Goal: Task Accomplishment & Management: Manage account settings

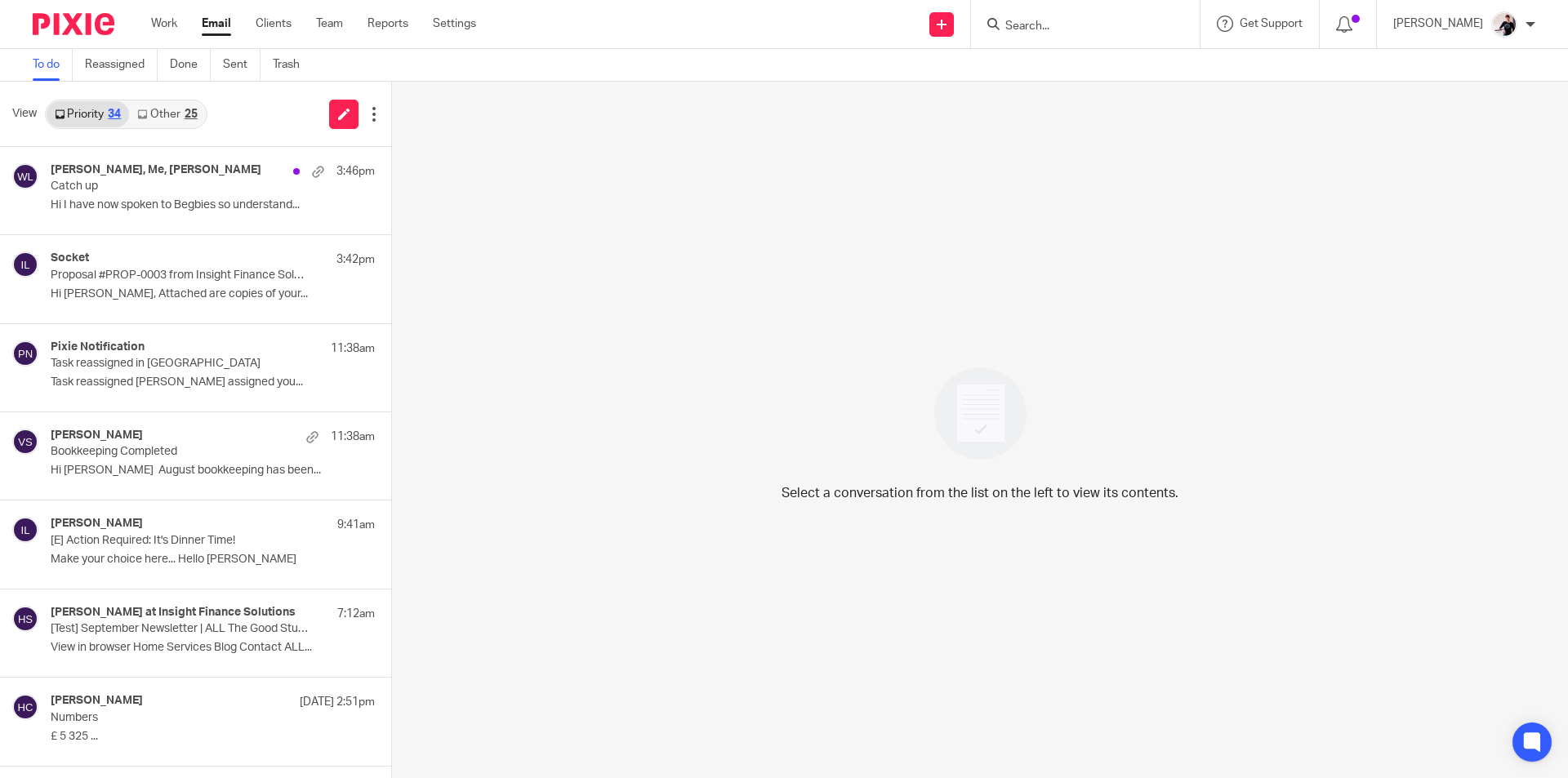
click at [175, 115] on link "Other 25" at bounding box center [167, 115] width 76 height 26
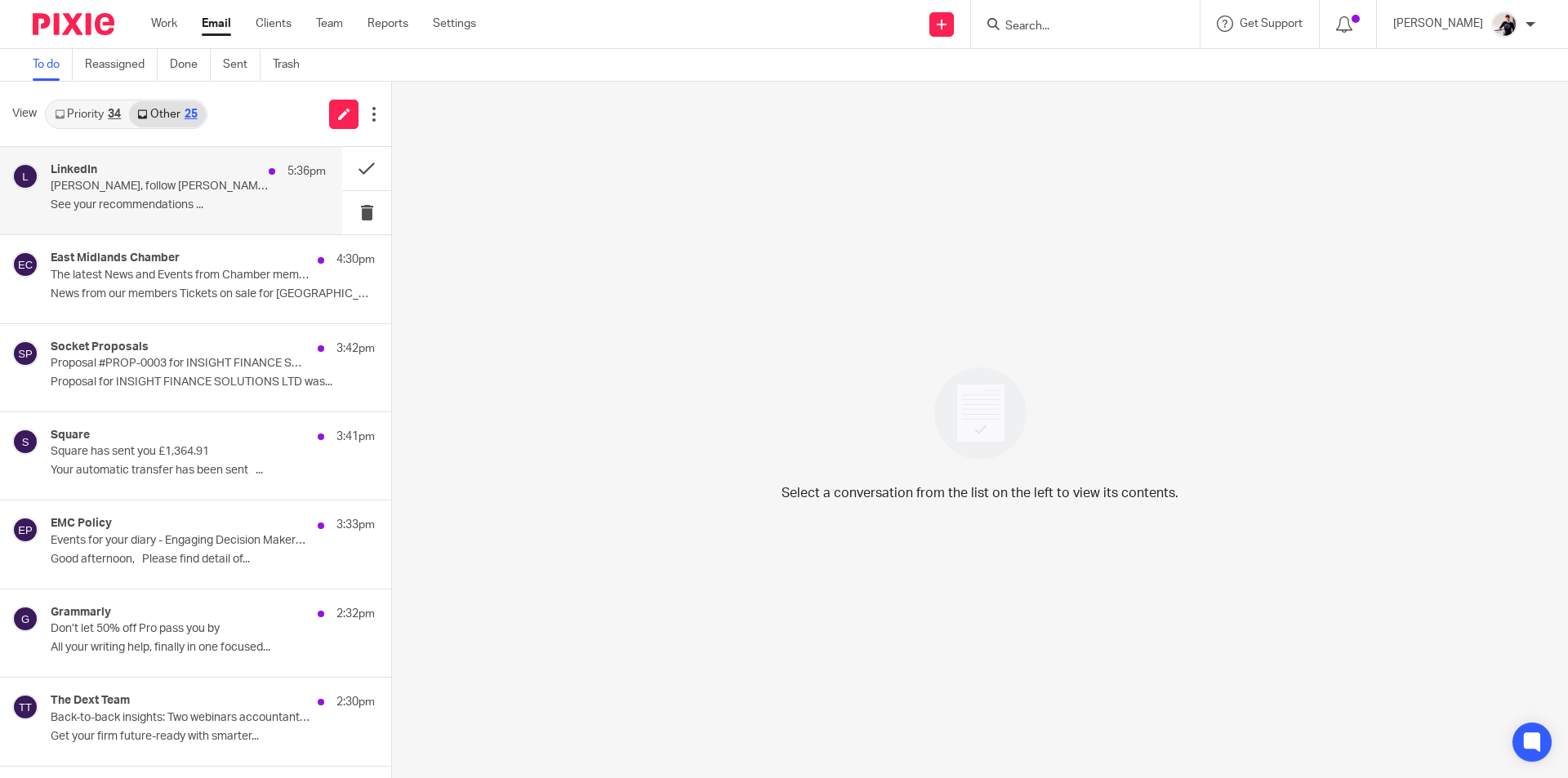
click at [193, 169] on div "LinkedIn 5:36pm" at bounding box center [188, 171] width 275 height 16
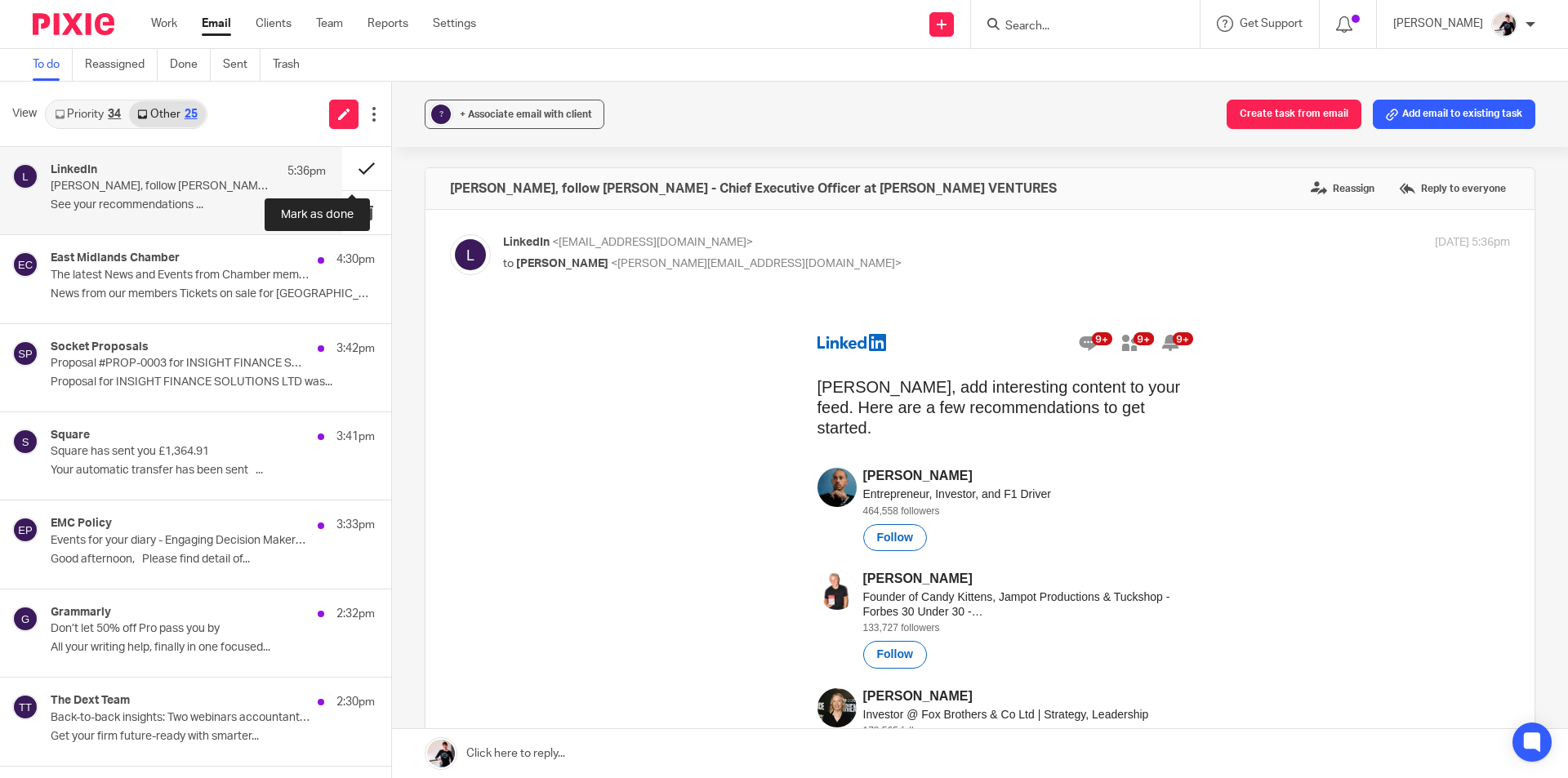
click at [344, 167] on button at bounding box center [366, 168] width 49 height 43
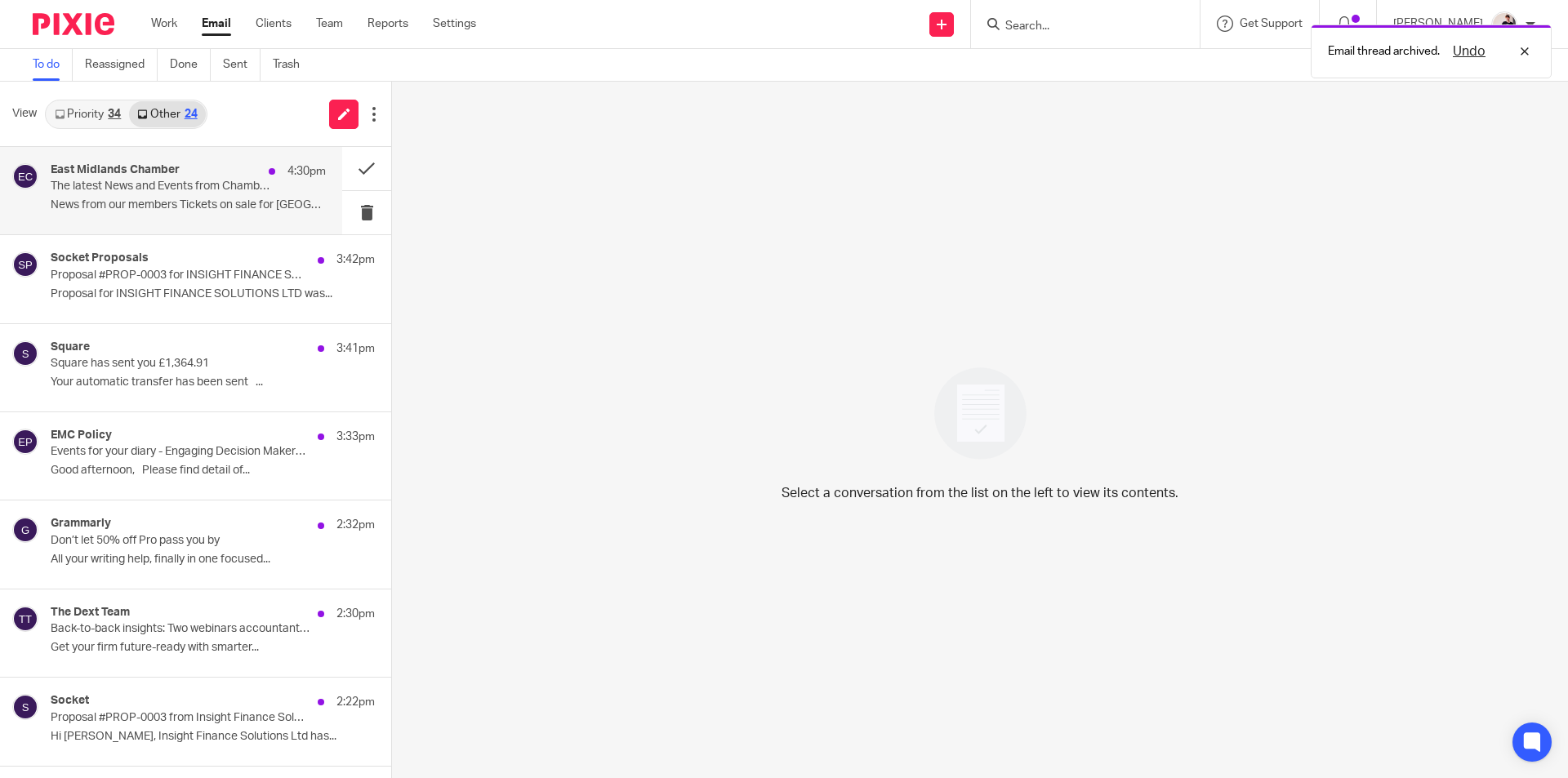
click at [196, 189] on p "The latest News and Events from Chamber members" at bounding box center [161, 187] width 221 height 14
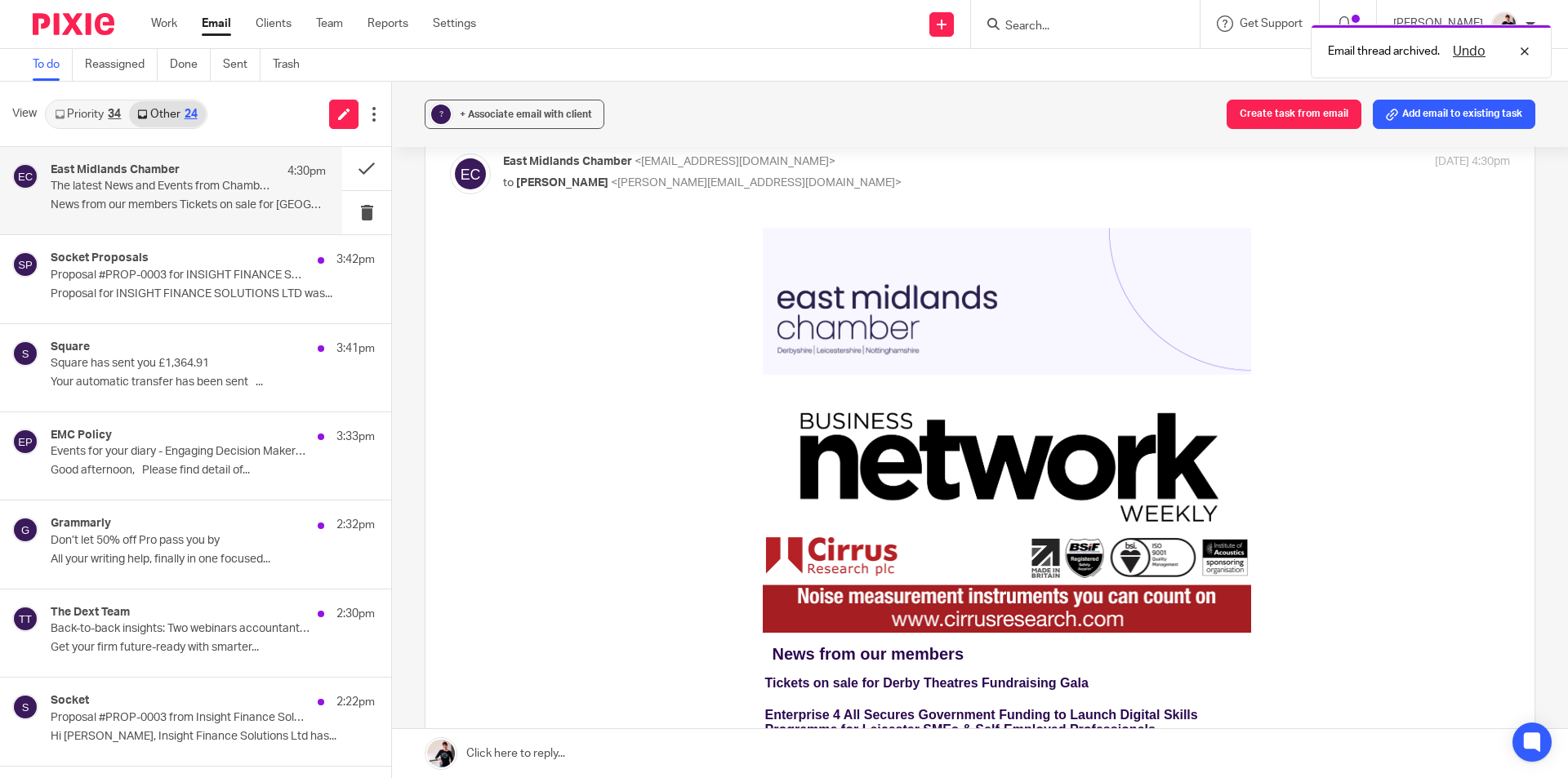
scroll to position [326, 0]
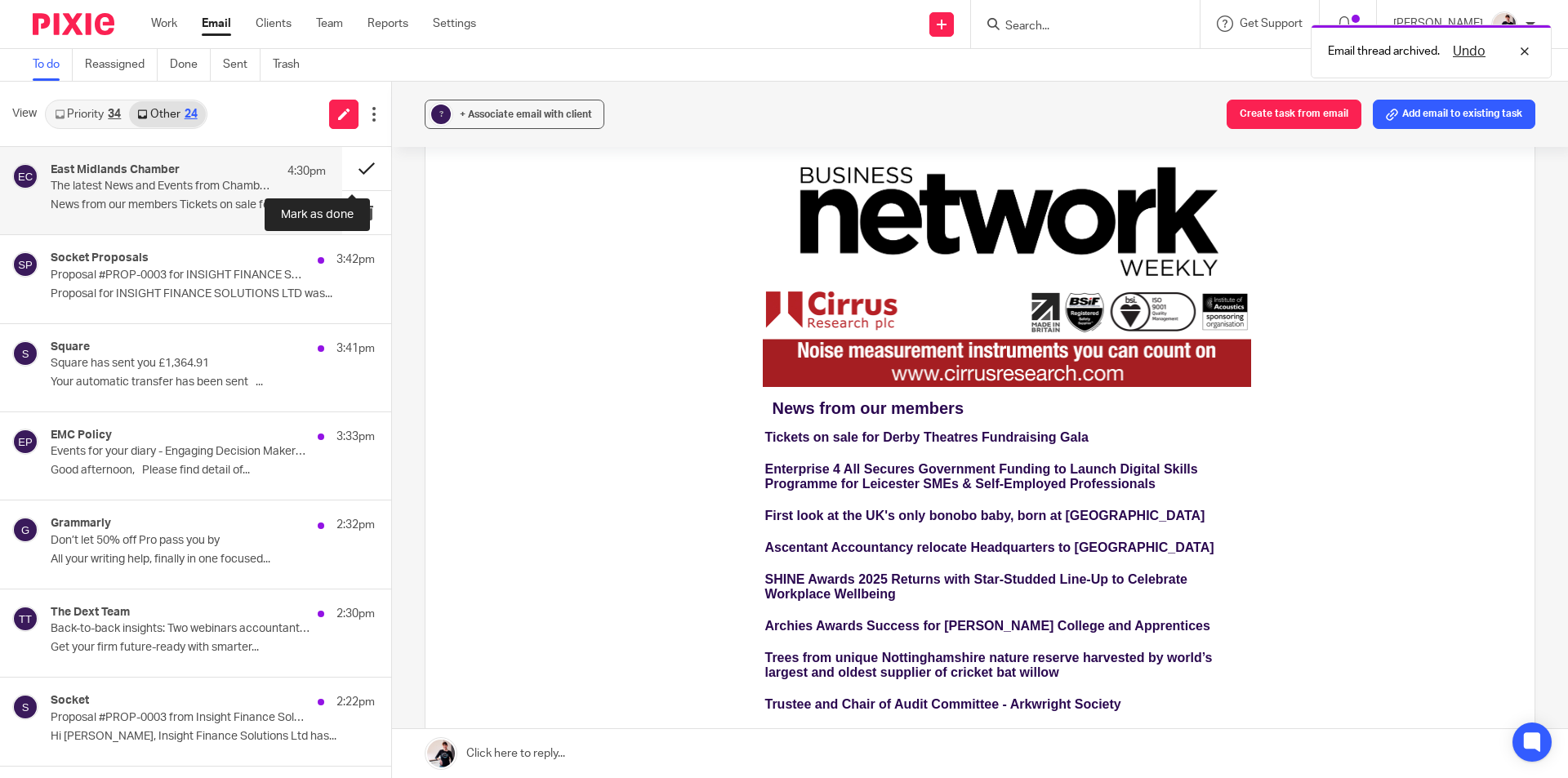
click at [360, 170] on button at bounding box center [366, 168] width 49 height 43
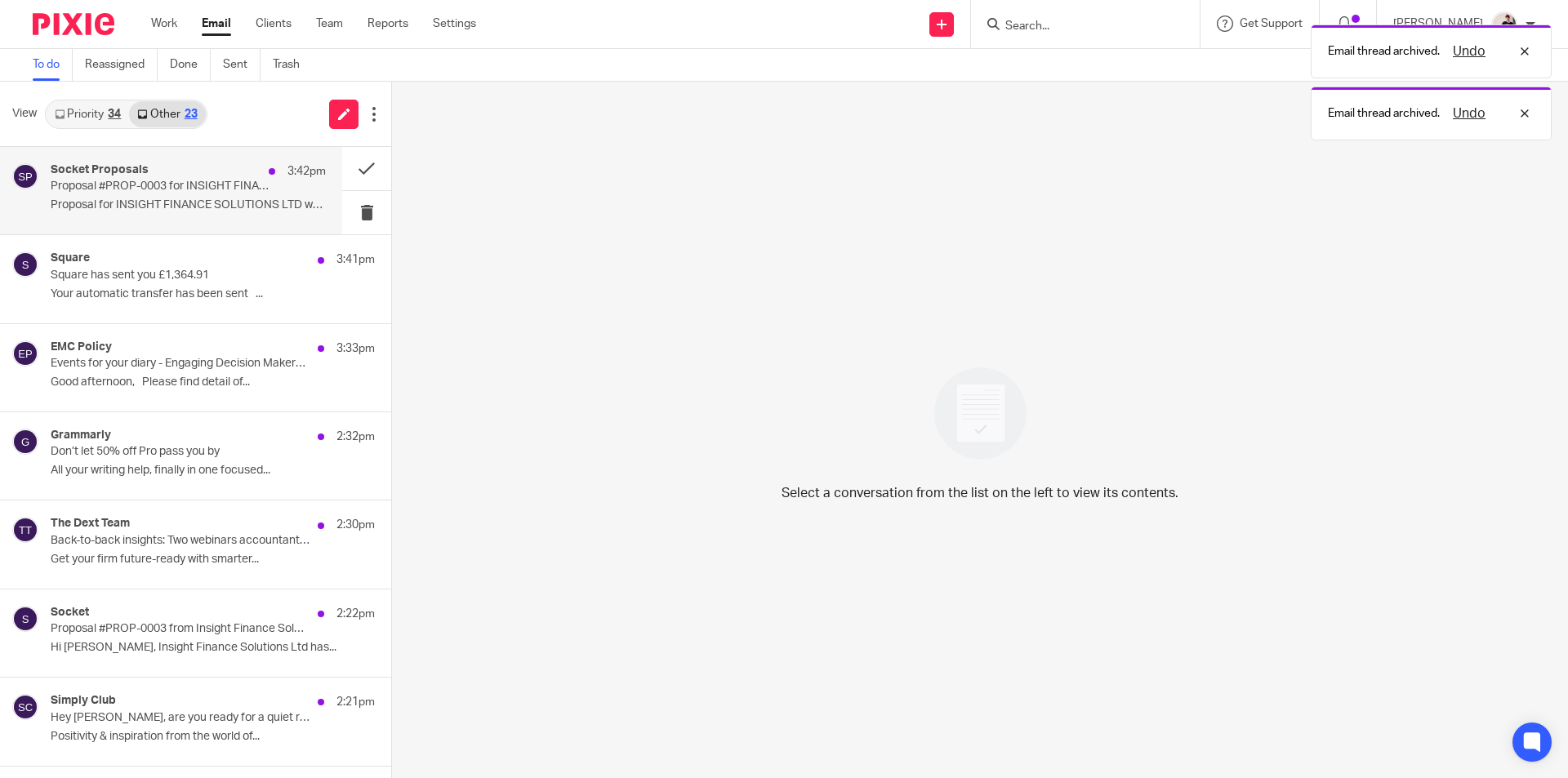
click at [168, 193] on p "Proposal #PROP-0003 for INSIGHT FINANCE SOLUTIONS LTD was approved!" at bounding box center [161, 187] width 221 height 14
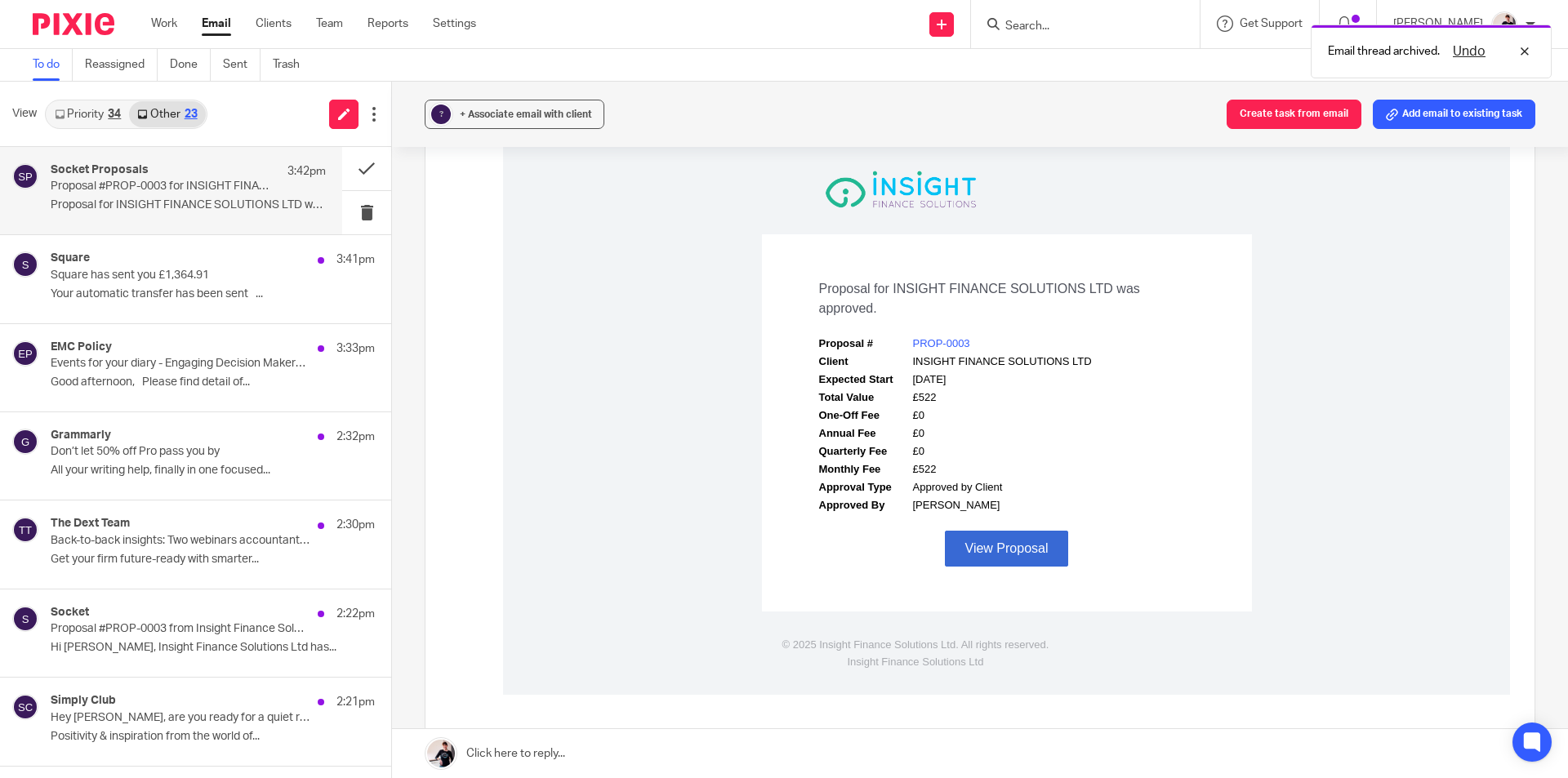
scroll to position [0, 0]
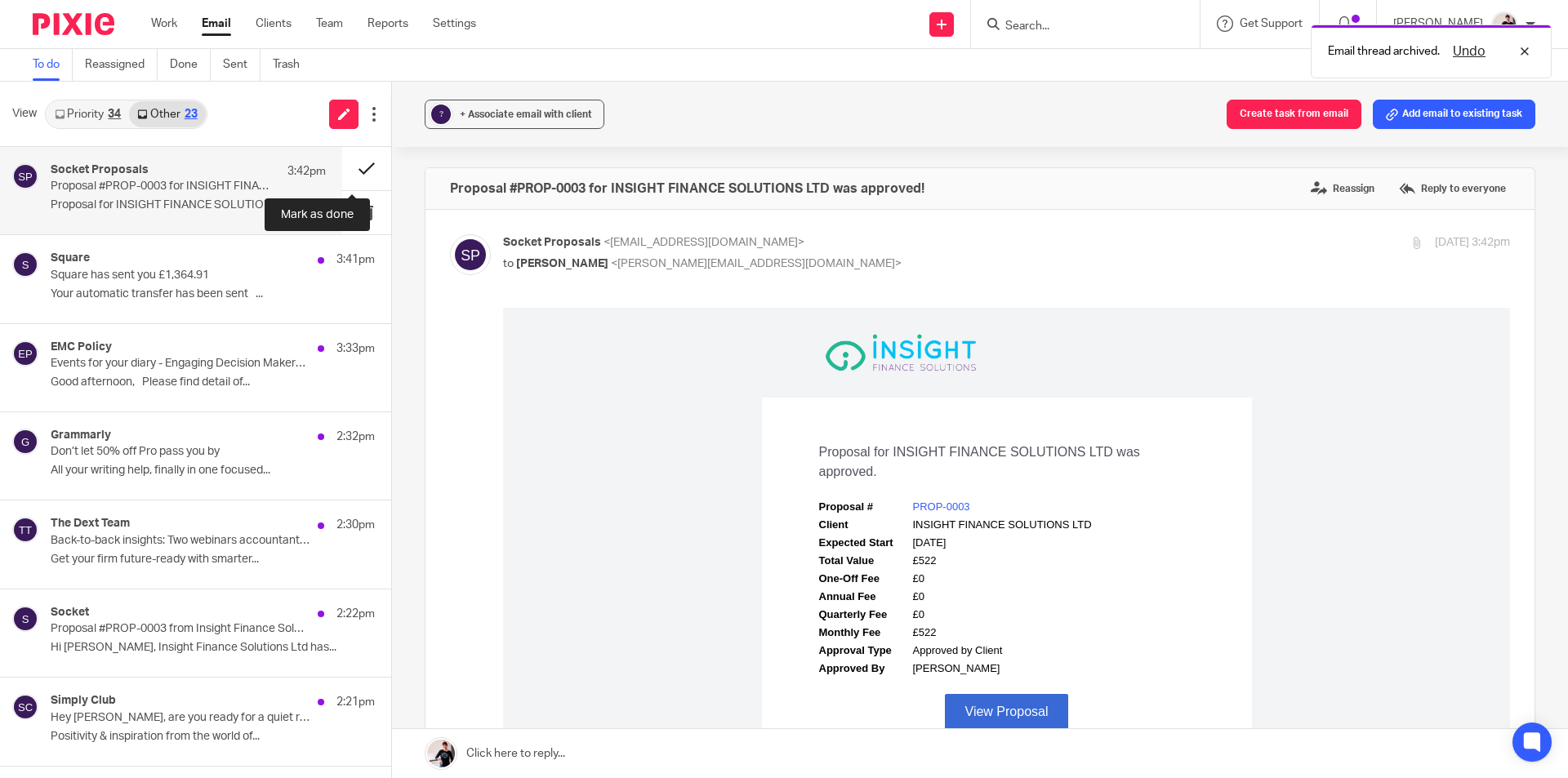
click at [348, 167] on button at bounding box center [366, 168] width 49 height 43
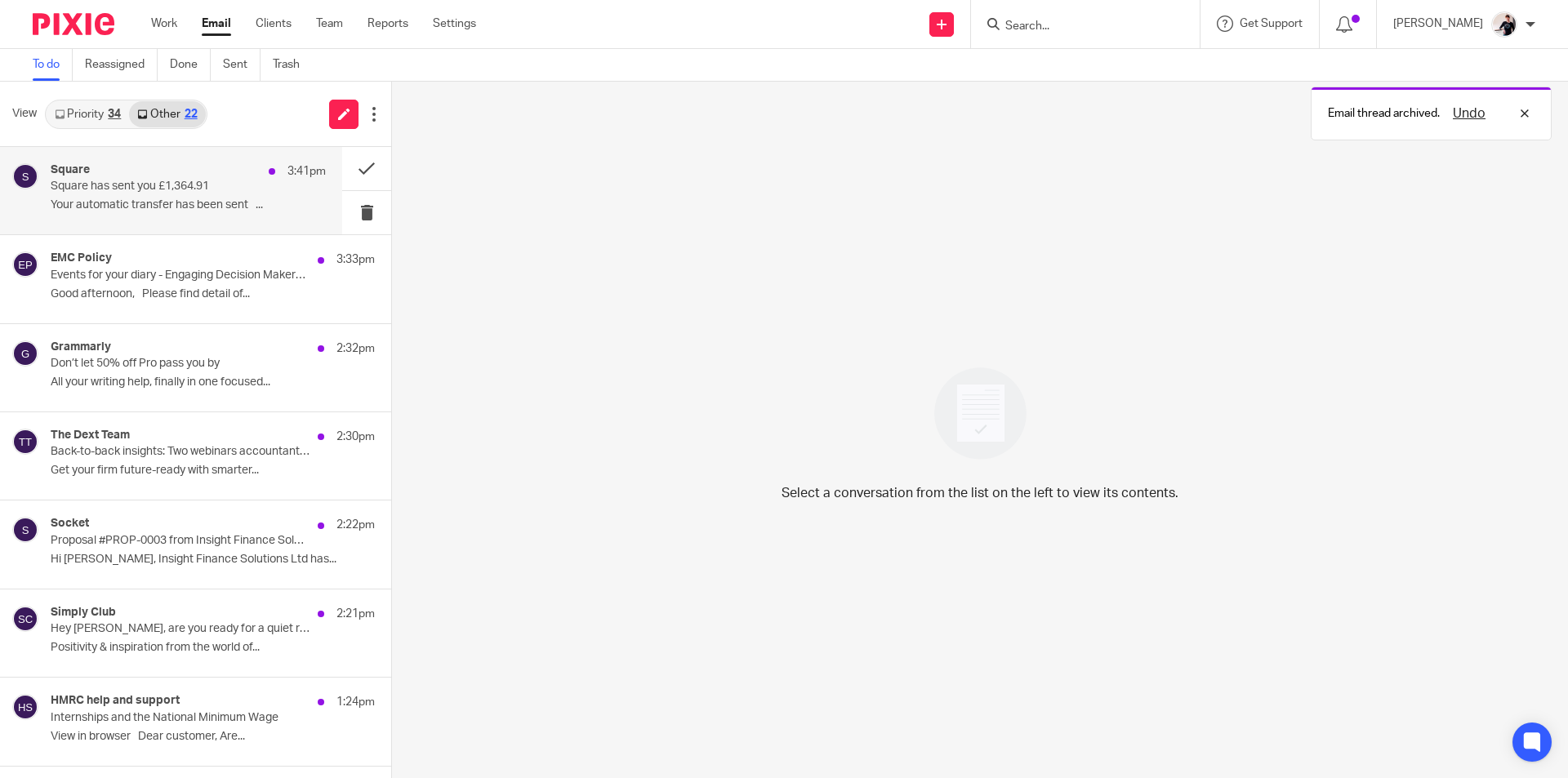
click at [198, 197] on div "Square 3:41pm Square has sent you £1,364.91 Your automatic transfer has been se…" at bounding box center [188, 190] width 275 height 55
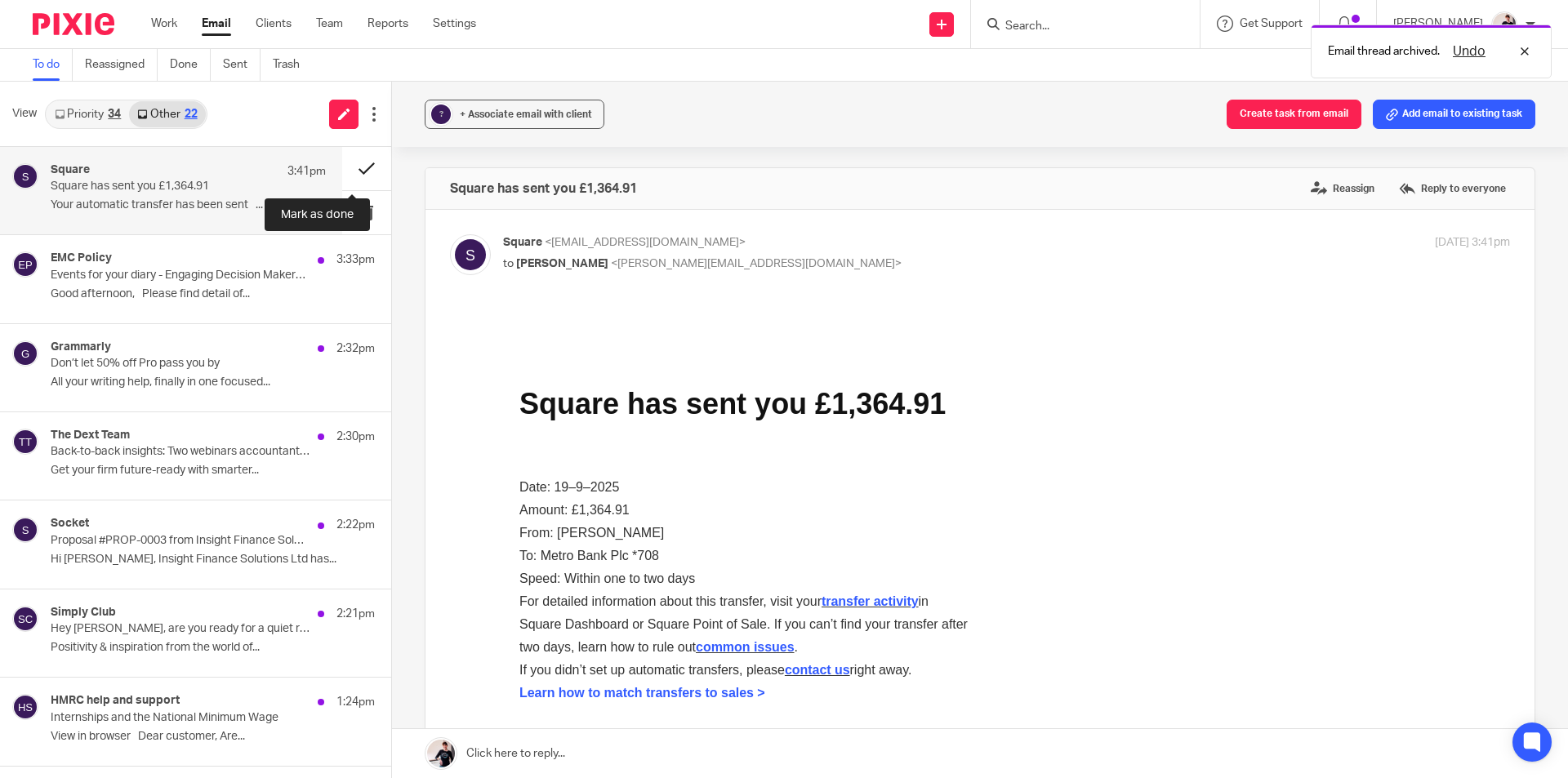
click at [351, 175] on button at bounding box center [366, 168] width 49 height 43
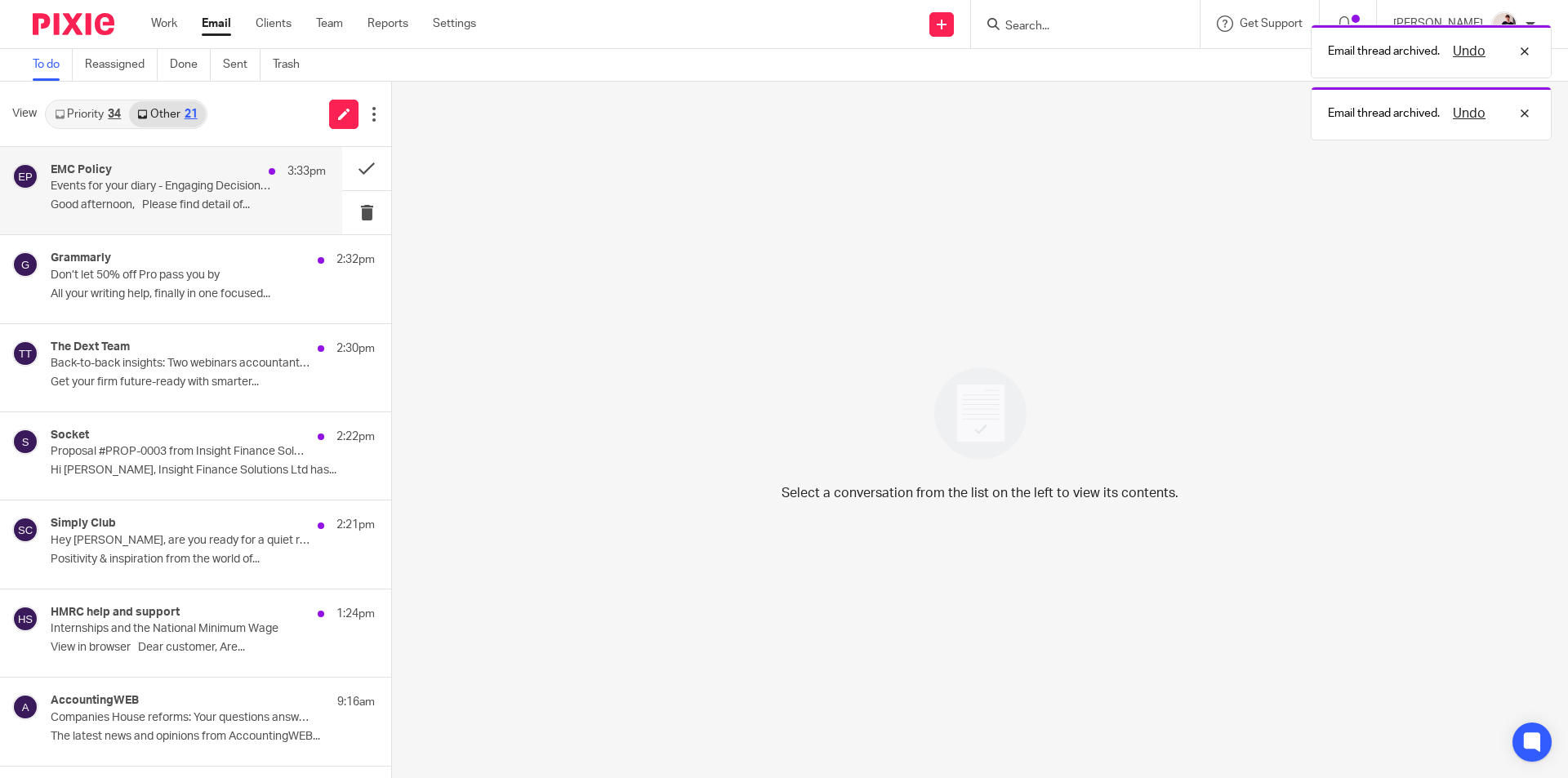
click at [203, 194] on div "EMC Policy 3:33pm Events for your diary - Engaging Decision Makers, State of th…" at bounding box center [188, 190] width 275 height 55
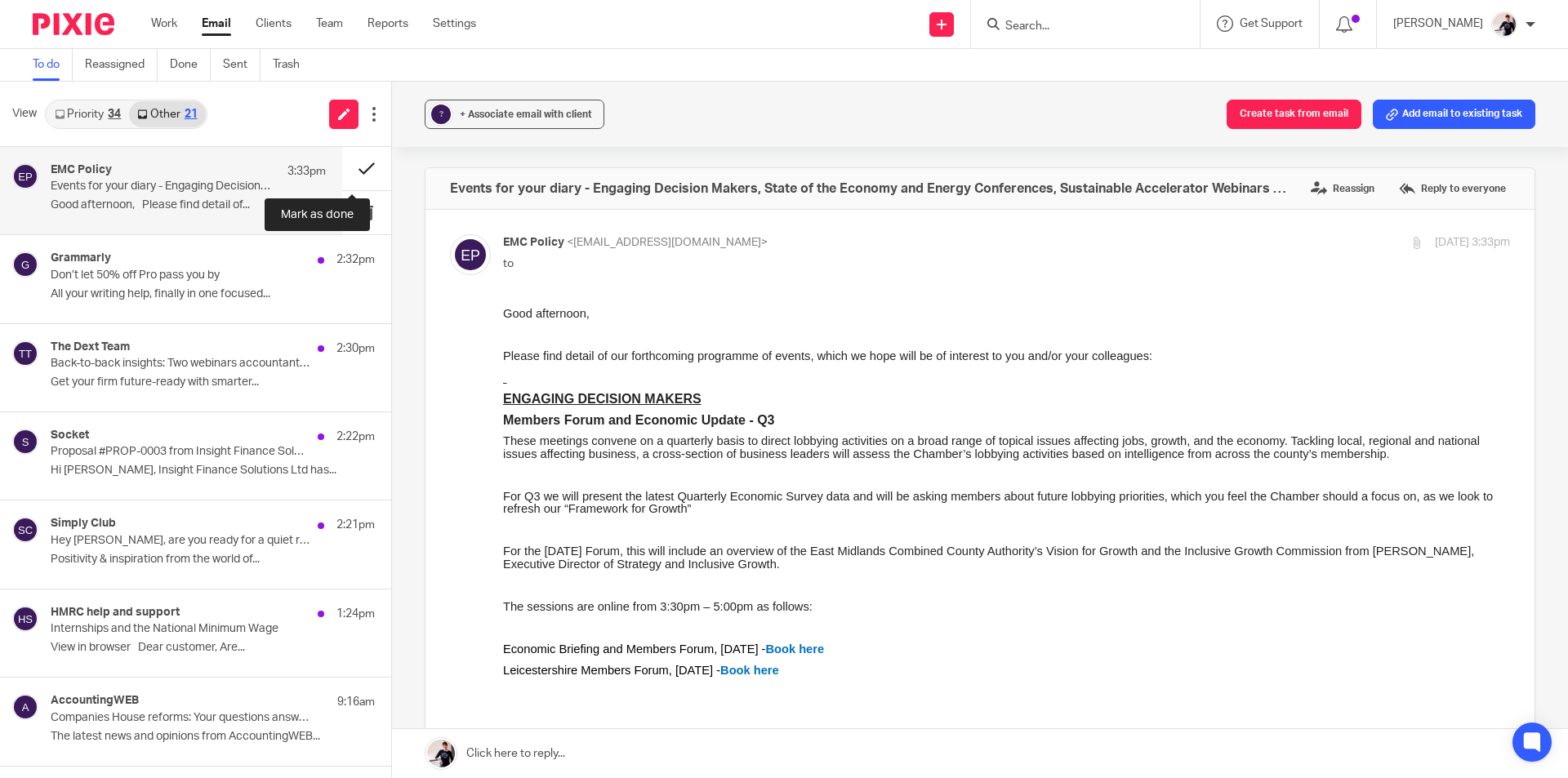
click at [354, 168] on button at bounding box center [366, 168] width 49 height 43
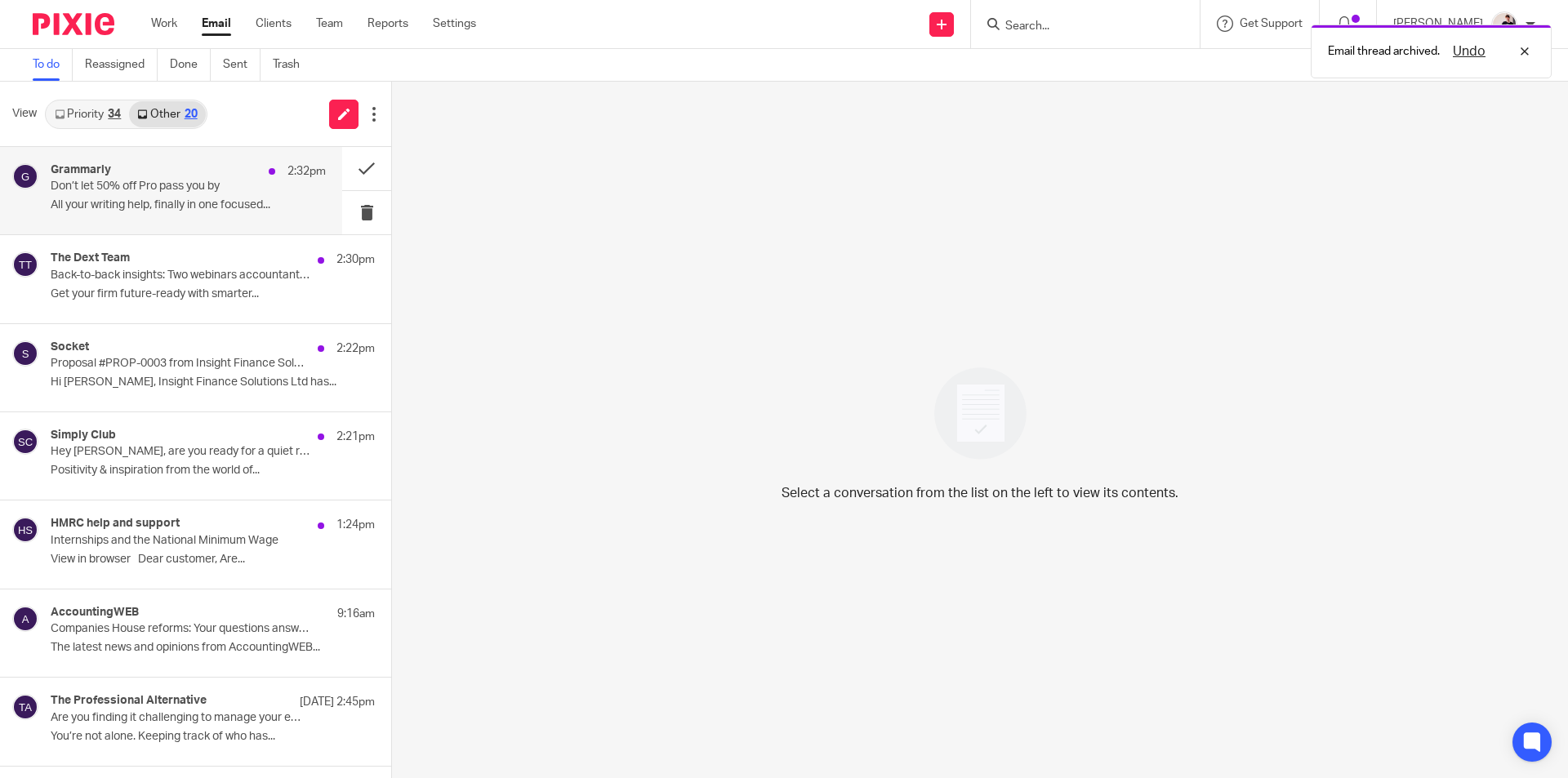
drag, startPoint x: 198, startPoint y: 206, endPoint x: 209, endPoint y: 206, distance: 11.0
click at [199, 206] on p "All your writing help, finally in one focused..." at bounding box center [188, 206] width 275 height 14
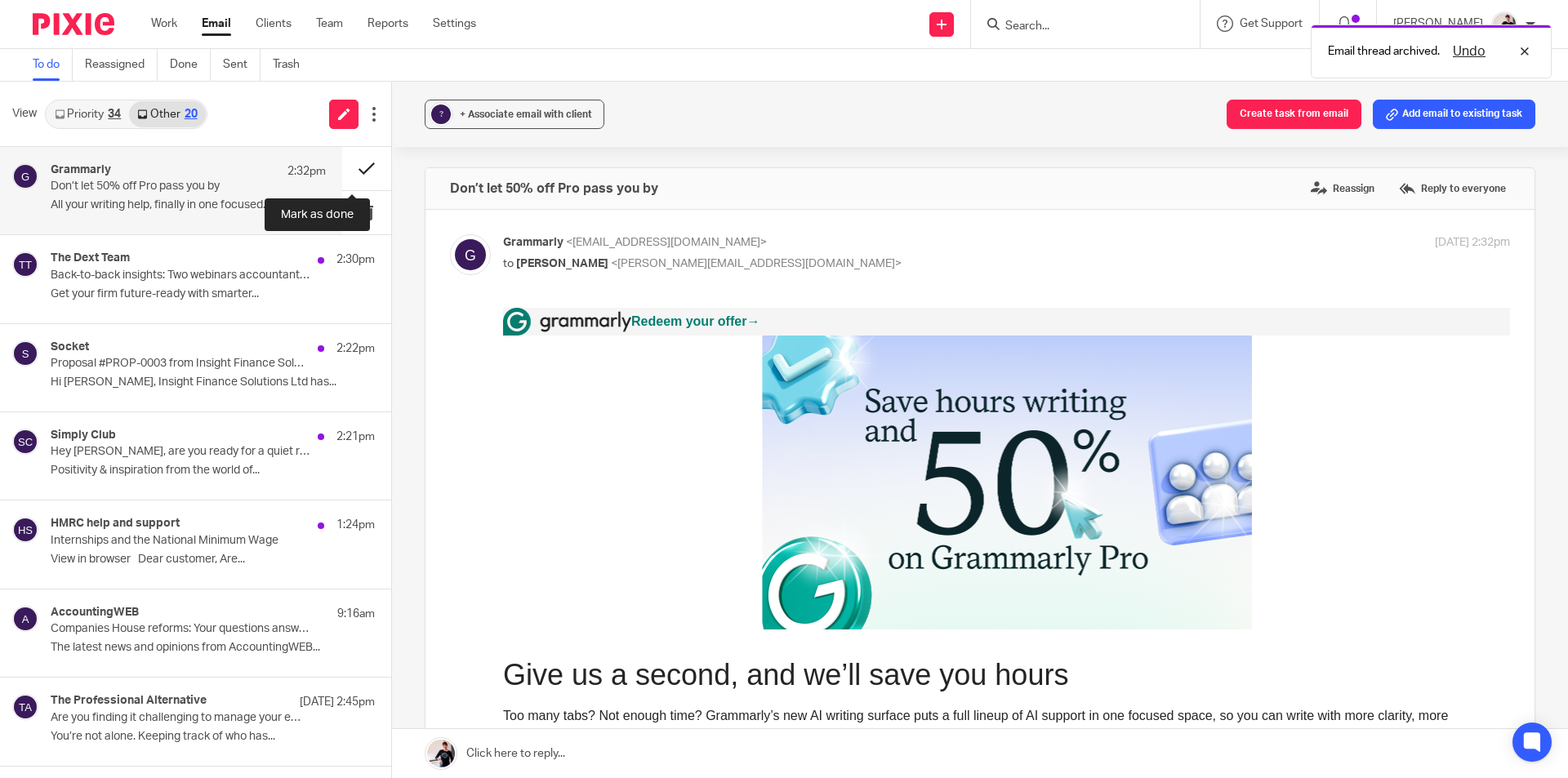
click at [356, 171] on button at bounding box center [366, 168] width 49 height 43
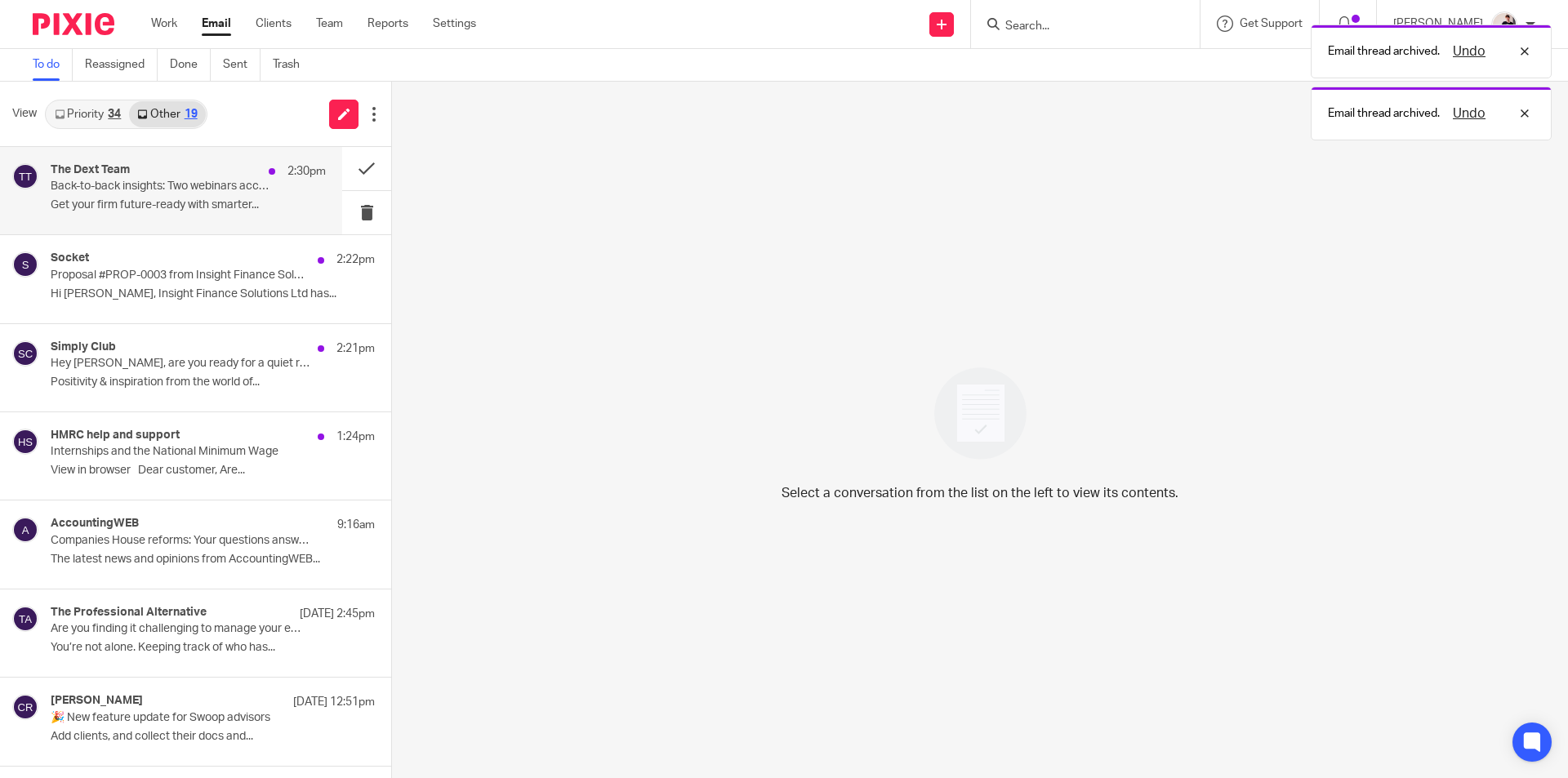
click at [204, 202] on p "Get your firm future-ready with smarter..." at bounding box center [188, 206] width 275 height 14
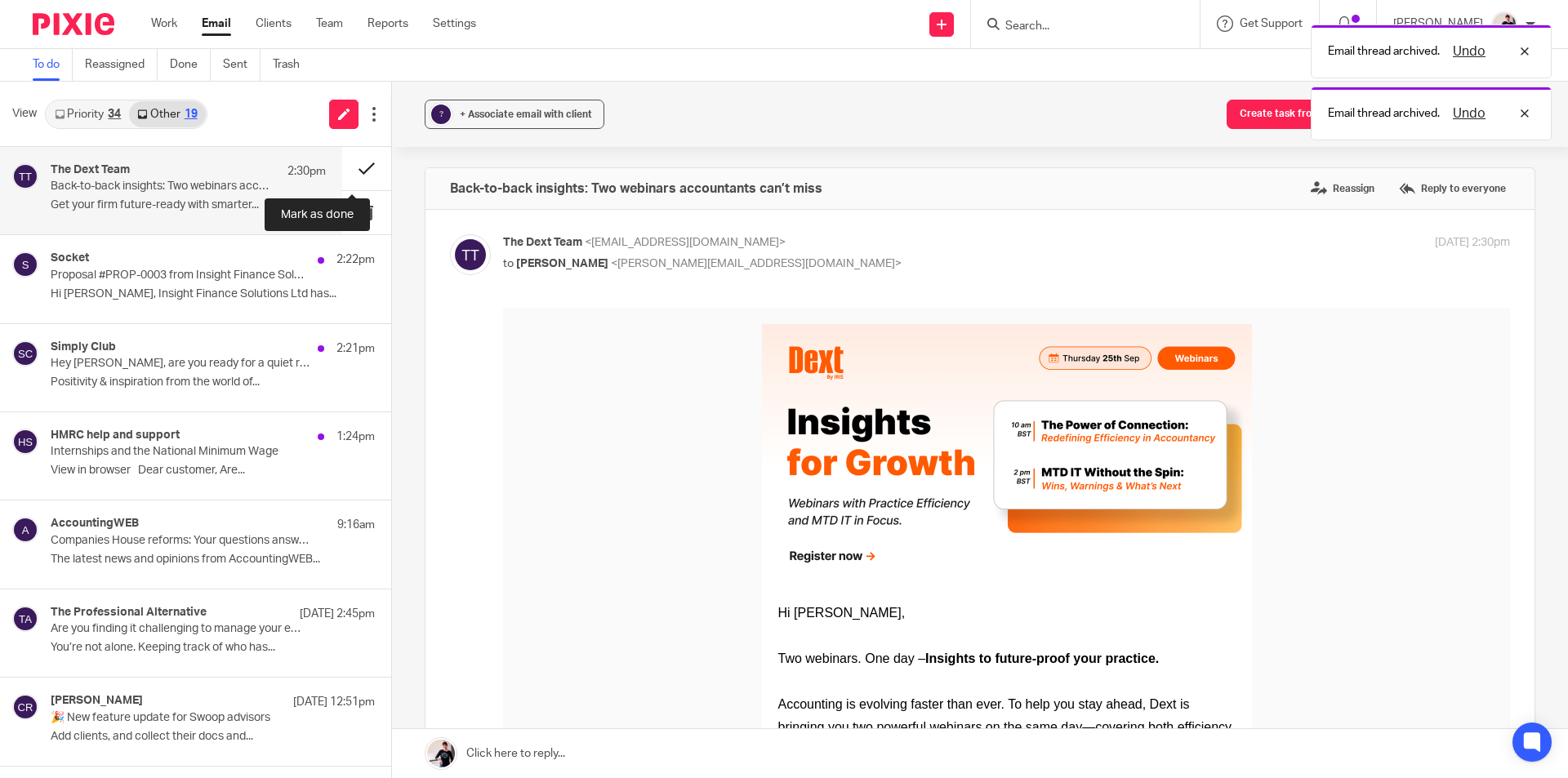
click at [349, 173] on button at bounding box center [366, 168] width 49 height 43
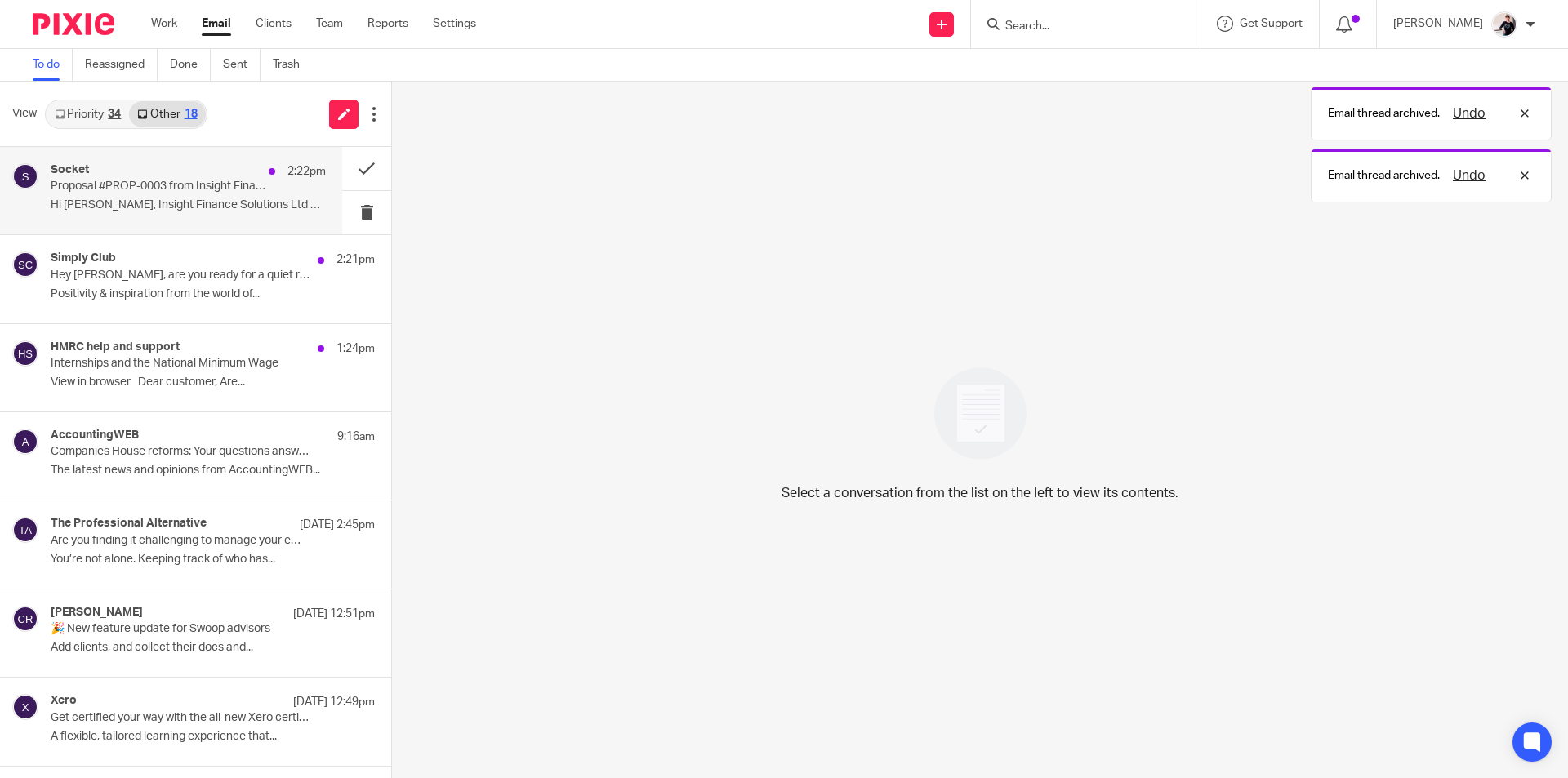
click at [186, 210] on p "Hi [PERSON_NAME], Insight Finance Solutions Ltd has..." at bounding box center [188, 206] width 275 height 14
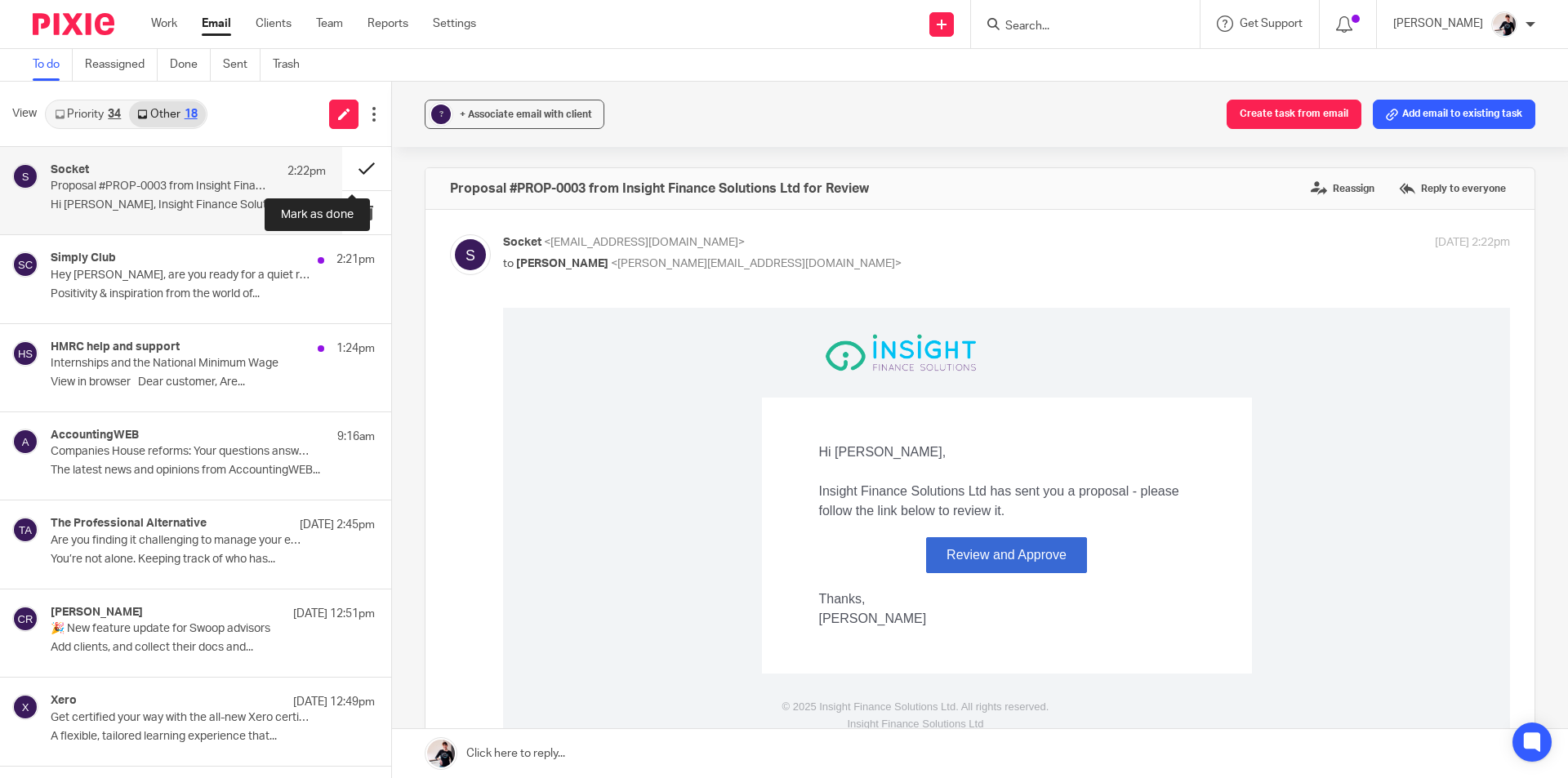
click at [350, 168] on button at bounding box center [366, 168] width 49 height 43
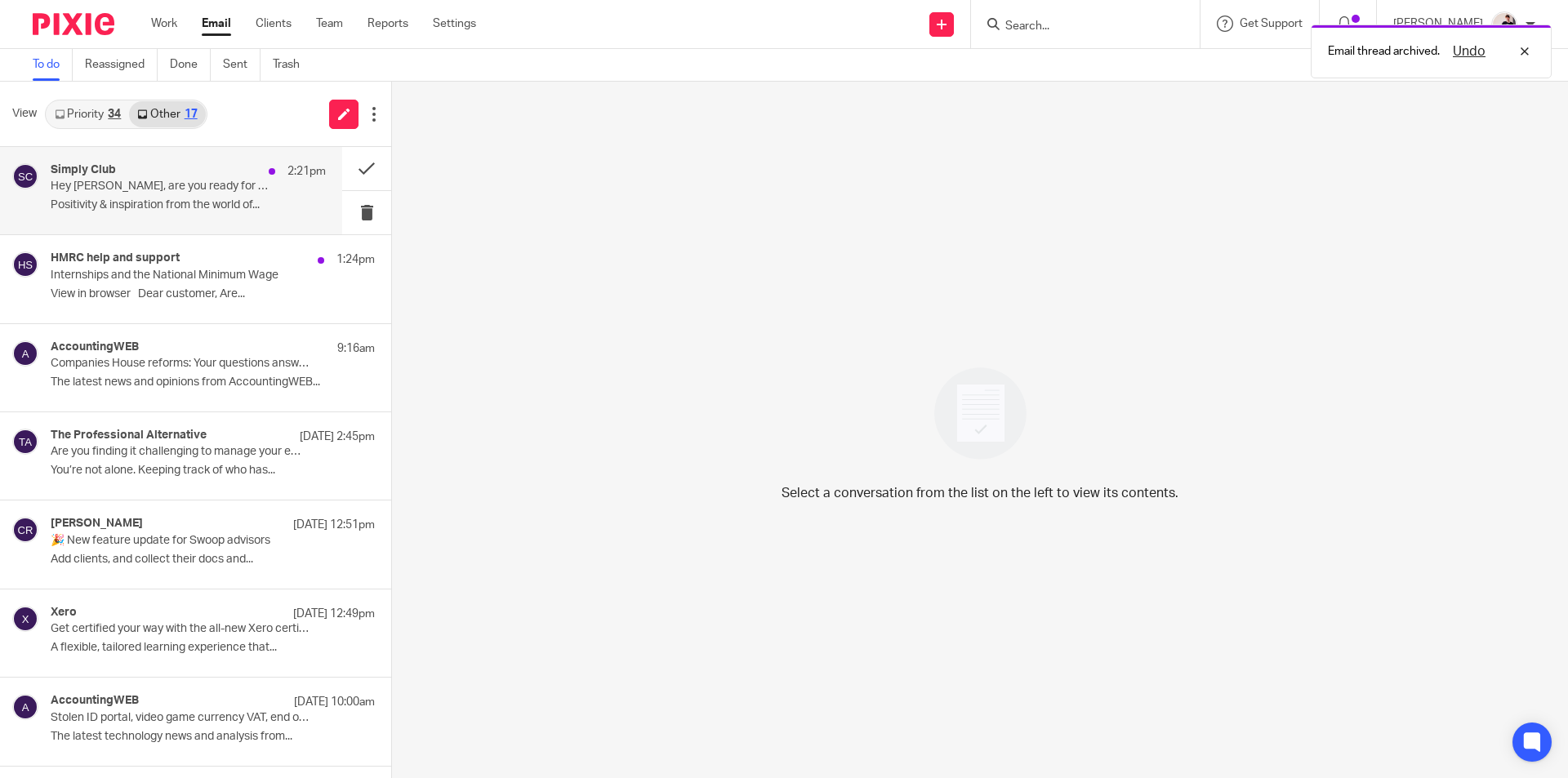
click at [180, 184] on p "Hey Helen, are you ready for a quiet revolution?" at bounding box center [161, 187] width 221 height 14
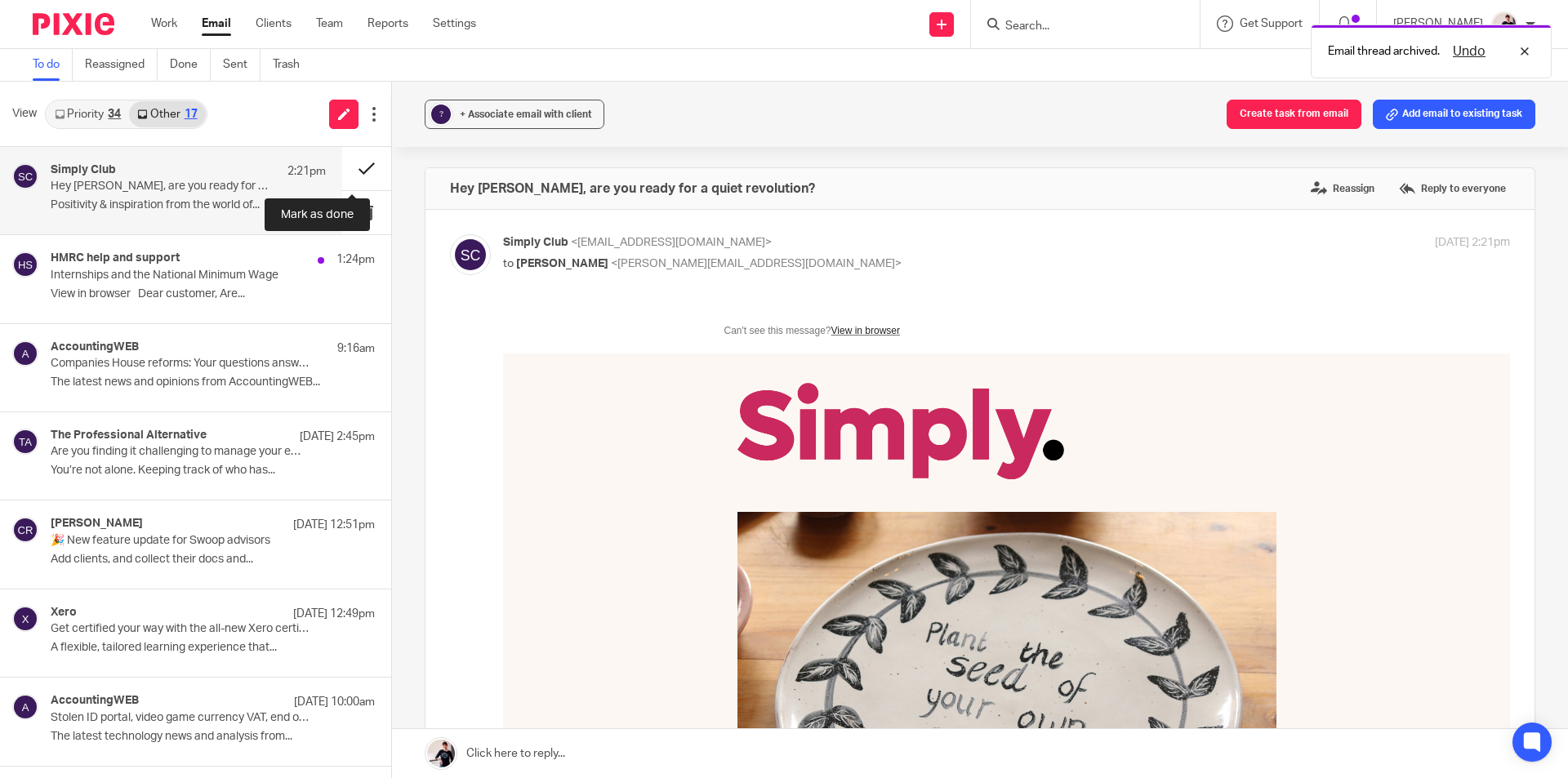
click at [343, 166] on button at bounding box center [366, 168] width 49 height 43
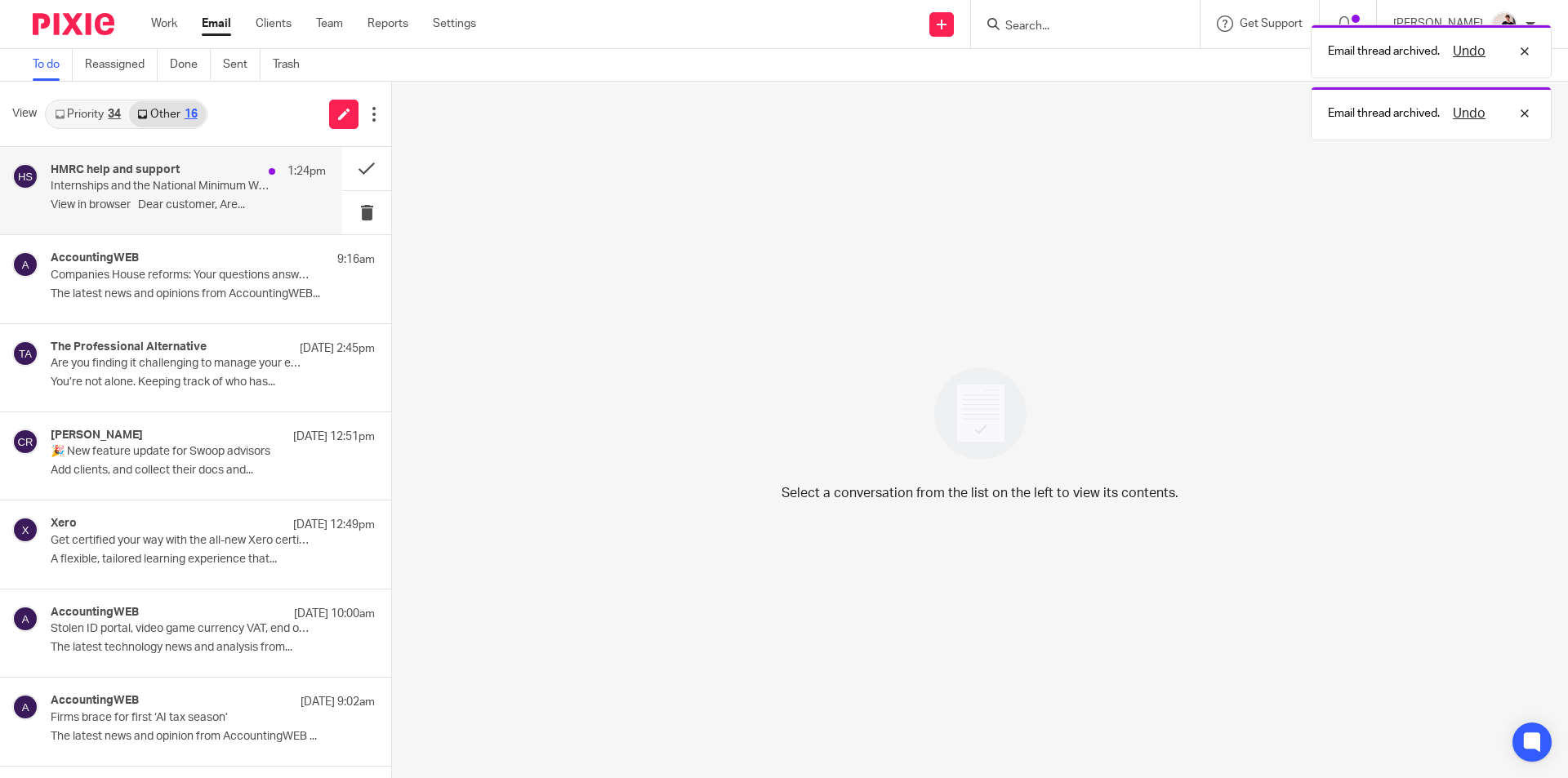
click at [191, 197] on div "HMRC help and support 1:24pm Internships and the National Minimum Wage View in …" at bounding box center [188, 190] width 275 height 55
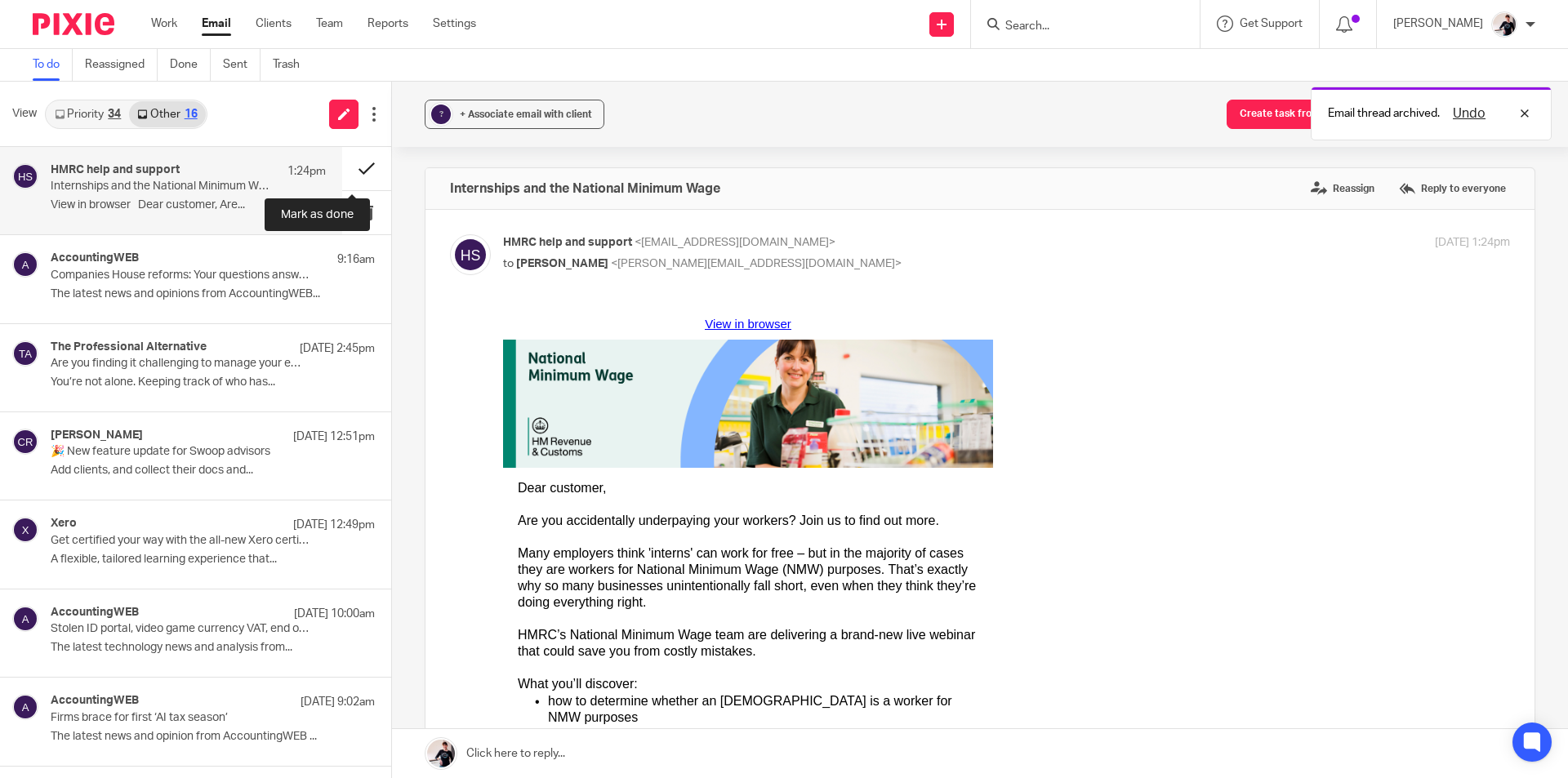
click at [346, 178] on button at bounding box center [366, 168] width 49 height 43
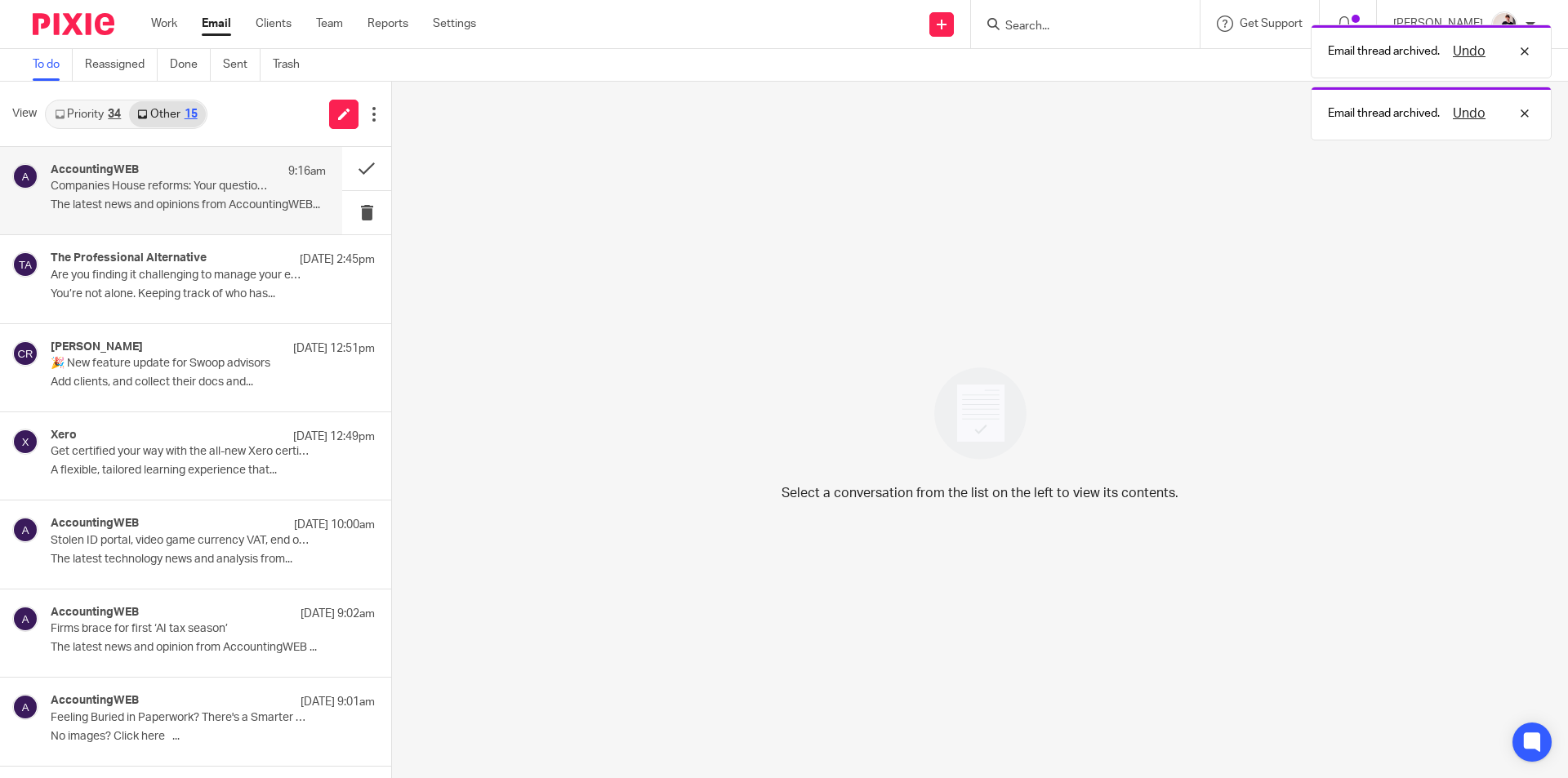
click at [181, 187] on p "Companies House reforms: Your questions answered" at bounding box center [161, 187] width 221 height 14
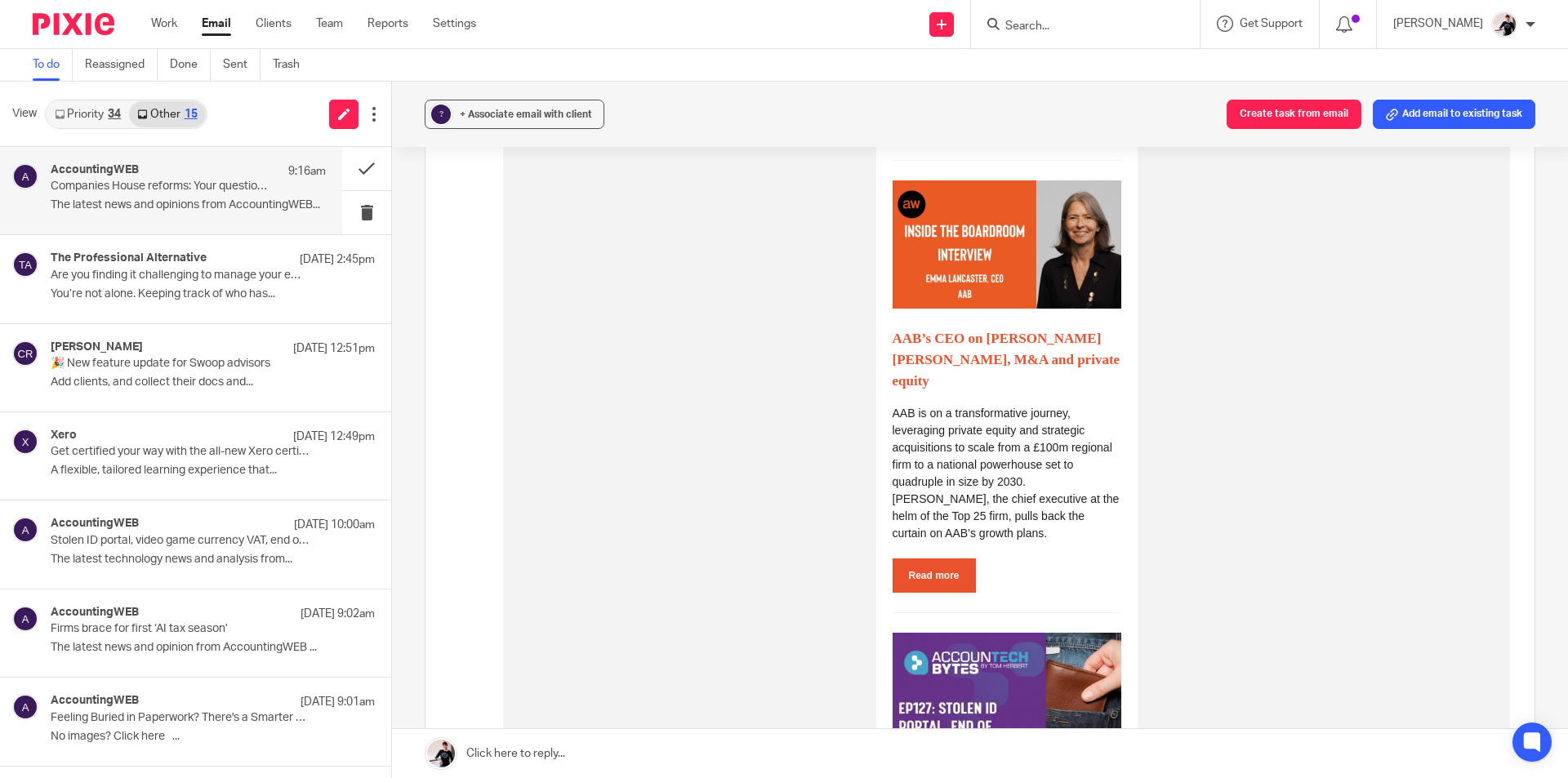
scroll to position [1633, 0]
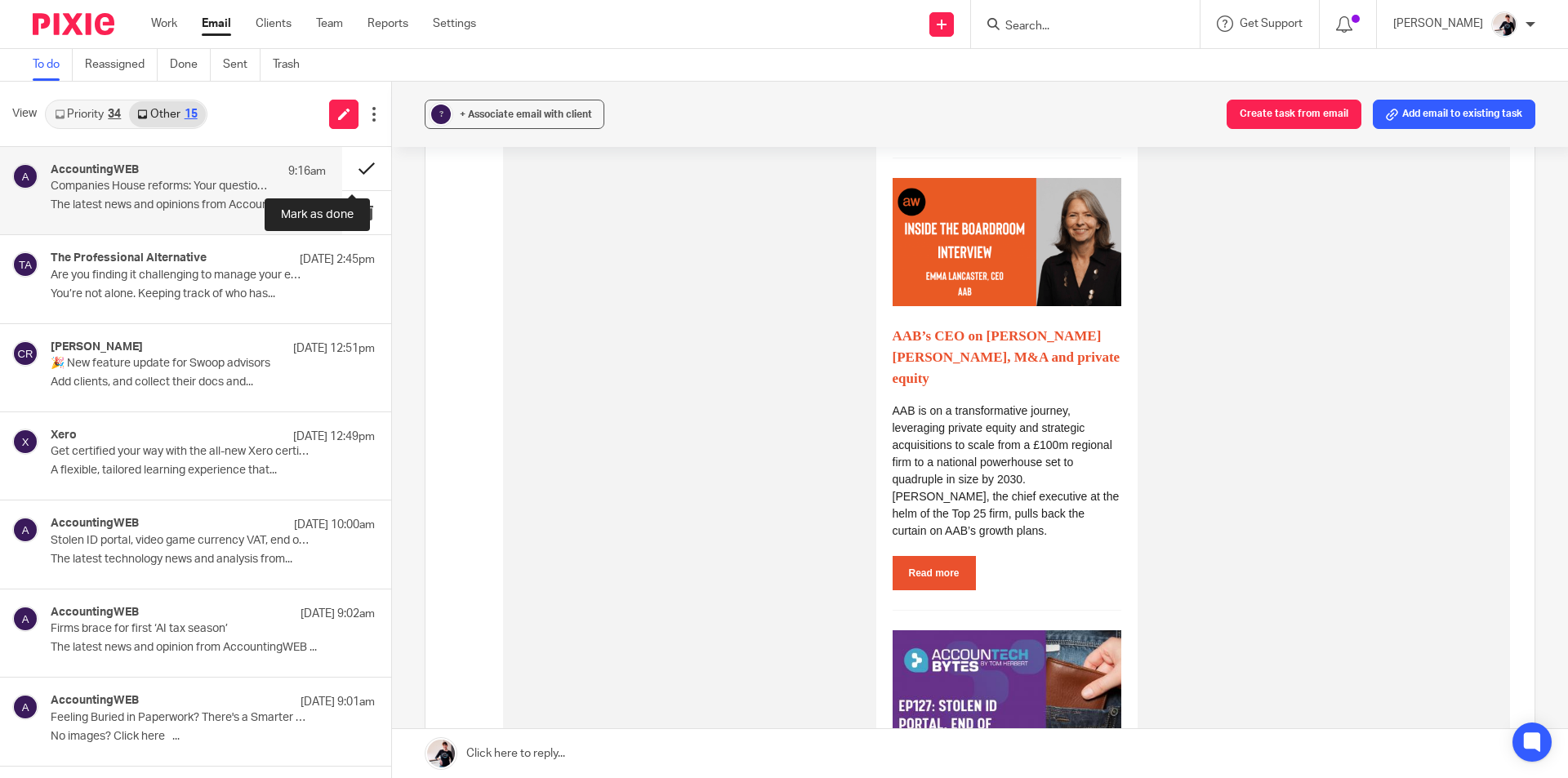
click at [351, 166] on button at bounding box center [366, 168] width 49 height 43
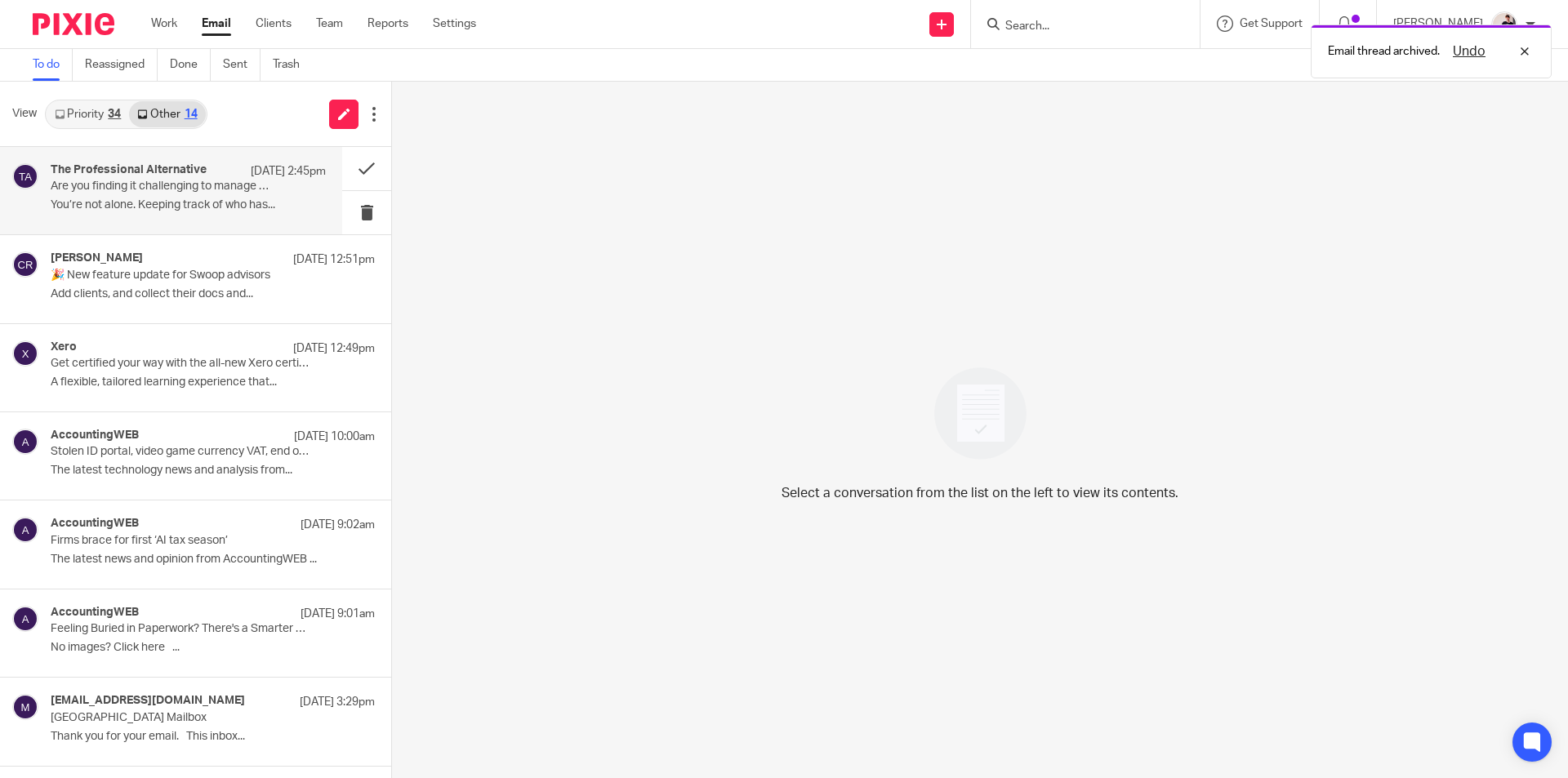
click at [135, 194] on p "Are you finding it challenging to manage your employees' learning and developme…" at bounding box center [161, 187] width 221 height 14
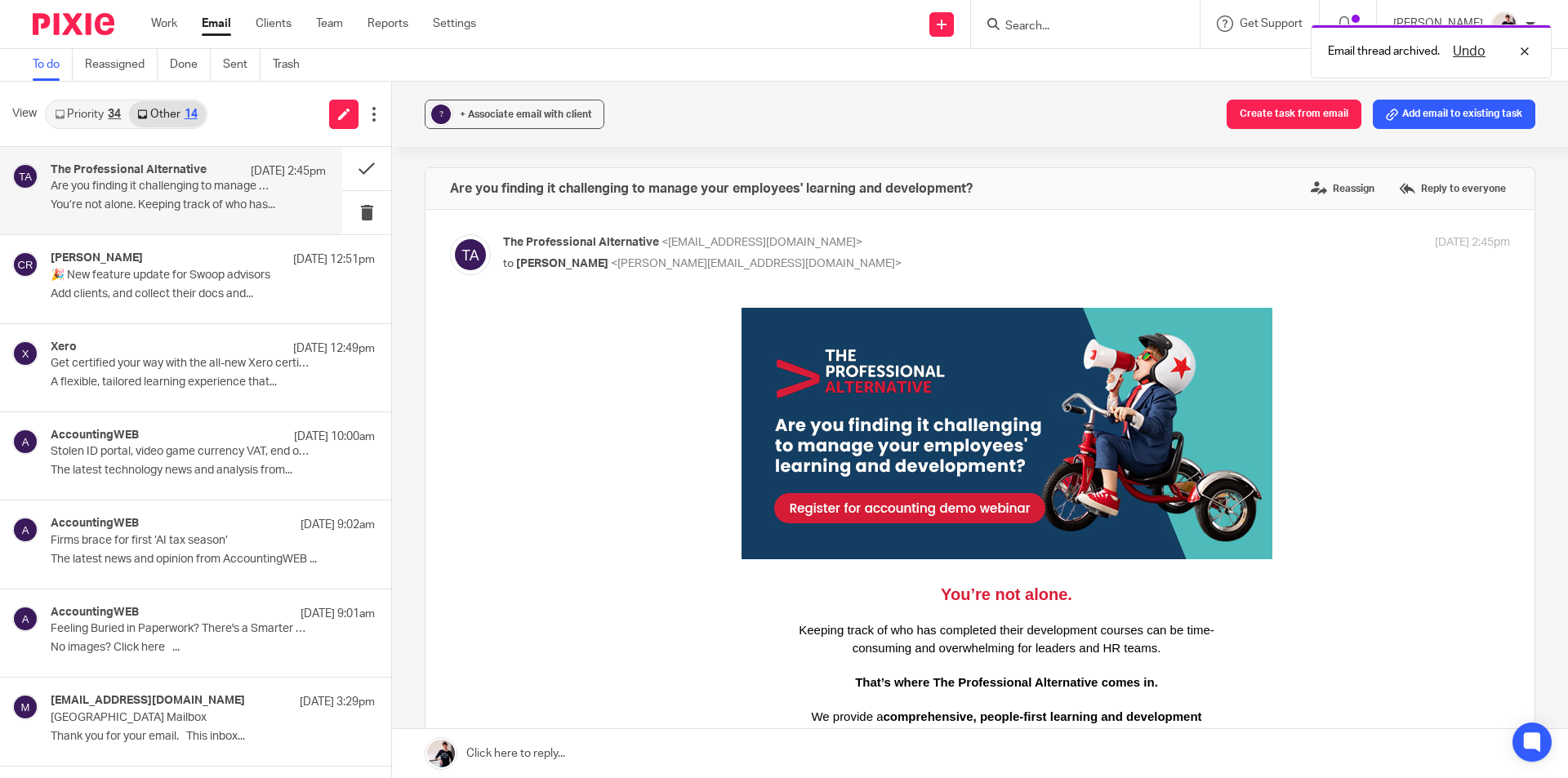
scroll to position [0, 0]
click at [342, 171] on button at bounding box center [366, 168] width 49 height 43
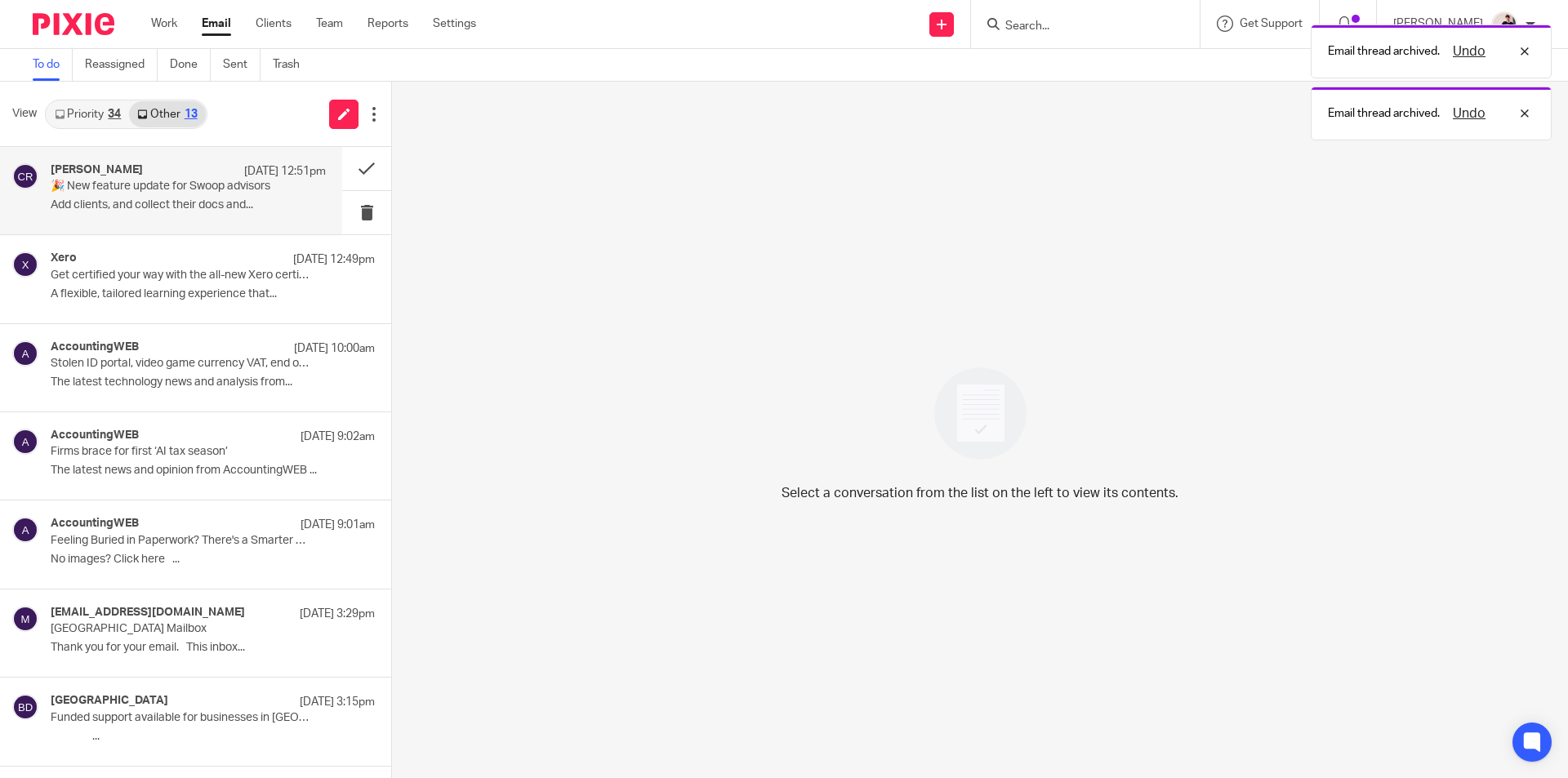
click at [148, 201] on p "Add clients, and collect their docs and..." at bounding box center [188, 206] width 275 height 14
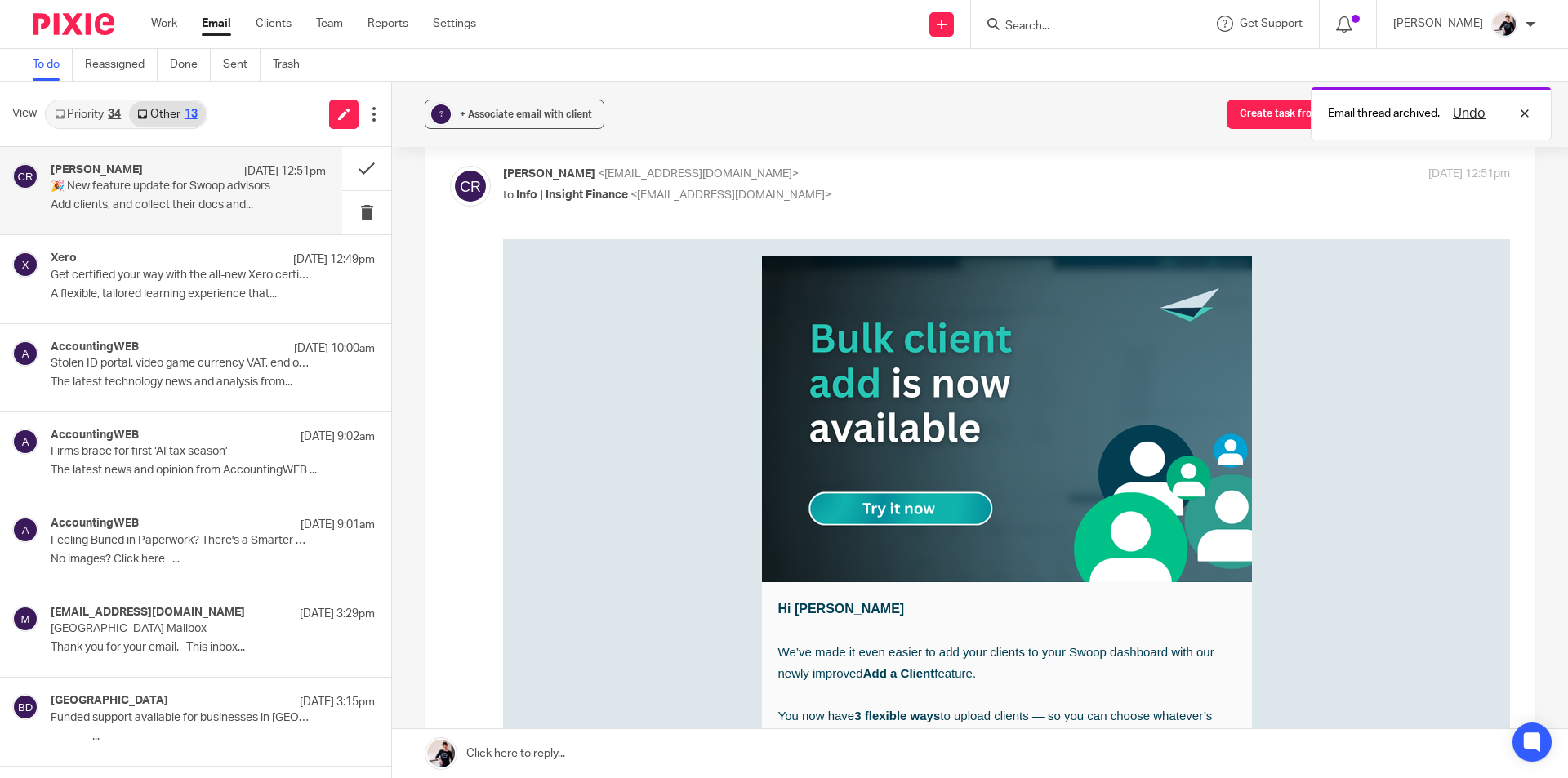
scroll to position [245, 0]
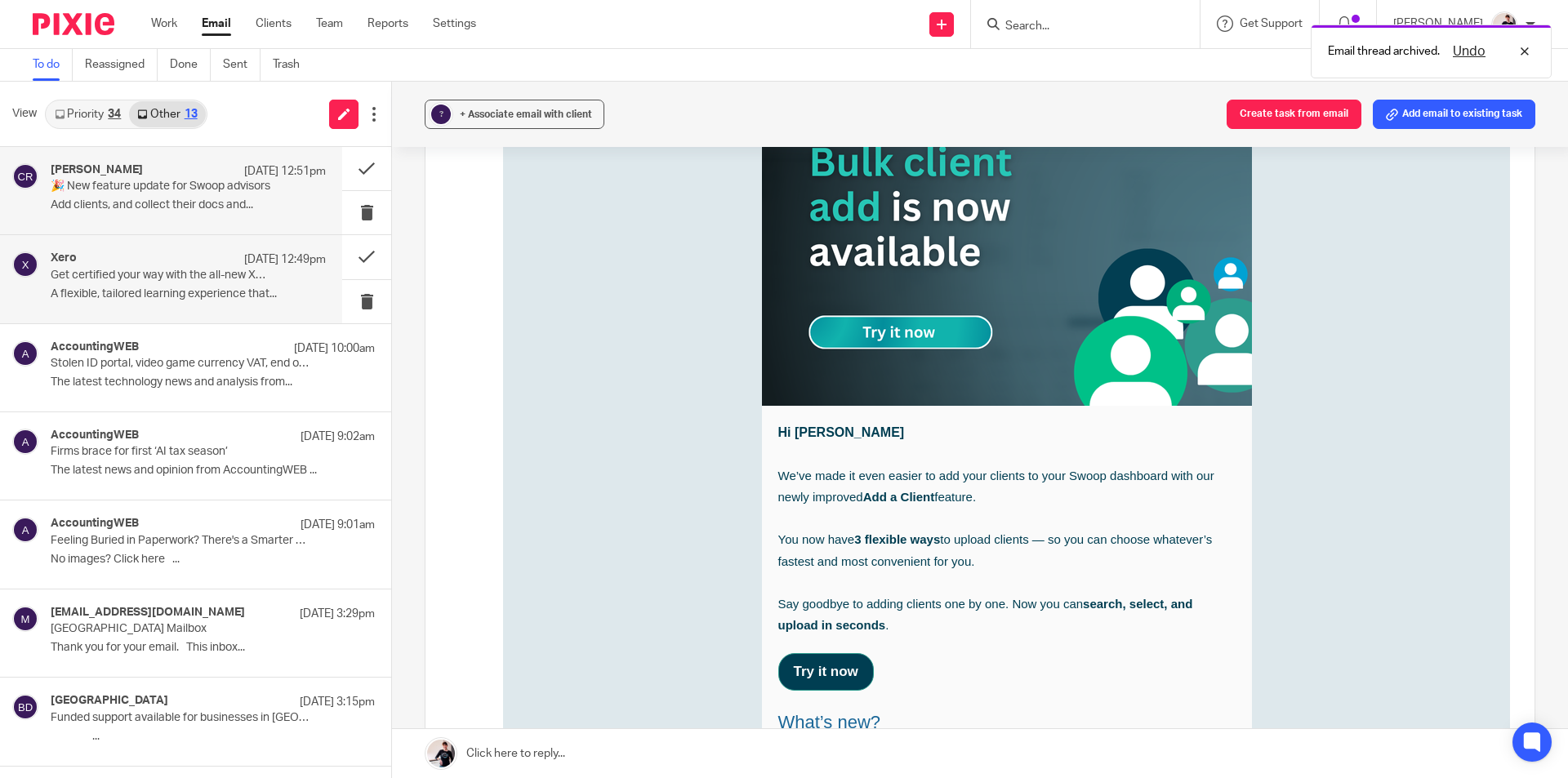
click at [182, 267] on div "Xero 18 Sep 12:49pm" at bounding box center [188, 260] width 275 height 16
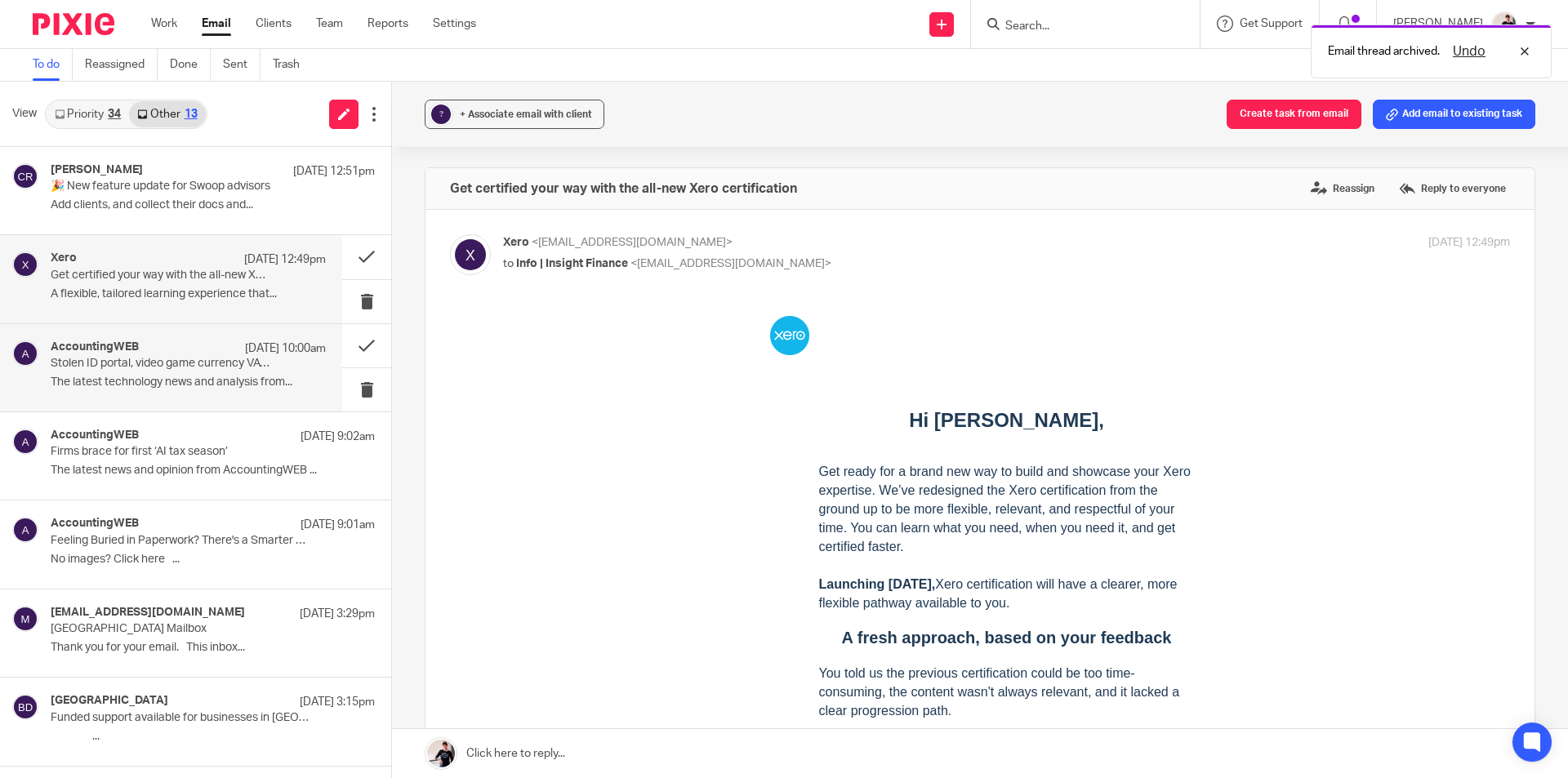
scroll to position [0, 0]
click at [174, 370] on p "Stolen ID portal, video game currency VAT, end of monthly pay day?" at bounding box center [161, 364] width 221 height 14
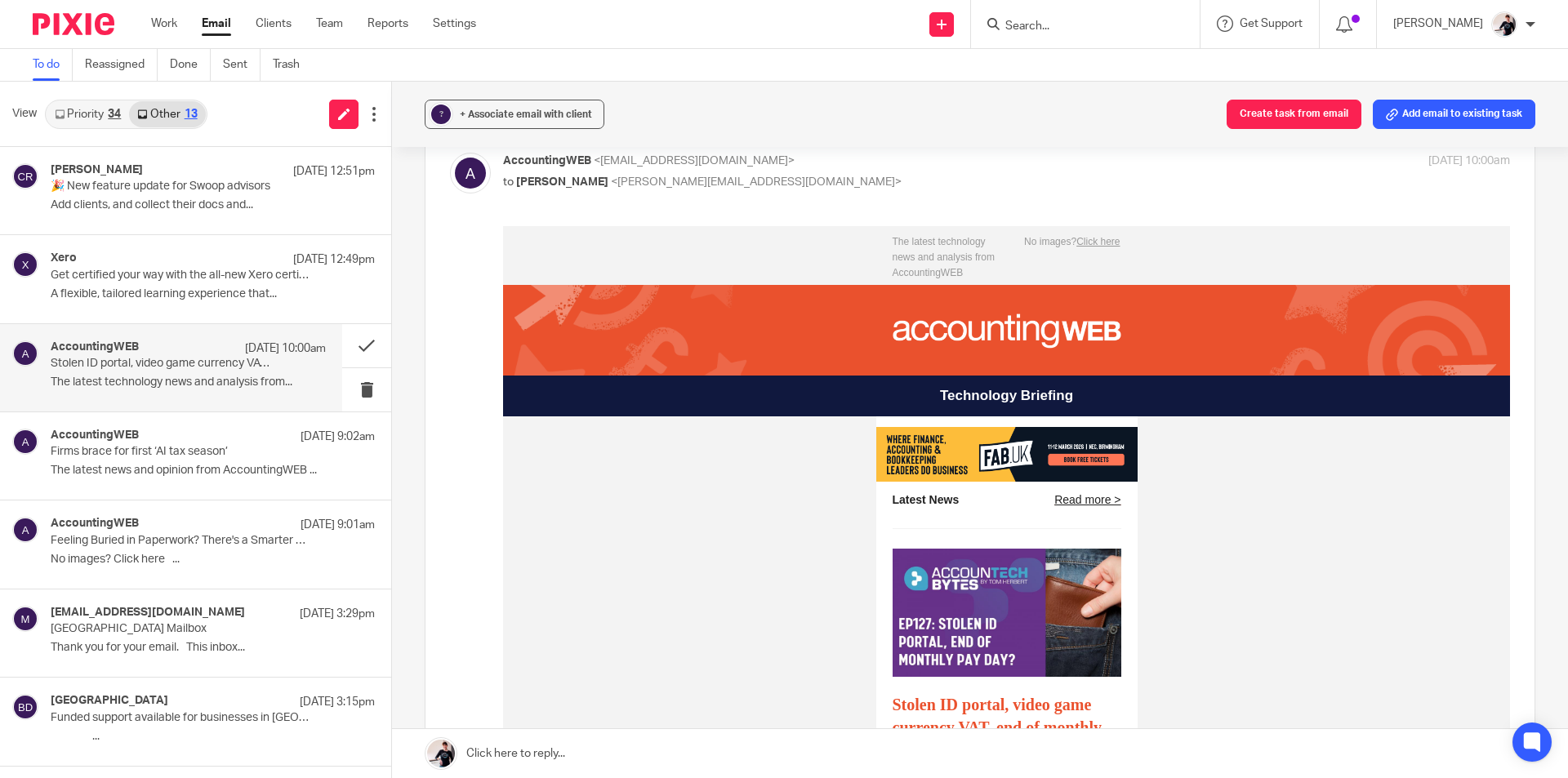
scroll to position [408, 0]
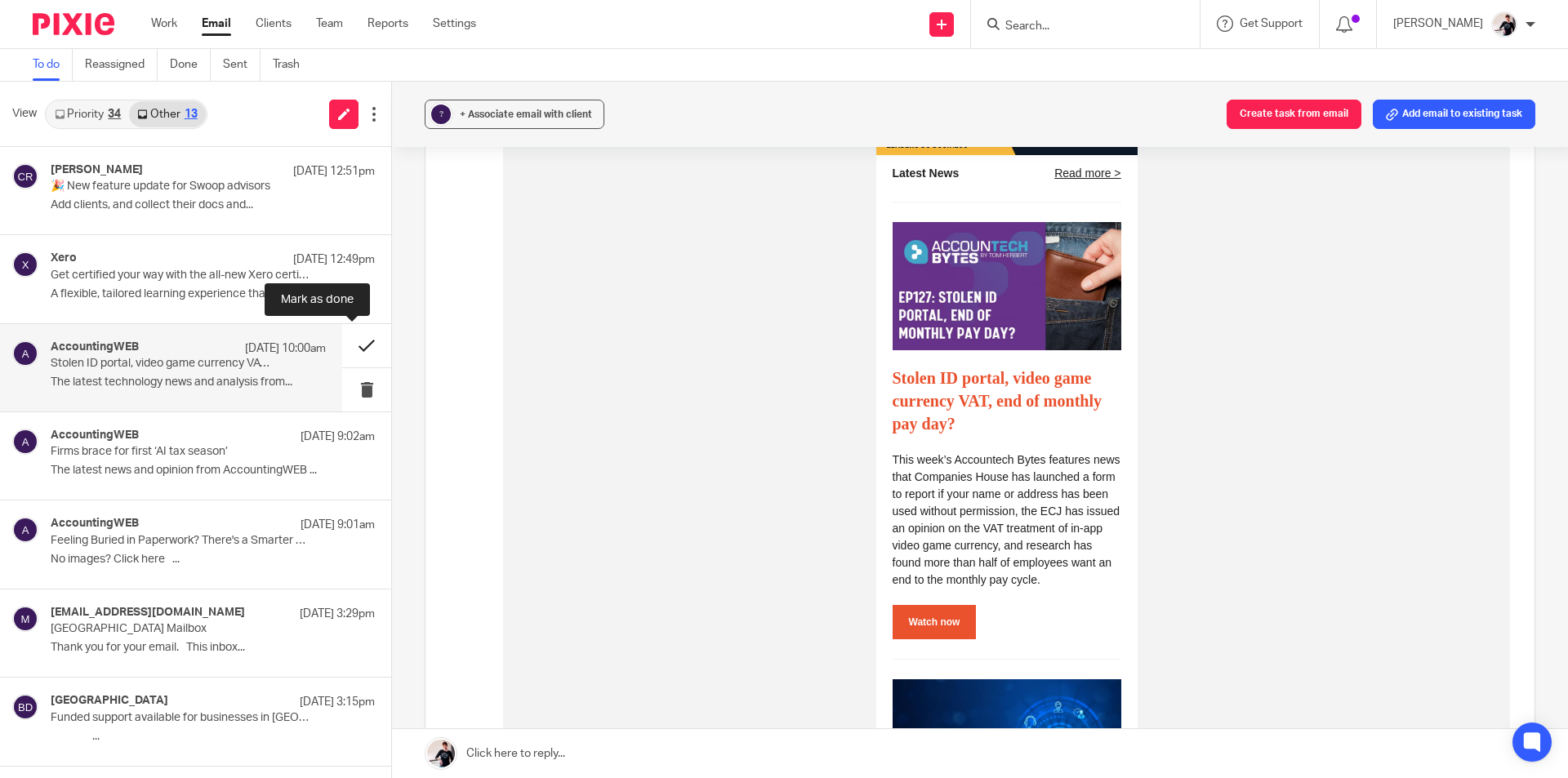
click at [348, 343] on button at bounding box center [366, 346] width 49 height 43
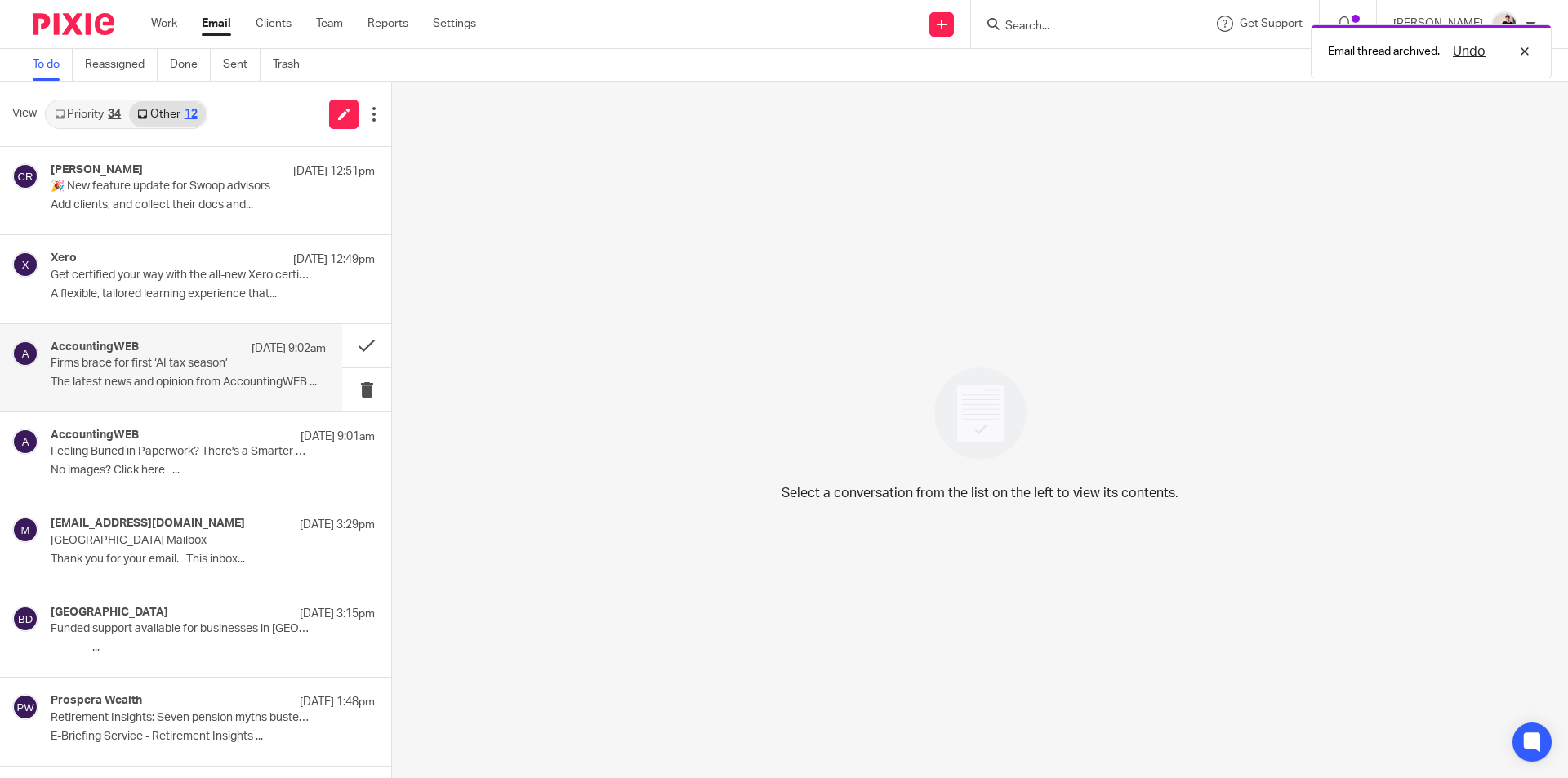
click at [201, 338] on div "AccountingWEB 18 Sep 9:02am Firms brace for first ‘AI tax season’ The latest ne…" at bounding box center [171, 367] width 342 height 88
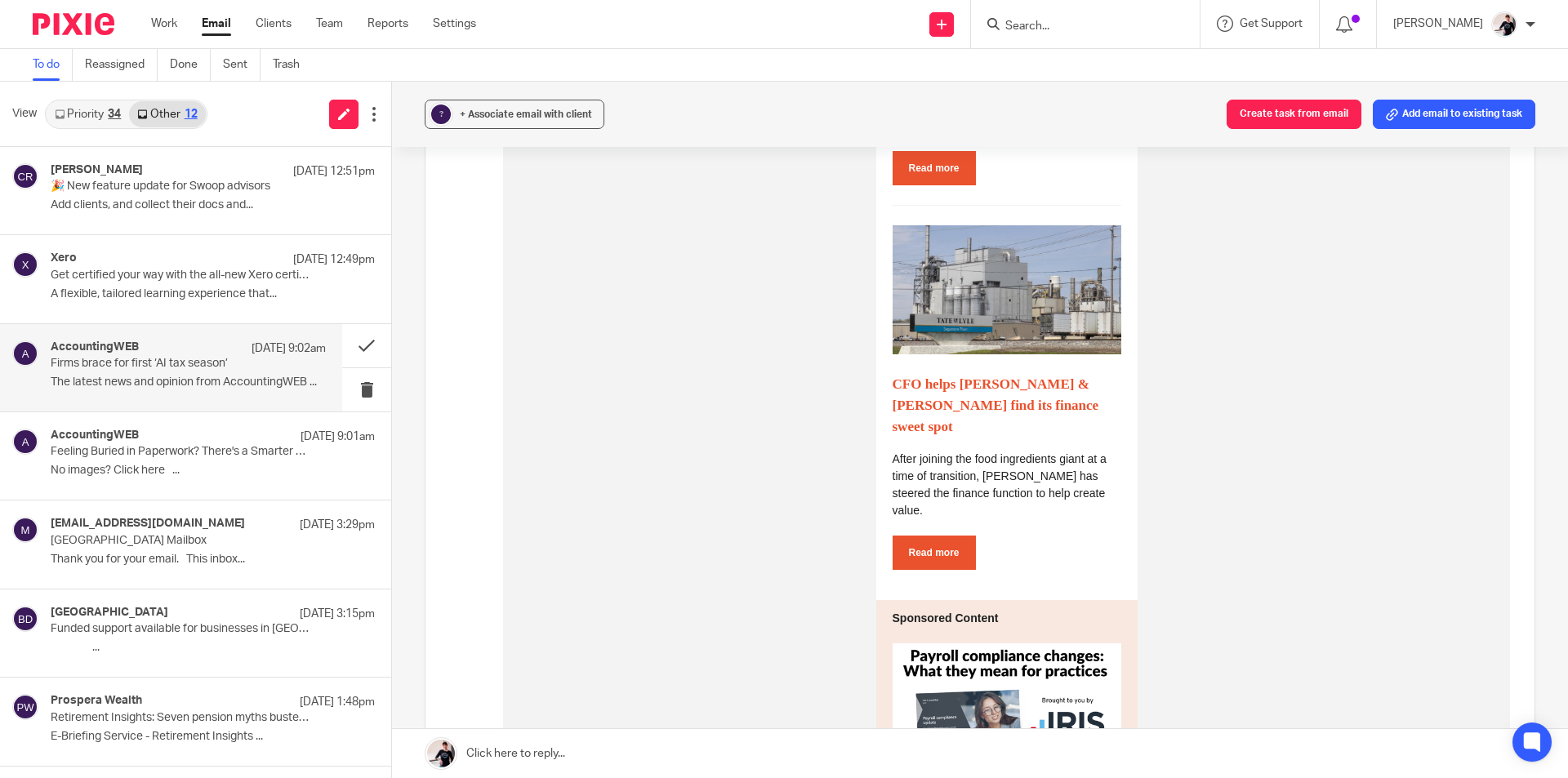
scroll to position [1633, 0]
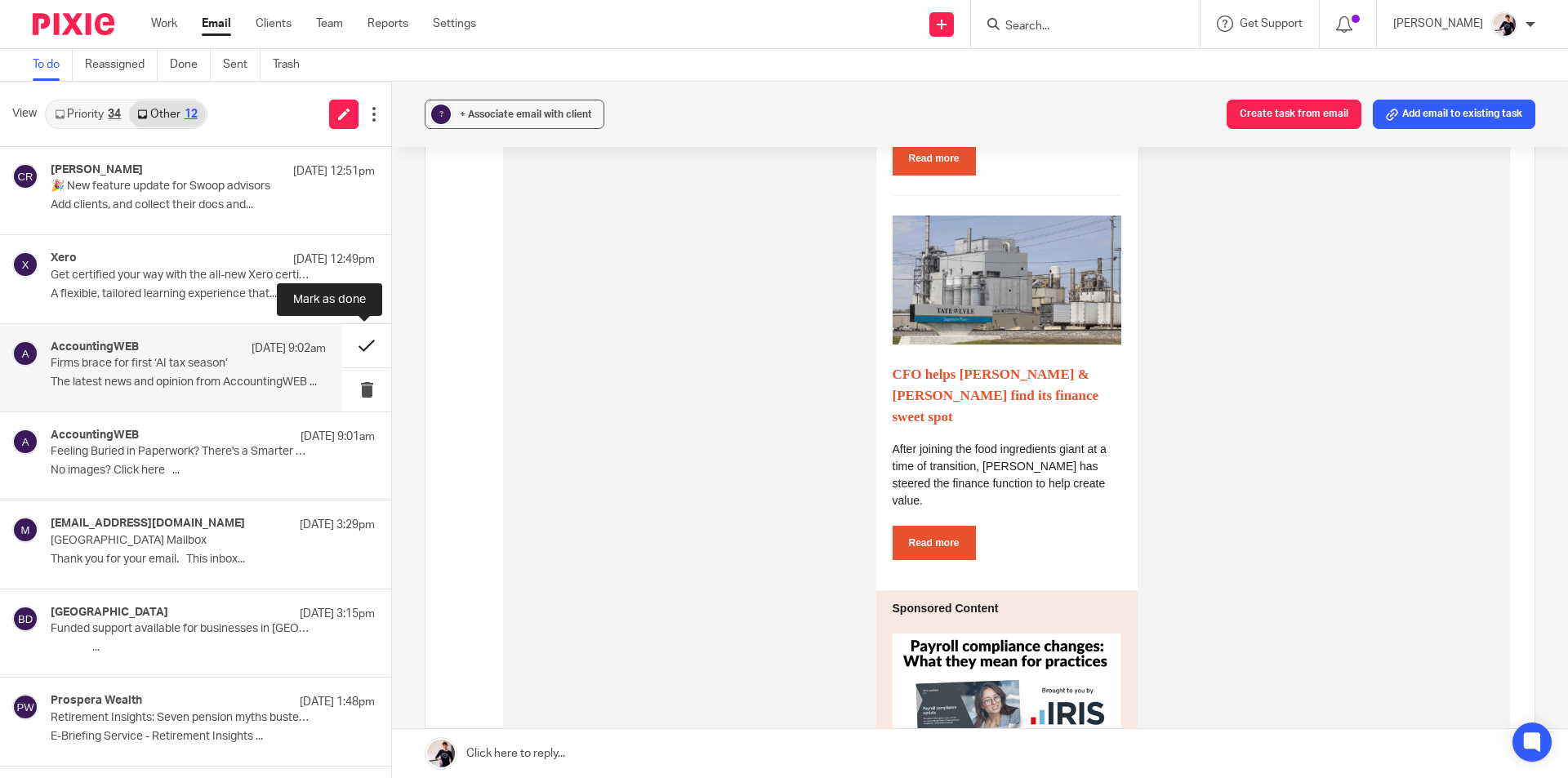
click at [363, 346] on button at bounding box center [366, 346] width 49 height 43
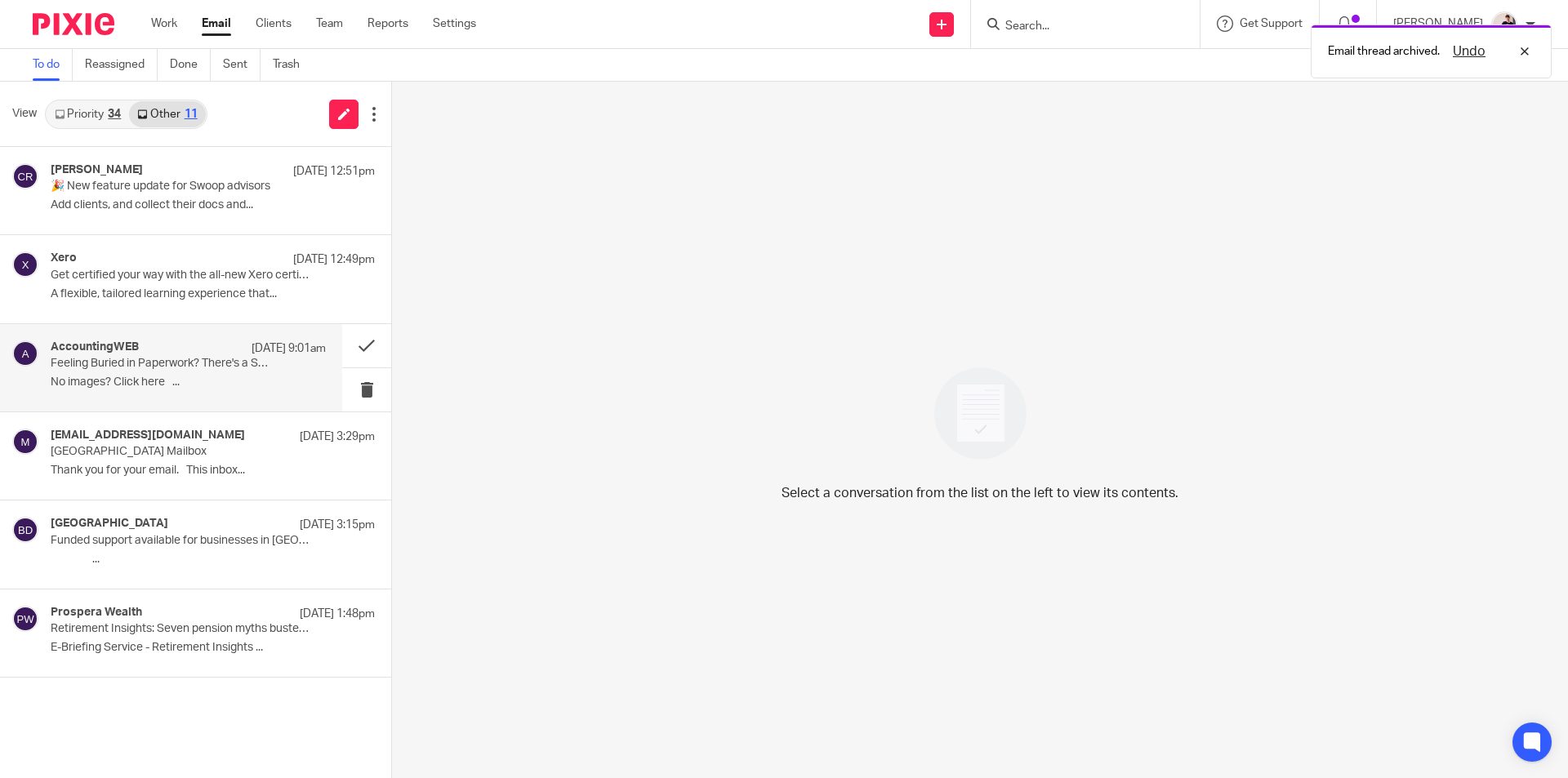
click at [152, 366] on p "Feeling Buried in Paperwork? There's a Smarter Way." at bounding box center [161, 364] width 221 height 14
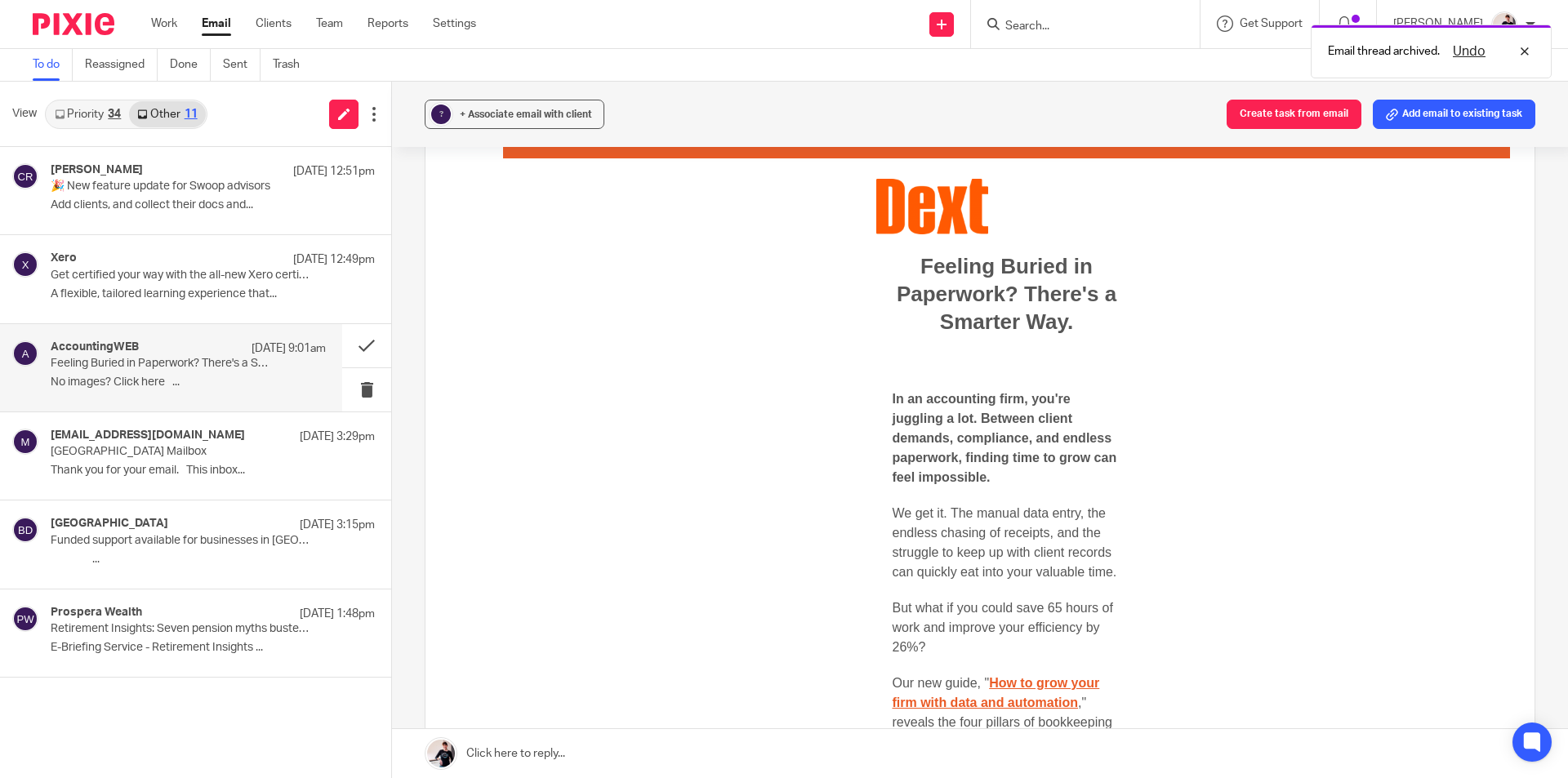
scroll to position [245, 0]
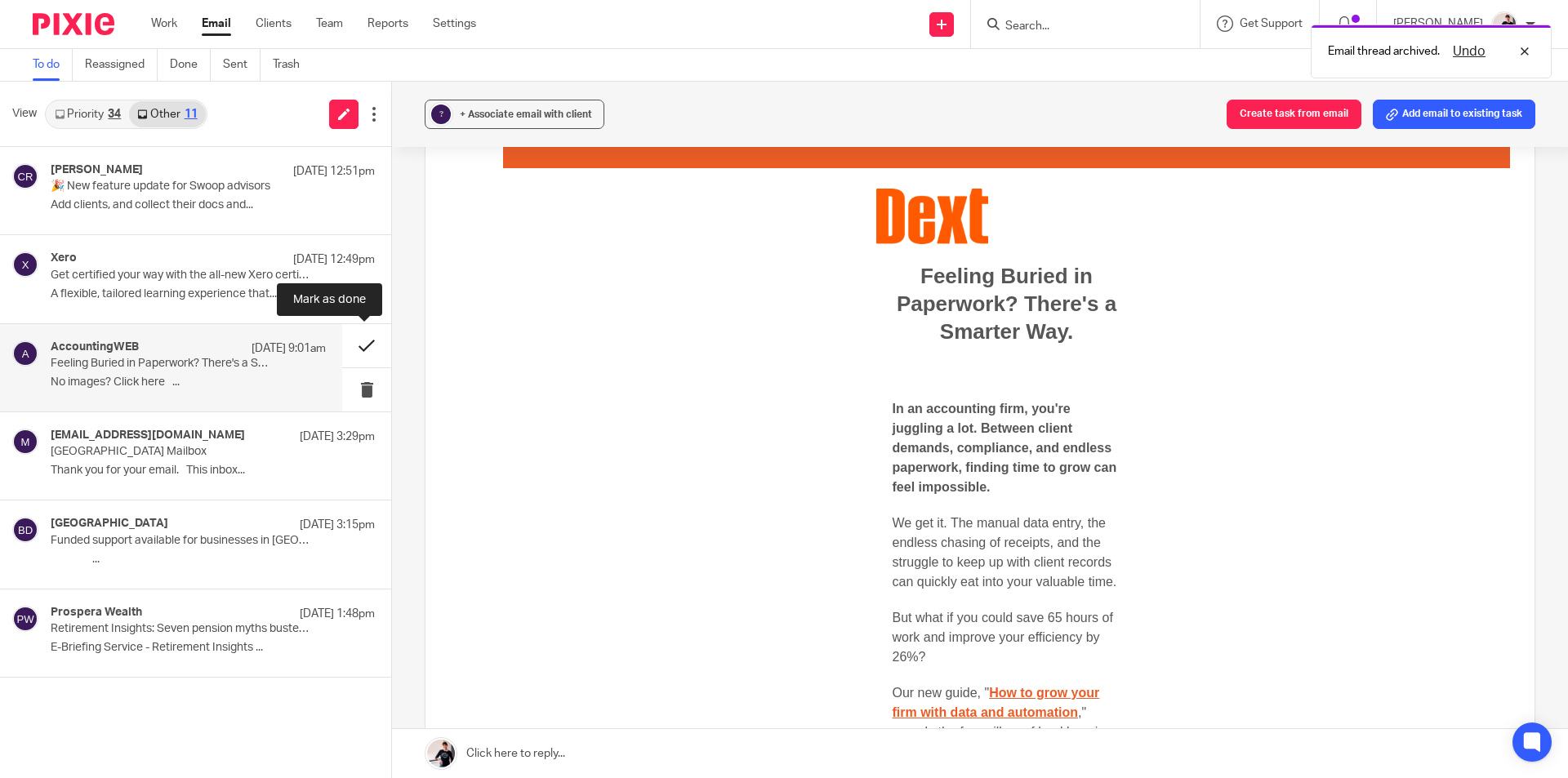
click at [367, 349] on button at bounding box center [366, 346] width 49 height 43
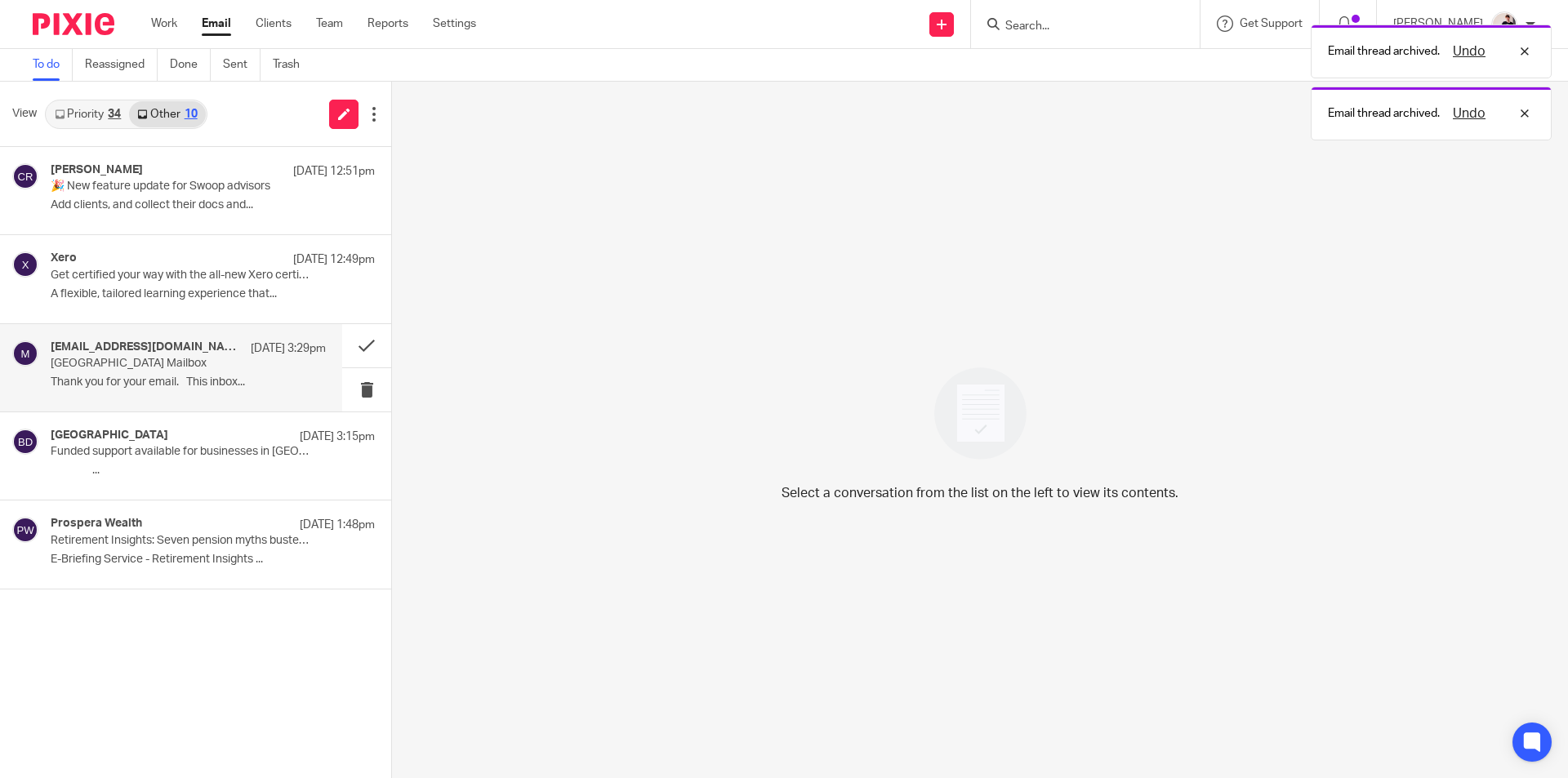
click at [222, 363] on p "Business Peak District Mailbox" at bounding box center [161, 364] width 221 height 14
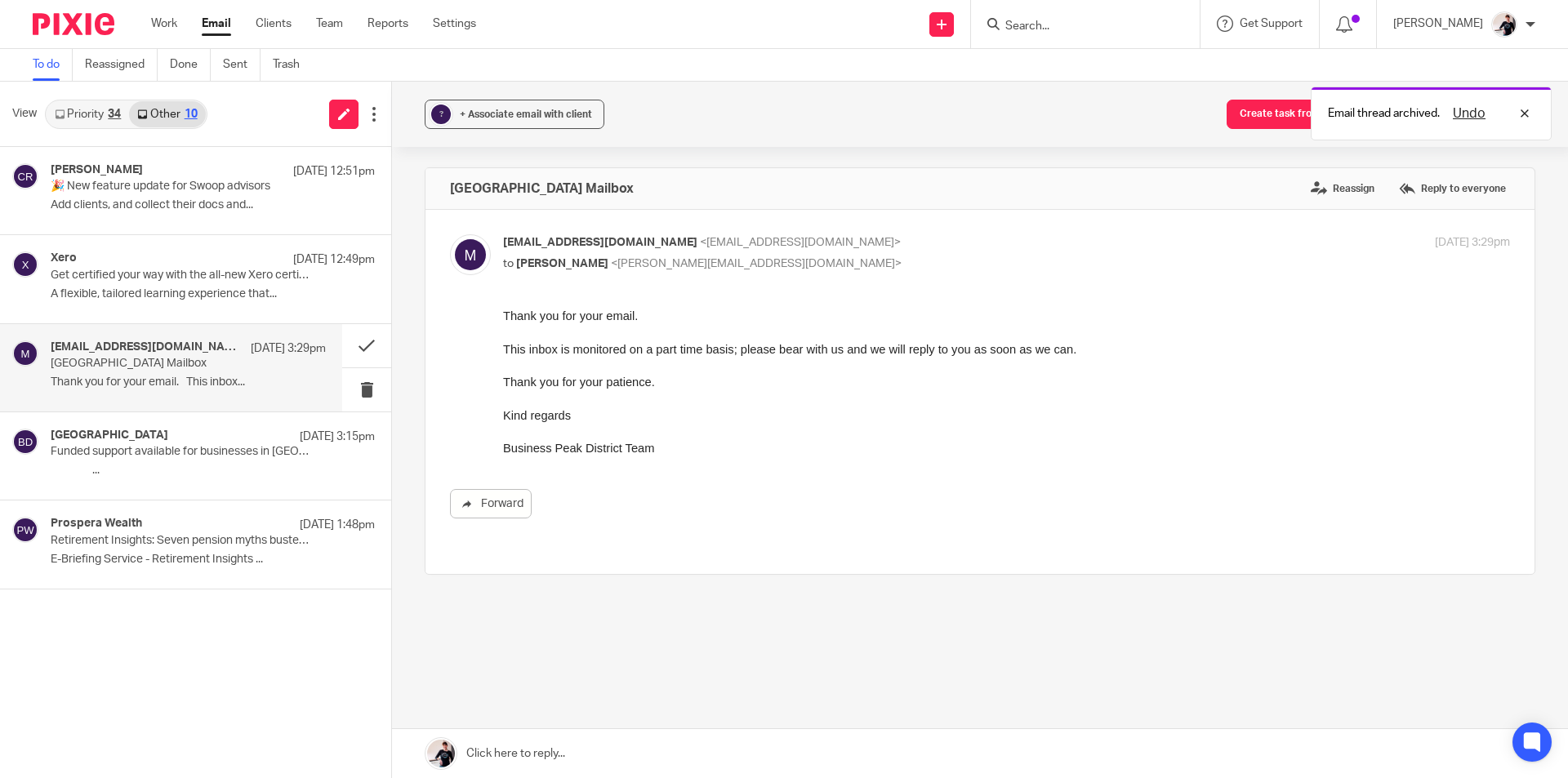
scroll to position [0, 0]
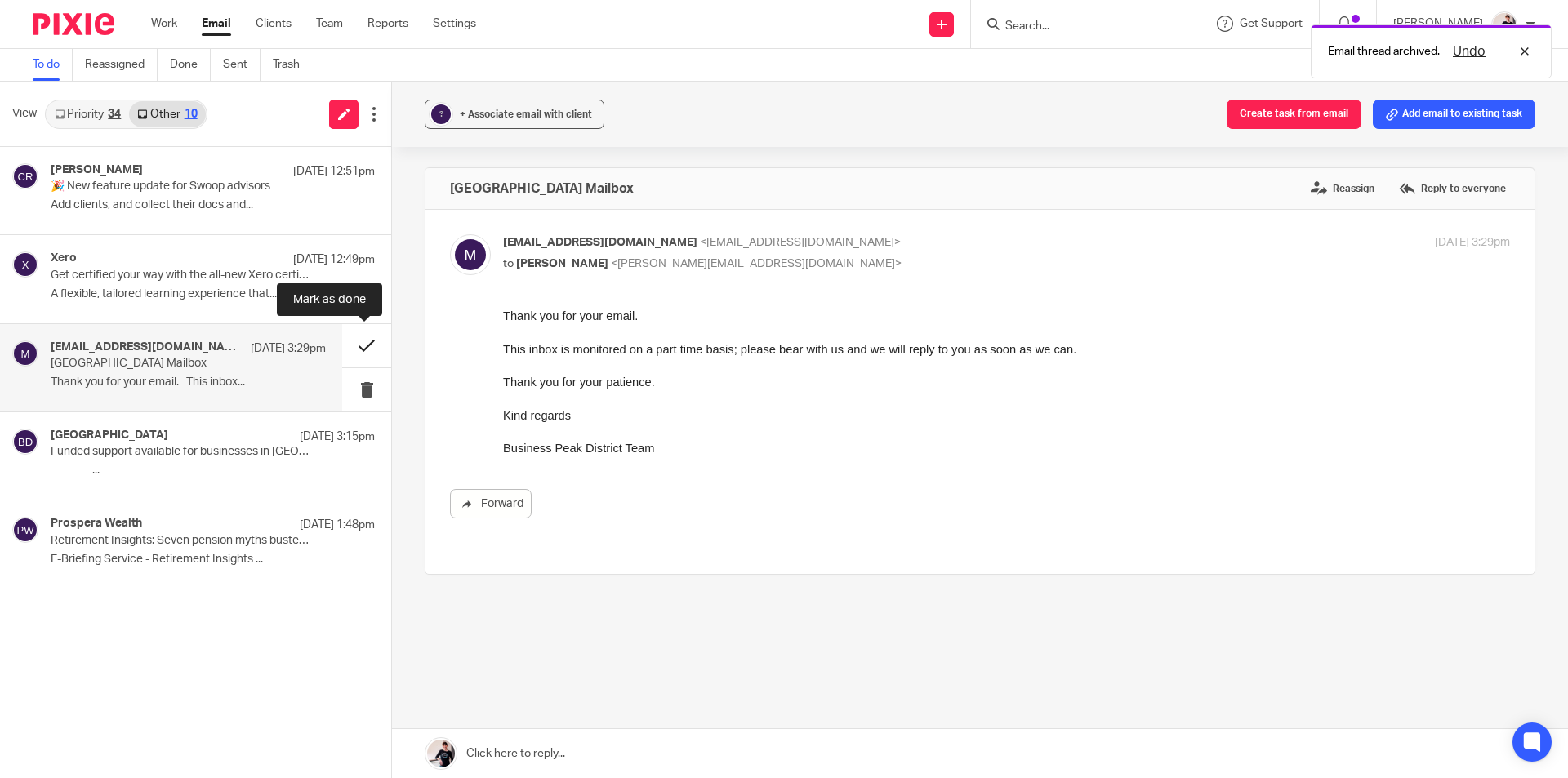
click at [353, 341] on button at bounding box center [366, 346] width 49 height 43
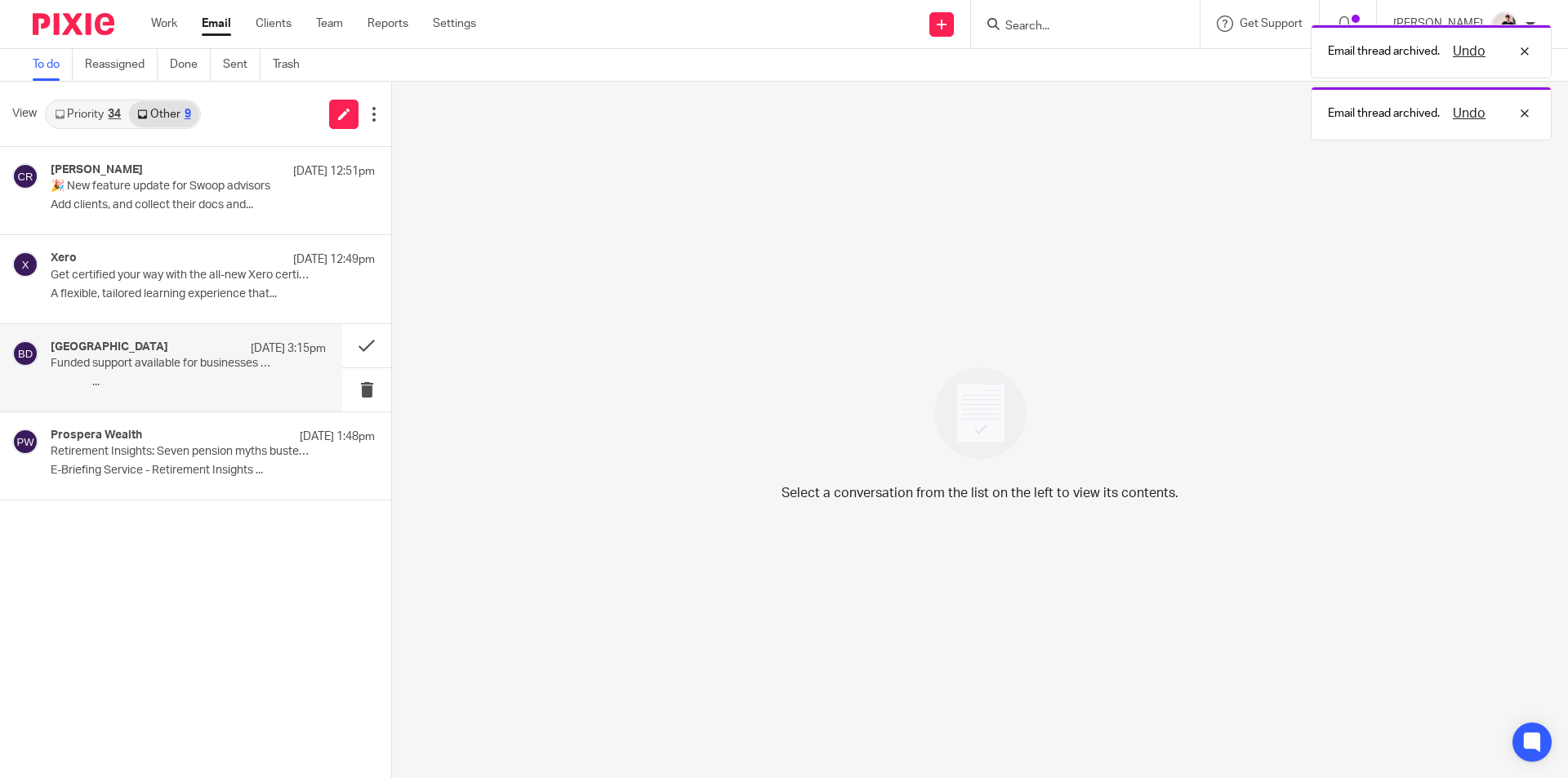
click at [214, 378] on p "͏ ‌ ͏ ‌ ͏ ‌ ͏ ‌ ͏ ‌..." at bounding box center [188, 383] width 275 height 14
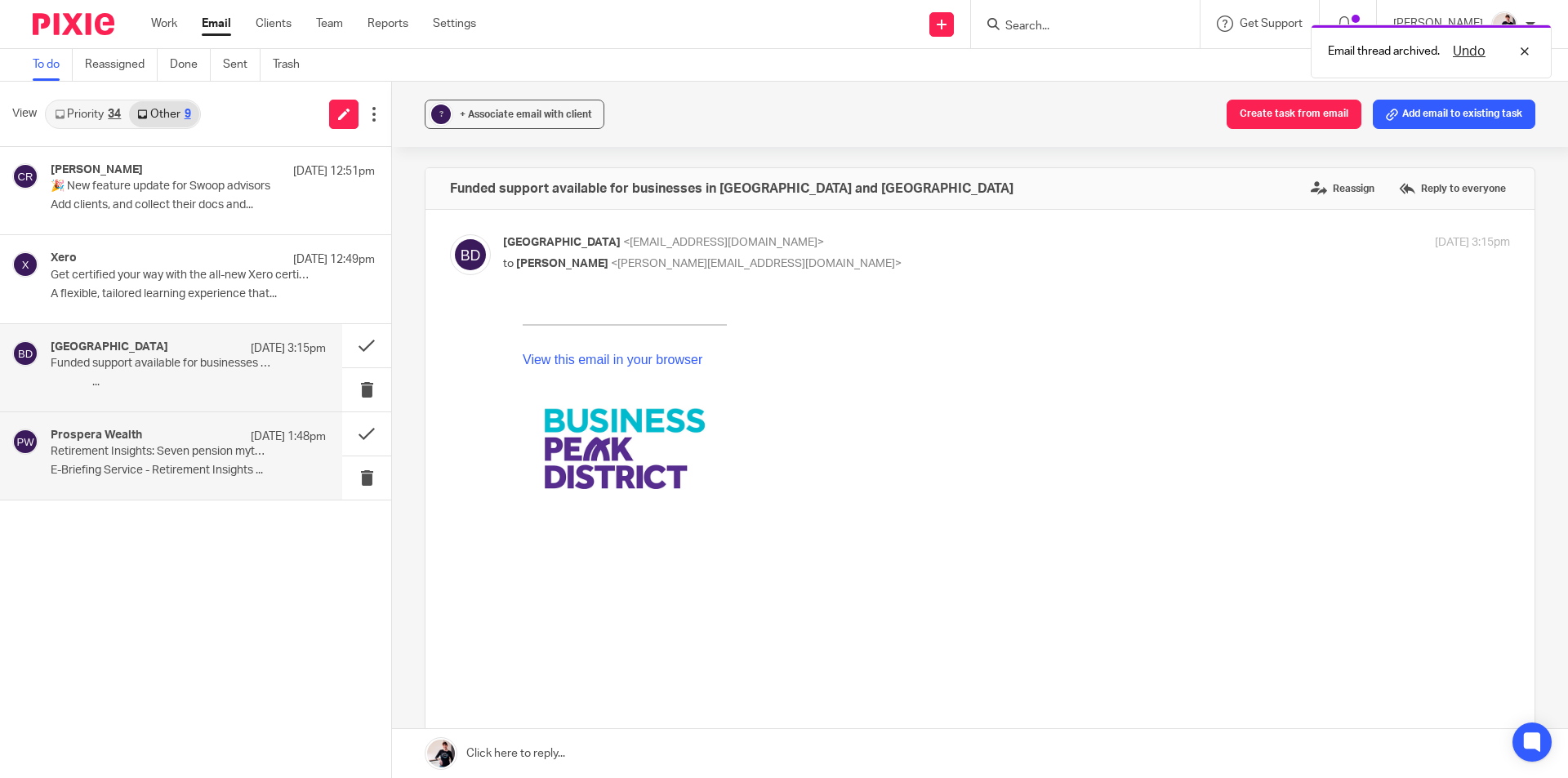
click at [194, 465] on p "E-Briefing Service - Retirement Insights ..." at bounding box center [188, 471] width 275 height 14
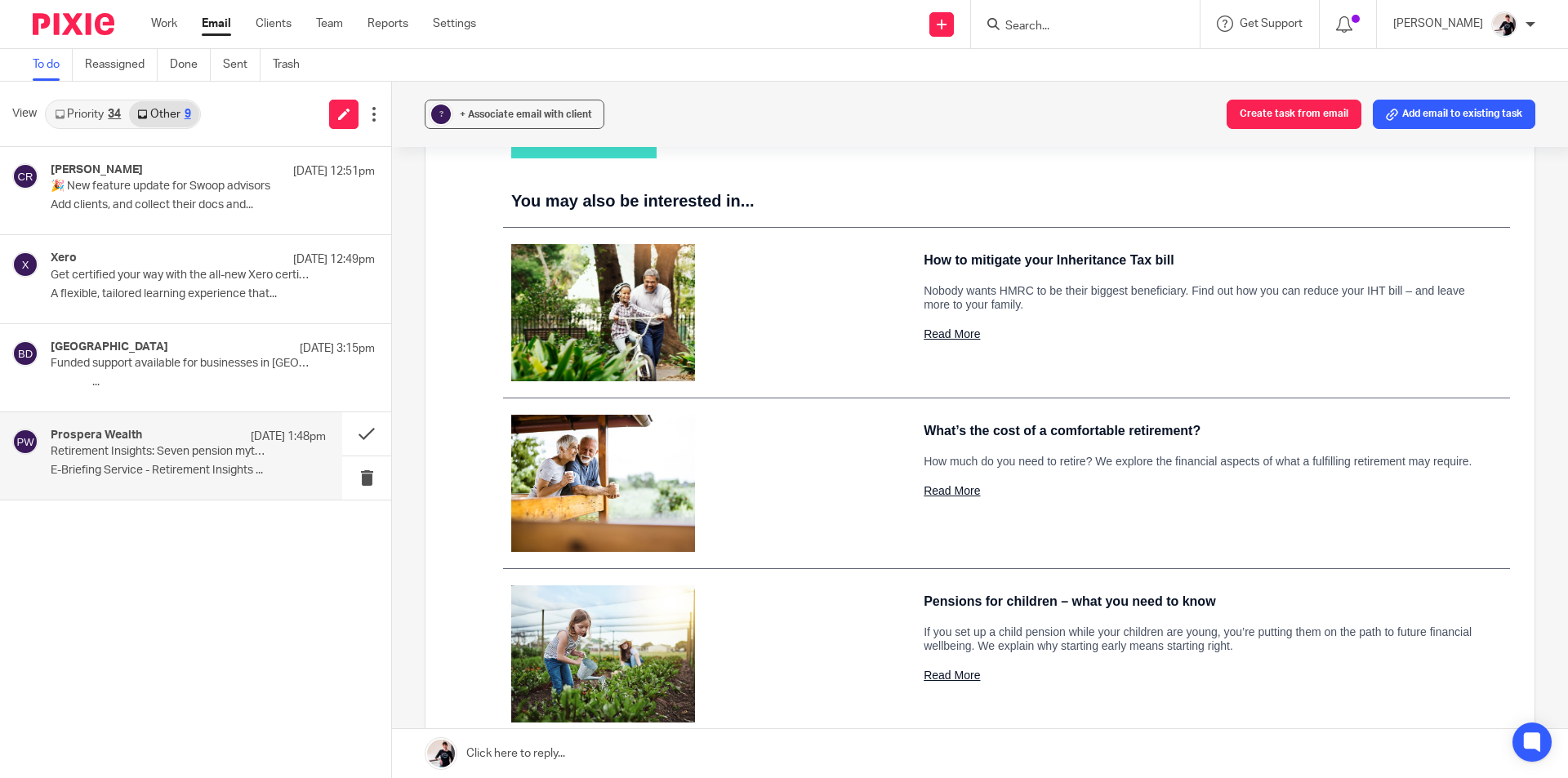
scroll to position [653, 0]
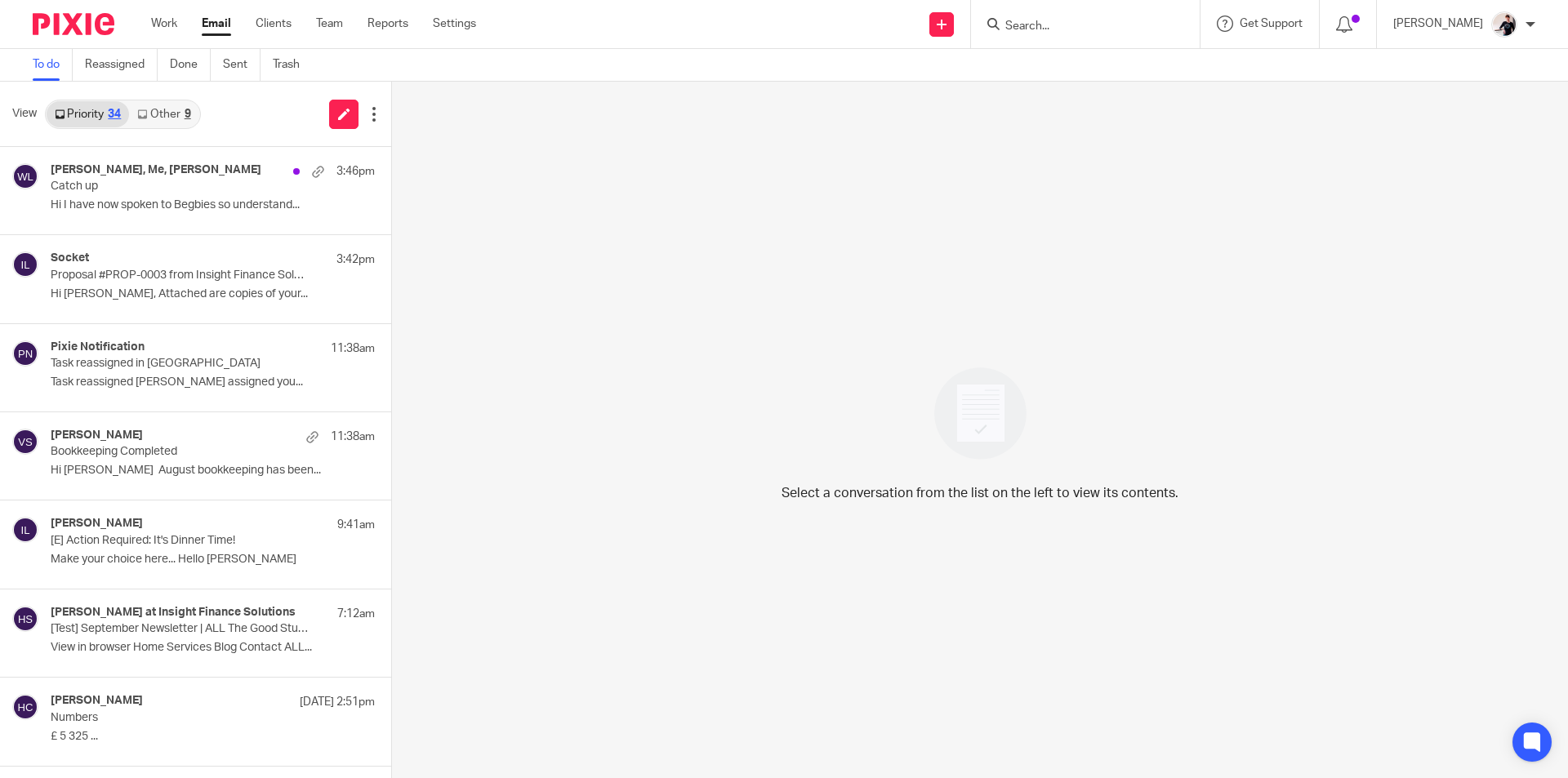
click at [191, 110] on div "9" at bounding box center [188, 114] width 7 height 11
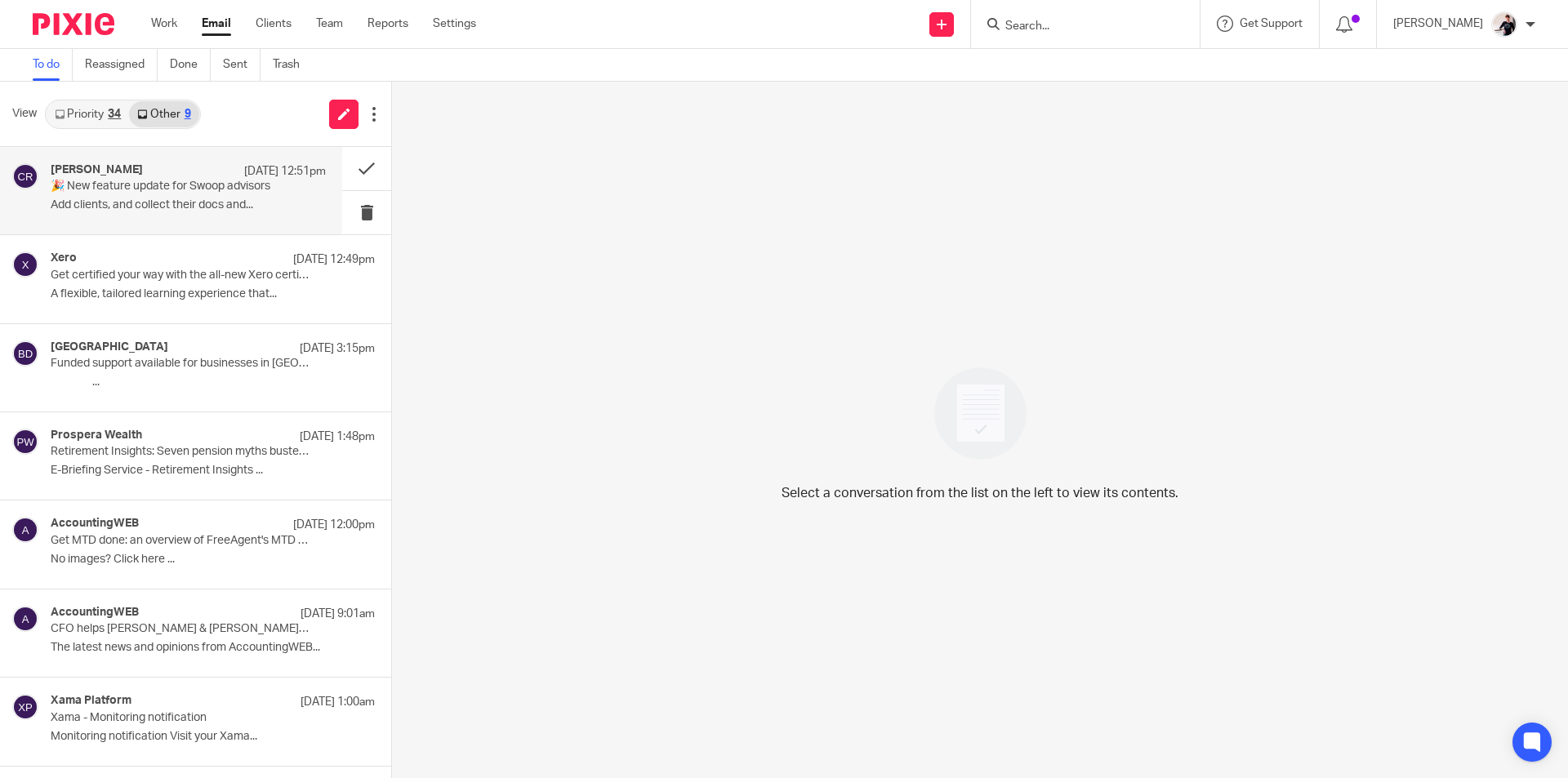
click at [175, 185] on p "🎉 New feature update for Swoop advisors" at bounding box center [161, 187] width 221 height 14
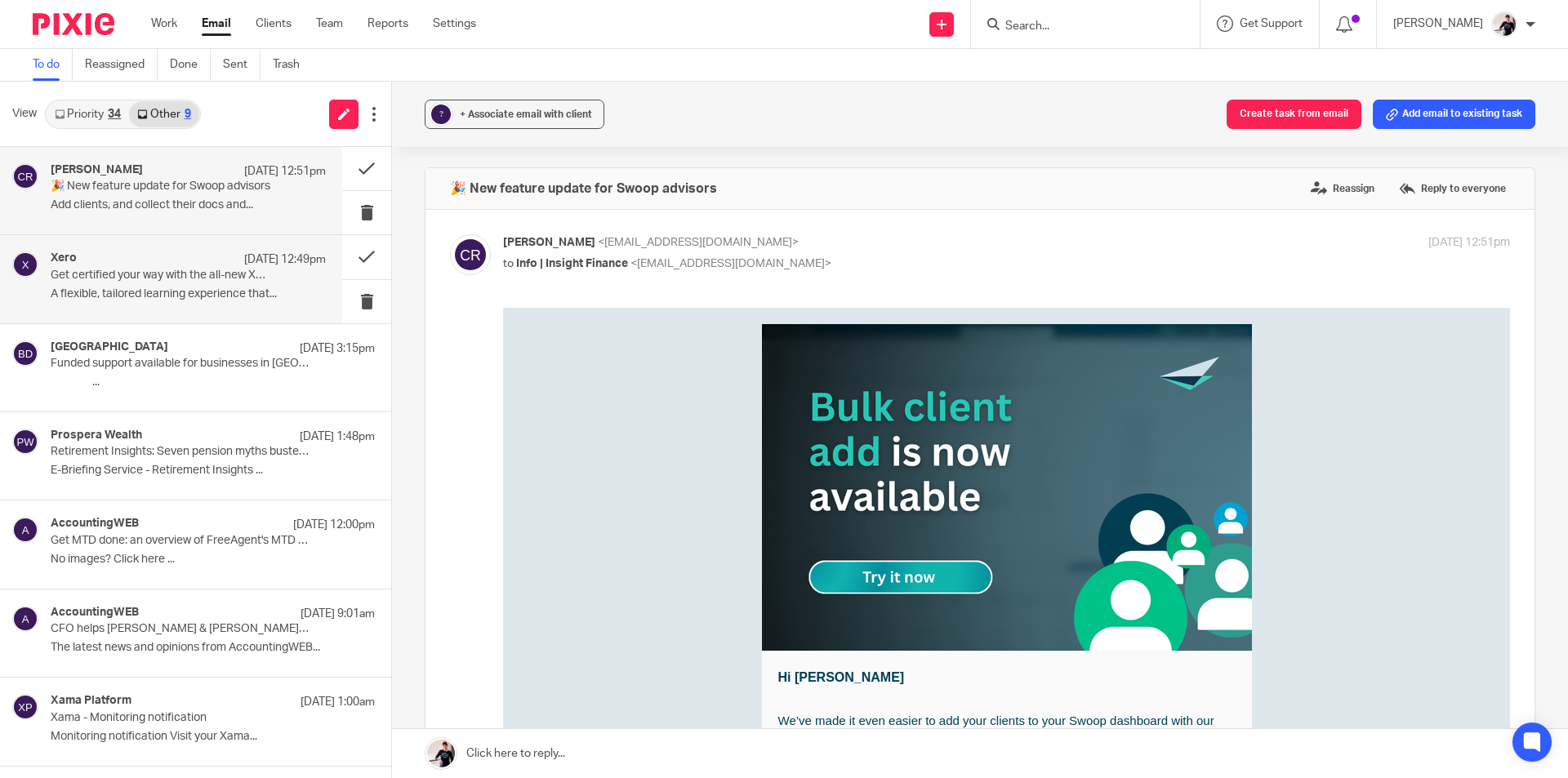
click at [176, 280] on p "Get certified your way with the all-new Xero certification" at bounding box center [161, 275] width 221 height 14
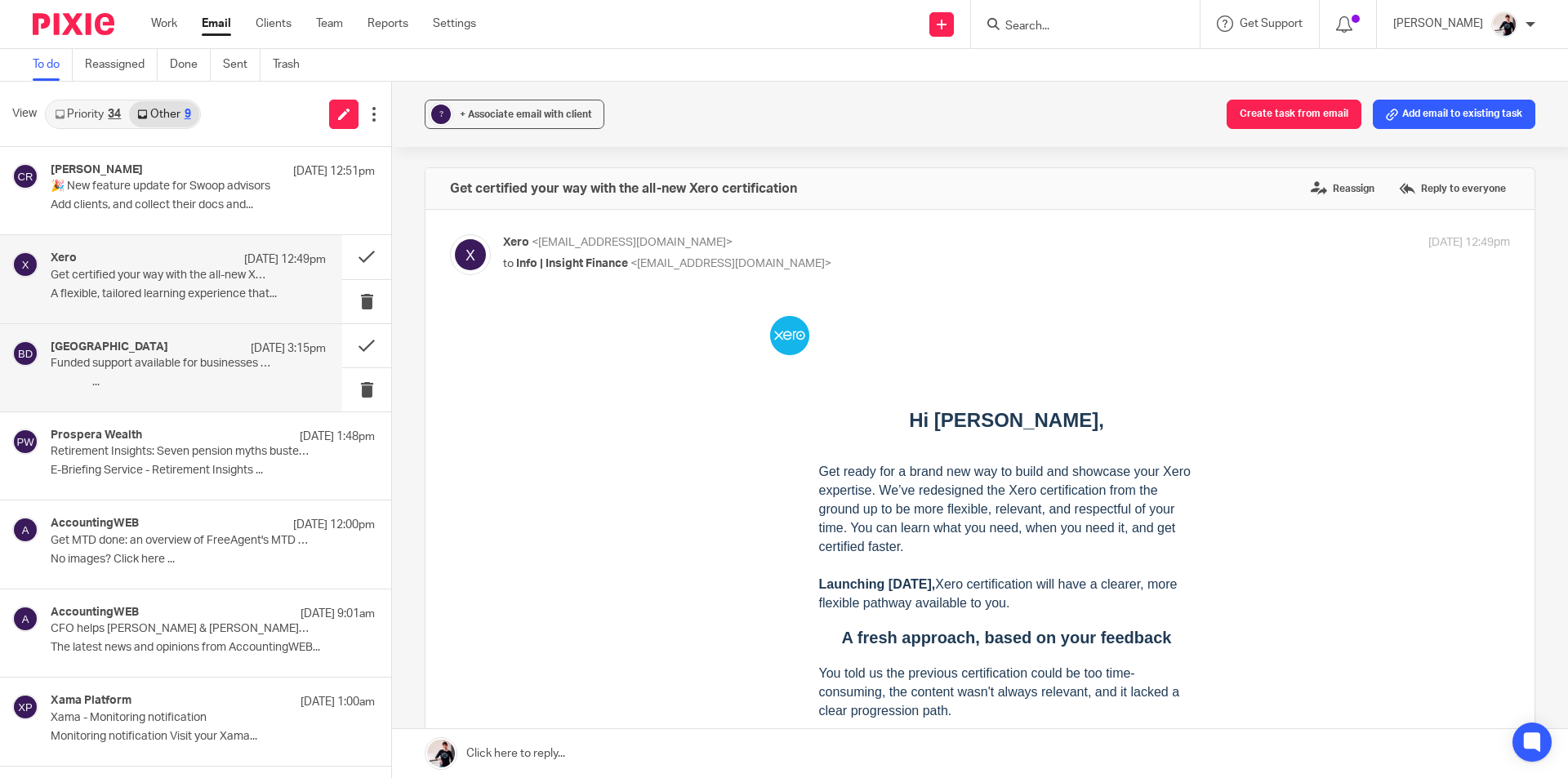
click at [176, 345] on div "Business Peak District 17 Sep 3:15pm" at bounding box center [188, 348] width 275 height 16
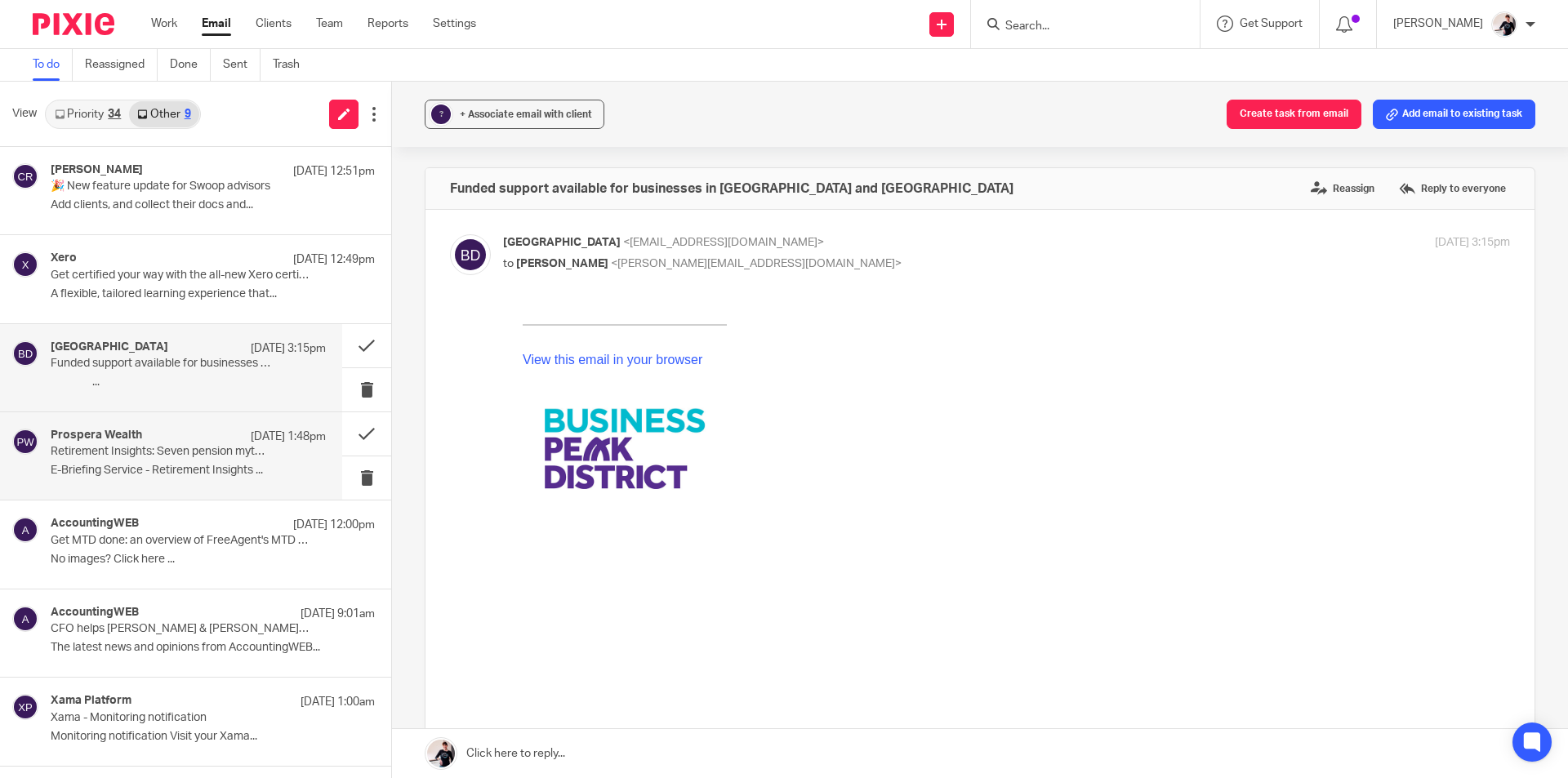
click at [171, 445] on p "Retirement Insights: Seven pension myths busted - what savers often overlook ab…" at bounding box center [161, 452] width 221 height 14
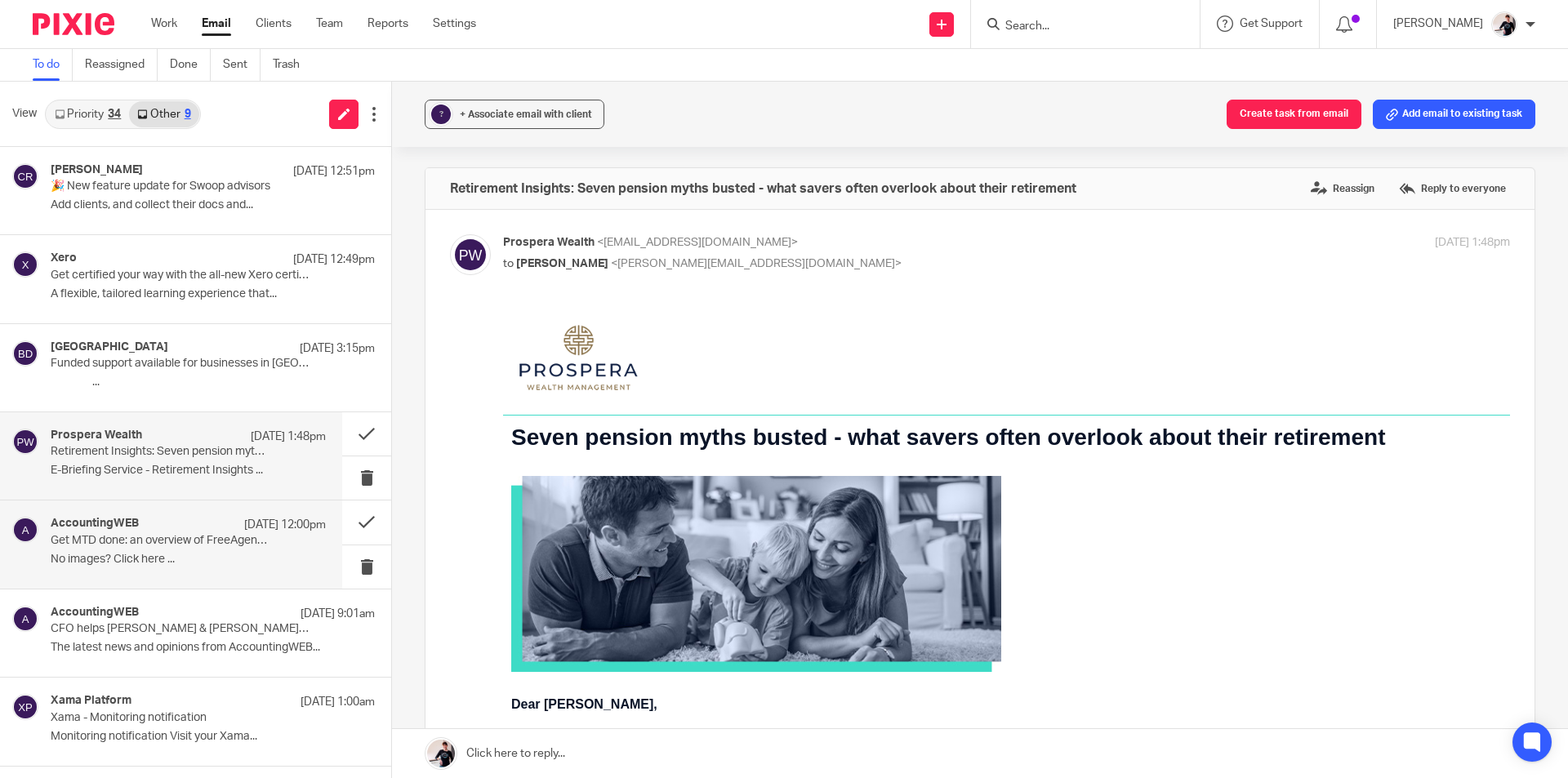
click at [177, 556] on p "No images? Click here ..." at bounding box center [188, 560] width 275 height 14
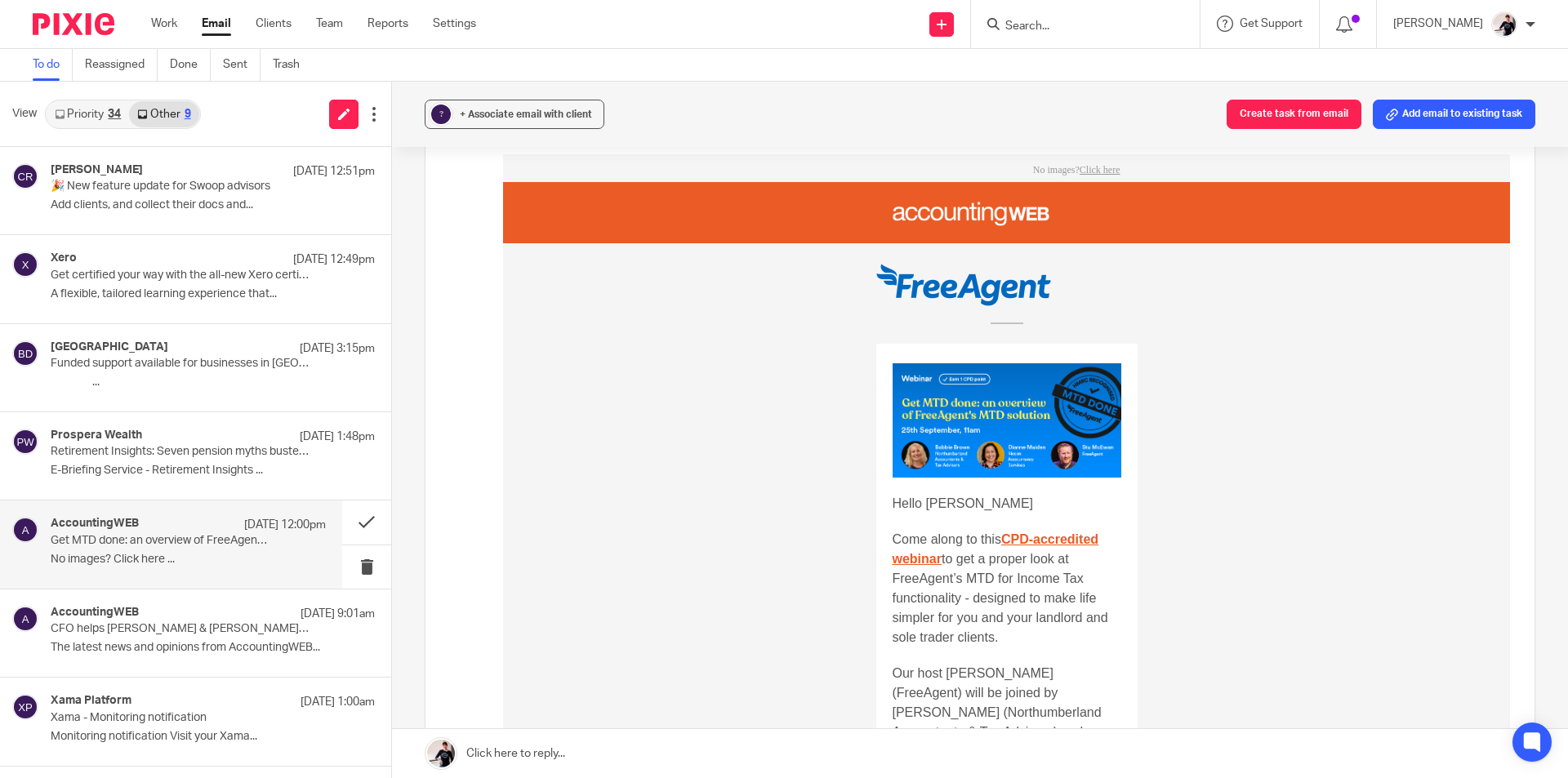
scroll to position [408, 0]
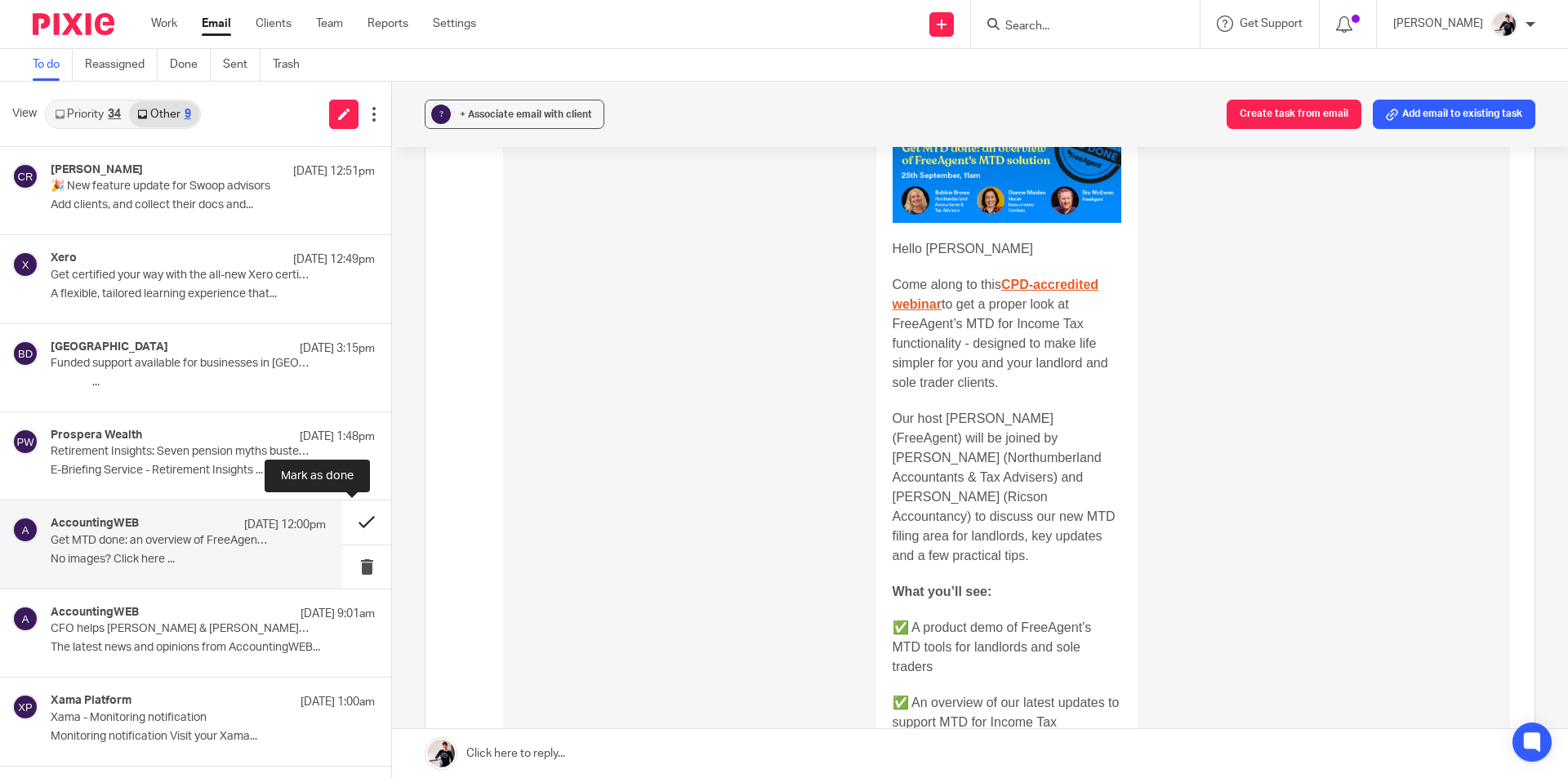
click at [352, 522] on button at bounding box center [366, 522] width 49 height 43
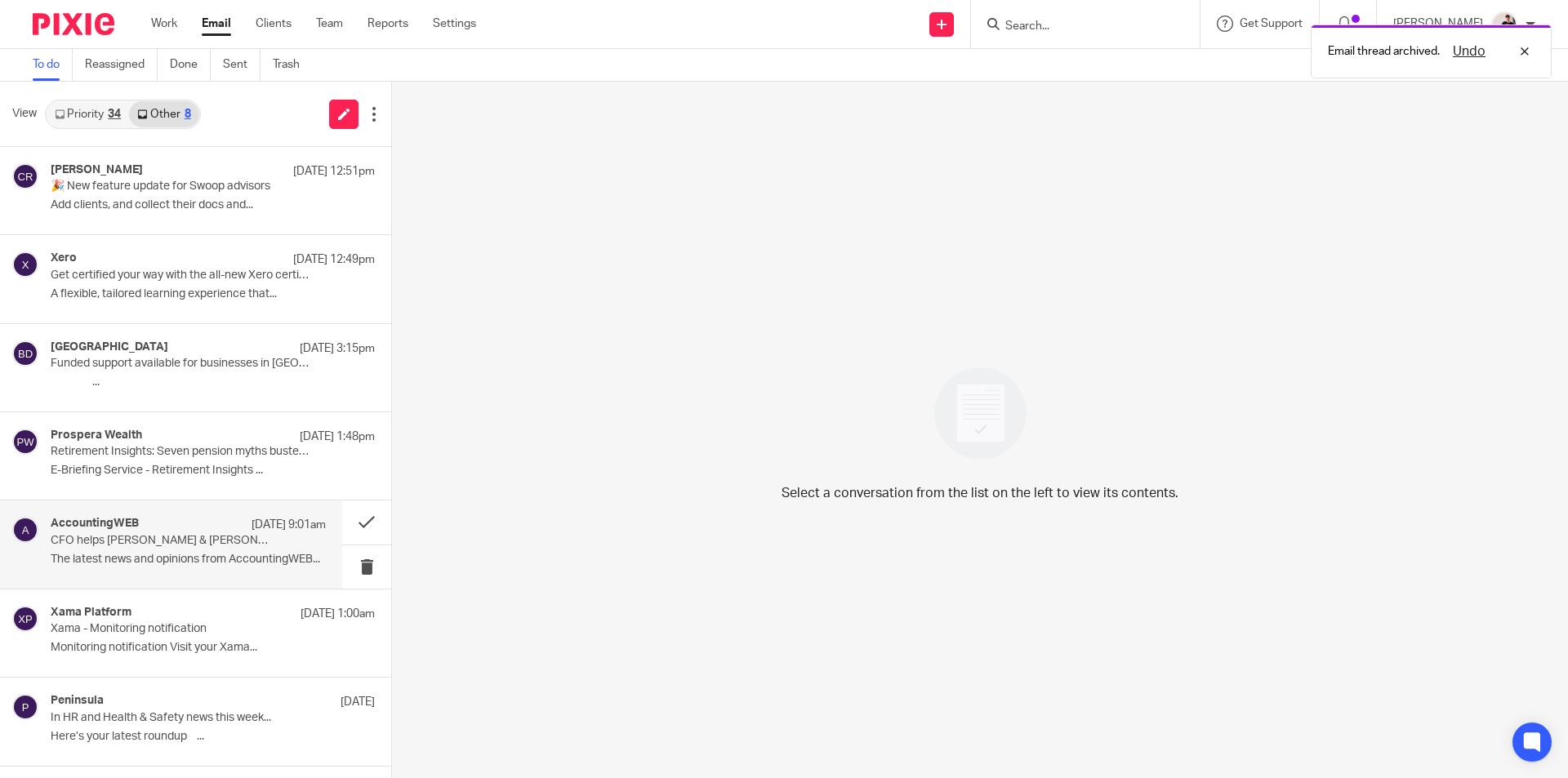
click at [121, 518] on h4 "AccountingWEB" at bounding box center [95, 524] width 89 height 14
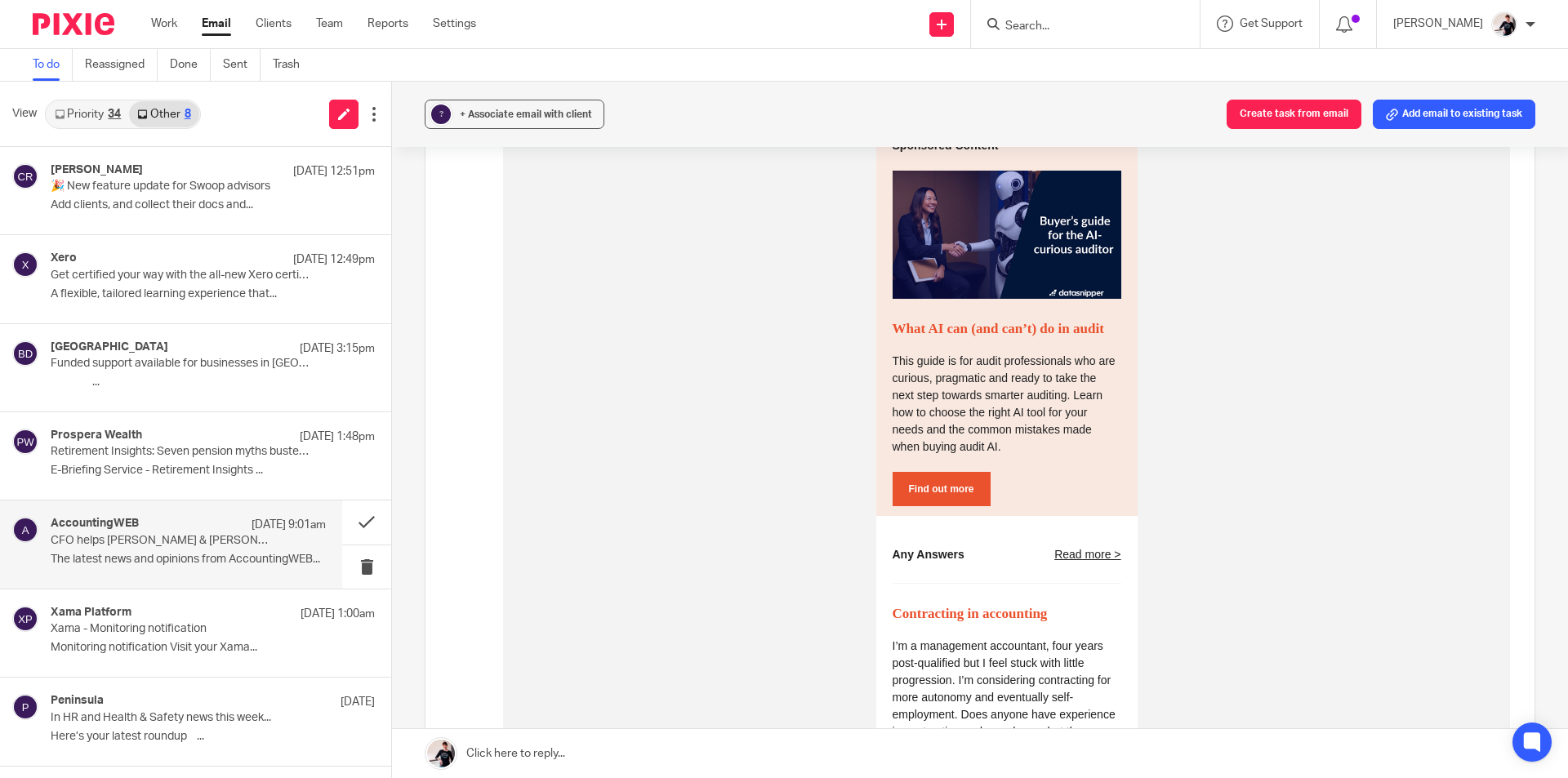
scroll to position [2449, 0]
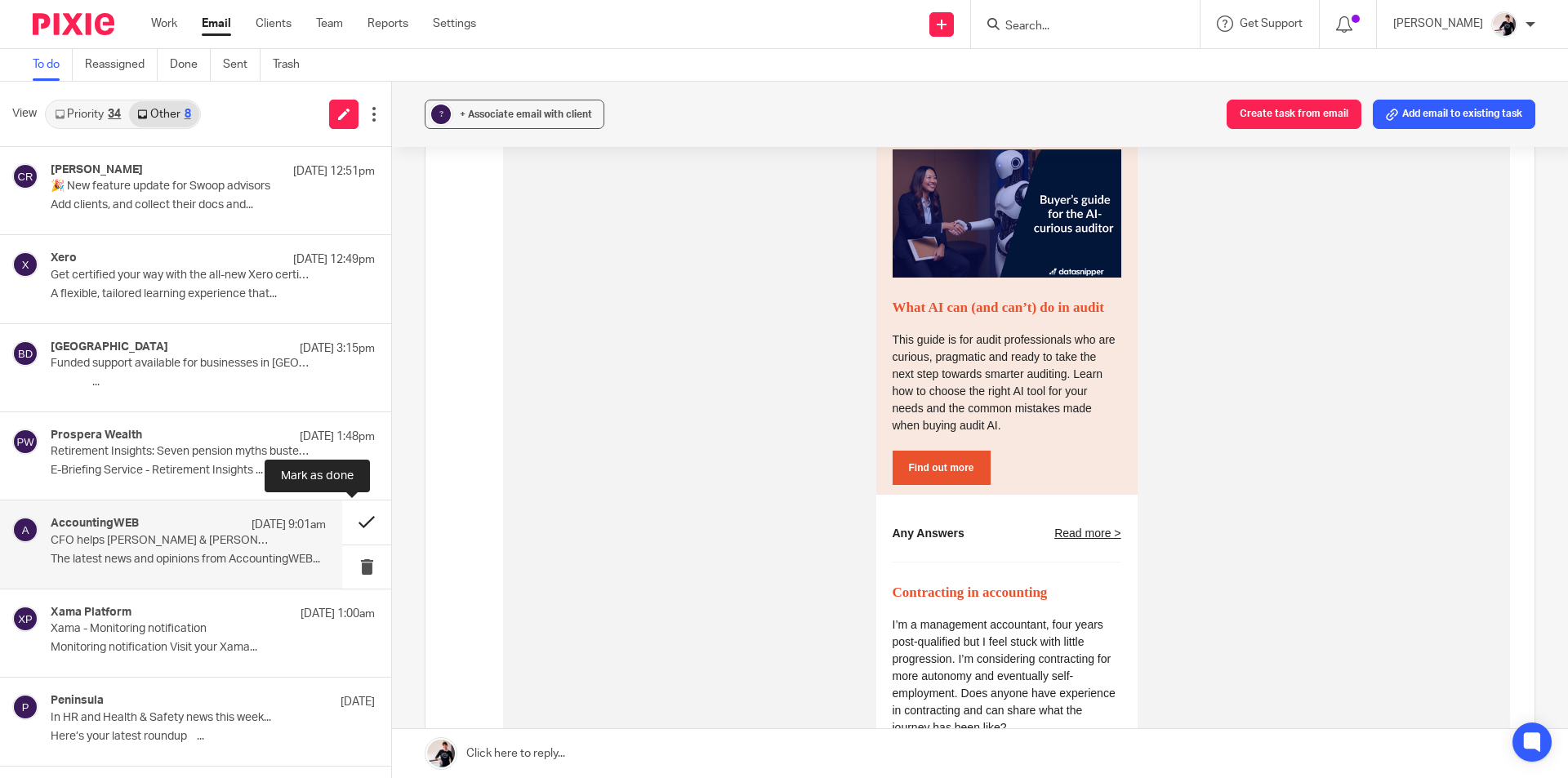
click at [360, 519] on button at bounding box center [366, 522] width 49 height 43
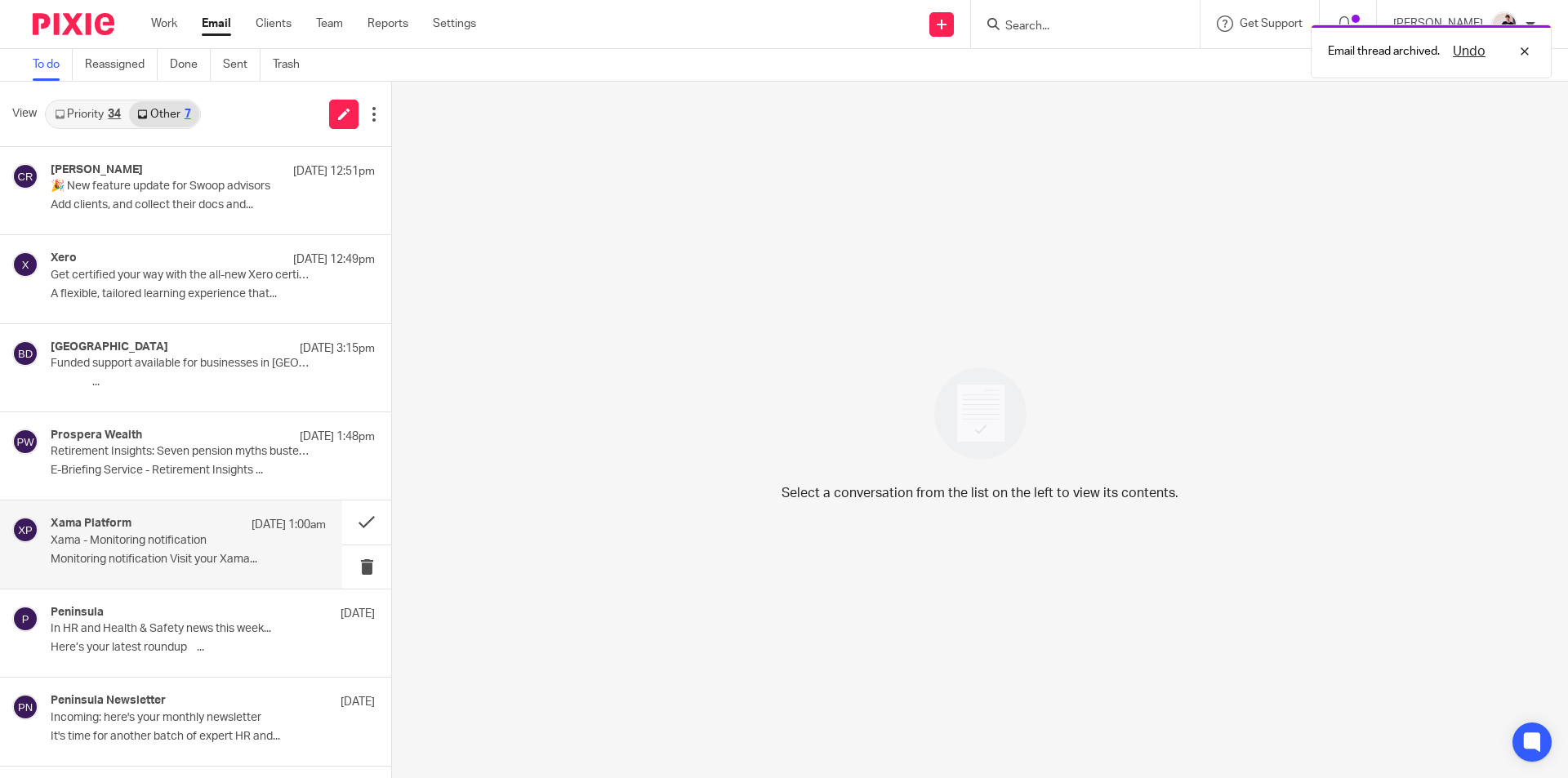
click at [130, 551] on div "Xama Platform 17 Sep 1:00am Xama - Monitoring notification Monitoring notificat…" at bounding box center [188, 544] width 275 height 55
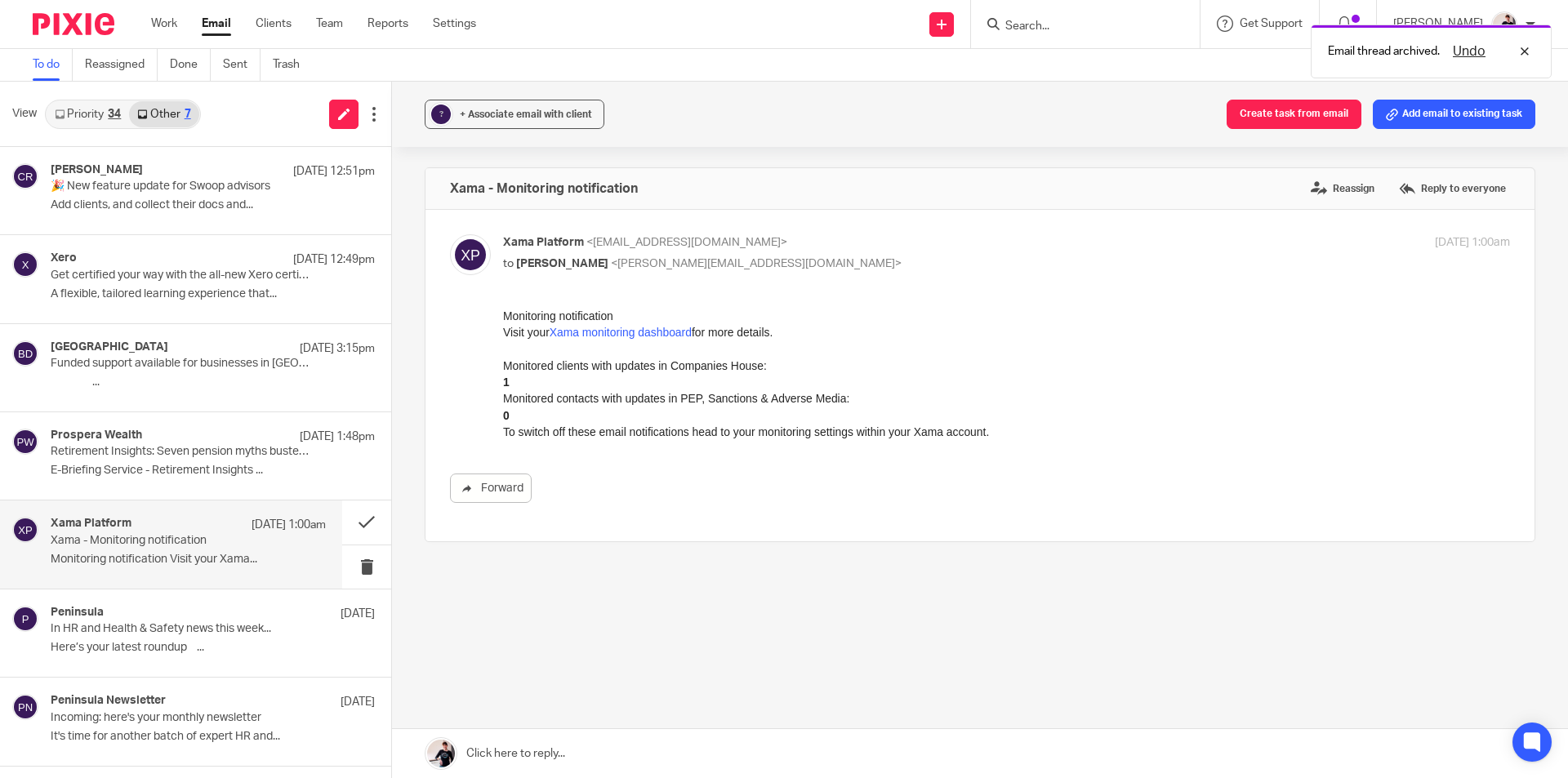
scroll to position [0, 0]
click at [590, 340] on p "Visit your Xama monitoring dashboard for more details." at bounding box center [1006, 332] width 1007 height 16
click at [592, 331] on link "Xama monitoring dashboard" at bounding box center [621, 332] width 142 height 13
click at [184, 523] on div "Xama Platform 17 Sep 1:00am" at bounding box center [188, 524] width 275 height 16
click at [356, 526] on button at bounding box center [366, 522] width 49 height 43
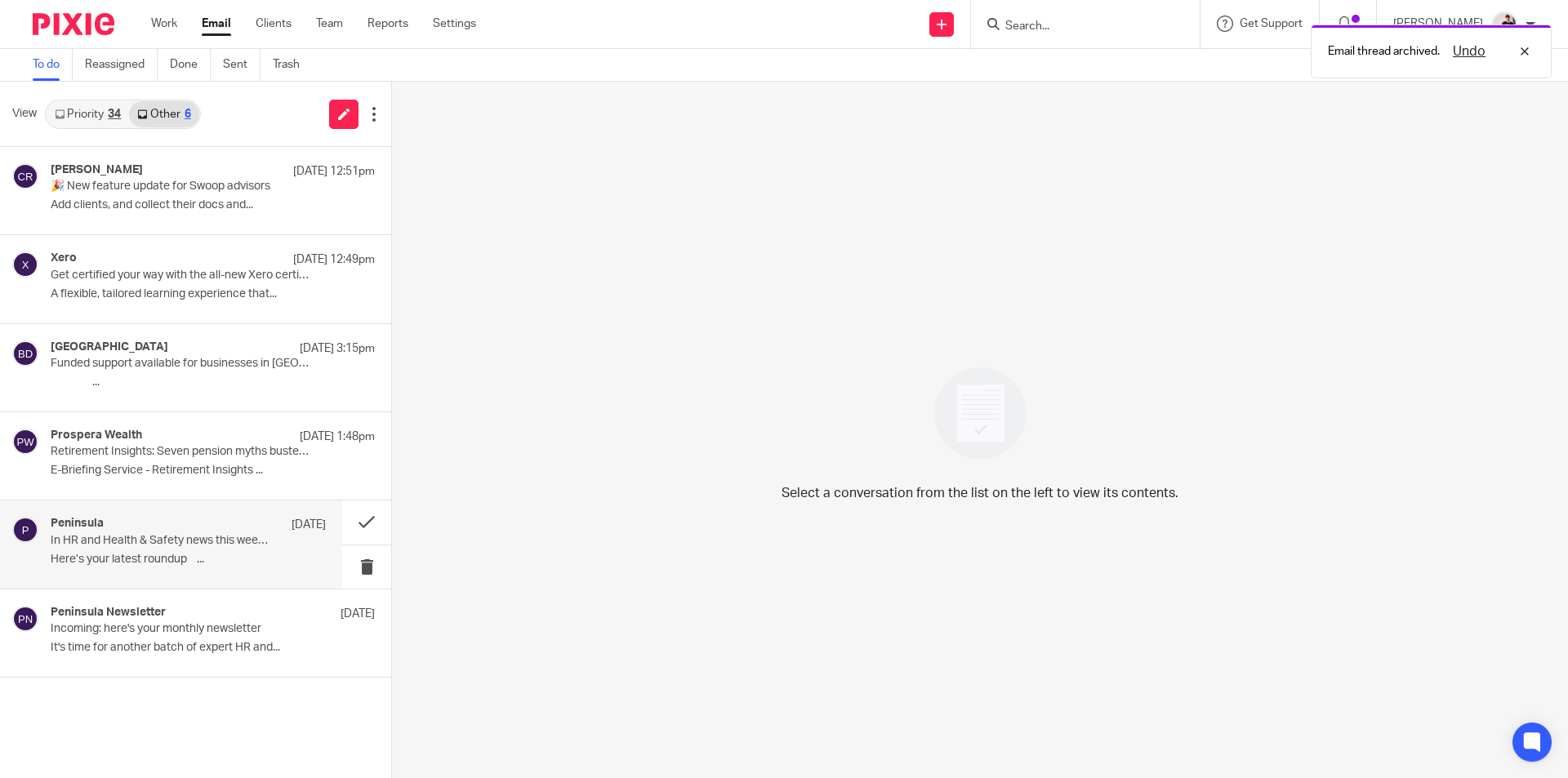
click at [148, 534] on p "In HR and Health & Safety news this week..." at bounding box center [161, 541] width 221 height 14
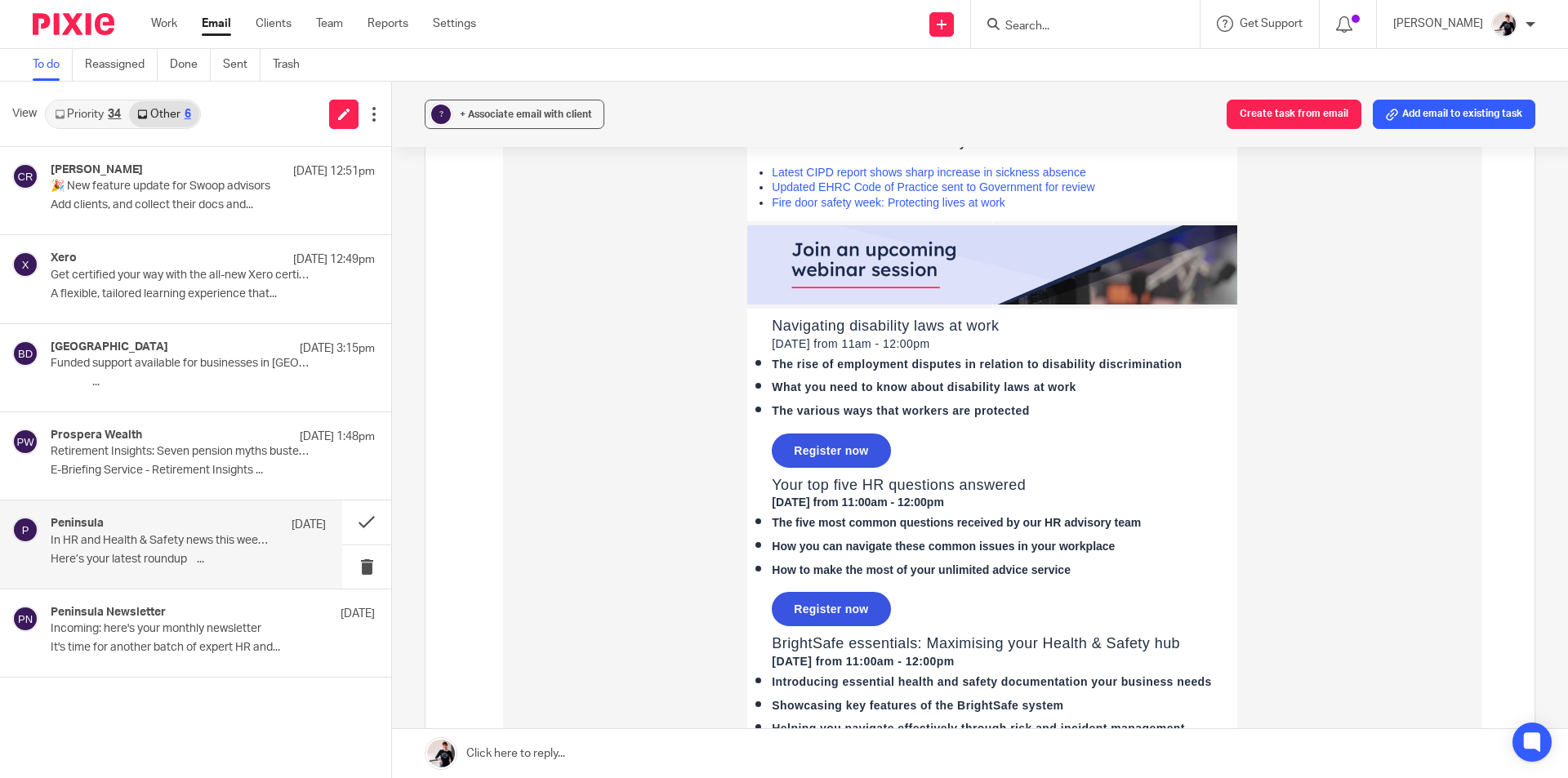
scroll to position [980, 0]
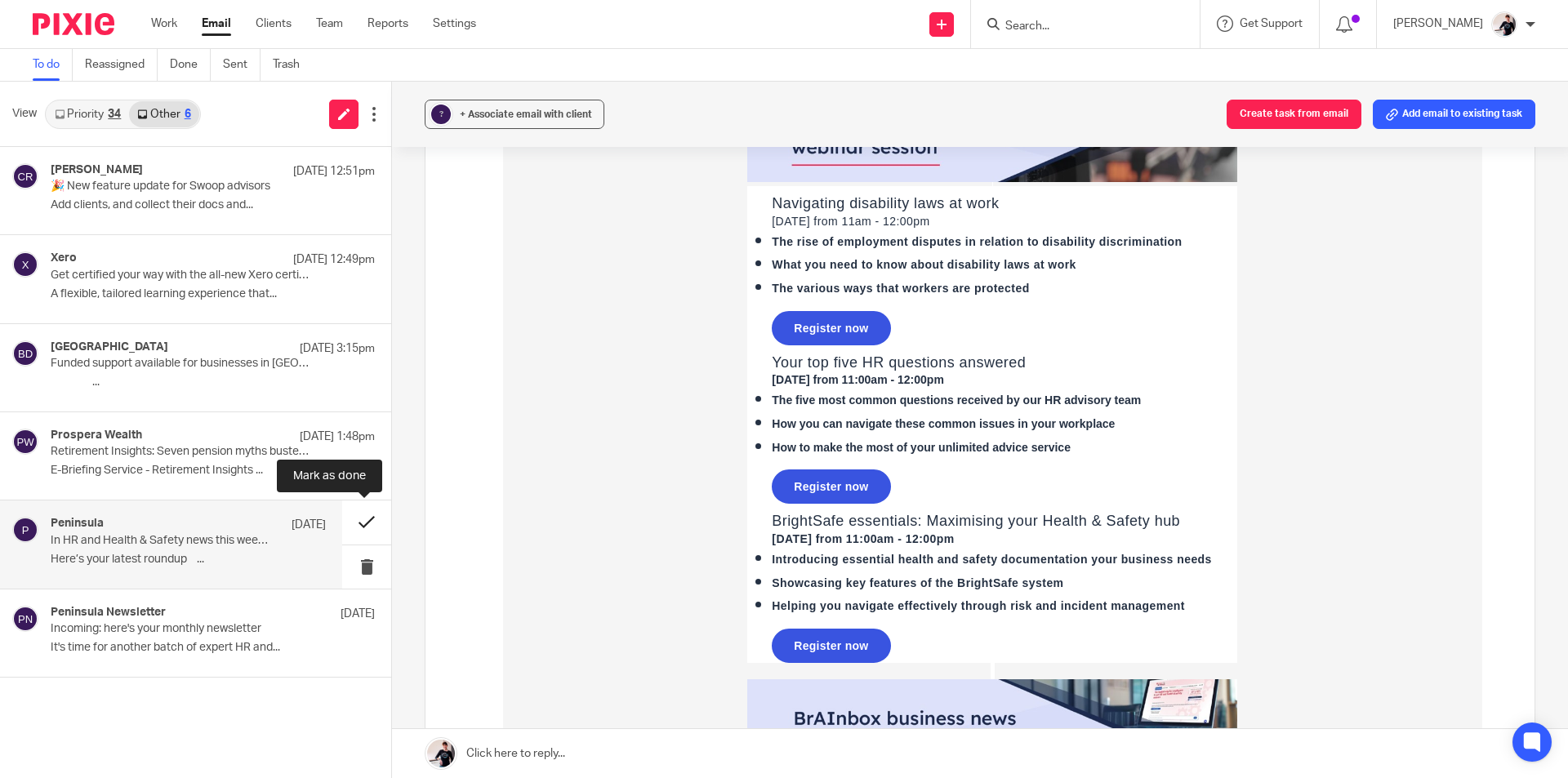
click at [361, 528] on button at bounding box center [366, 522] width 49 height 43
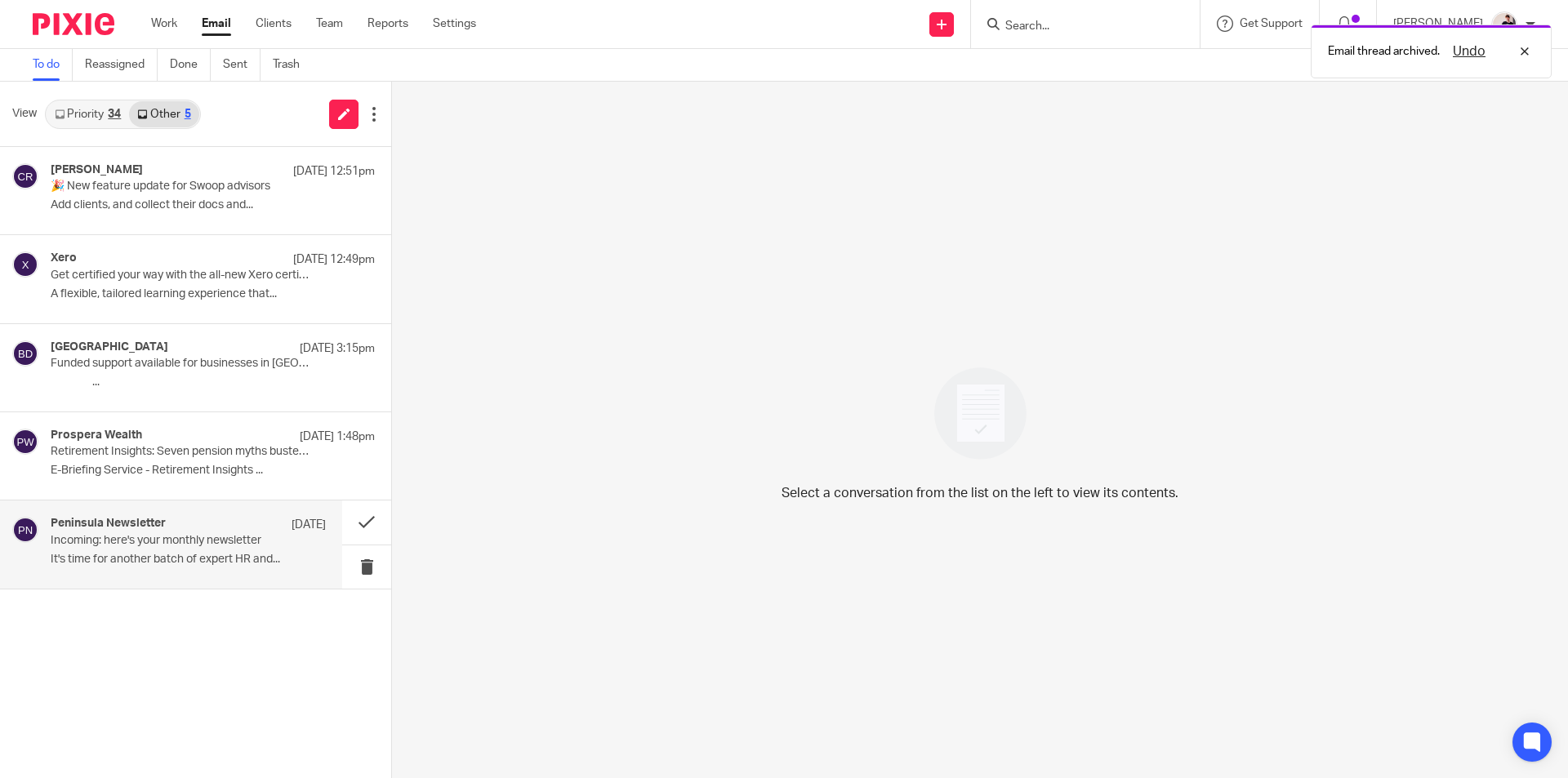
click at [119, 537] on p "Incoming: here's your monthly newsletter" at bounding box center [161, 541] width 221 height 14
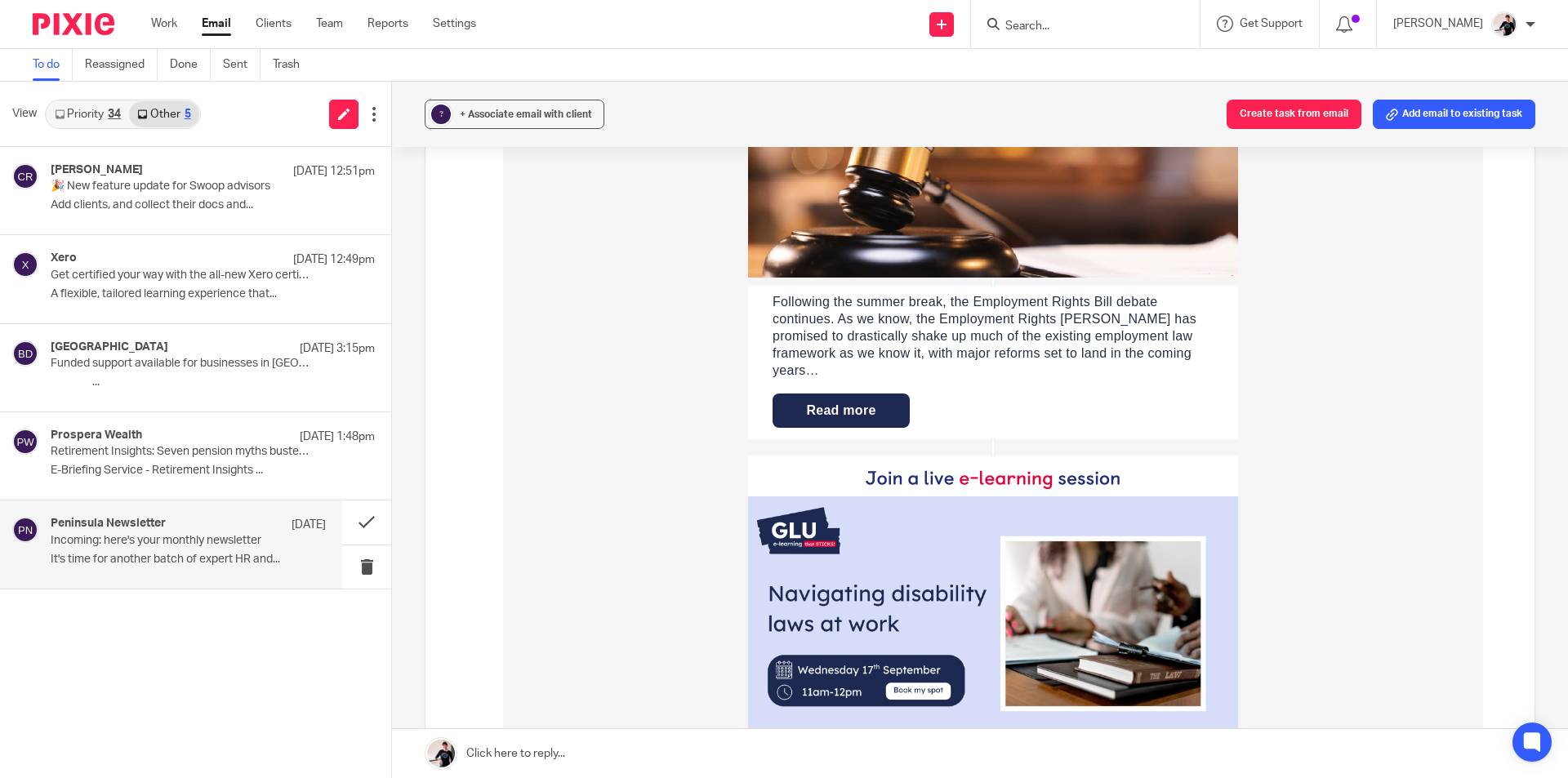
scroll to position [816, 0]
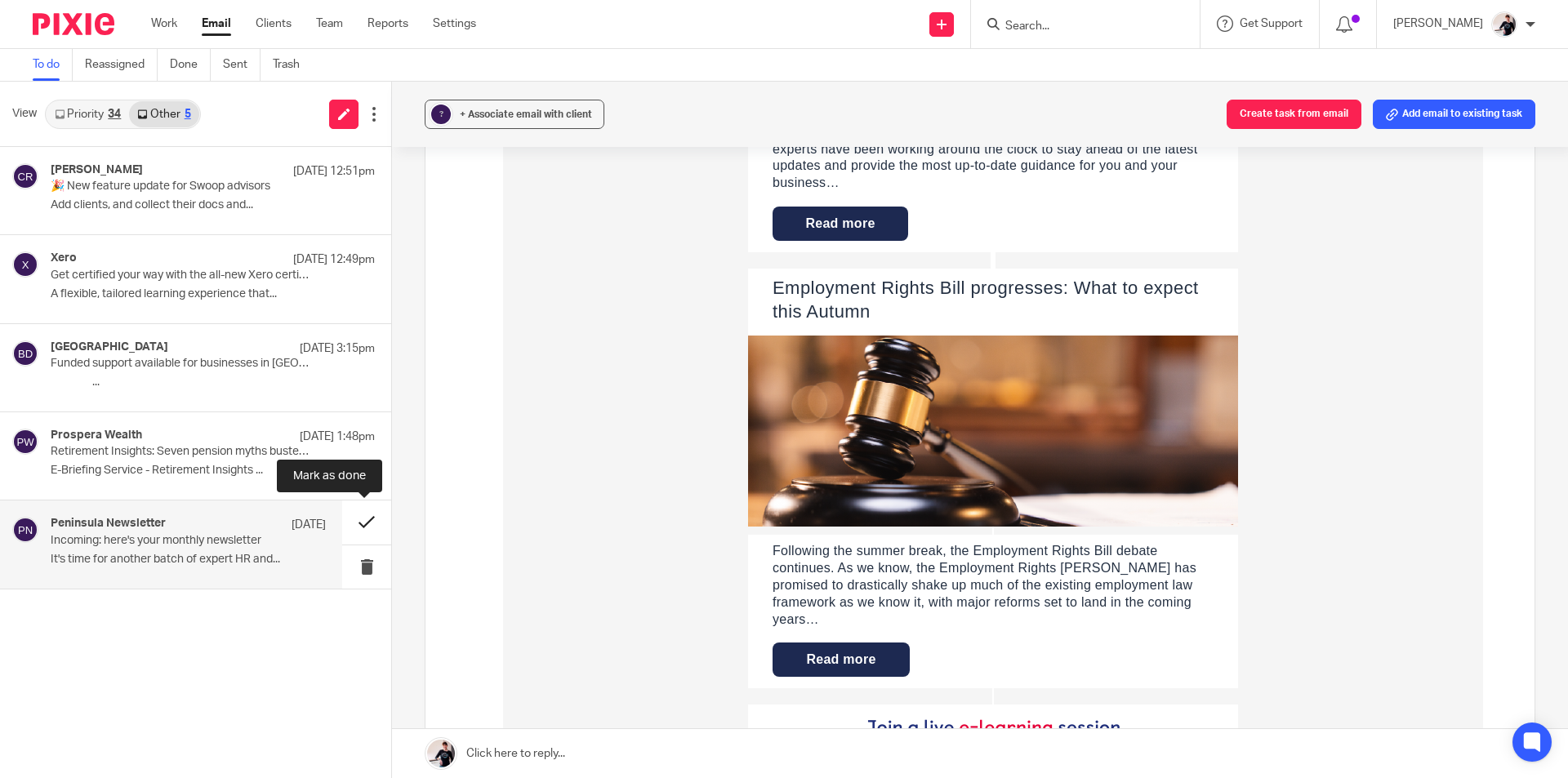
click at [366, 531] on button at bounding box center [366, 522] width 49 height 43
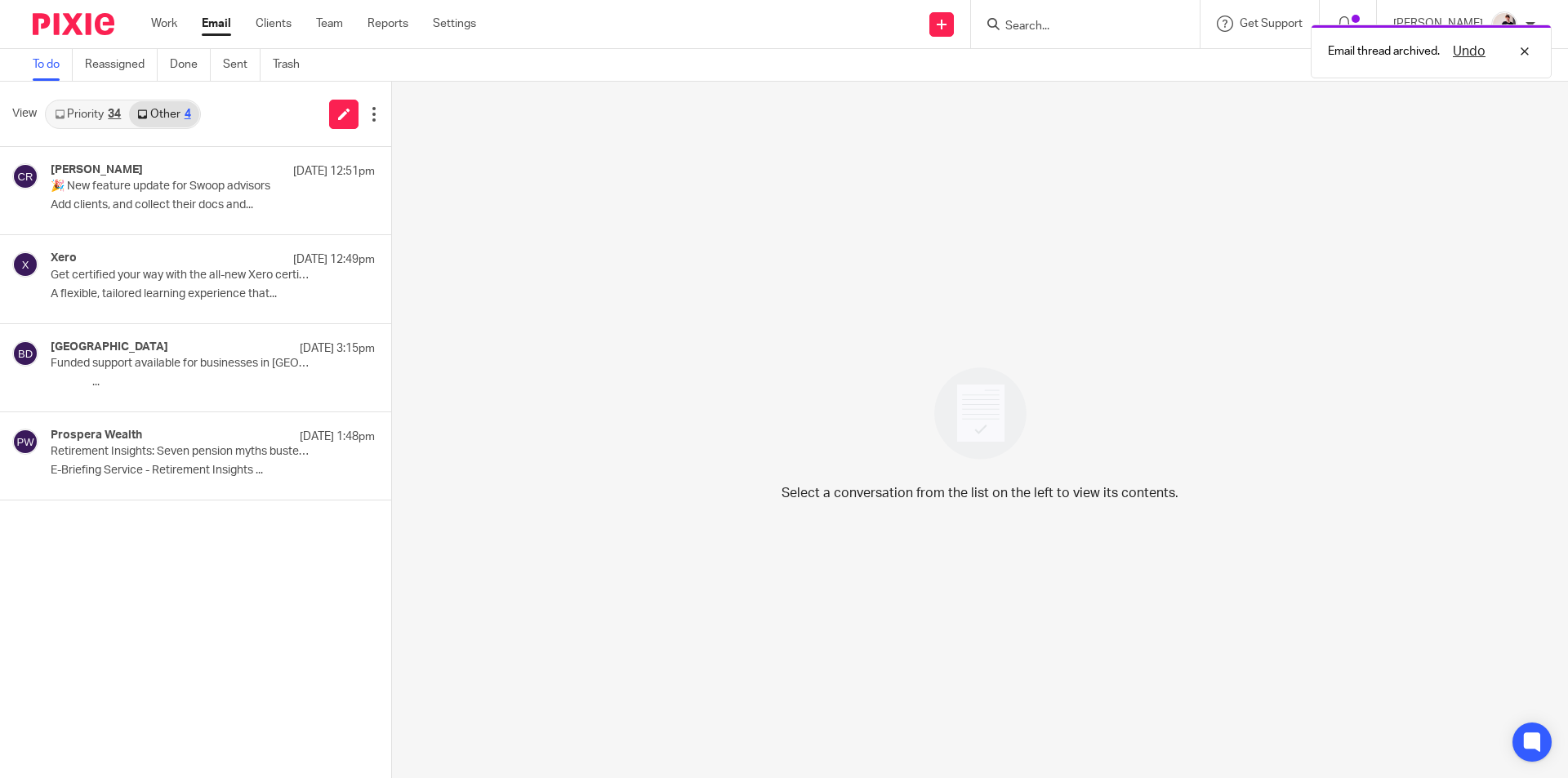
click at [90, 118] on link "Priority 34" at bounding box center [88, 115] width 82 height 26
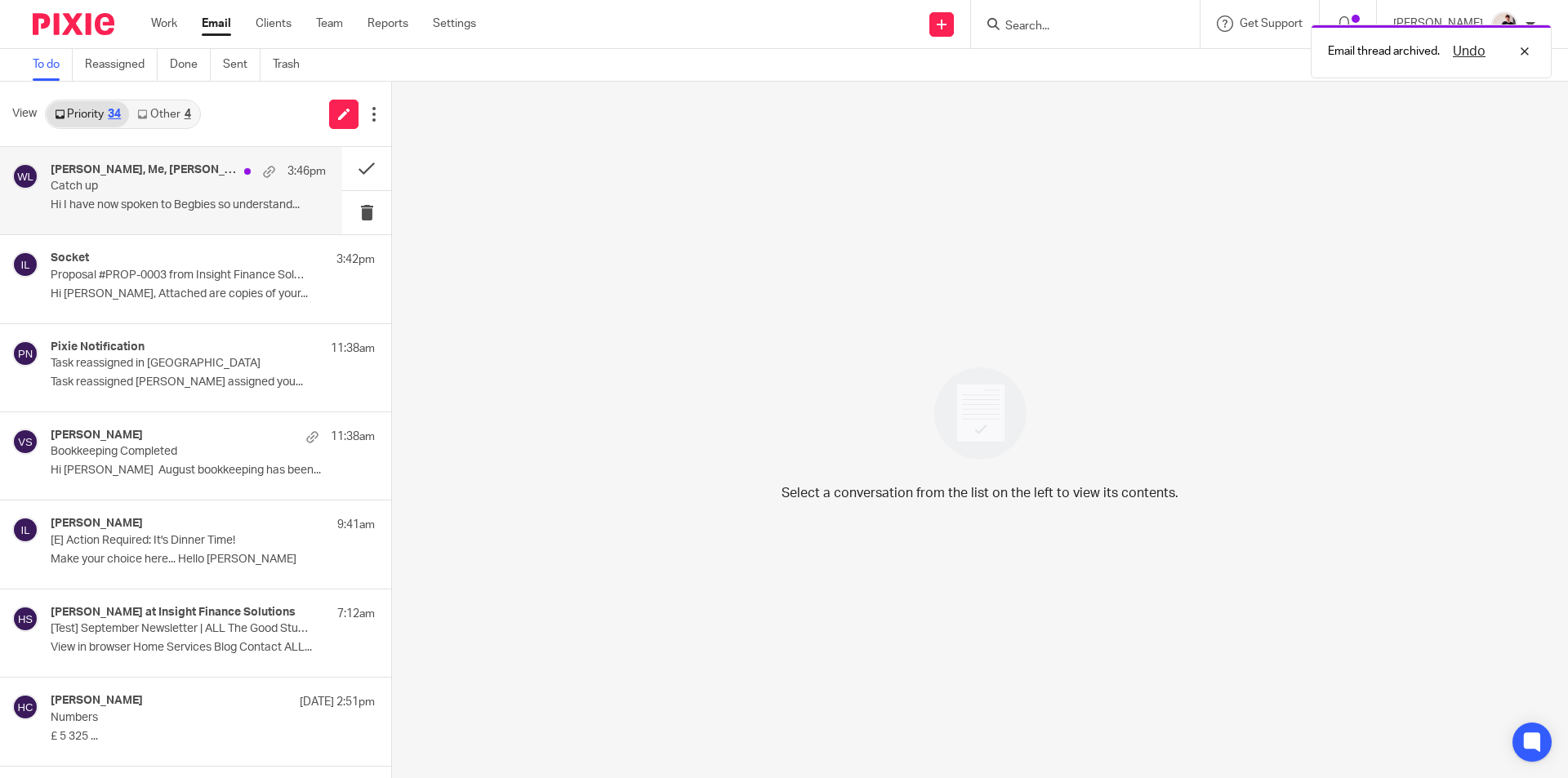
click at [122, 188] on p "Catch up" at bounding box center [161, 187] width 221 height 14
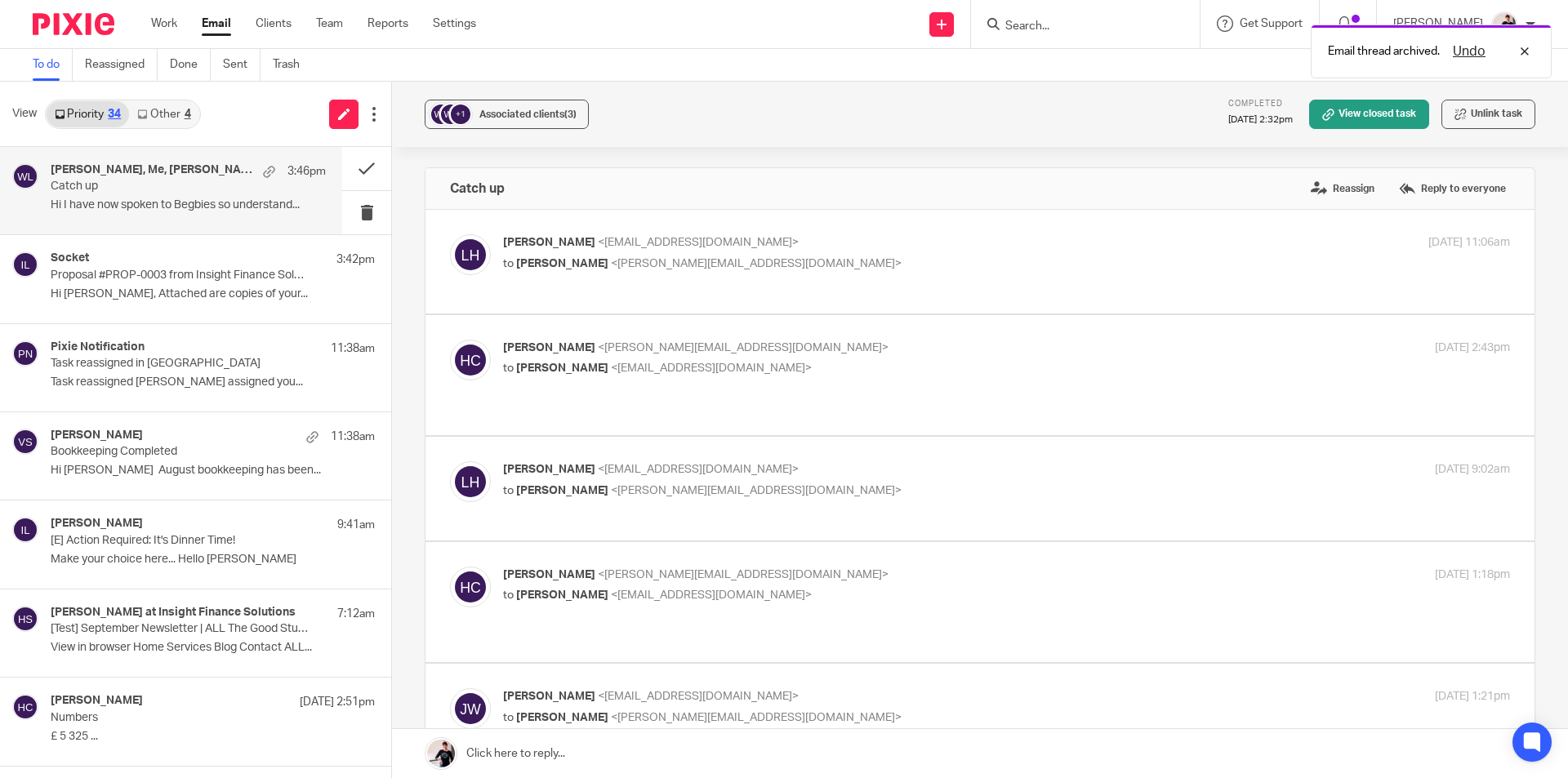
scroll to position [0, 0]
click at [145, 273] on p "Proposal #PROP-0003 from Insight Finance Solutions Ltd" at bounding box center [161, 275] width 221 height 14
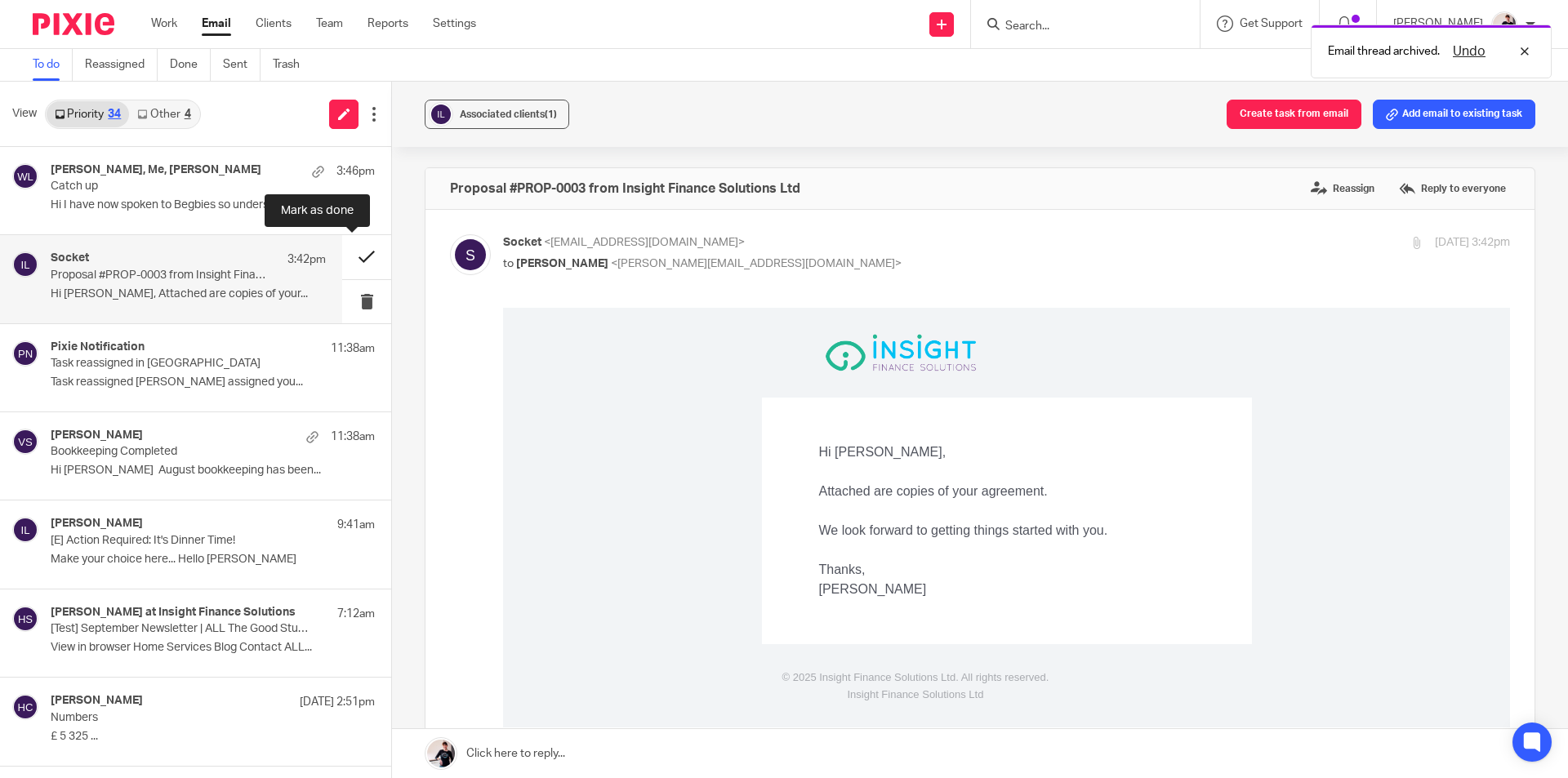
click at [344, 260] on button at bounding box center [366, 257] width 49 height 43
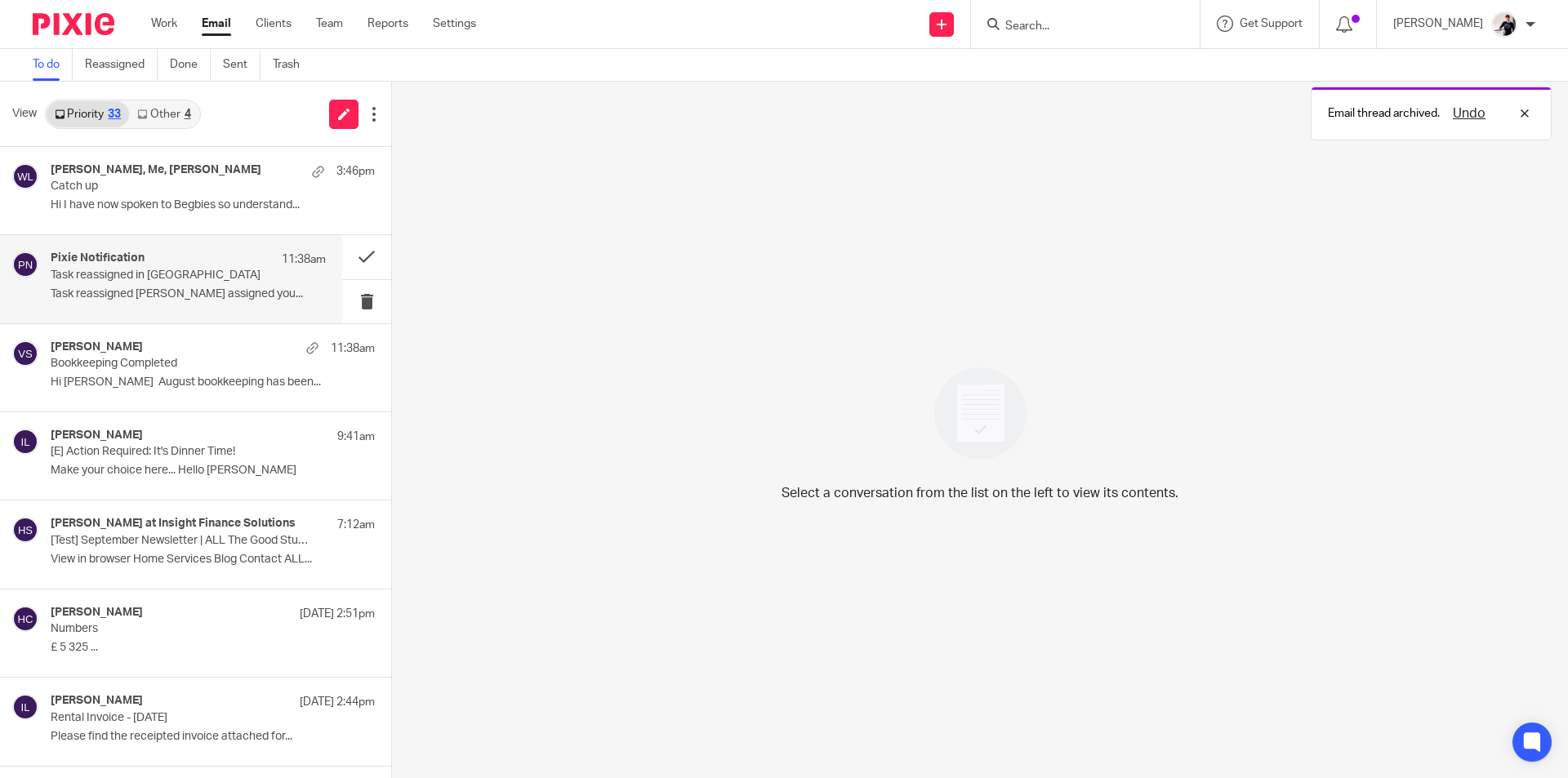
click at [150, 282] on div "Pixie Notification 11:38am Task reassigned in Pixie Task reassigned Vicki Sande…" at bounding box center [188, 279] width 275 height 55
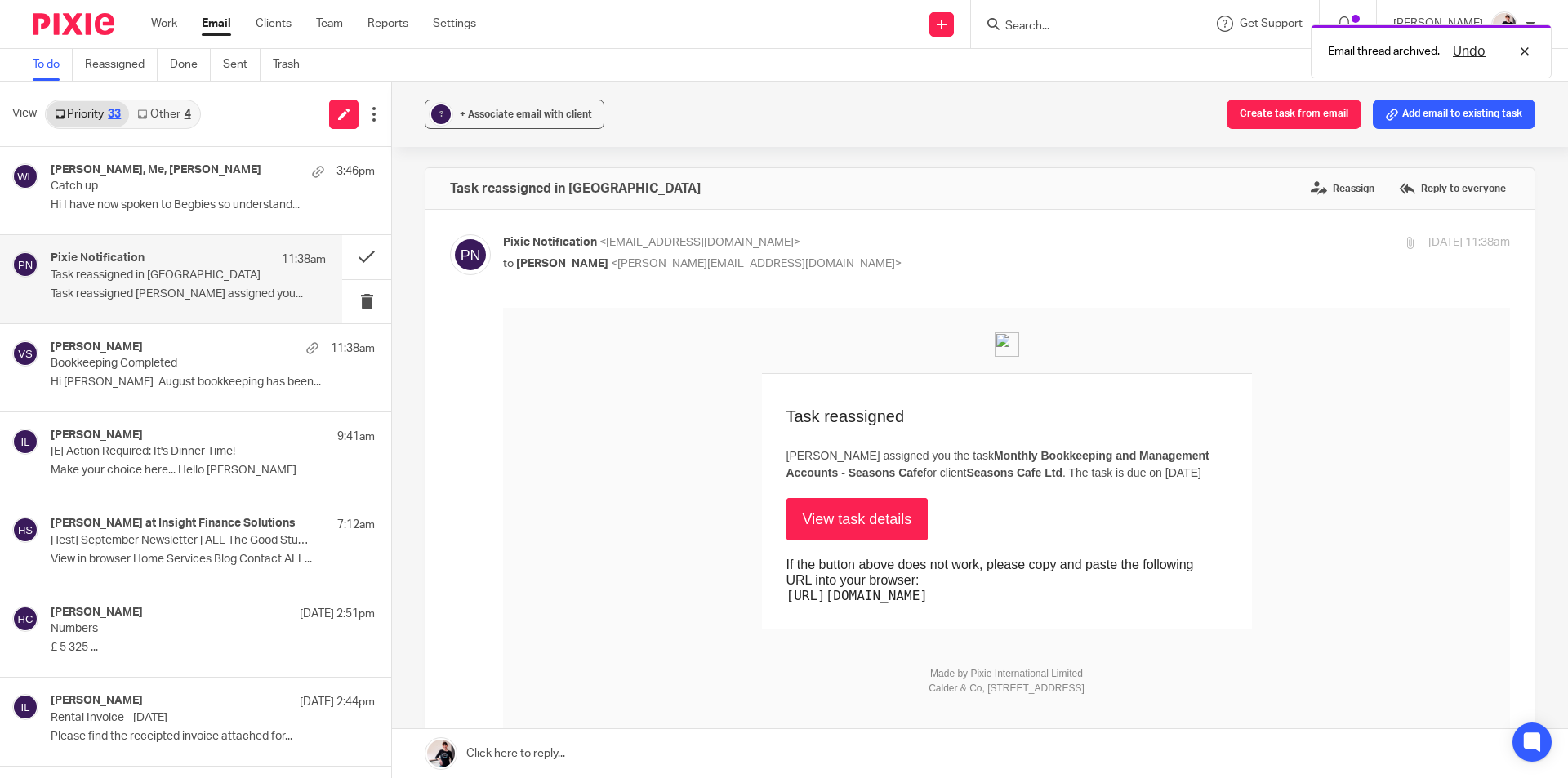
click at [843, 541] on link "View task details" at bounding box center [858, 519] width 142 height 43
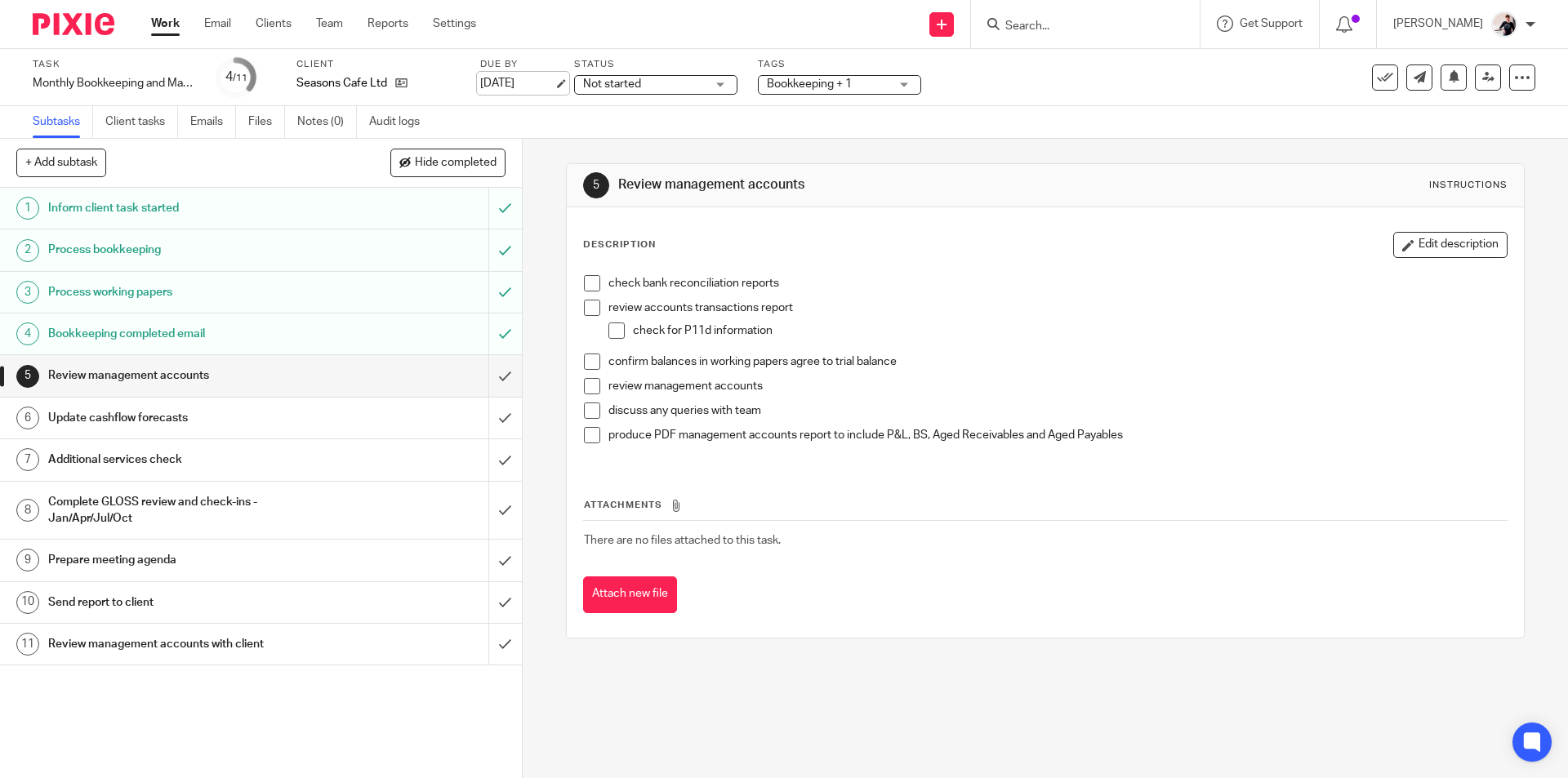
click at [522, 81] on link "[DATE]" at bounding box center [517, 84] width 74 height 17
click at [500, 85] on link "[DATE]" at bounding box center [517, 84] width 74 height 17
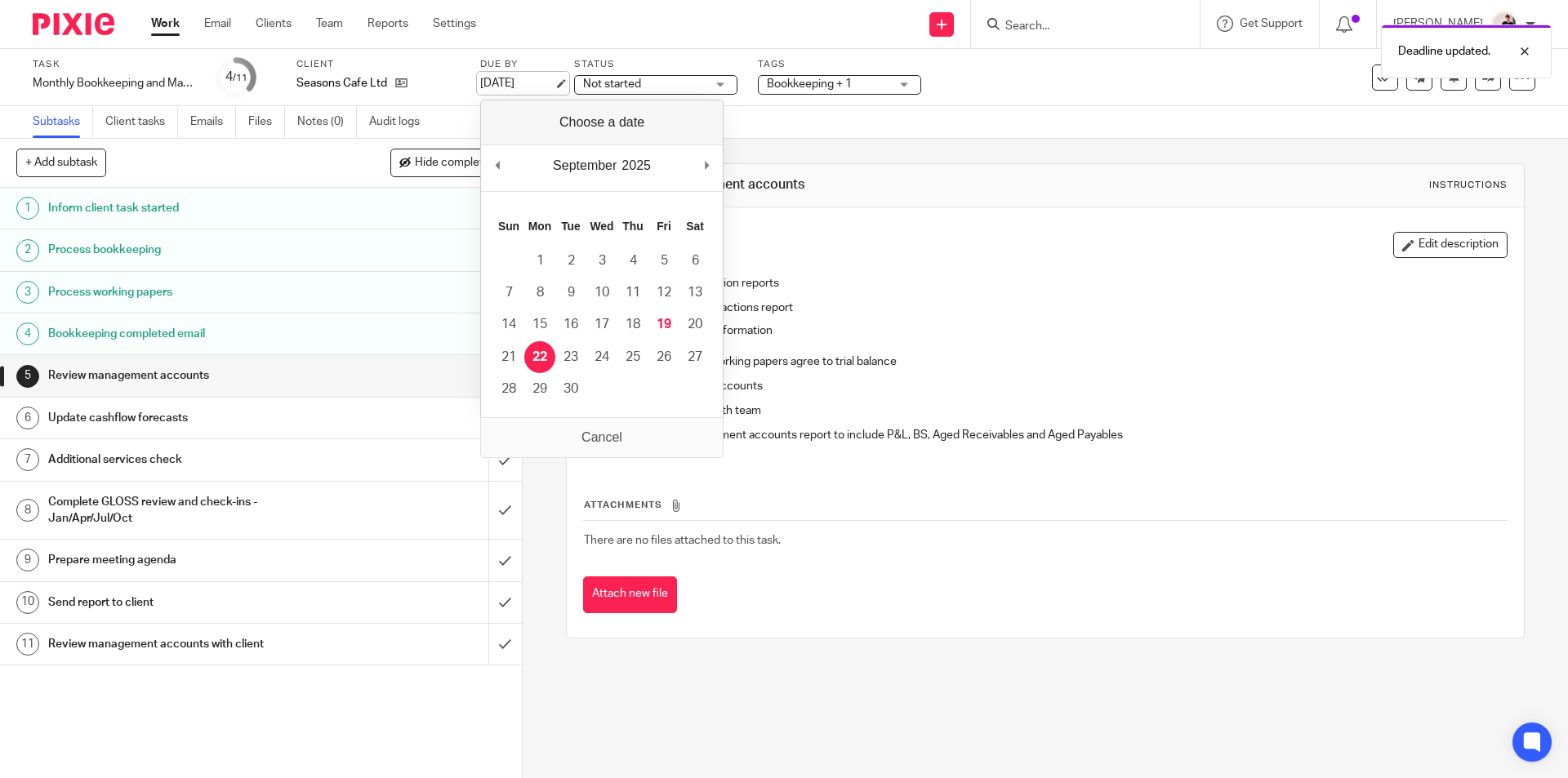
click at [500, 85] on link "[DATE]" at bounding box center [517, 84] width 74 height 17
click at [223, 29] on link "Email" at bounding box center [217, 23] width 27 height 16
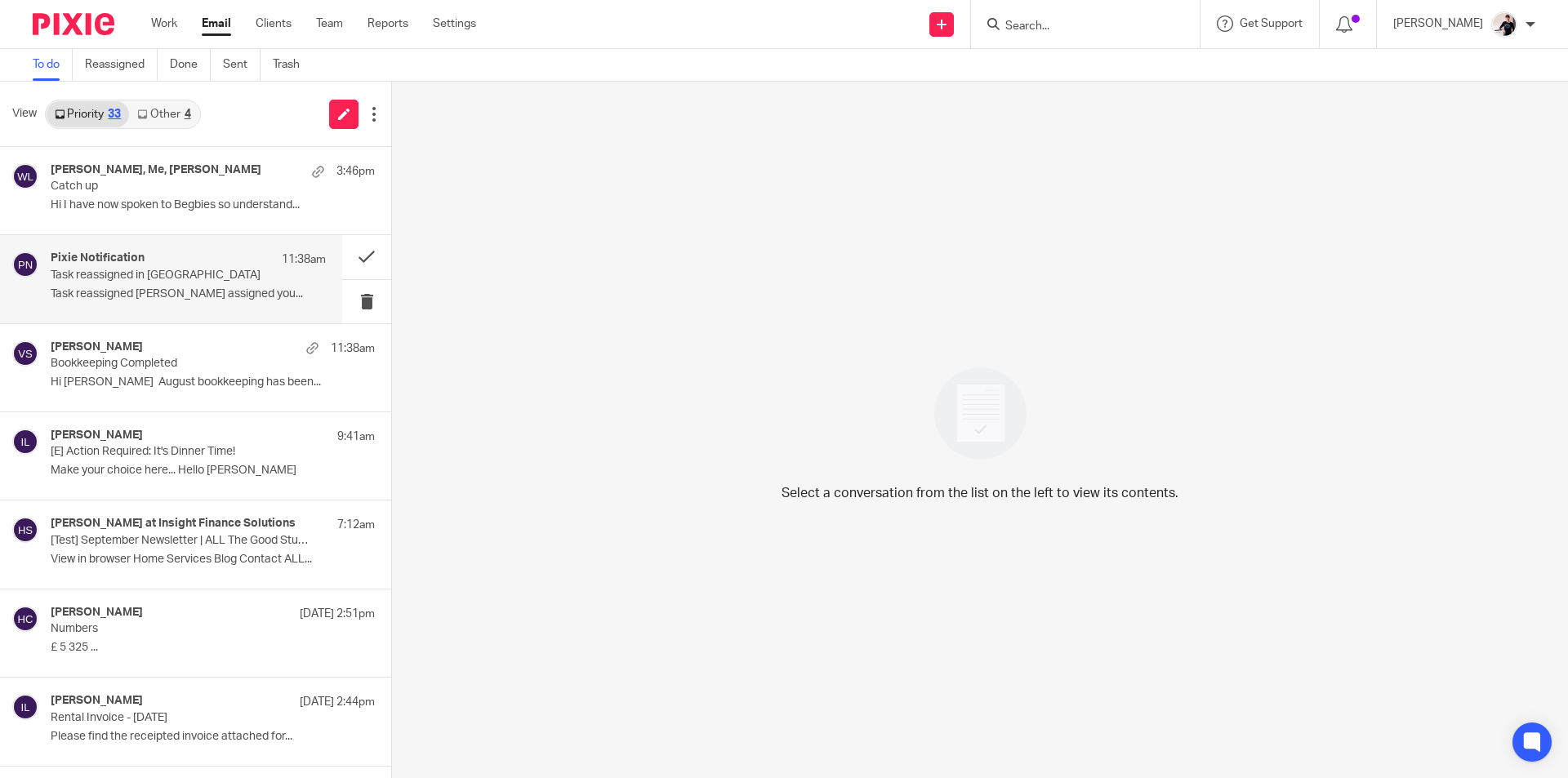
click at [142, 266] on h4 "Pixie Notification" at bounding box center [97, 259] width 94 height 14
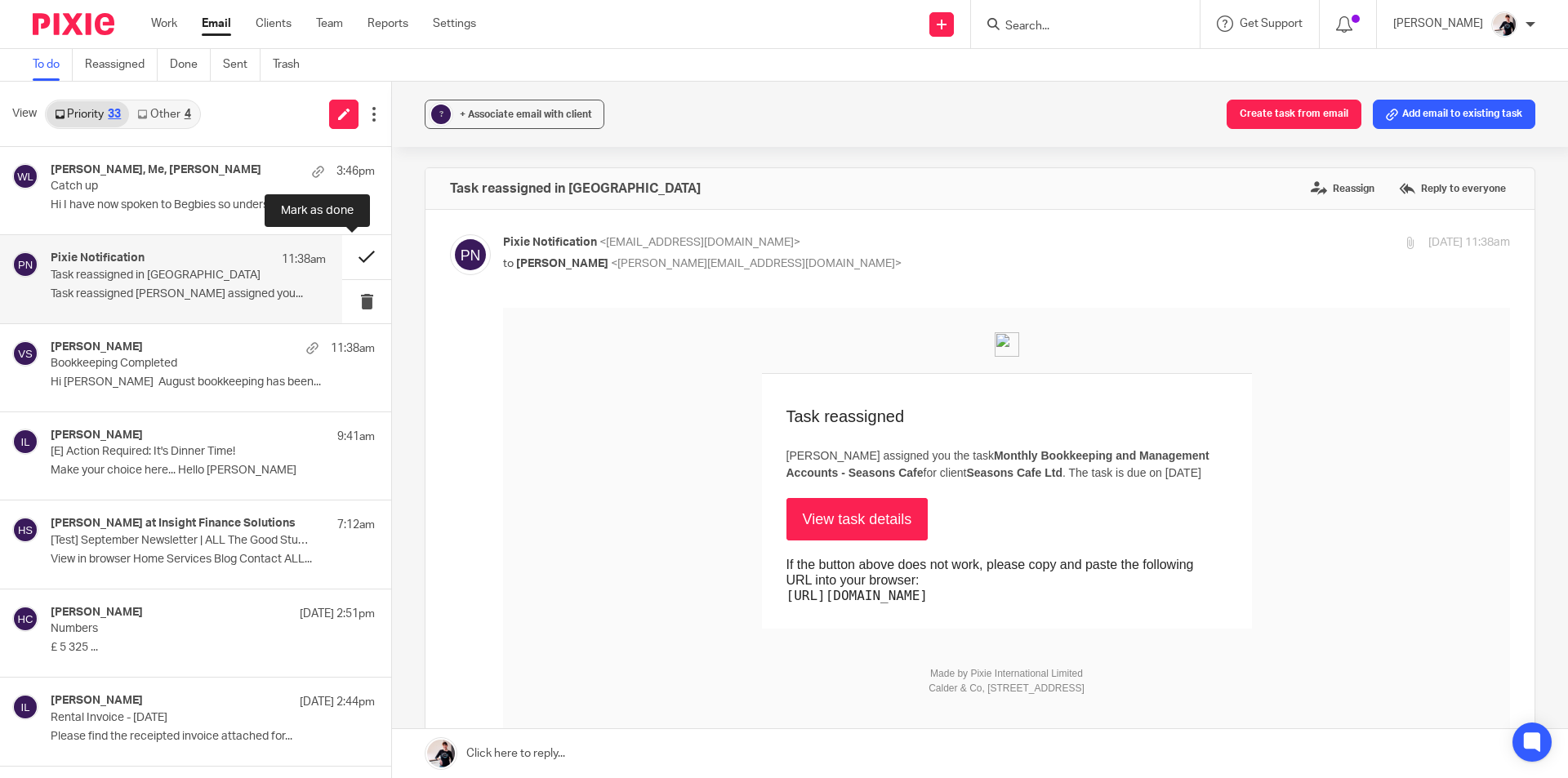
click at [344, 260] on button at bounding box center [366, 257] width 49 height 43
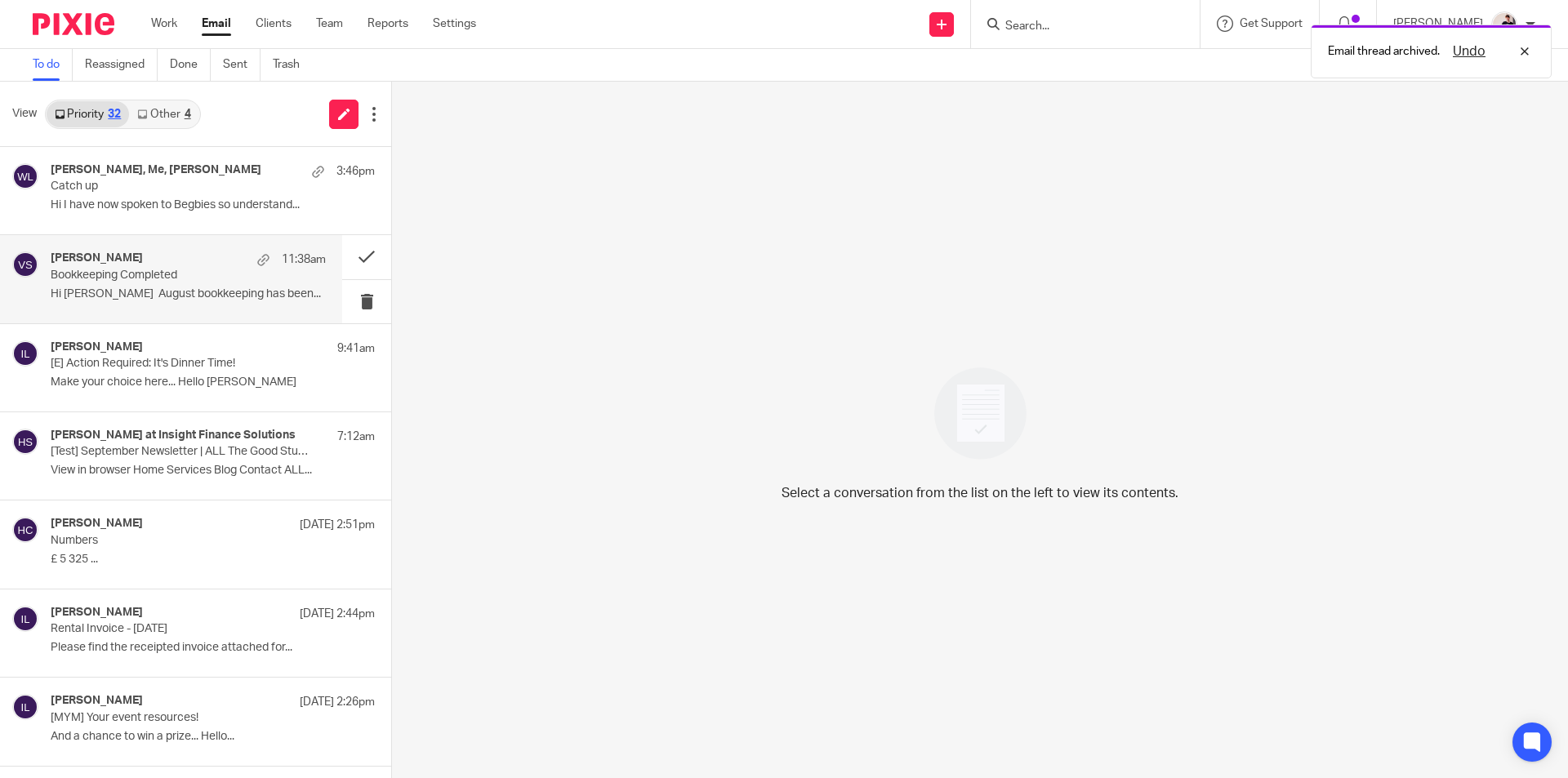
click at [108, 279] on p "Bookkeeping Completed" at bounding box center [161, 275] width 221 height 14
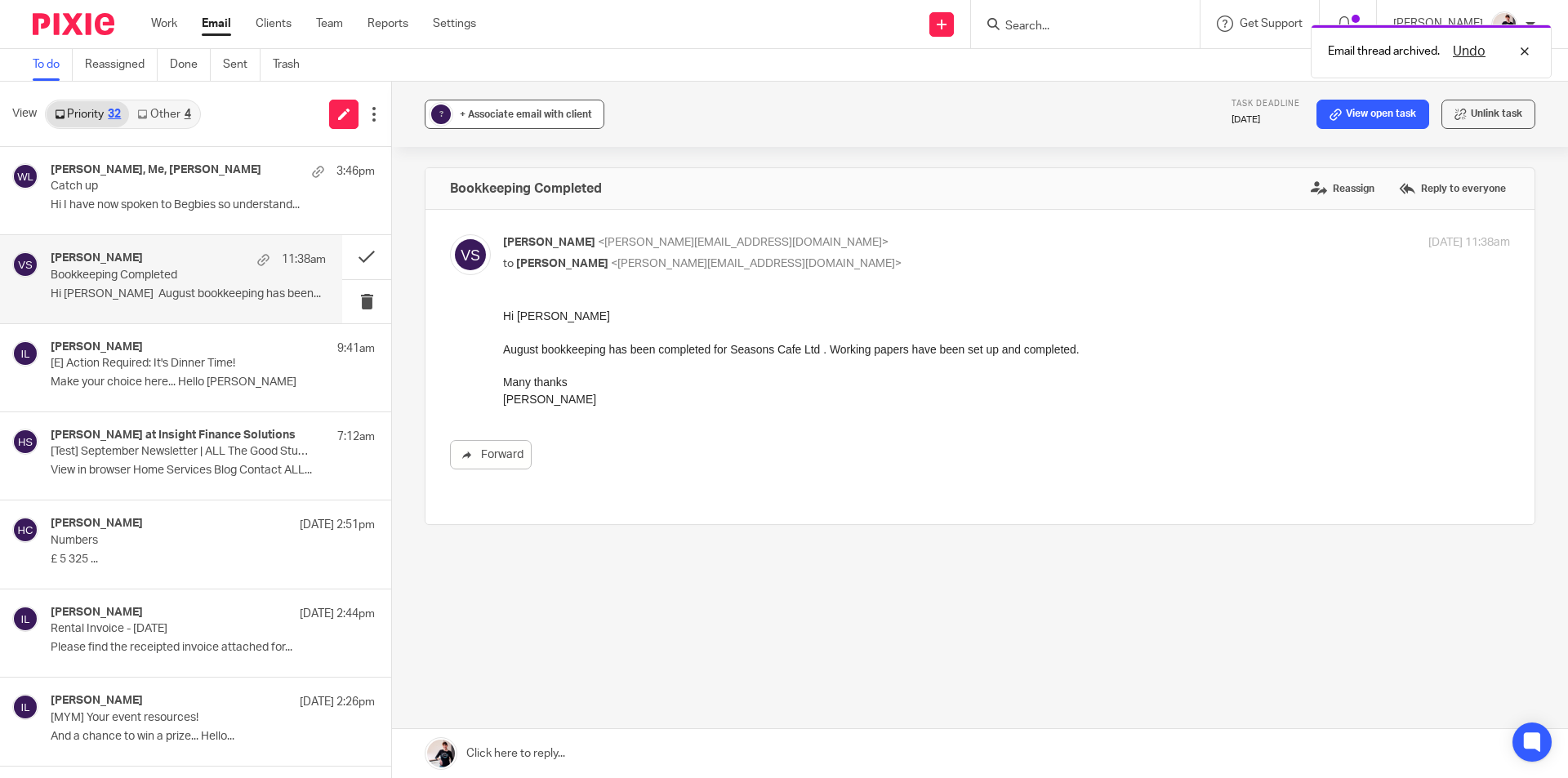
click at [492, 111] on span "+ Associate email with client" at bounding box center [525, 114] width 132 height 10
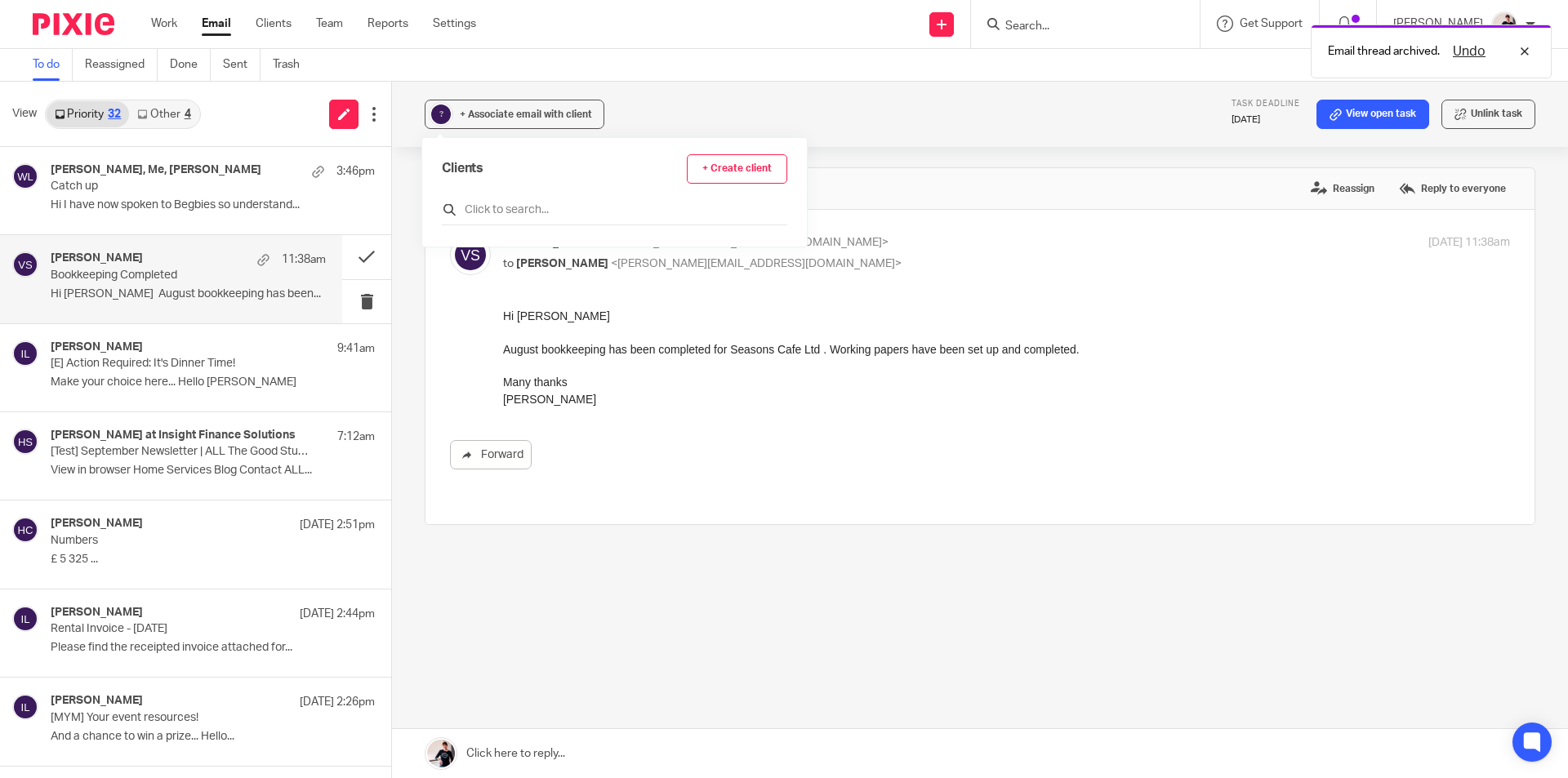
click at [510, 214] on input "text" at bounding box center [615, 209] width 346 height 16
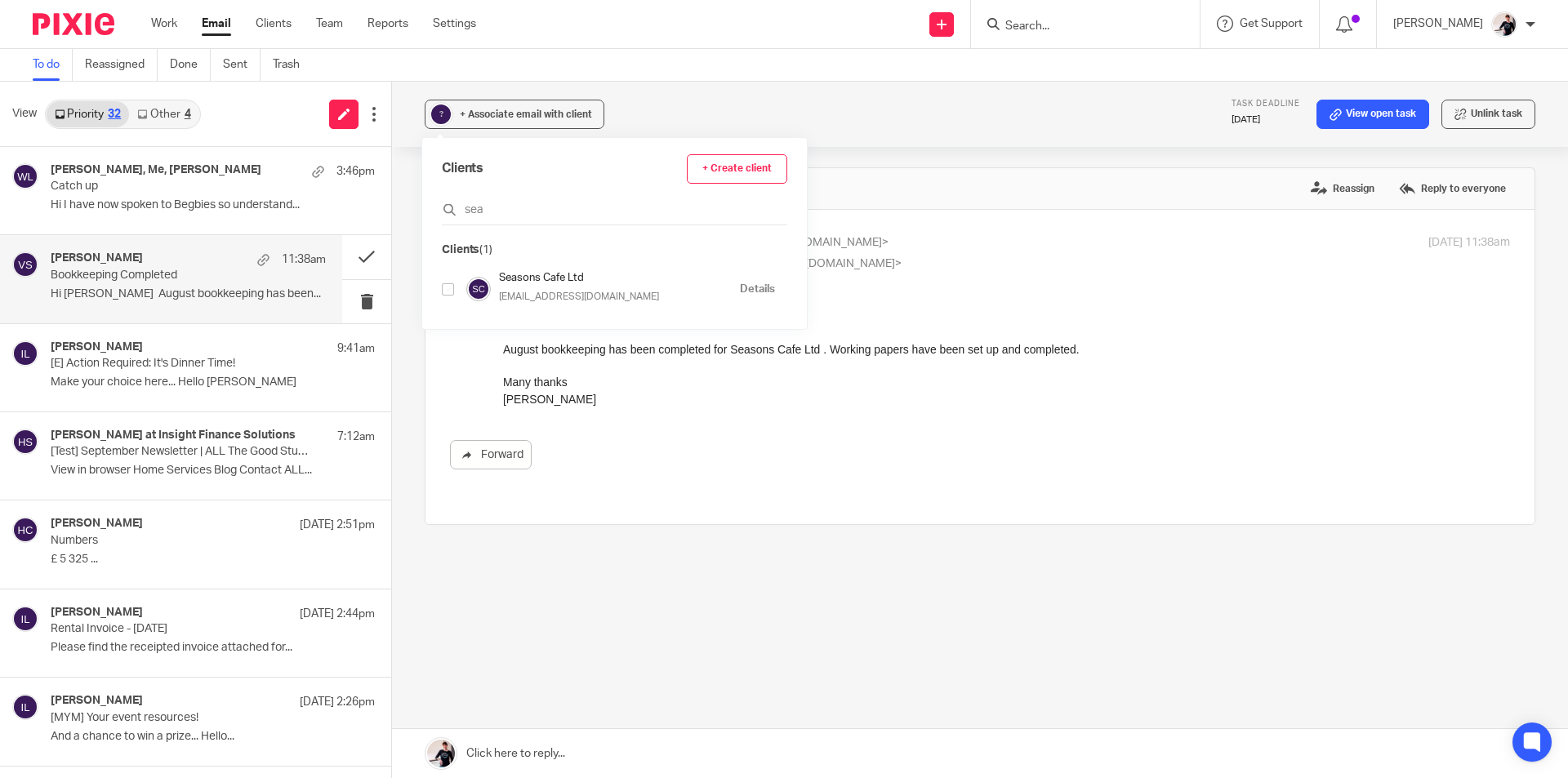
type input "sea"
click at [447, 292] on input "checkbox" at bounding box center [448, 289] width 12 height 12
checkbox input "true"
click at [1383, 117] on link "View open task" at bounding box center [1373, 115] width 113 height 30
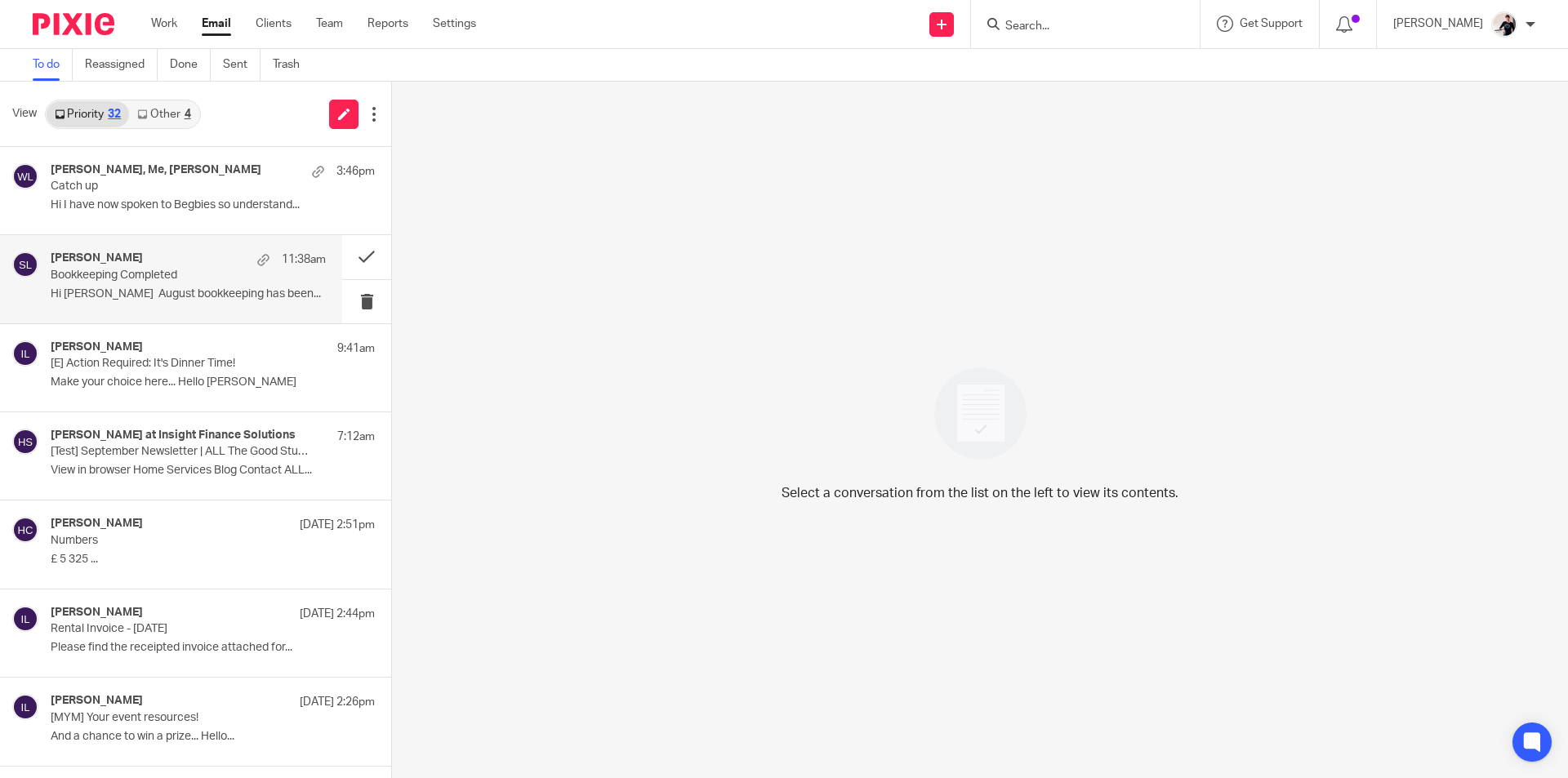
click at [186, 258] on div "[PERSON_NAME] 11:38am" at bounding box center [188, 260] width 275 height 16
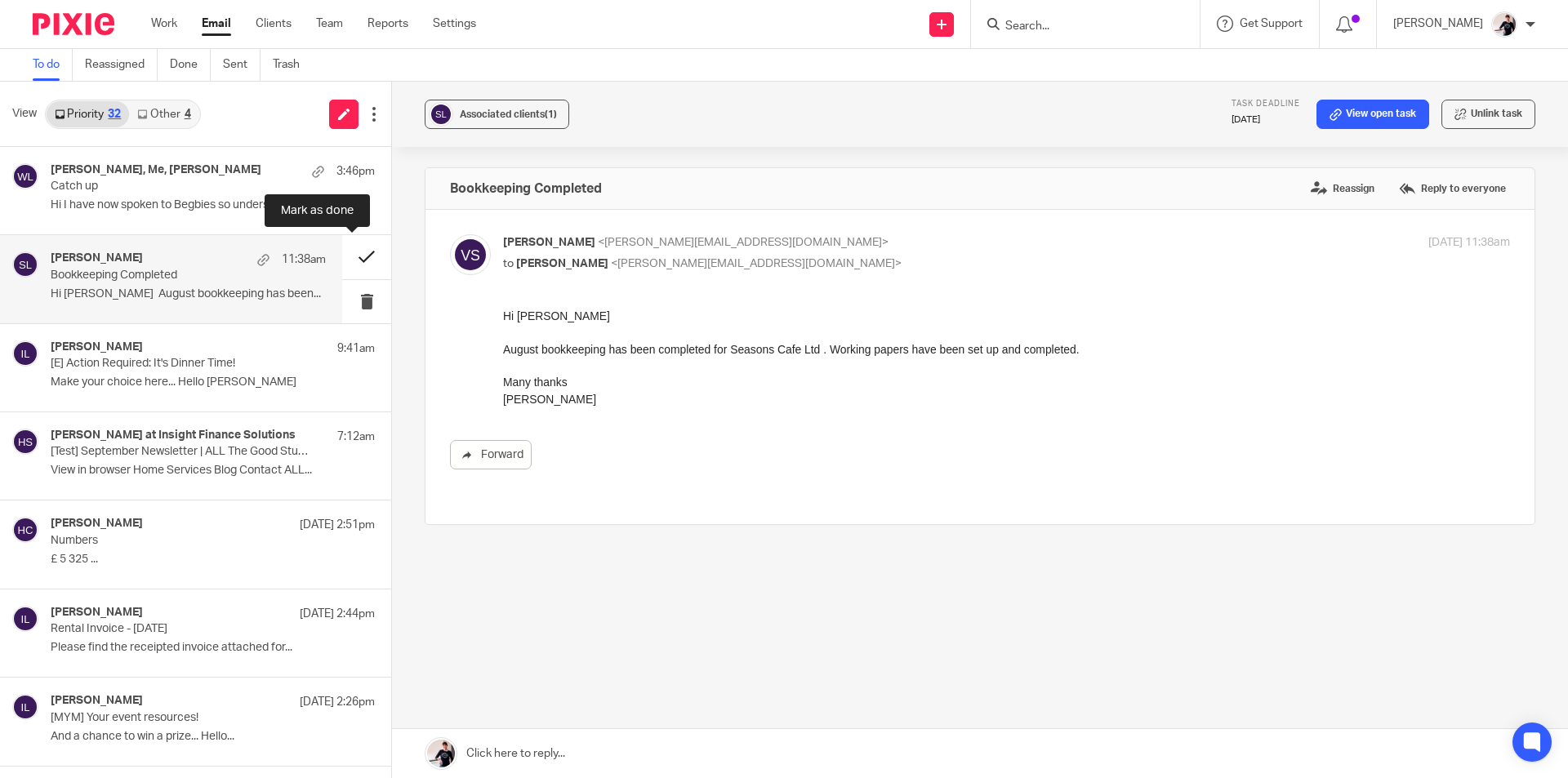
click at [349, 247] on button at bounding box center [366, 257] width 49 height 43
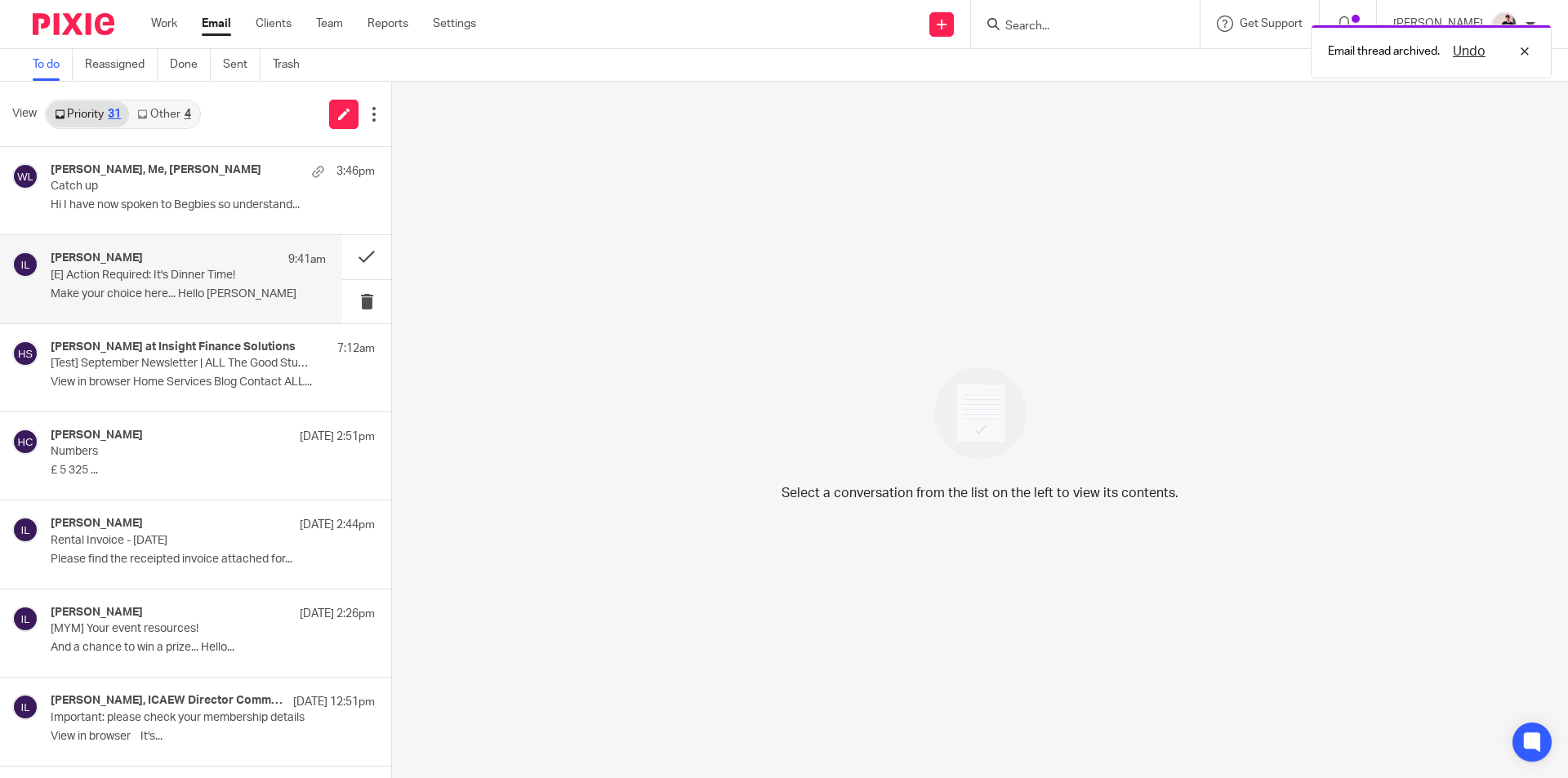
click at [153, 289] on p "Make your choice here... Hello Helen, ..." at bounding box center [188, 294] width 275 height 14
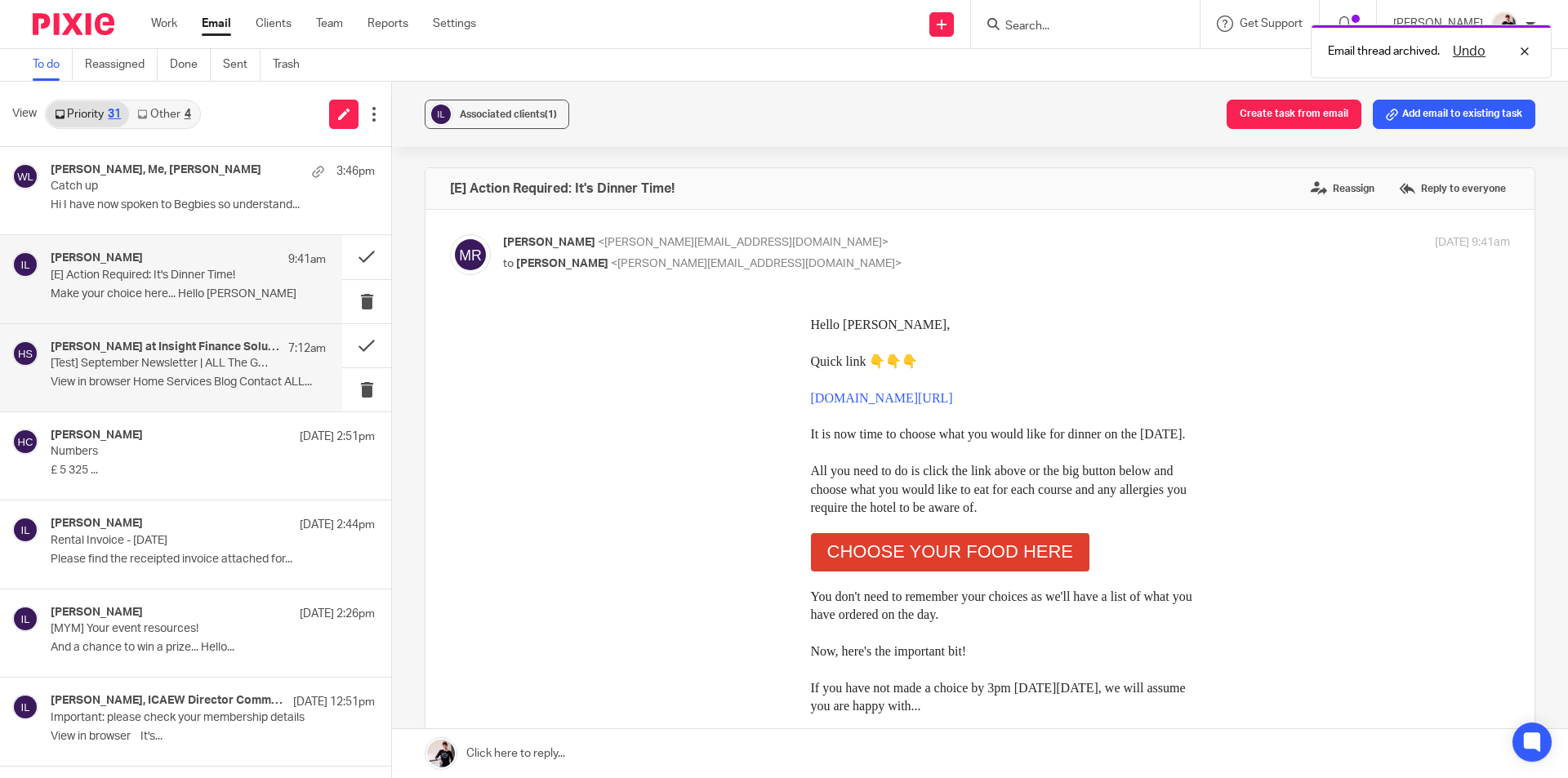
click at [109, 373] on div "Helen at Insight Finance Solutions 7:12am [Test] September Newsletter | ALL The…" at bounding box center [188, 367] width 275 height 55
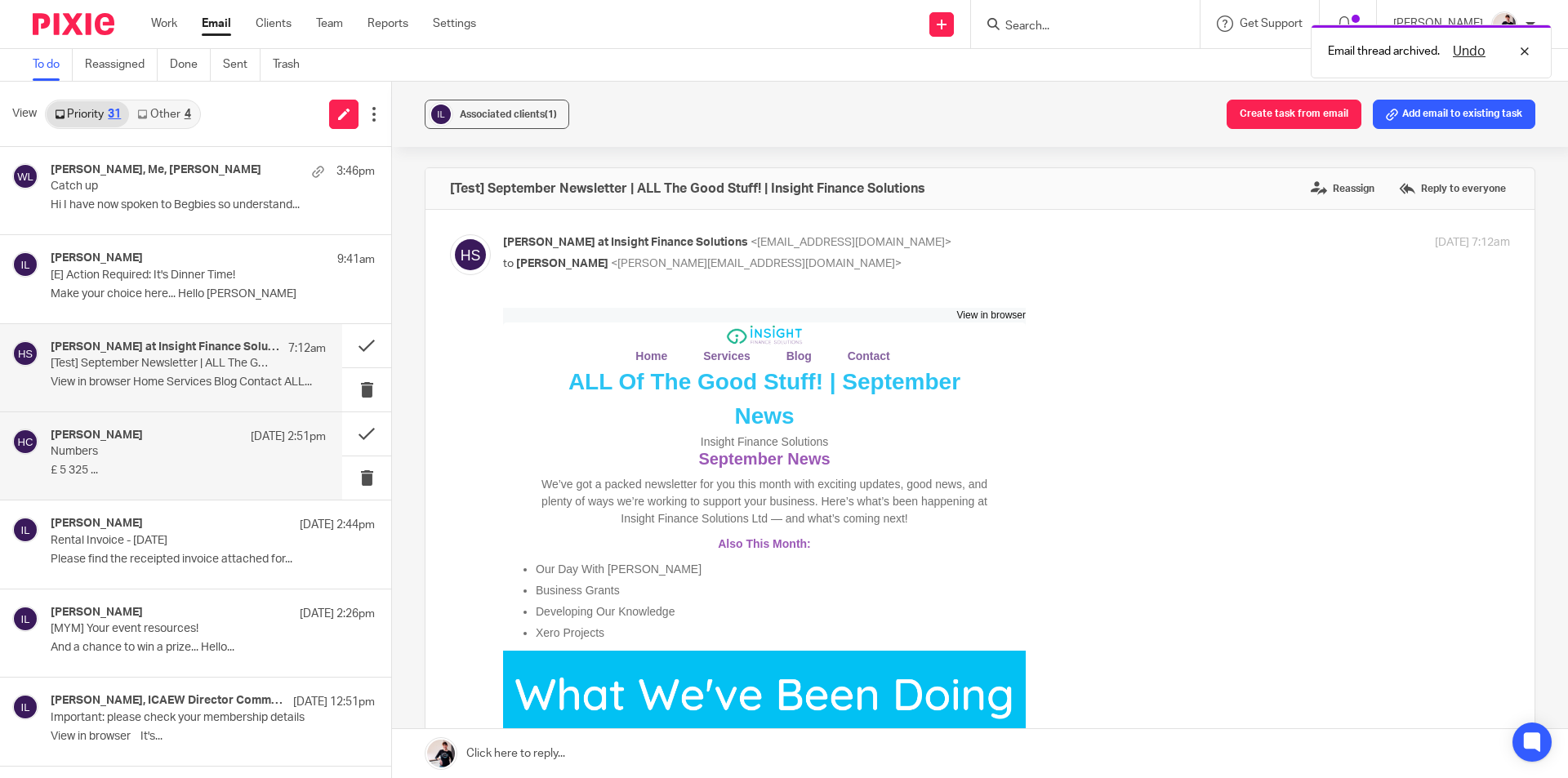
click at [112, 432] on h4 "[PERSON_NAME]" at bounding box center [96, 436] width 92 height 14
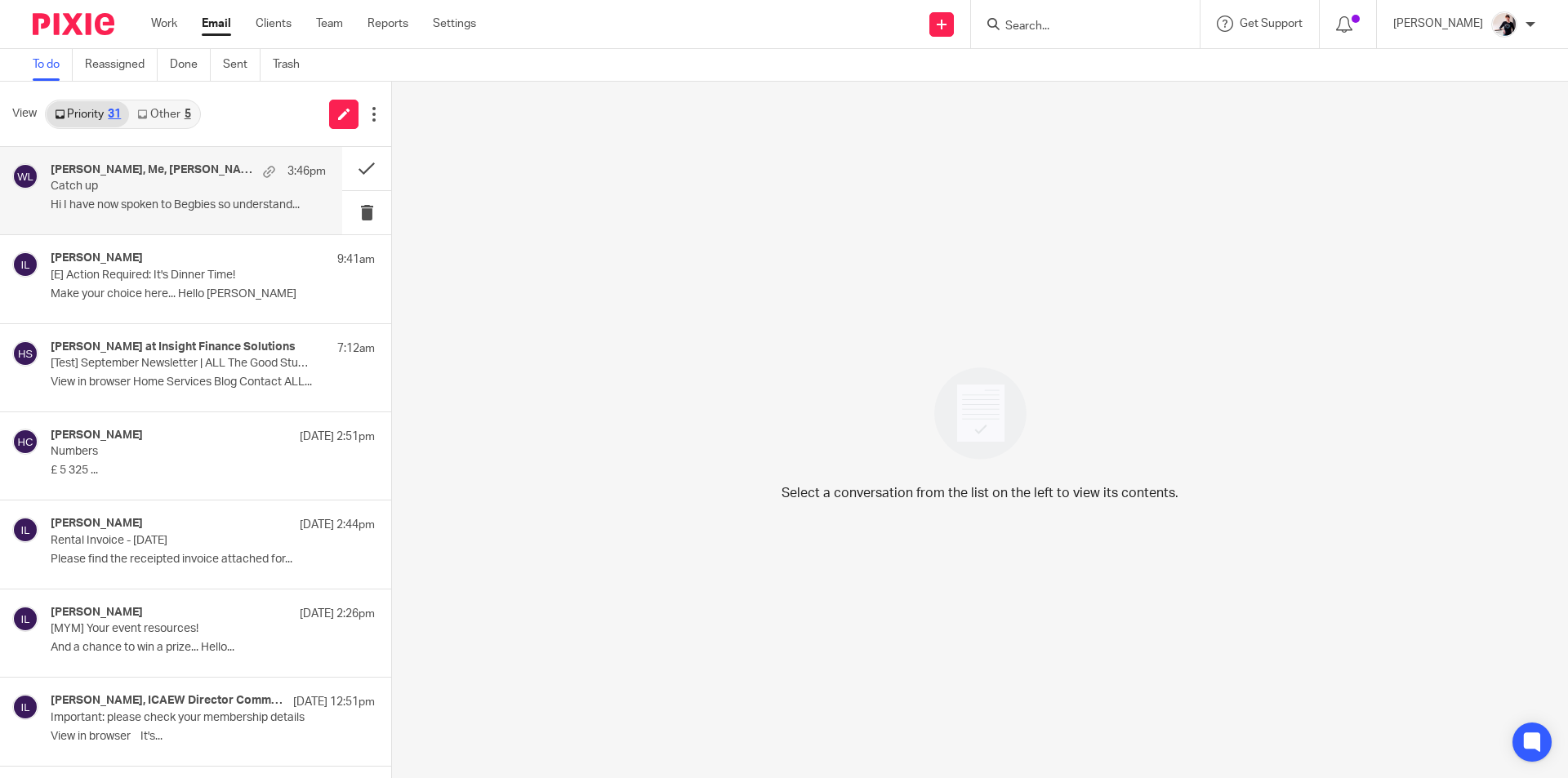
click at [176, 195] on div "[PERSON_NAME], Me, [PERSON_NAME] 3:46pm Catch up Hi I have now spoken to Begbie…" at bounding box center [188, 190] width 275 height 55
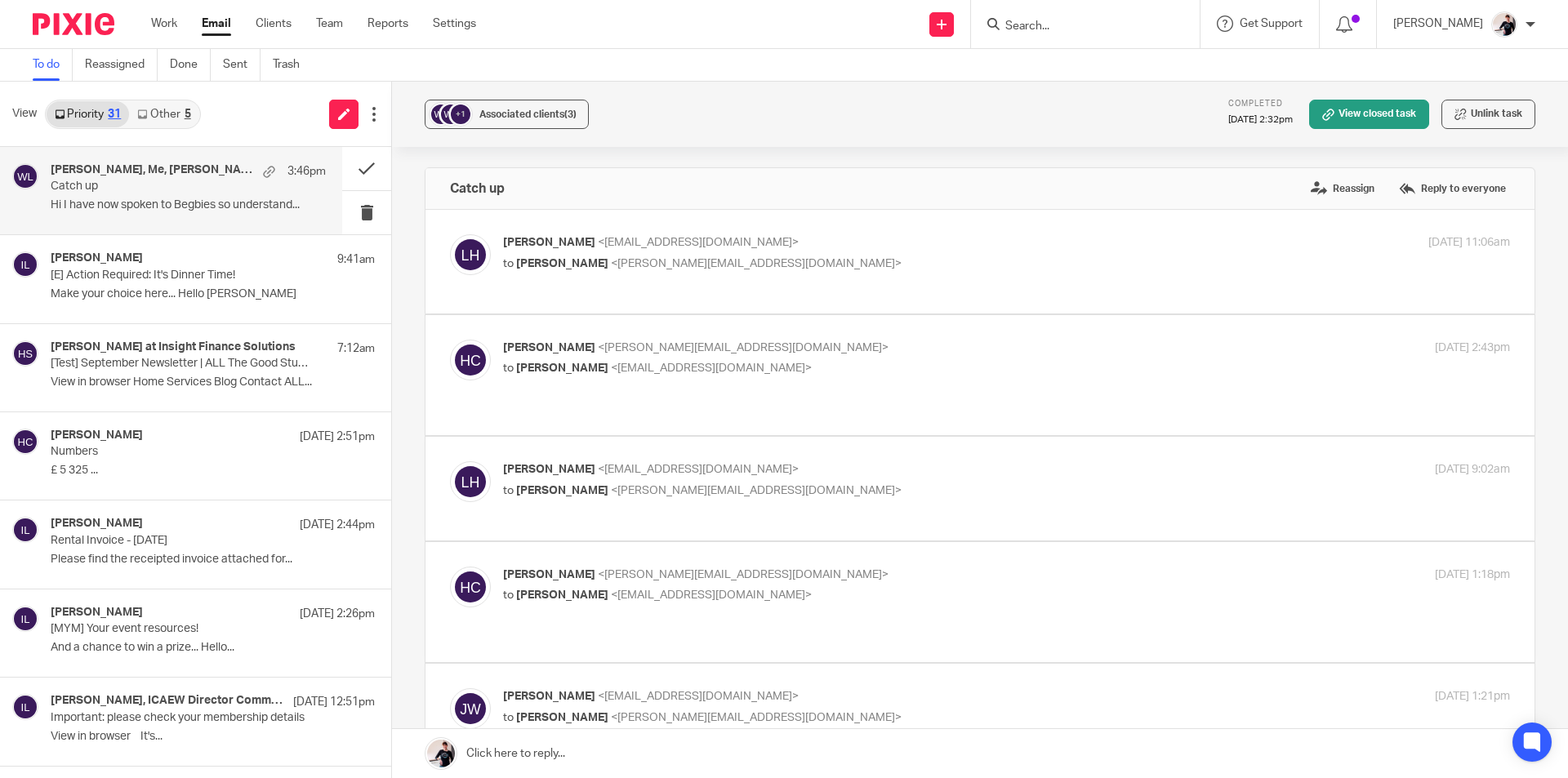
click at [169, 102] on link "Other 5" at bounding box center [164, 115] width 69 height 26
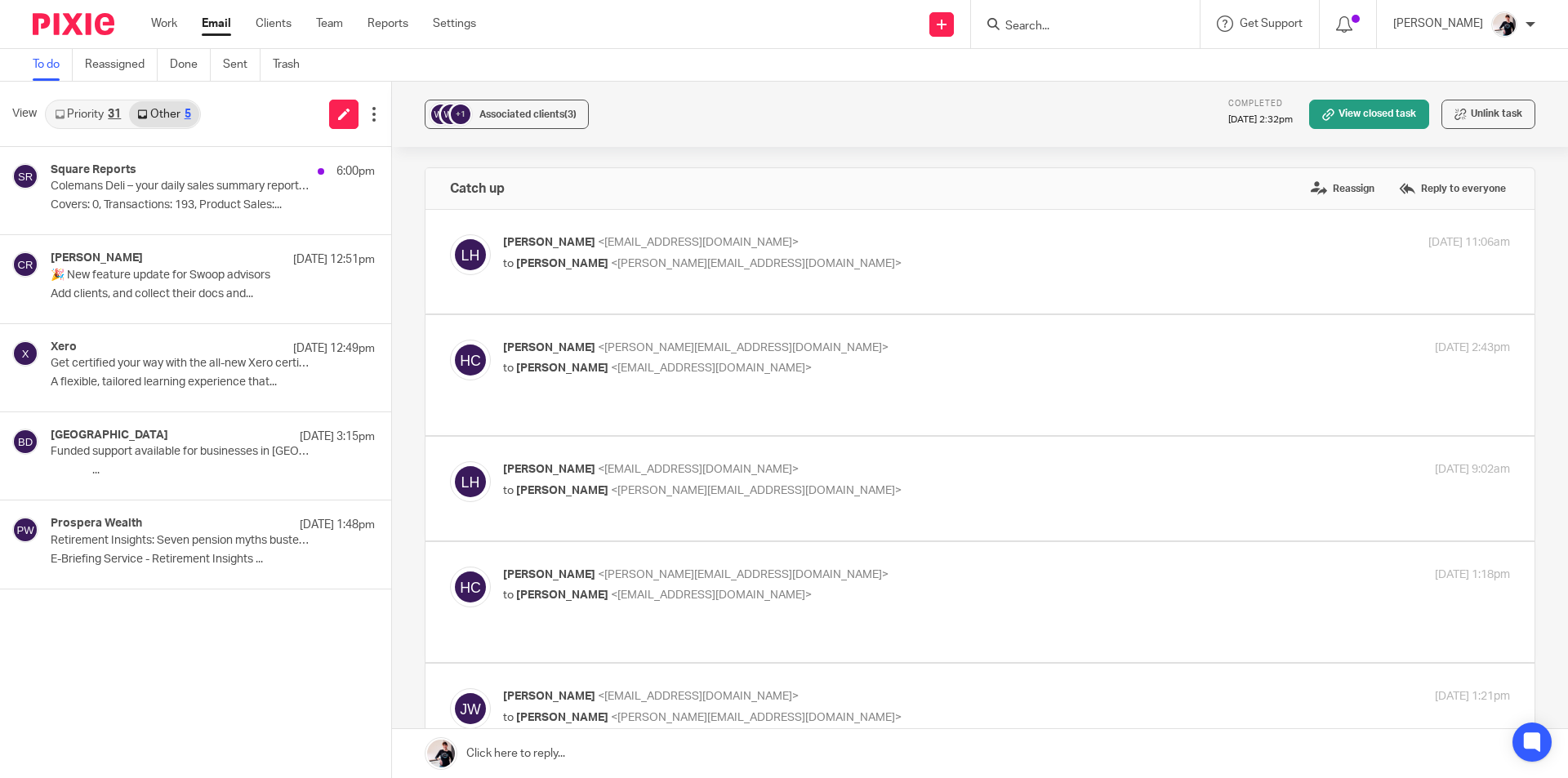
click at [80, 118] on link "Priority 31" at bounding box center [88, 115] width 82 height 26
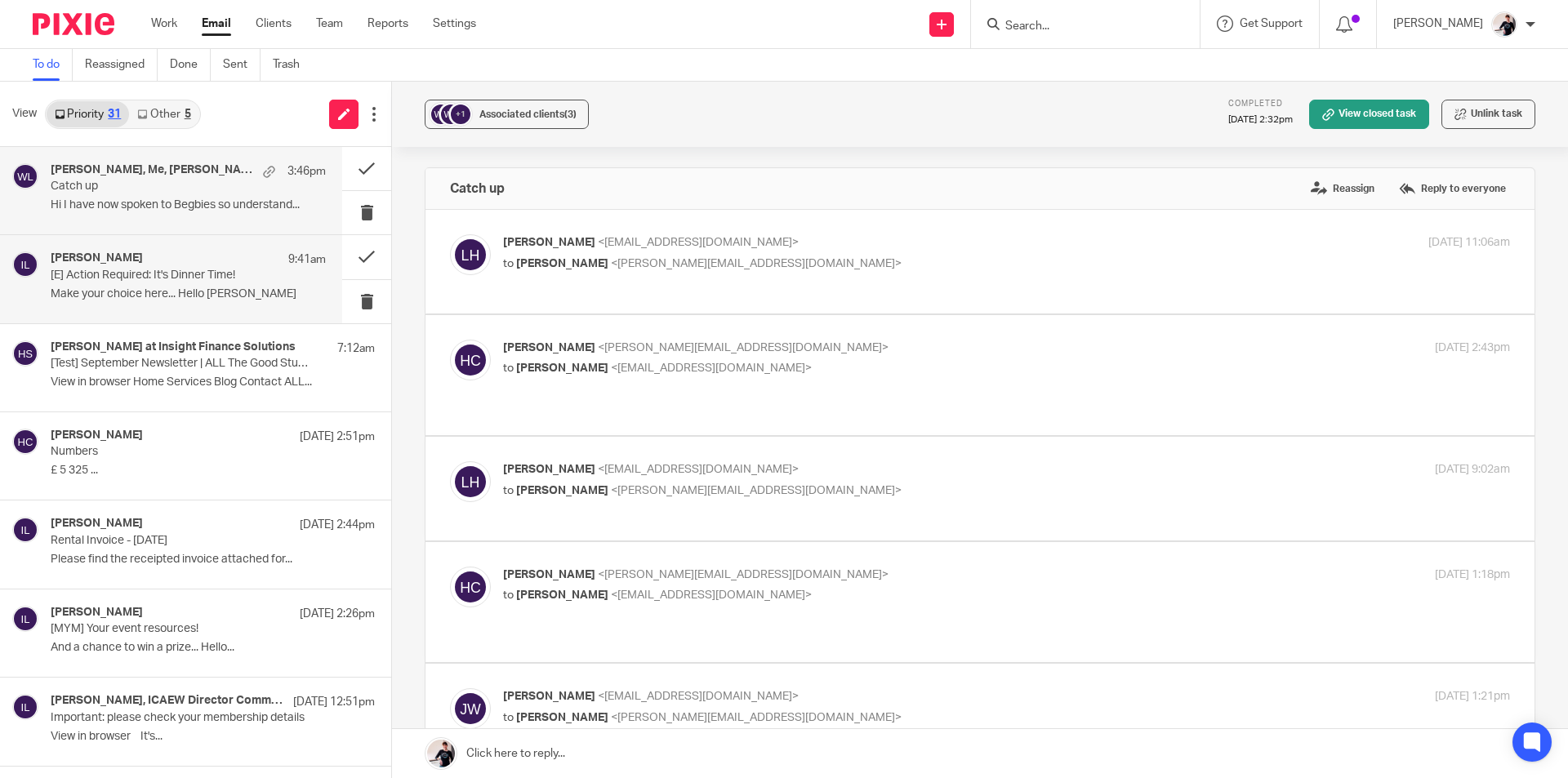
click at [135, 260] on div "[PERSON_NAME] 9:41am" at bounding box center [188, 260] width 275 height 16
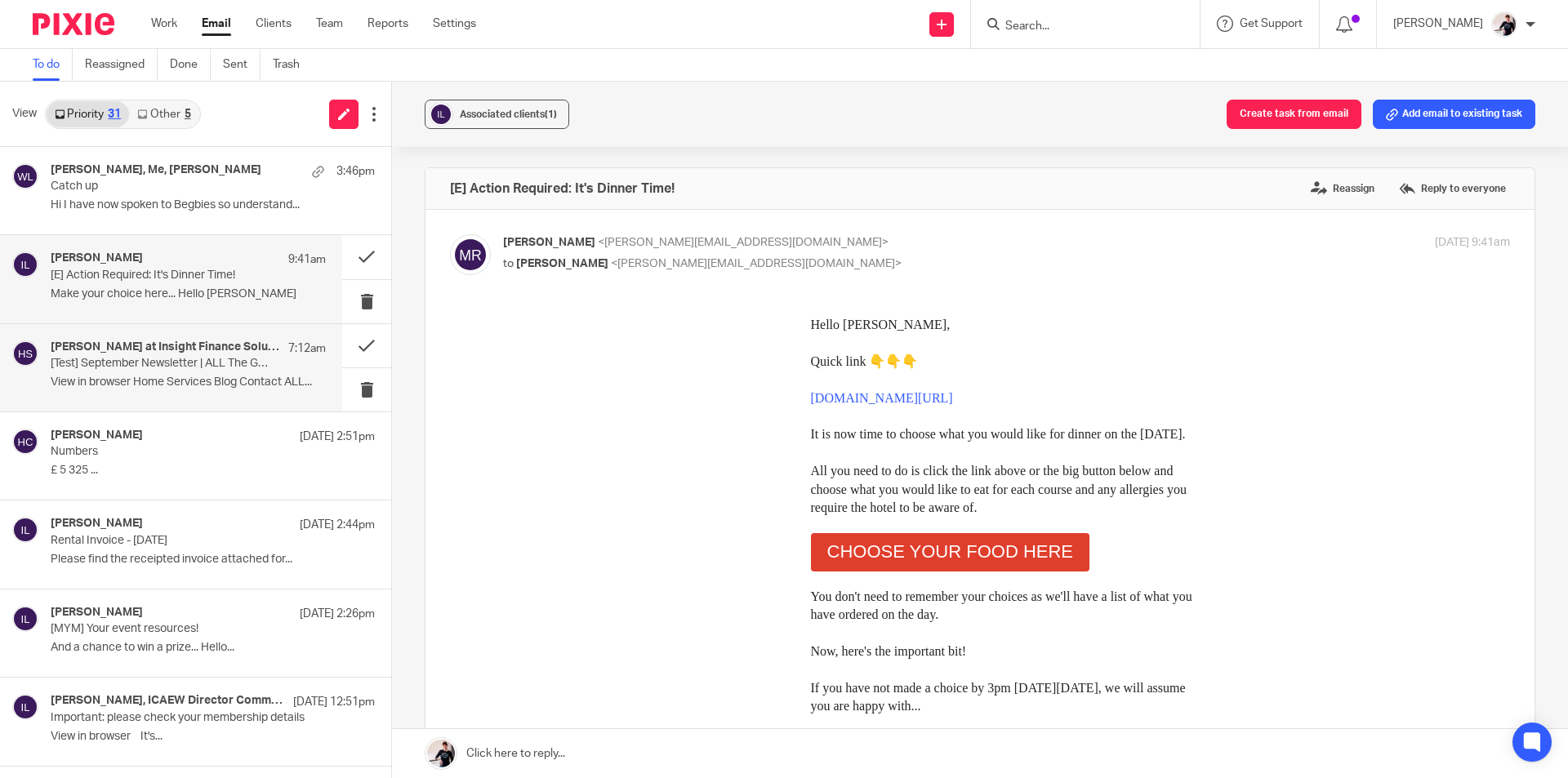
click at [124, 357] on p "[Test] September Newsletter | ALL The Good Stuff! | Insight Finance Solutions" at bounding box center [161, 364] width 221 height 14
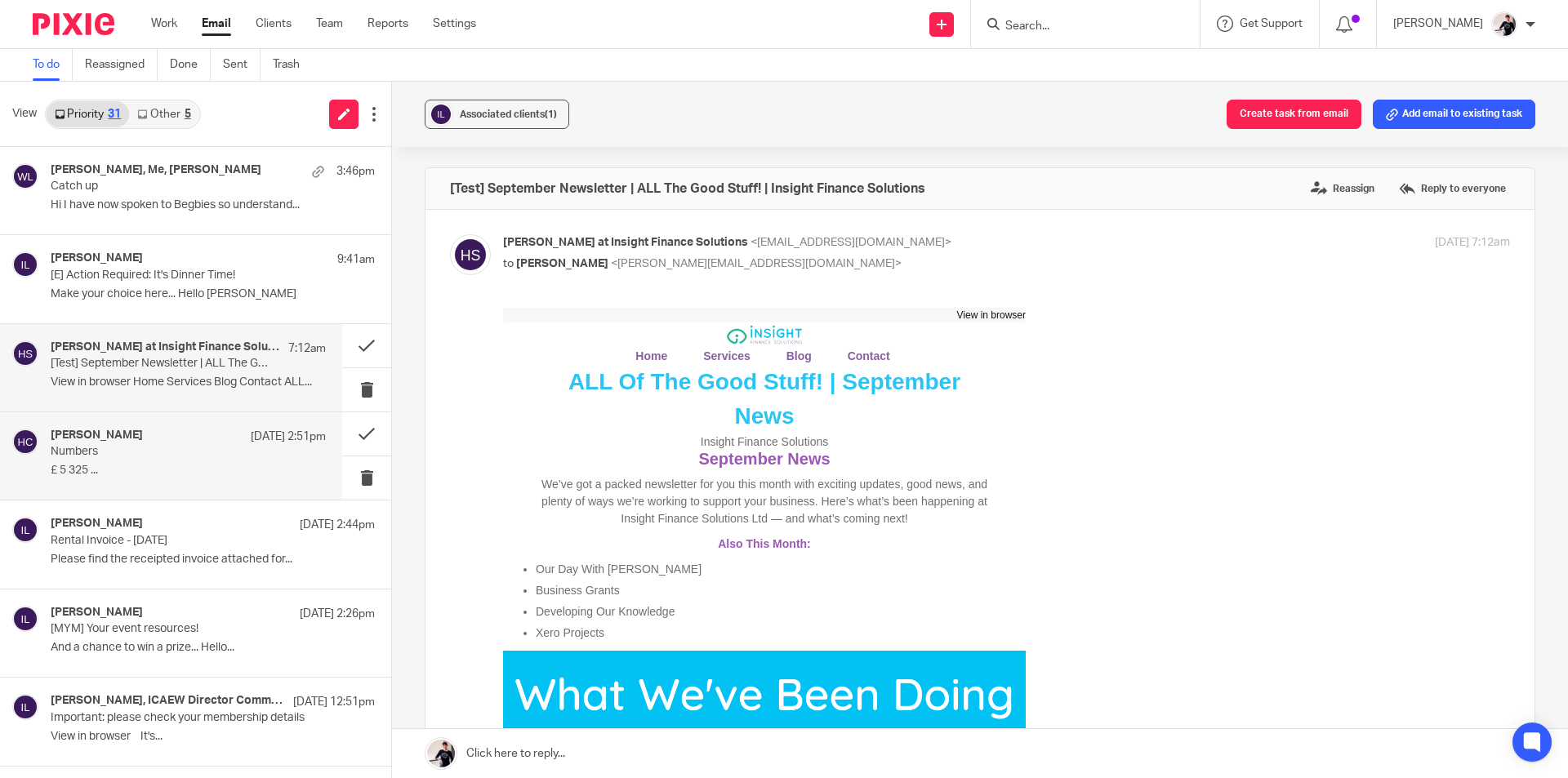
click at [135, 432] on div "Helen Crapper 18 Sep 2:51pm" at bounding box center [188, 437] width 275 height 16
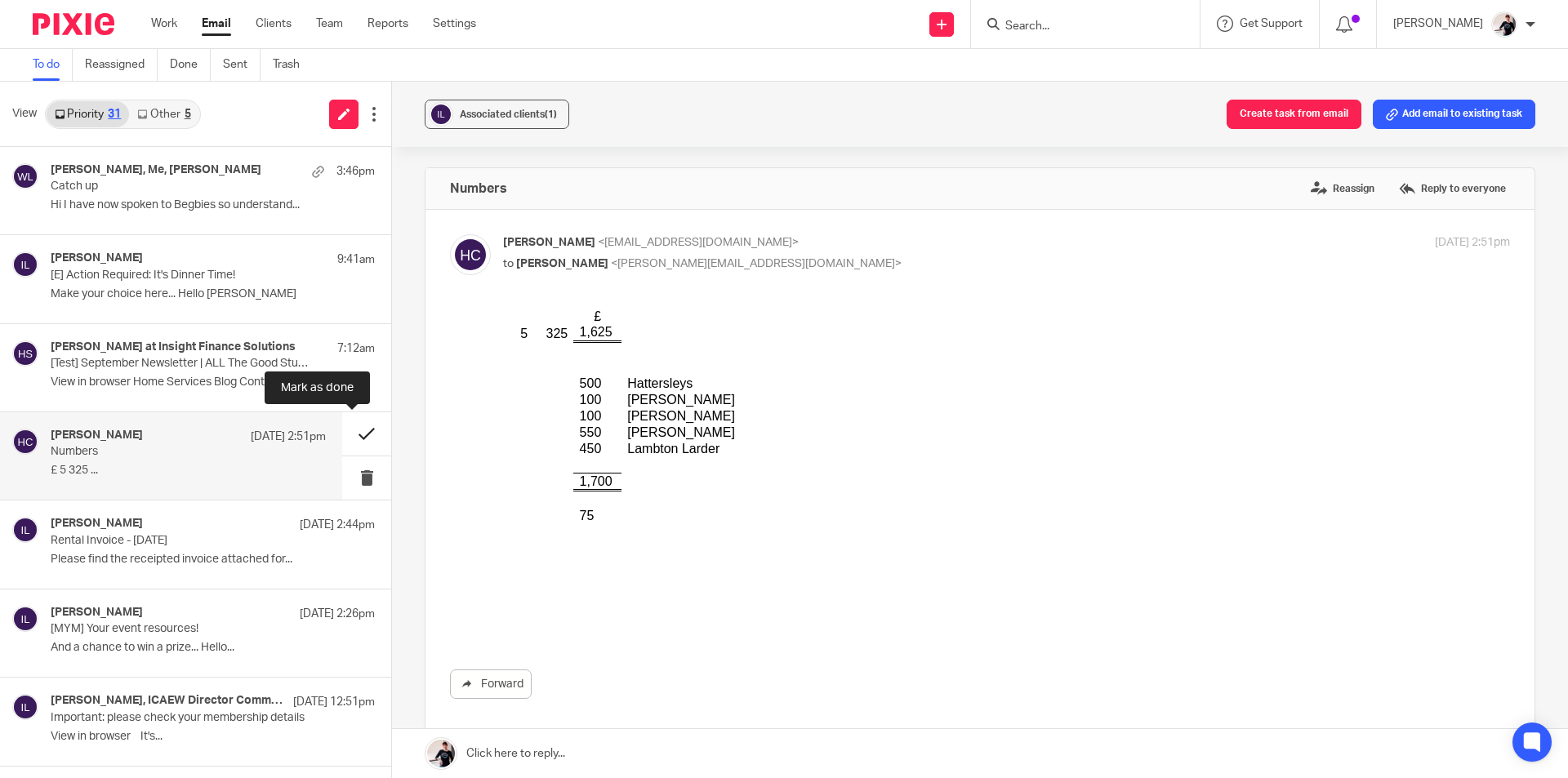
click at [343, 433] on button at bounding box center [366, 434] width 49 height 43
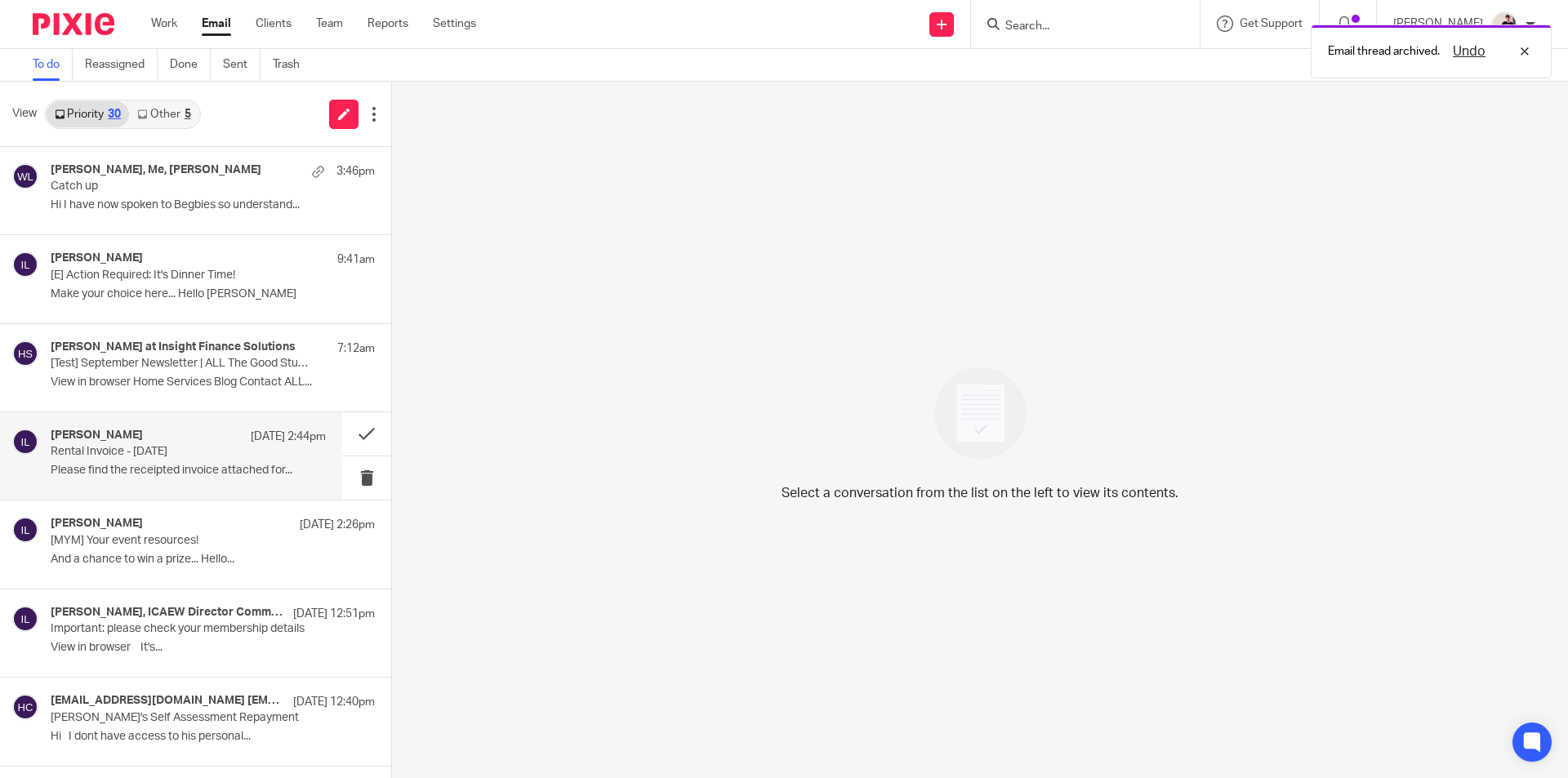
click at [180, 462] on div "Anna Smith 18 Sep 2:44pm Rental Invoice - 18.09.2025 Please find the receipted …" at bounding box center [188, 456] width 275 height 55
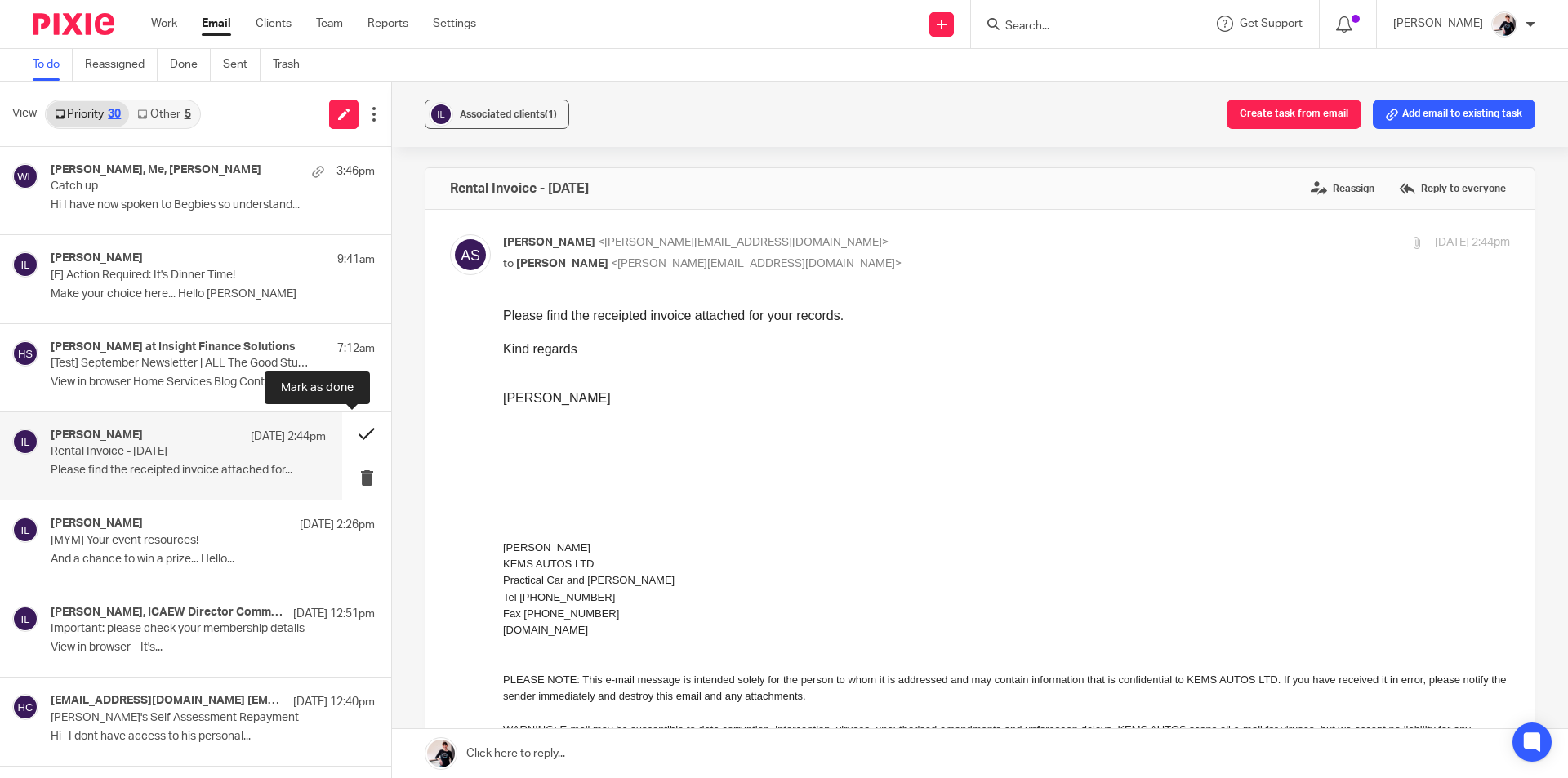
click at [342, 436] on button at bounding box center [366, 434] width 49 height 43
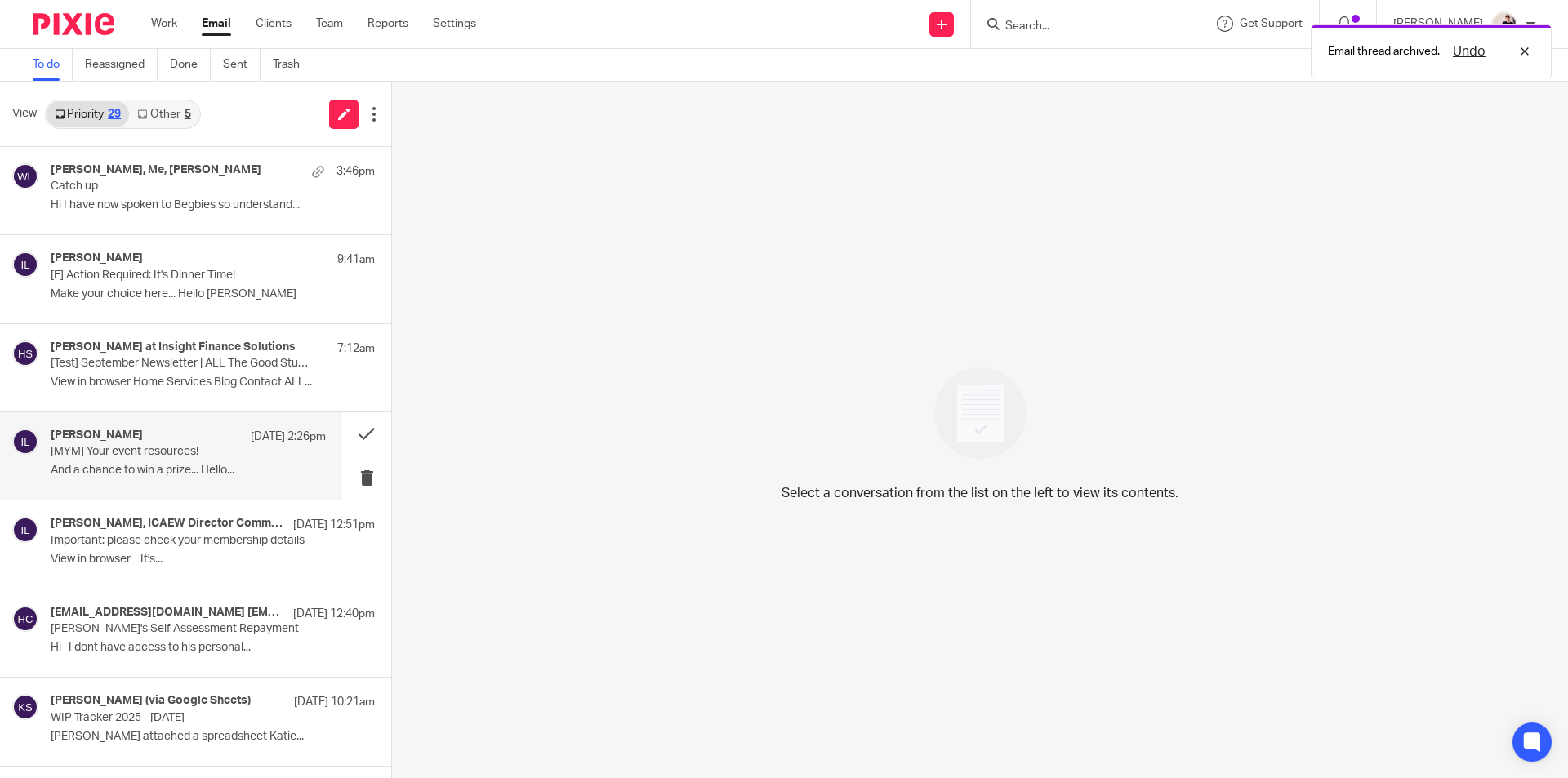
click at [154, 451] on p "[MYM] Your event resources!" at bounding box center [161, 452] width 221 height 14
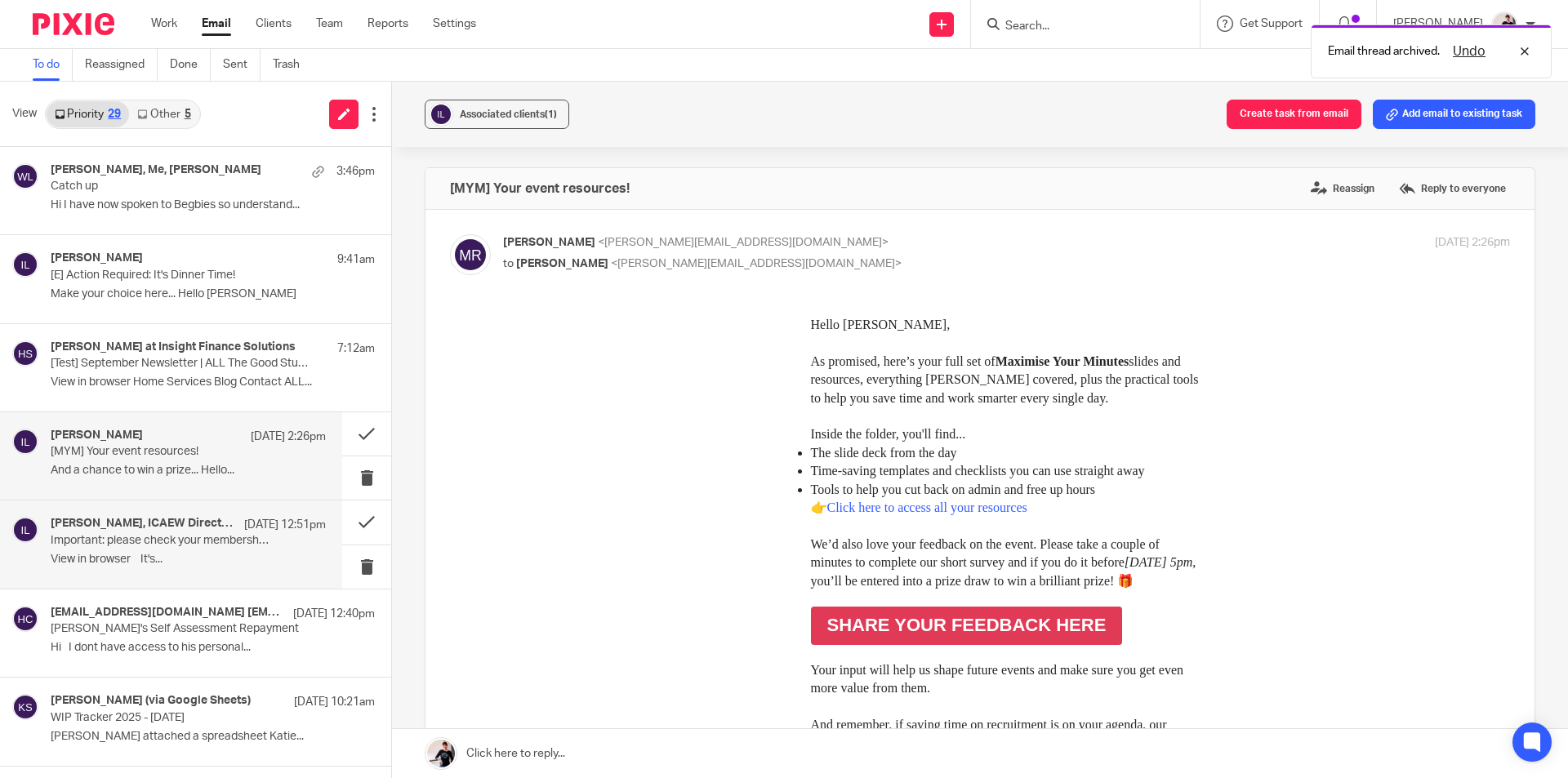
click at [152, 543] on p "Important: please check your membership details" at bounding box center [161, 541] width 221 height 14
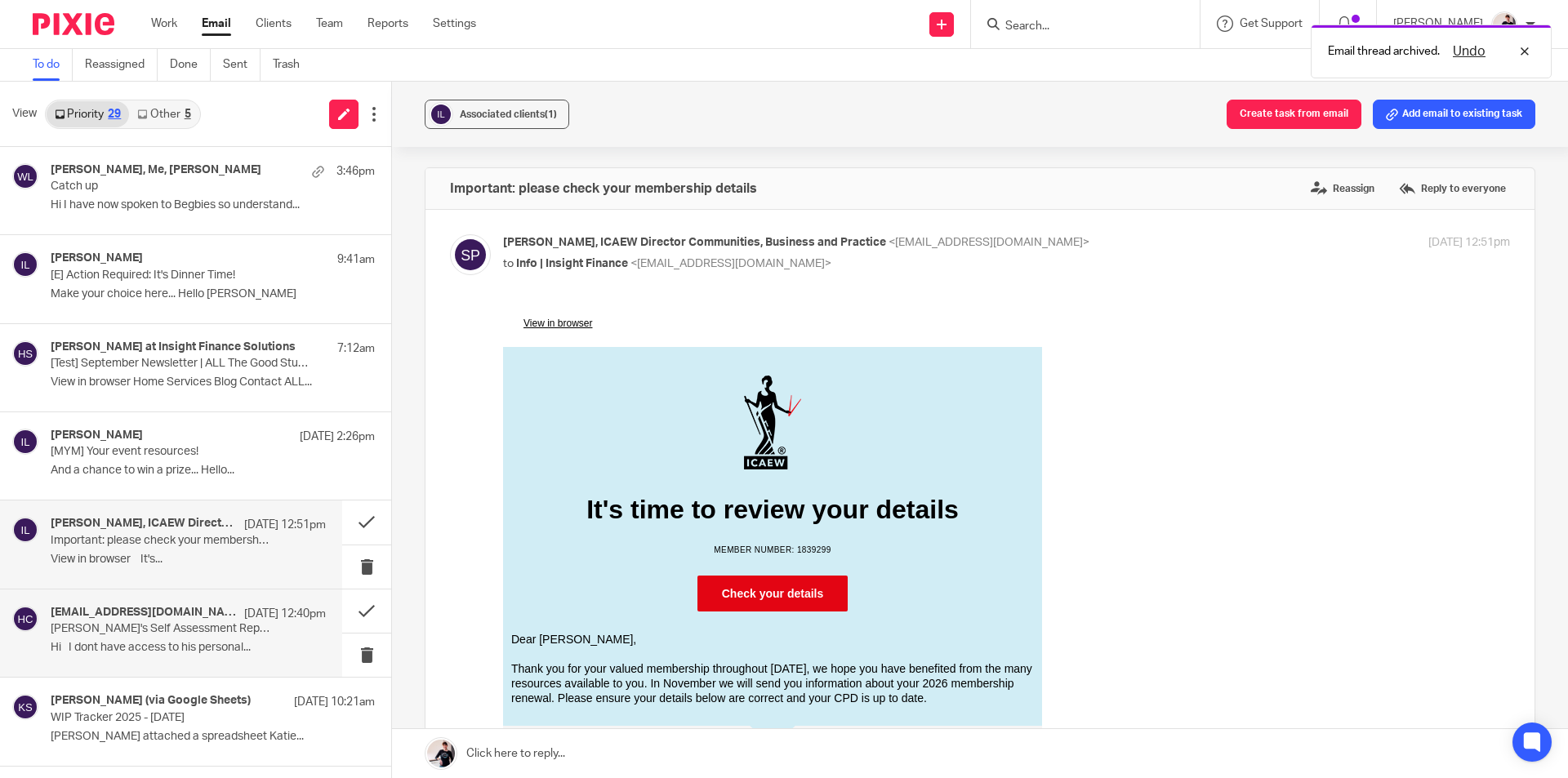
click at [143, 623] on p "[PERSON_NAME]'s Self Assessment Repayment" at bounding box center [161, 630] width 221 height 14
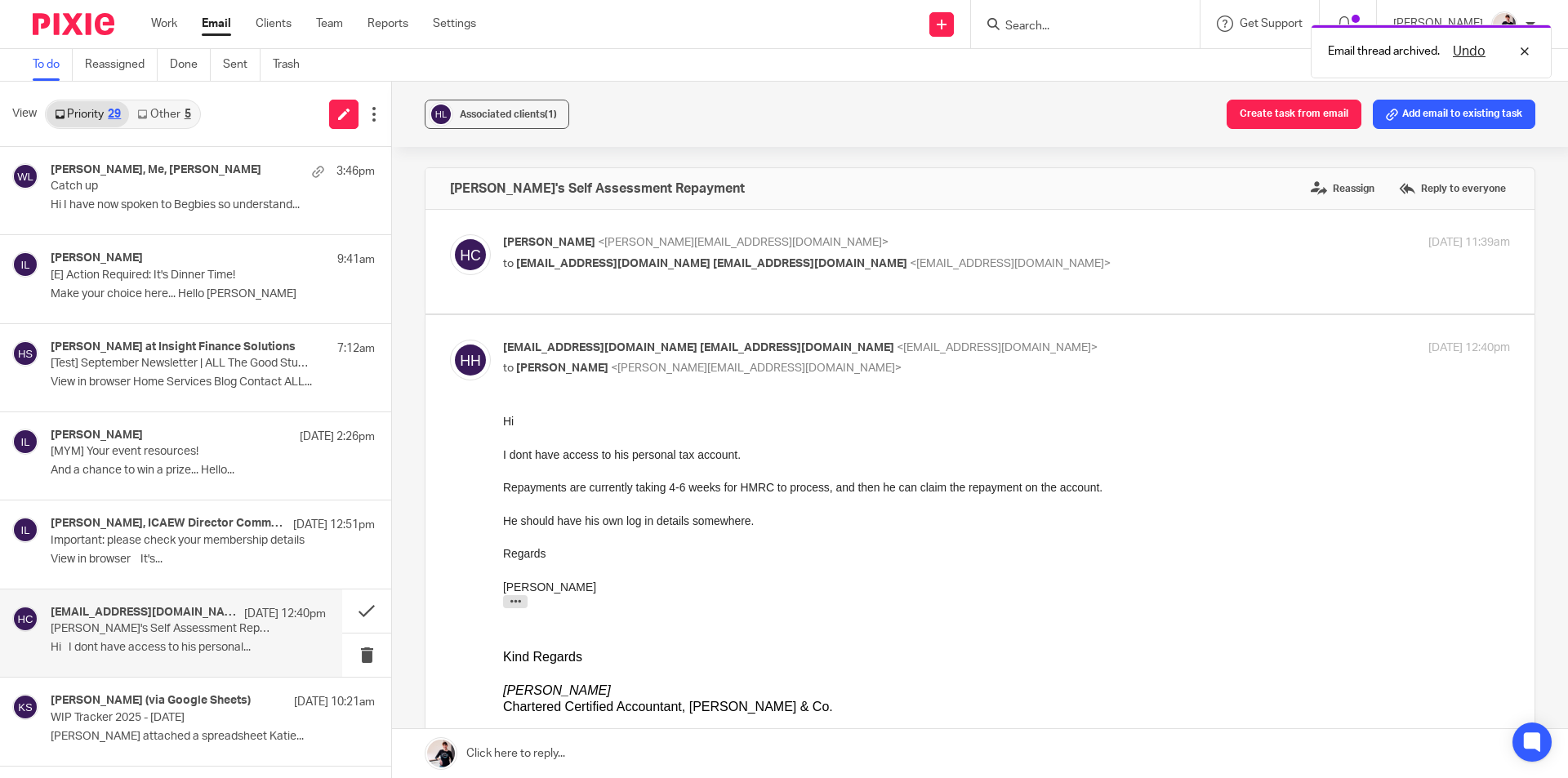
scroll to position [163, 0]
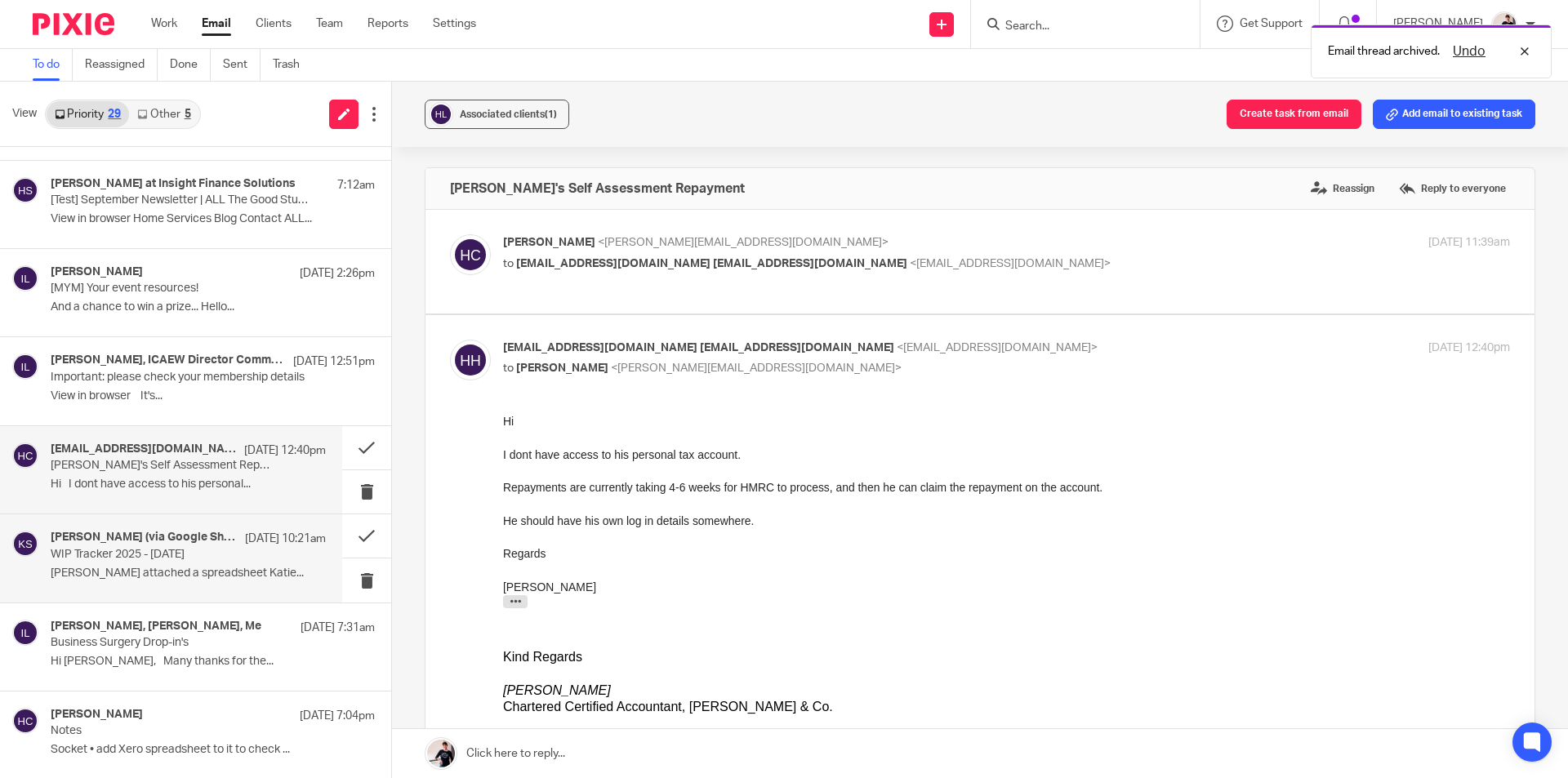
click at [165, 565] on div "Katie Burton (via Google Sheets) 18 Sep 10:21am WIP Tracker 2025 - August 2025 …" at bounding box center [188, 557] width 275 height 55
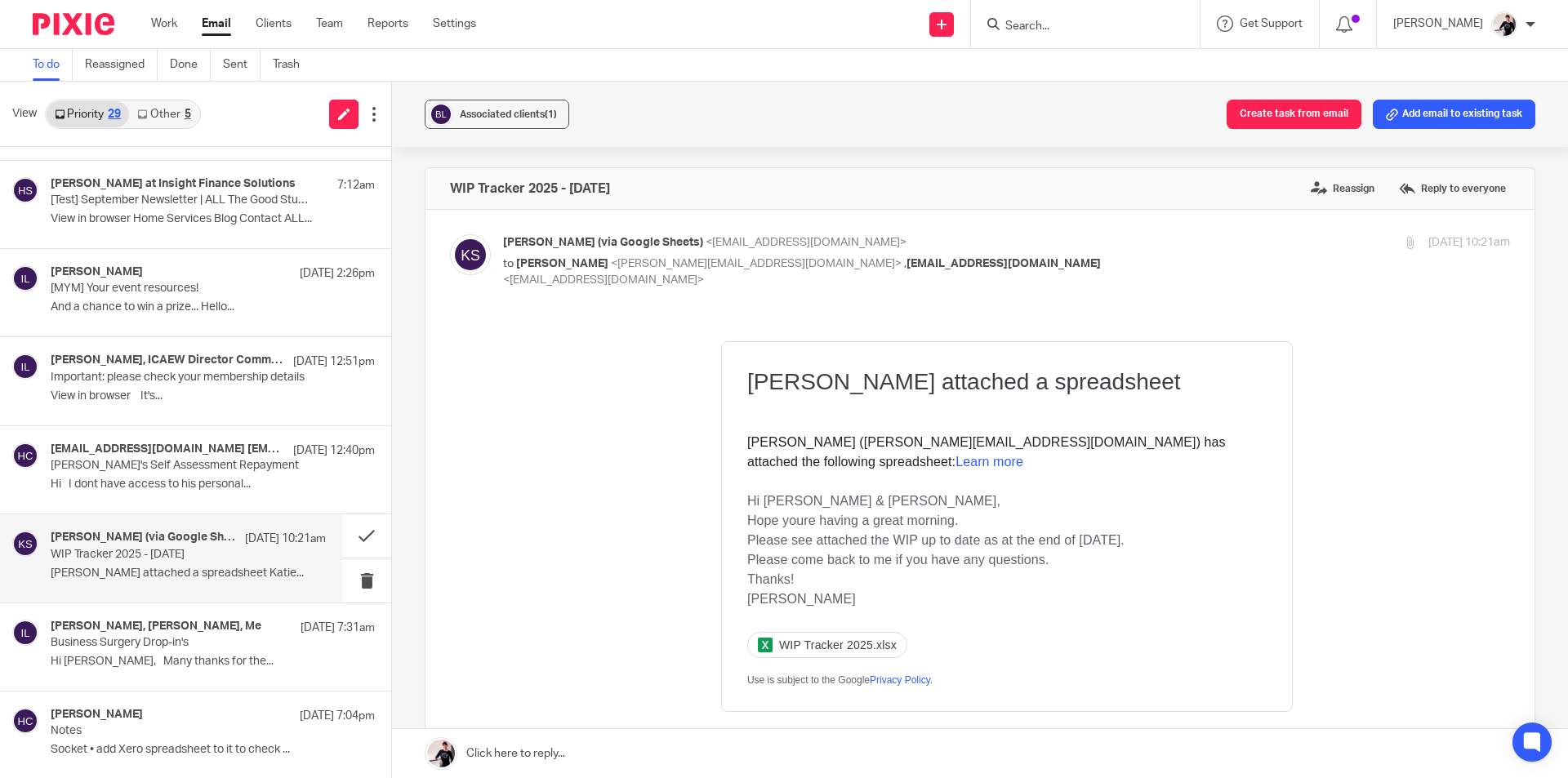
scroll to position [0, 0]
click at [171, 623] on h4 "[PERSON_NAME], [PERSON_NAME], Me" at bounding box center [147, 627] width 193 height 14
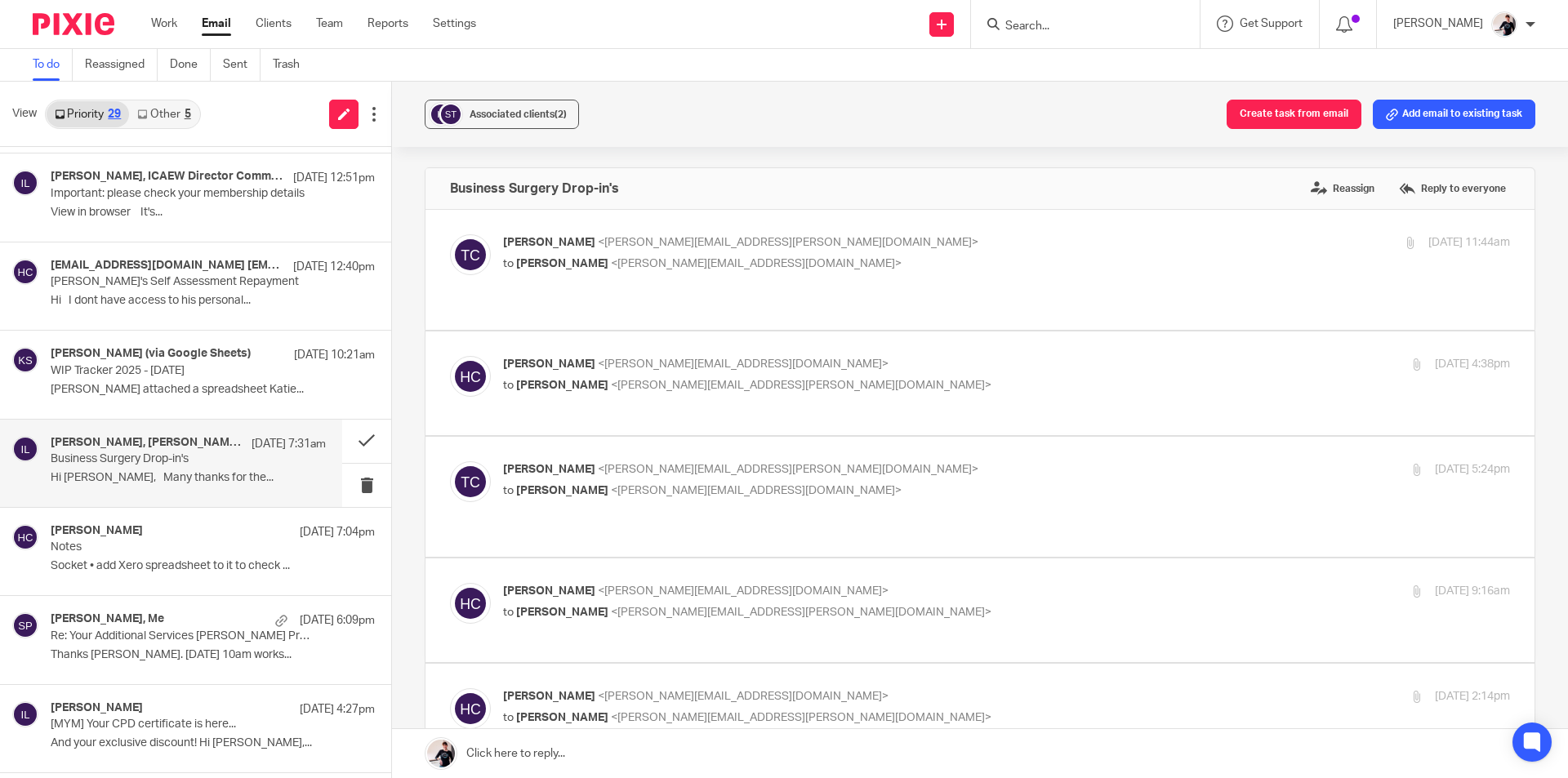
scroll to position [408, 0]
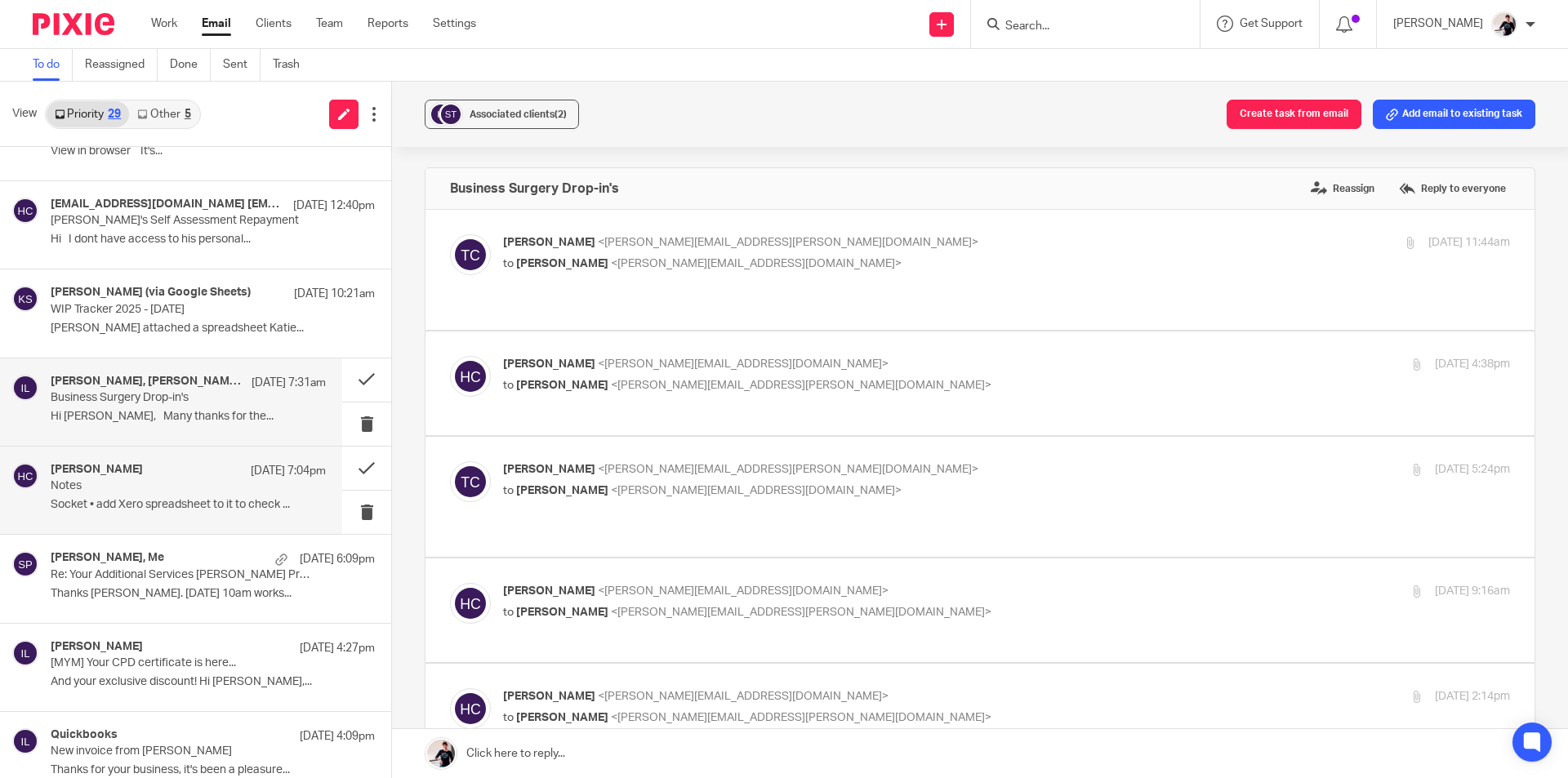
click at [175, 506] on p "Socket • add Xero spreadsheet to it to check ..." at bounding box center [188, 505] width 275 height 14
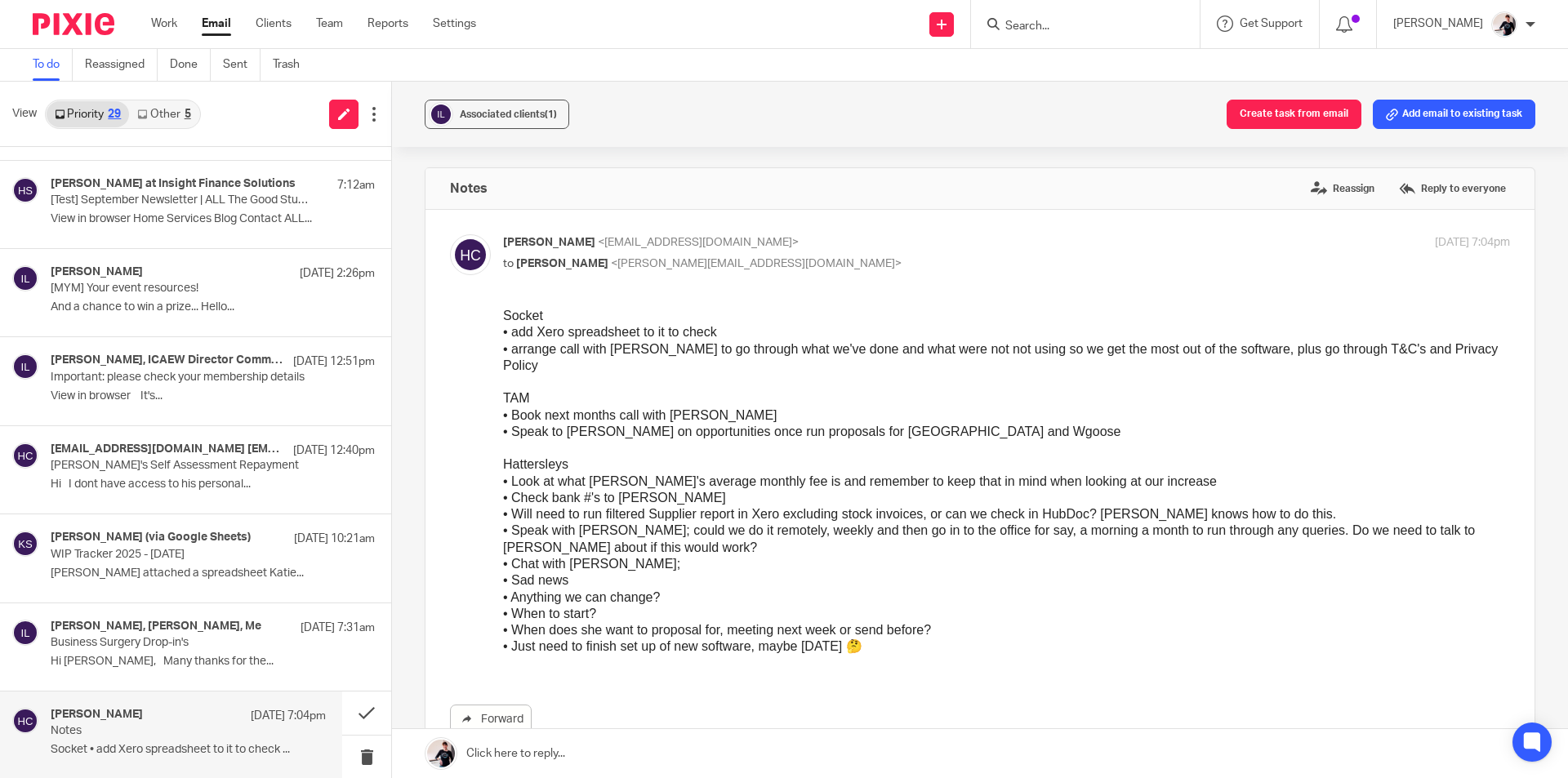
scroll to position [0, 0]
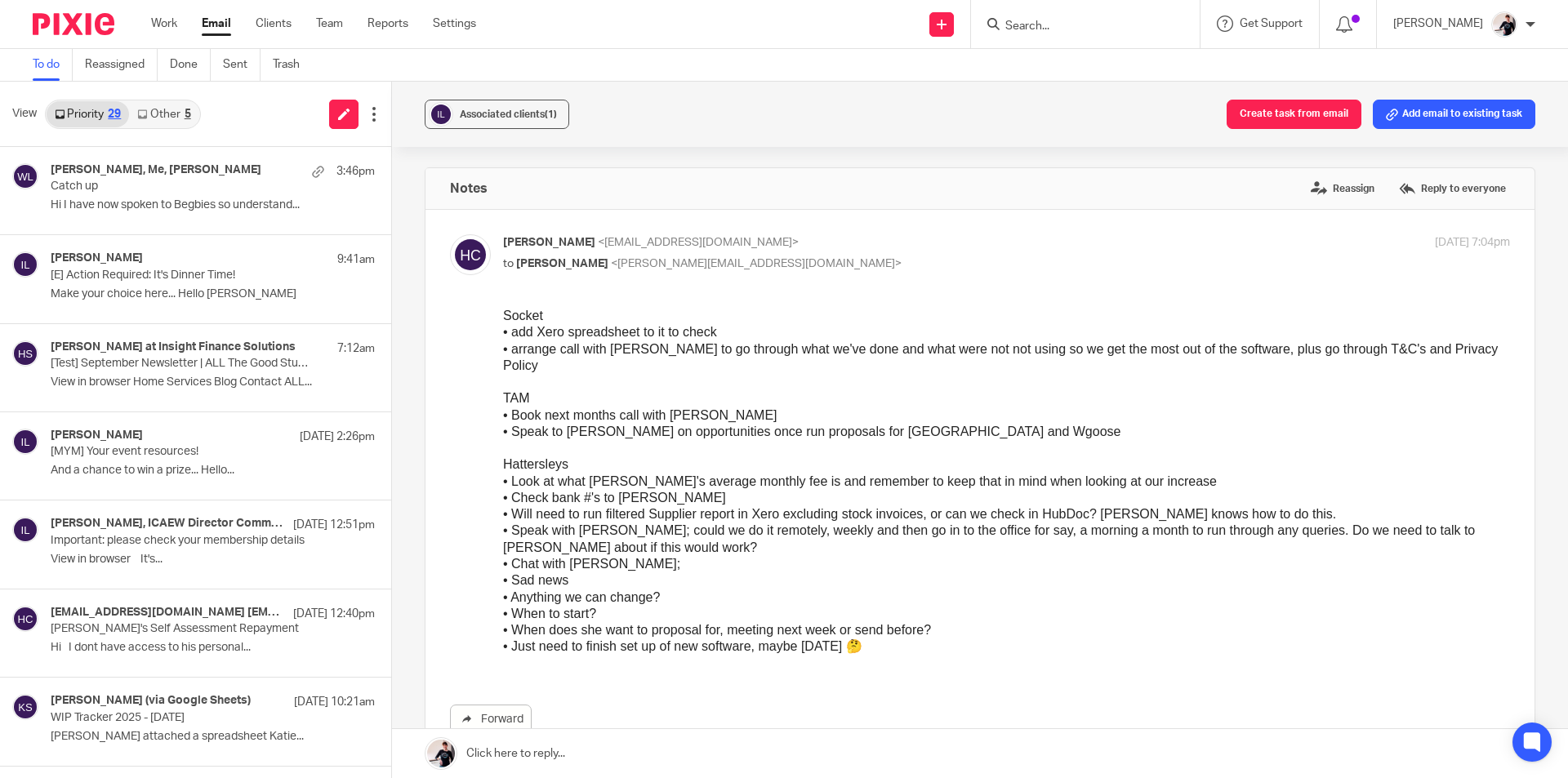
click at [169, 116] on link "Other 5" at bounding box center [164, 115] width 69 height 26
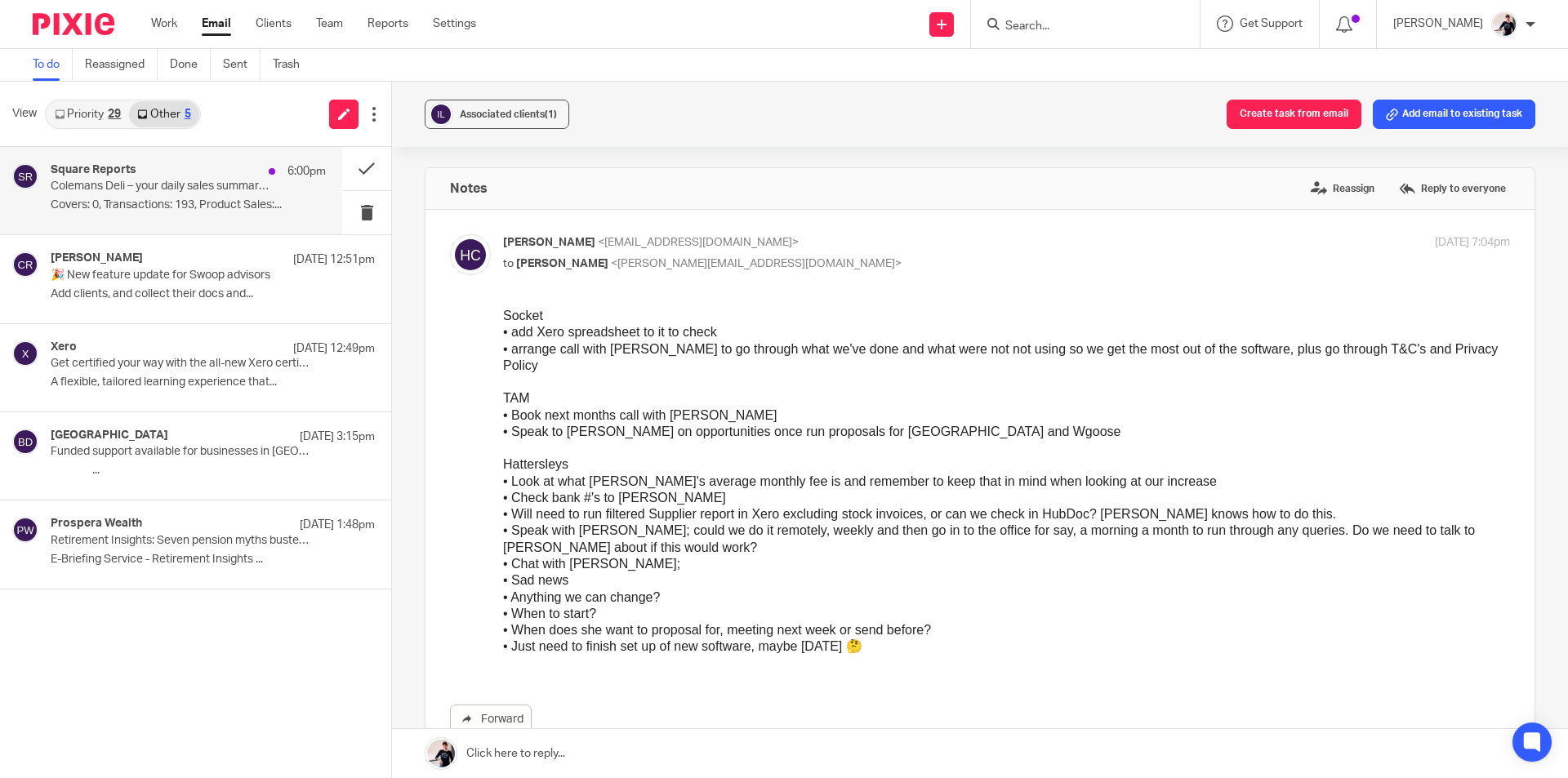
click at [175, 191] on p "Colemans Deli – your daily sales summary report for 19 September 2025" at bounding box center [161, 187] width 221 height 14
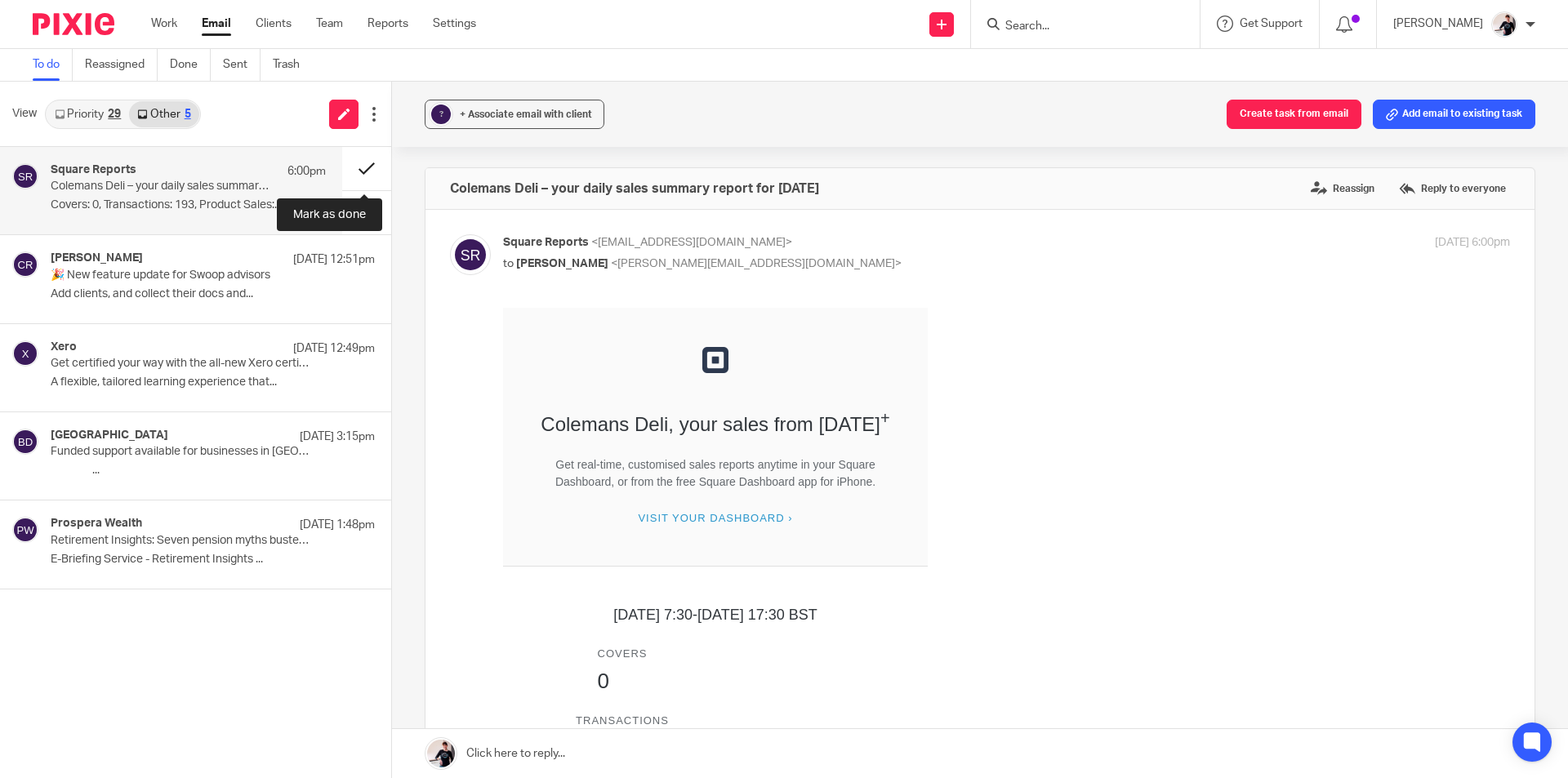
click at [361, 173] on button at bounding box center [366, 168] width 49 height 43
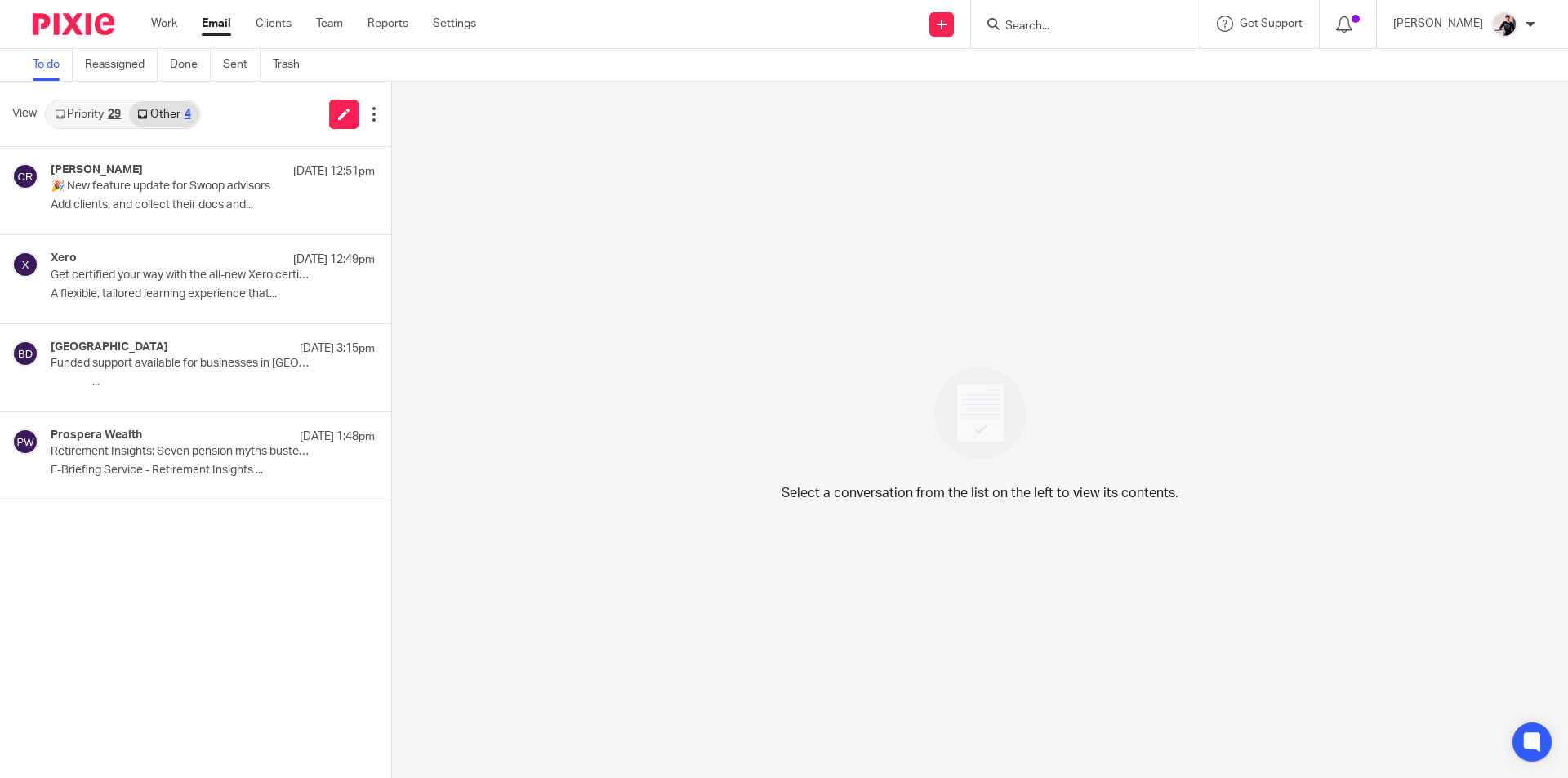
click at [100, 115] on link "Priority 29" at bounding box center [88, 115] width 82 height 26
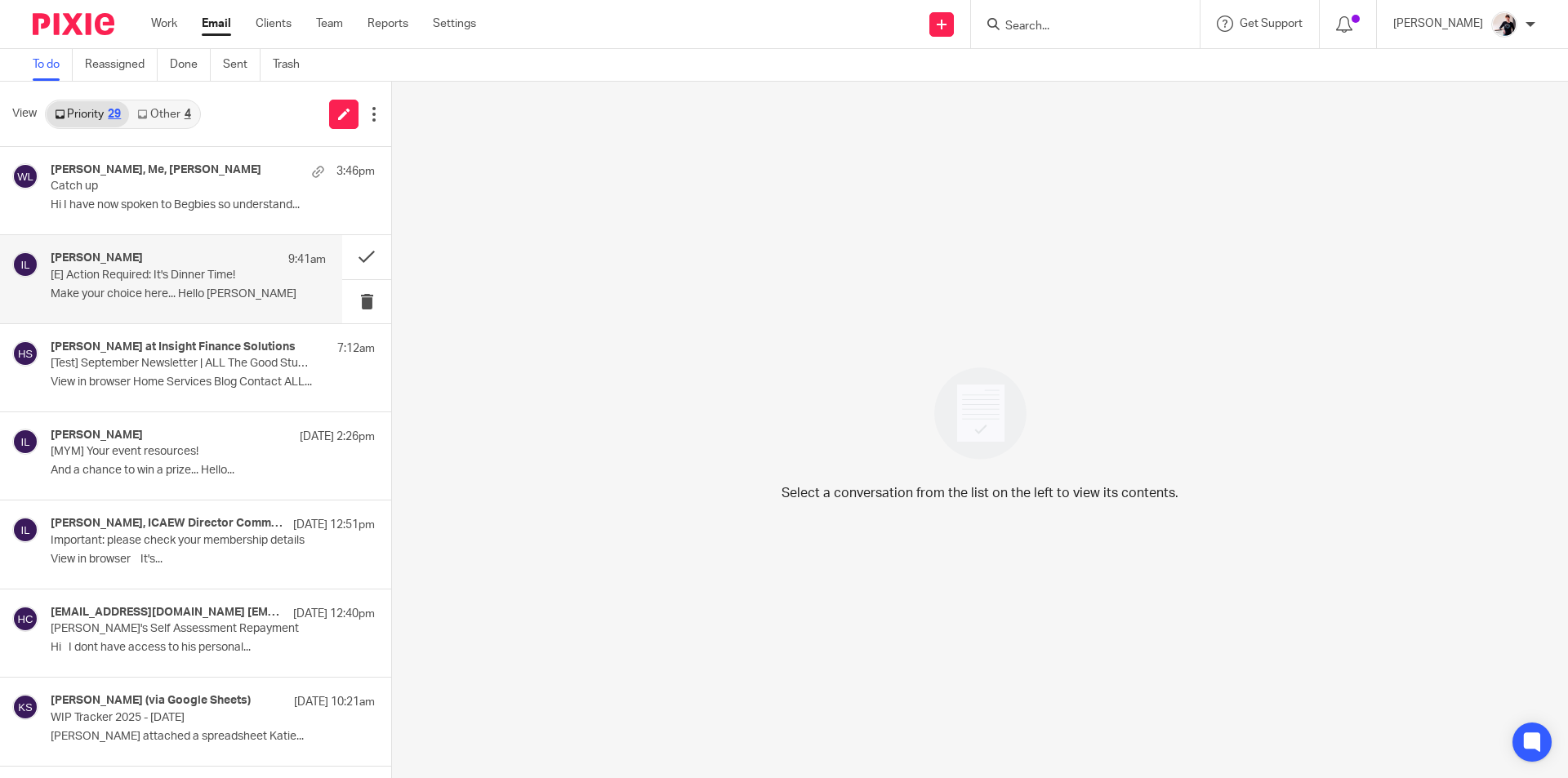
click at [144, 287] on p "Make your choice here... Hello Helen, ..." at bounding box center [188, 294] width 275 height 14
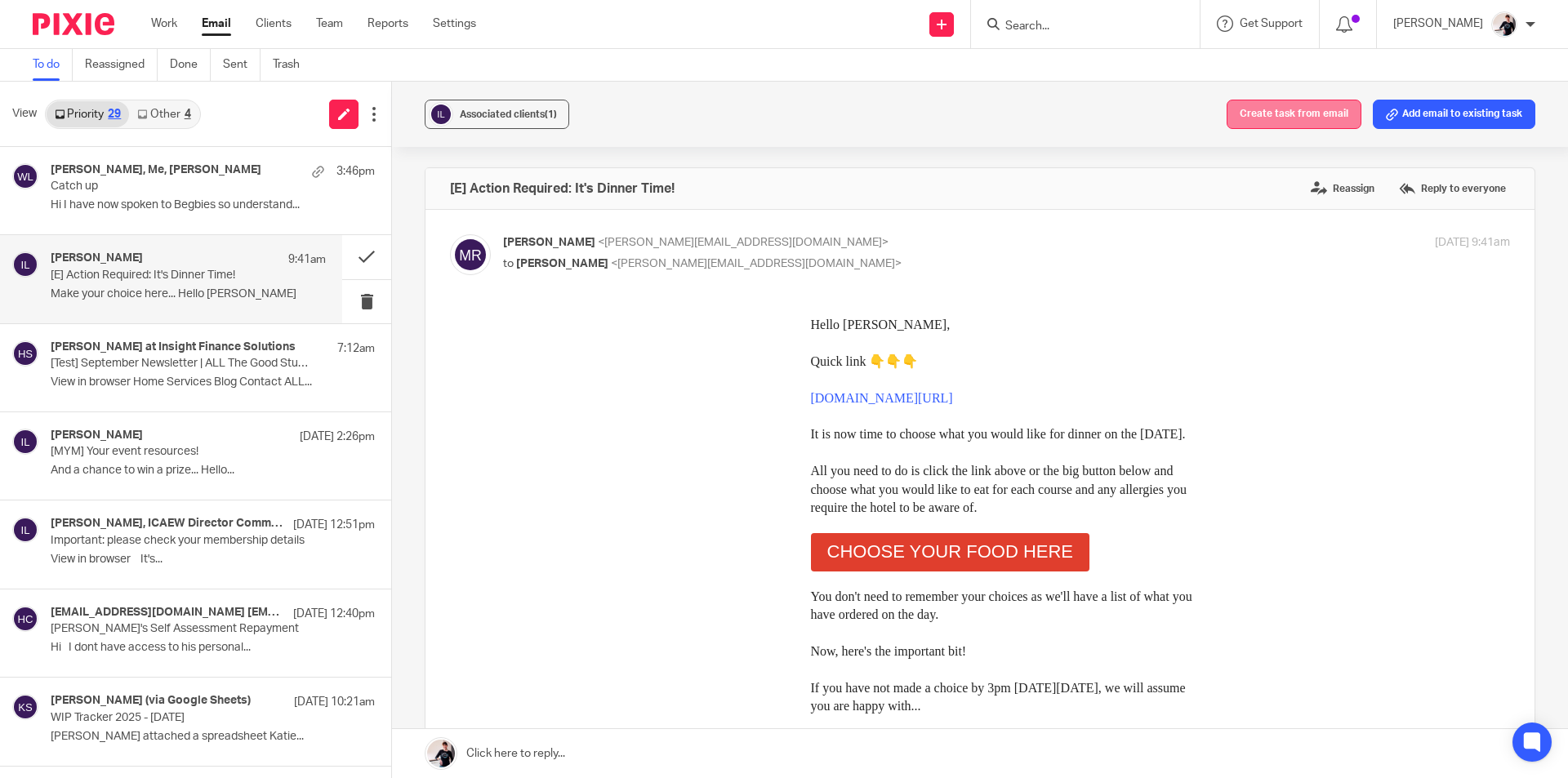
click at [1246, 116] on button "Create task from email" at bounding box center [1294, 115] width 135 height 30
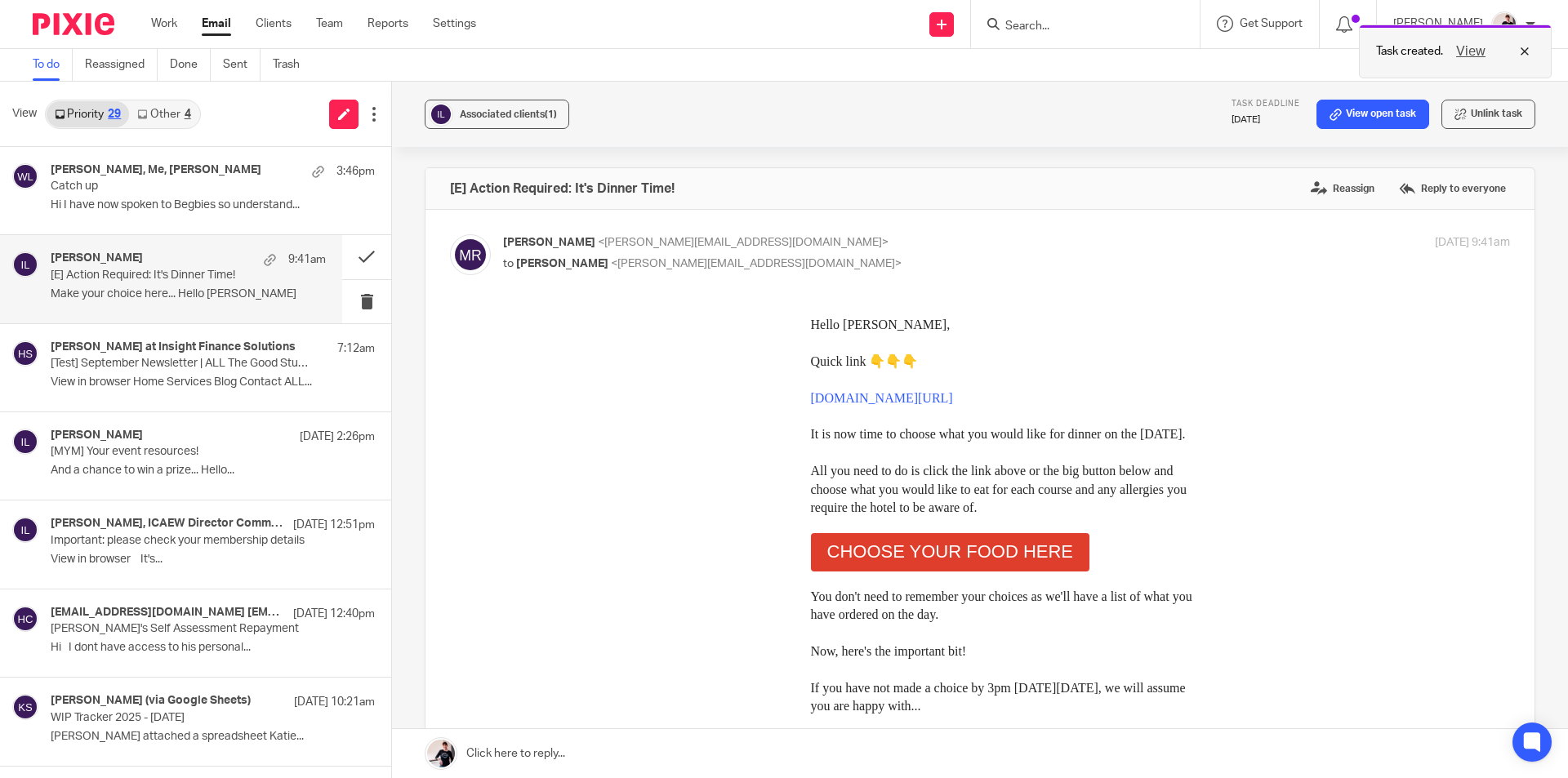
click at [1463, 50] on button "View" at bounding box center [1470, 51] width 39 height 20
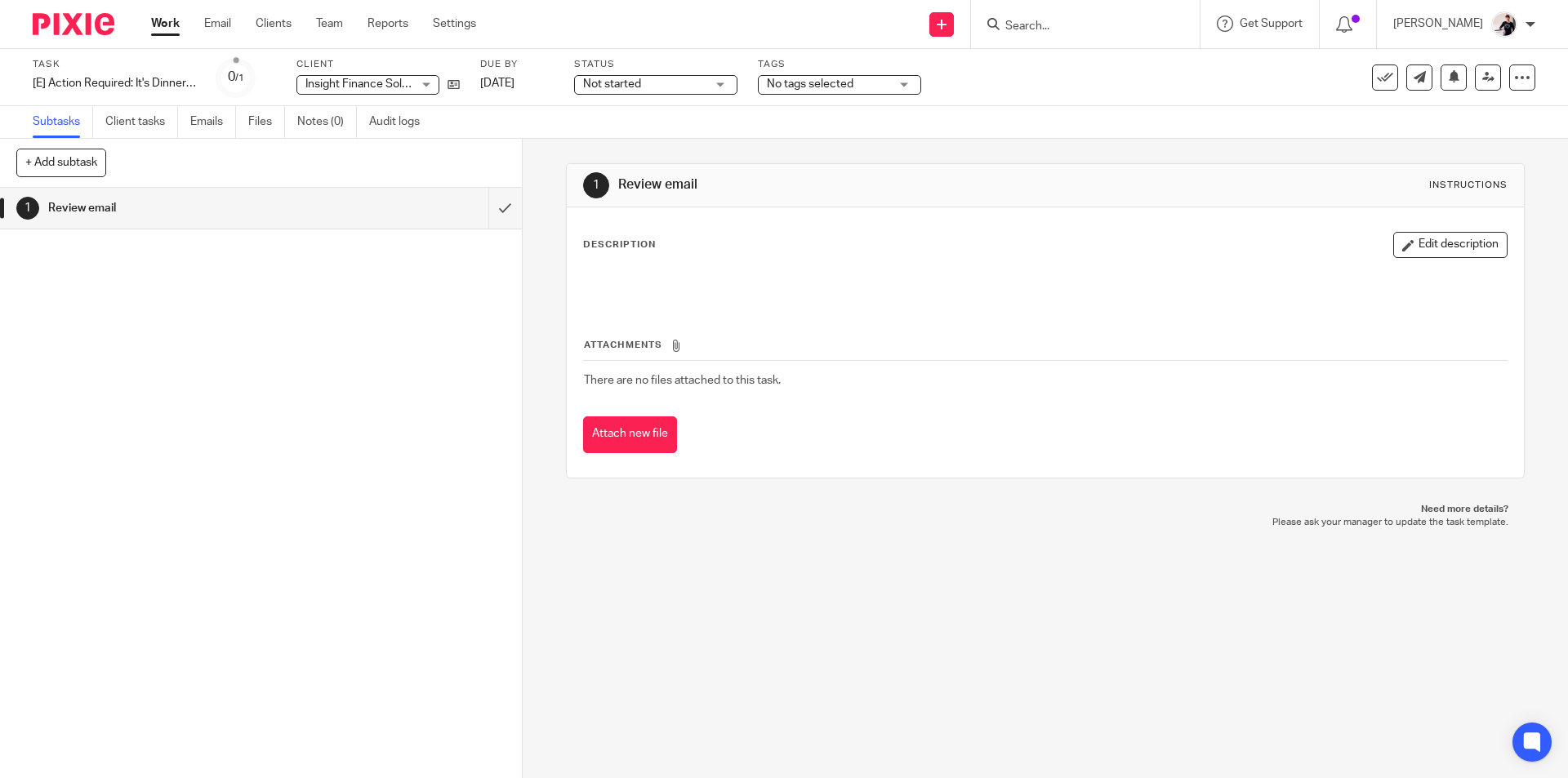
click at [633, 81] on span "Not started" at bounding box center [611, 83] width 58 height 11
click at [646, 148] on li "In progress" at bounding box center [656, 144] width 161 height 34
click at [793, 83] on span "No tags selected" at bounding box center [810, 83] width 87 height 11
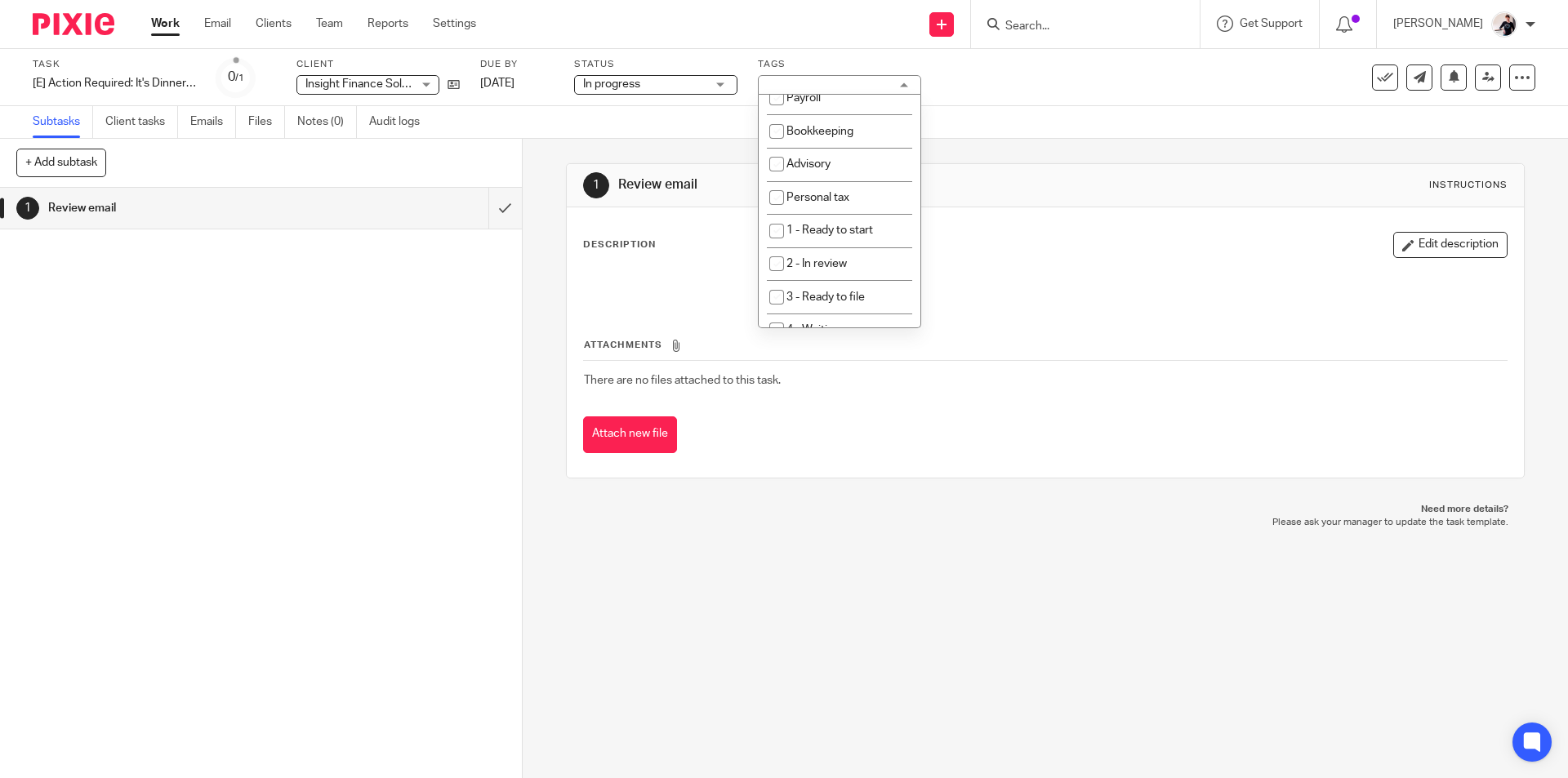
scroll to position [163, 0]
click at [862, 308] on li "4 - Waiting" at bounding box center [840, 312] width 161 height 34
checkbox input "true"
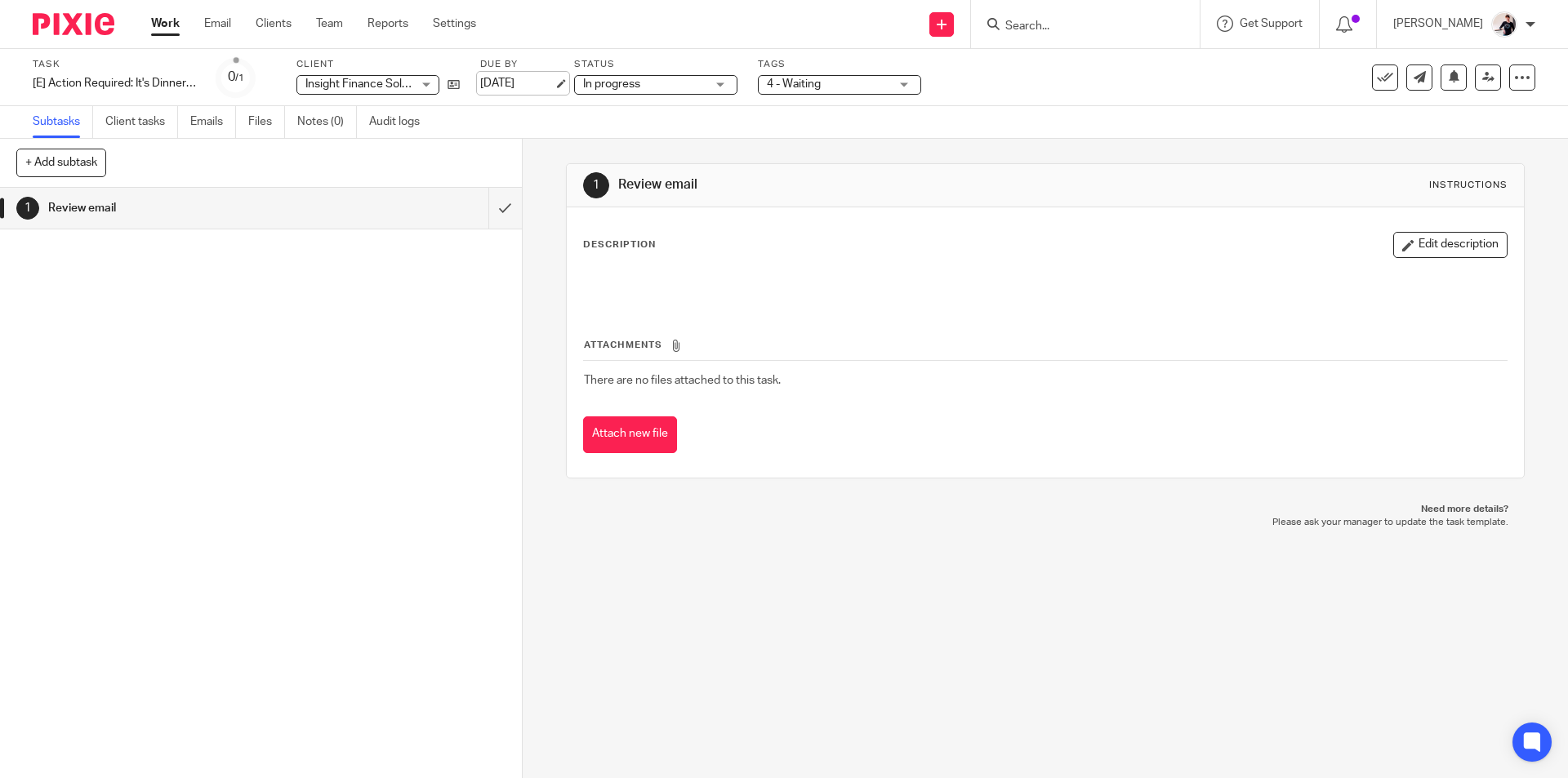
click at [505, 88] on link "[DATE]" at bounding box center [517, 84] width 74 height 17
click at [221, 21] on link "Email" at bounding box center [217, 23] width 27 height 16
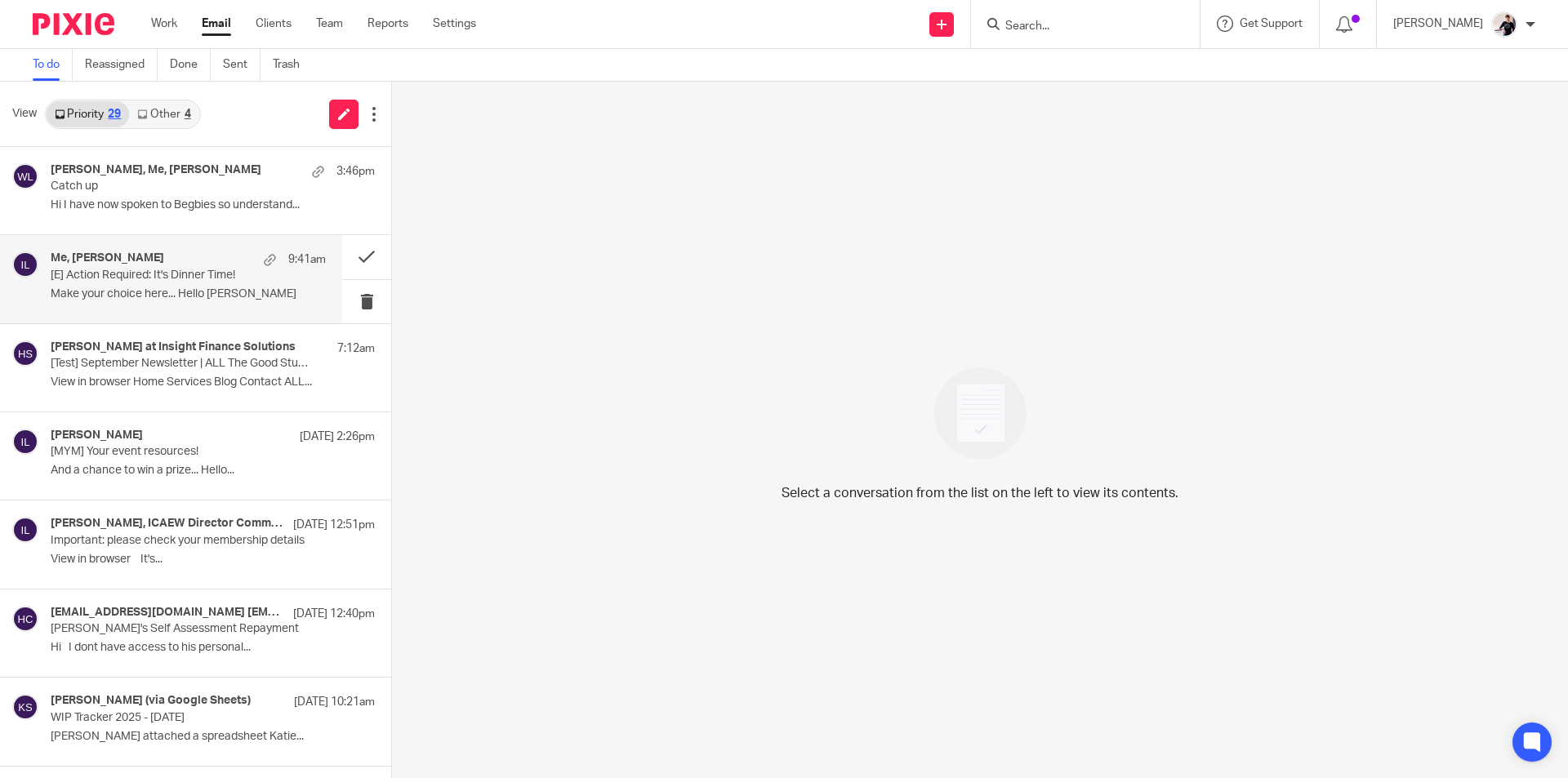
click at [154, 290] on p "Make your choice here... Hello [PERSON_NAME]" at bounding box center [188, 294] width 275 height 14
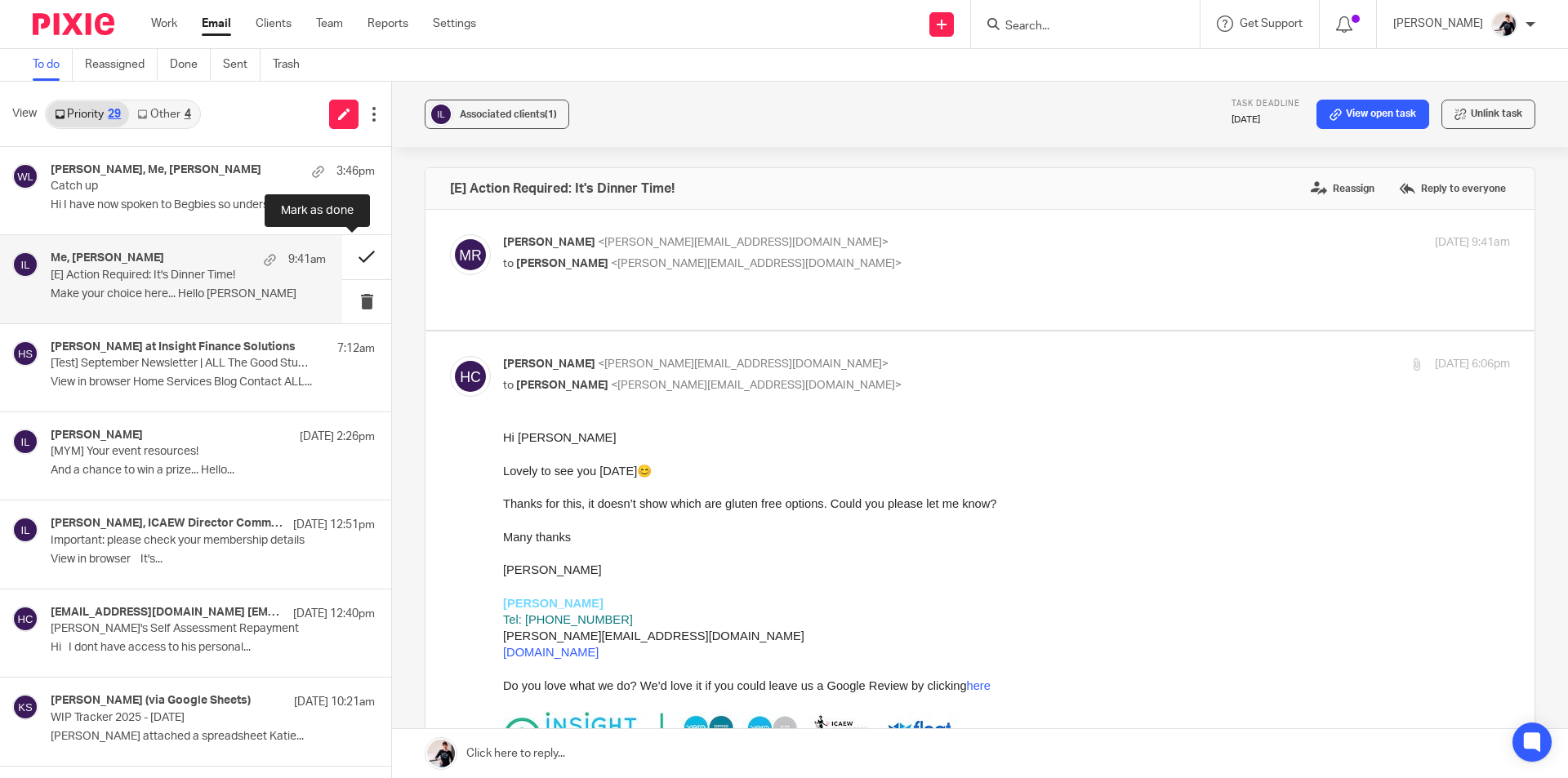
click at [346, 252] on button at bounding box center [366, 257] width 49 height 43
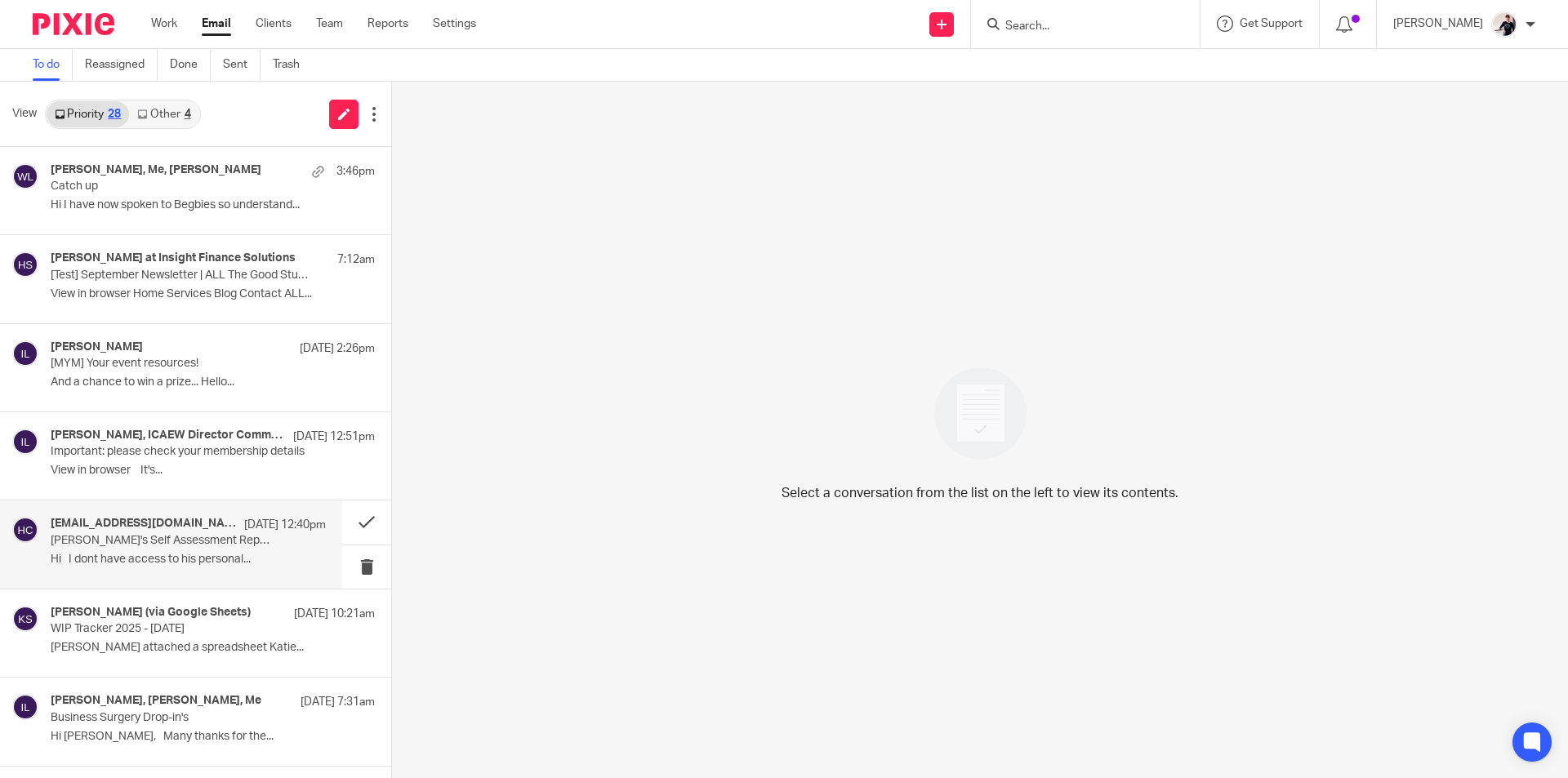
click at [203, 526] on h4 "[EMAIL_ADDRESS][DOMAIN_NAME] [EMAIL_ADDRESS][DOMAIN_NAME], Me" at bounding box center [142, 524] width 185 height 14
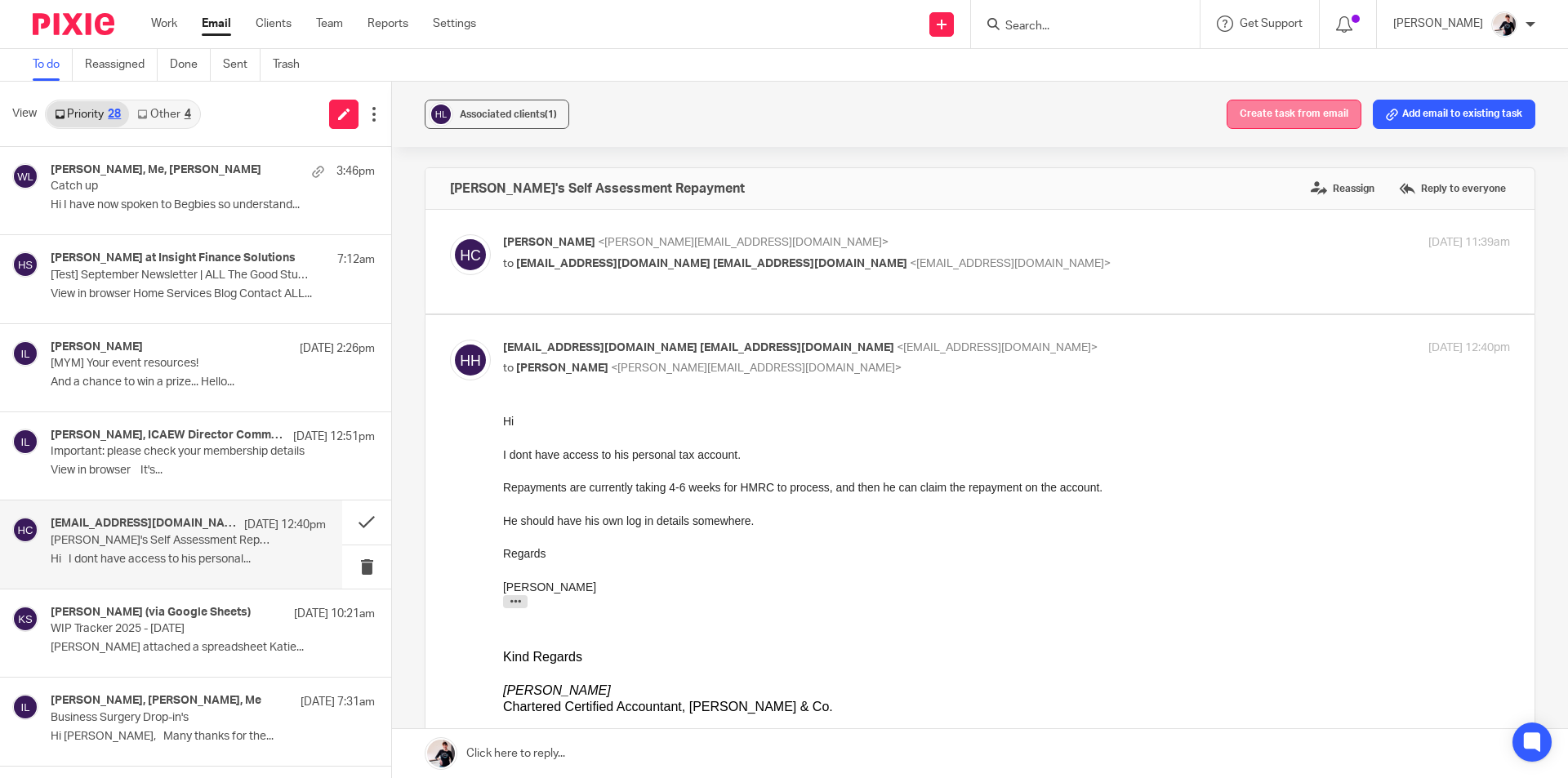
click at [1280, 113] on button "Create task from email" at bounding box center [1294, 115] width 135 height 30
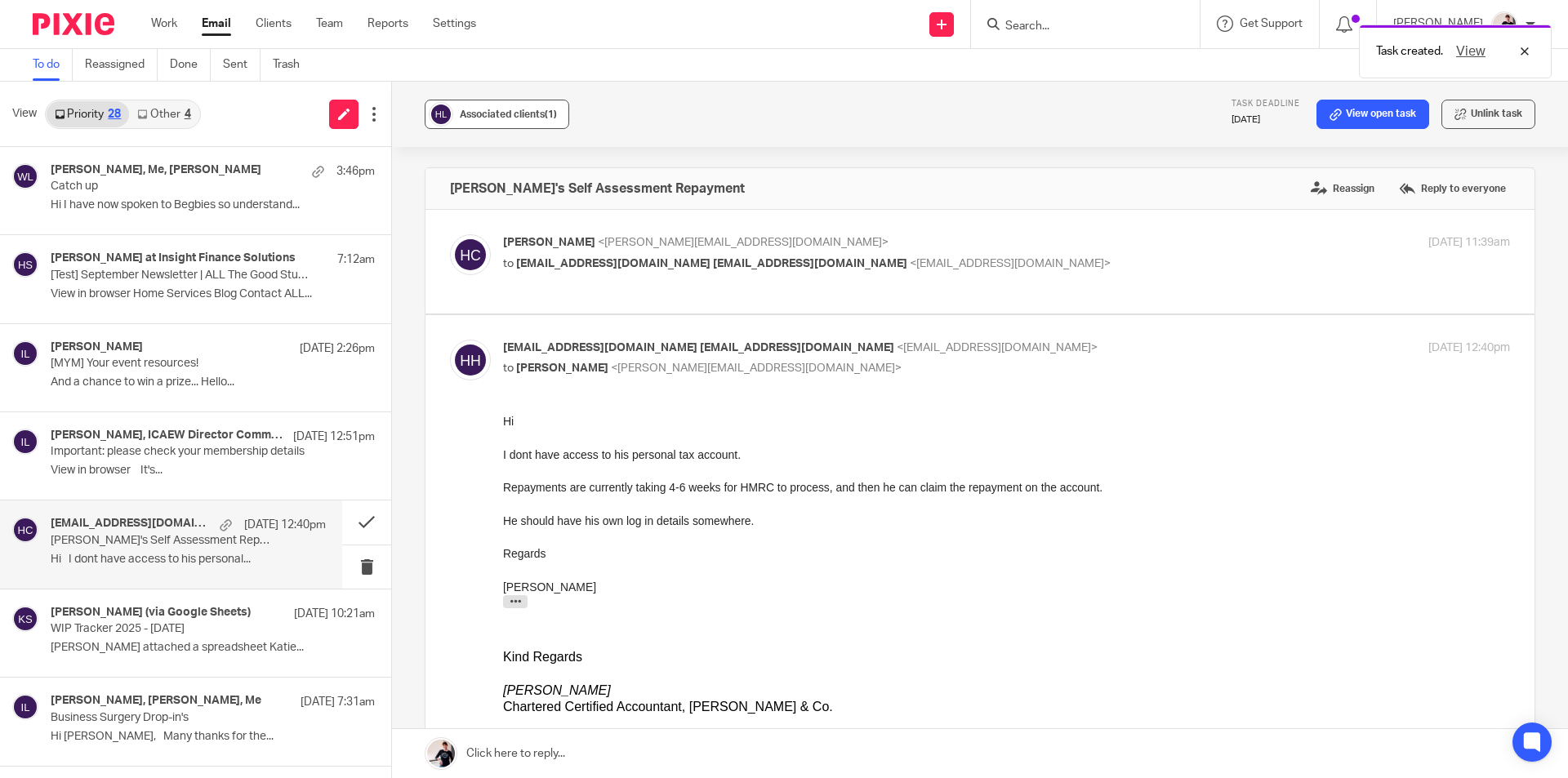
click at [517, 112] on span "Associated clients (1)" at bounding box center [508, 114] width 97 height 10
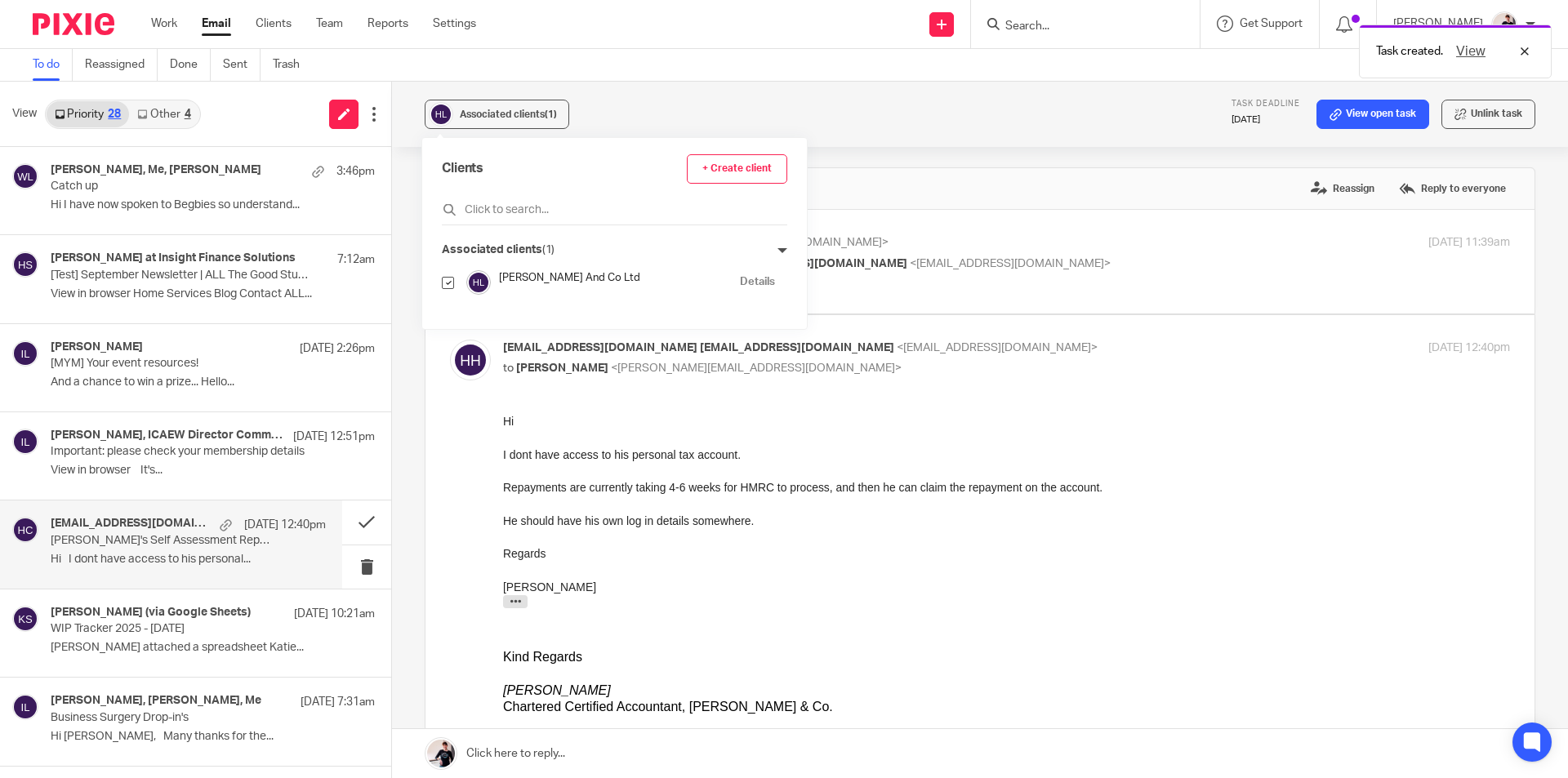
click at [449, 282] on input "checkbox" at bounding box center [448, 283] width 12 height 12
checkbox input "false"
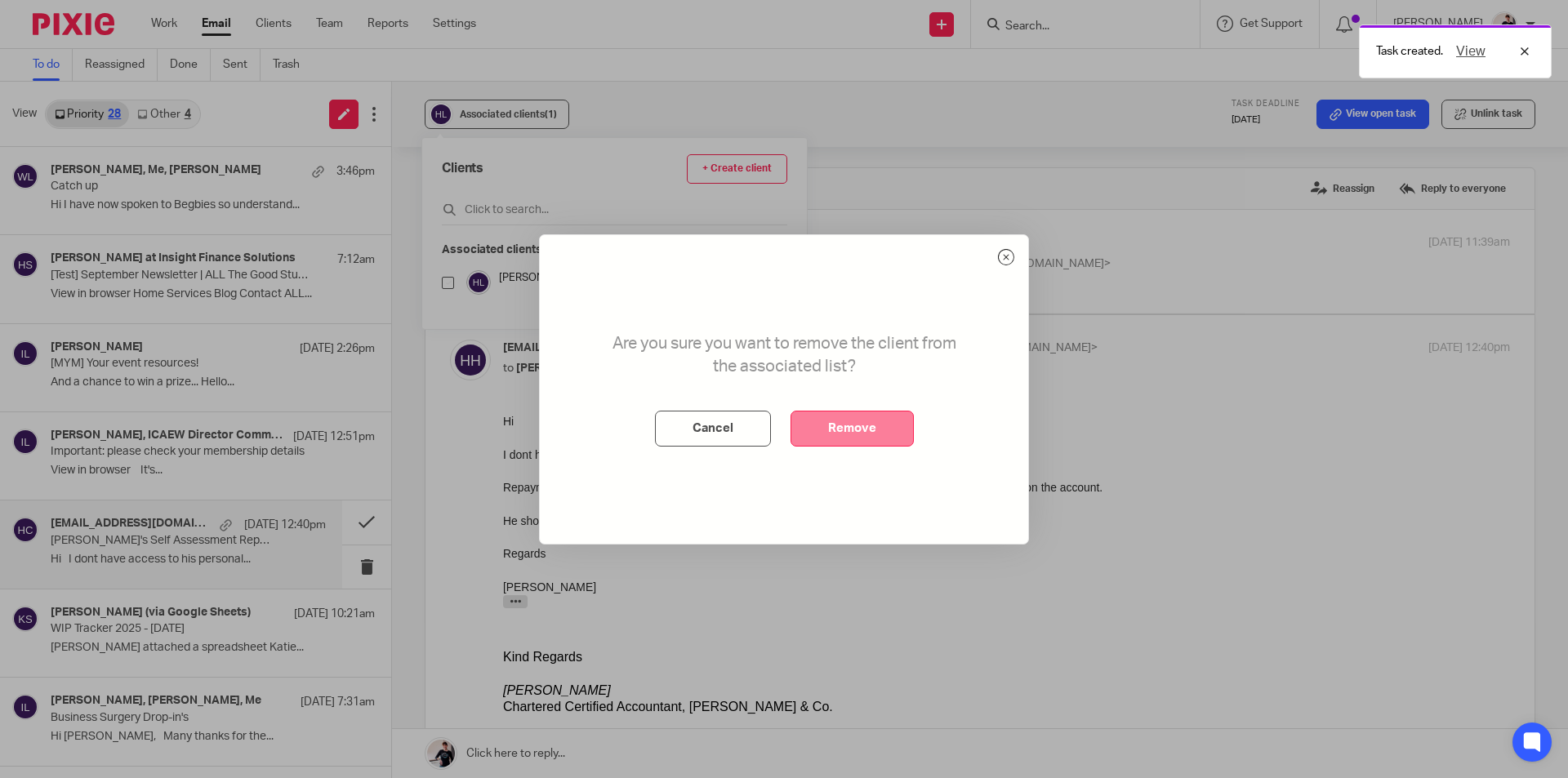
click at [827, 426] on button "Remove" at bounding box center [852, 428] width 123 height 36
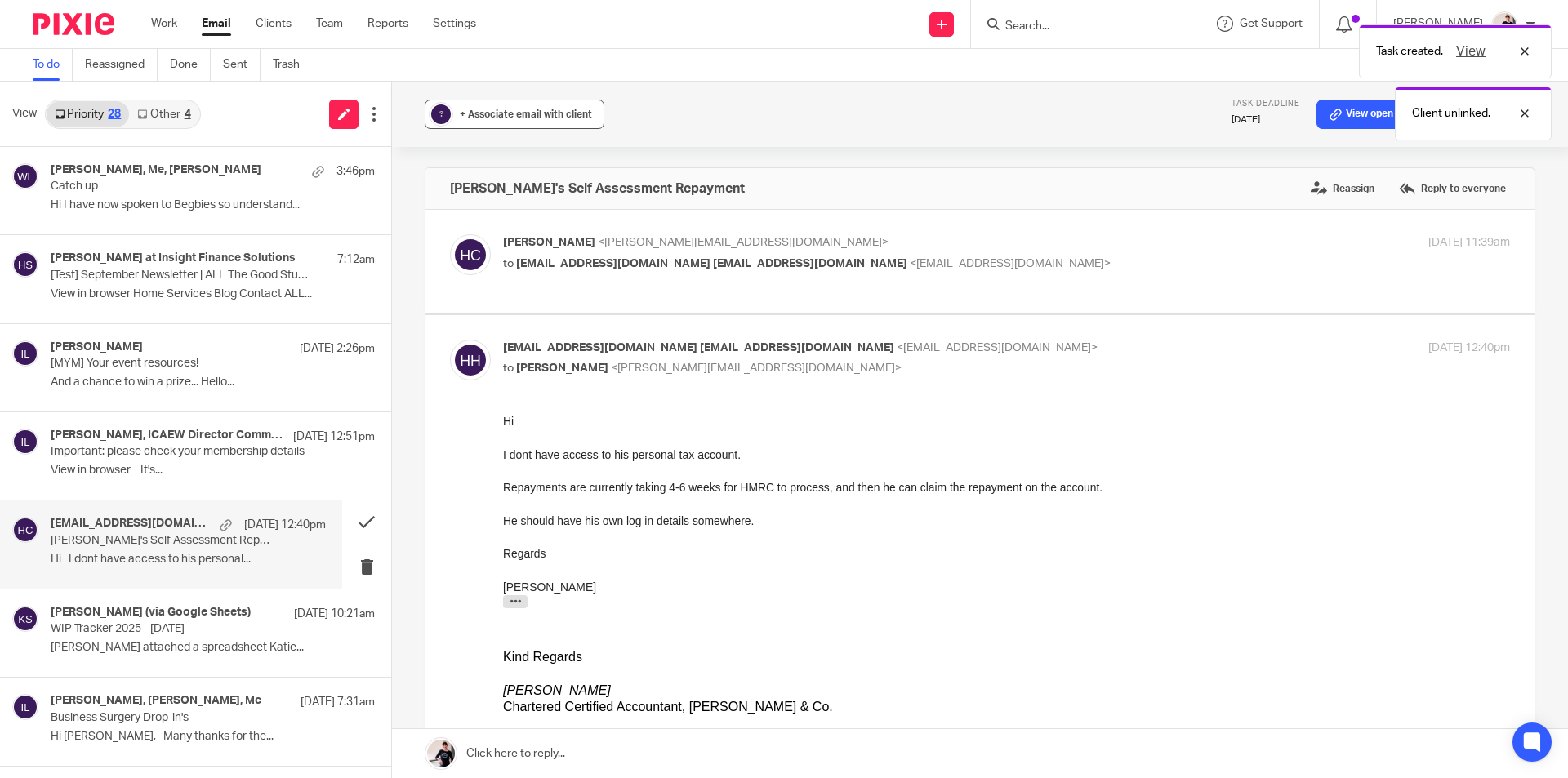
click at [537, 123] on button "? + Associate email with client" at bounding box center [514, 115] width 180 height 30
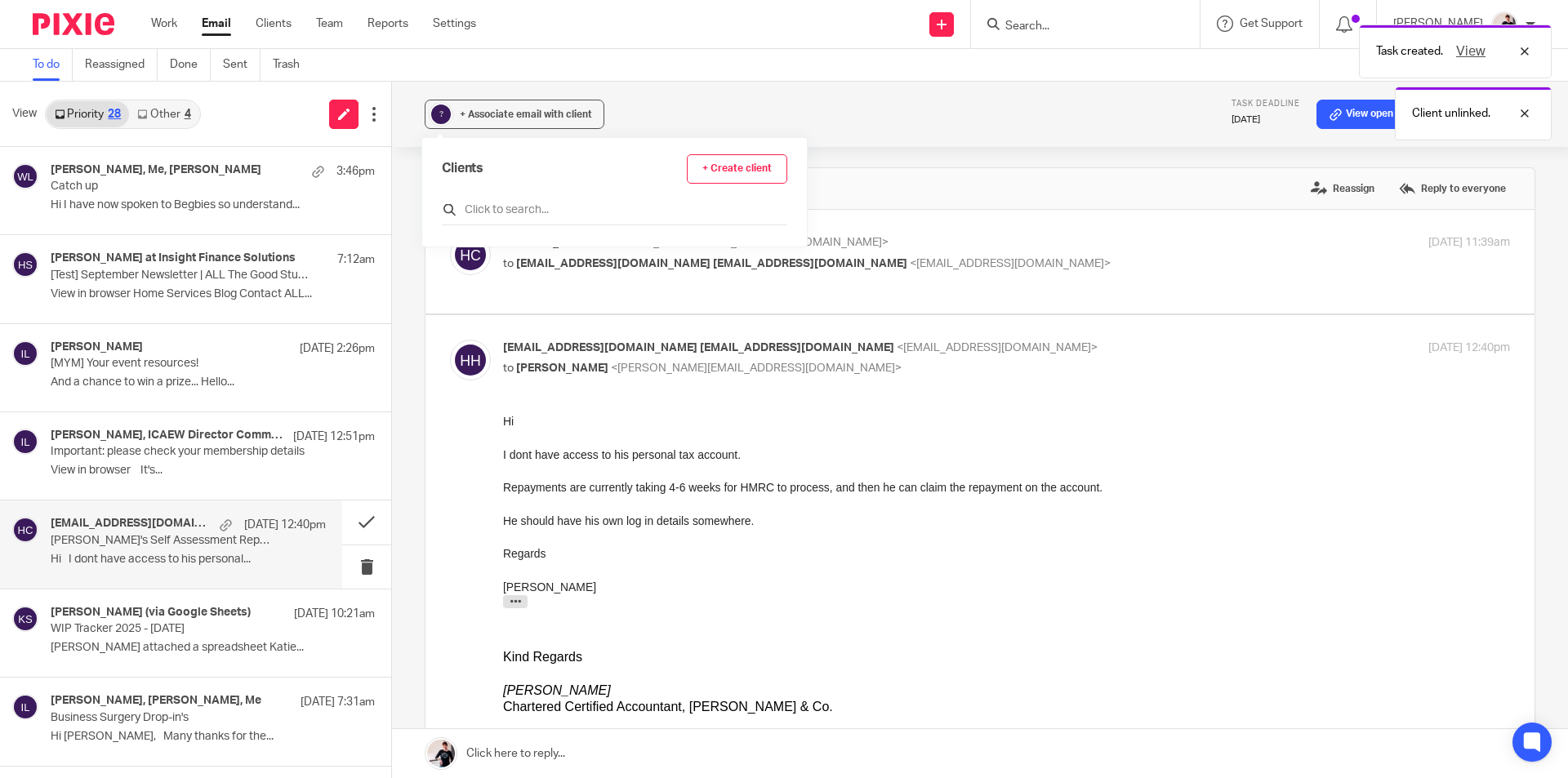
click at [544, 214] on input "text" at bounding box center [615, 209] width 346 height 16
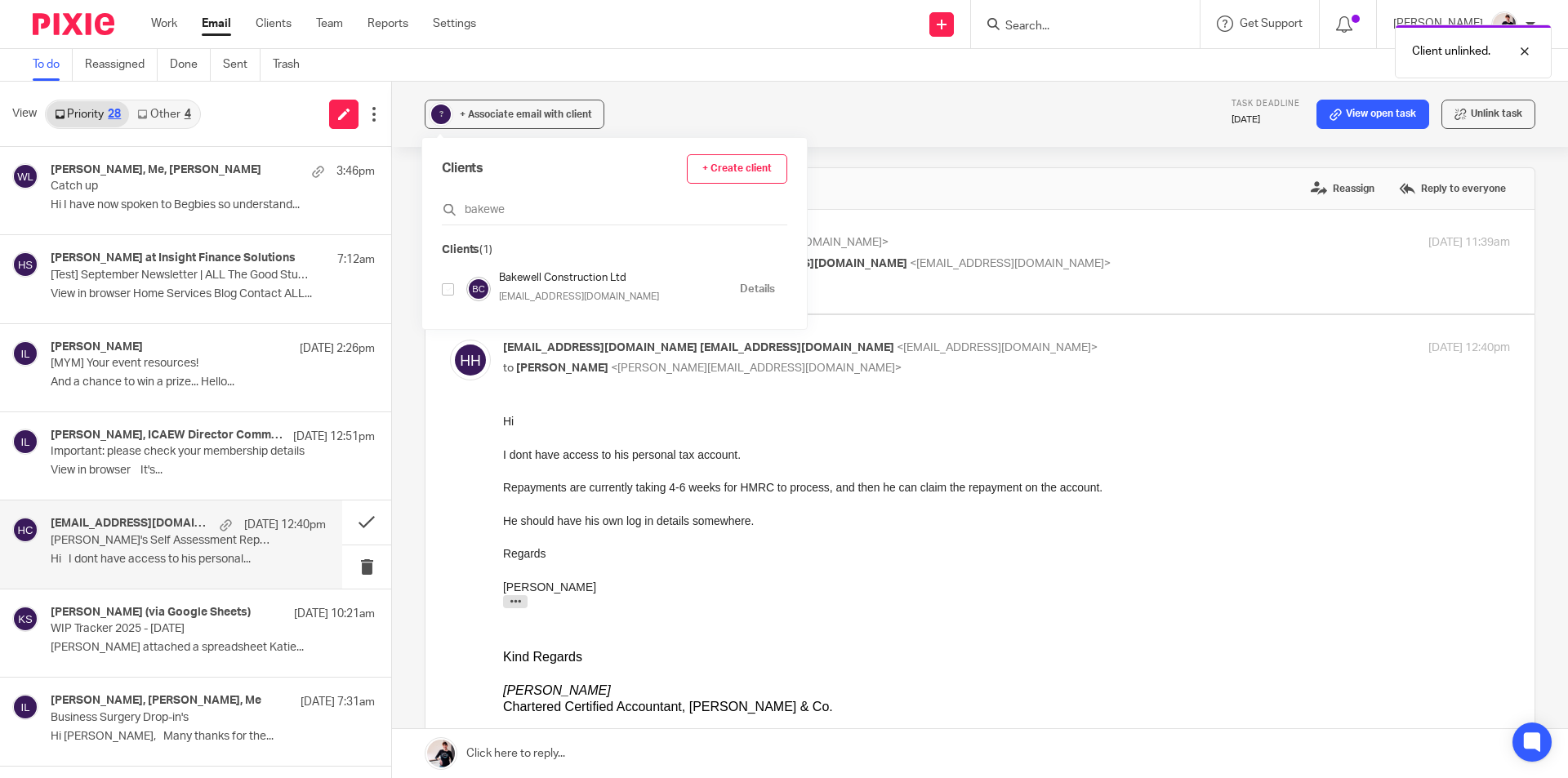
type input "bakewe"
click at [445, 294] on input "checkbox" at bounding box center [448, 289] width 12 height 12
checkbox input "true"
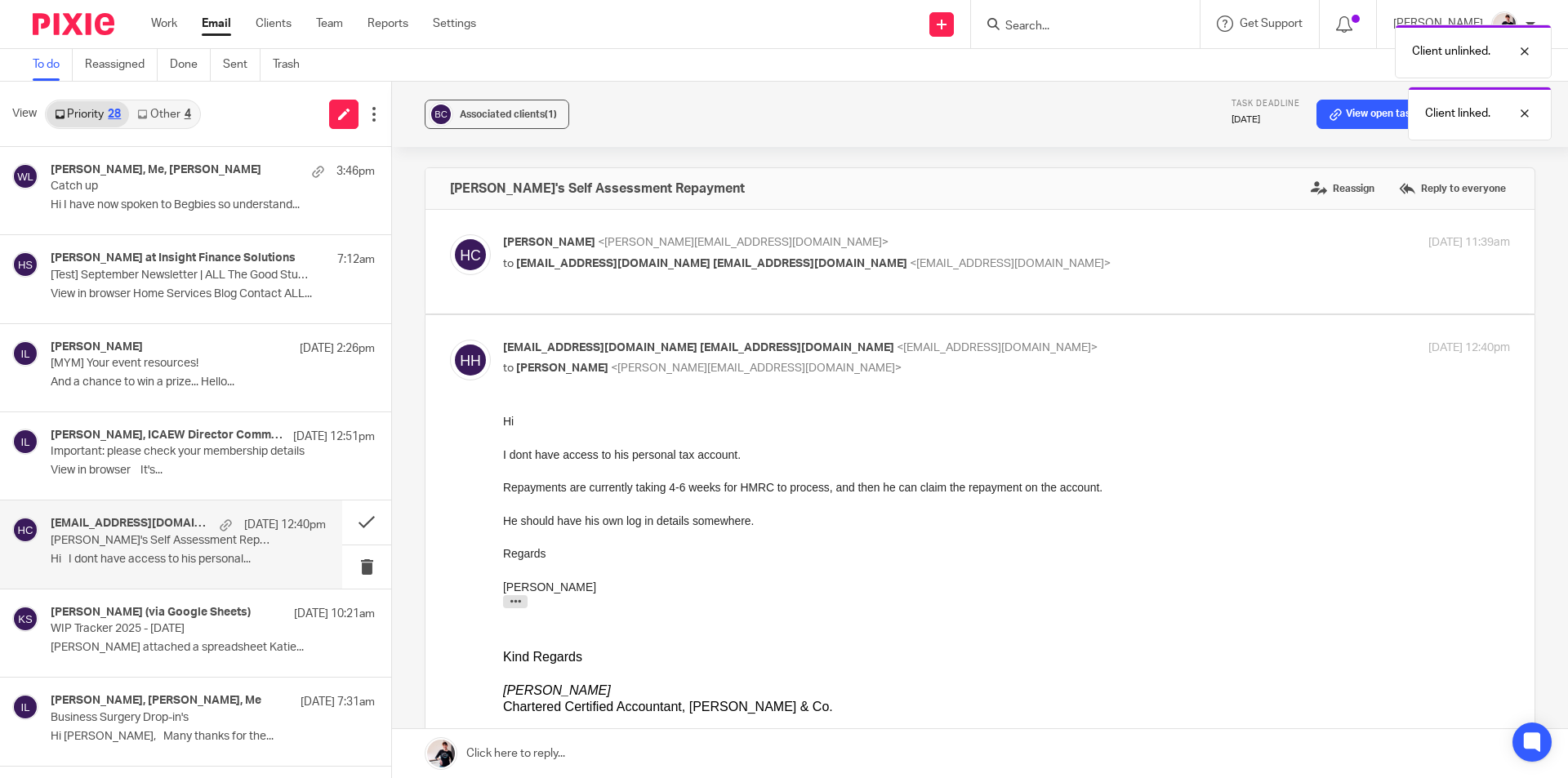
click at [1345, 118] on div "Client unlinked. Client linked." at bounding box center [1168, 78] width 768 height 124
click at [1362, 111] on div "Client unlinked. Client linked." at bounding box center [1168, 78] width 768 height 124
click at [1349, 110] on link "View open task" at bounding box center [1373, 115] width 113 height 30
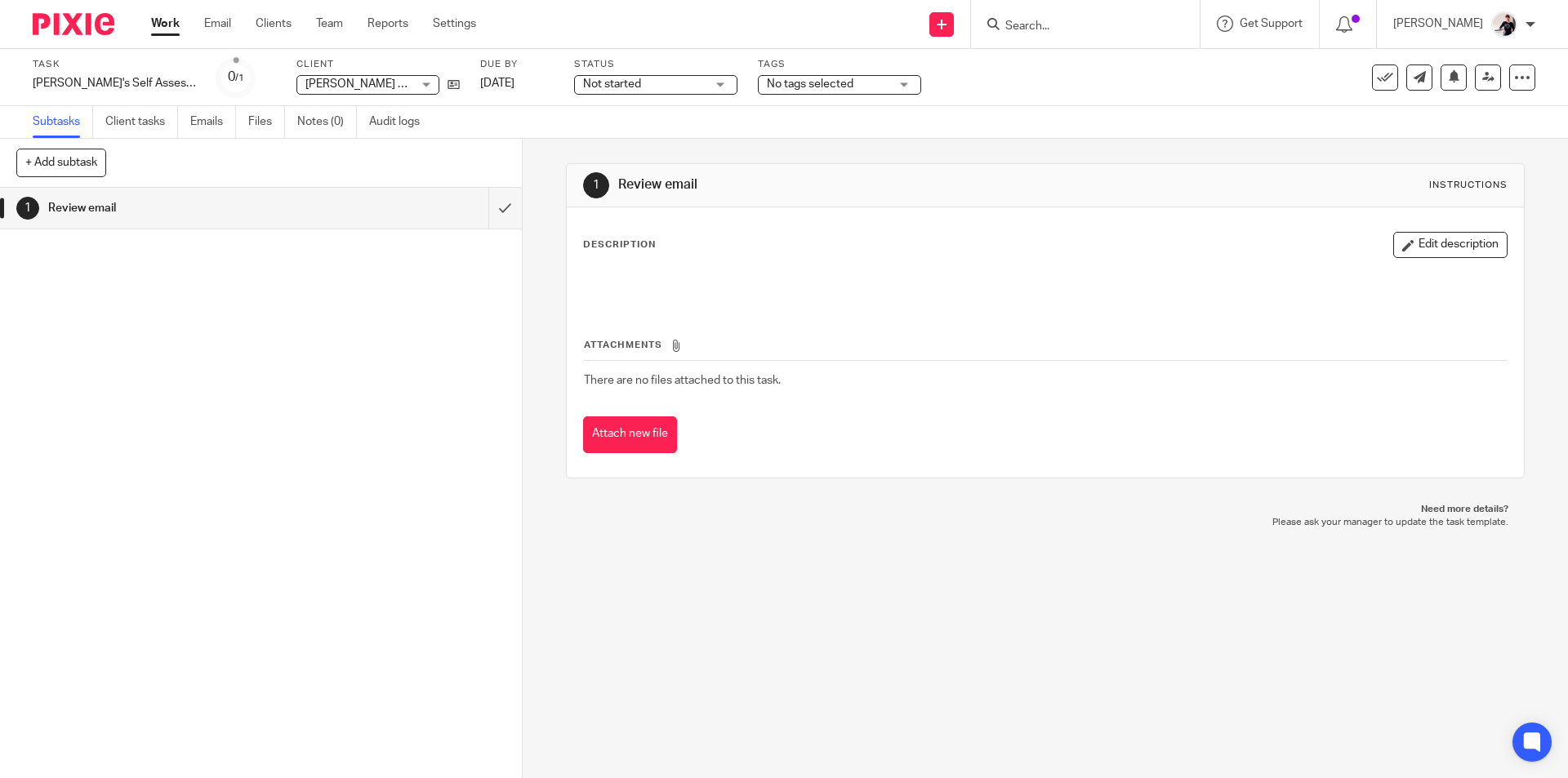
click at [655, 81] on span "Not started" at bounding box center [643, 84] width 122 height 17
click at [655, 136] on li "In progress" at bounding box center [656, 144] width 161 height 34
click at [815, 87] on span "No tags selected" at bounding box center [810, 83] width 87 height 11
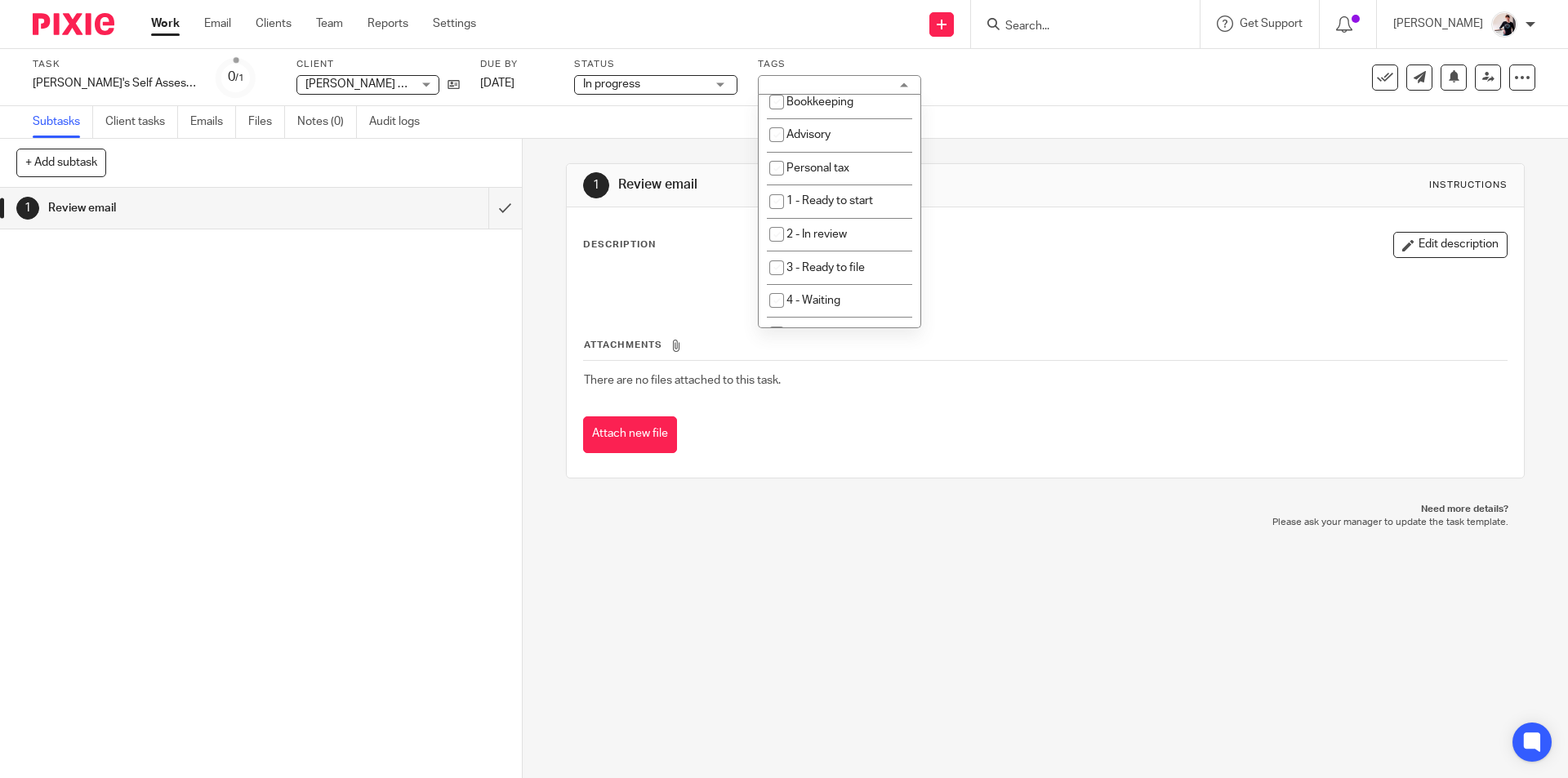
scroll to position [245, 0]
click at [835, 130] on span "1 - Ready to start" at bounding box center [830, 130] width 87 height 11
checkbox input "true"
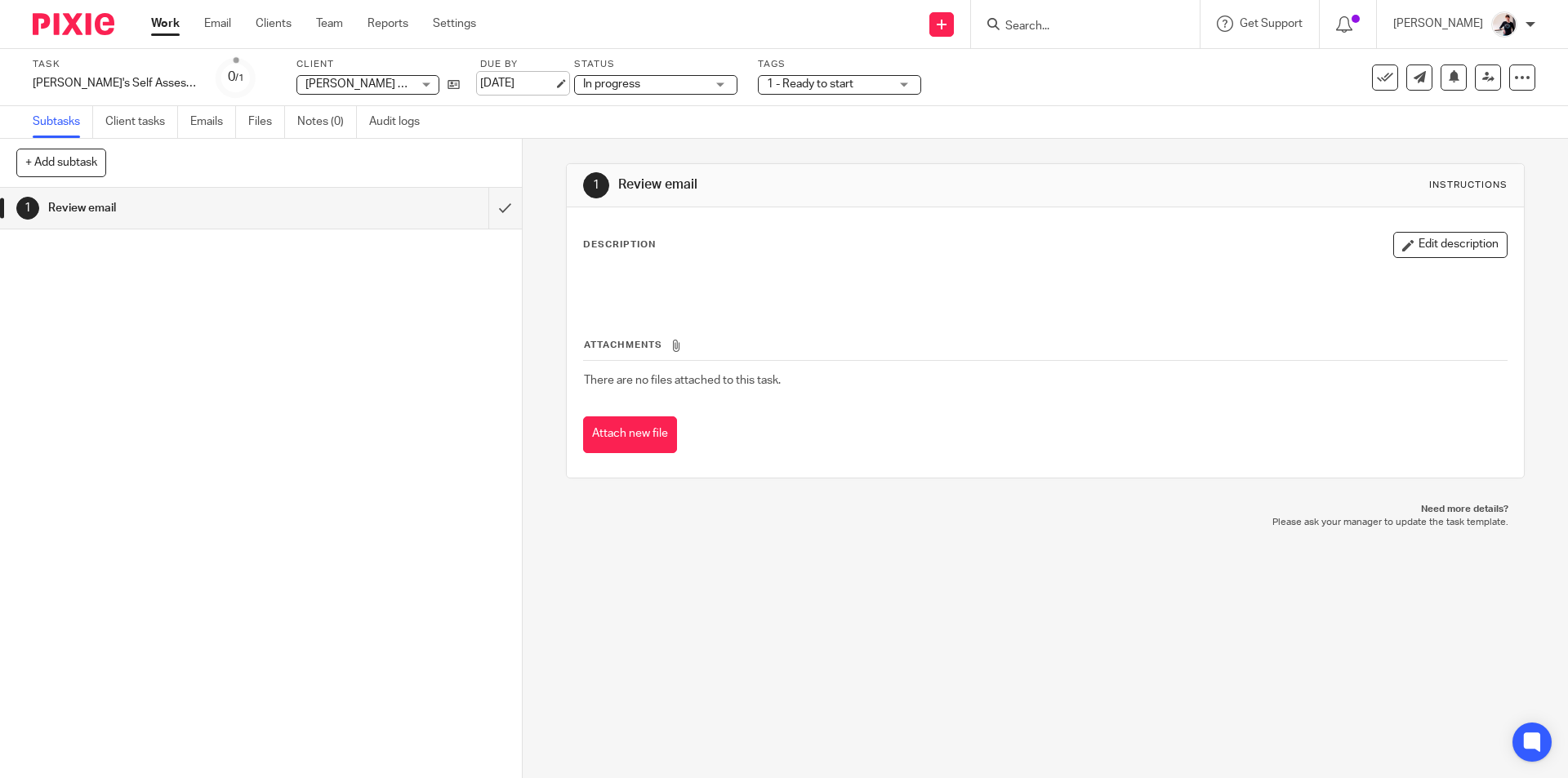
drag, startPoint x: 479, startPoint y: 76, endPoint x: 501, endPoint y: 82, distance: 22.8
click at [481, 76] on div "Task Tom's Self Assessment Repayment Save Tom's Self Assessment Repayment 0 /1 …" at bounding box center [659, 77] width 1252 height 39
click at [503, 82] on link "[DATE]" at bounding box center [517, 84] width 74 height 17
click at [214, 30] on link "Email" at bounding box center [217, 23] width 27 height 16
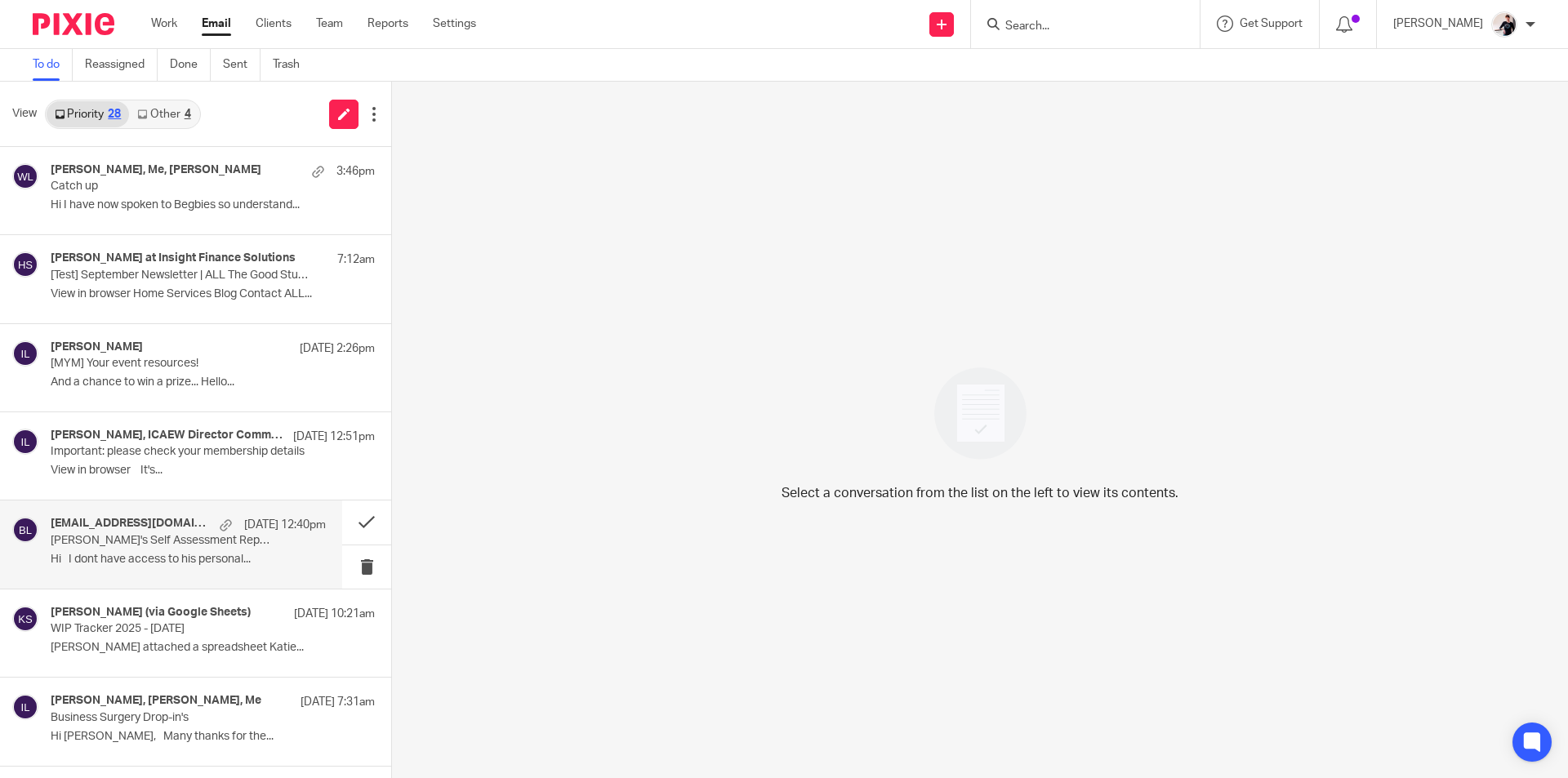
click at [126, 541] on p "[PERSON_NAME]'s Self Assessment Repayment" at bounding box center [161, 541] width 221 height 14
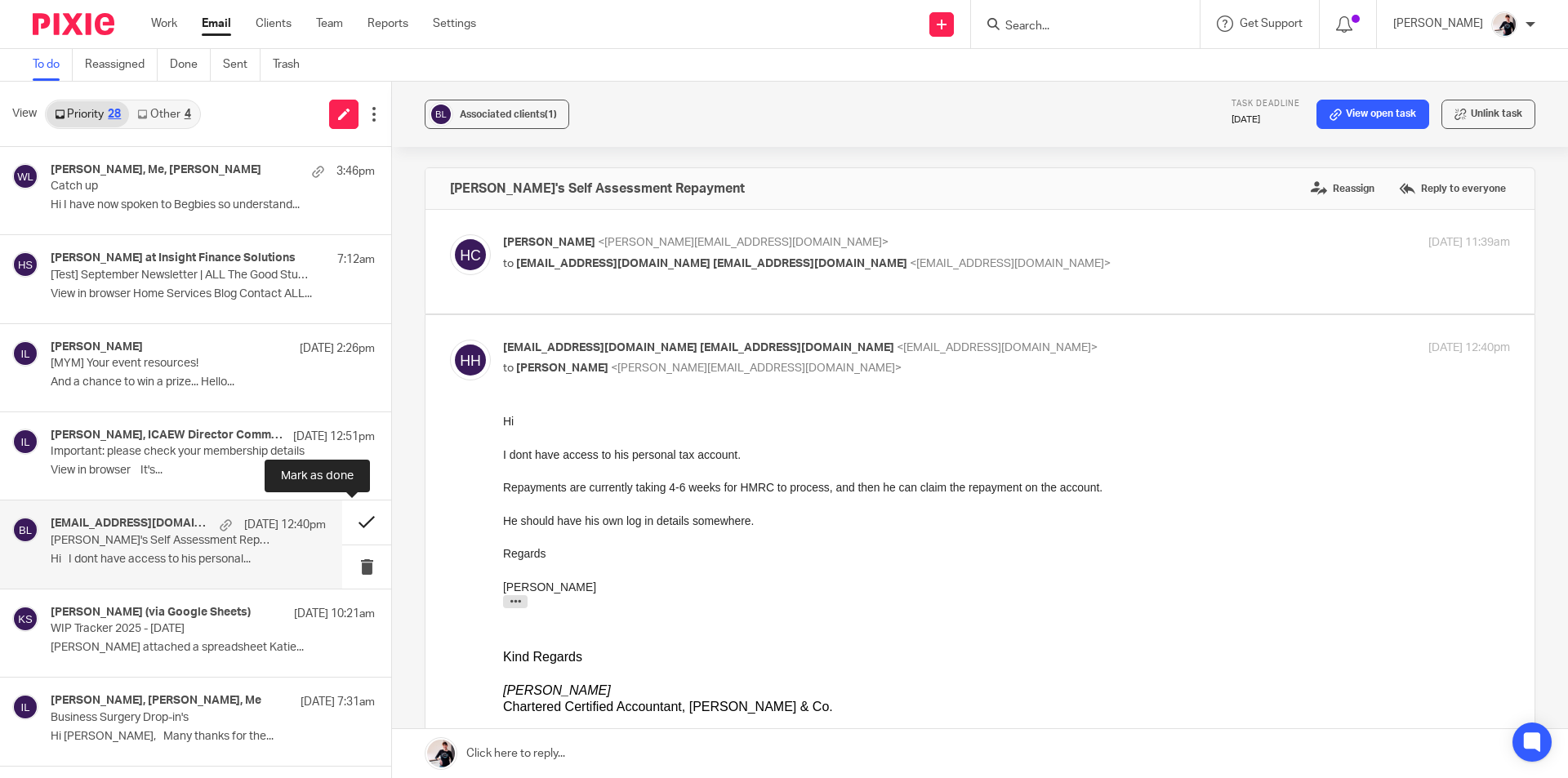
click at [342, 526] on button at bounding box center [366, 522] width 49 height 43
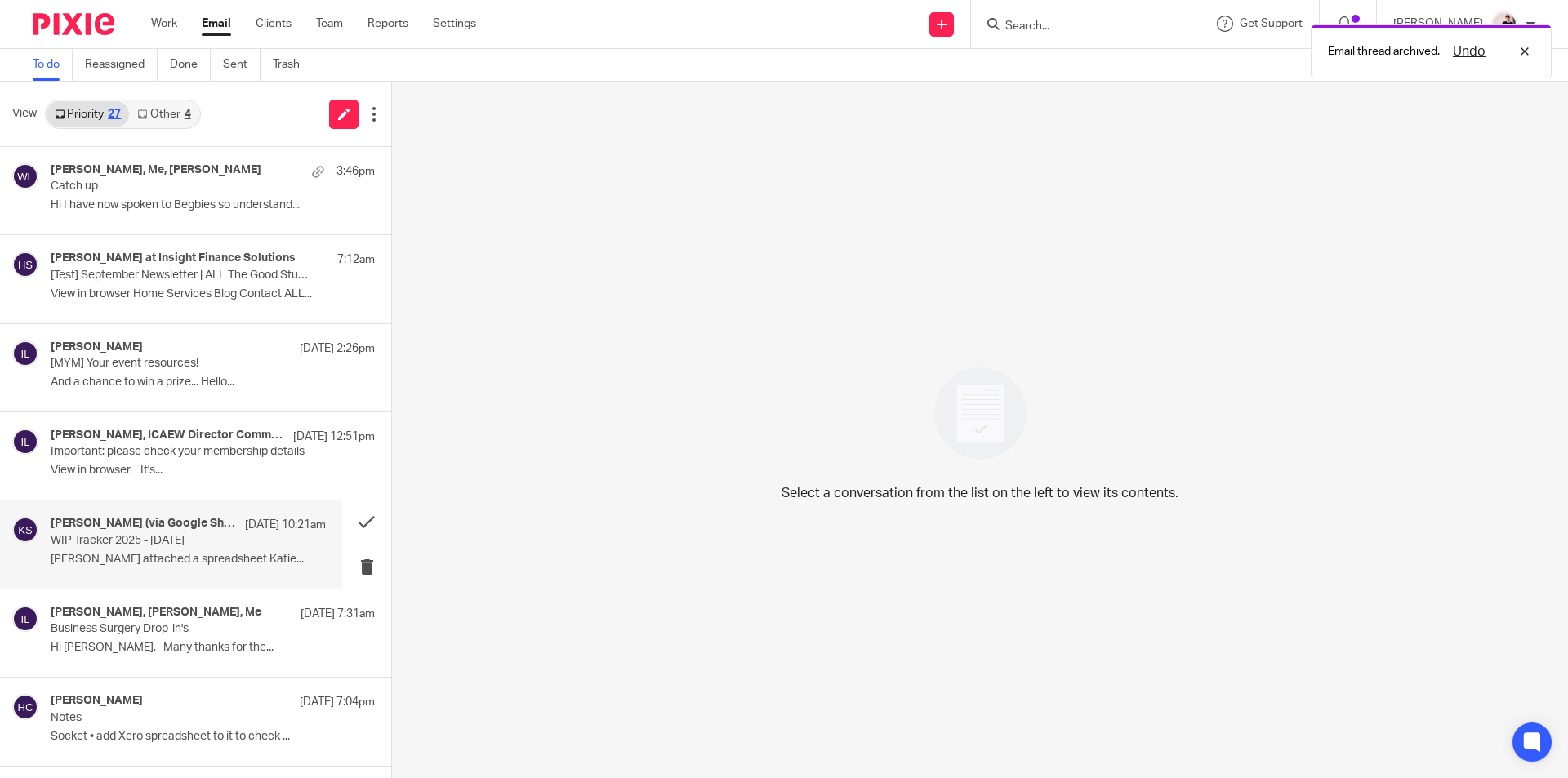
click at [212, 528] on h4 "[PERSON_NAME] (via Google Sheets)" at bounding box center [143, 524] width 186 height 14
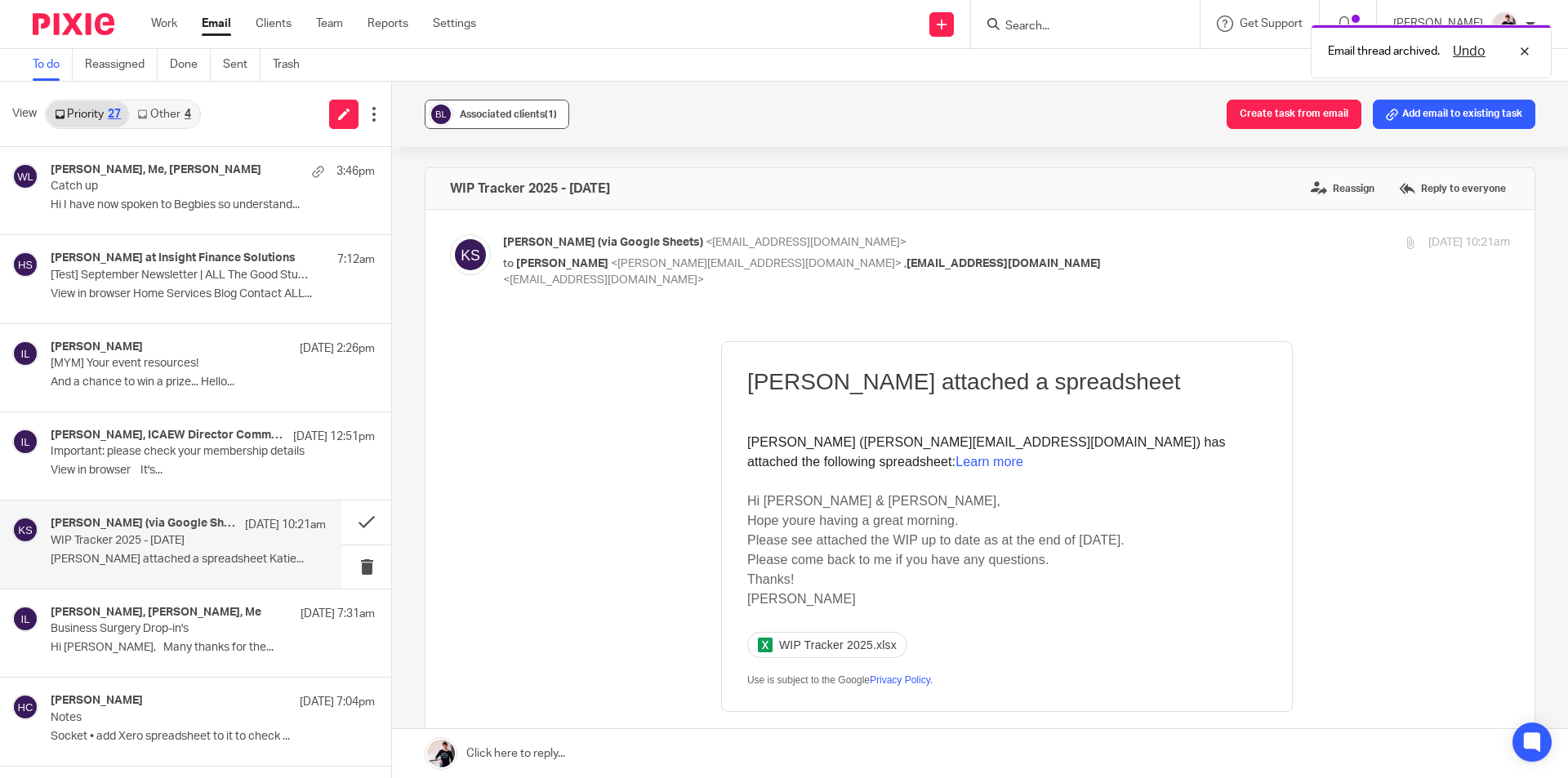
click at [524, 124] on button "Associated clients (1)" at bounding box center [497, 115] width 144 height 30
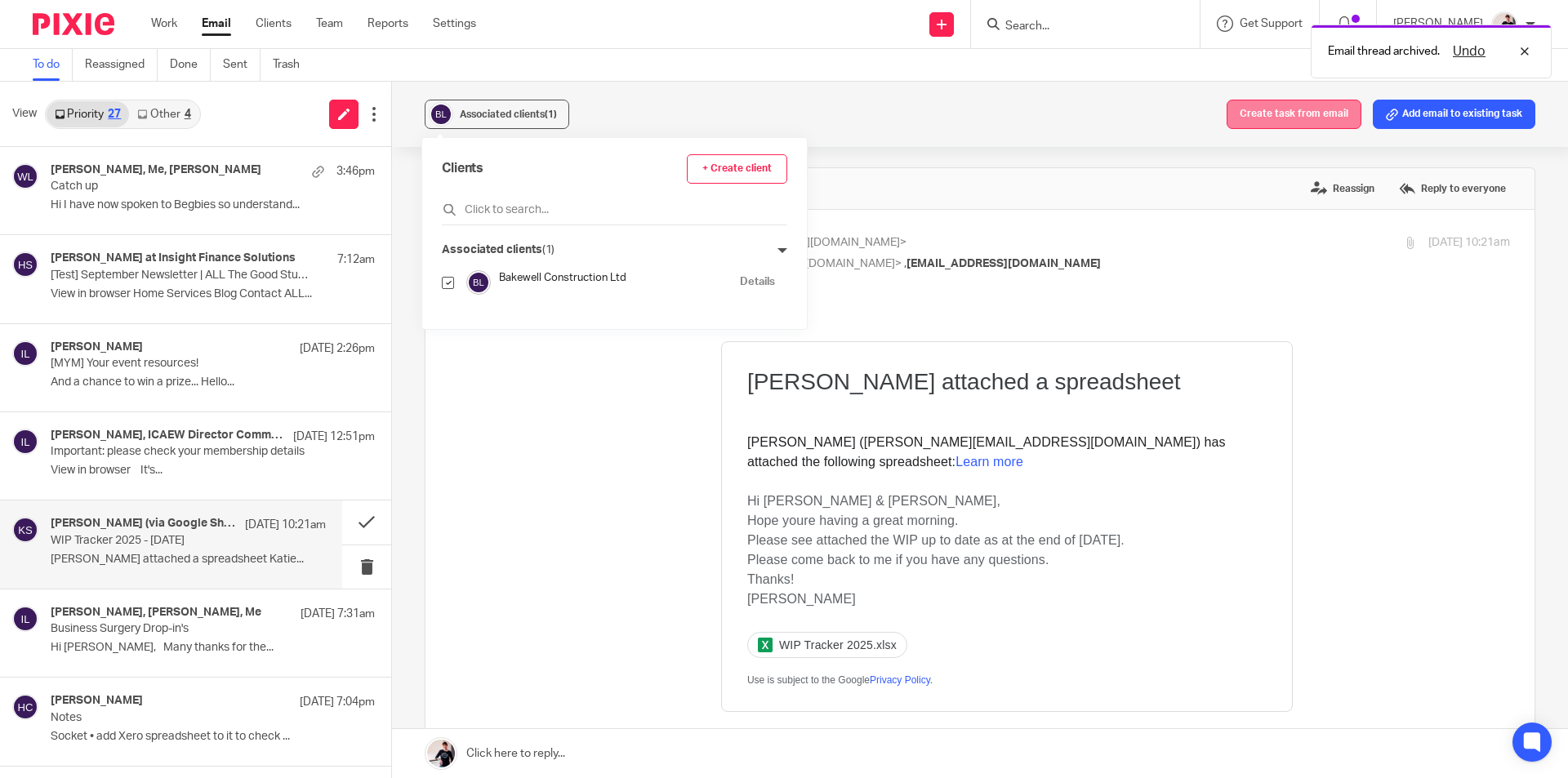
click at [1295, 119] on button "Create task from email" at bounding box center [1294, 115] width 135 height 30
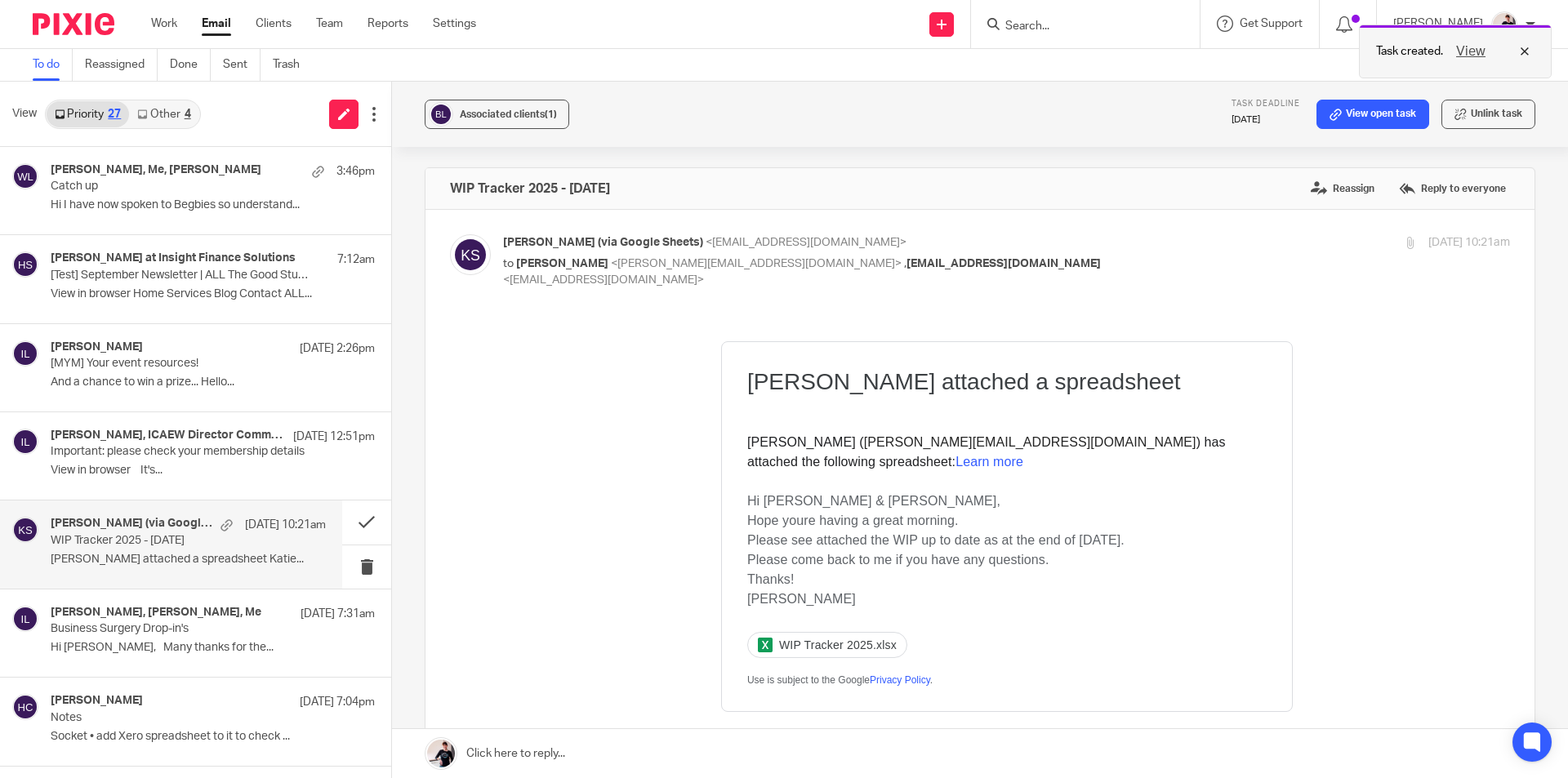
click at [1469, 56] on button "View" at bounding box center [1470, 51] width 39 height 20
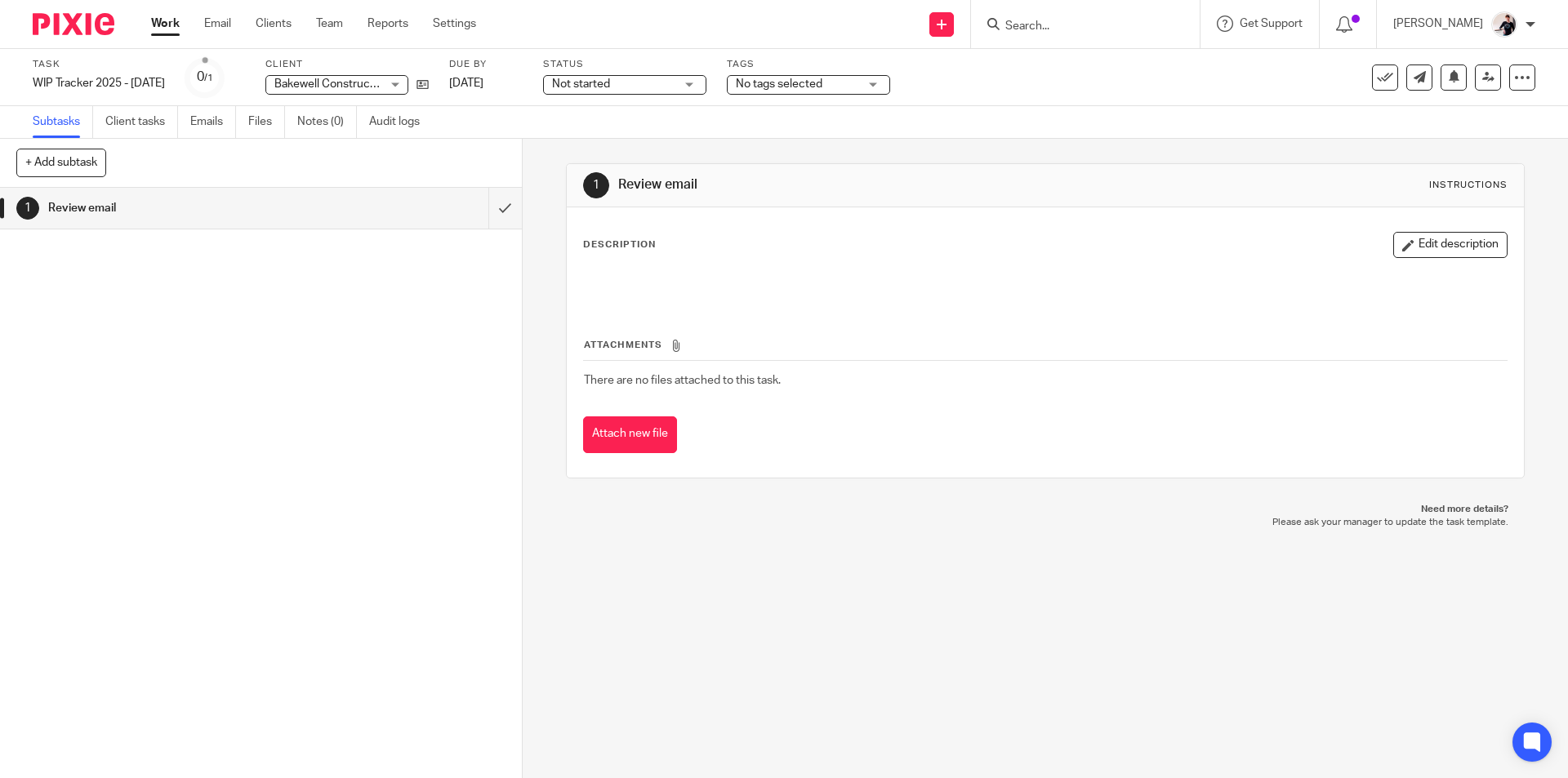
click at [646, 86] on span "Not started" at bounding box center [613, 84] width 122 height 17
click at [652, 149] on li "In progress" at bounding box center [656, 144] width 161 height 34
click at [522, 85] on link "[DATE]" at bounding box center [485, 84] width 74 height 17
click at [822, 82] on span "No tags selected" at bounding box center [779, 83] width 87 height 11
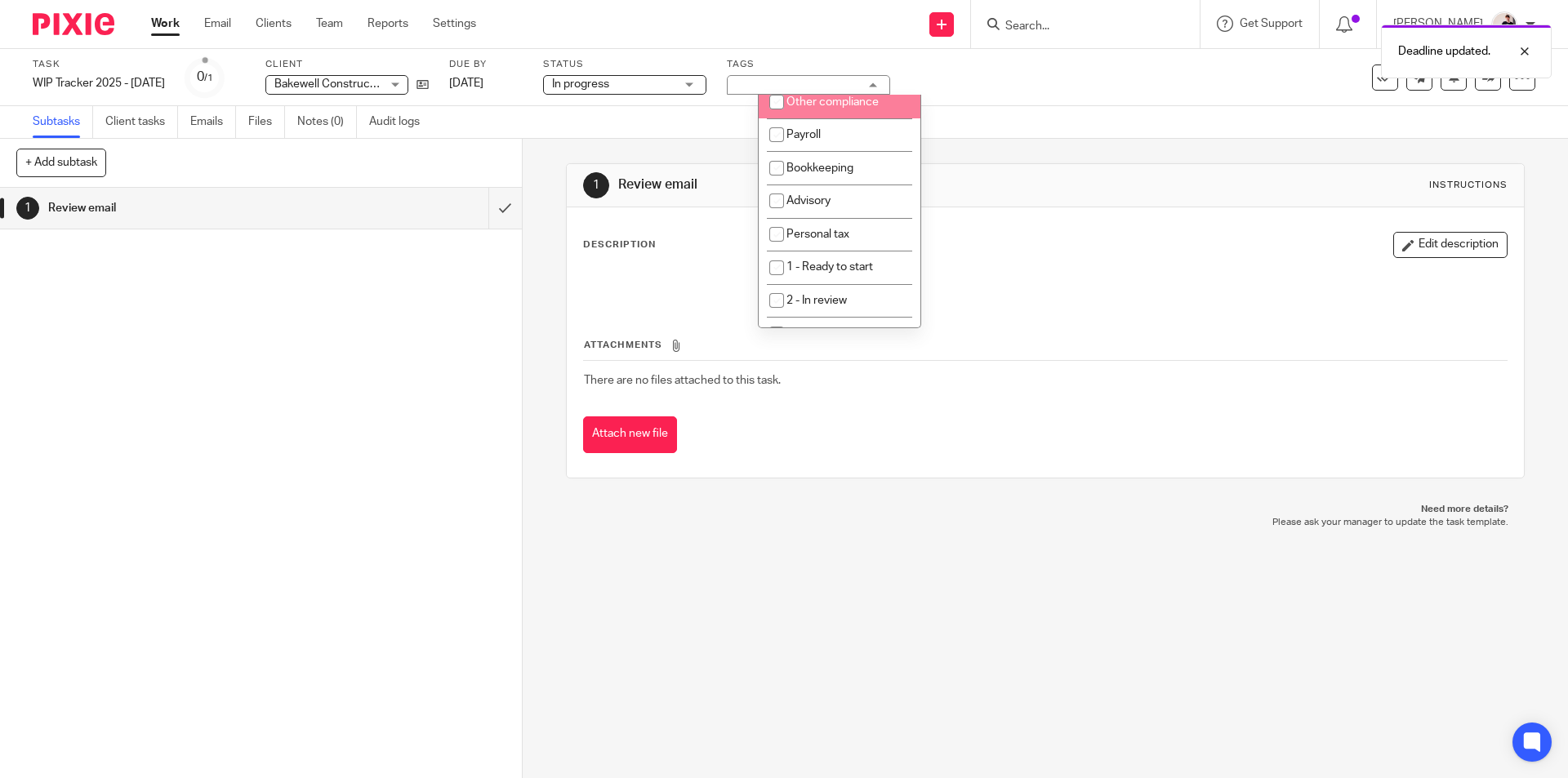
scroll to position [163, 0]
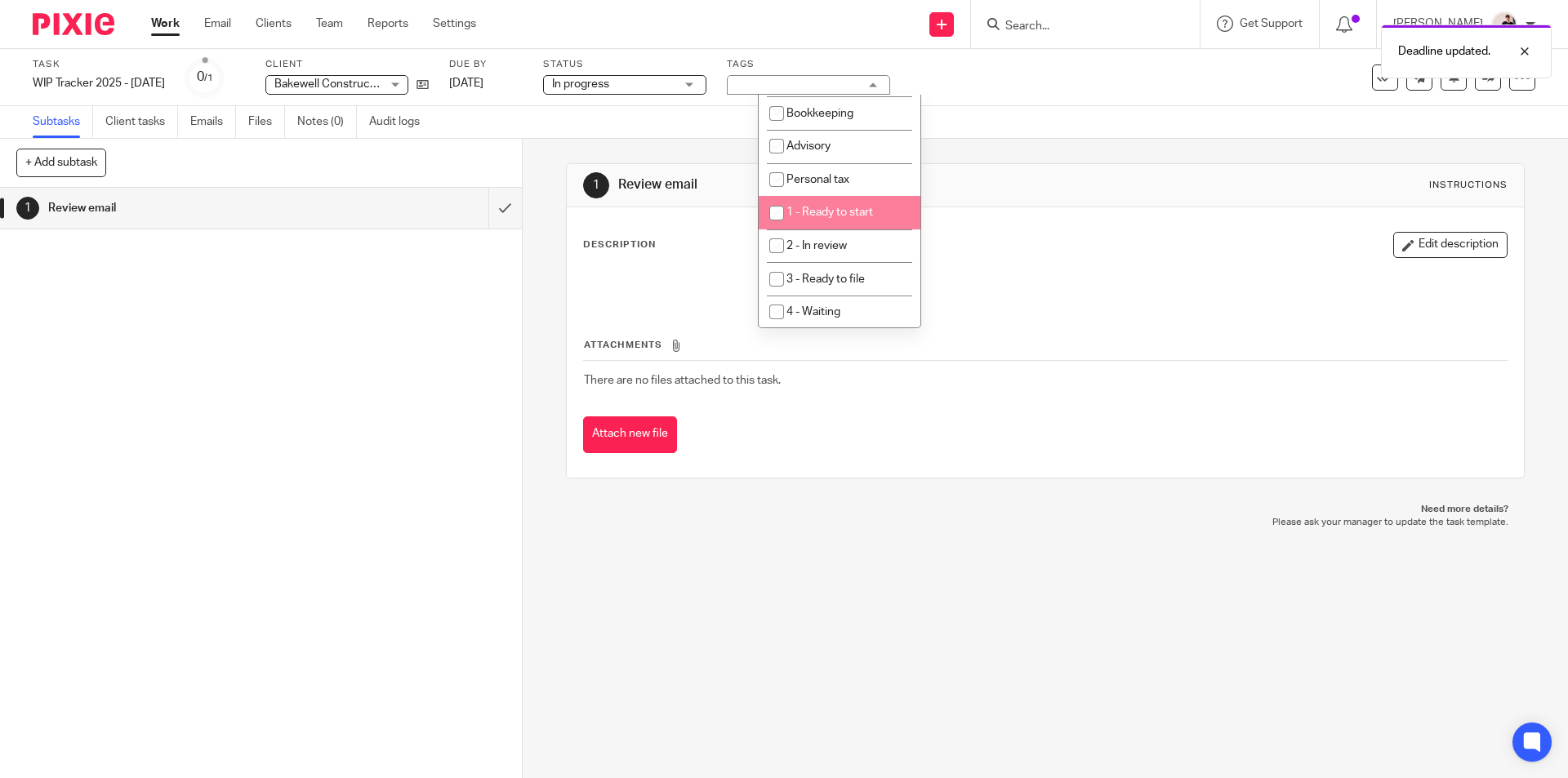
click at [845, 213] on span "1 - Ready to start" at bounding box center [830, 212] width 87 height 11
checkbox input "true"
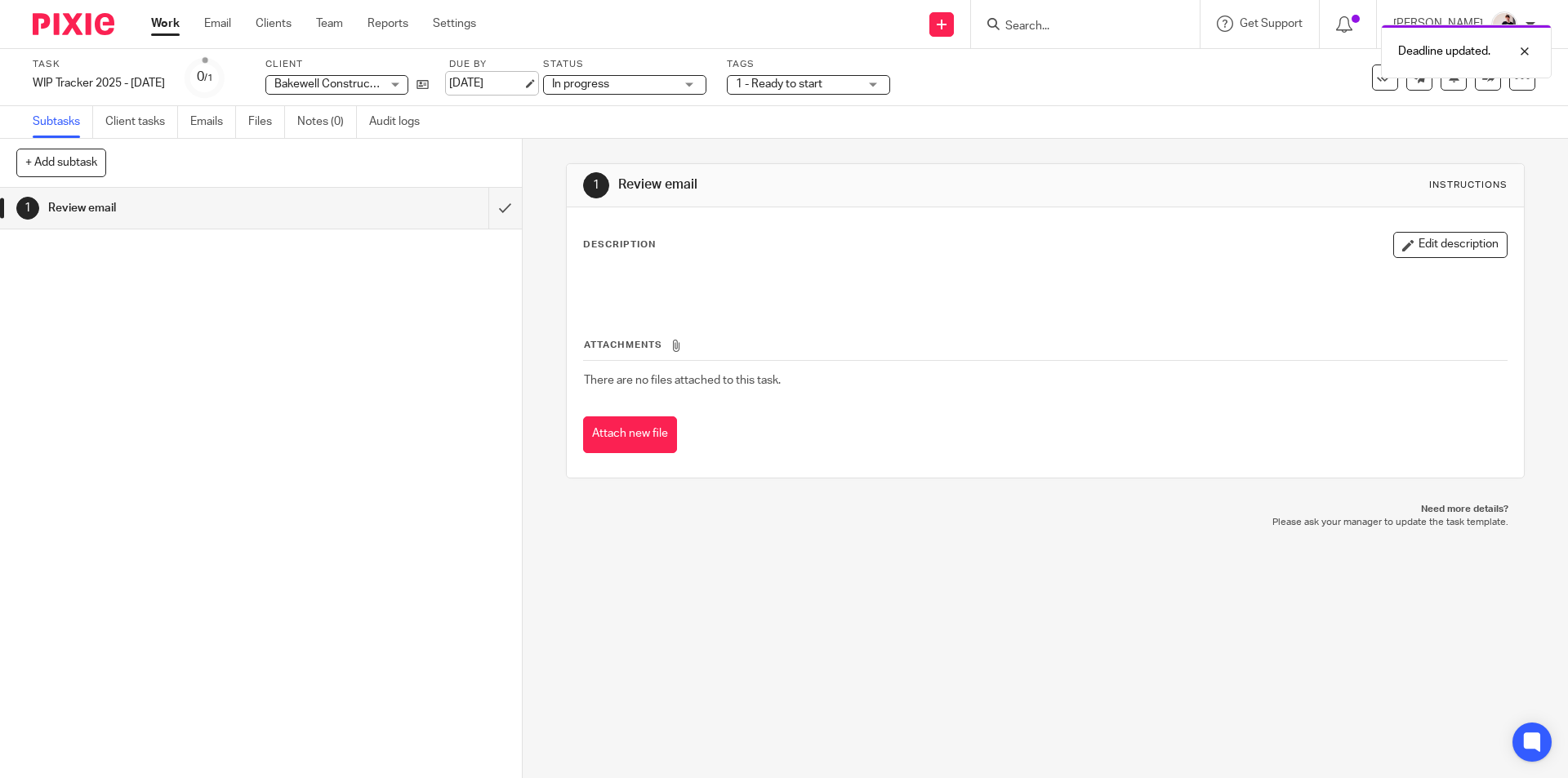
click at [514, 90] on link "[DATE]" at bounding box center [485, 84] width 74 height 17
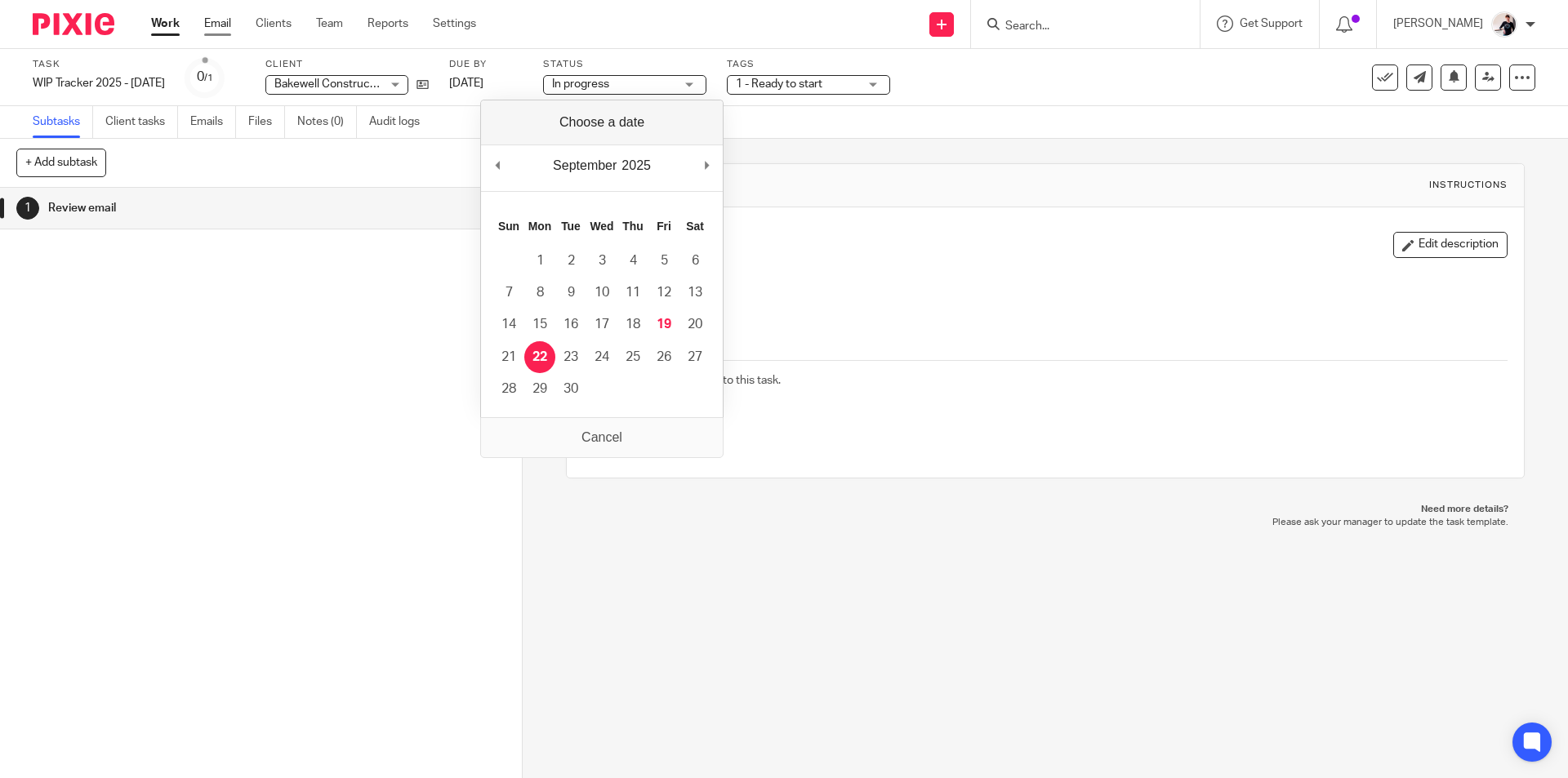
click at [225, 30] on link "Email" at bounding box center [217, 23] width 27 height 16
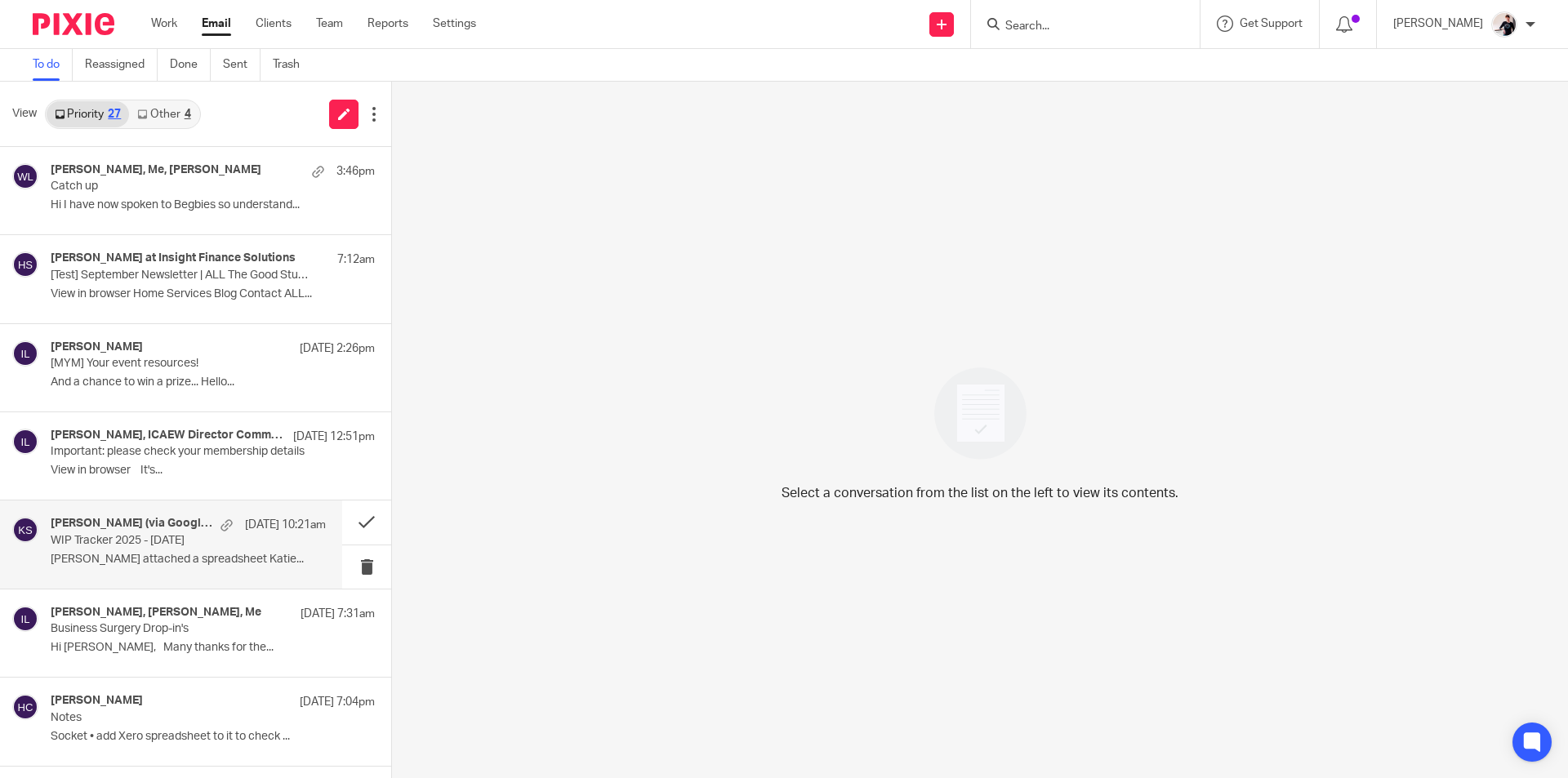
click at [131, 542] on p "WIP Tracker 2025 - [DATE]" at bounding box center [161, 541] width 221 height 14
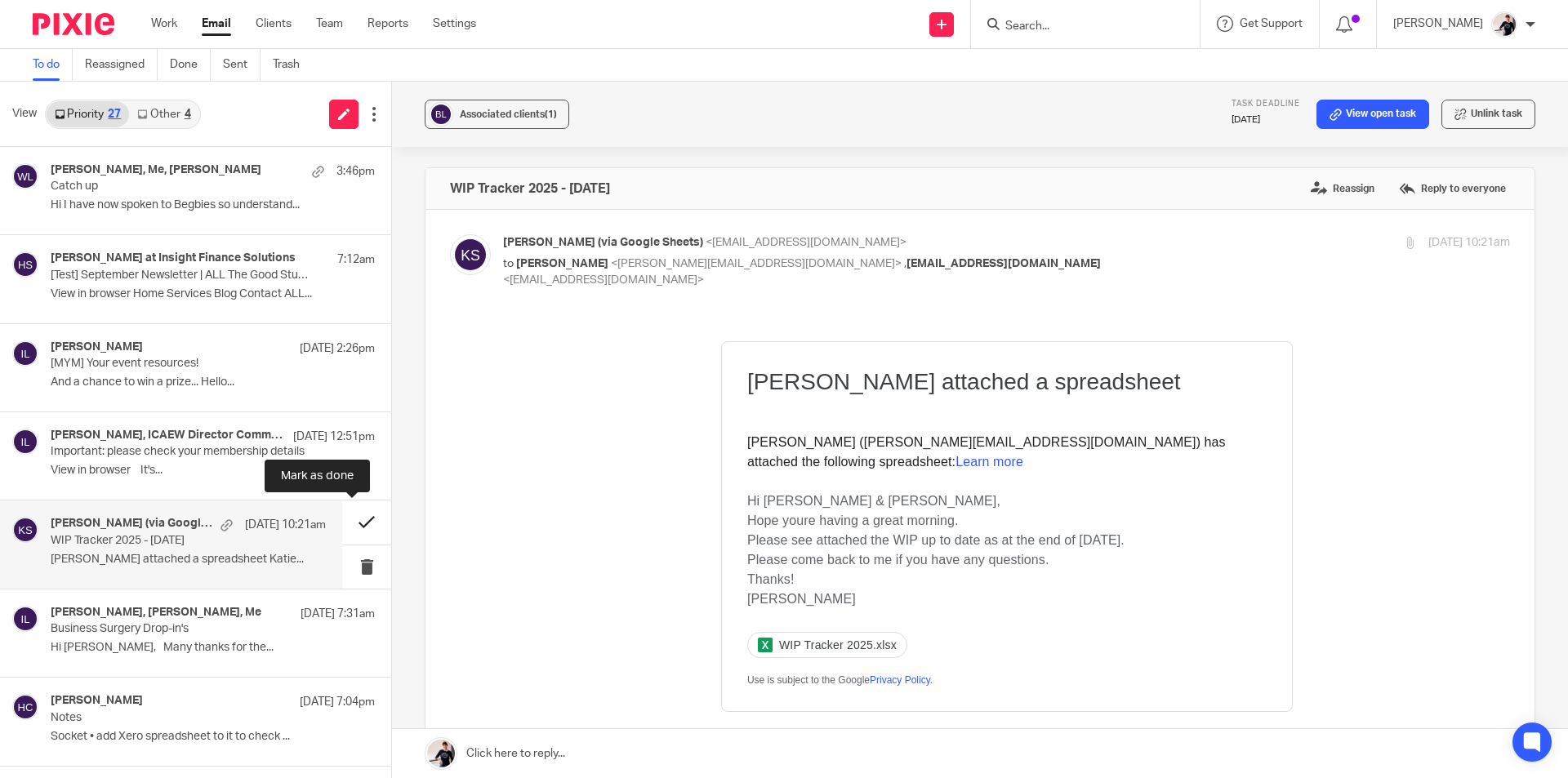
click at [342, 530] on button at bounding box center [366, 522] width 49 height 43
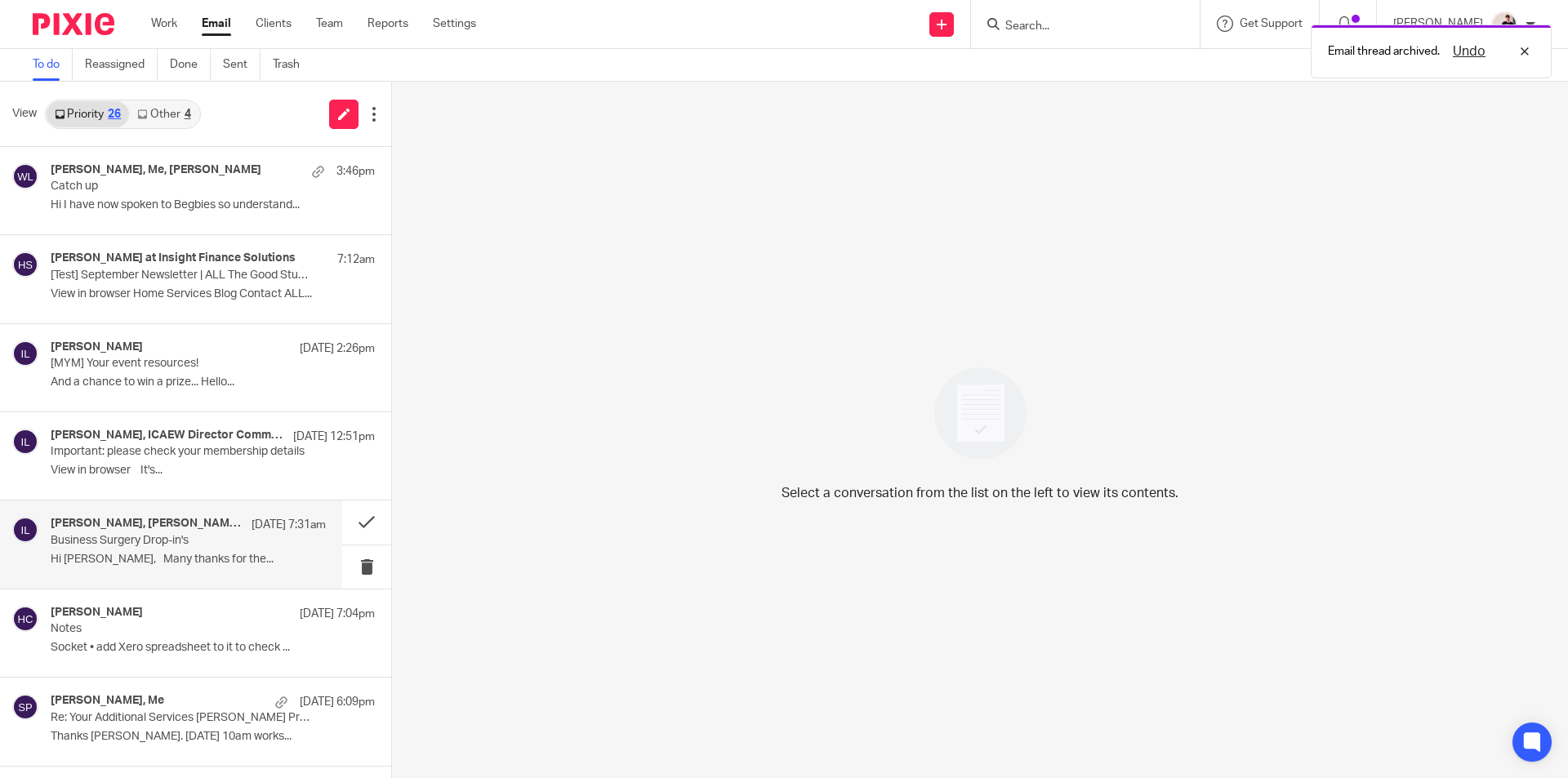
click at [218, 524] on h4 "Tom Malpass, Trindade, Christina, Me" at bounding box center [147, 524] width 193 height 14
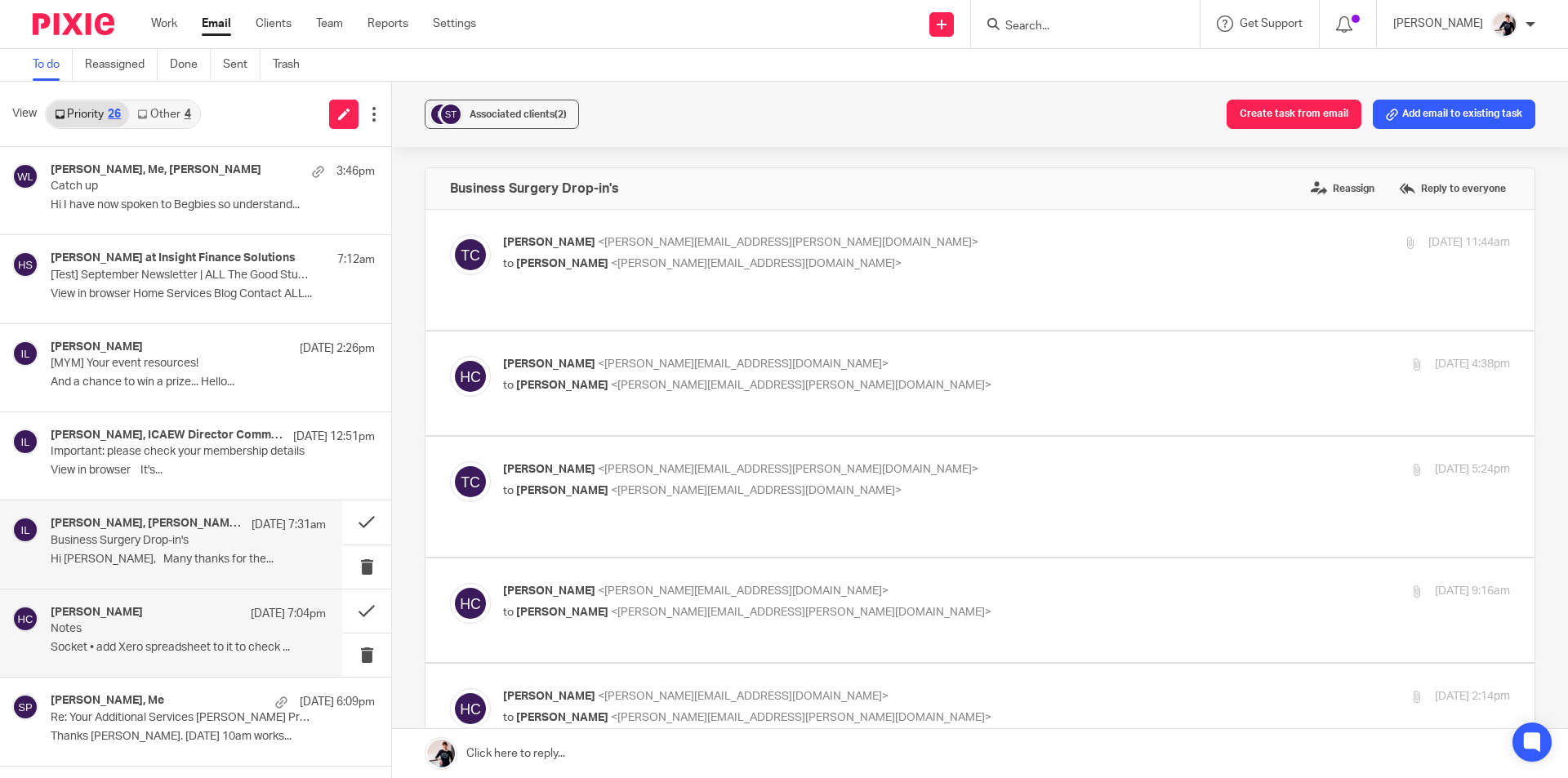
click at [118, 626] on p "Notes" at bounding box center [161, 630] width 221 height 14
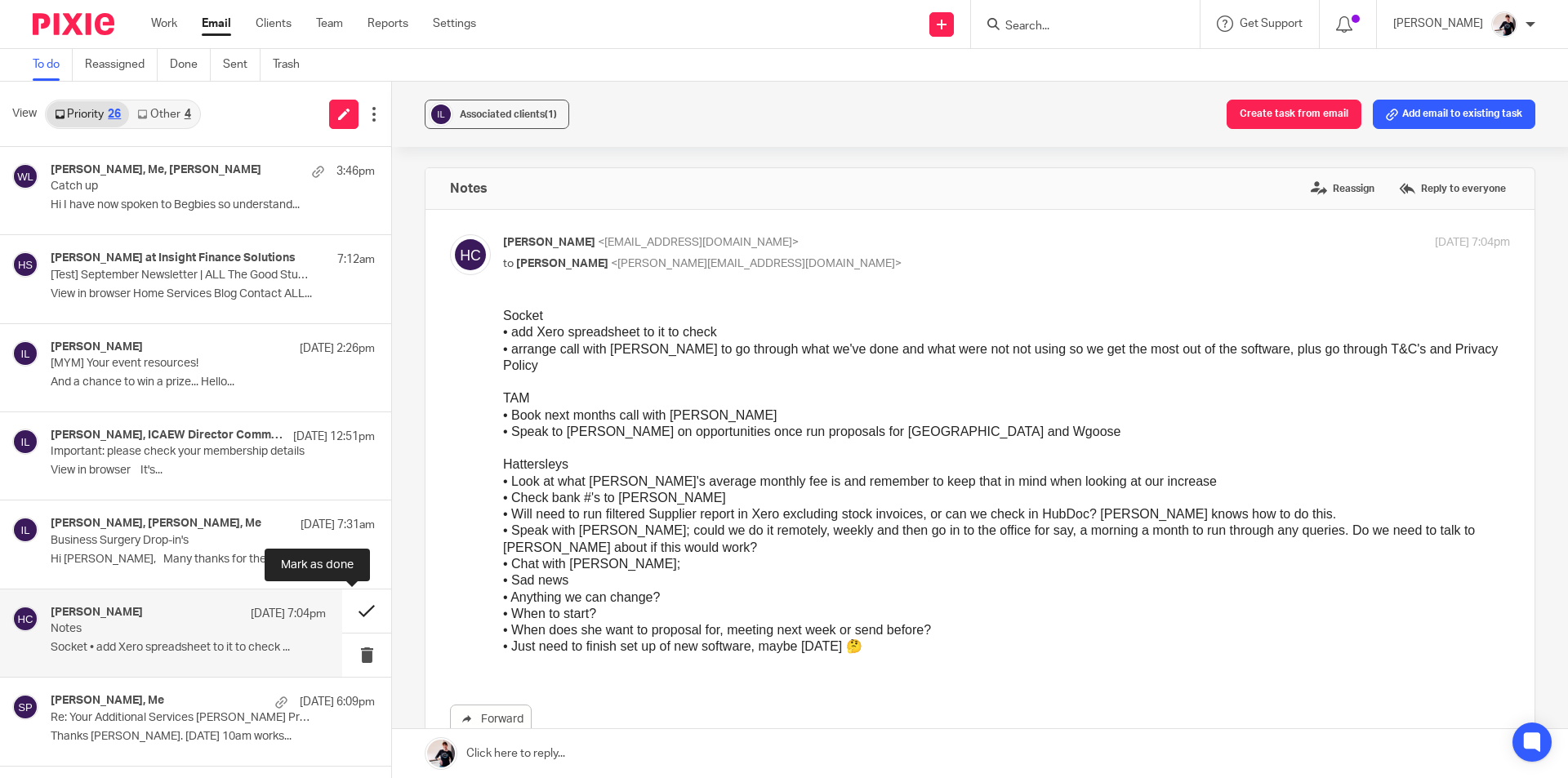
click at [352, 616] on button at bounding box center [366, 611] width 49 height 43
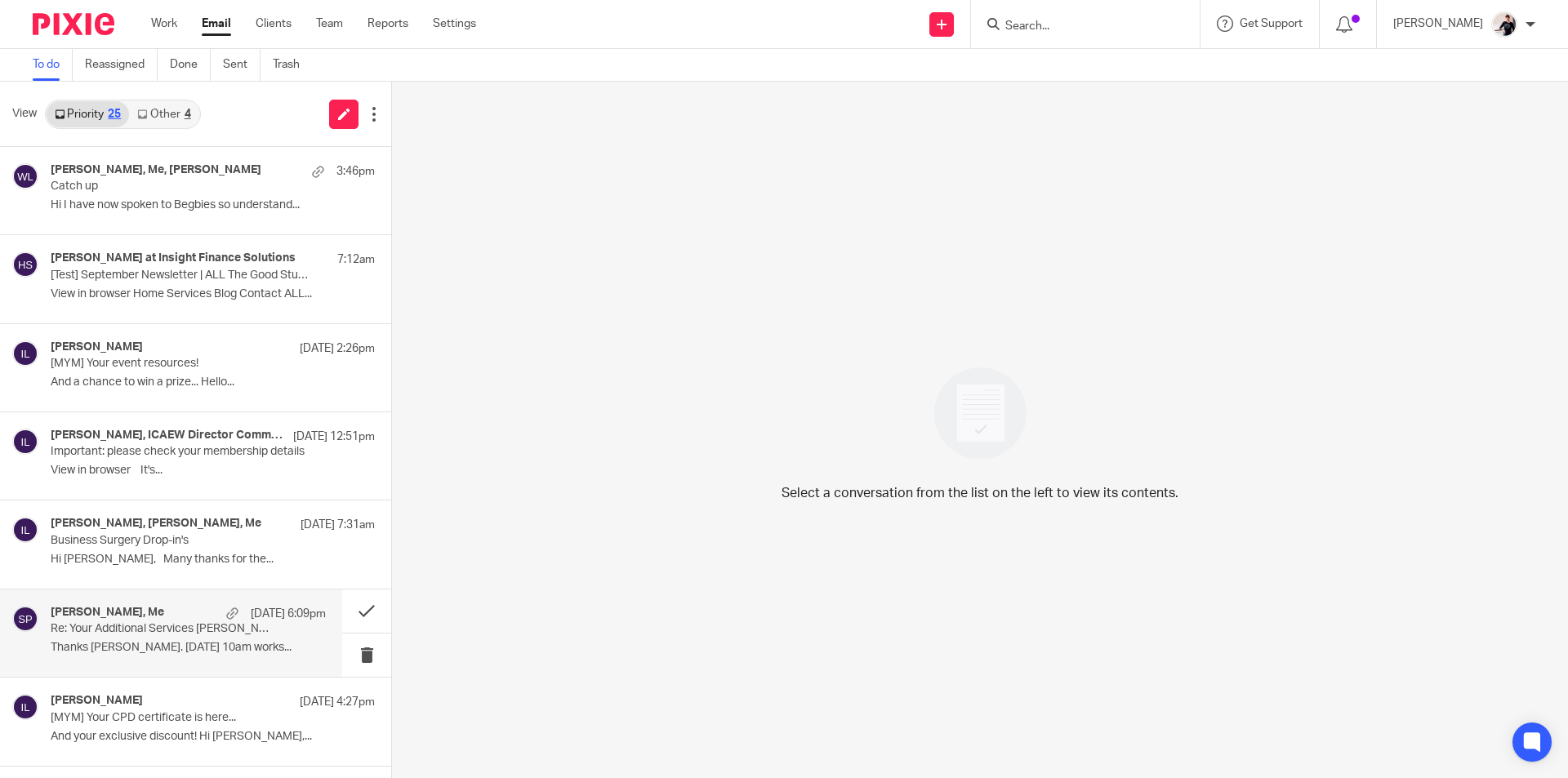
click at [155, 630] on p "Re: Your Additional Services Sharon Porter's Proposal #IFS1091. Please Review a…" at bounding box center [161, 630] width 221 height 14
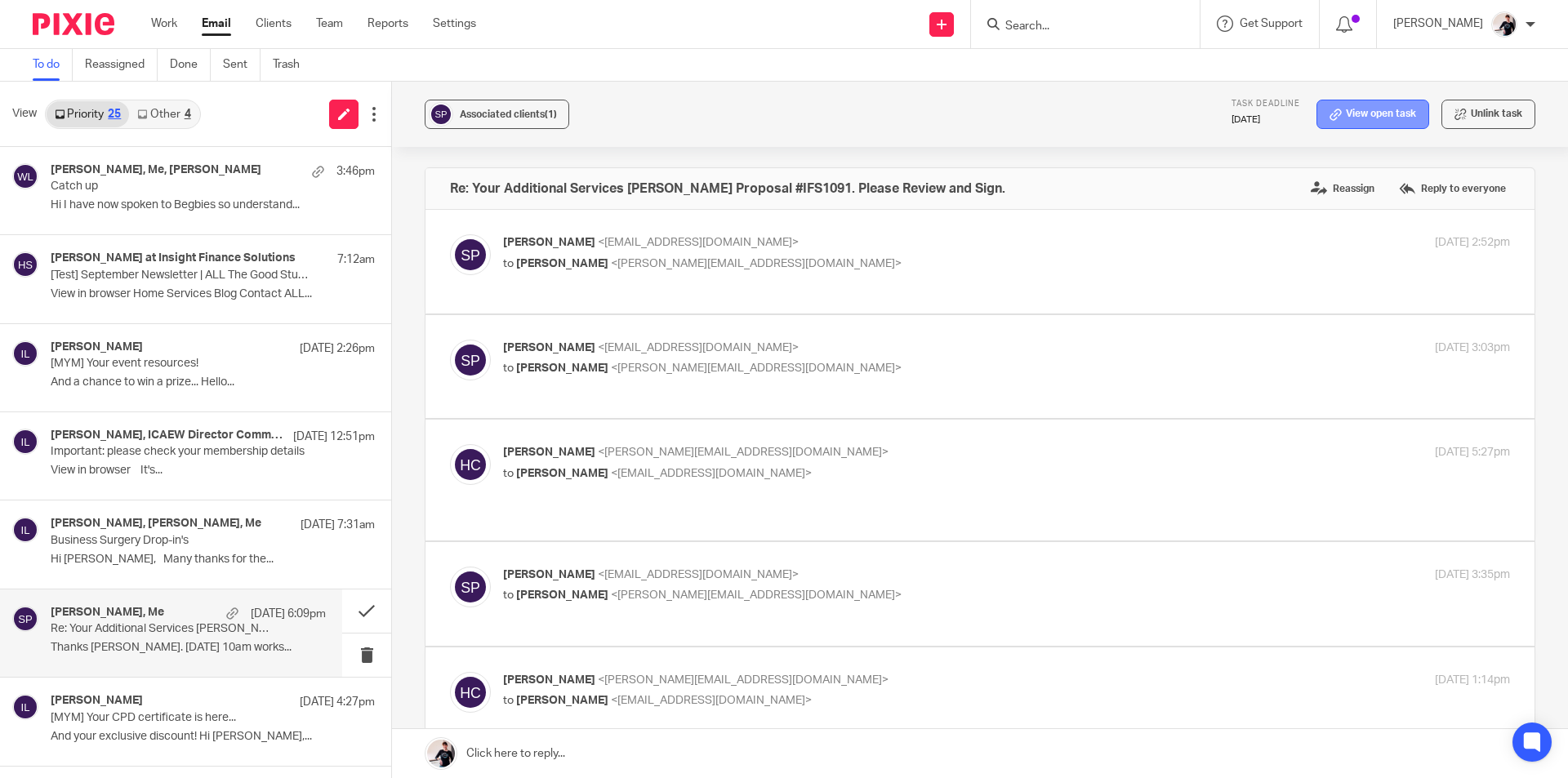
click at [1377, 112] on link "View open task" at bounding box center [1373, 115] width 113 height 30
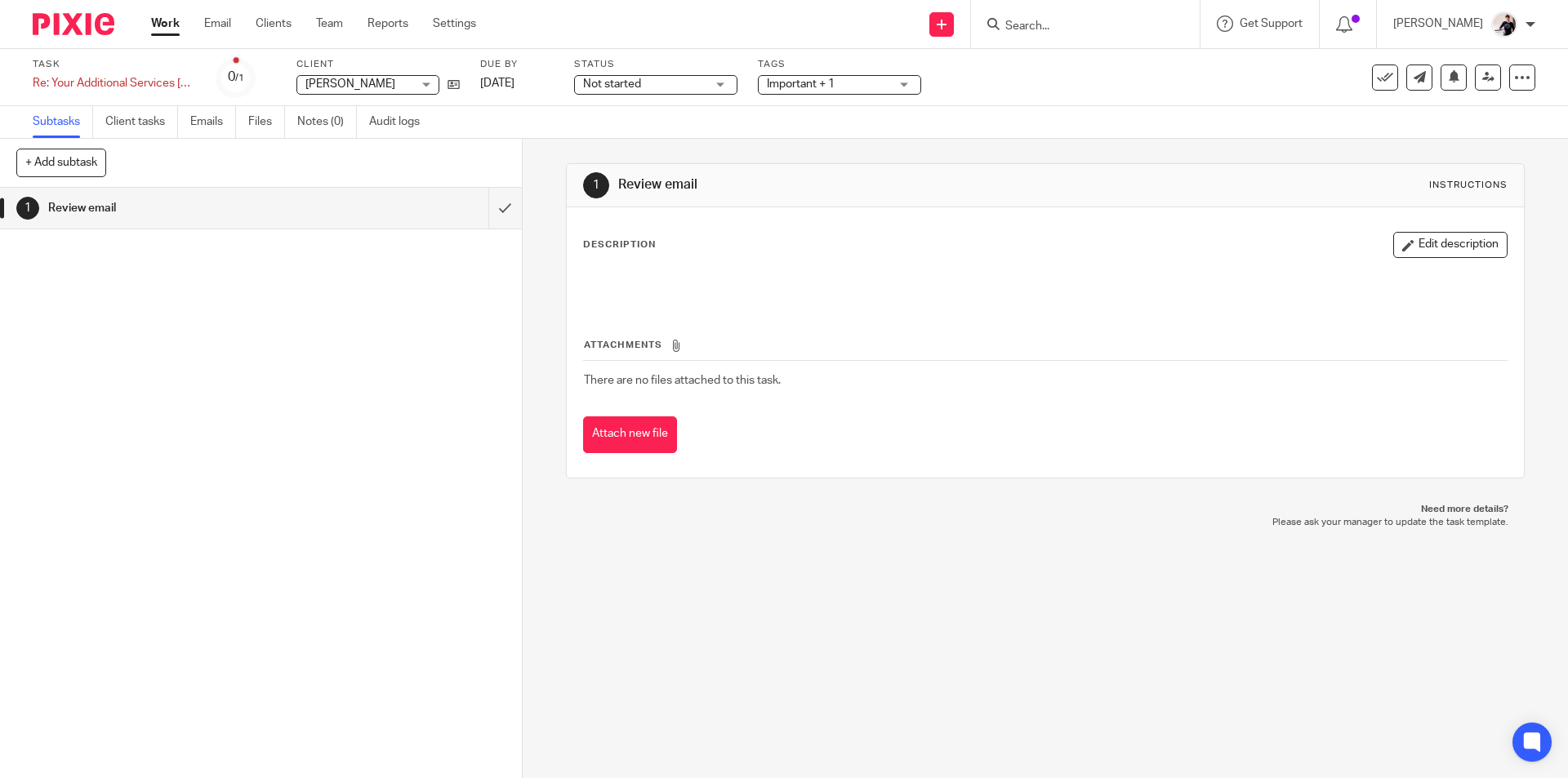
click at [774, 84] on span "Important + 1" at bounding box center [800, 83] width 68 height 11
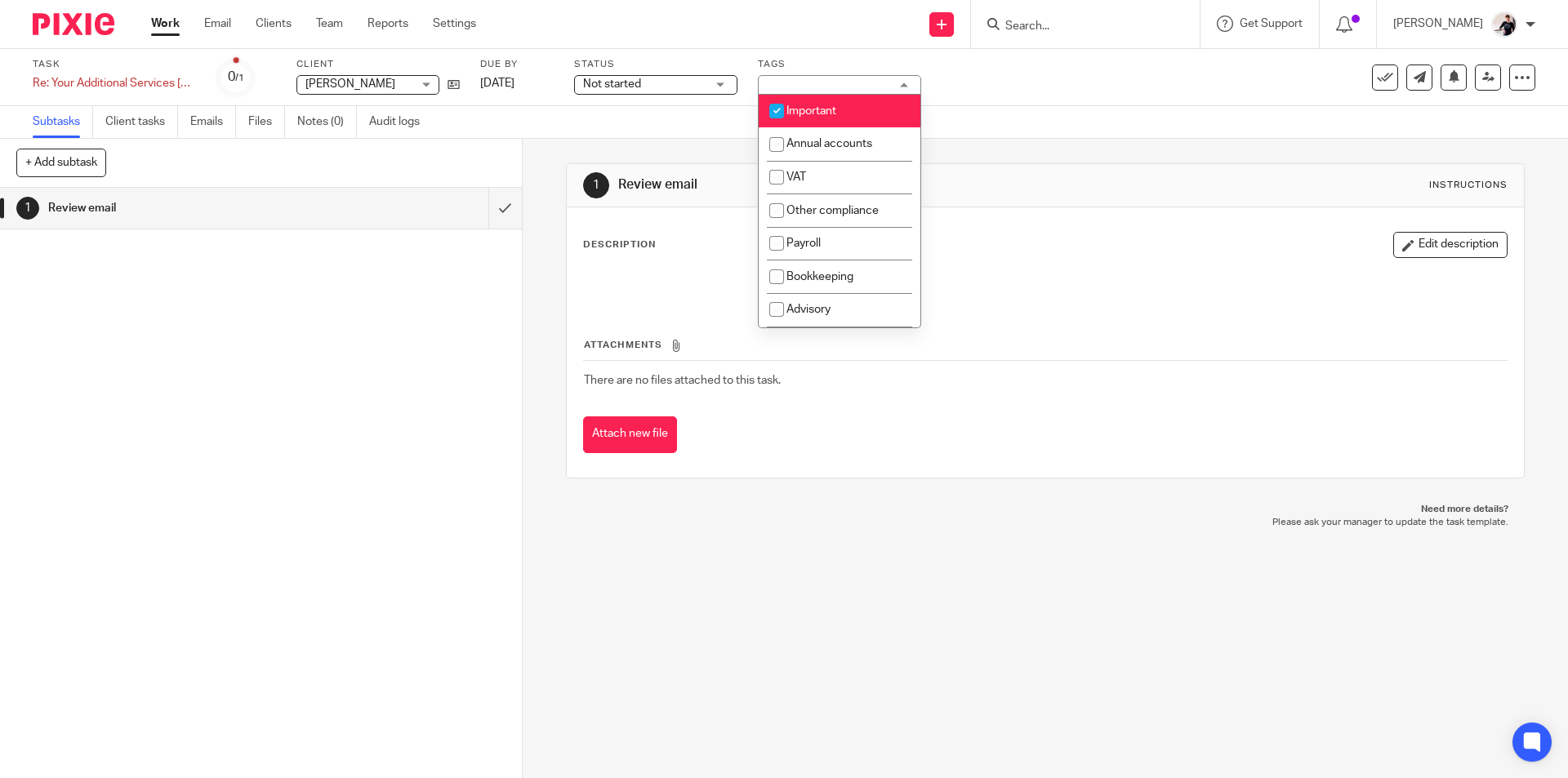
click at [799, 105] on span "Important" at bounding box center [811, 110] width 49 height 11
checkbox input "false"
click at [679, 88] on span "Not started" at bounding box center [643, 84] width 122 height 17
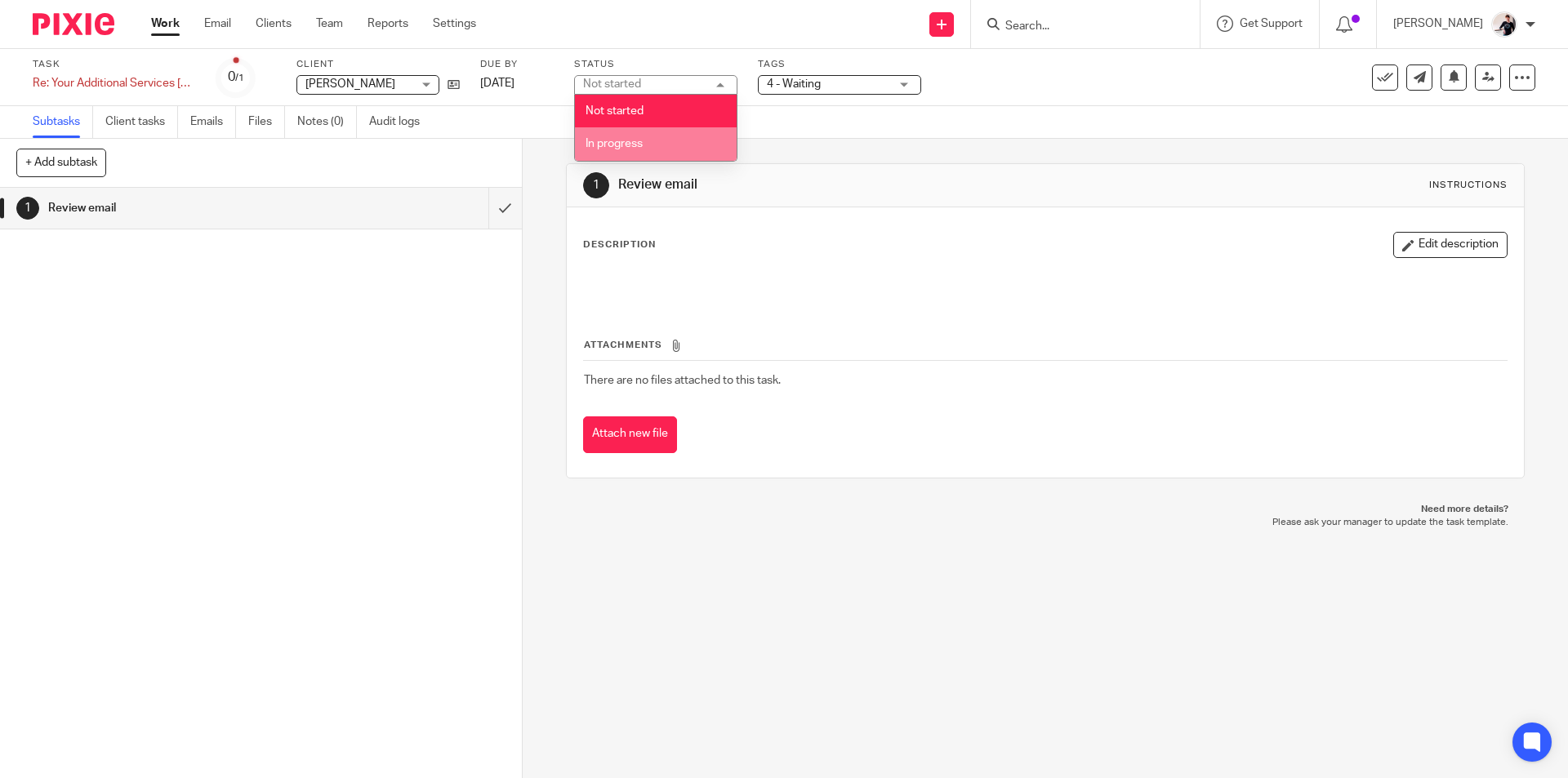
click at [685, 132] on li "In progress" at bounding box center [656, 144] width 161 height 34
click at [808, 76] on span "4 - Waiting" at bounding box center [827, 84] width 122 height 17
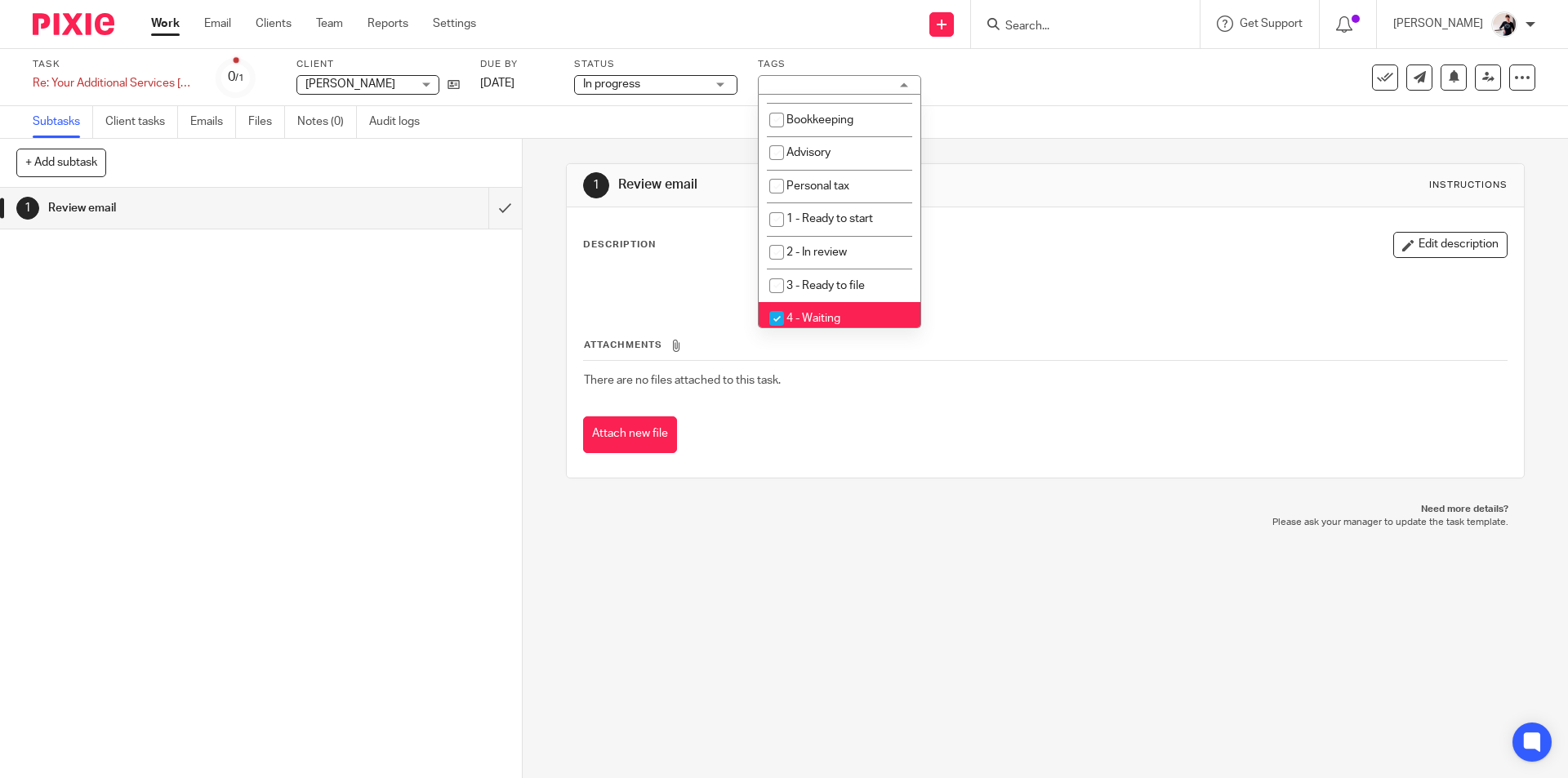
scroll to position [163, 0]
click at [837, 318] on li "4 - Waiting" at bounding box center [840, 312] width 161 height 34
checkbox input "false"
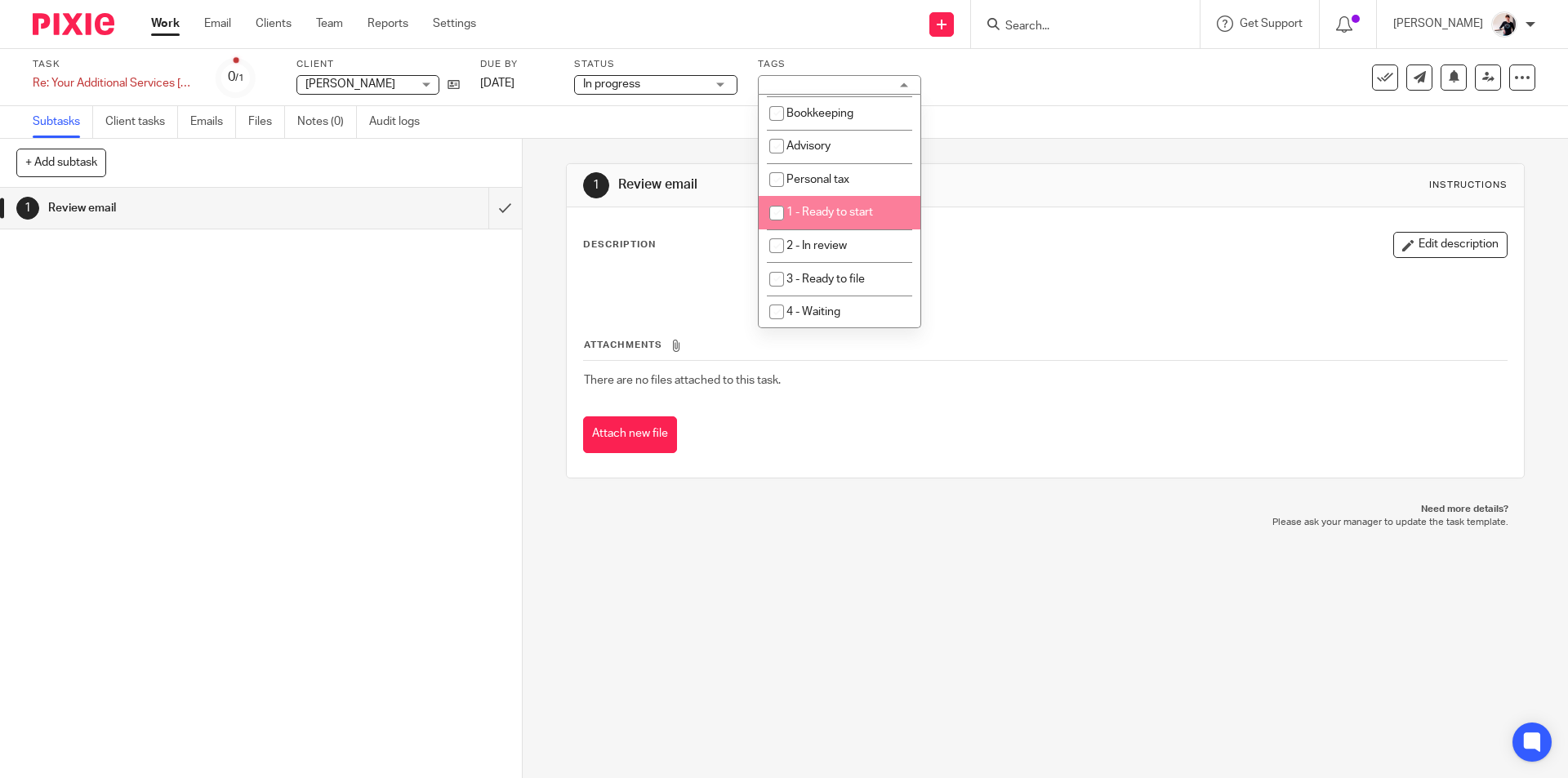
click at [871, 213] on span "1 - Ready to start" at bounding box center [830, 212] width 87 height 11
checkbox input "true"
click at [512, 82] on link "[DATE]" at bounding box center [517, 84] width 74 height 17
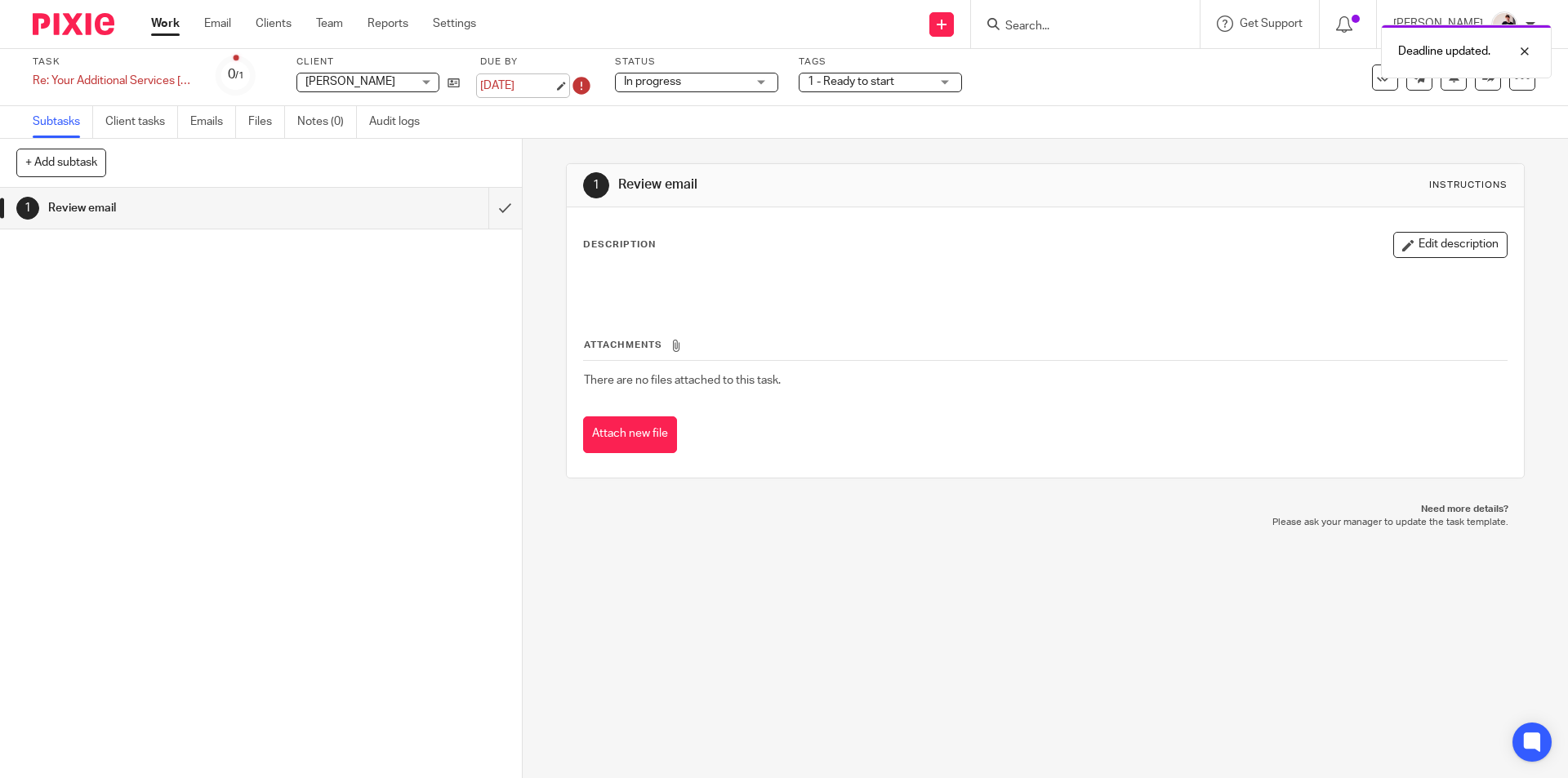
click at [528, 77] on link "16 Sep 2025" at bounding box center [517, 86] width 74 height 17
click at [528, 85] on link "[DATE]" at bounding box center [517, 84] width 74 height 17
click at [213, 23] on link "Email" at bounding box center [217, 23] width 27 height 16
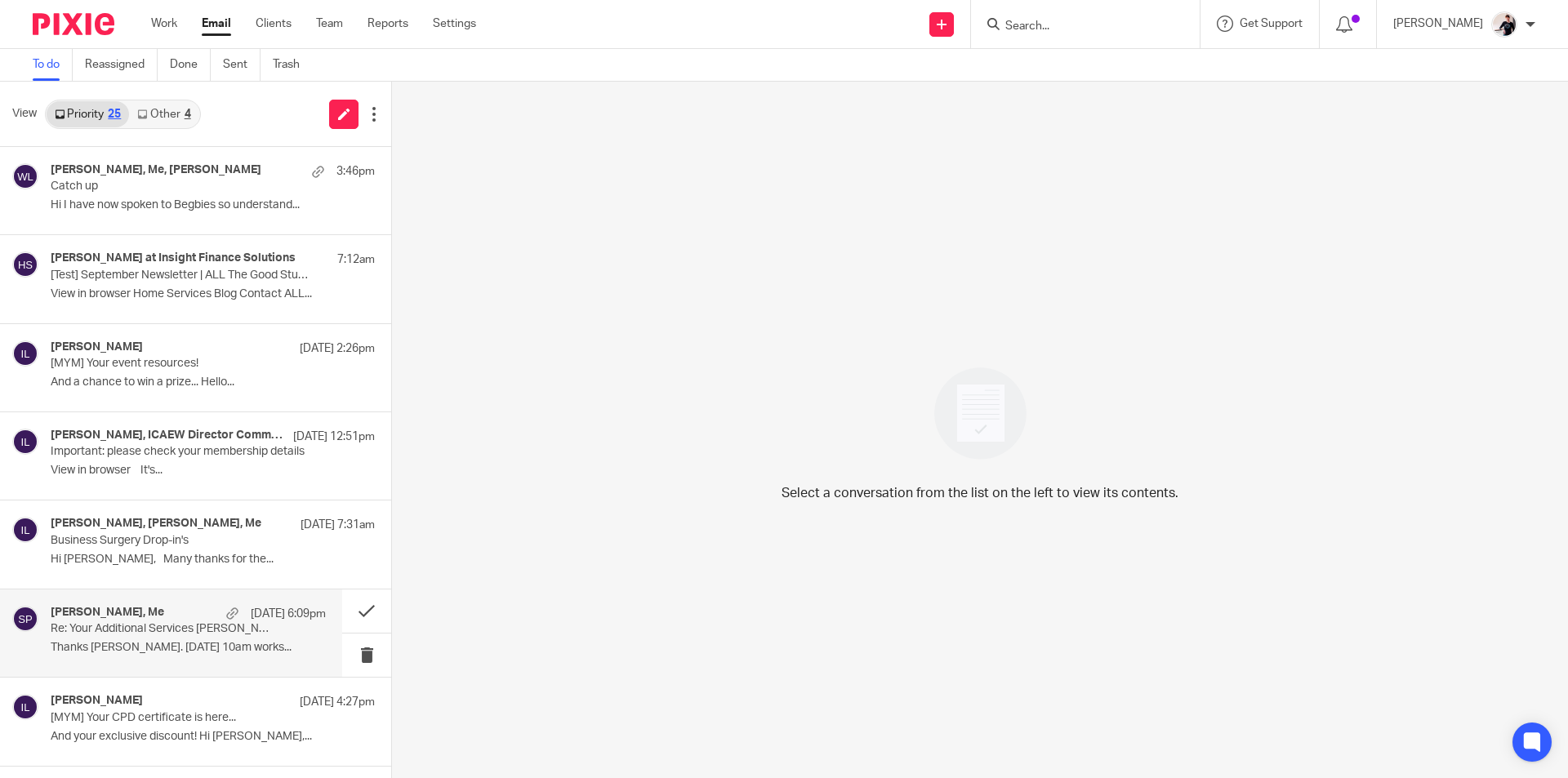
click at [130, 633] on p "Re: Your Additional Services [PERSON_NAME] Proposal #IFS1091. Please Review and…" at bounding box center [161, 630] width 221 height 14
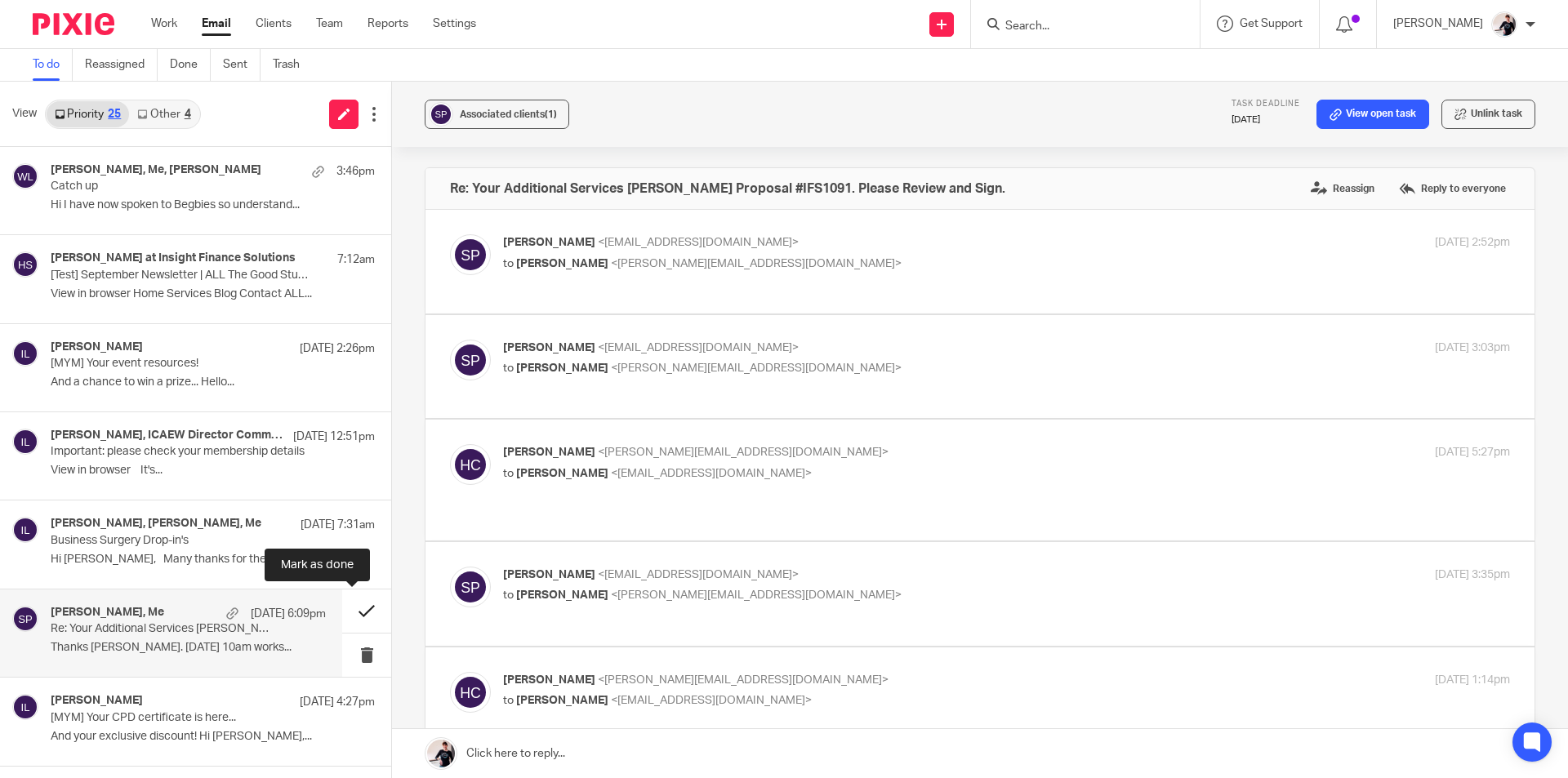
click at [350, 608] on button at bounding box center [366, 611] width 49 height 43
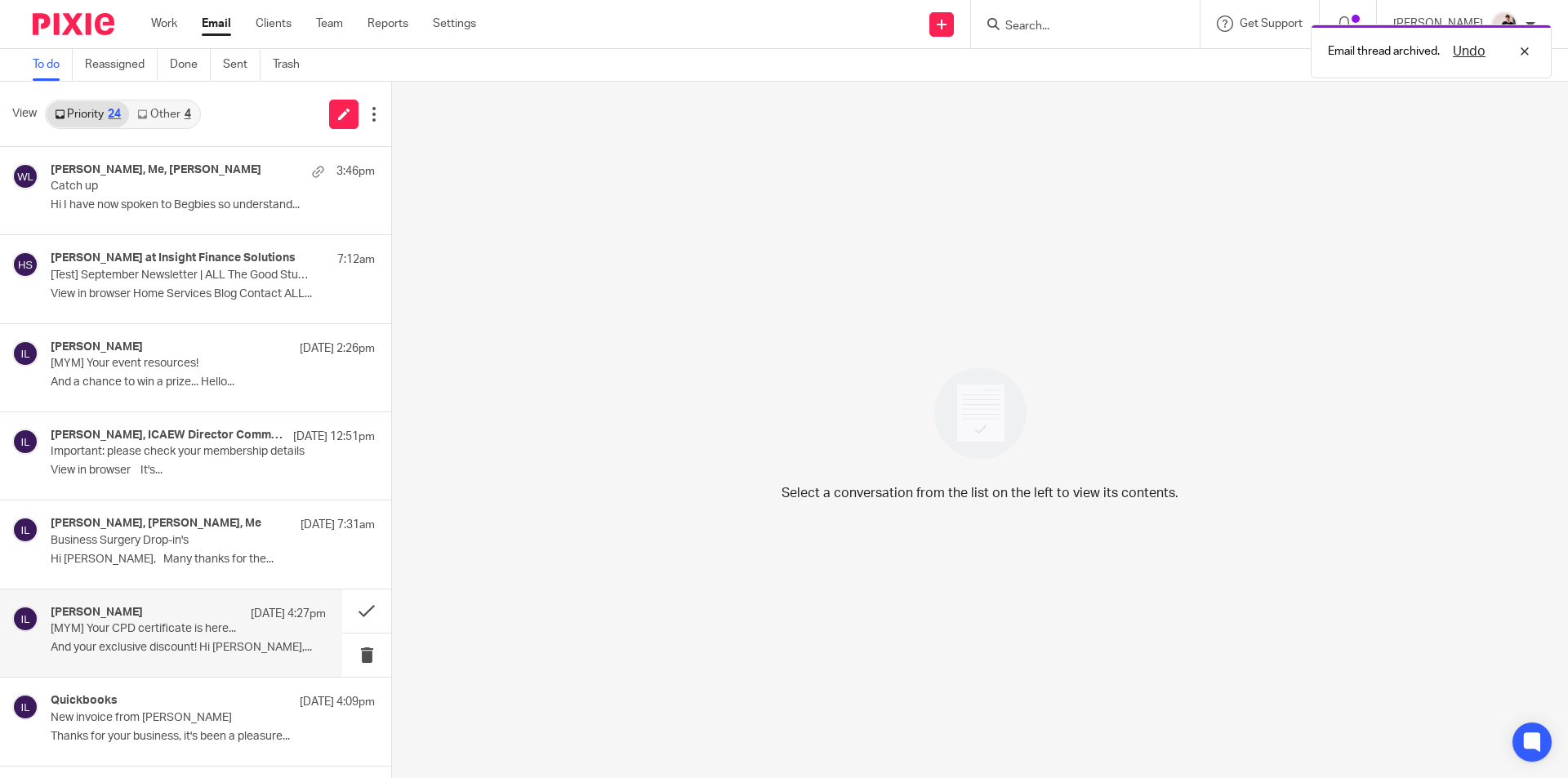
click at [221, 635] on p "[MYM] Your CPD certificate is here..." at bounding box center [161, 630] width 221 height 14
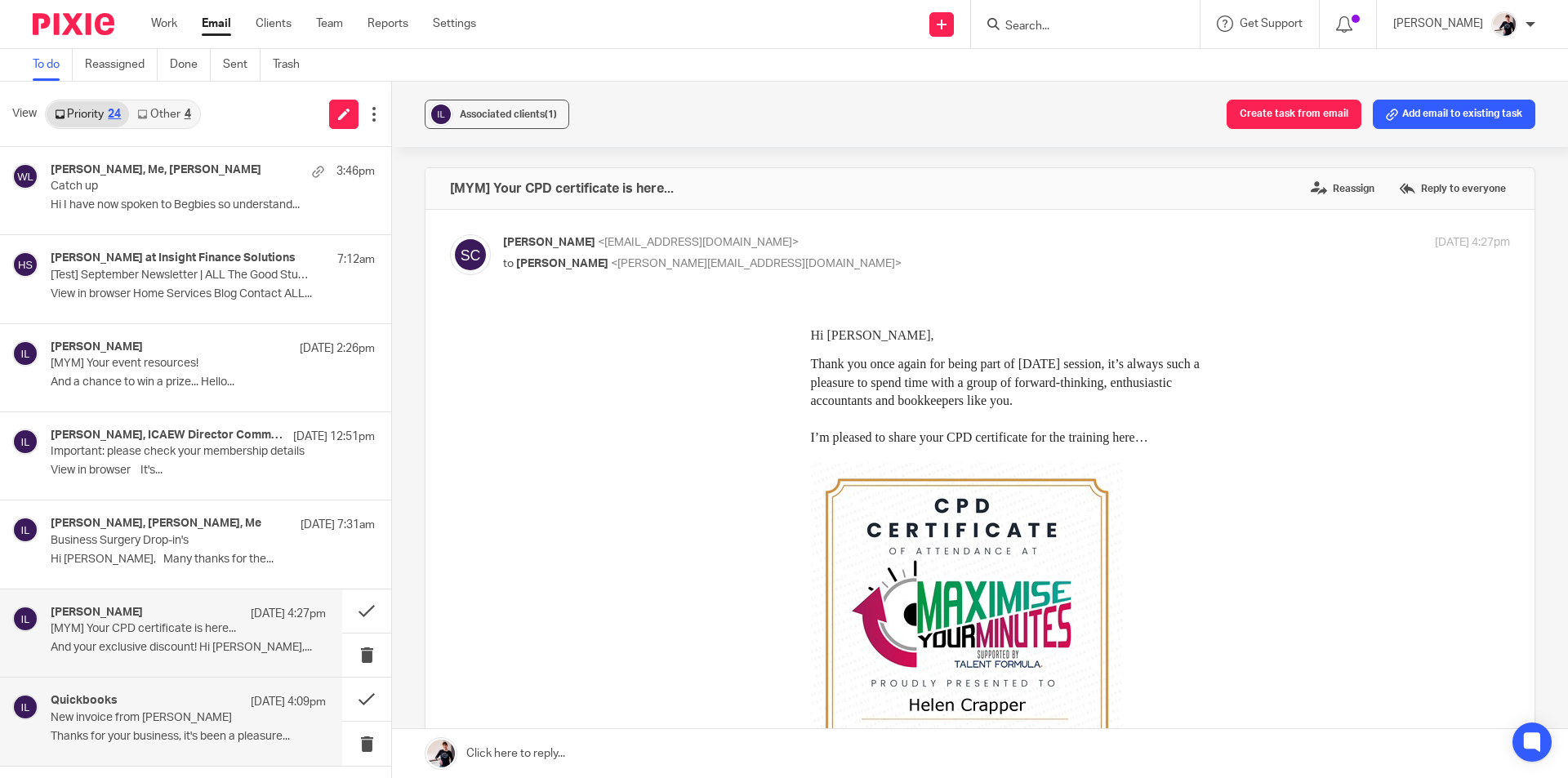
click at [195, 712] on p "New invoice from Stacey Tuffey" at bounding box center [161, 718] width 221 height 14
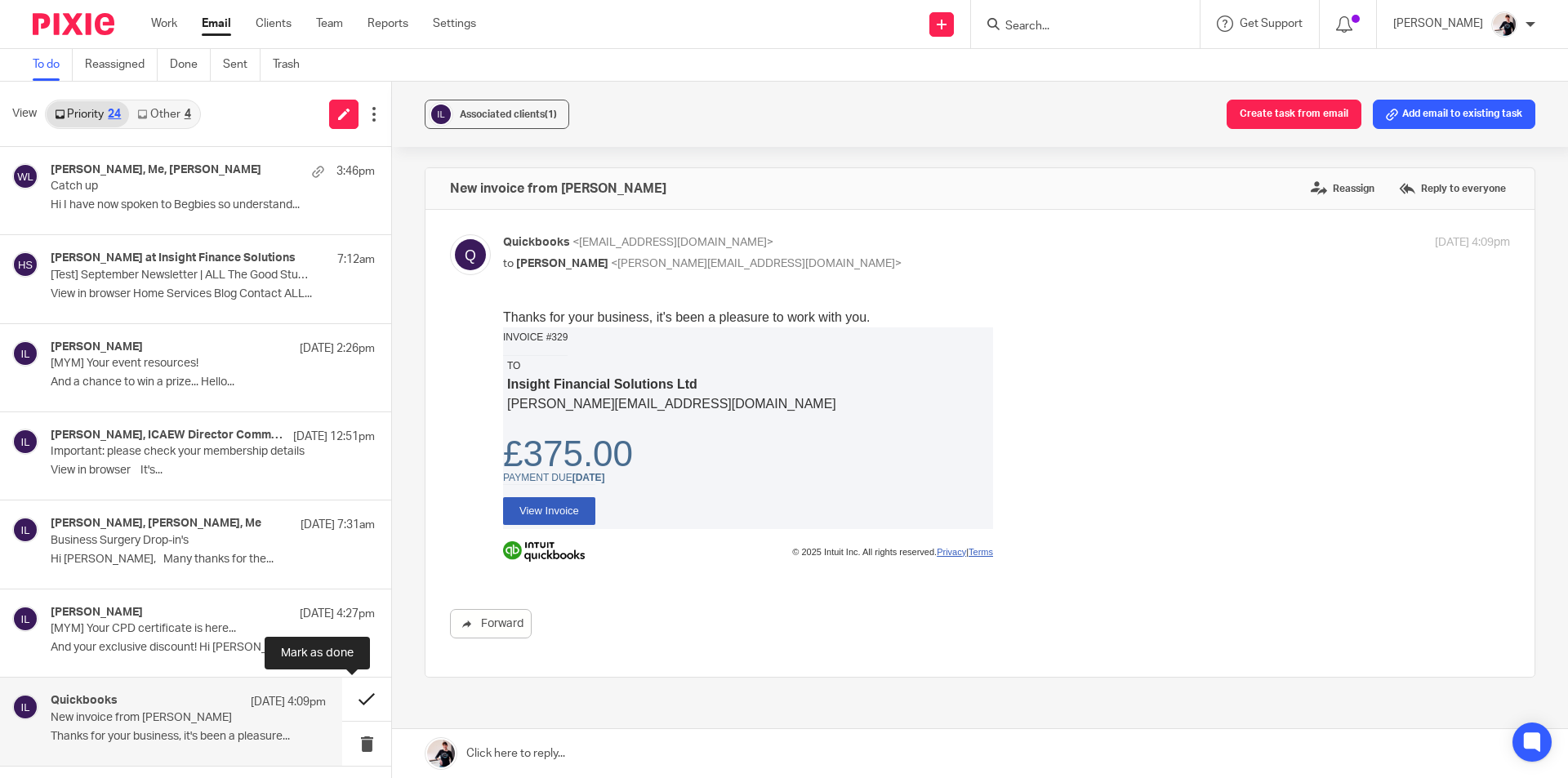
click at [352, 707] on button at bounding box center [366, 700] width 49 height 43
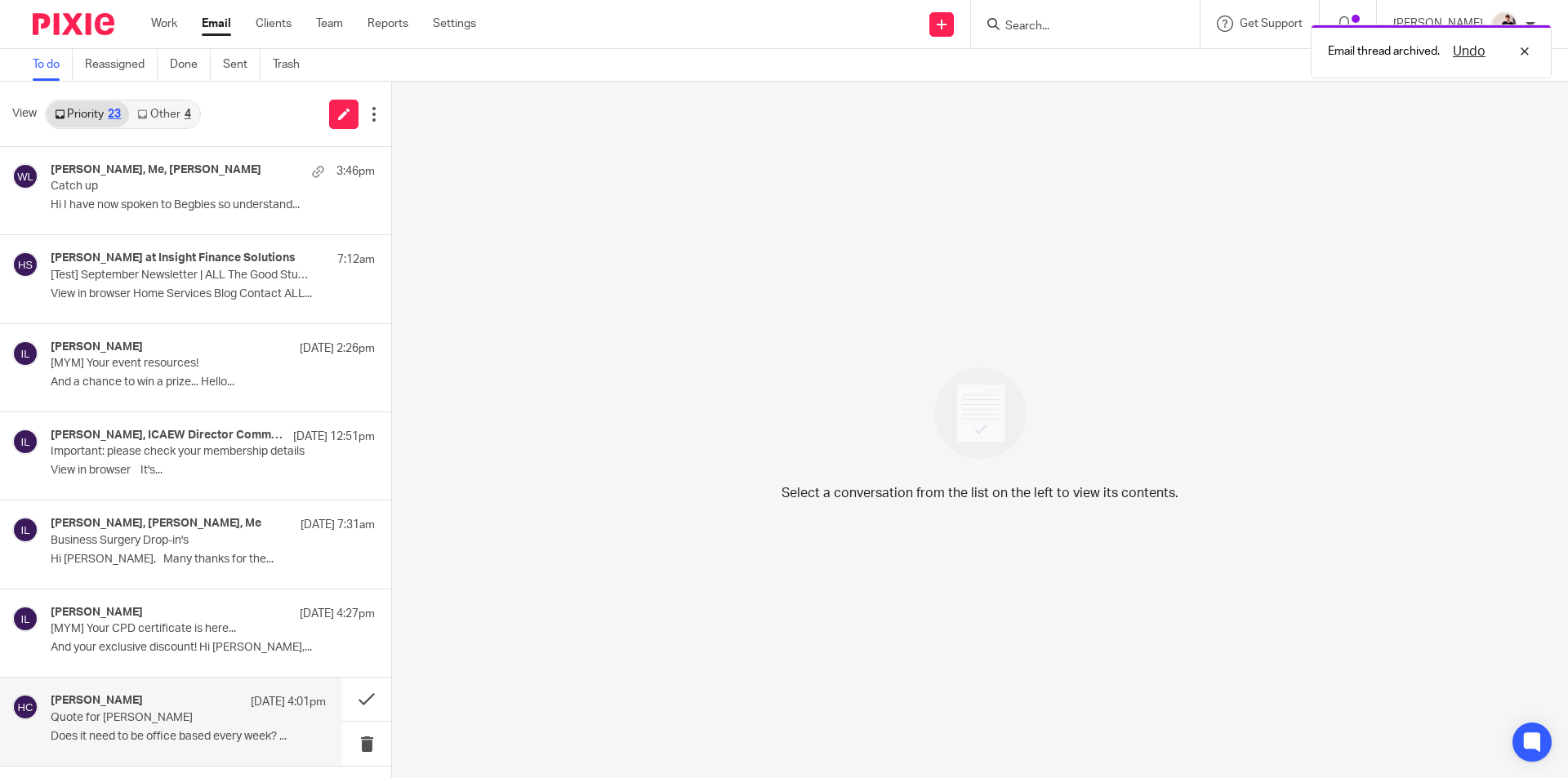
click at [163, 713] on p "Quote for Sarah" at bounding box center [161, 718] width 221 height 14
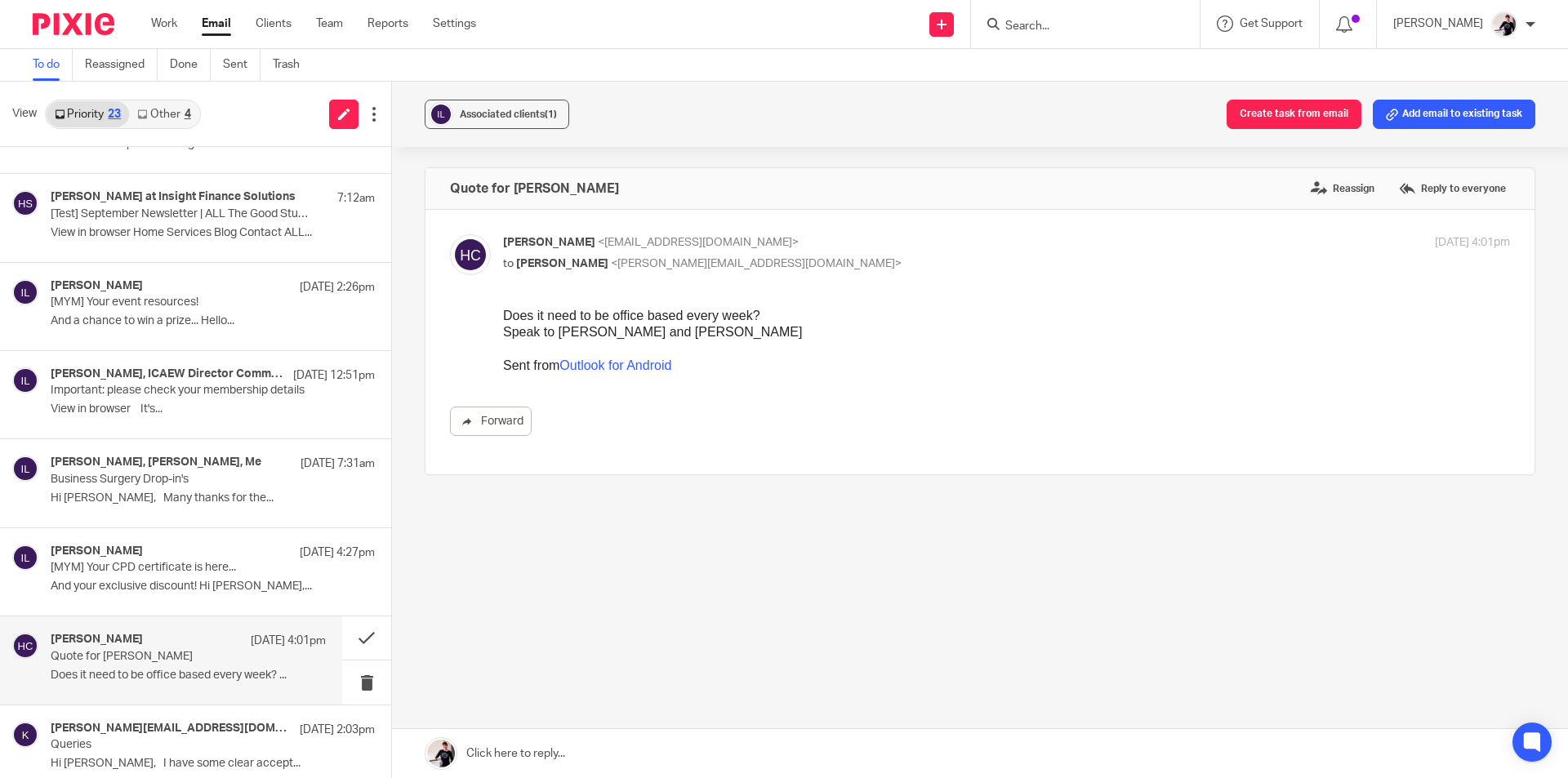
scroll to position [163, 0]
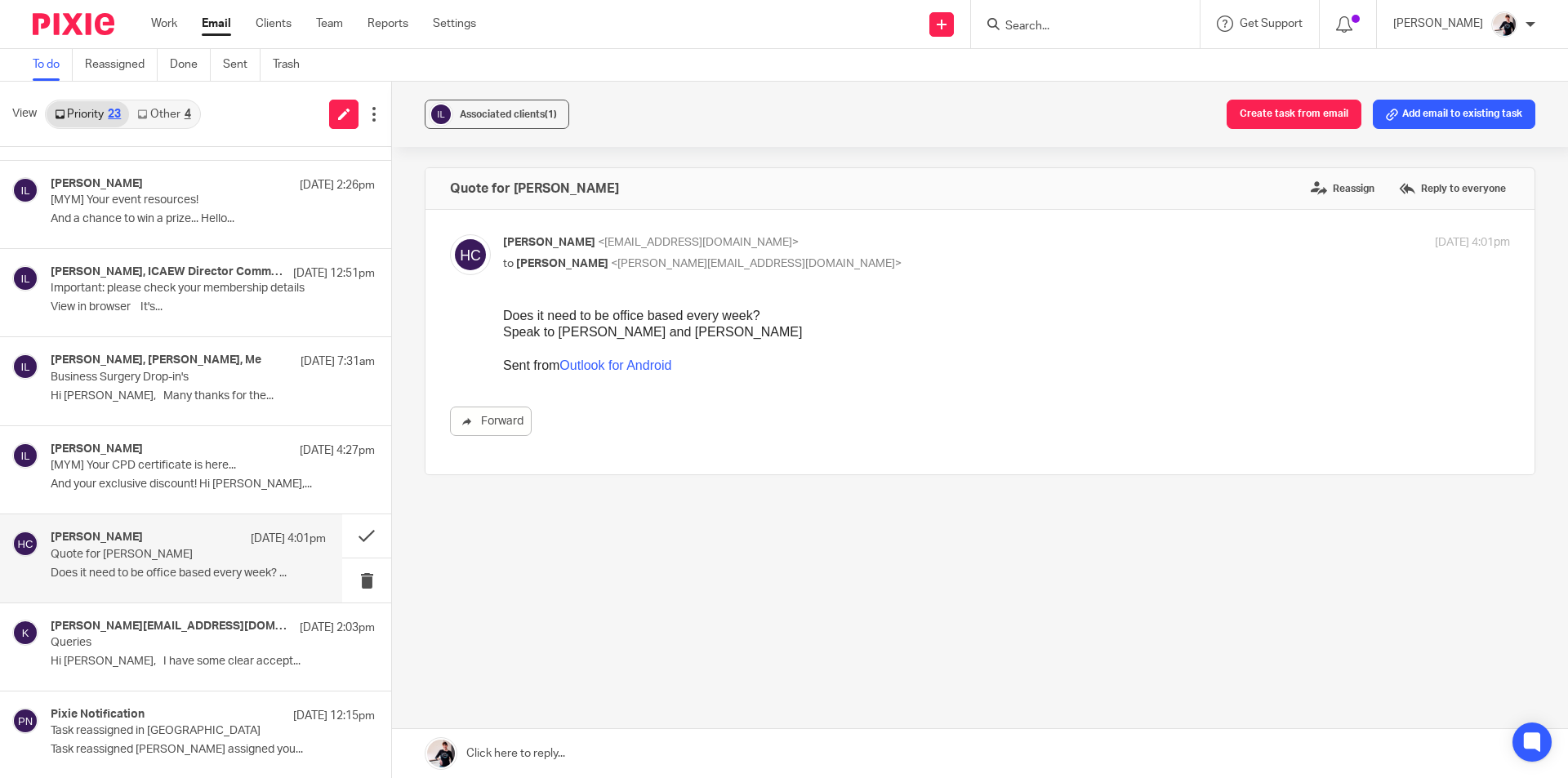
click at [175, 549] on p "Quote for Sarah" at bounding box center [161, 555] width 221 height 14
click at [361, 537] on button at bounding box center [366, 536] width 49 height 43
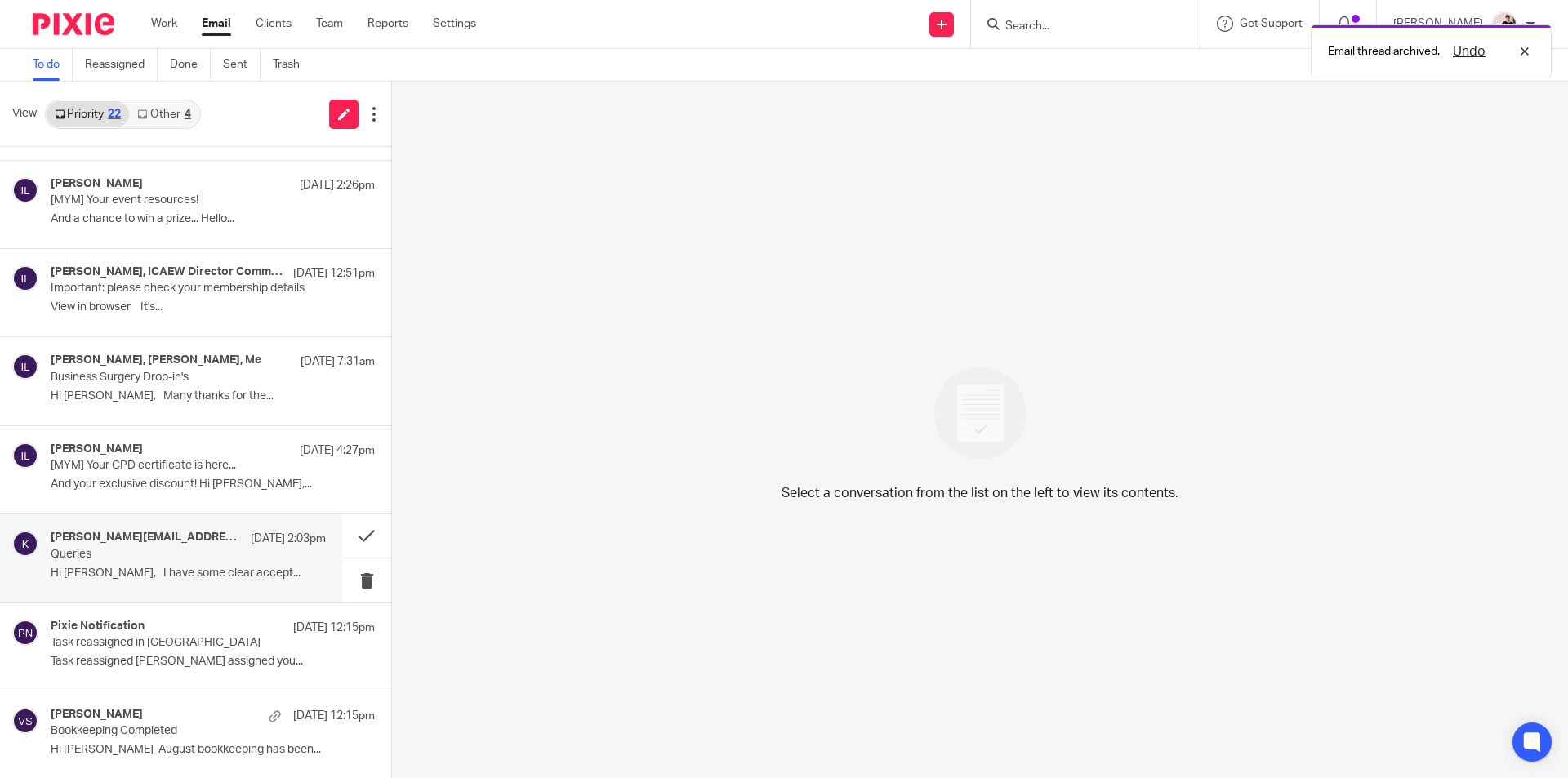
click at [155, 558] on p "Queries" at bounding box center [161, 555] width 221 height 14
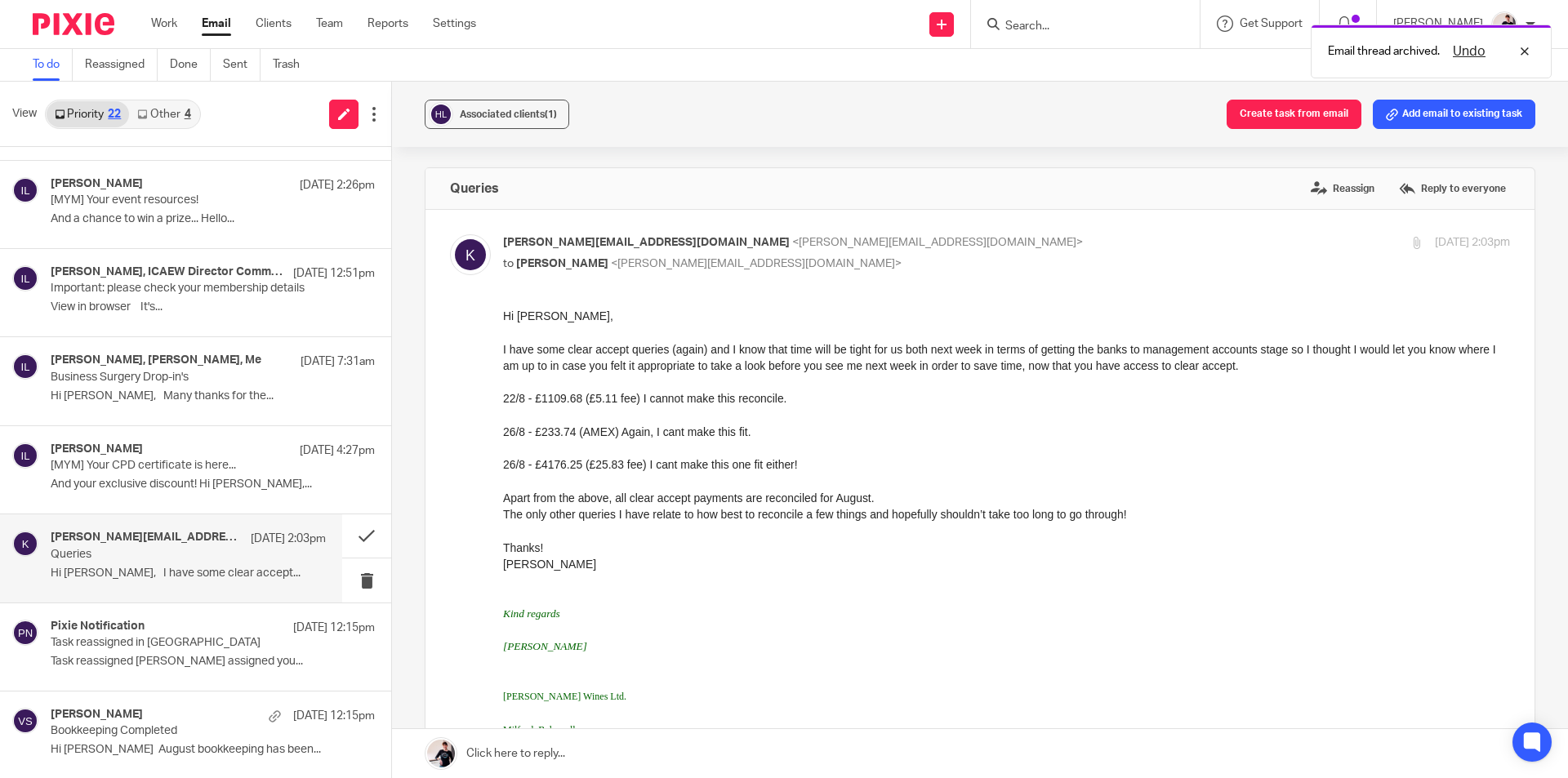
scroll to position [0, 0]
click at [539, 121] on div "Associated clients (1)" at bounding box center [508, 114] width 97 height 16
click at [1327, 104] on button "Create task from email" at bounding box center [1294, 115] width 135 height 30
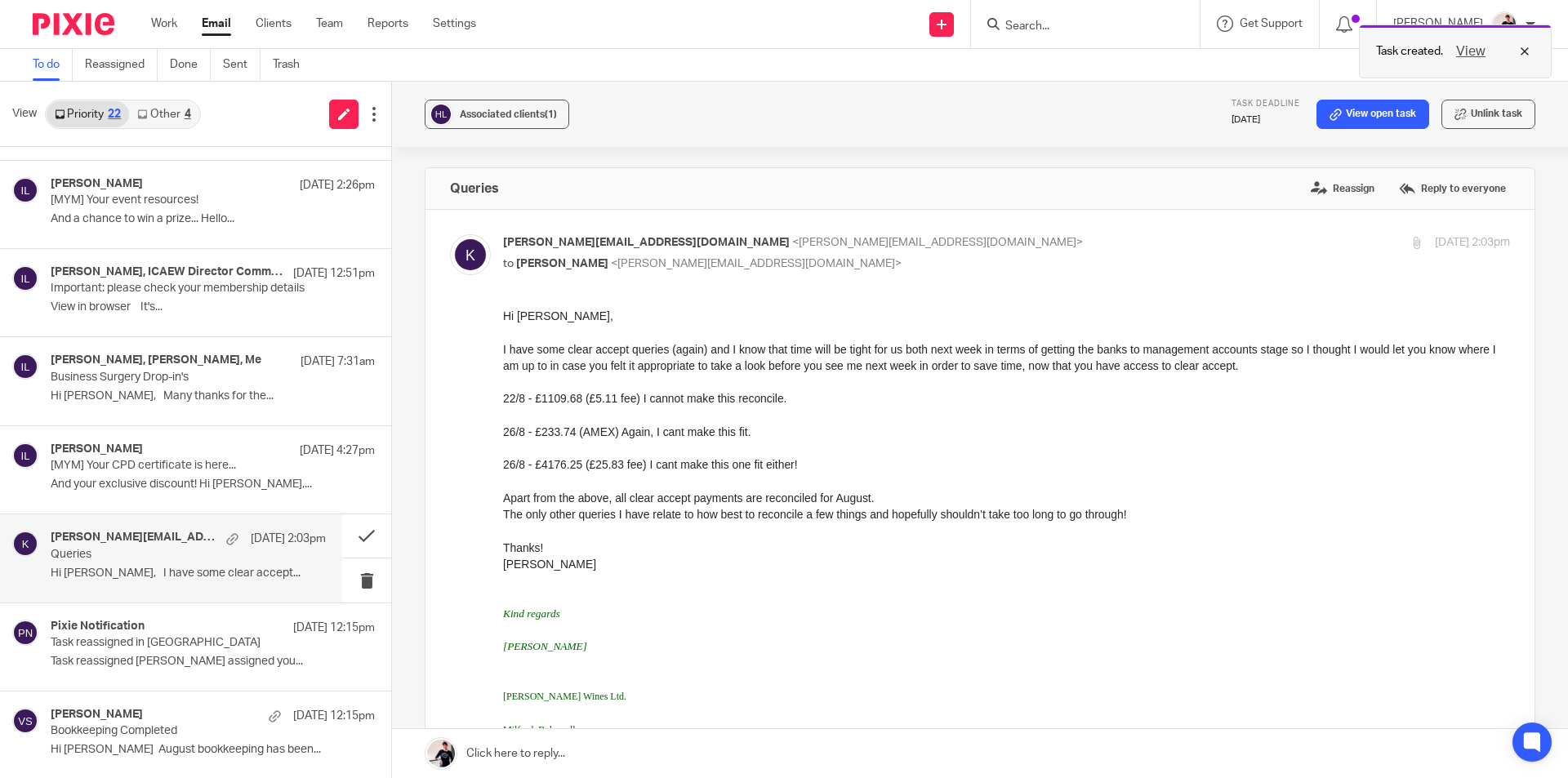
click at [1477, 56] on button "View" at bounding box center [1470, 51] width 39 height 20
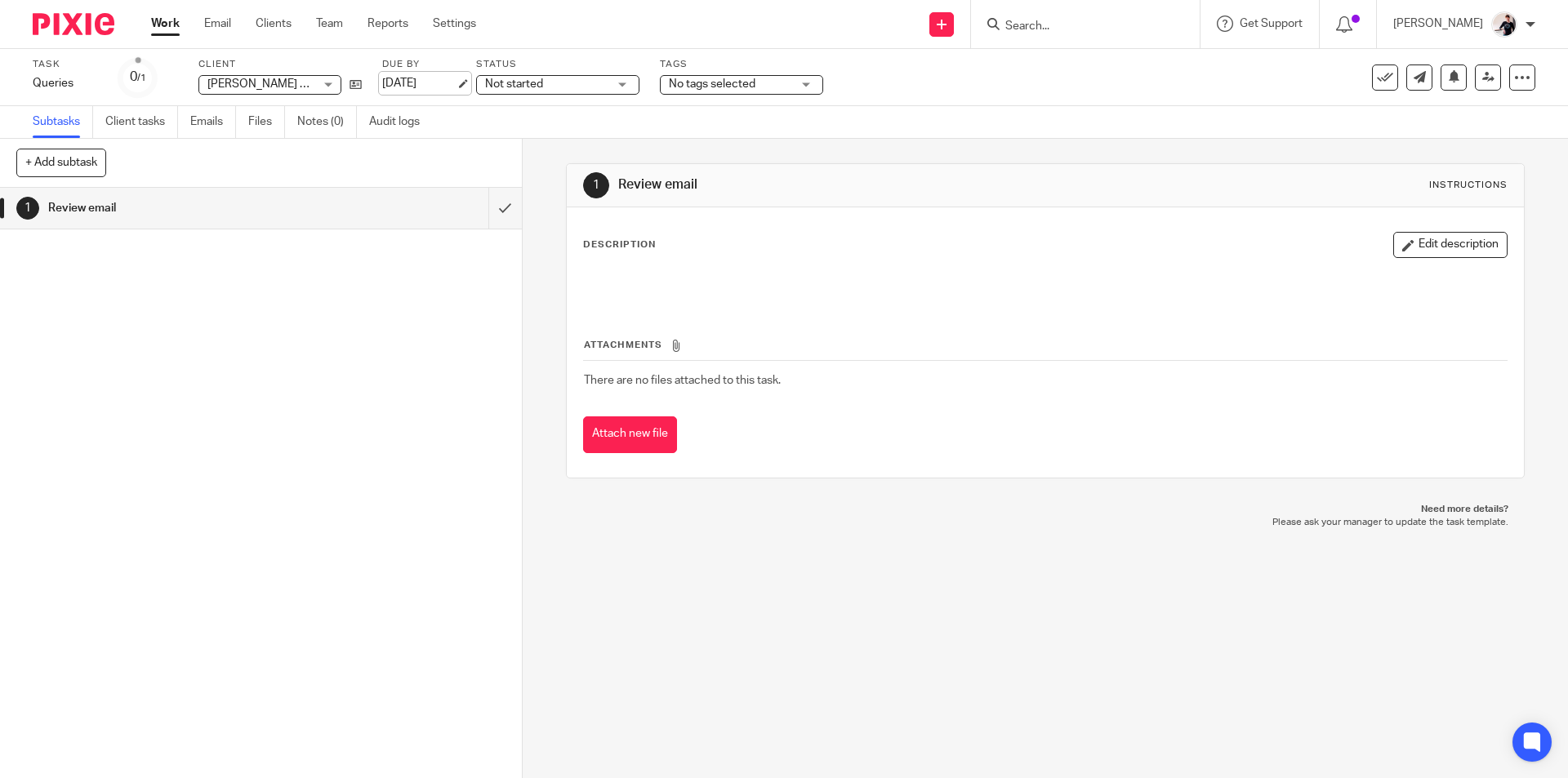
click at [436, 85] on link "[DATE]" at bounding box center [418, 84] width 74 height 17
click at [679, 82] on span "No tags selected" at bounding box center [712, 83] width 87 height 11
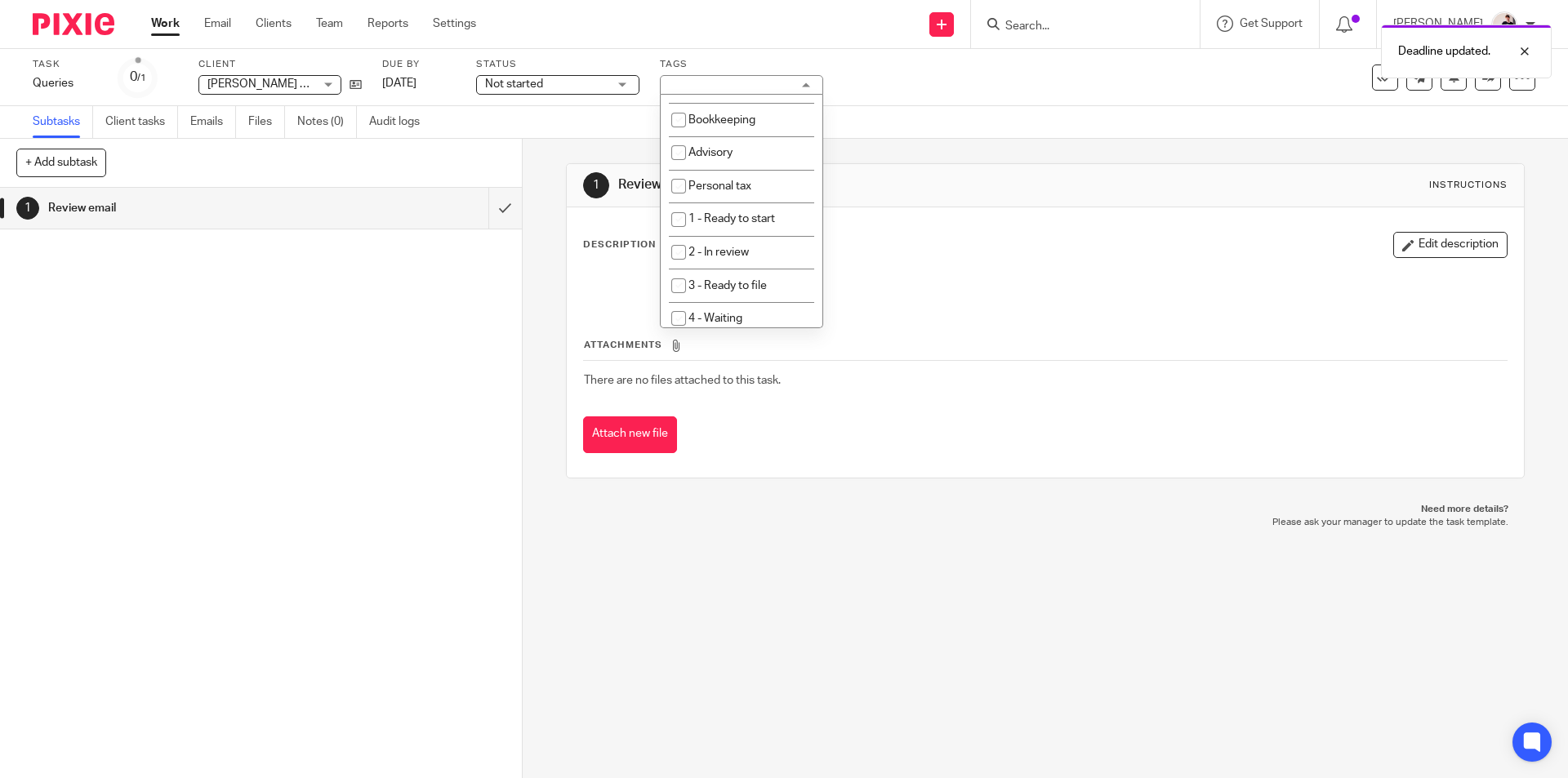
scroll to position [163, 0]
click at [761, 217] on span "1 - Ready to start" at bounding box center [732, 212] width 87 height 11
checkbox input "true"
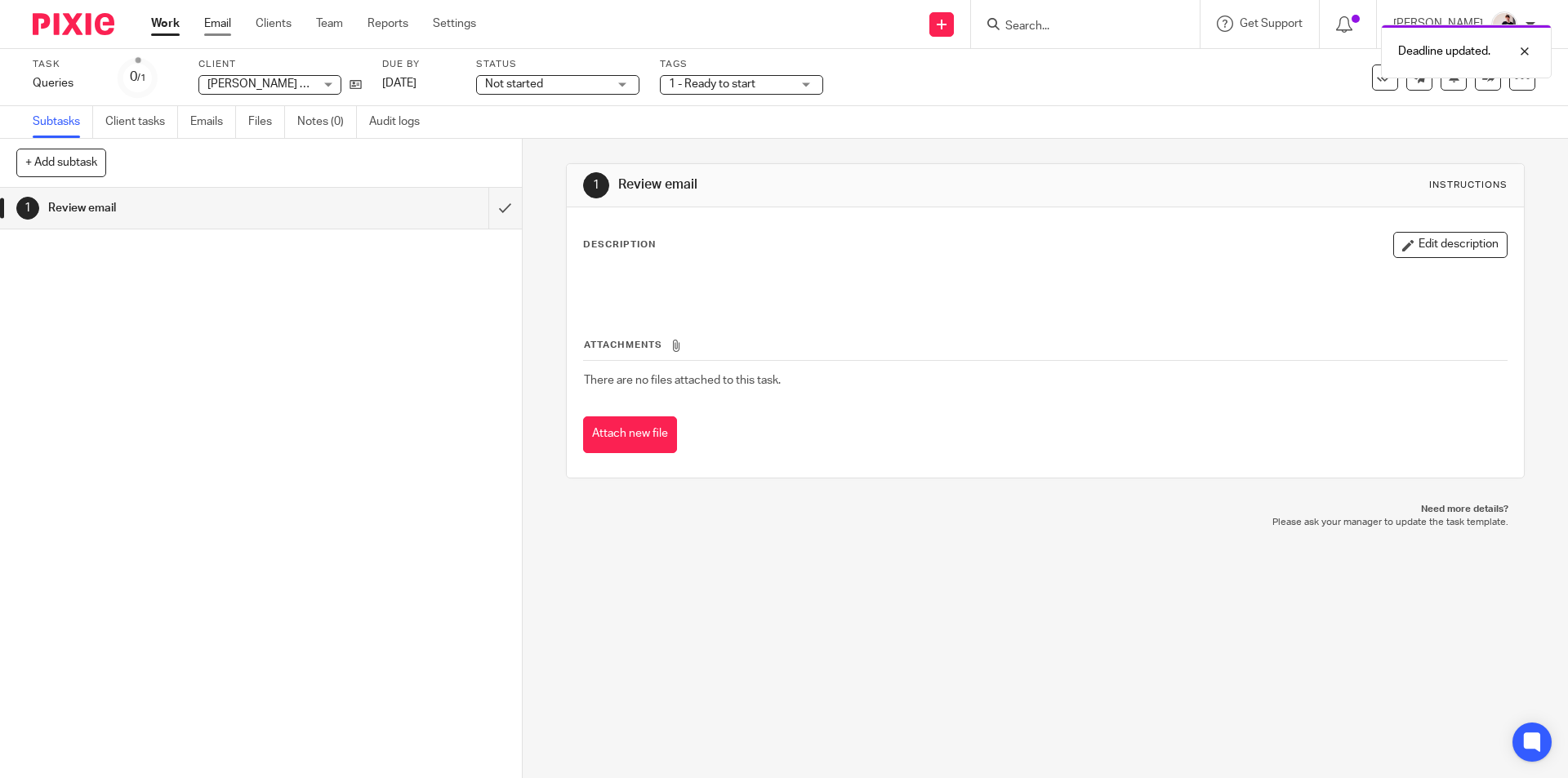
click at [217, 21] on link "Email" at bounding box center [217, 23] width 27 height 16
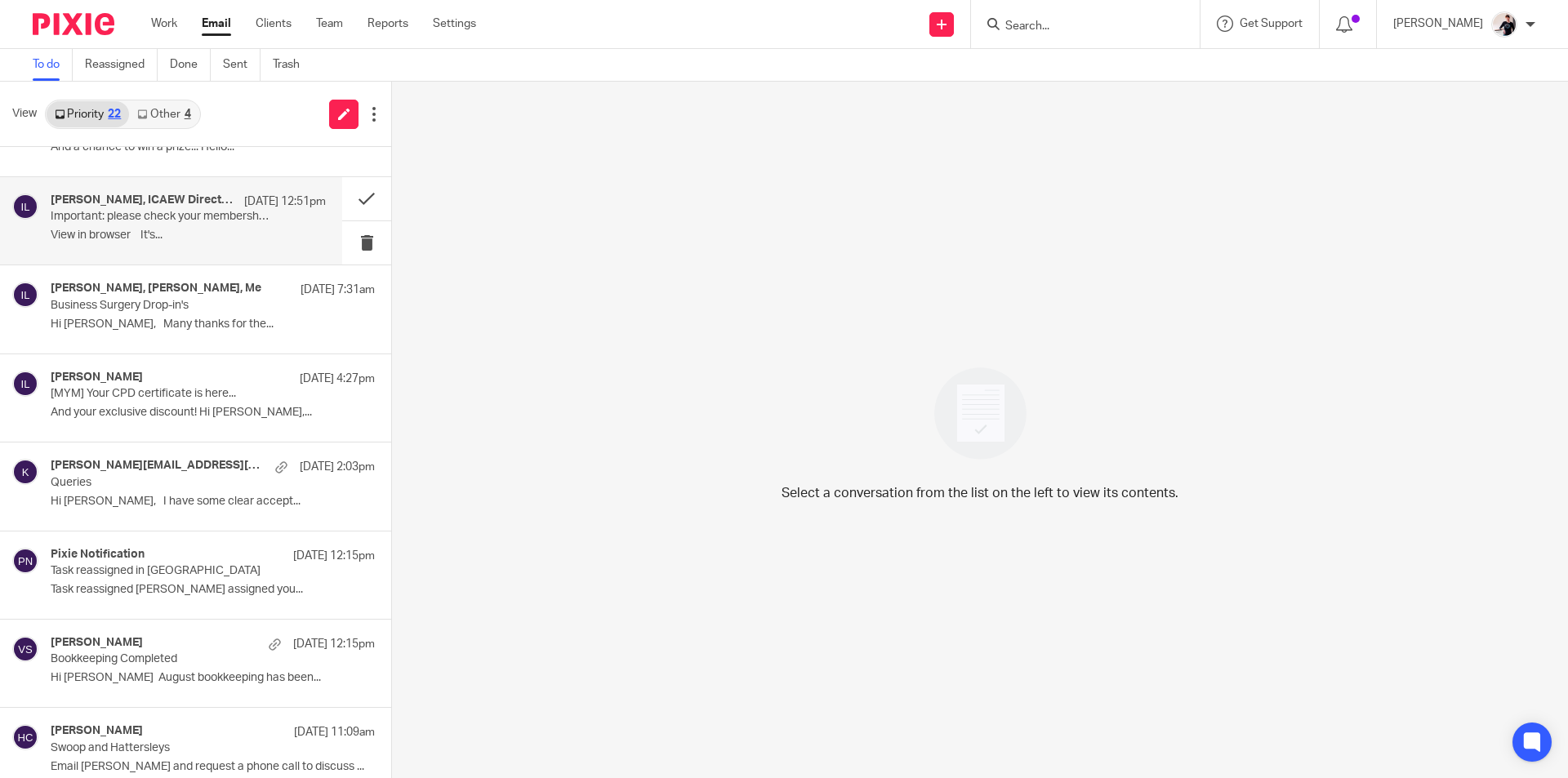
scroll to position [245, 0]
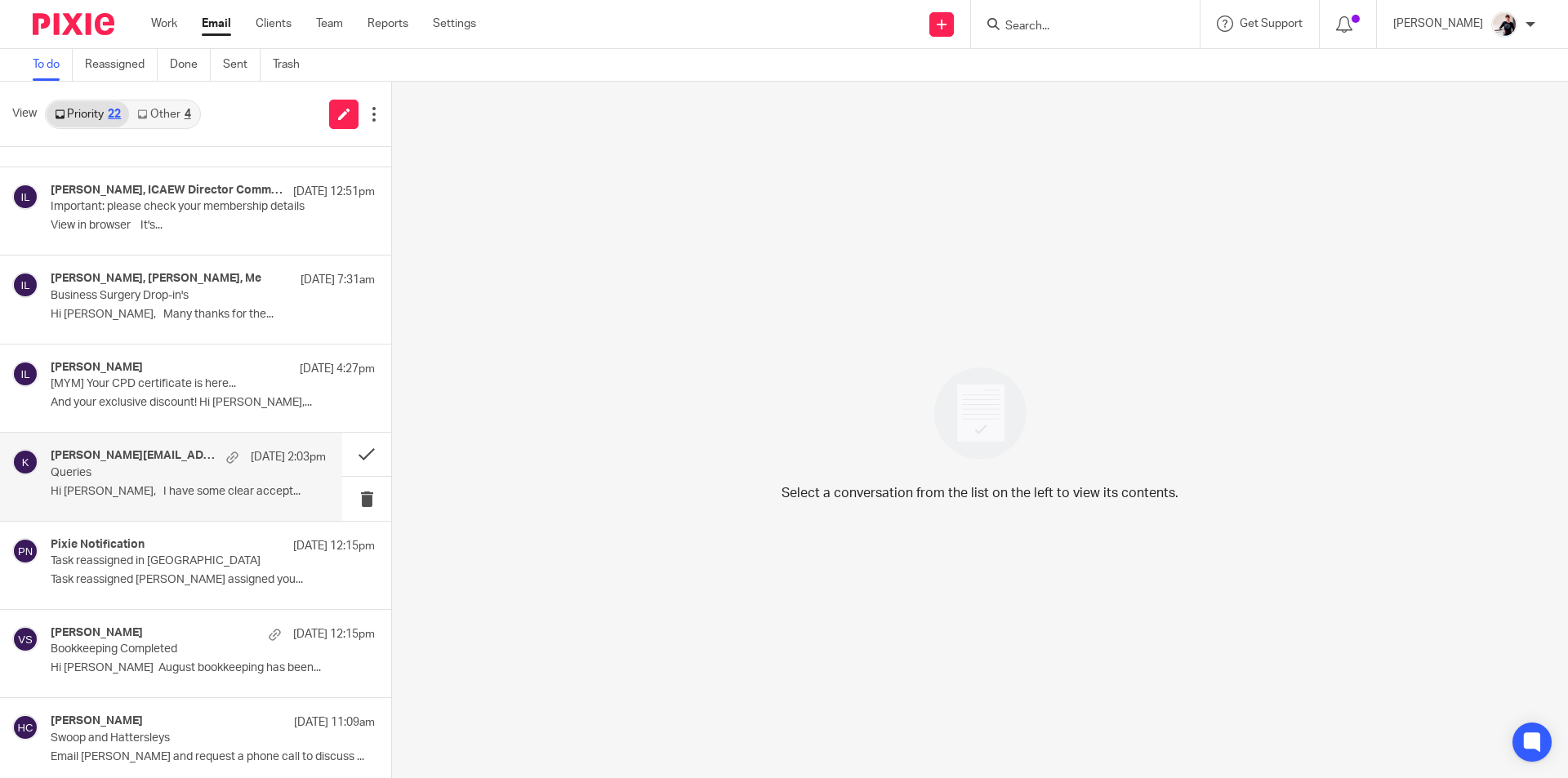
click at [116, 471] on p "Queries" at bounding box center [161, 473] width 221 height 14
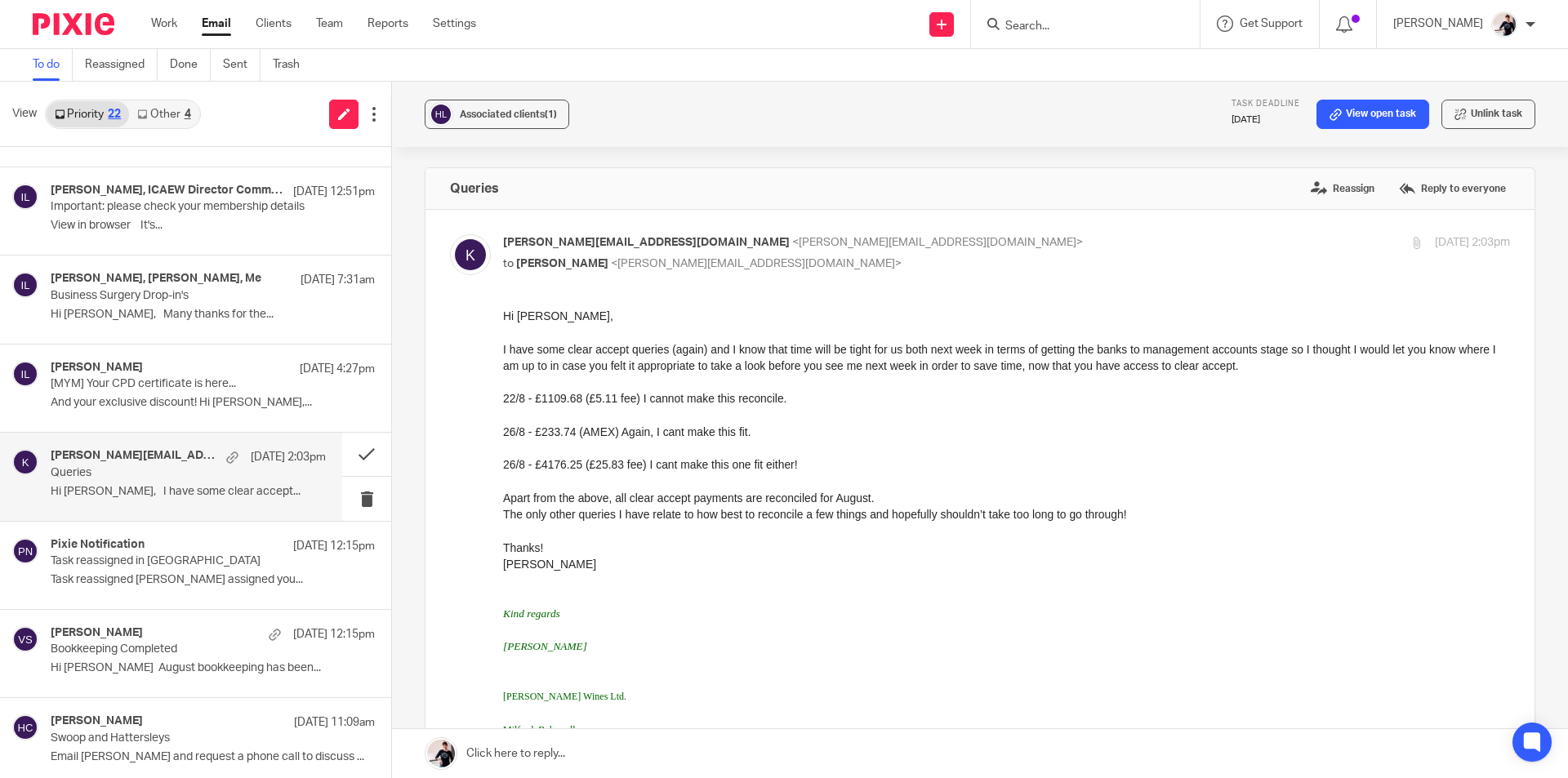
scroll to position [0, 0]
click at [362, 446] on button at bounding box center [366, 454] width 49 height 43
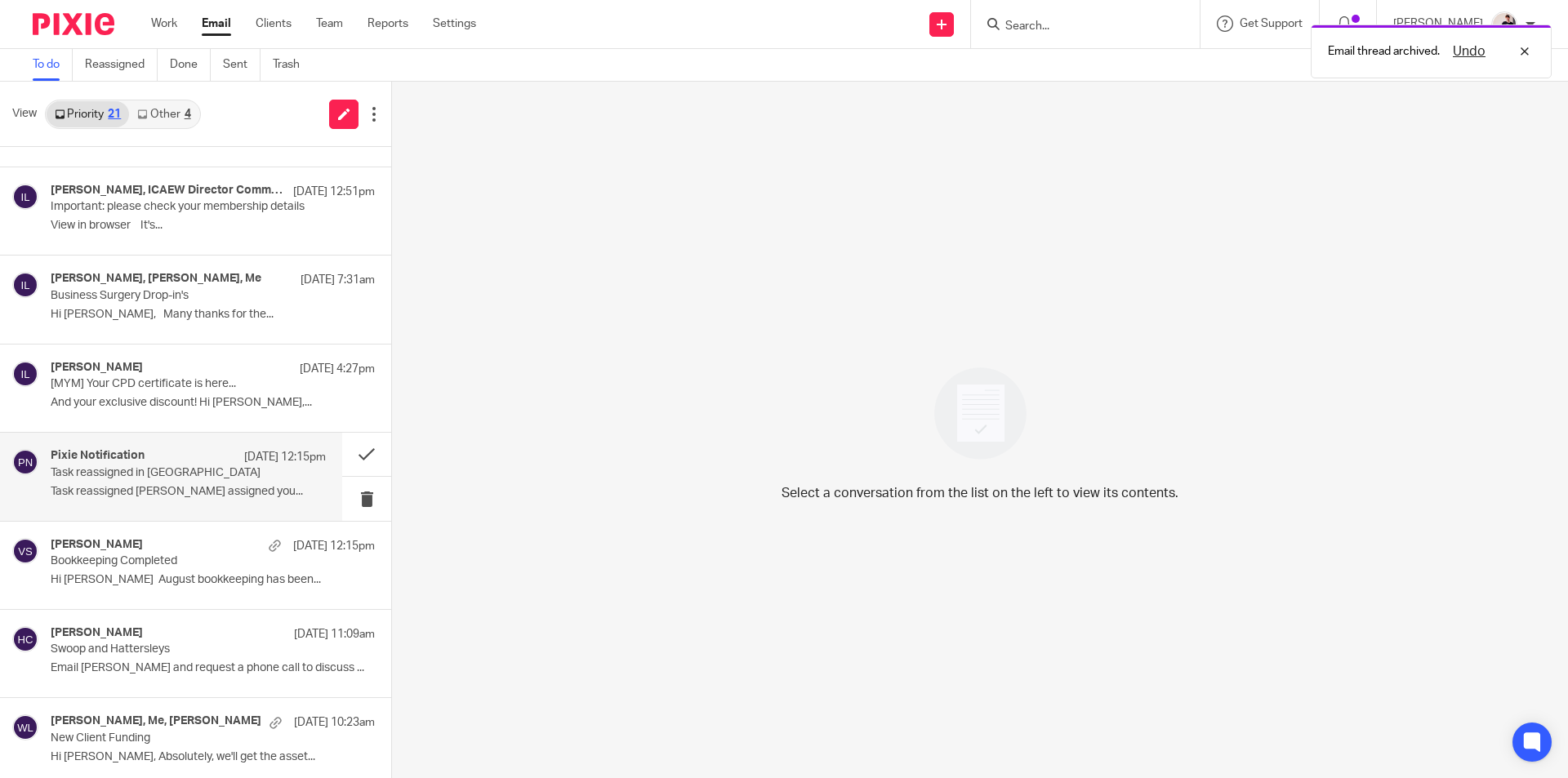
click at [182, 468] on p "Task reassigned in [GEOGRAPHIC_DATA]" at bounding box center [161, 473] width 221 height 14
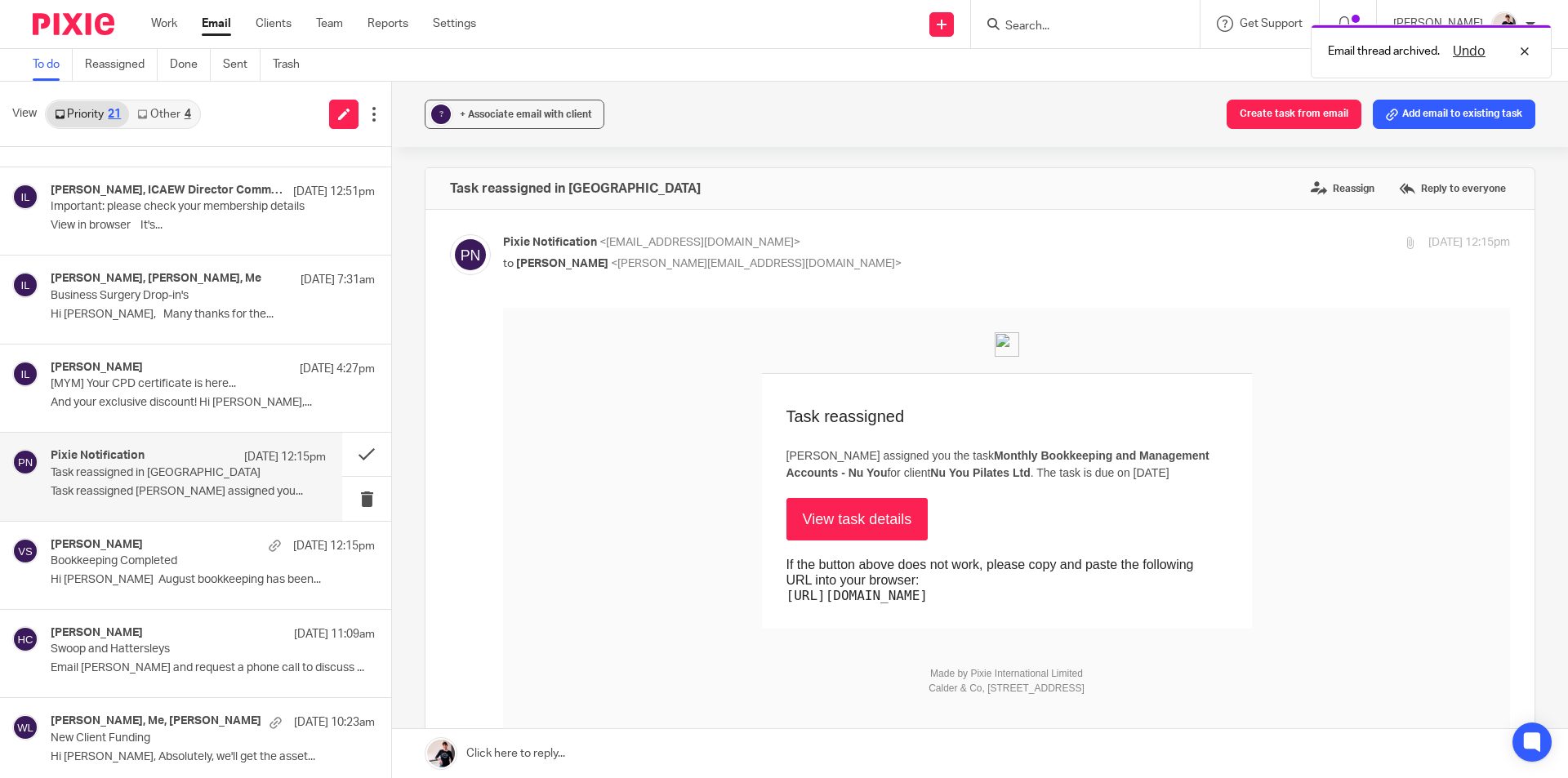
click at [851, 515] on link "View task details" at bounding box center [858, 519] width 142 height 43
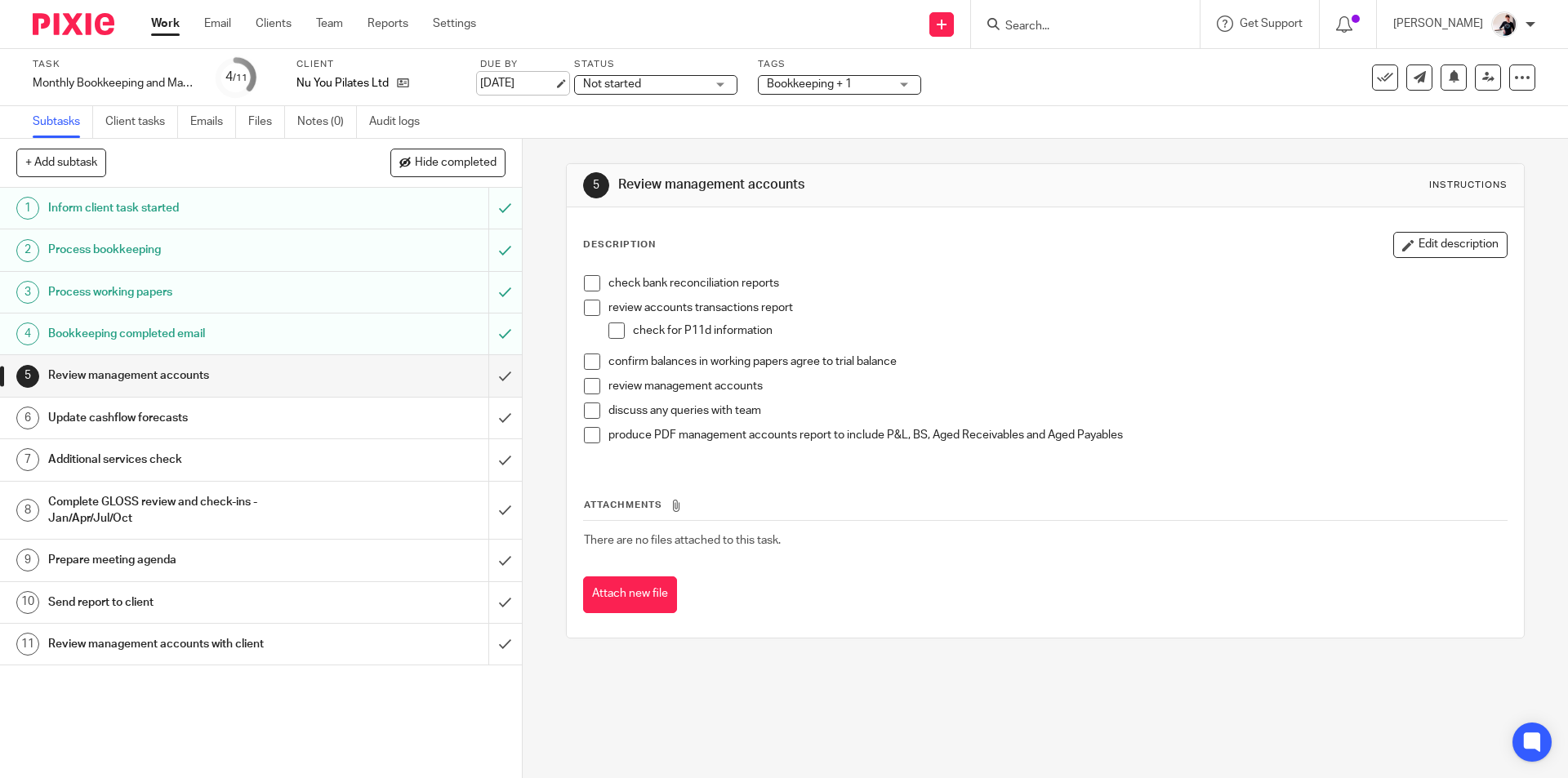
click at [508, 85] on link "[DATE]" at bounding box center [517, 84] width 74 height 17
click at [212, 16] on link "Email" at bounding box center [217, 23] width 27 height 16
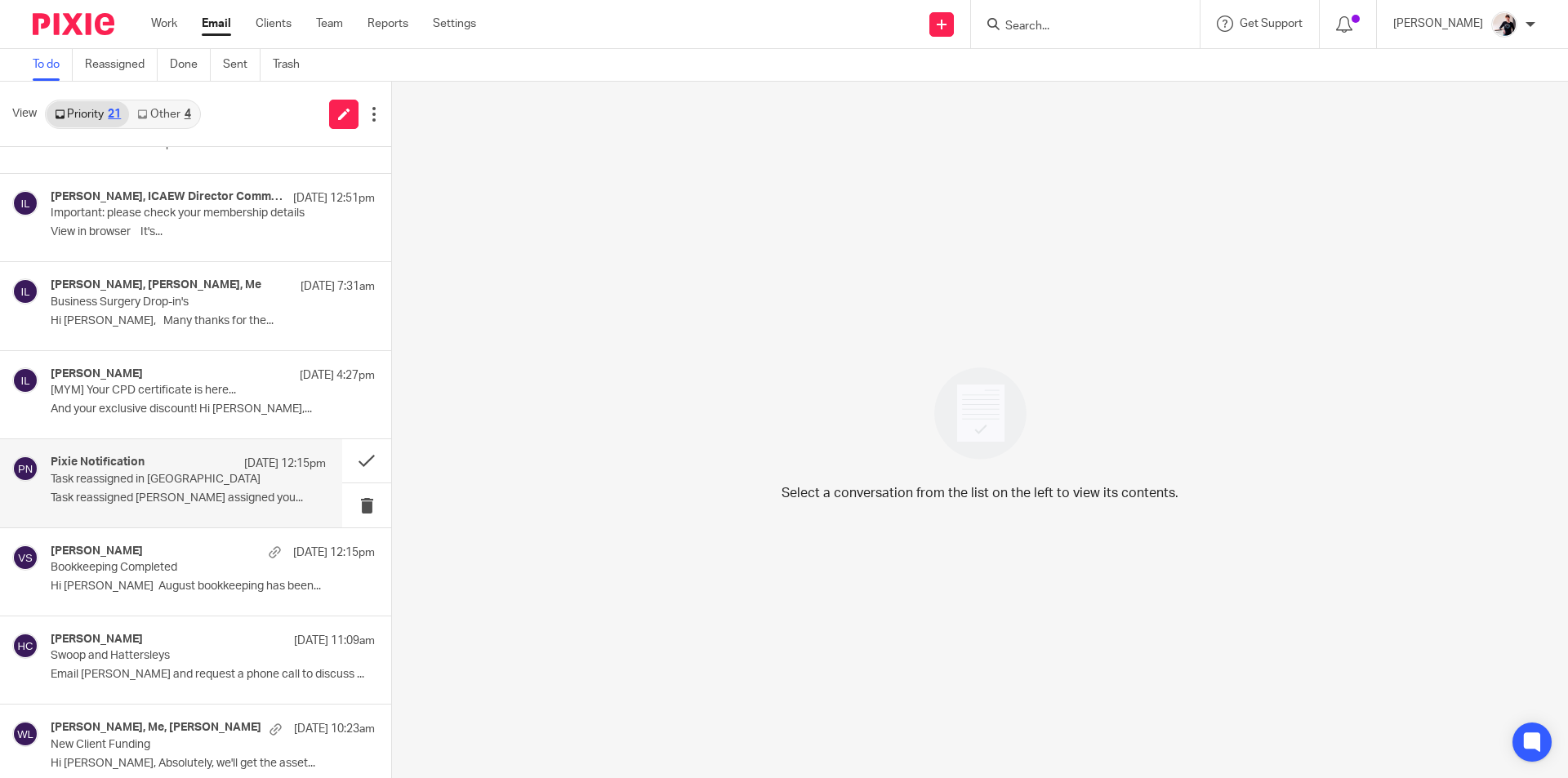
scroll to position [245, 0]
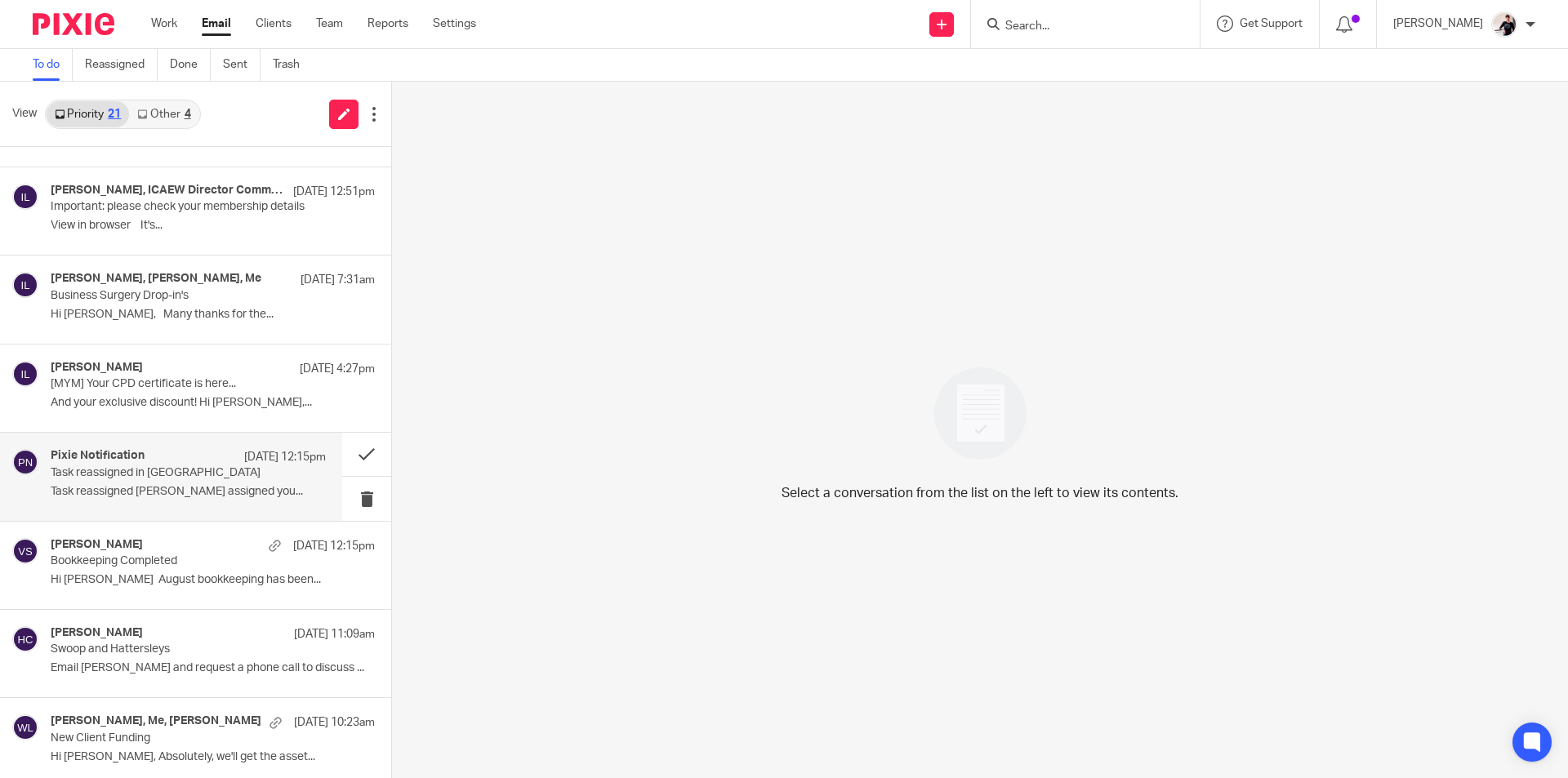
click at [108, 484] on div "Pixie Notification [DATE] 12:15pm Task reassigned in Pixie Task reassigned [PER…" at bounding box center [188, 476] width 275 height 55
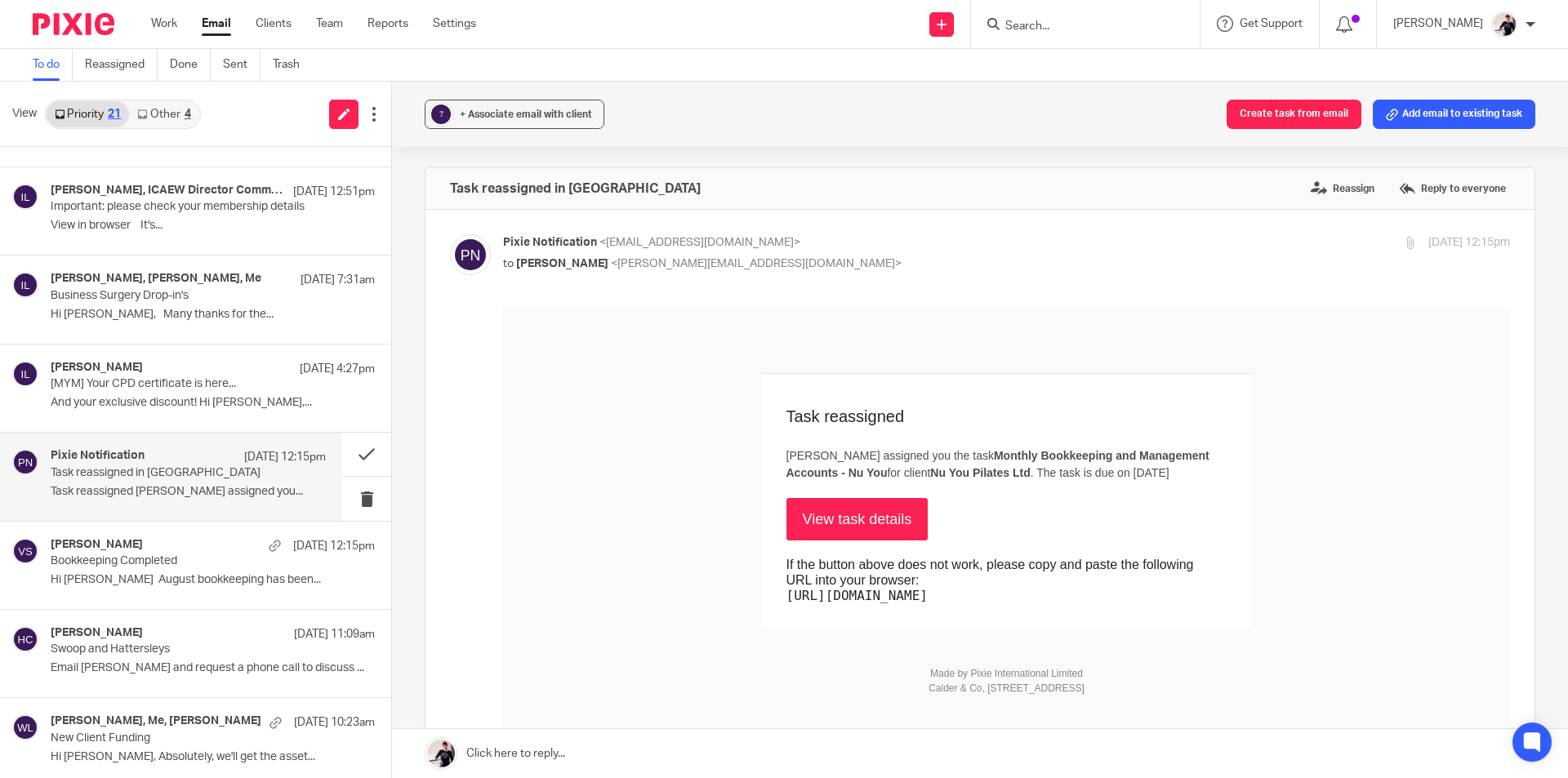
scroll to position [0, 0]
click at [343, 453] on button at bounding box center [366, 454] width 49 height 43
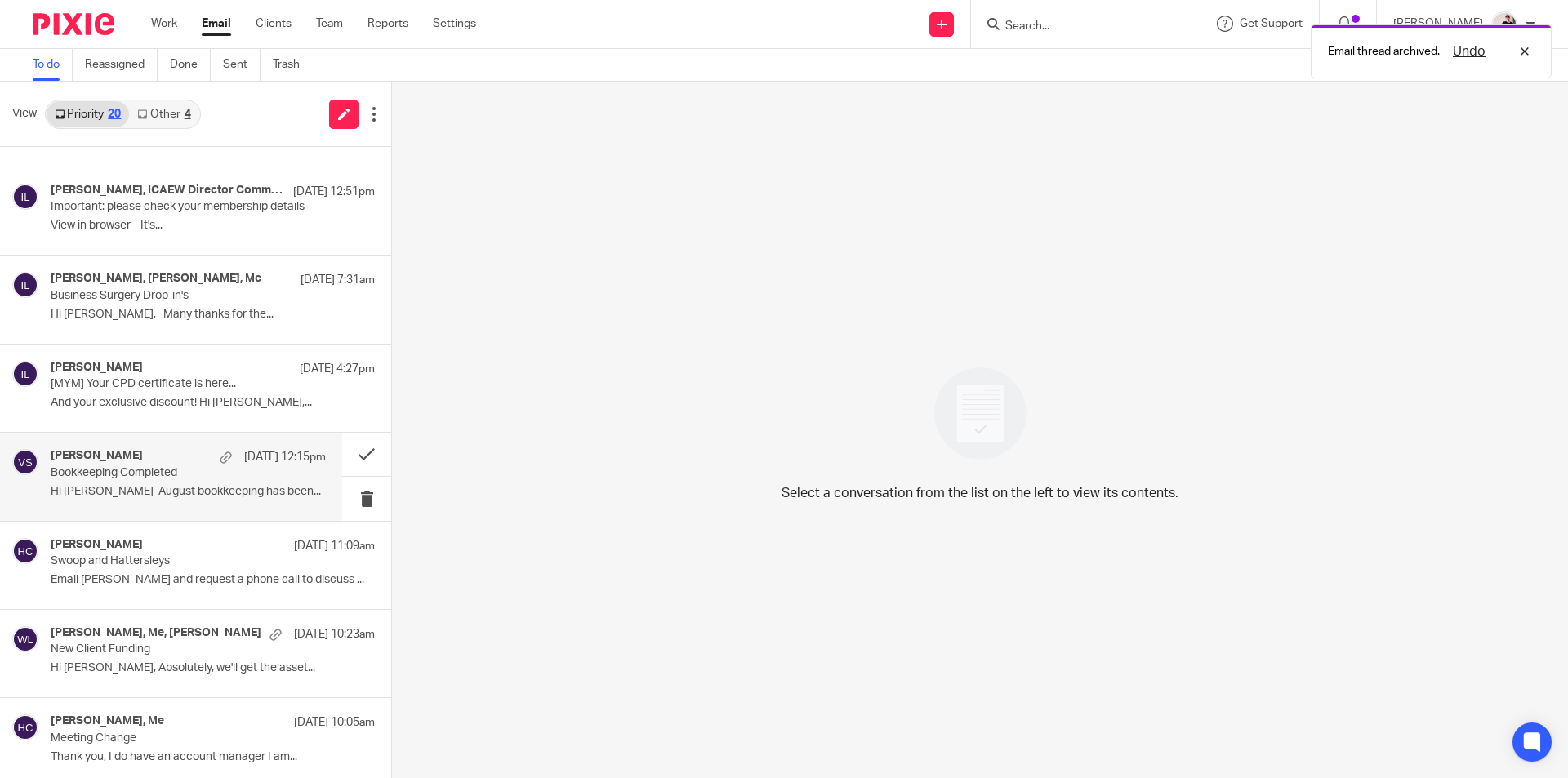
click at [151, 477] on p "Bookkeeping Completed" at bounding box center [161, 473] width 221 height 14
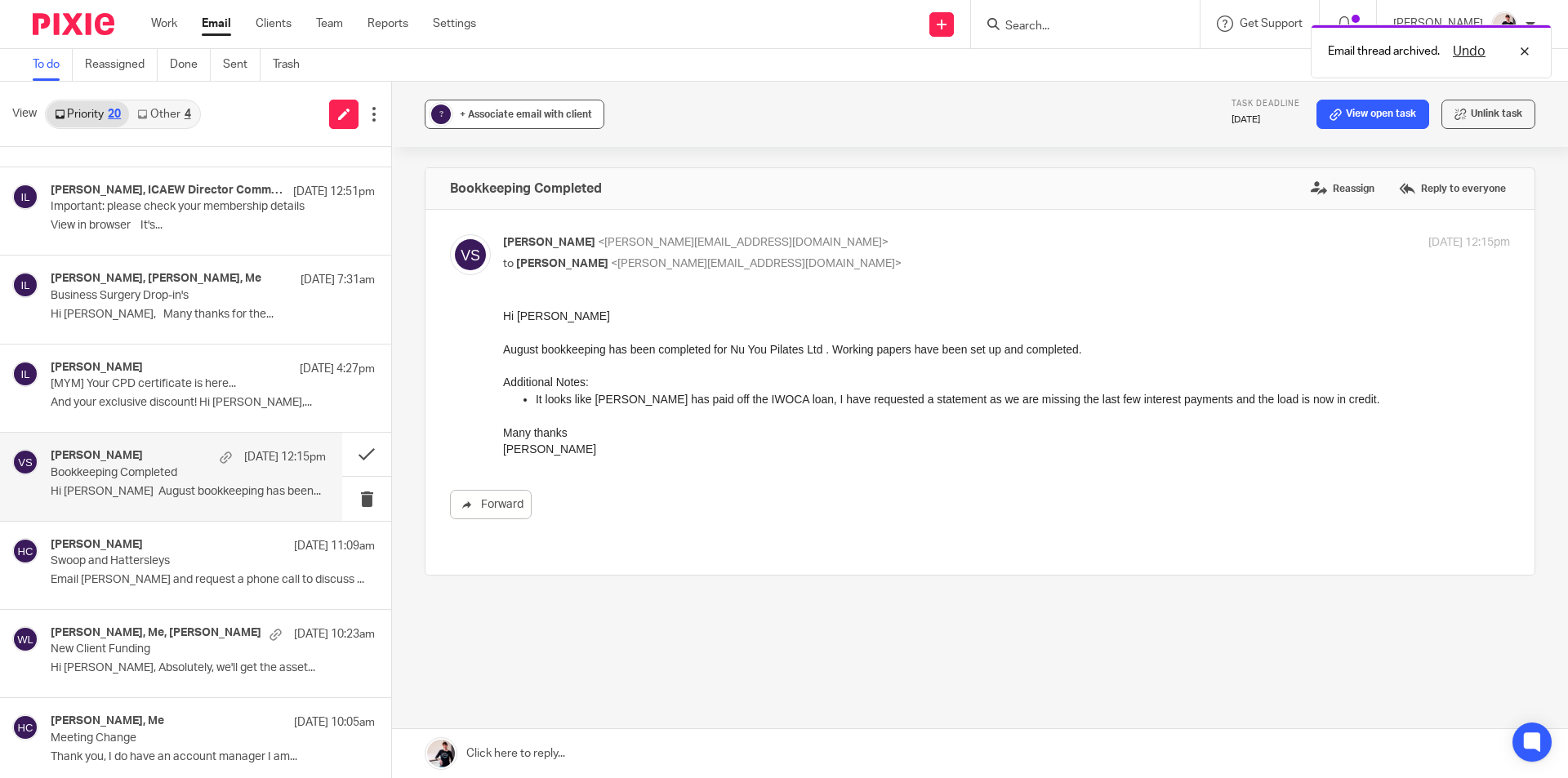
click at [530, 123] on button "? + Associate email with client" at bounding box center [514, 115] width 180 height 30
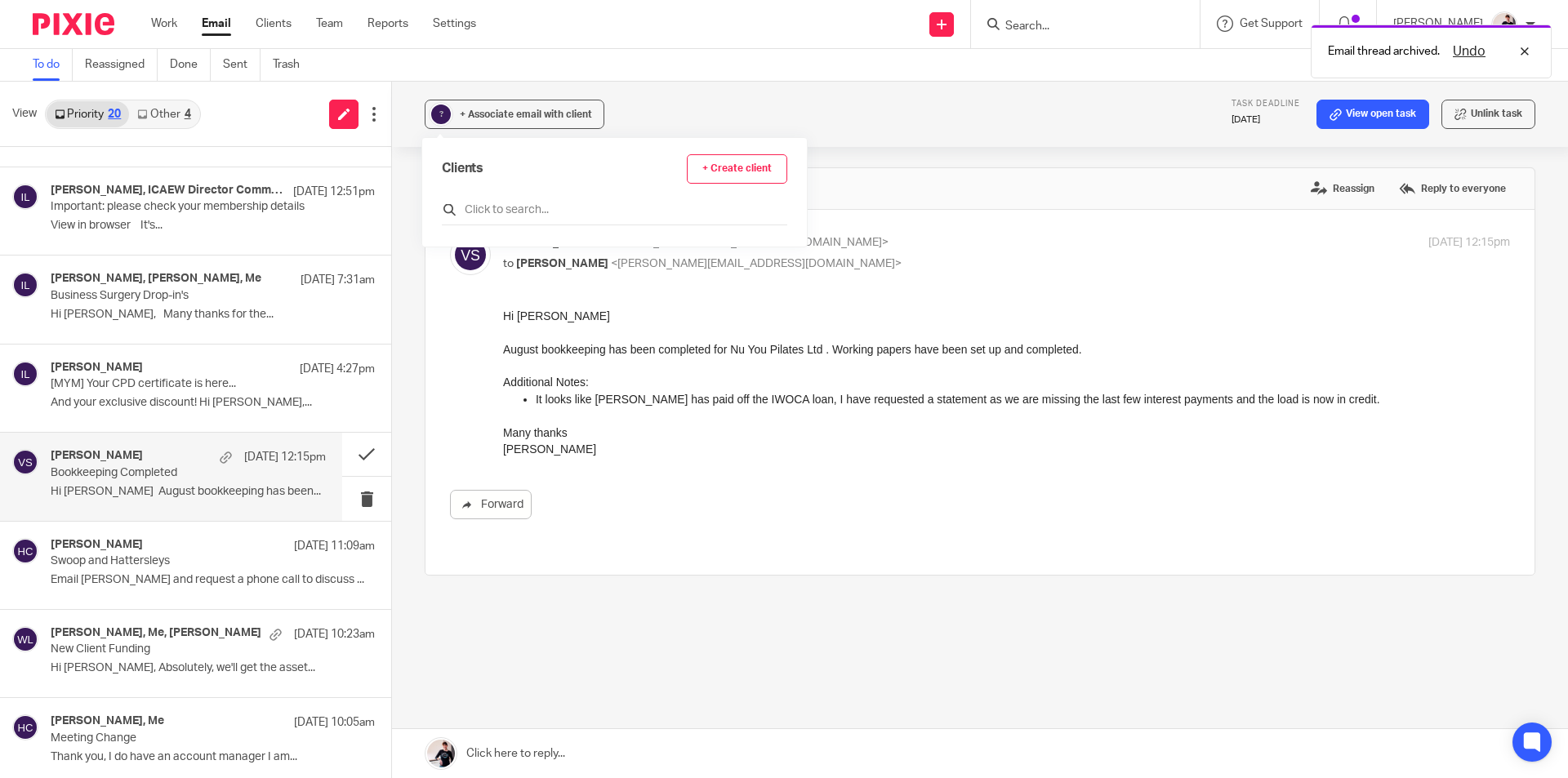
click at [558, 215] on input "text" at bounding box center [615, 209] width 346 height 16
type input "nu"
click at [445, 292] on input "checkbox" at bounding box center [448, 289] width 12 height 12
checkbox input "true"
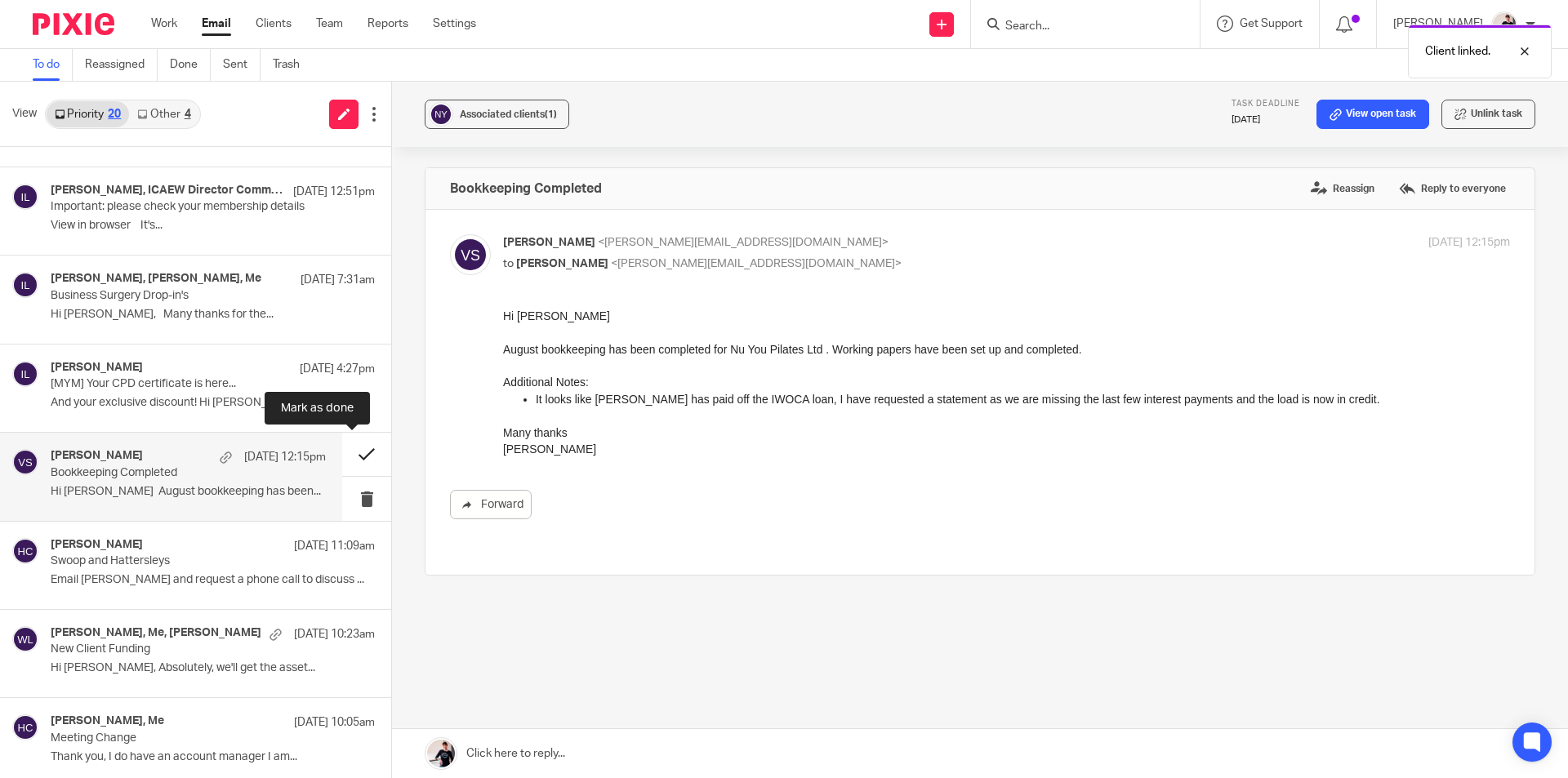
click at [348, 455] on button at bounding box center [366, 454] width 49 height 43
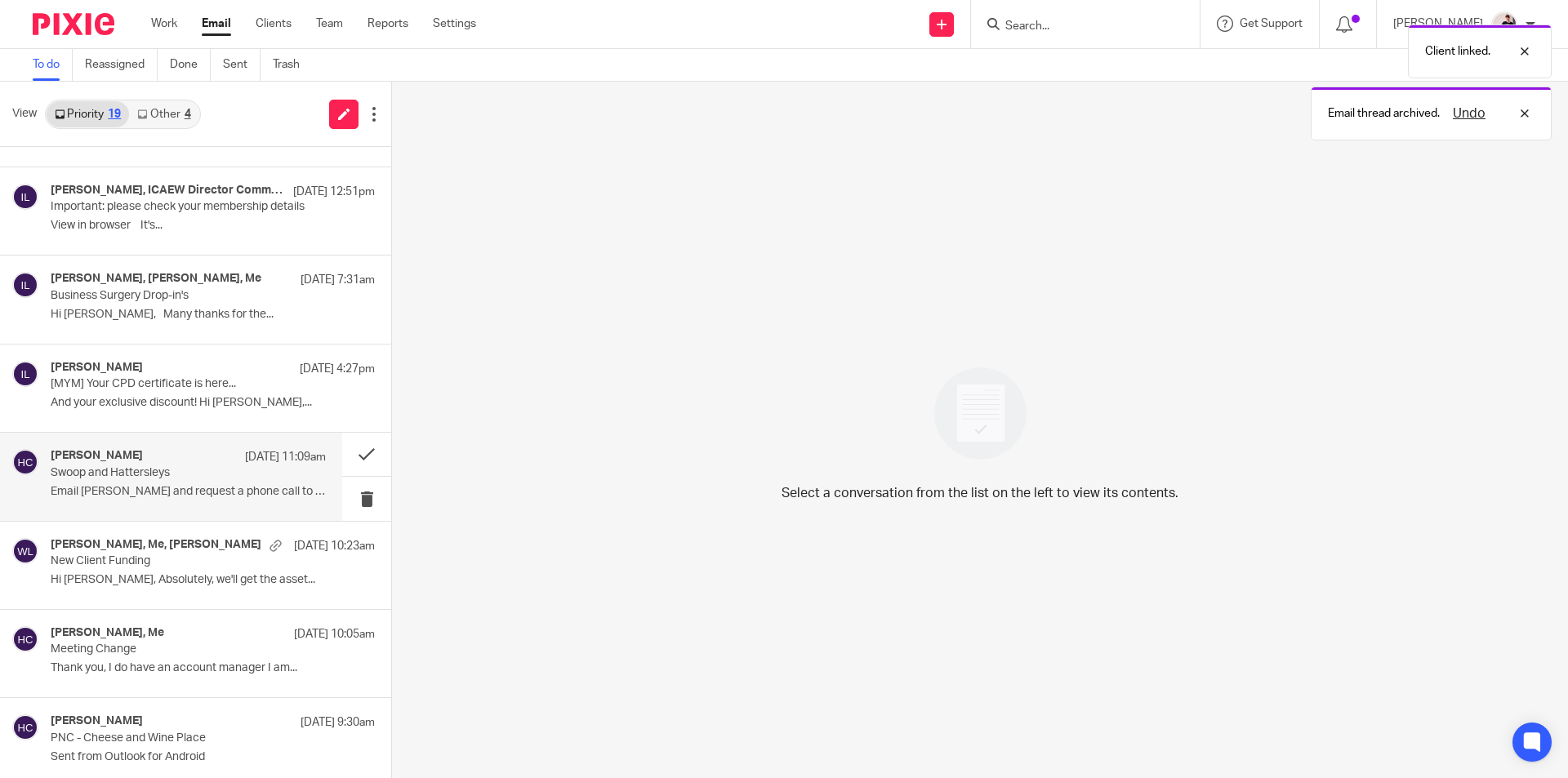
click at [211, 479] on p "Swoop and Hattersleys" at bounding box center [161, 473] width 221 height 14
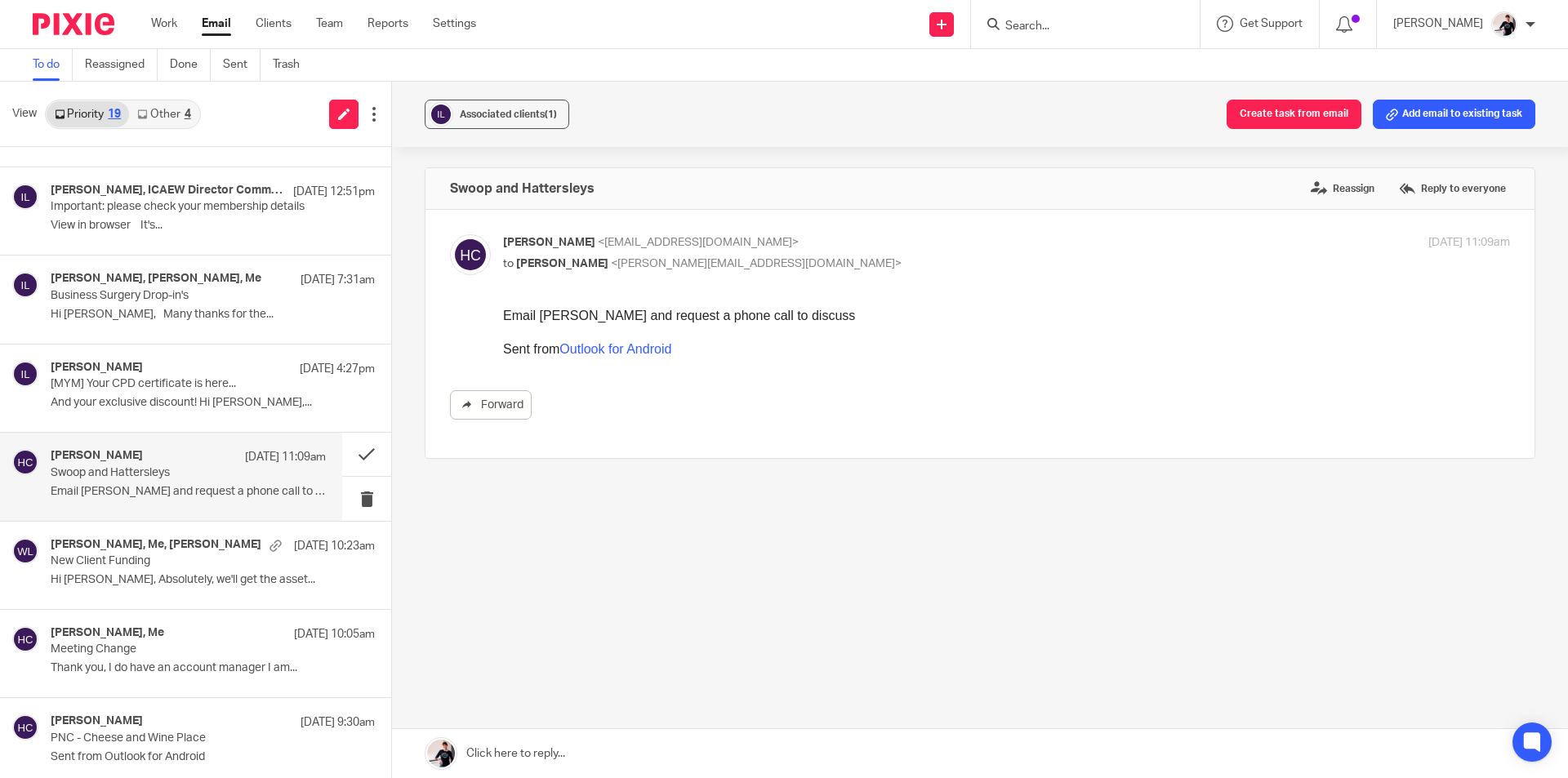
click at [185, 119] on div "4" at bounding box center [188, 114] width 7 height 11
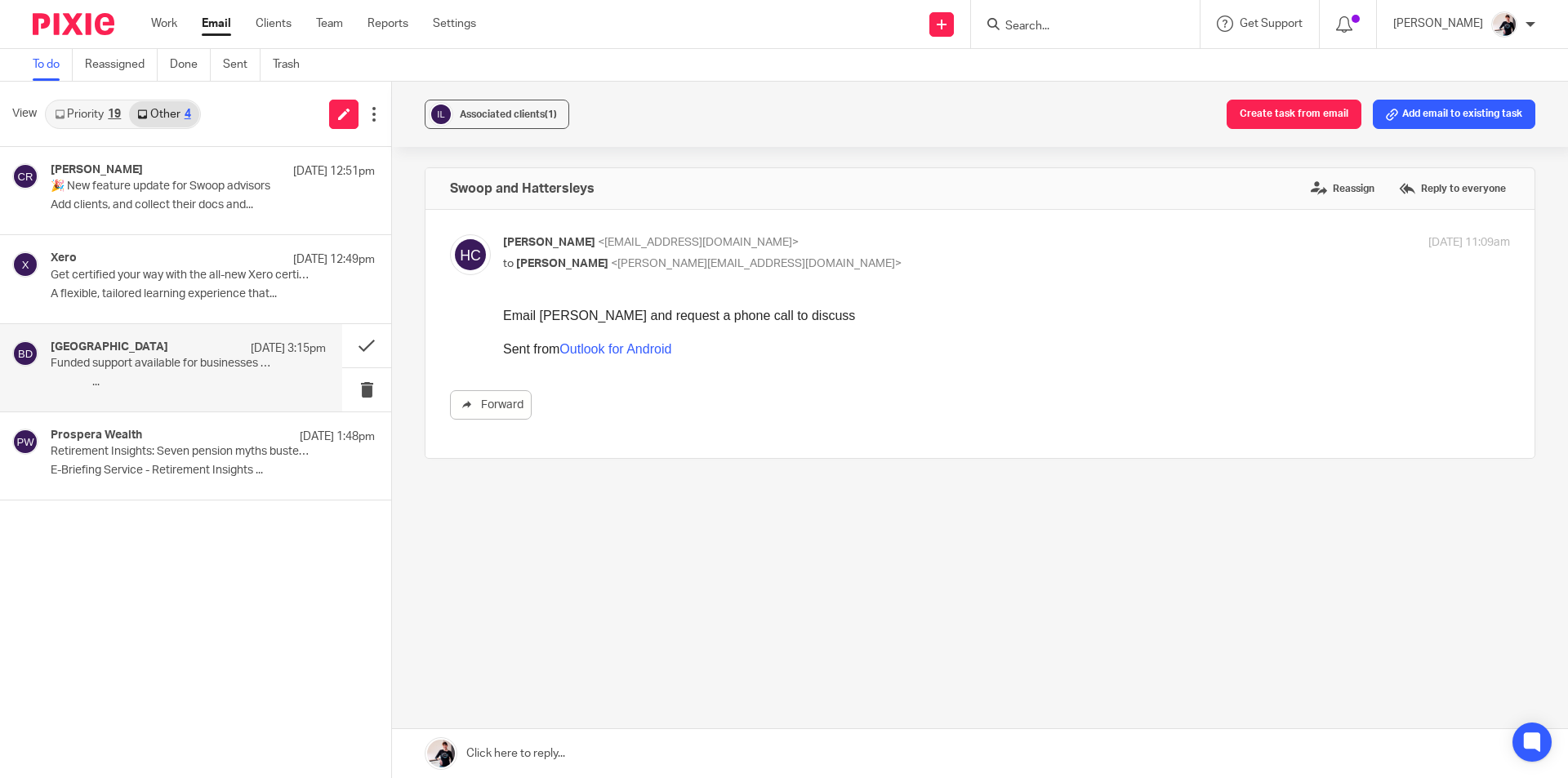
click at [183, 366] on p "Funded support available for businesses in Derbyshire Dales and High Peak" at bounding box center [161, 364] width 221 height 14
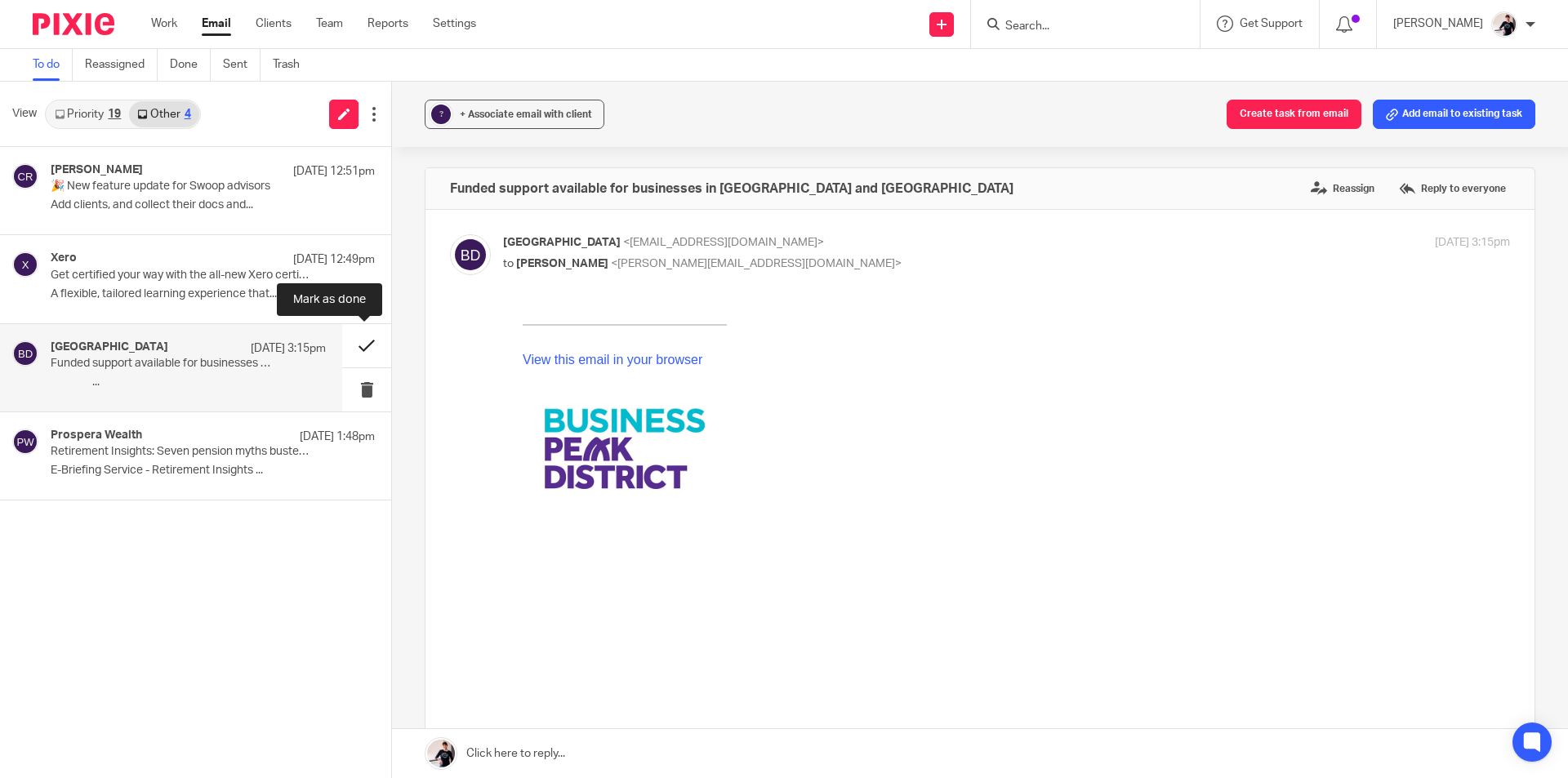
click at [363, 342] on button at bounding box center [366, 346] width 49 height 43
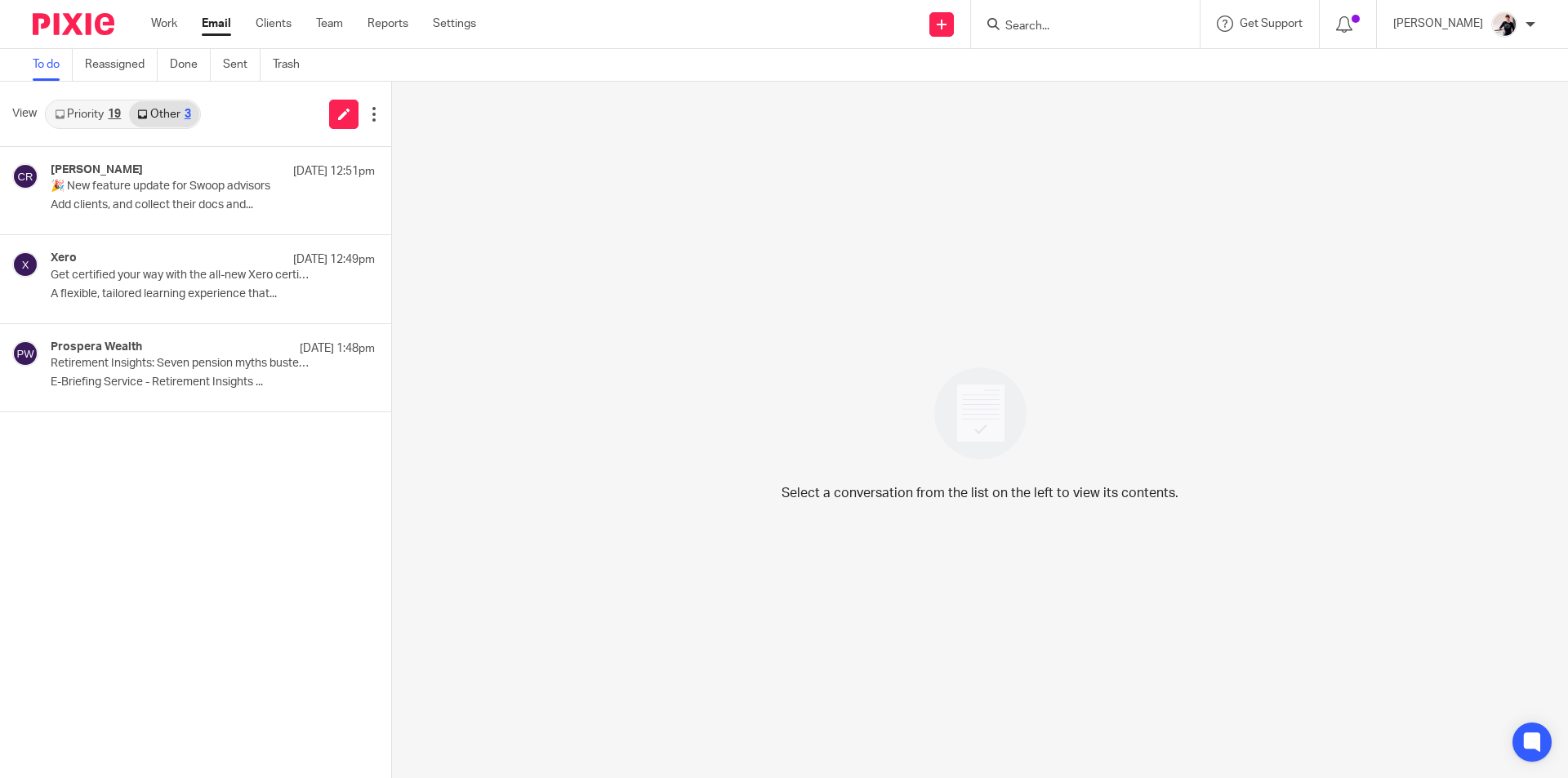
click at [93, 113] on link "Priority 19" at bounding box center [88, 115] width 82 height 26
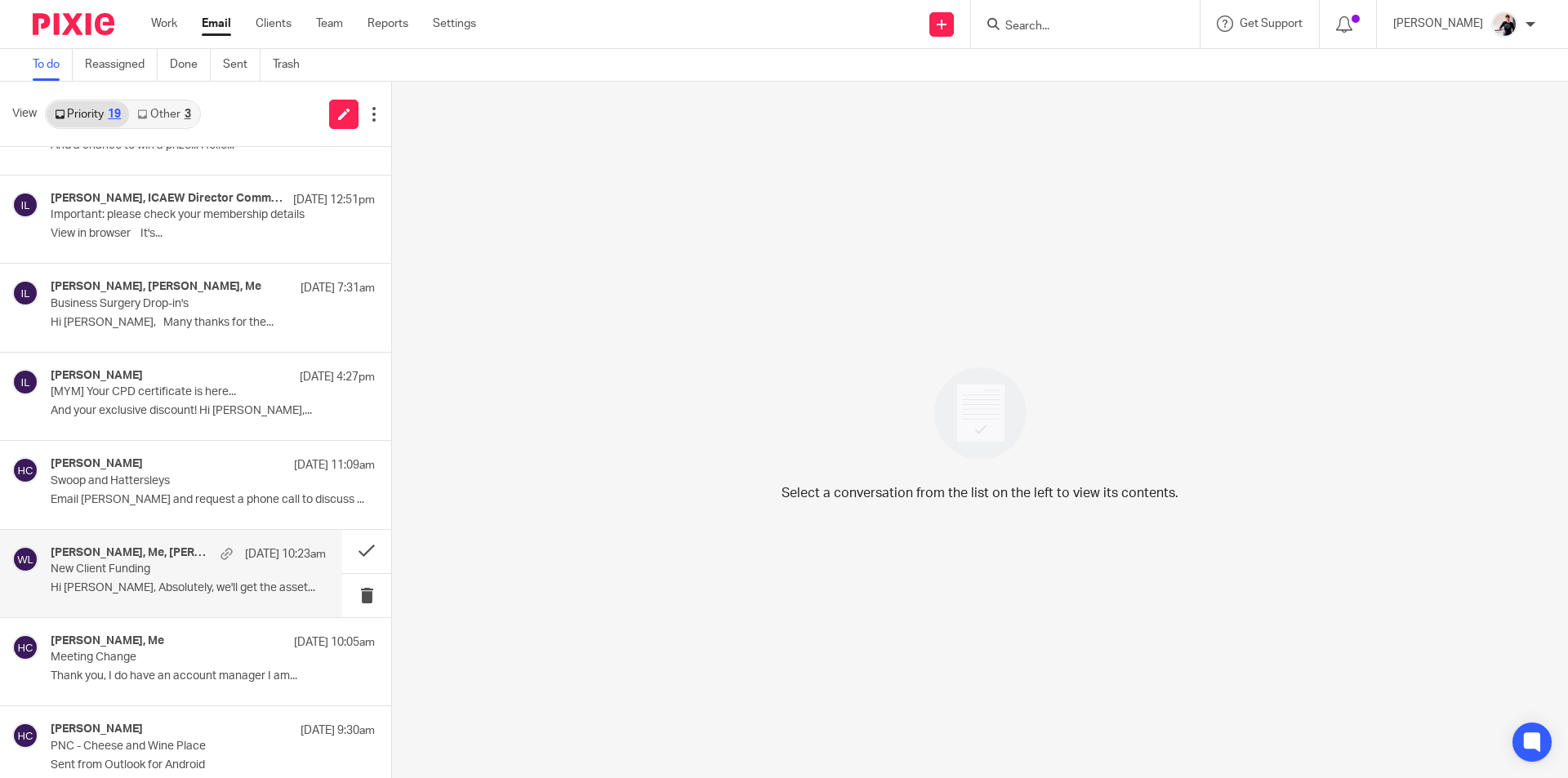
scroll to position [245, 0]
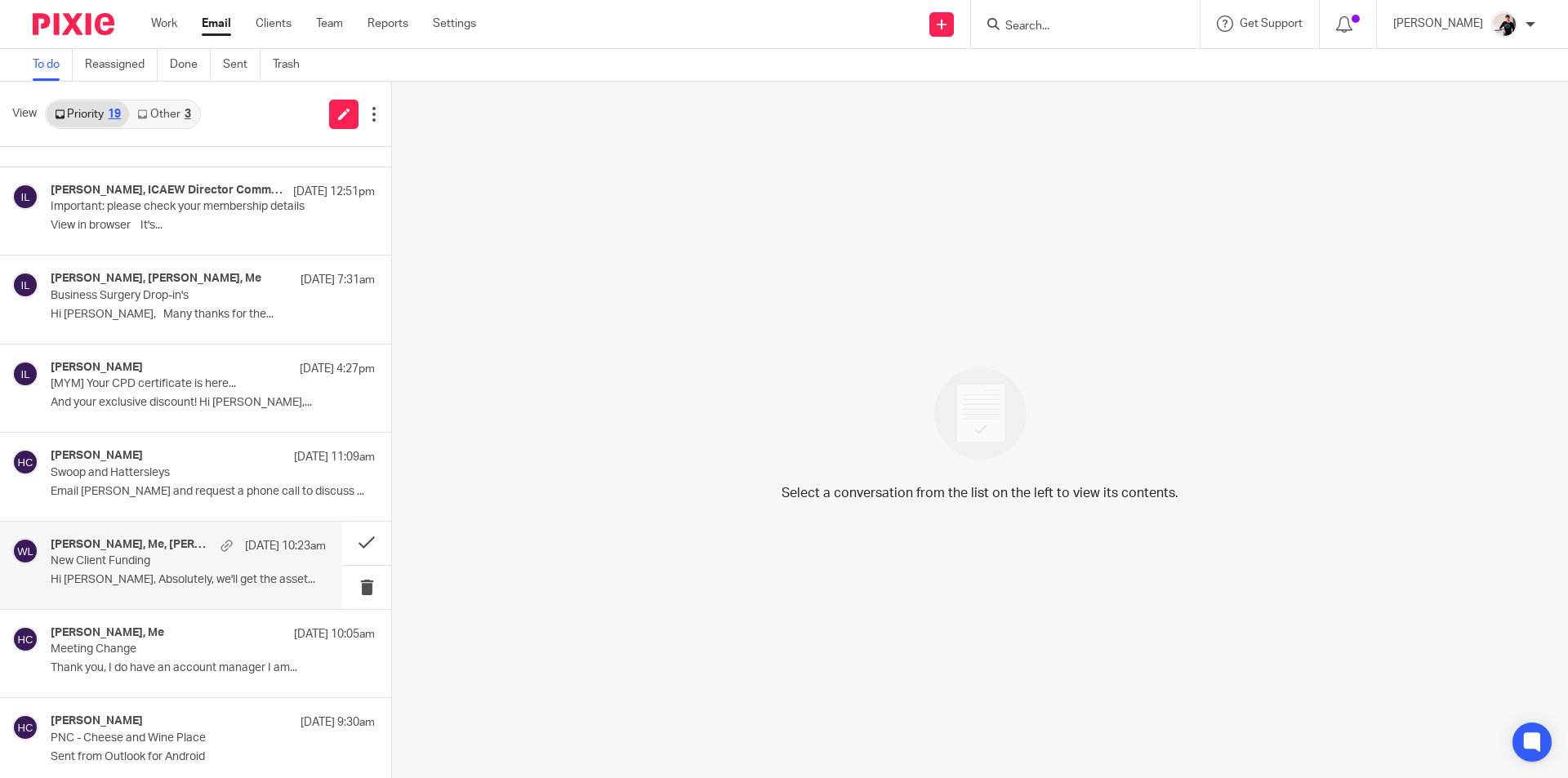
click at [170, 558] on p "New Client Funding" at bounding box center [161, 562] width 221 height 14
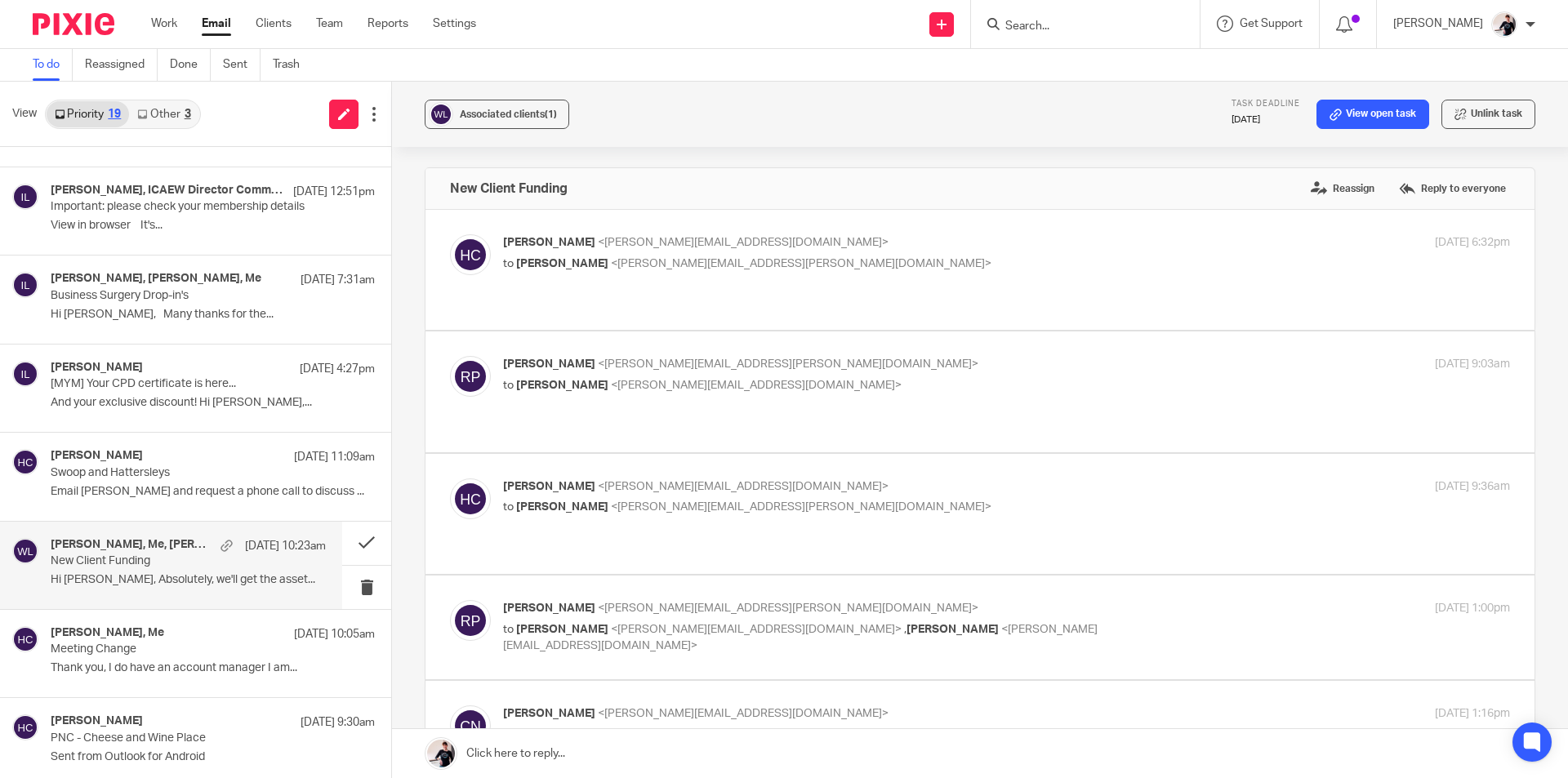
scroll to position [0, 0]
click at [512, 117] on span "Associated clients (1)" at bounding box center [508, 114] width 97 height 10
click at [1350, 117] on link "View open task" at bounding box center [1373, 115] width 113 height 30
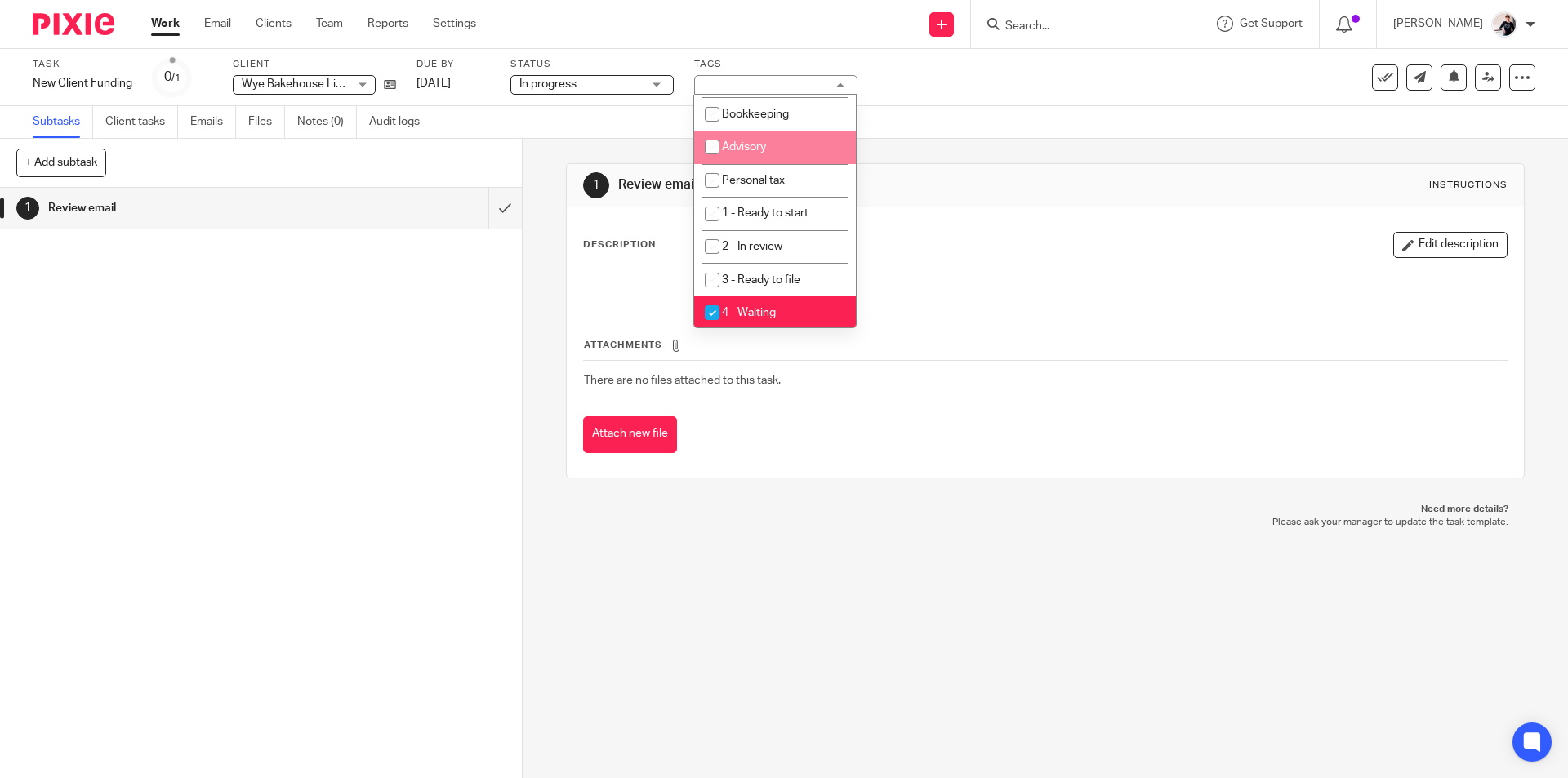
scroll to position [163, 0]
click at [815, 315] on li "4 - Waiting" at bounding box center [774, 312] width 161 height 34
checkbox input "false"
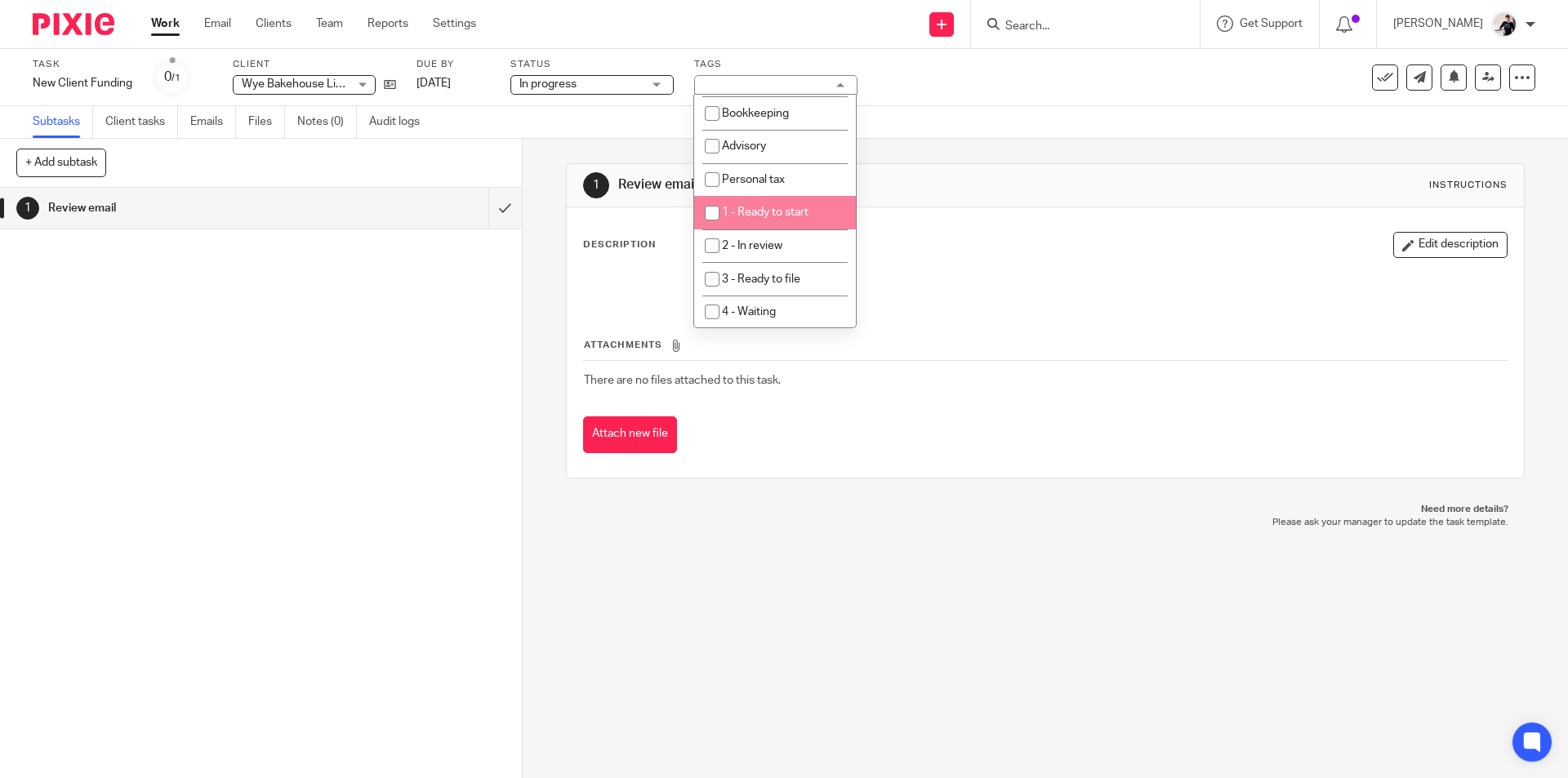
click at [813, 211] on li "1 - Ready to start" at bounding box center [774, 213] width 161 height 34
checkbox input "true"
click at [456, 88] on link "[DATE]" at bounding box center [453, 84] width 74 height 17
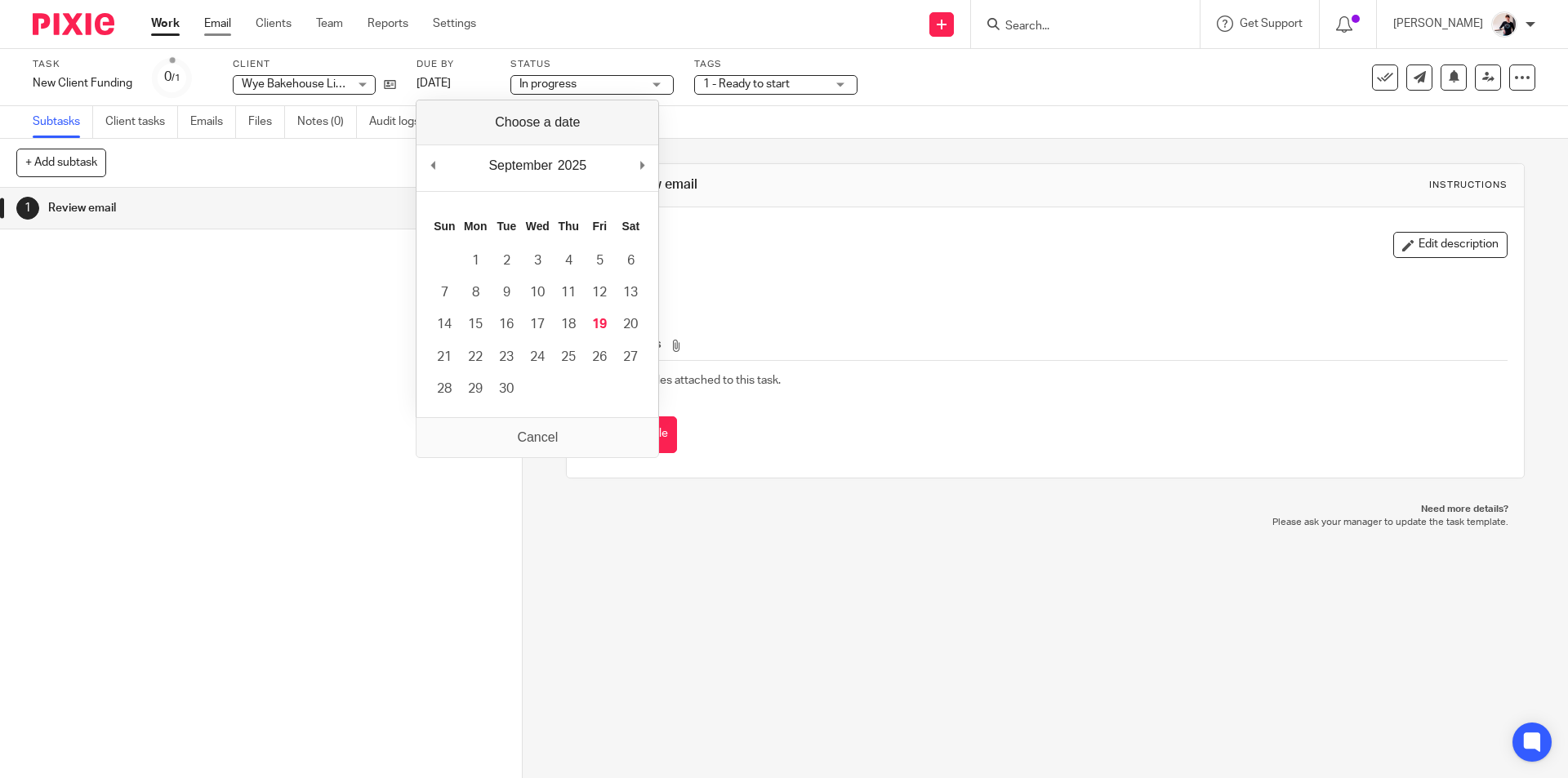
click at [227, 24] on link "Email" at bounding box center [217, 23] width 27 height 16
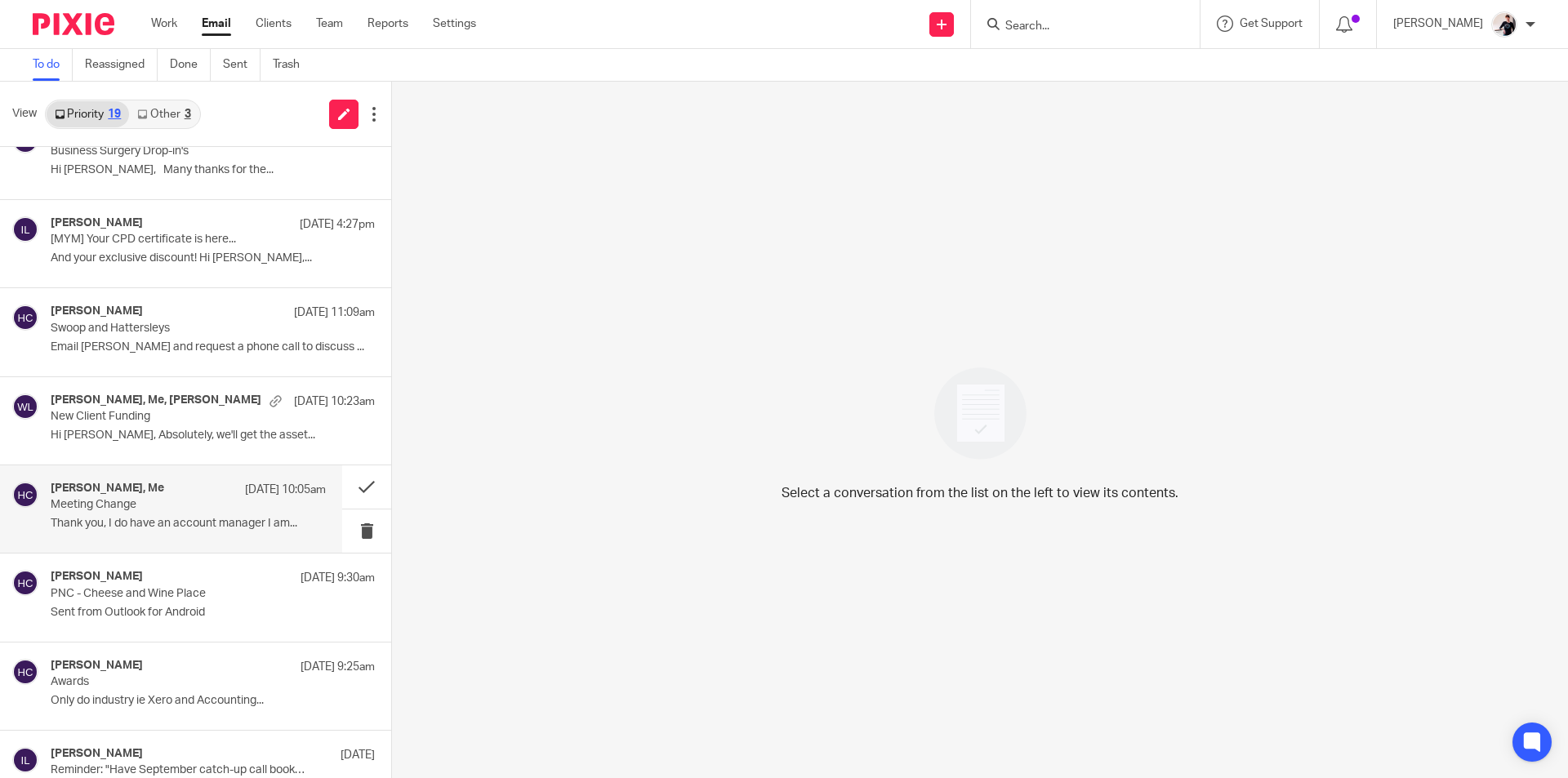
scroll to position [388, 0]
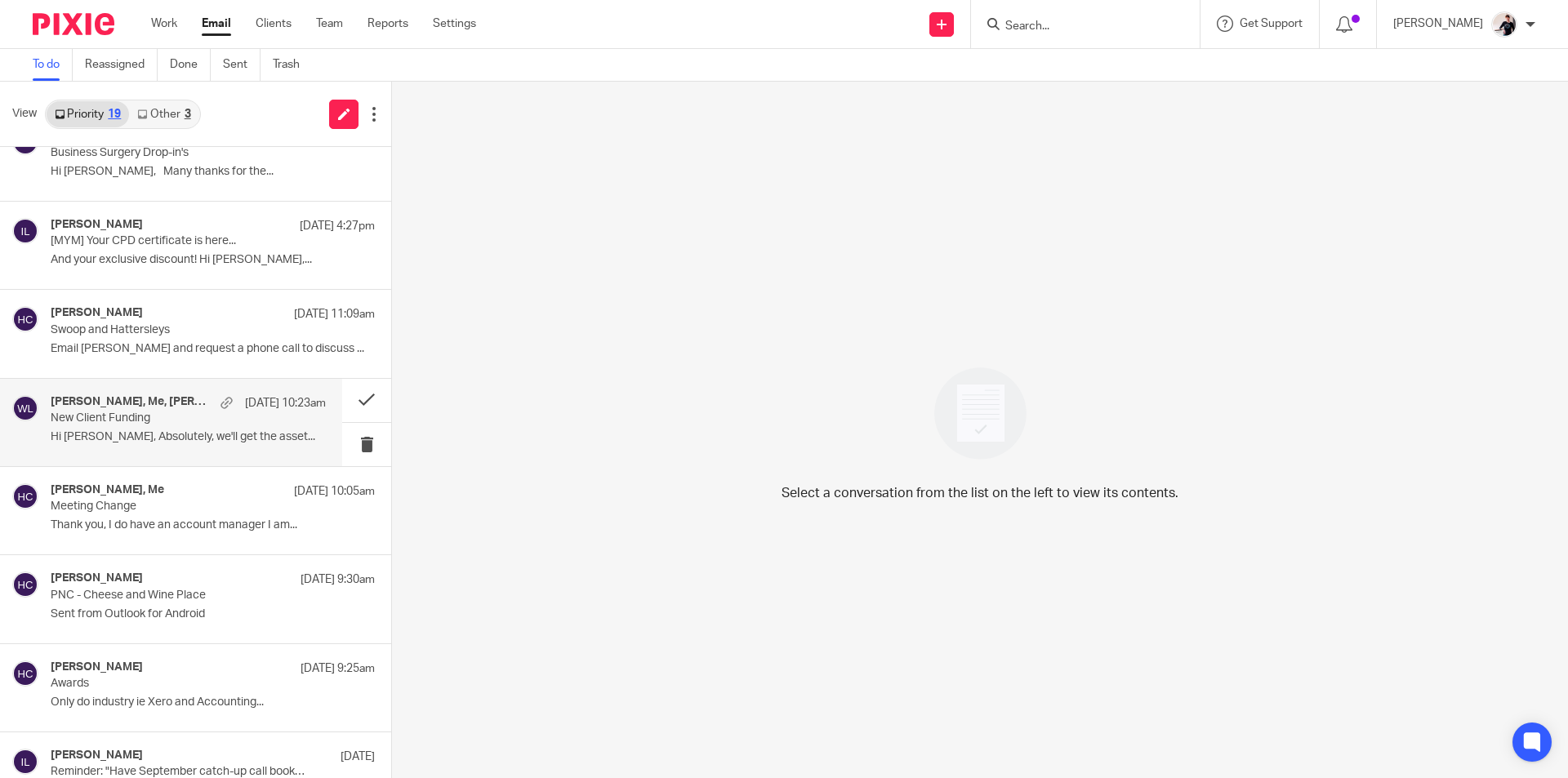
click at [109, 429] on div "Ron Pearson, Me, Charlie Nielsen 17 Sep 10:23am New Client Funding Hi Helen, Ab…" at bounding box center [188, 422] width 275 height 55
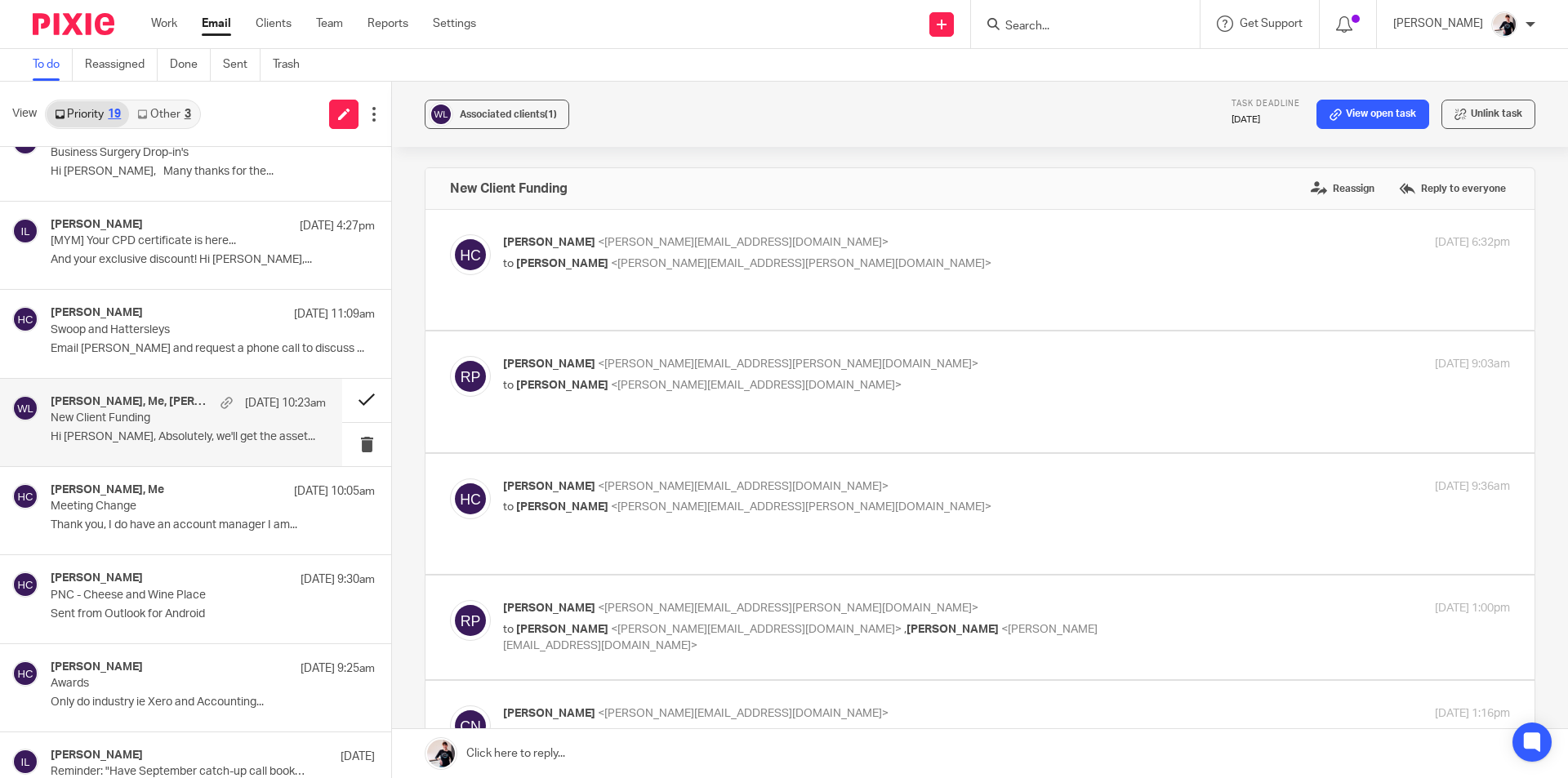
scroll to position [0, 0]
click at [342, 399] on button at bounding box center [366, 400] width 49 height 43
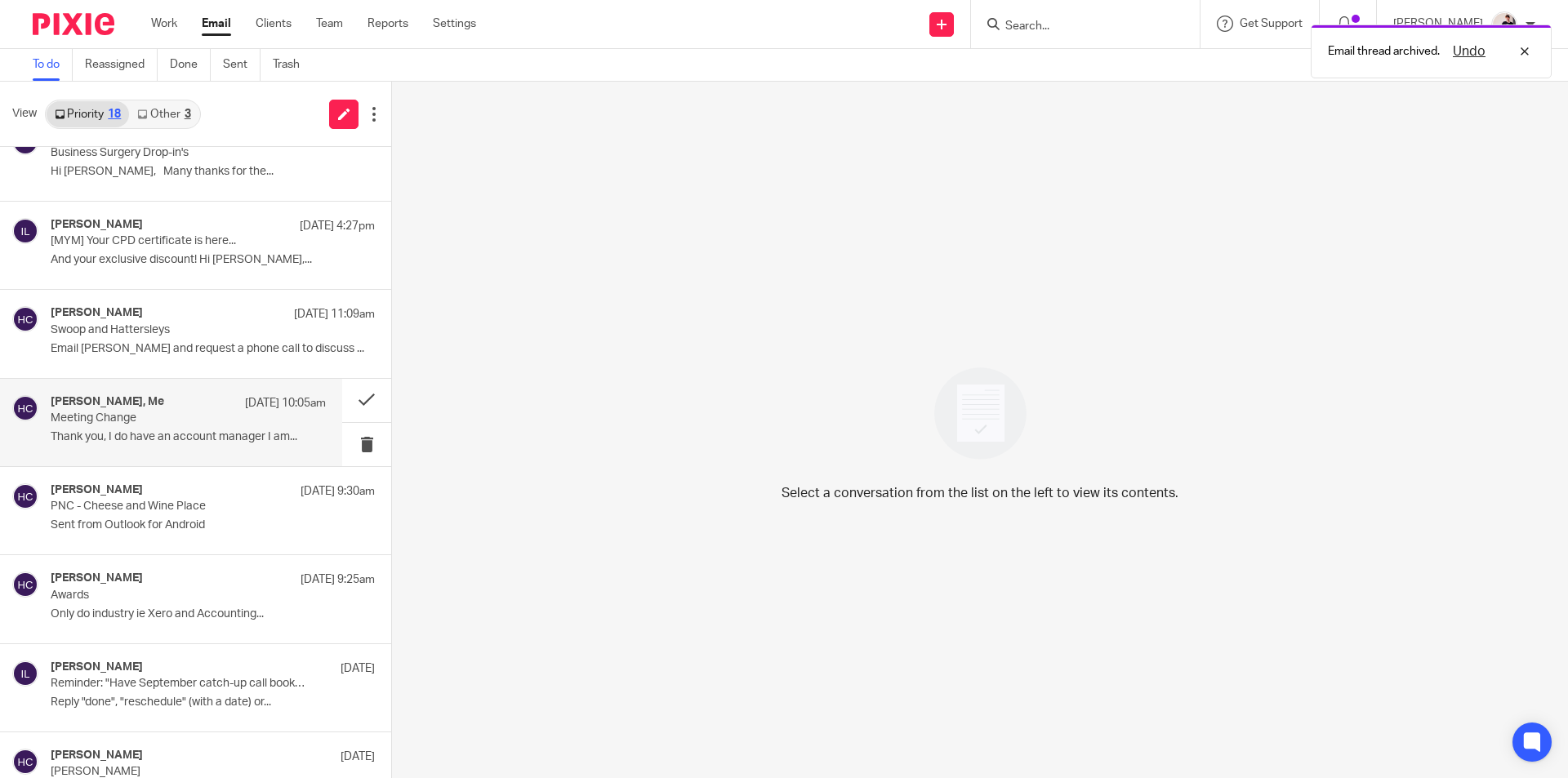
click at [198, 424] on p "Meeting Change" at bounding box center [161, 419] width 221 height 14
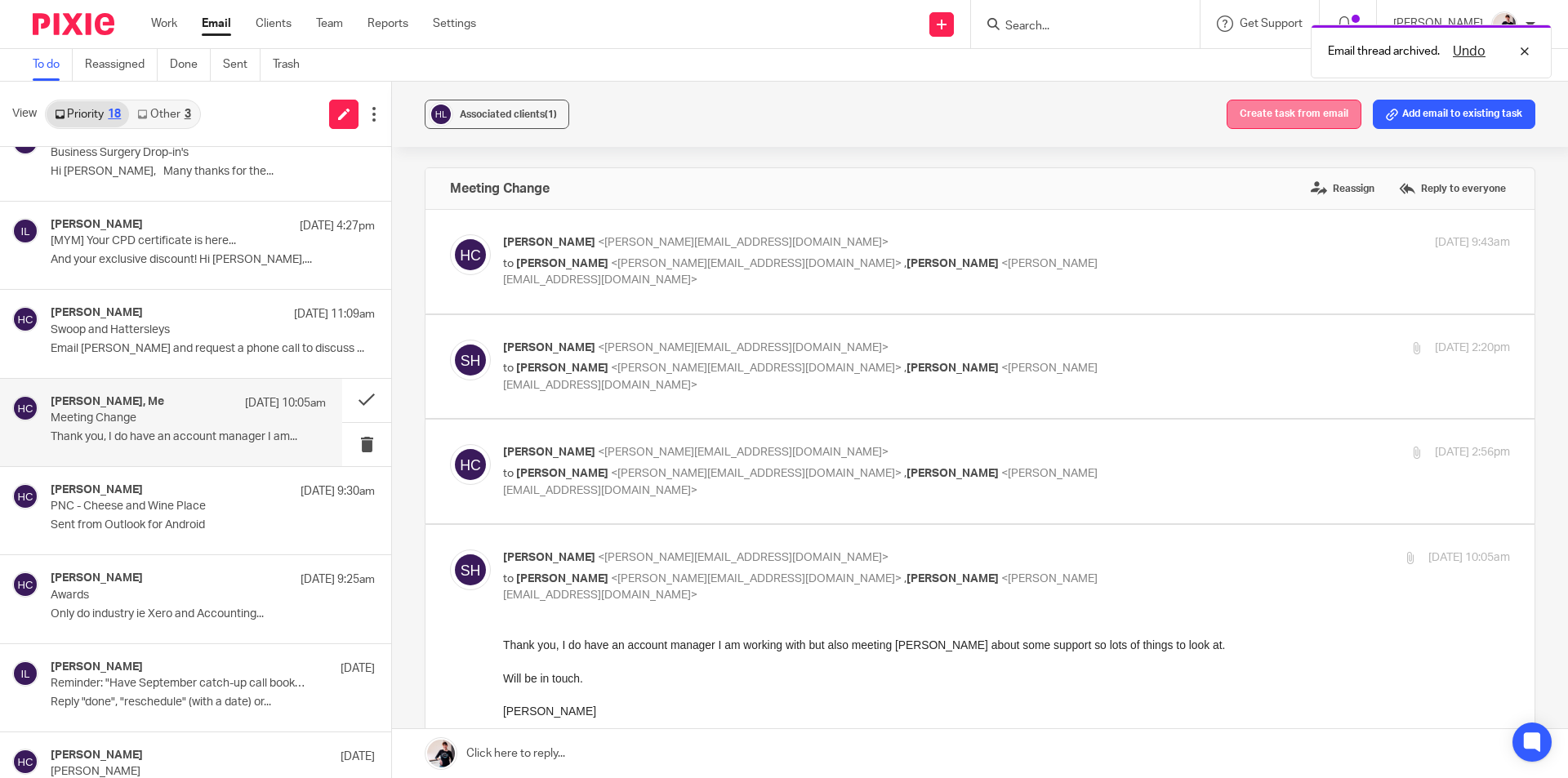
click at [1255, 114] on button "Create task from email" at bounding box center [1294, 115] width 135 height 30
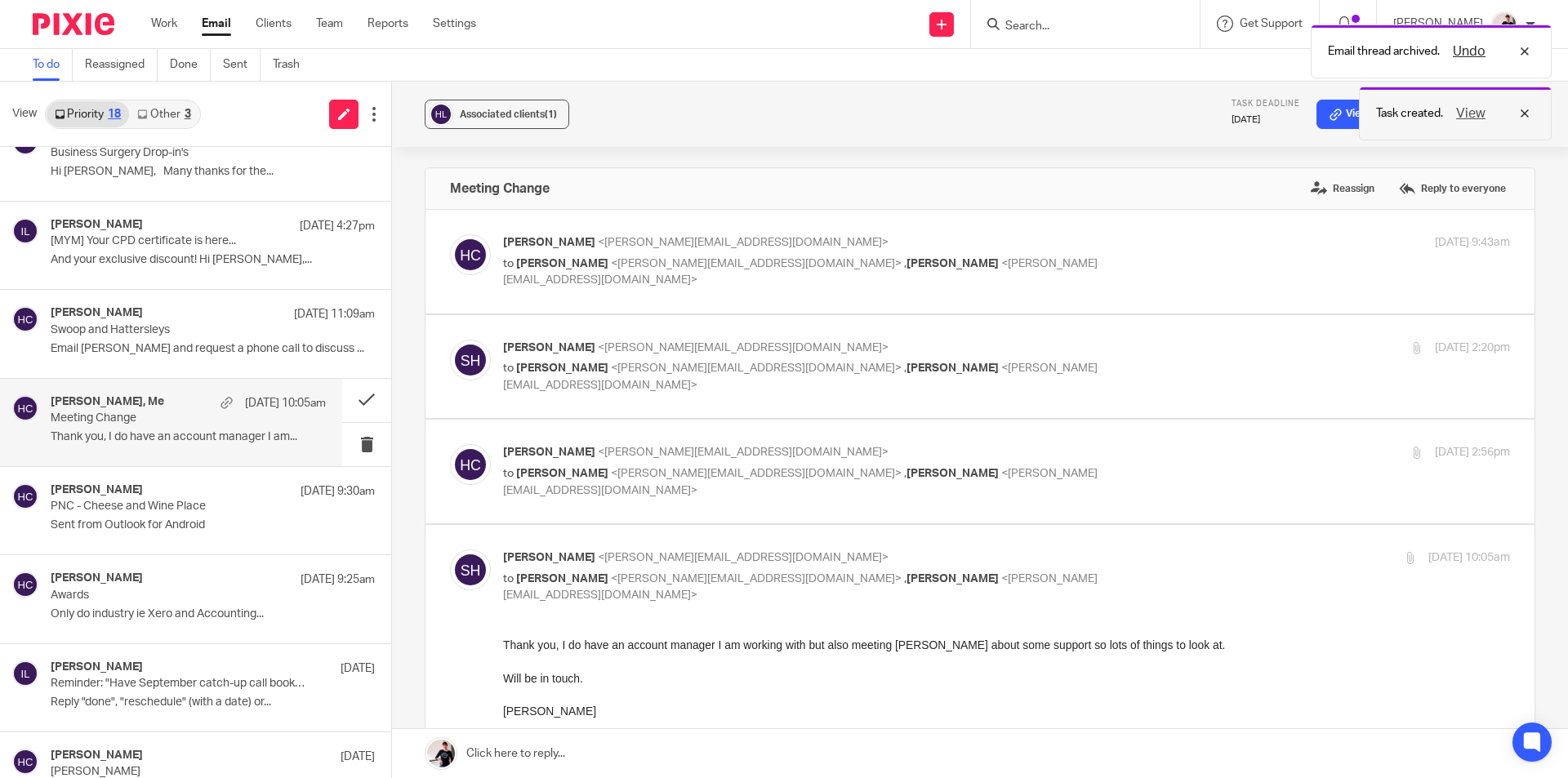
click at [1467, 114] on button "View" at bounding box center [1470, 113] width 39 height 20
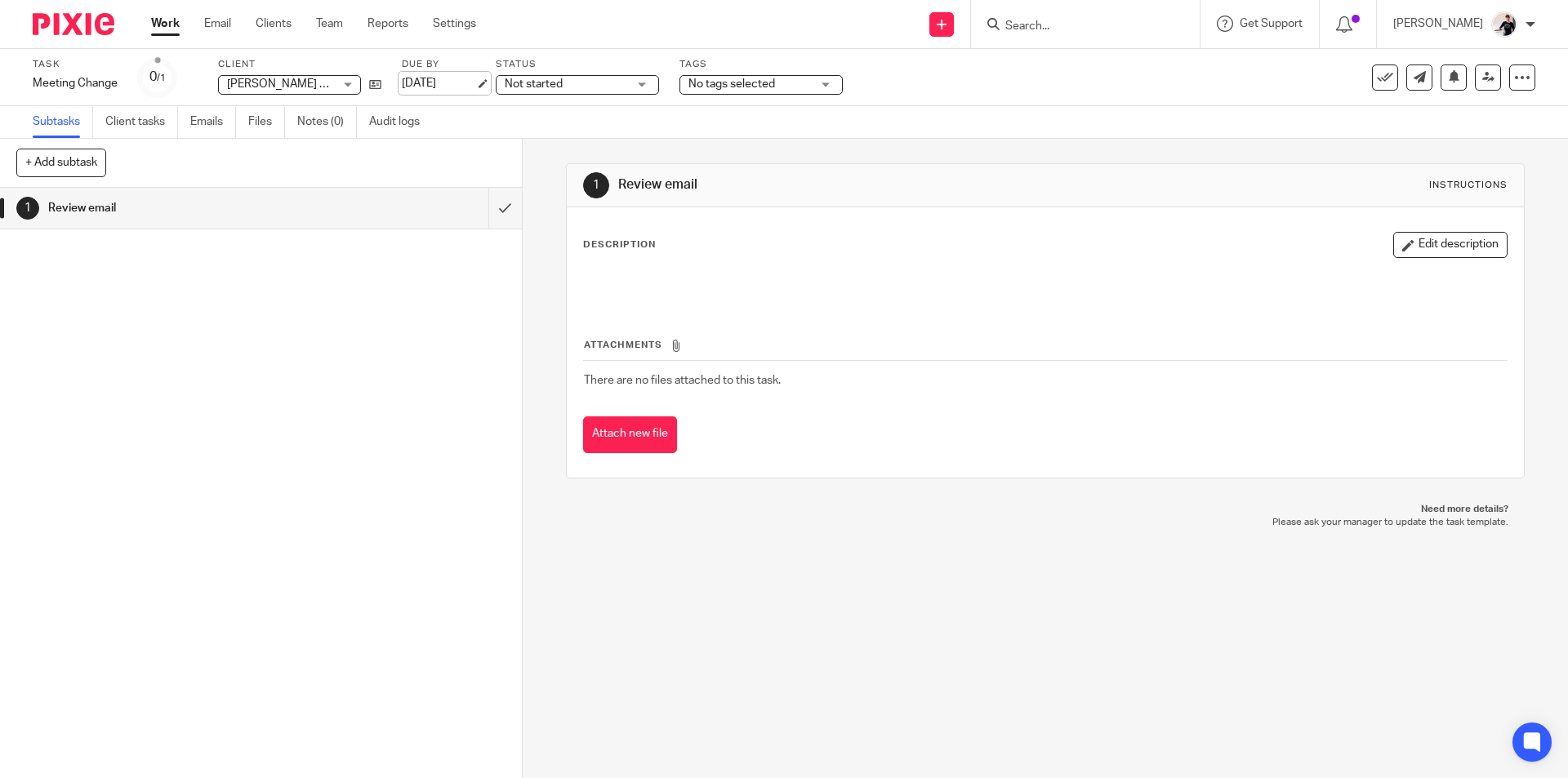
click at [438, 86] on link "[DATE]" at bounding box center [438, 84] width 74 height 17
click at [585, 80] on span "Not started" at bounding box center [565, 84] width 122 height 17
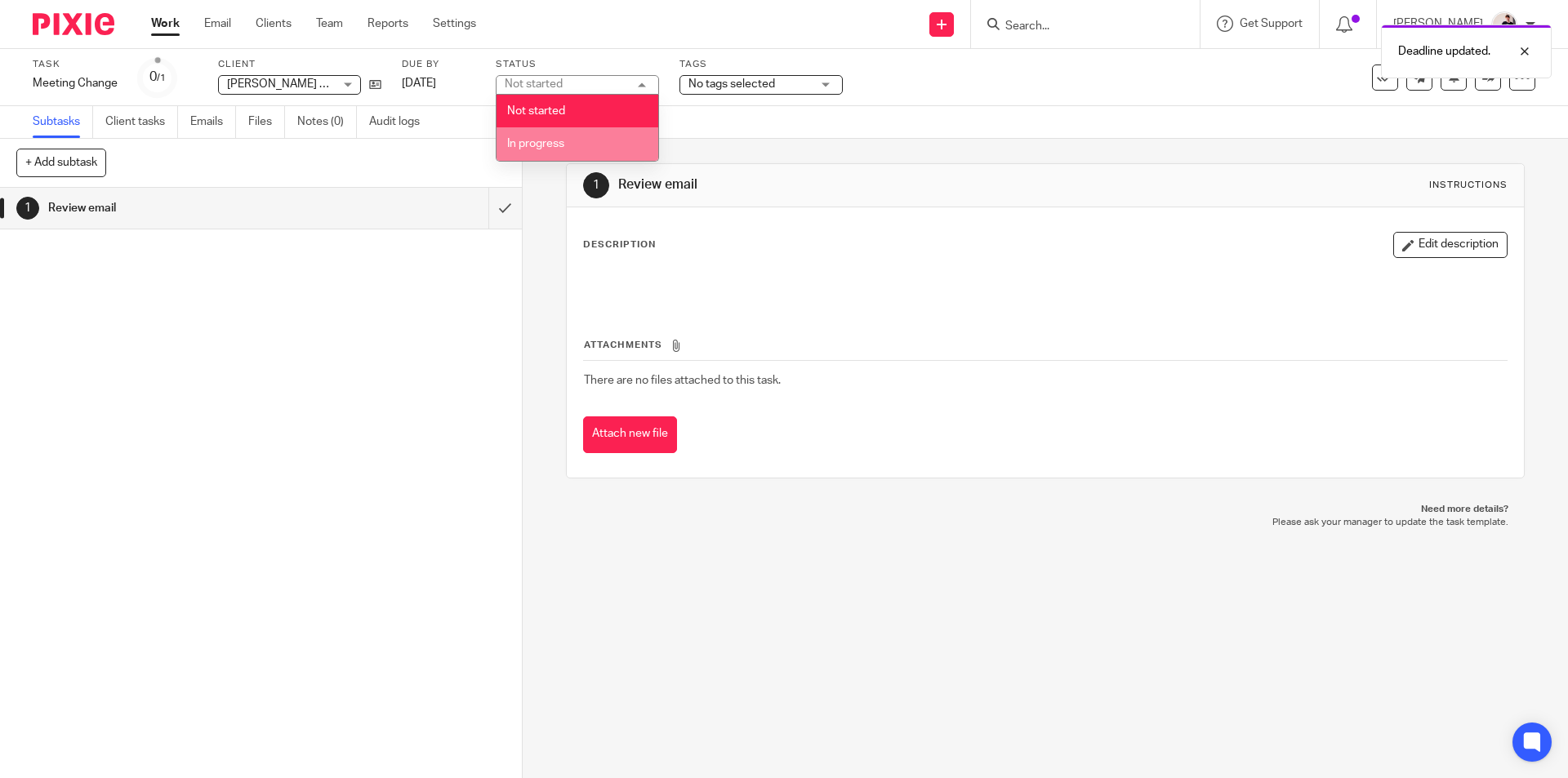
click at [588, 147] on li "In progress" at bounding box center [577, 144] width 161 height 34
click at [727, 83] on span "No tags selected" at bounding box center [732, 83] width 87 height 11
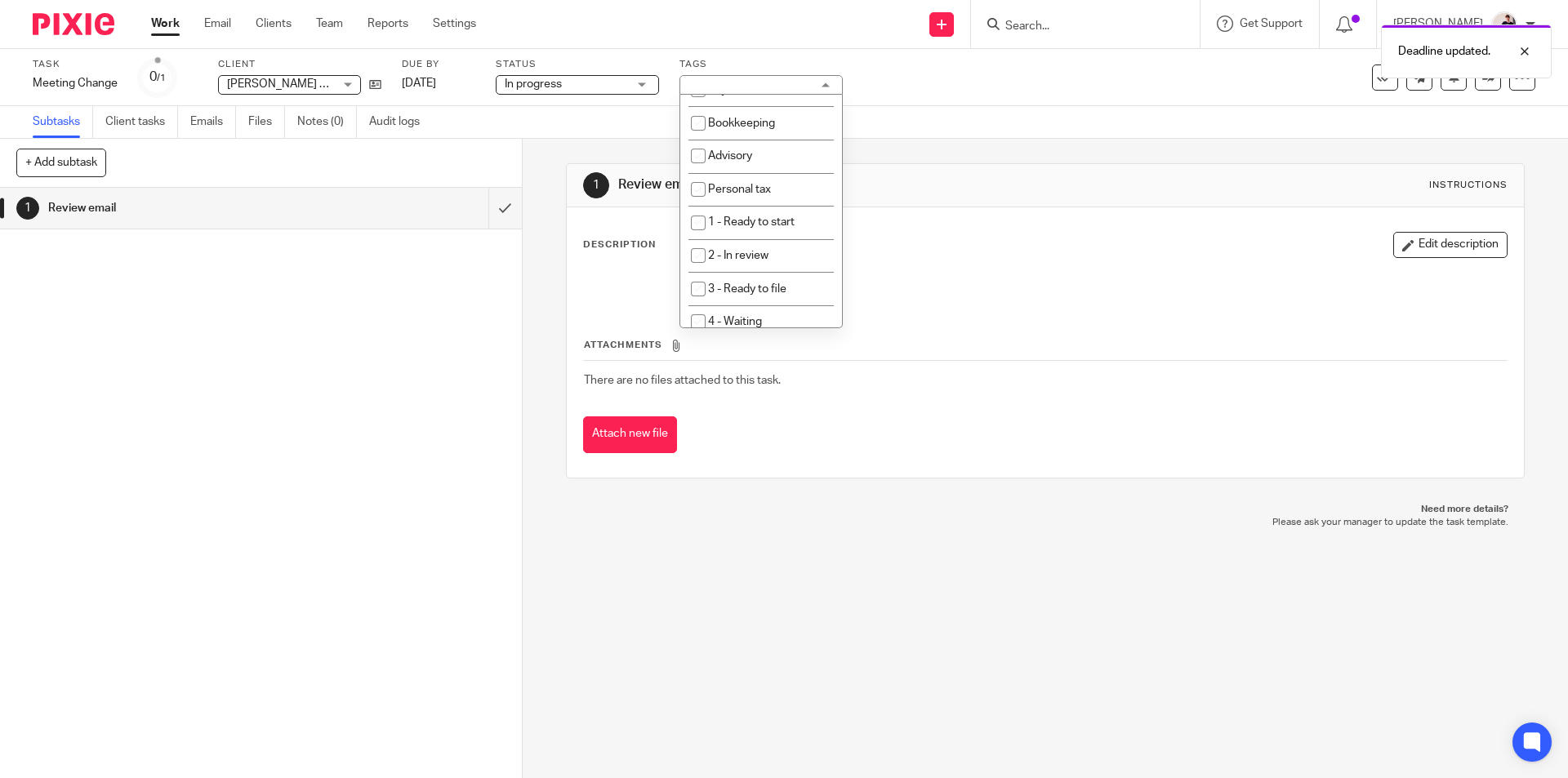
scroll to position [163, 0]
click at [768, 206] on li "1 - Ready to start" at bounding box center [761, 213] width 161 height 34
checkbox input "true"
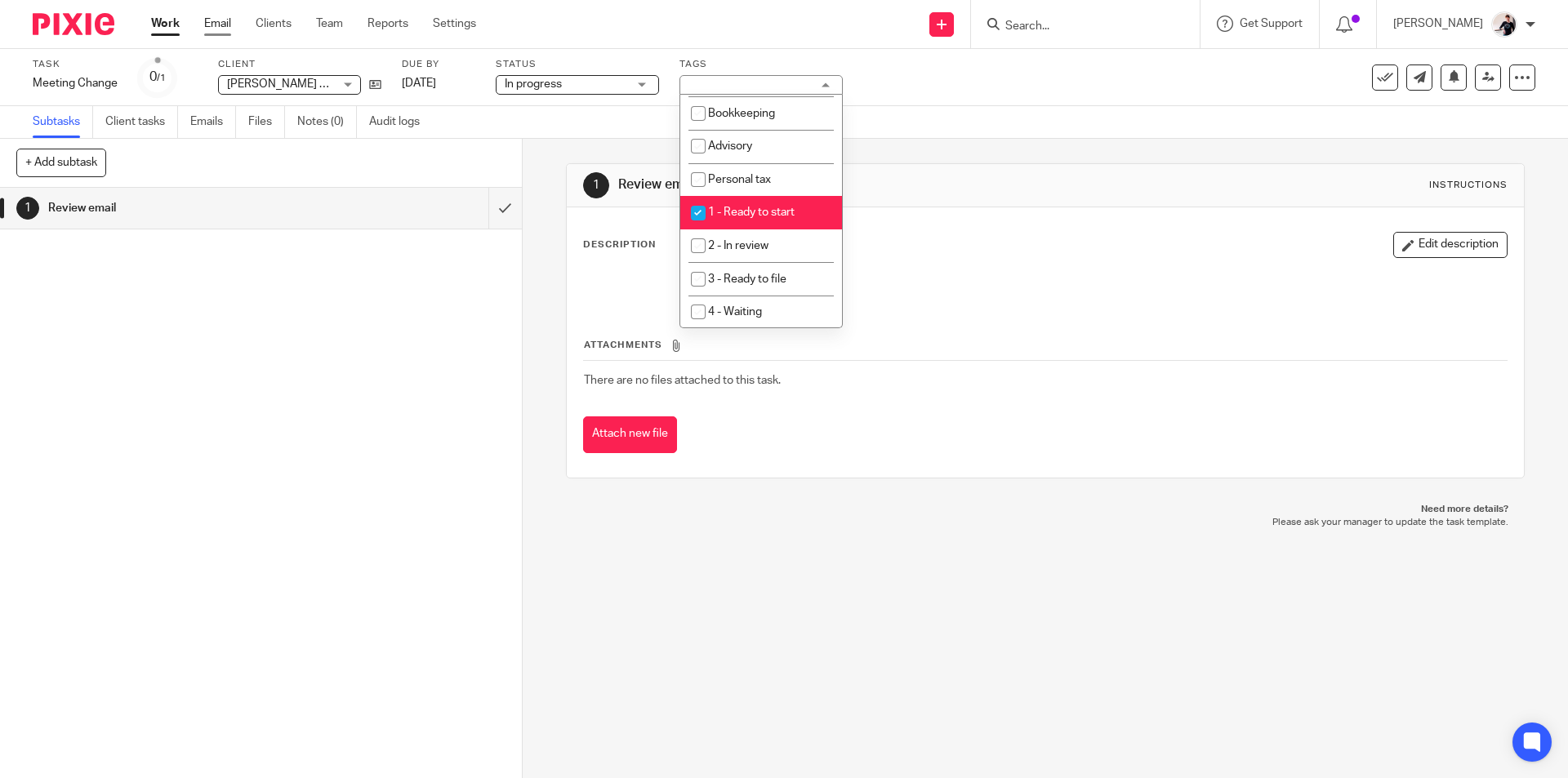
click at [226, 27] on link "Email" at bounding box center [217, 23] width 27 height 16
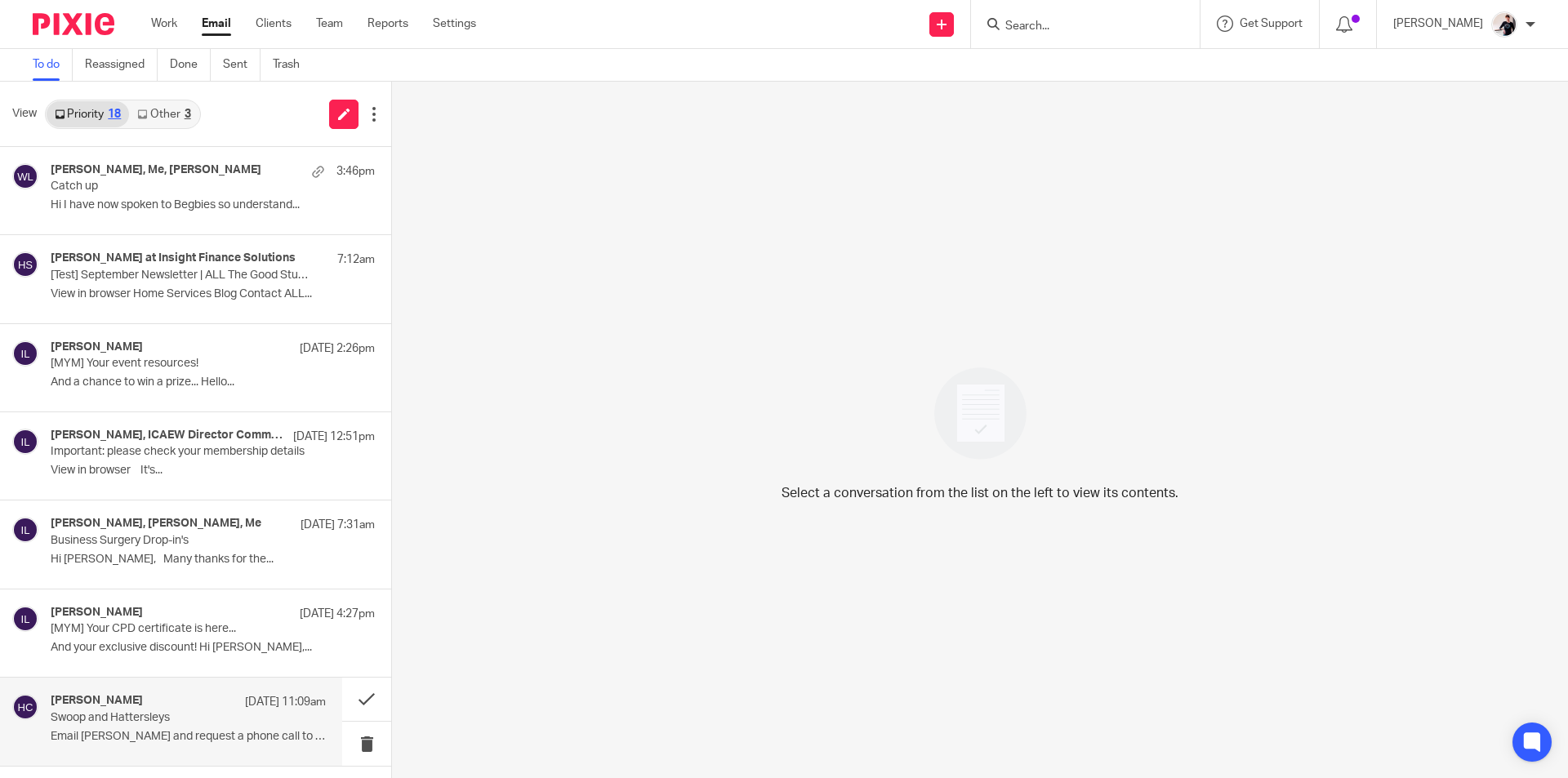
click at [135, 707] on div "[PERSON_NAME] [DATE] 11:09am" at bounding box center [188, 702] width 275 height 16
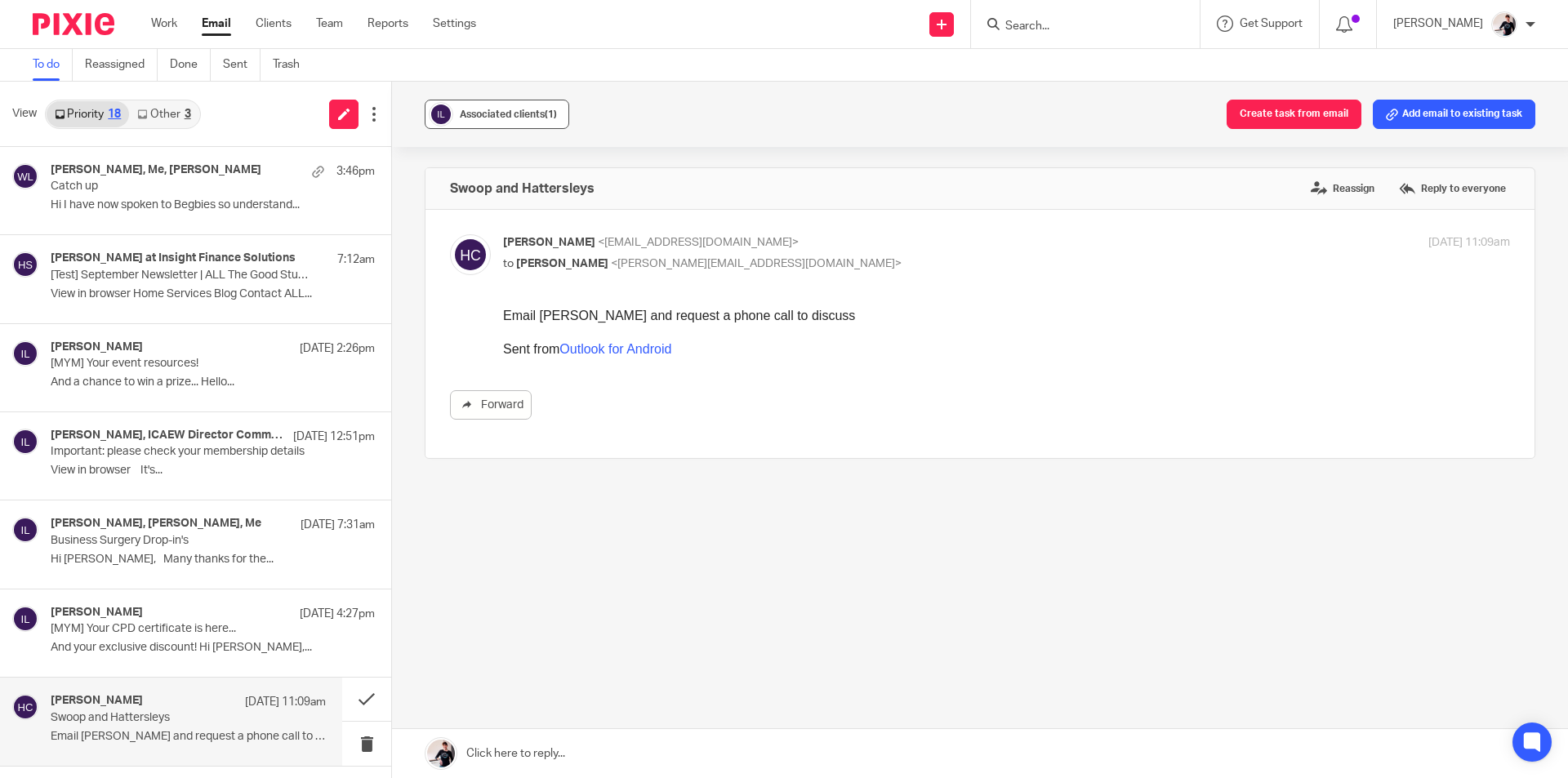
click at [524, 112] on span "Associated clients (1)" at bounding box center [508, 114] width 97 height 10
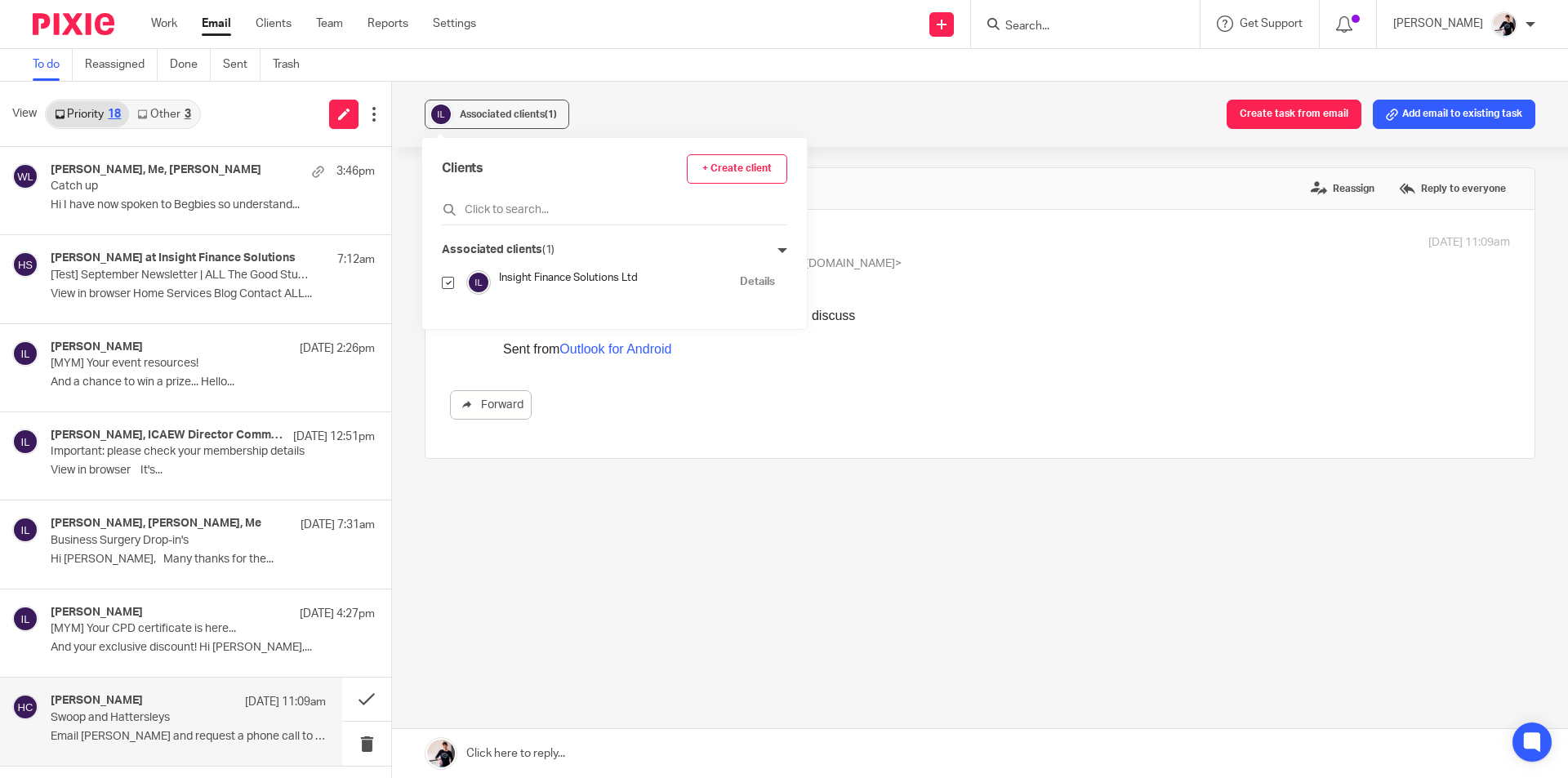
click at [452, 284] on input "checkbox" at bounding box center [448, 283] width 12 height 12
checkbox input "false"
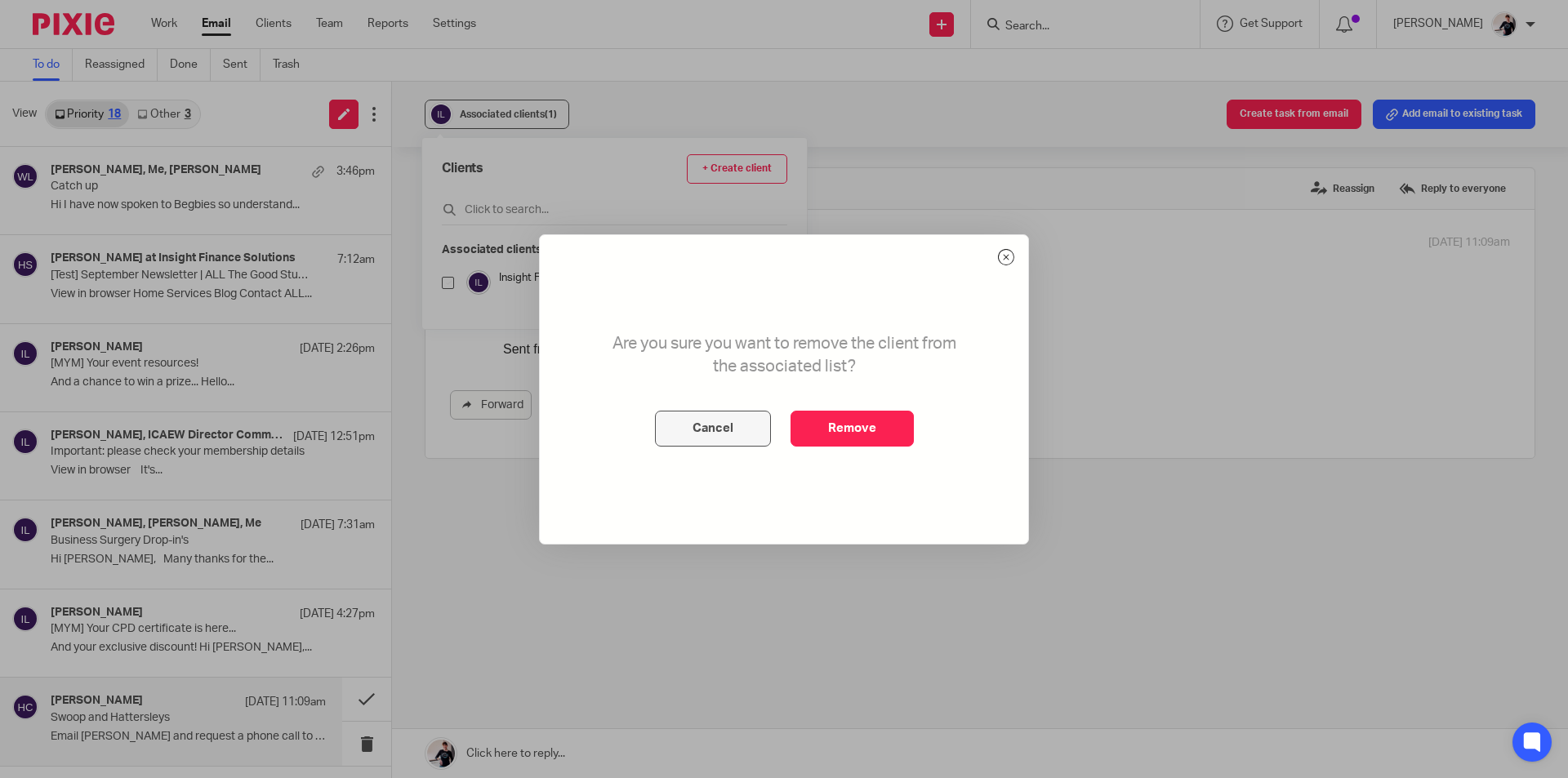
click at [701, 421] on button "Cancel" at bounding box center [713, 428] width 116 height 36
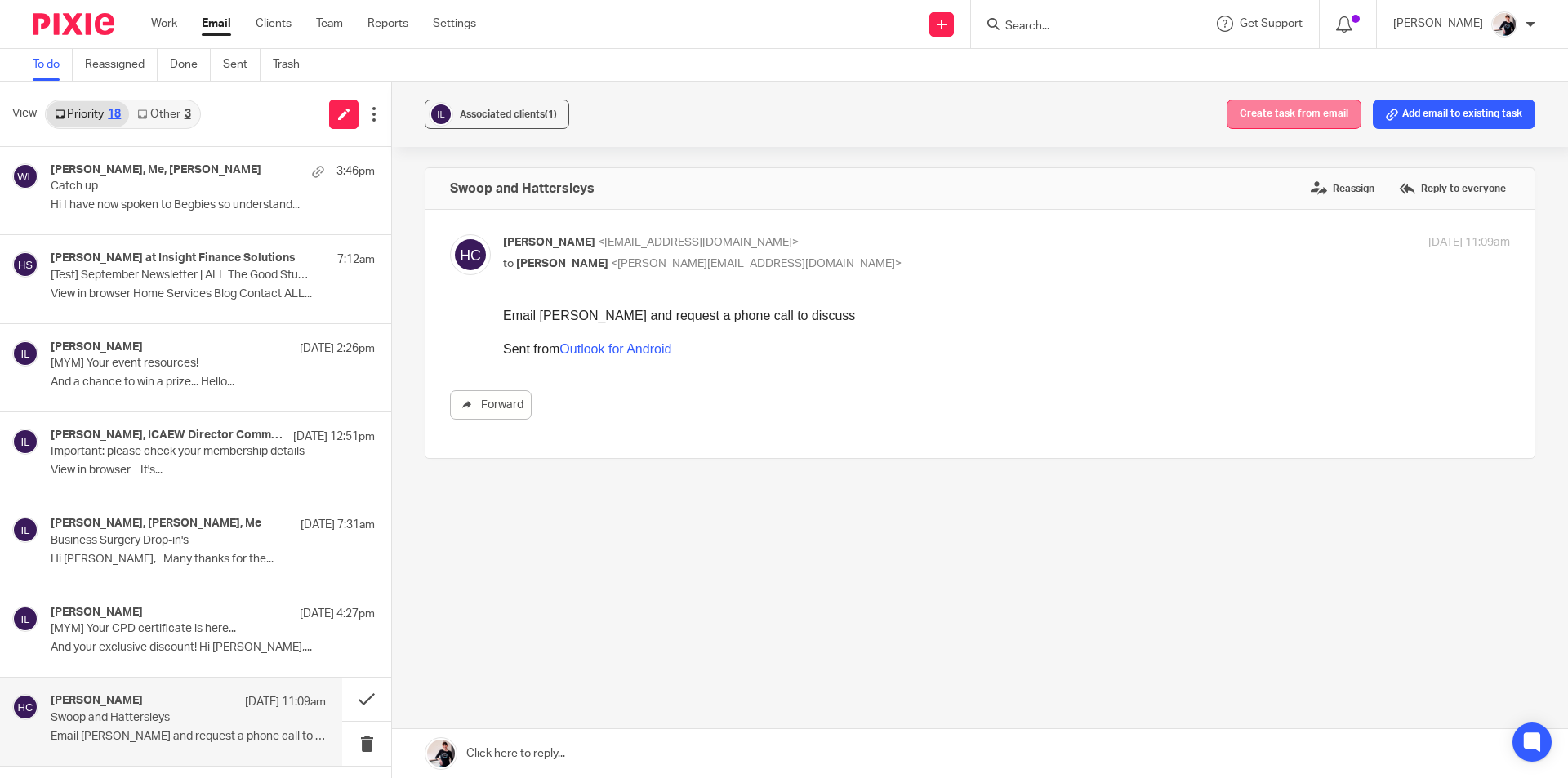
click at [1262, 118] on button "Create task from email" at bounding box center [1294, 115] width 135 height 30
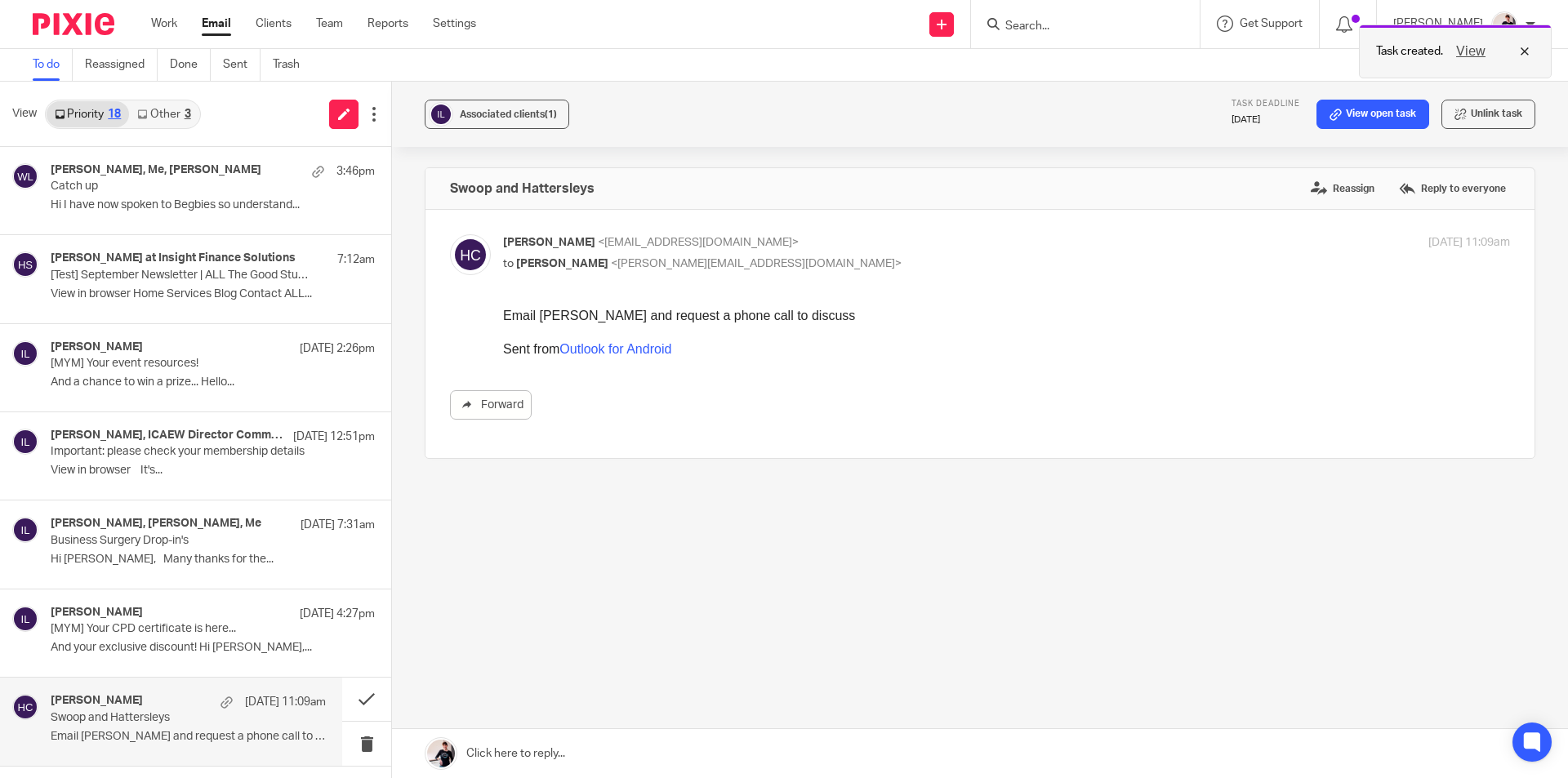
click at [1472, 52] on button "View" at bounding box center [1470, 51] width 39 height 20
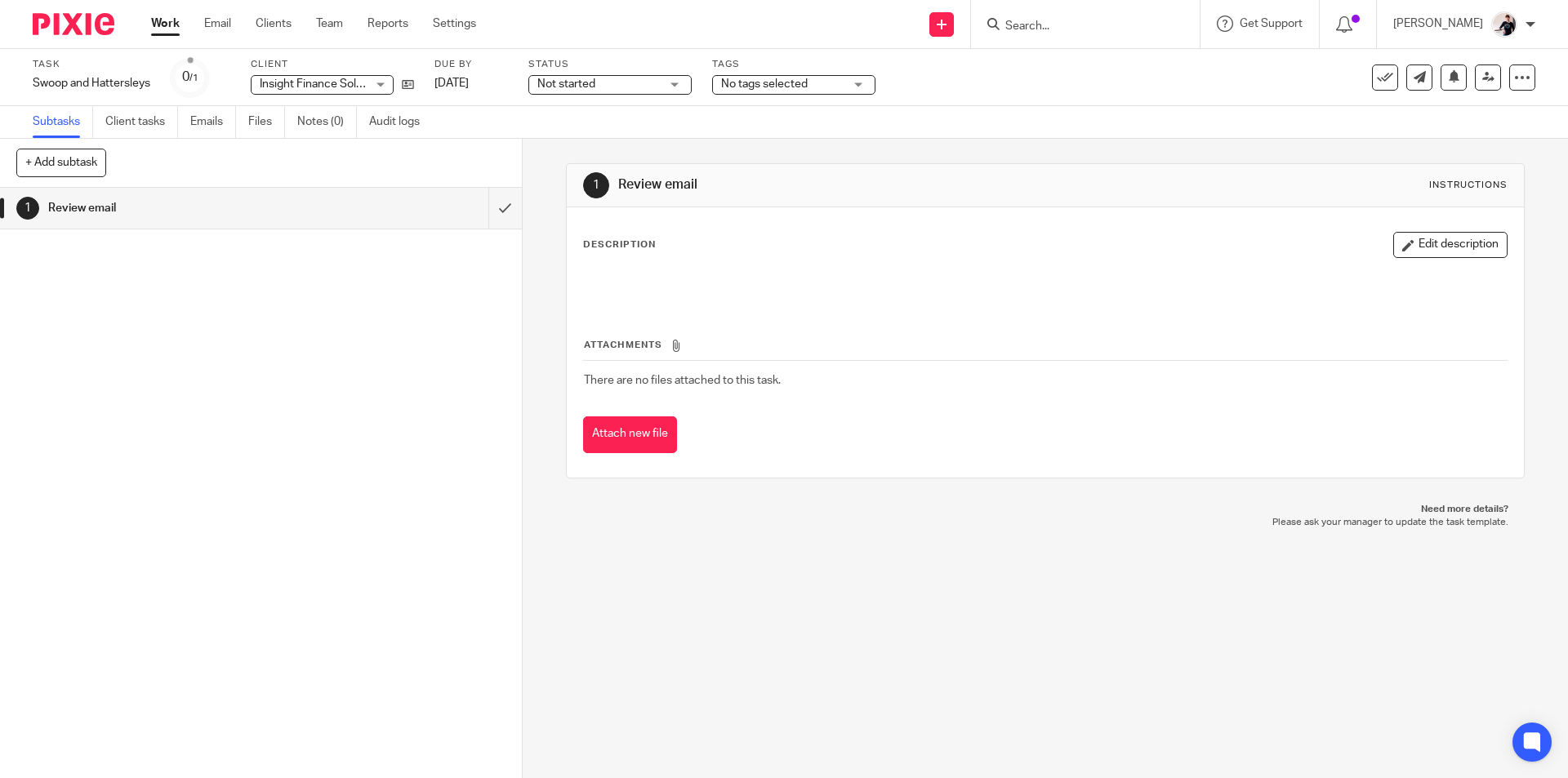
click at [585, 83] on span "Not started" at bounding box center [566, 83] width 58 height 11
click at [590, 140] on span "In progress" at bounding box center [570, 143] width 57 height 11
click at [616, 85] on span "In progress" at bounding box center [598, 84] width 122 height 17
click at [621, 120] on li "Not started" at bounding box center [611, 111] width 161 height 34
click at [776, 85] on span "No tags selected" at bounding box center [764, 83] width 87 height 11
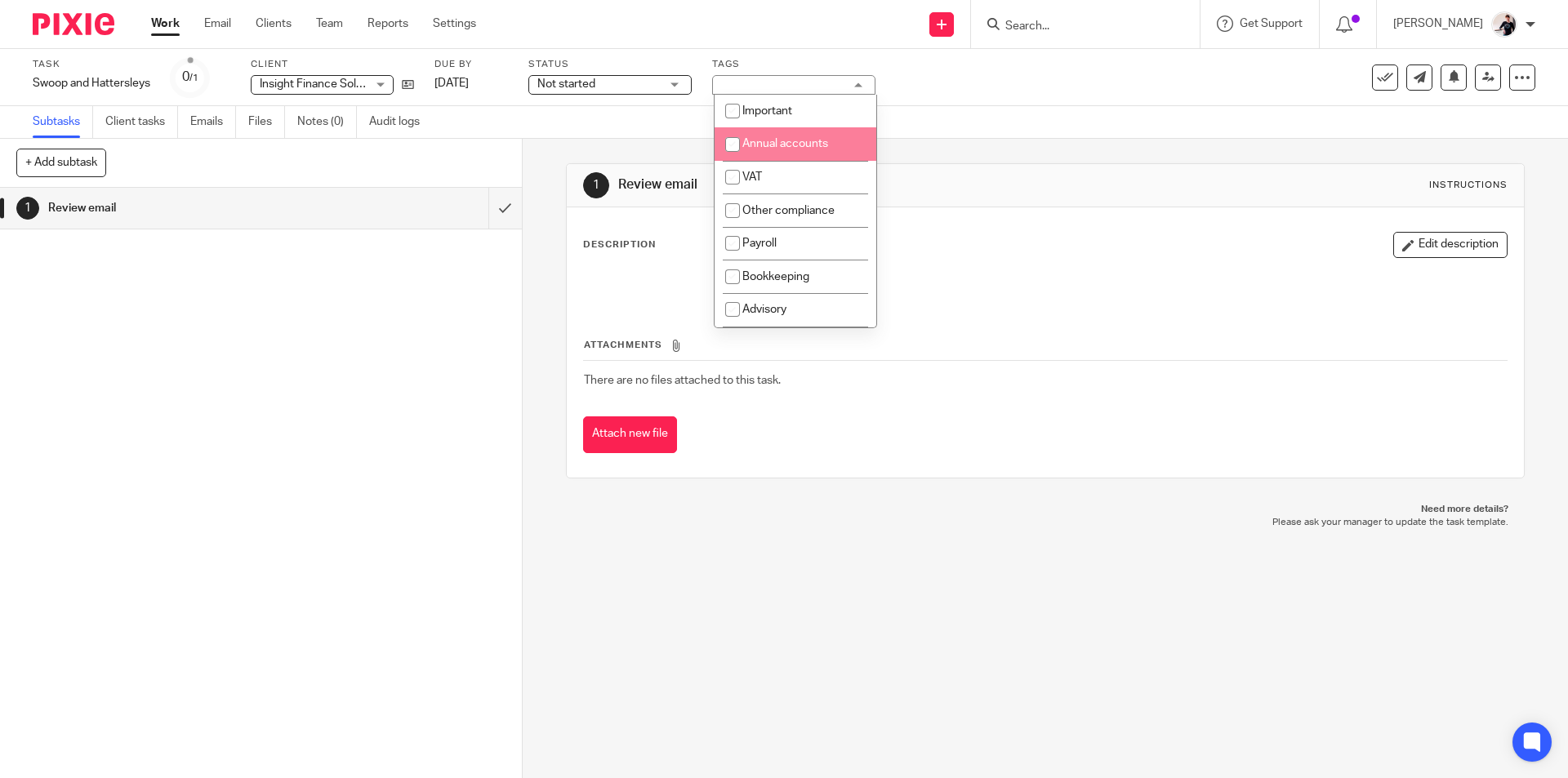
scroll to position [163, 0]
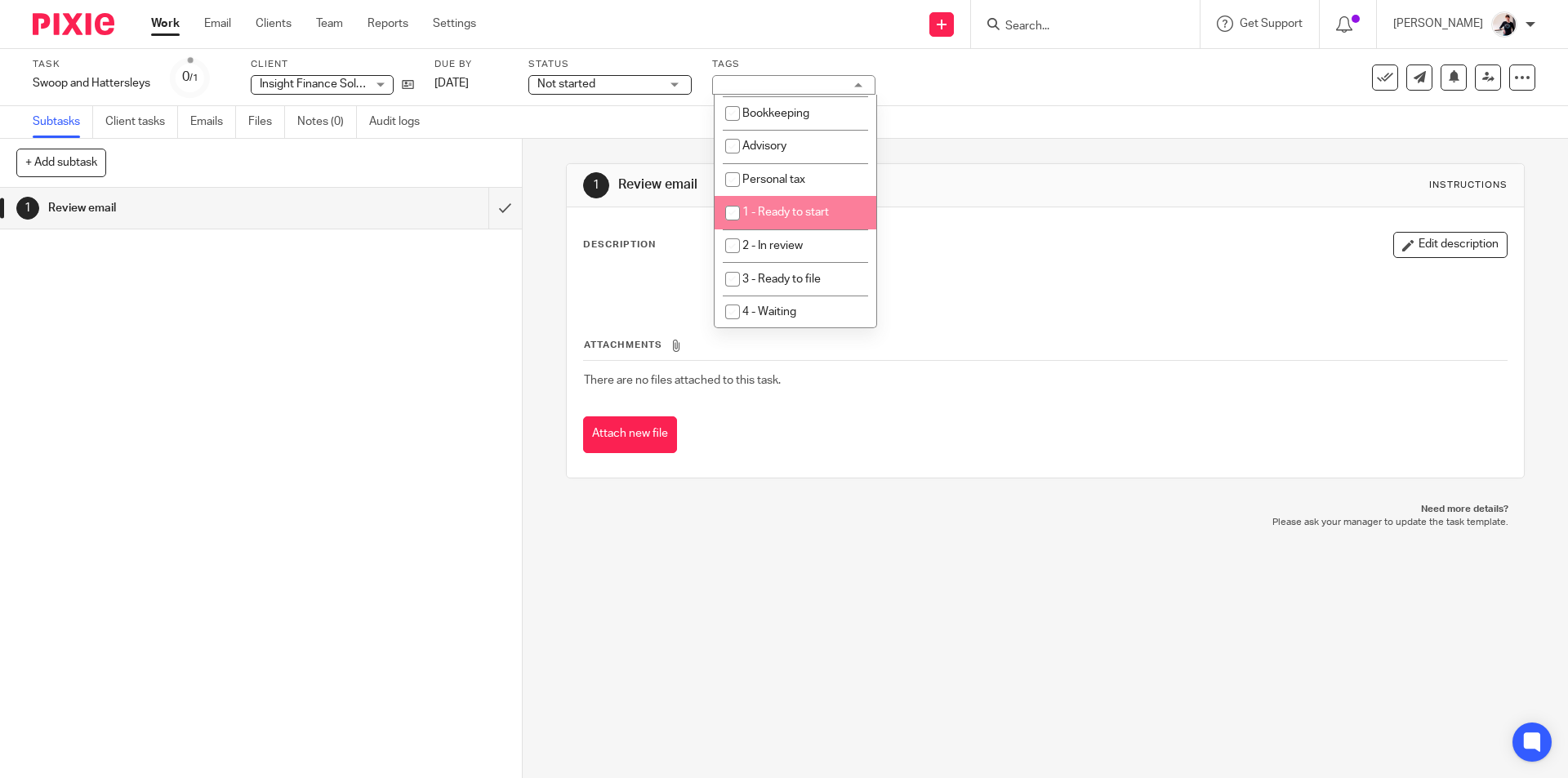
click at [814, 210] on span "1 - Ready to start" at bounding box center [786, 212] width 87 height 11
checkbox input "true"
click at [465, 79] on link "[DATE]" at bounding box center [471, 84] width 74 height 17
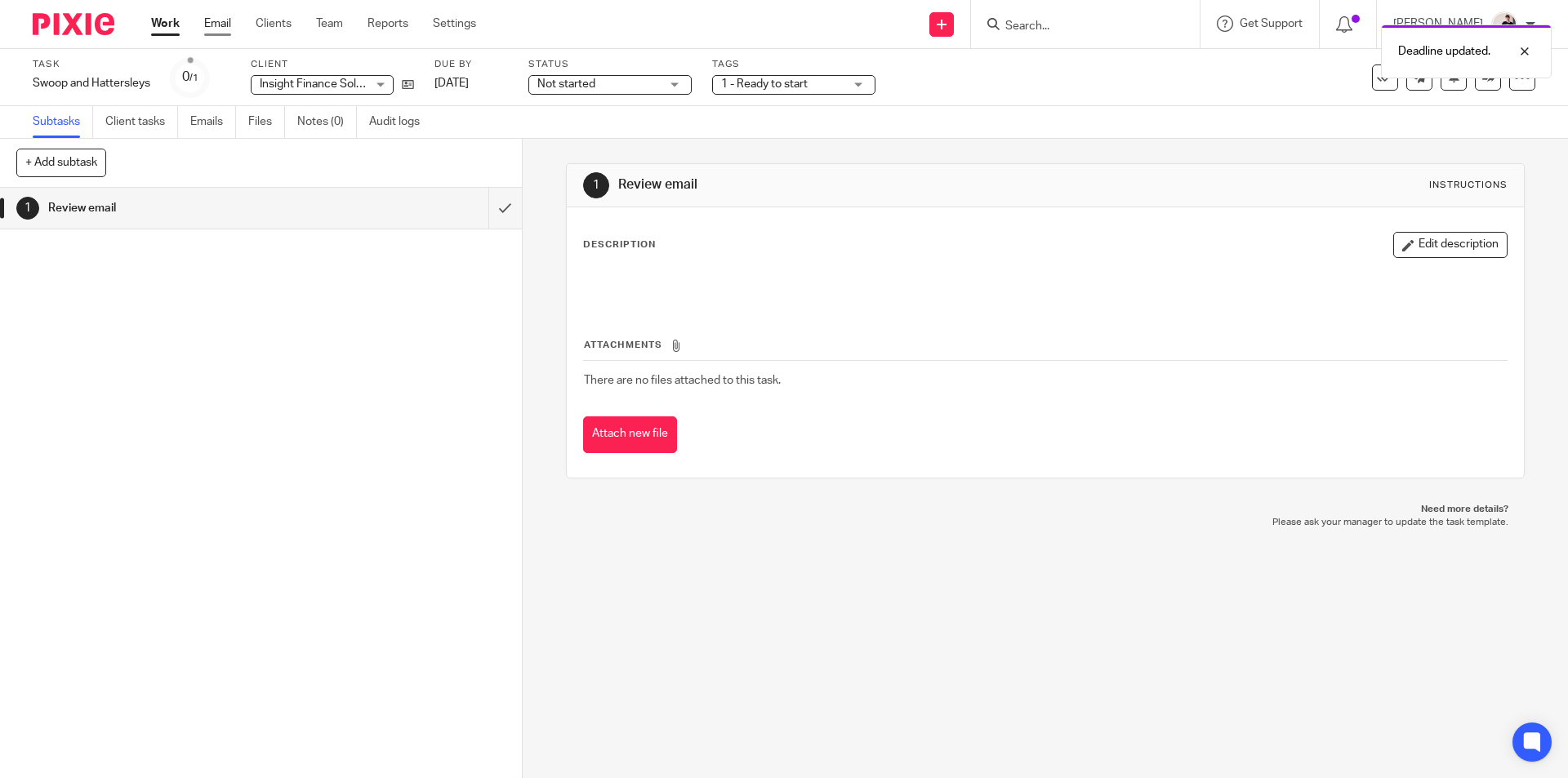
click at [221, 22] on link "Email" at bounding box center [217, 23] width 27 height 16
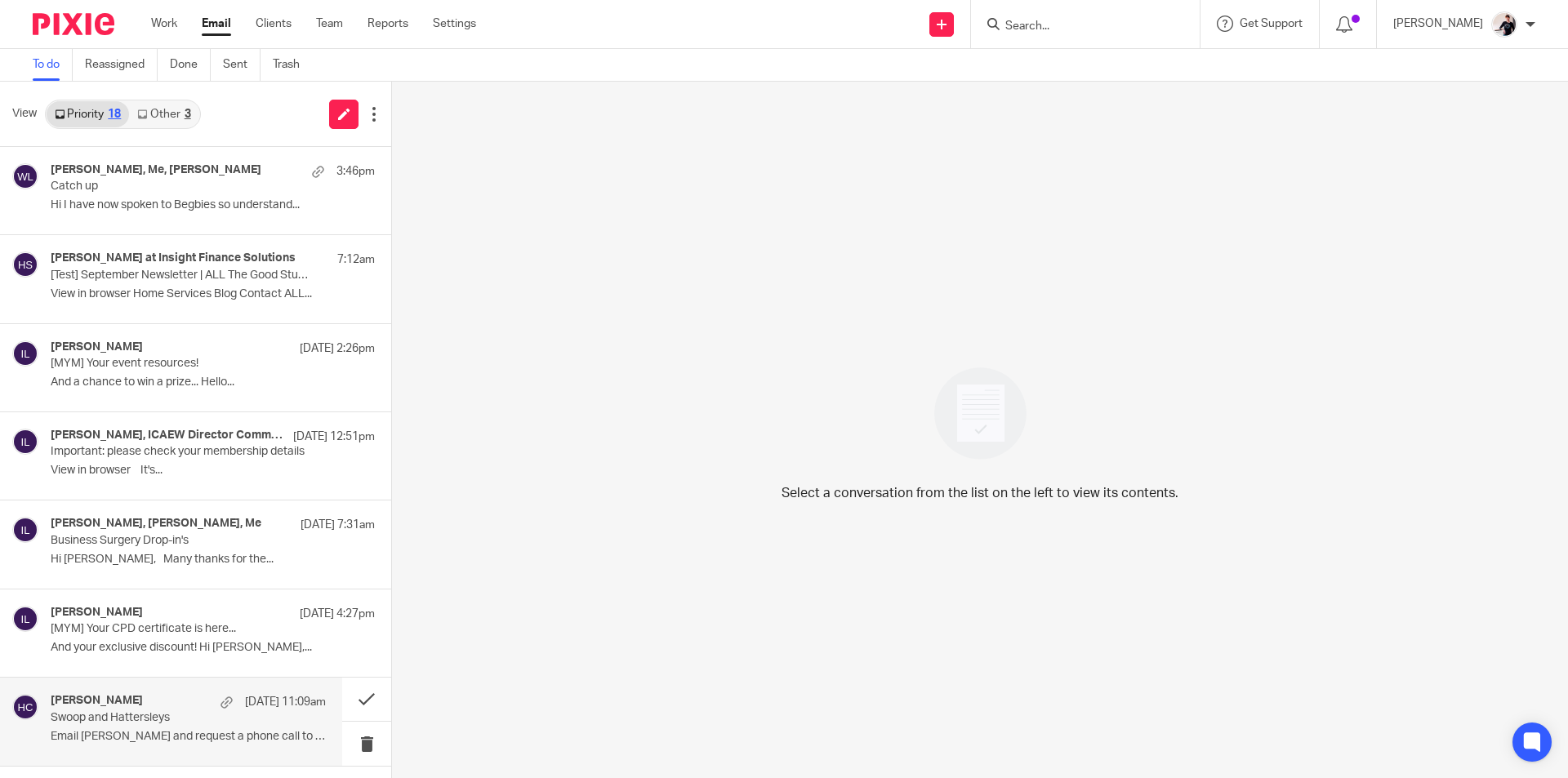
click at [134, 694] on div "[PERSON_NAME] [DATE] 11:09am" at bounding box center [188, 702] width 275 height 16
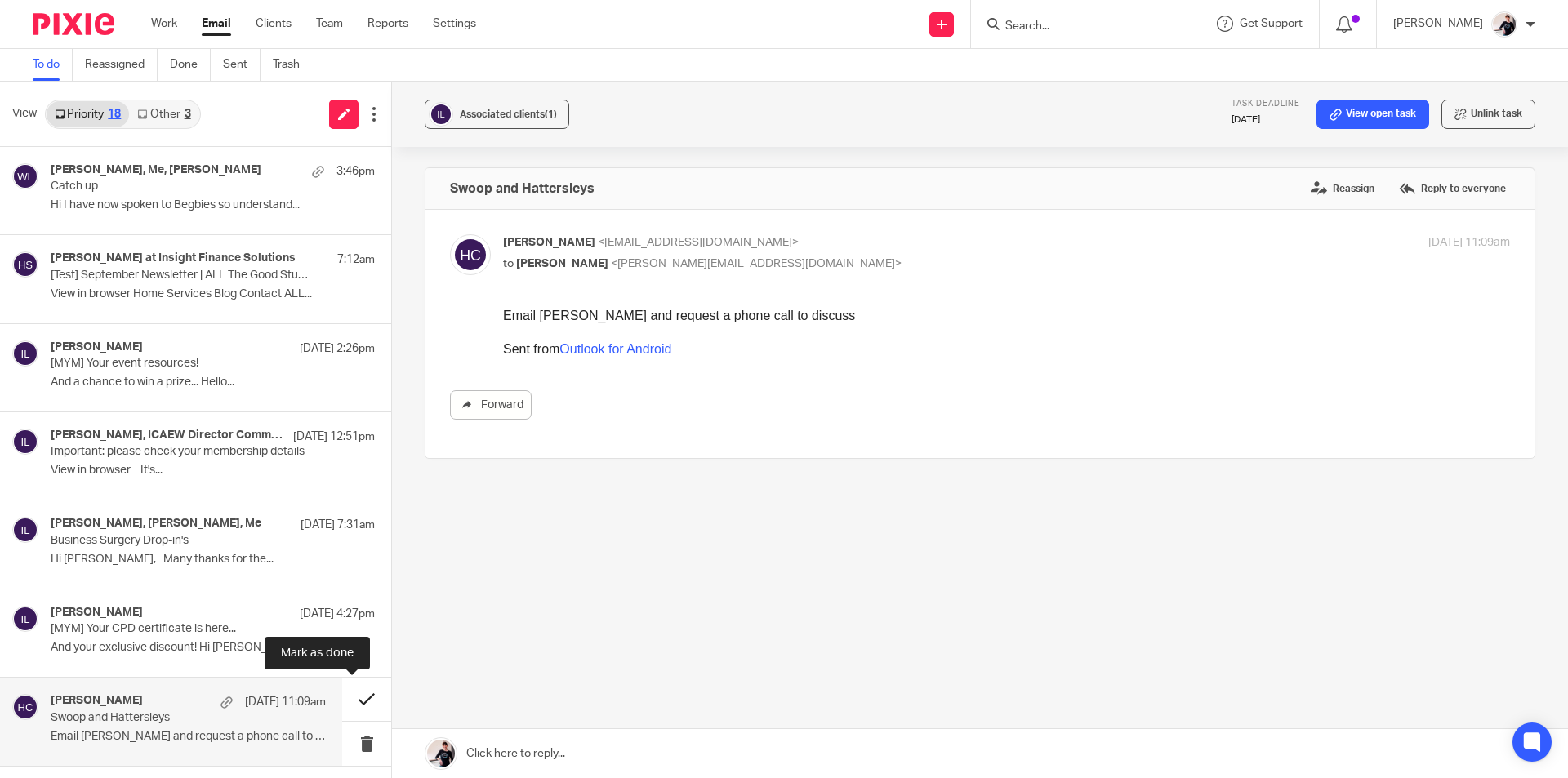
click at [346, 697] on button at bounding box center [366, 700] width 49 height 43
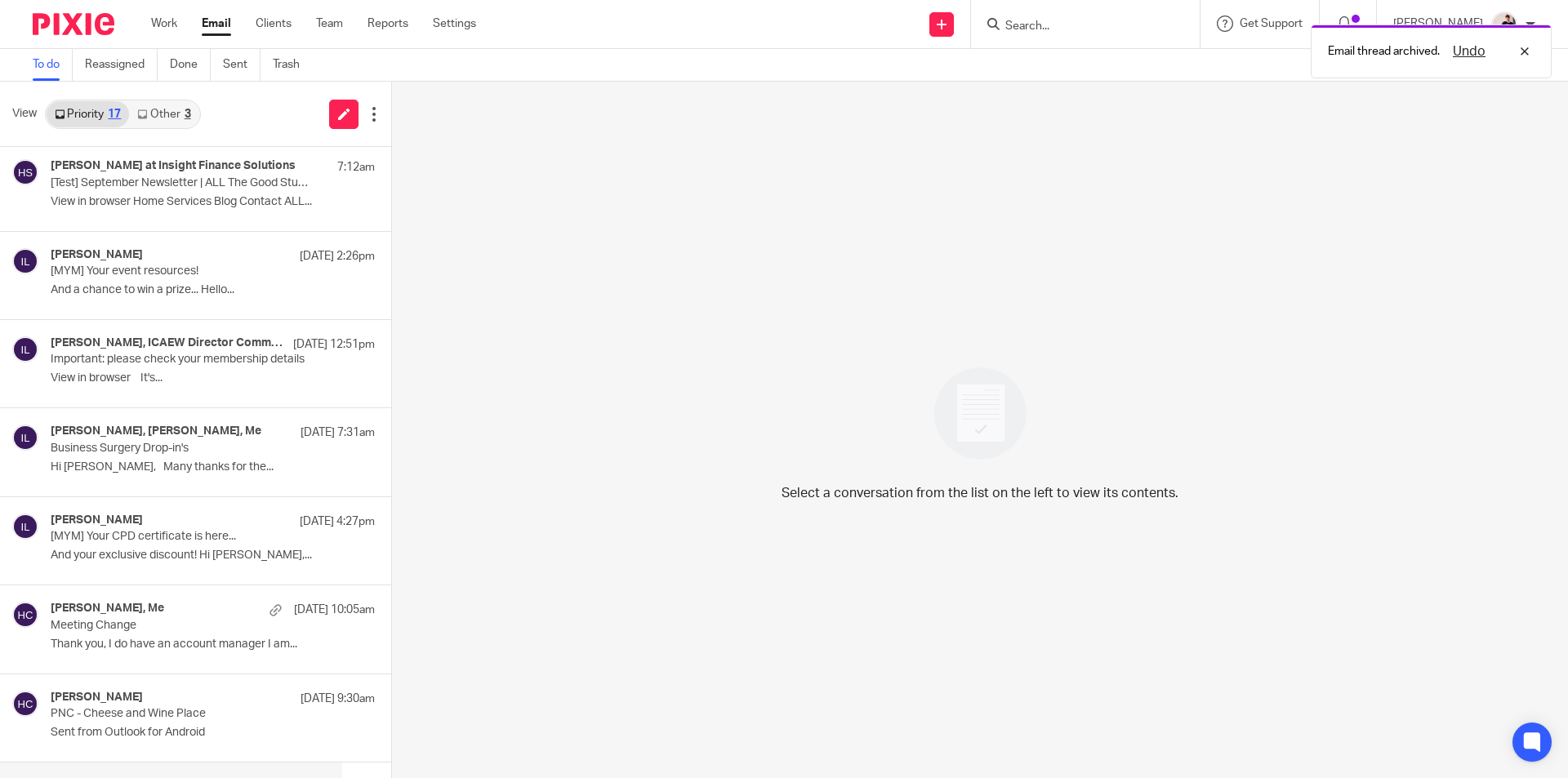
scroll to position [245, 0]
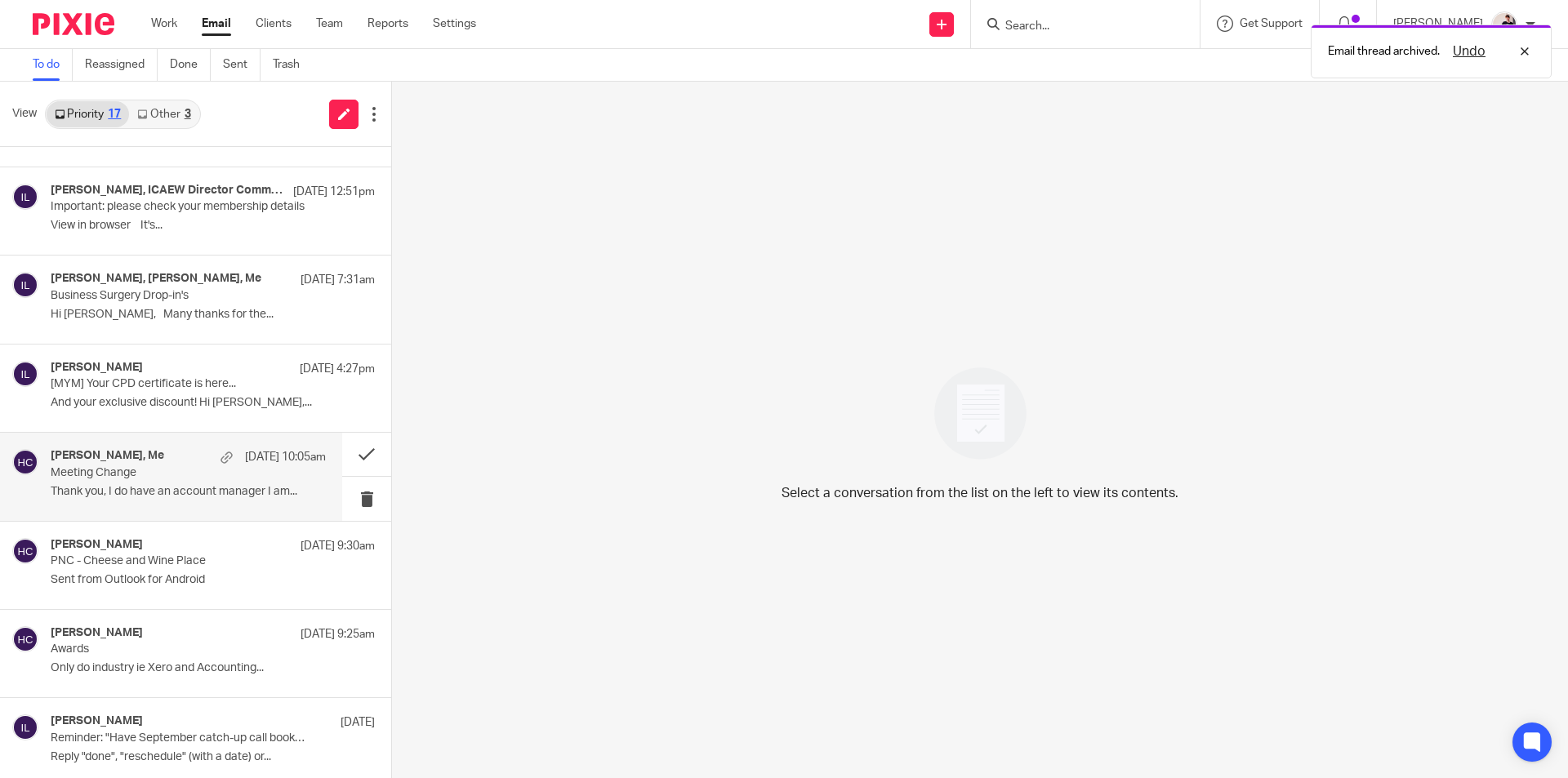
click at [193, 485] on p "Thank you, I do have an account manager I am..." at bounding box center [188, 492] width 275 height 14
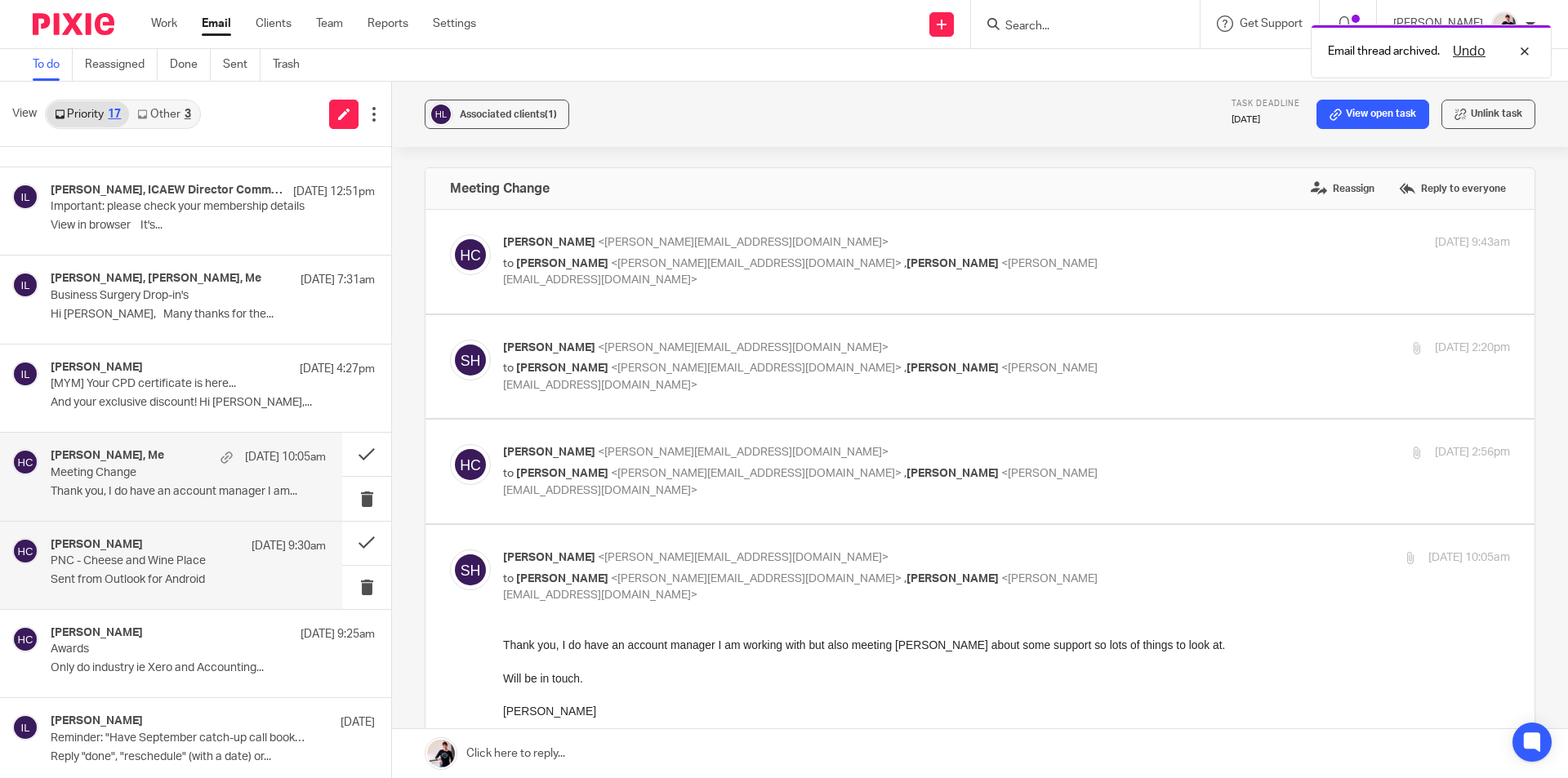
scroll to position [0, 0]
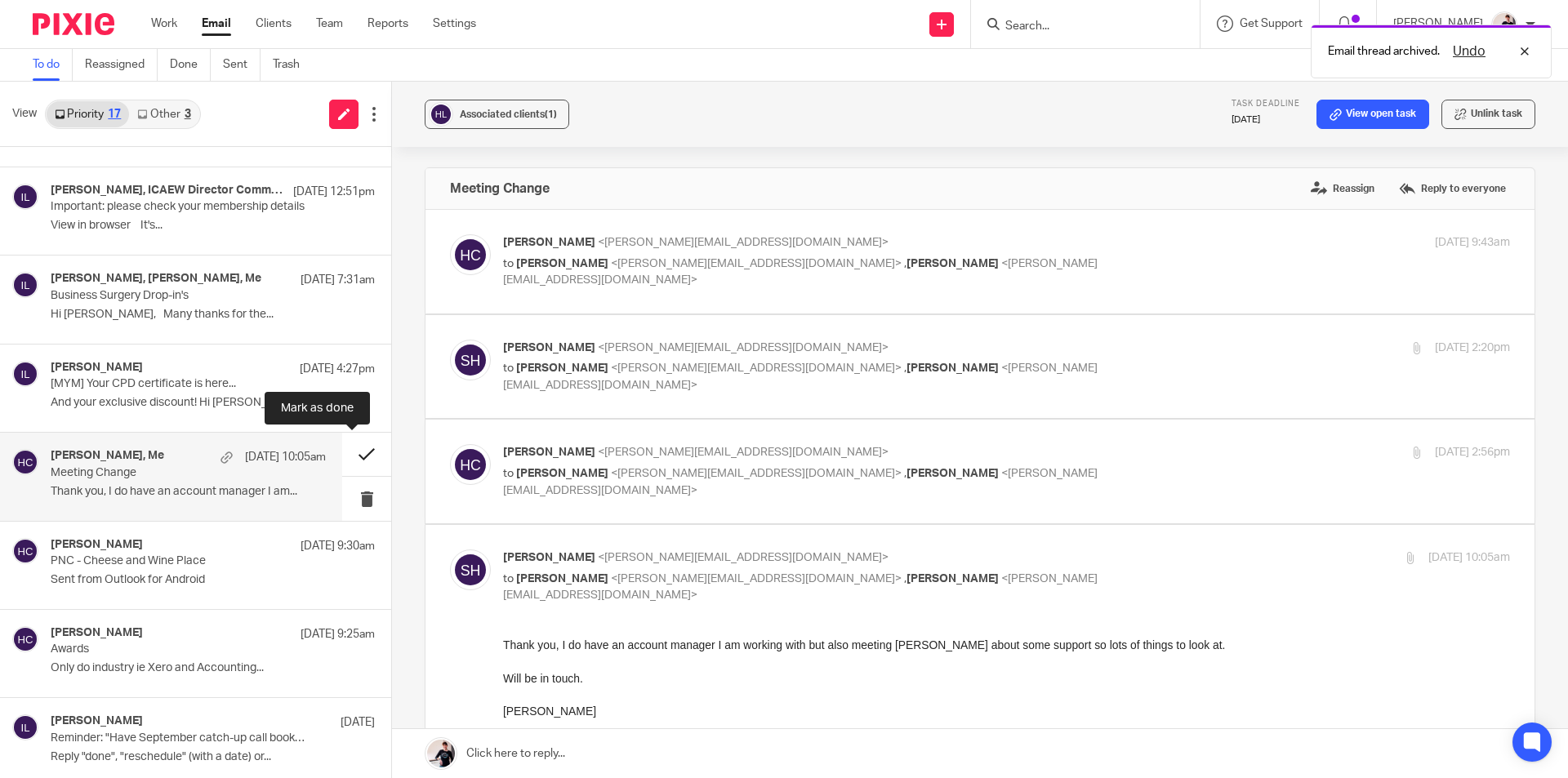
click at [350, 445] on button at bounding box center [366, 454] width 49 height 43
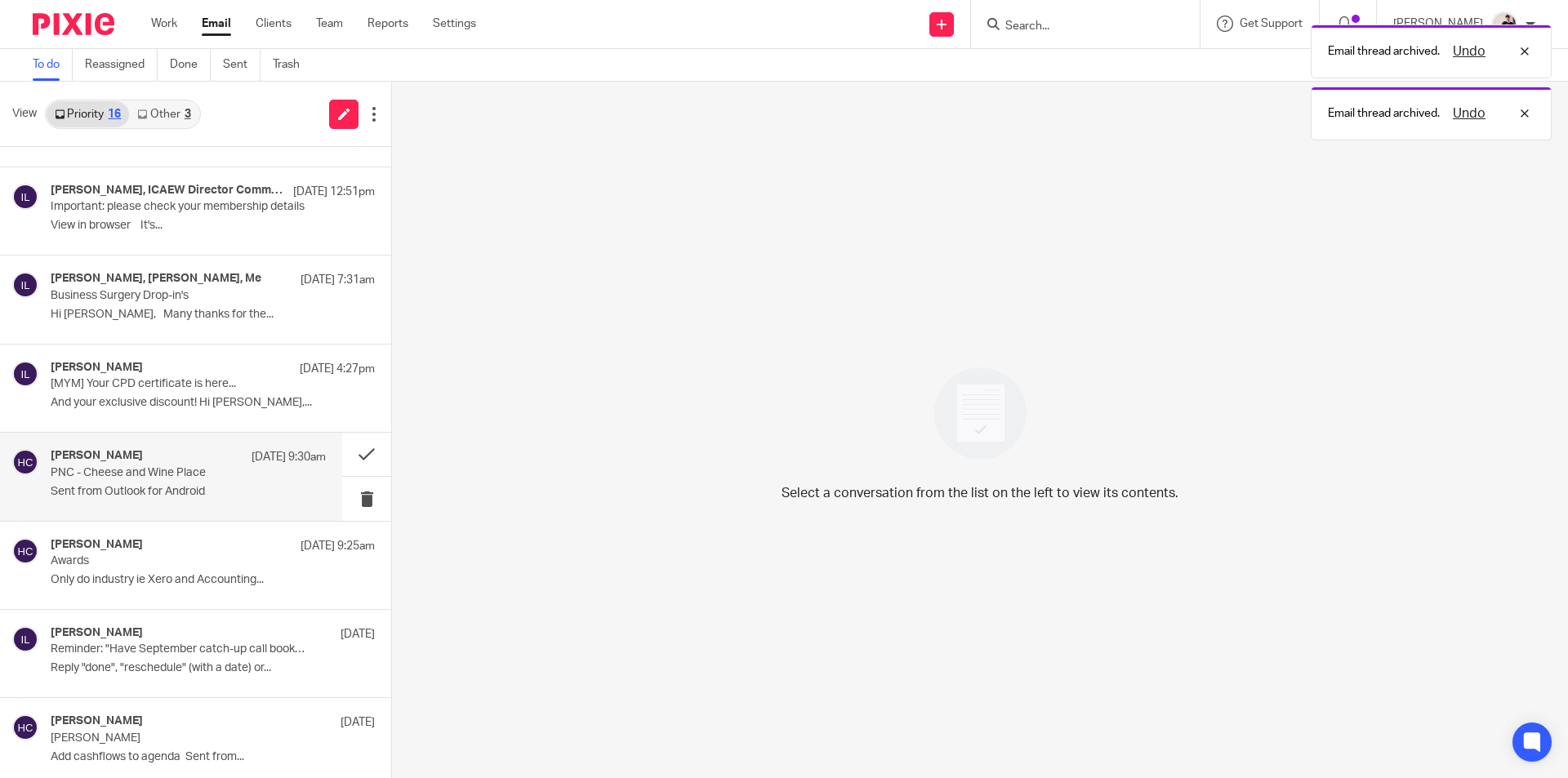
click at [155, 476] on p "PNC - Cheese and Wine Place" at bounding box center [161, 473] width 221 height 14
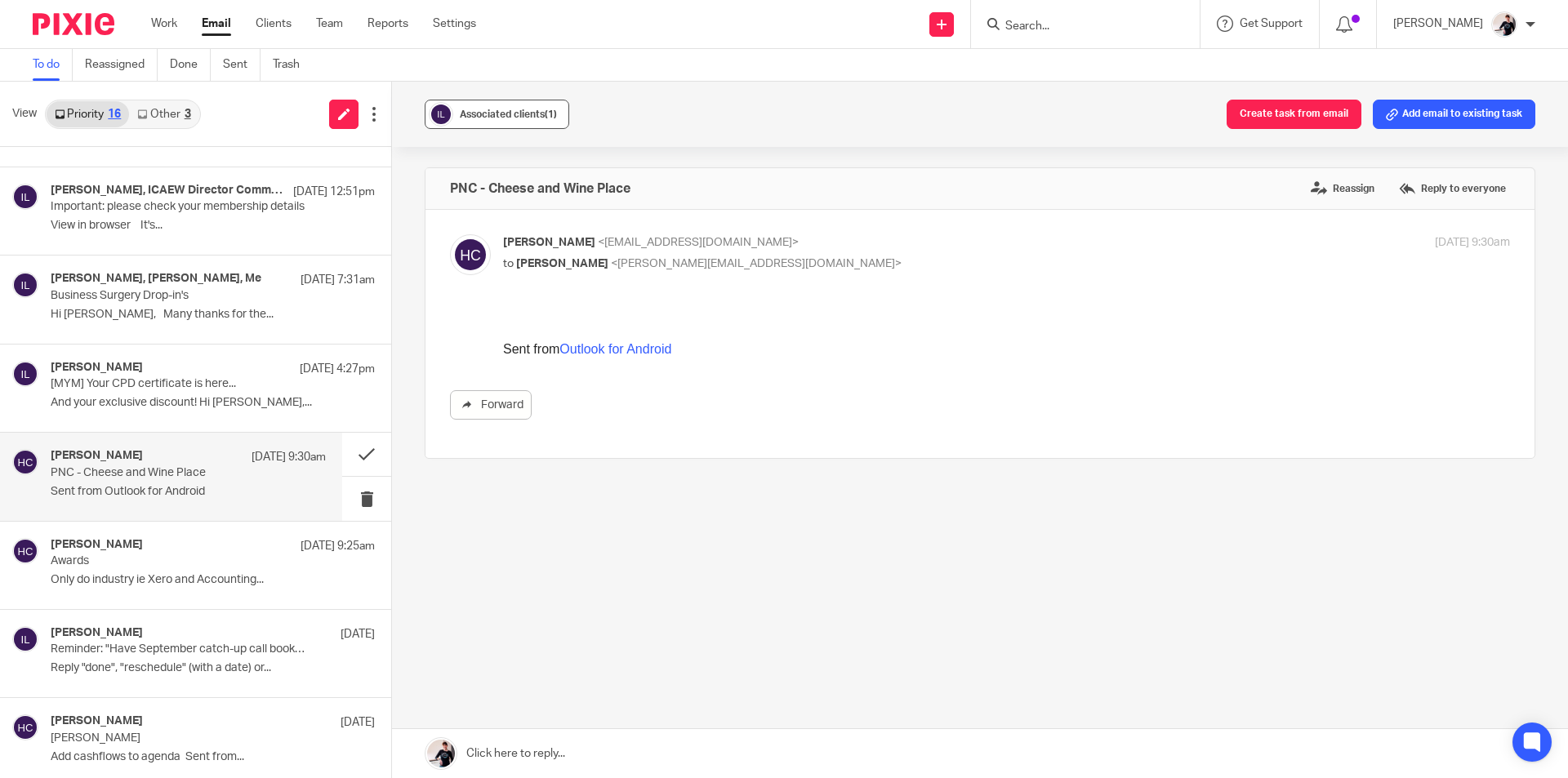
click at [517, 108] on div "Associated clients (1)" at bounding box center [508, 114] width 97 height 16
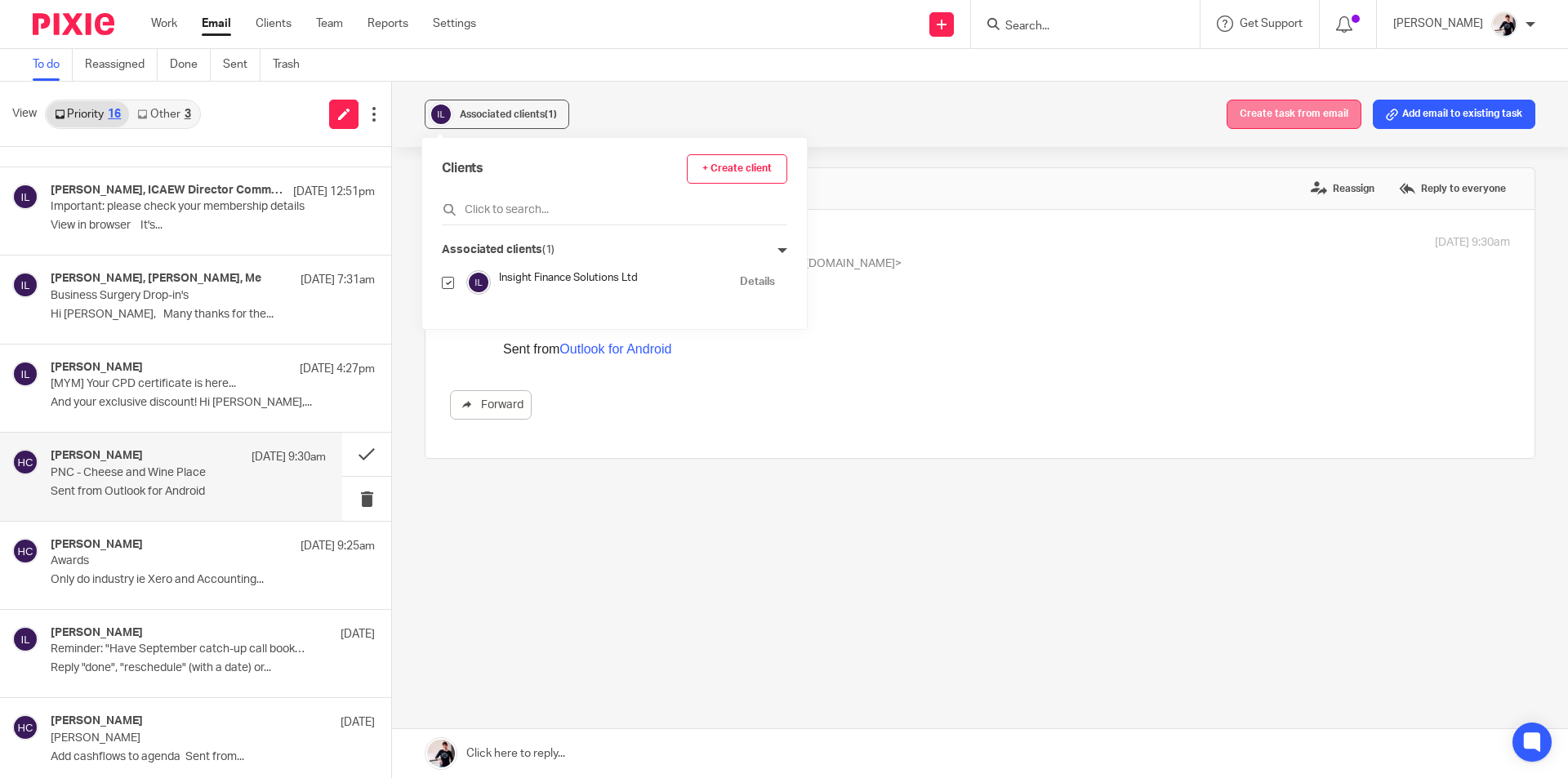
click at [1281, 113] on button "Create task from email" at bounding box center [1294, 115] width 135 height 30
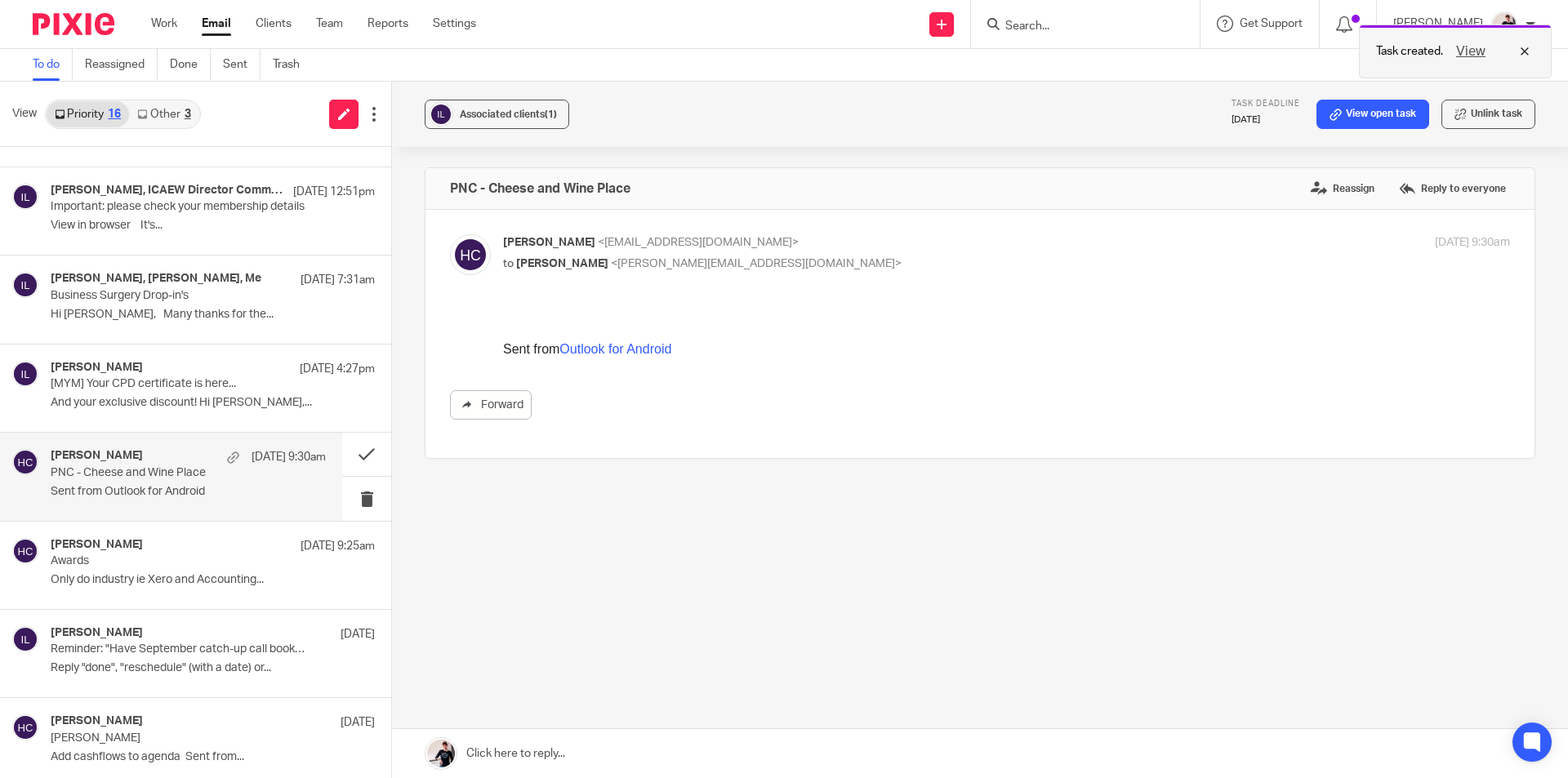
click at [1470, 51] on button "View" at bounding box center [1470, 51] width 39 height 20
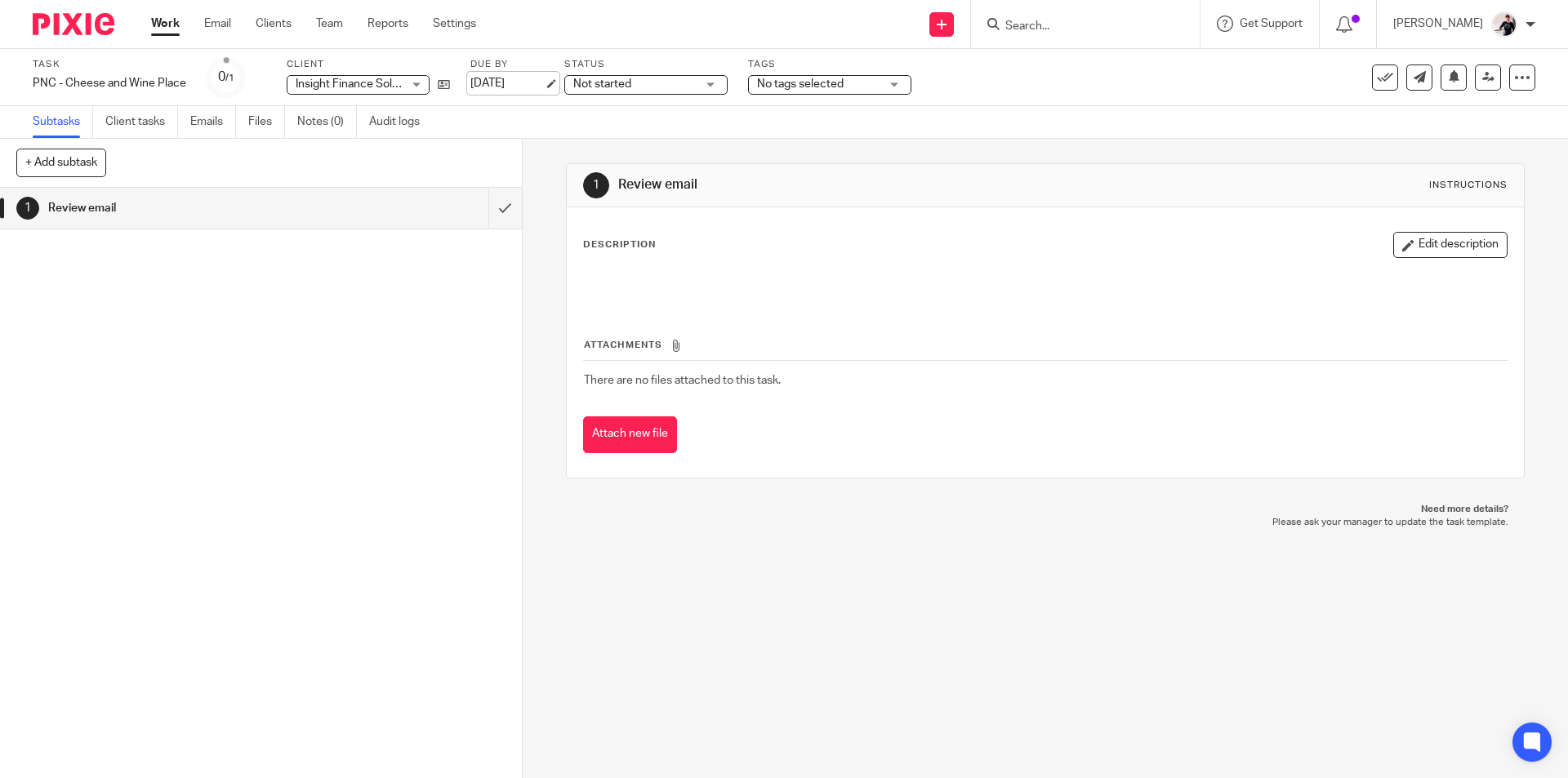
click at [504, 80] on link "[DATE]" at bounding box center [507, 84] width 74 height 17
click at [774, 88] on span "No tags selected" at bounding box center [800, 83] width 87 height 11
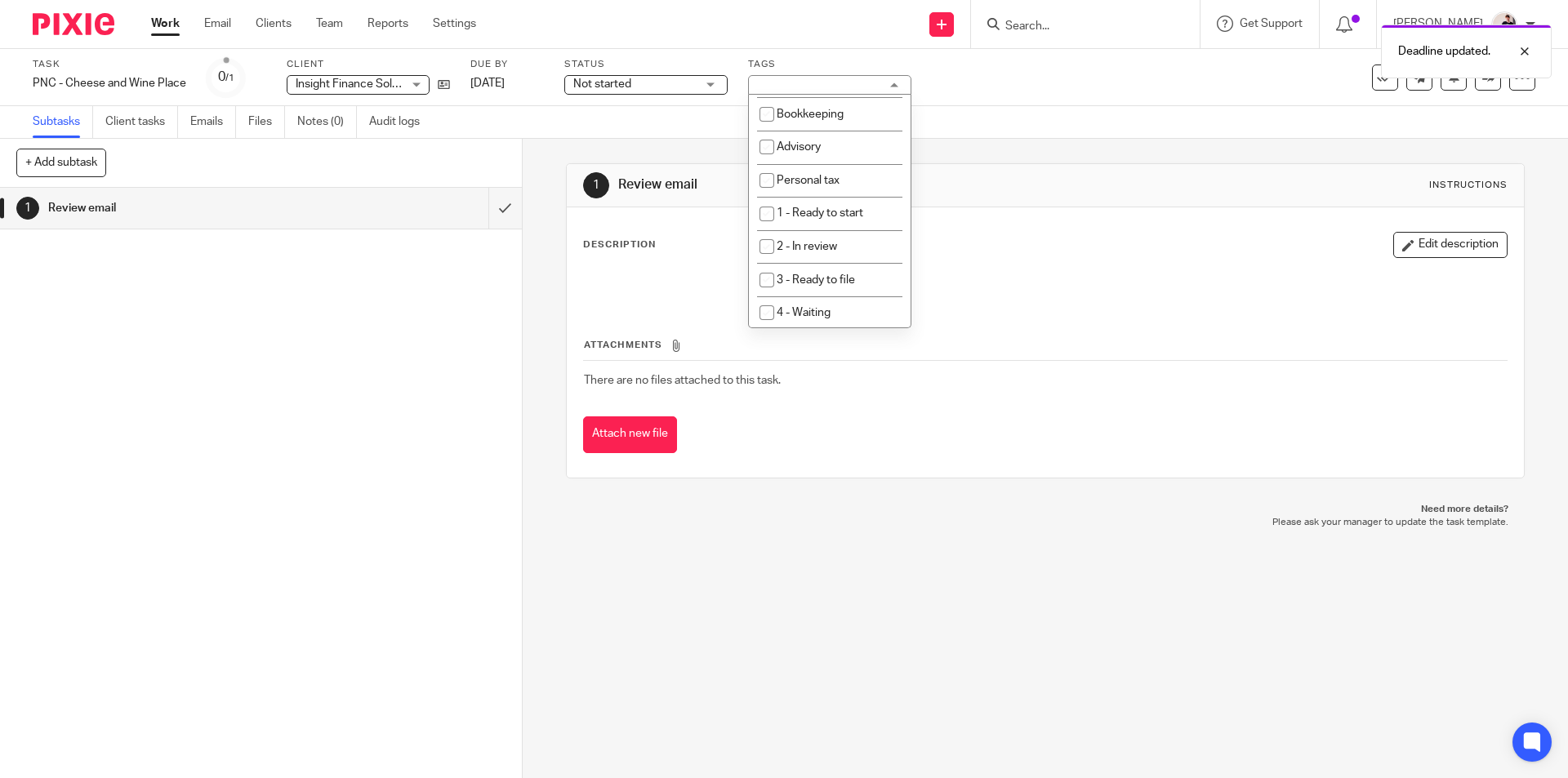
scroll to position [163, 0]
click at [845, 211] on span "1 - Ready to start" at bounding box center [820, 212] width 87 height 11
checkbox input "true"
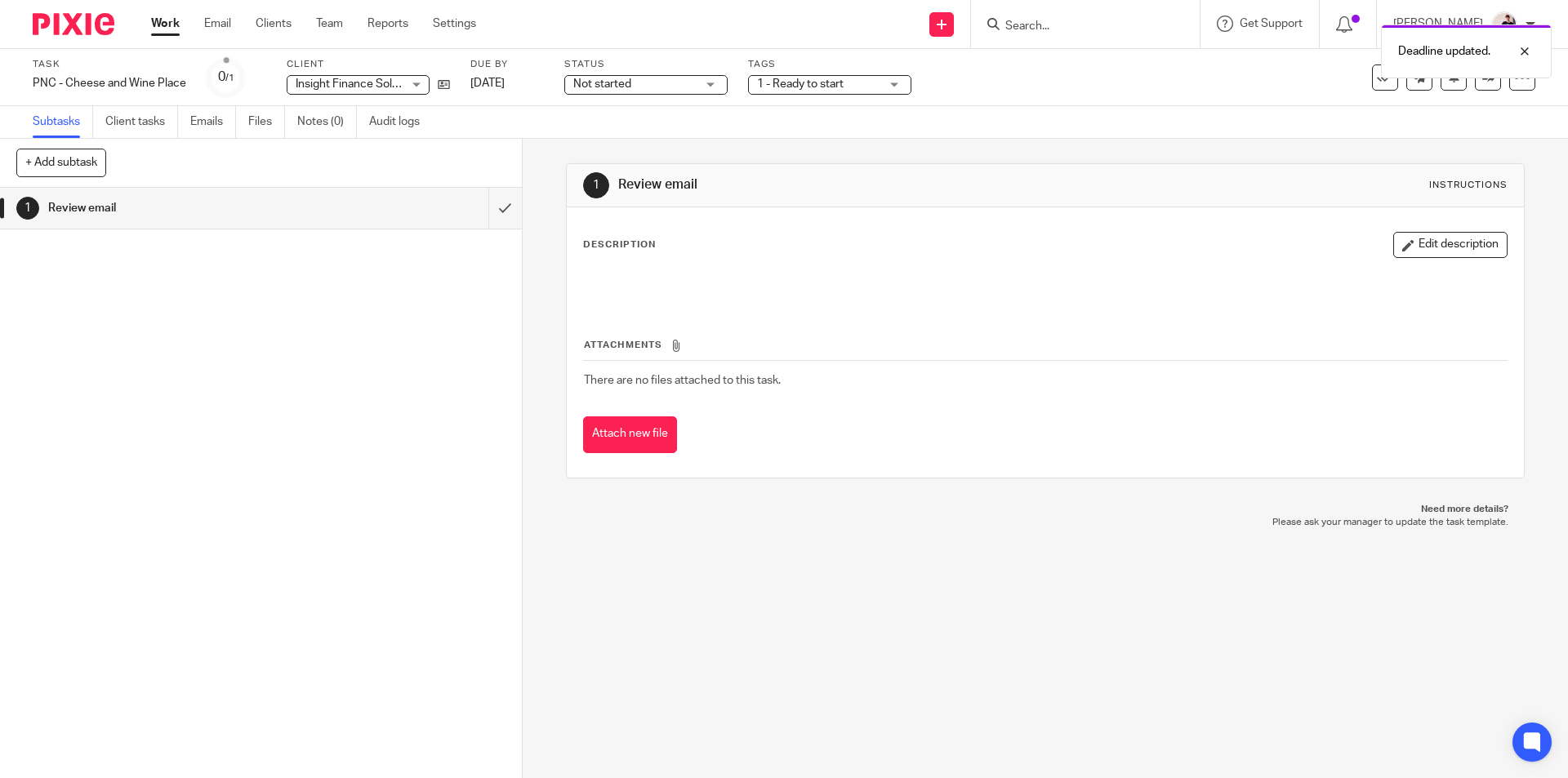
click at [220, 35] on div "Work Email Clients Team Reports Settings Work Email Clients Team Reports Settin…" at bounding box center [317, 23] width 366 height 48
click at [220, 30] on link "Email" at bounding box center [217, 23] width 27 height 16
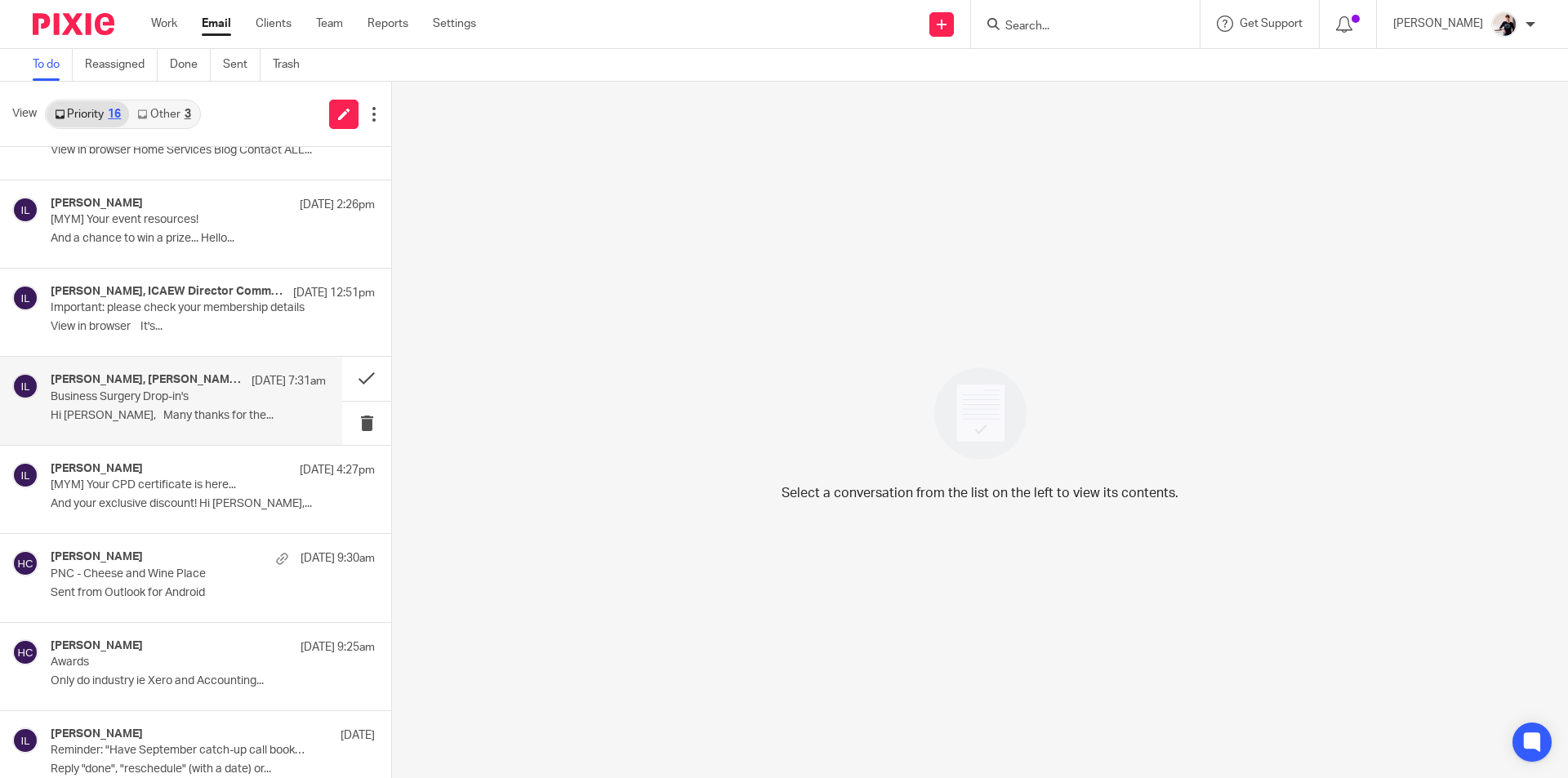
scroll to position [326, 0]
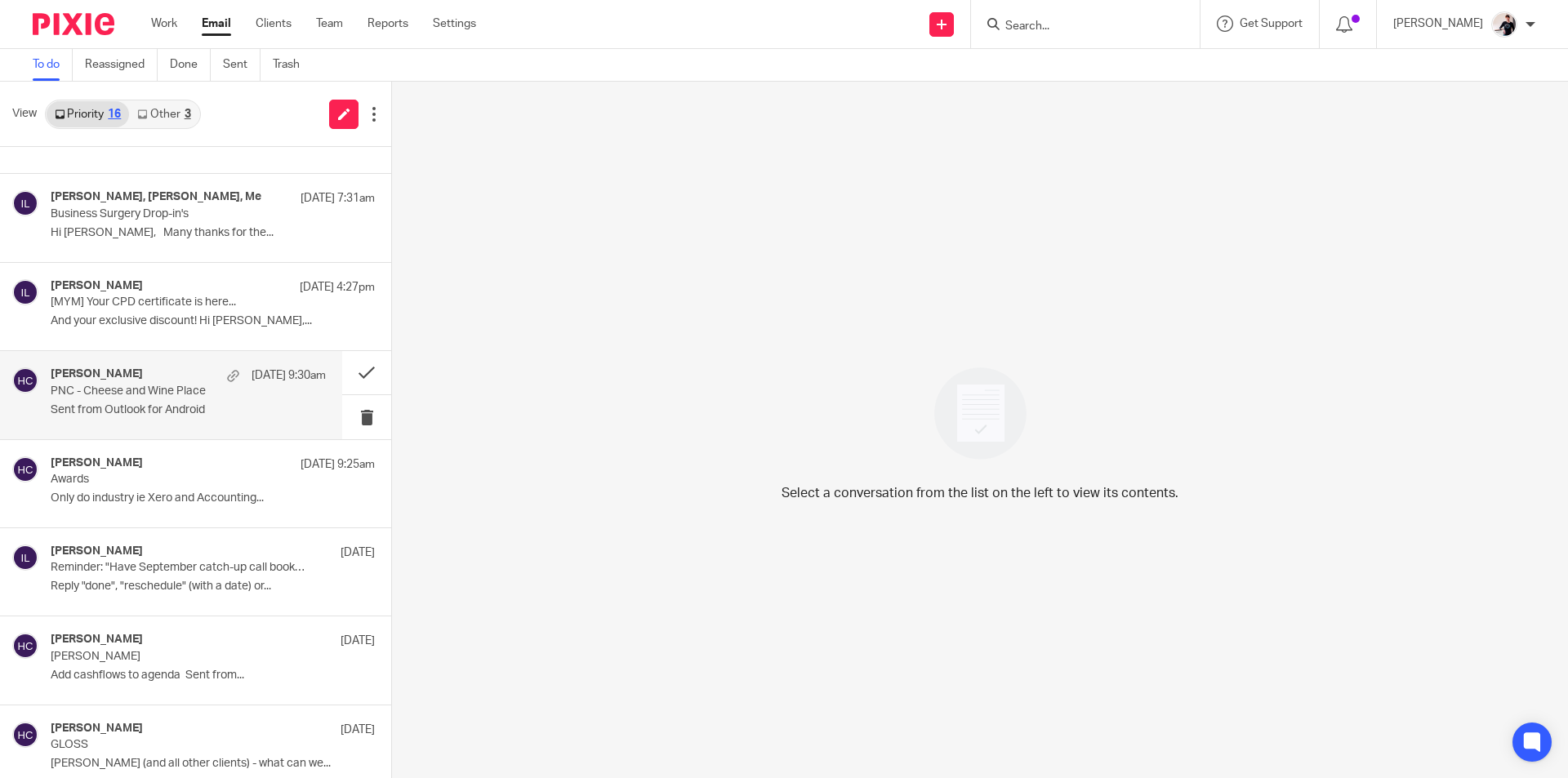
click at [160, 391] on p "PNC - Cheese and Wine Place" at bounding box center [161, 392] width 221 height 14
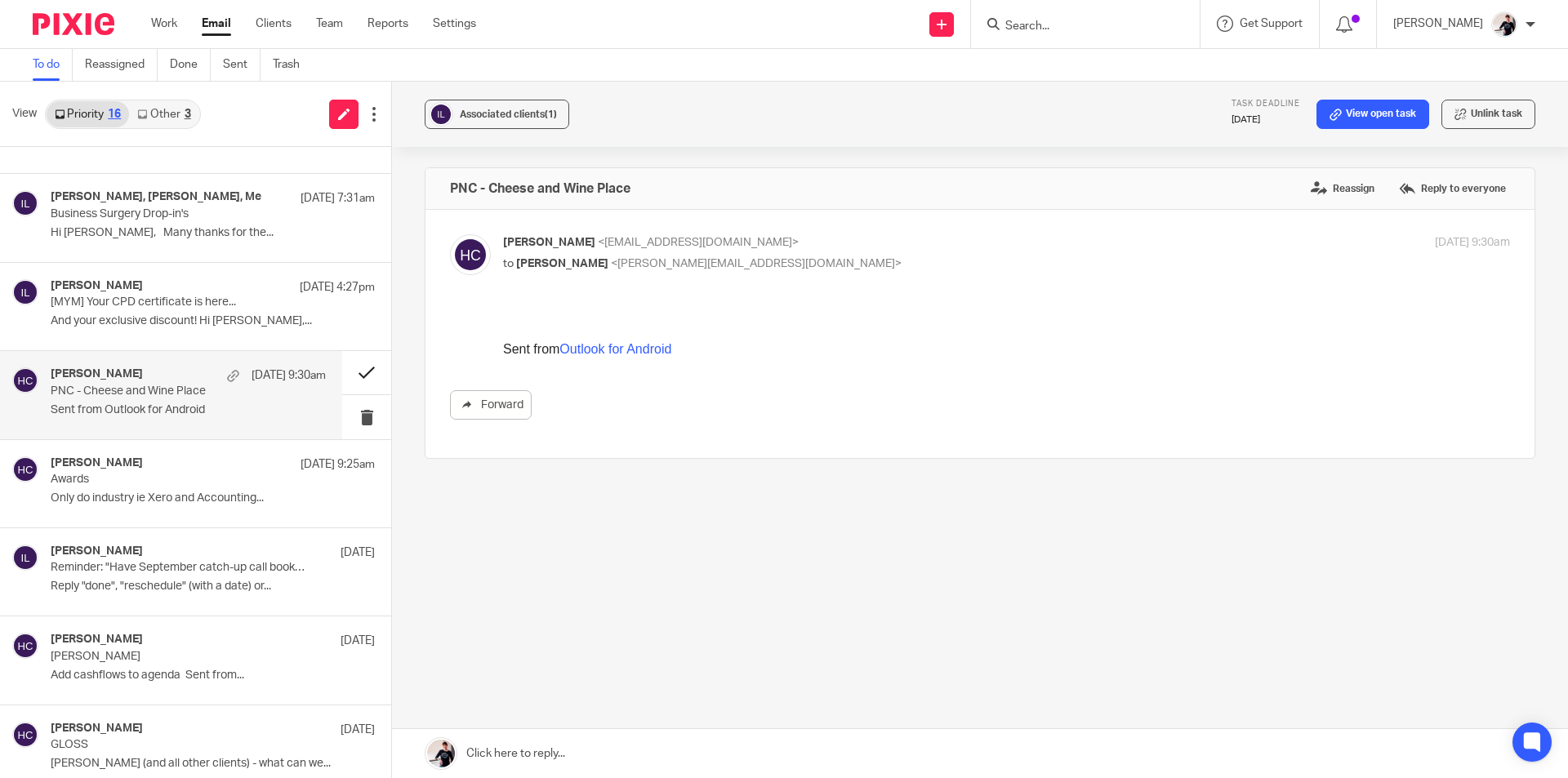
scroll to position [0, 0]
click at [366, 365] on button at bounding box center [366, 373] width 49 height 43
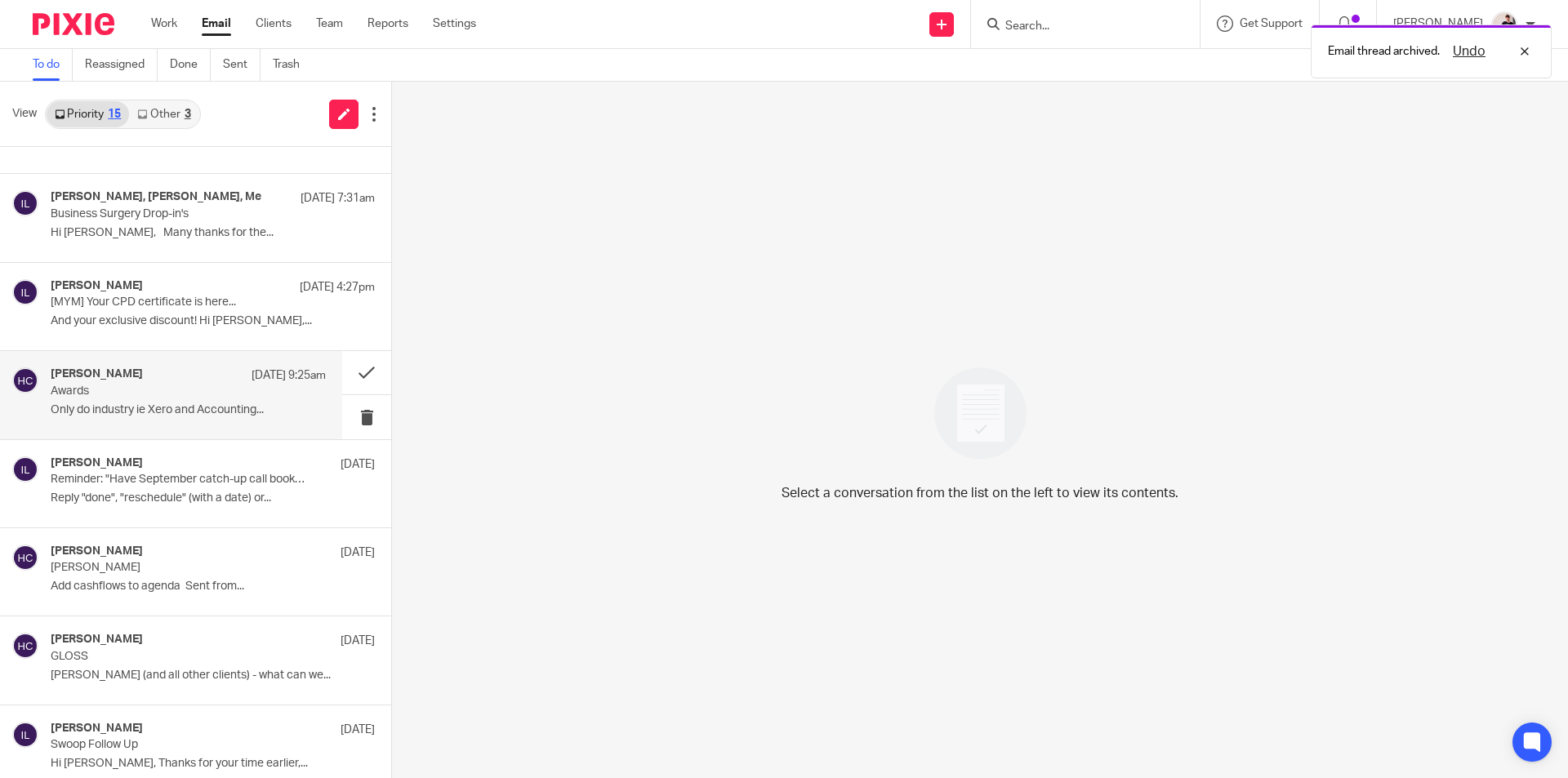
click at [138, 402] on div "Helen Crapper 17 Sep 9:25am Awards Only do industry ie Xero and Accounting..." at bounding box center [188, 394] width 275 height 55
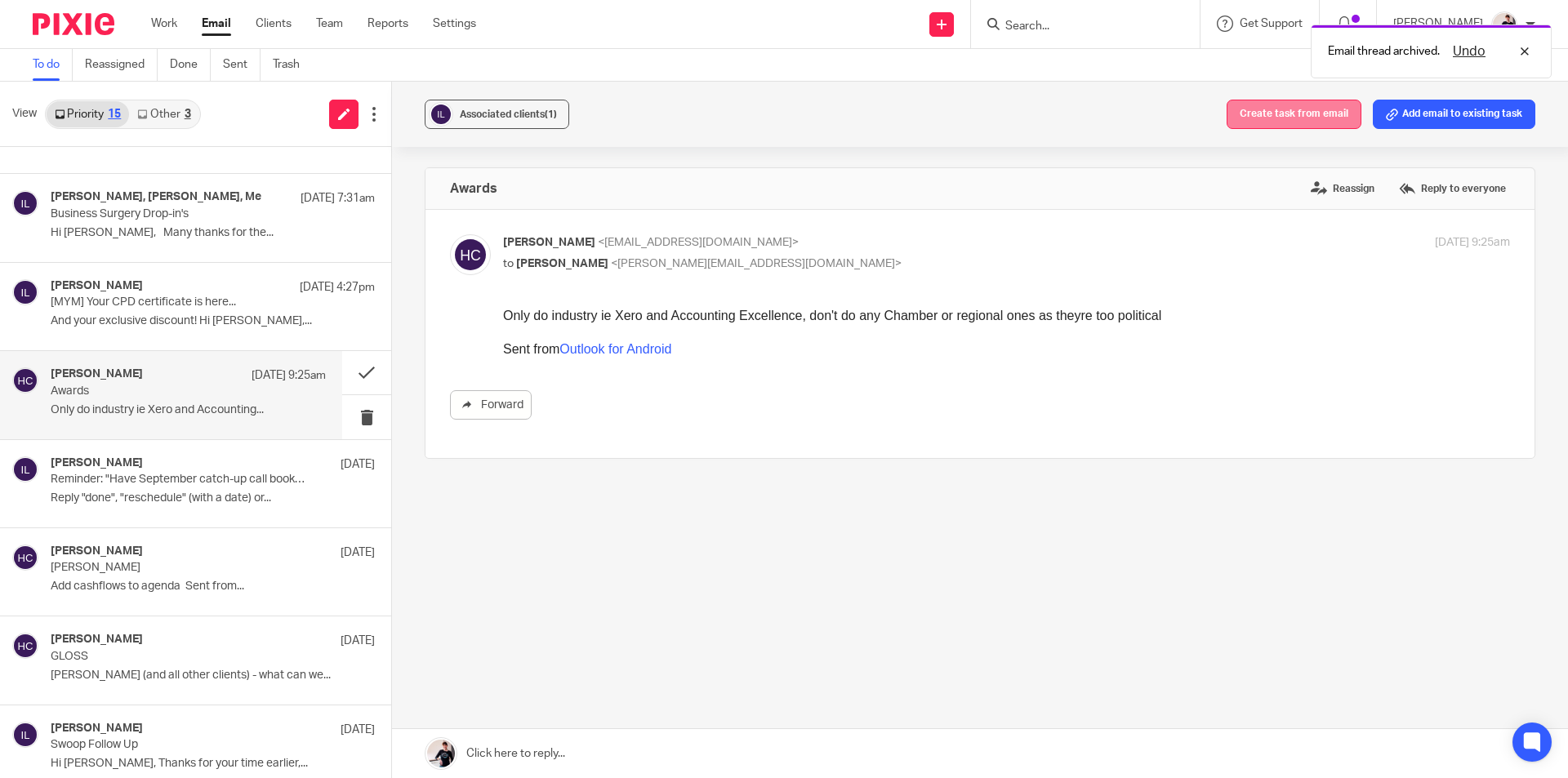
click at [1312, 121] on button "Create task from email" at bounding box center [1294, 115] width 135 height 30
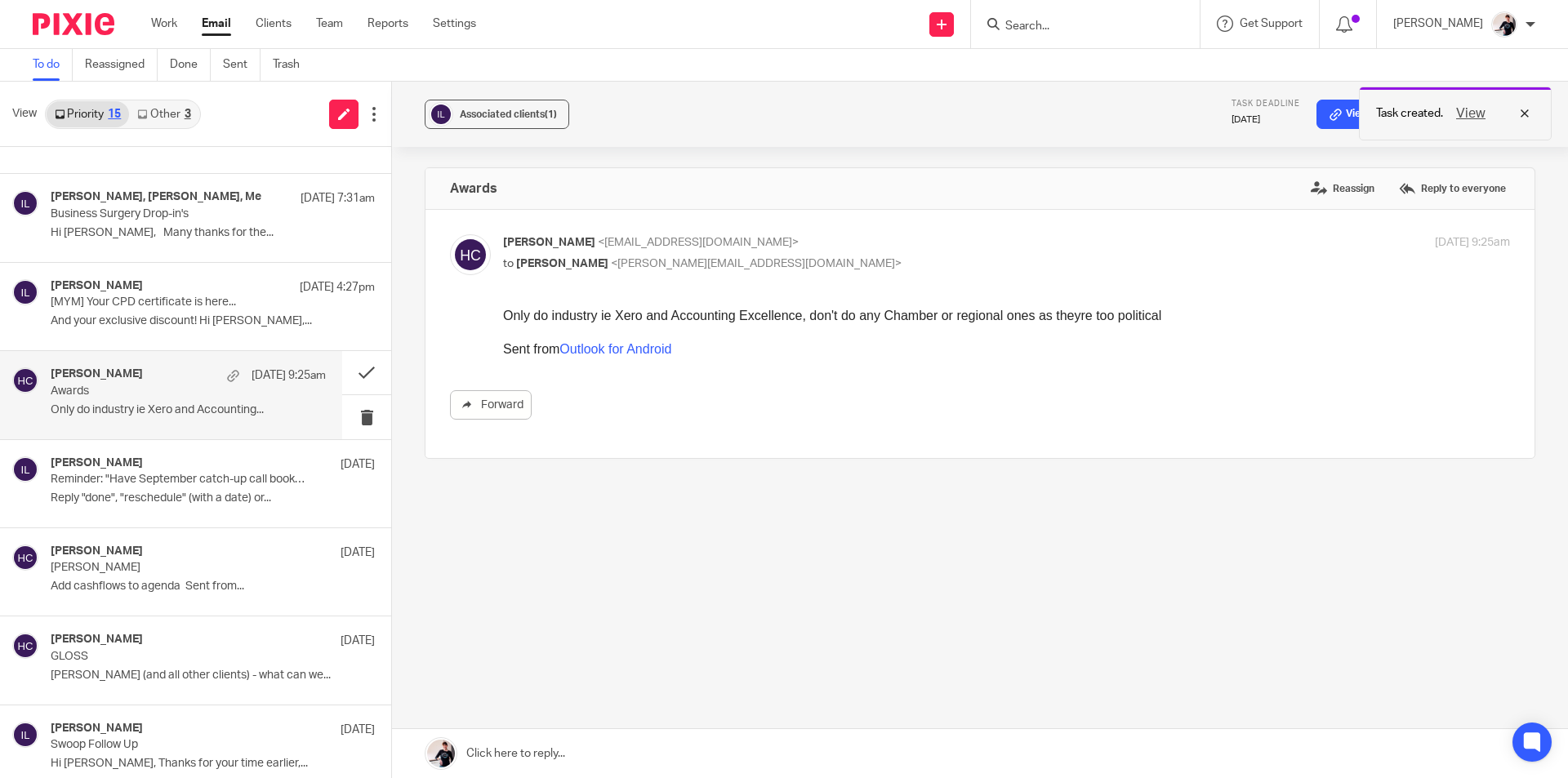
drag, startPoint x: 1459, startPoint y: 111, endPoint x: 1421, endPoint y: 113, distance: 38.1
click at [1460, 111] on button "View" at bounding box center [1470, 113] width 39 height 20
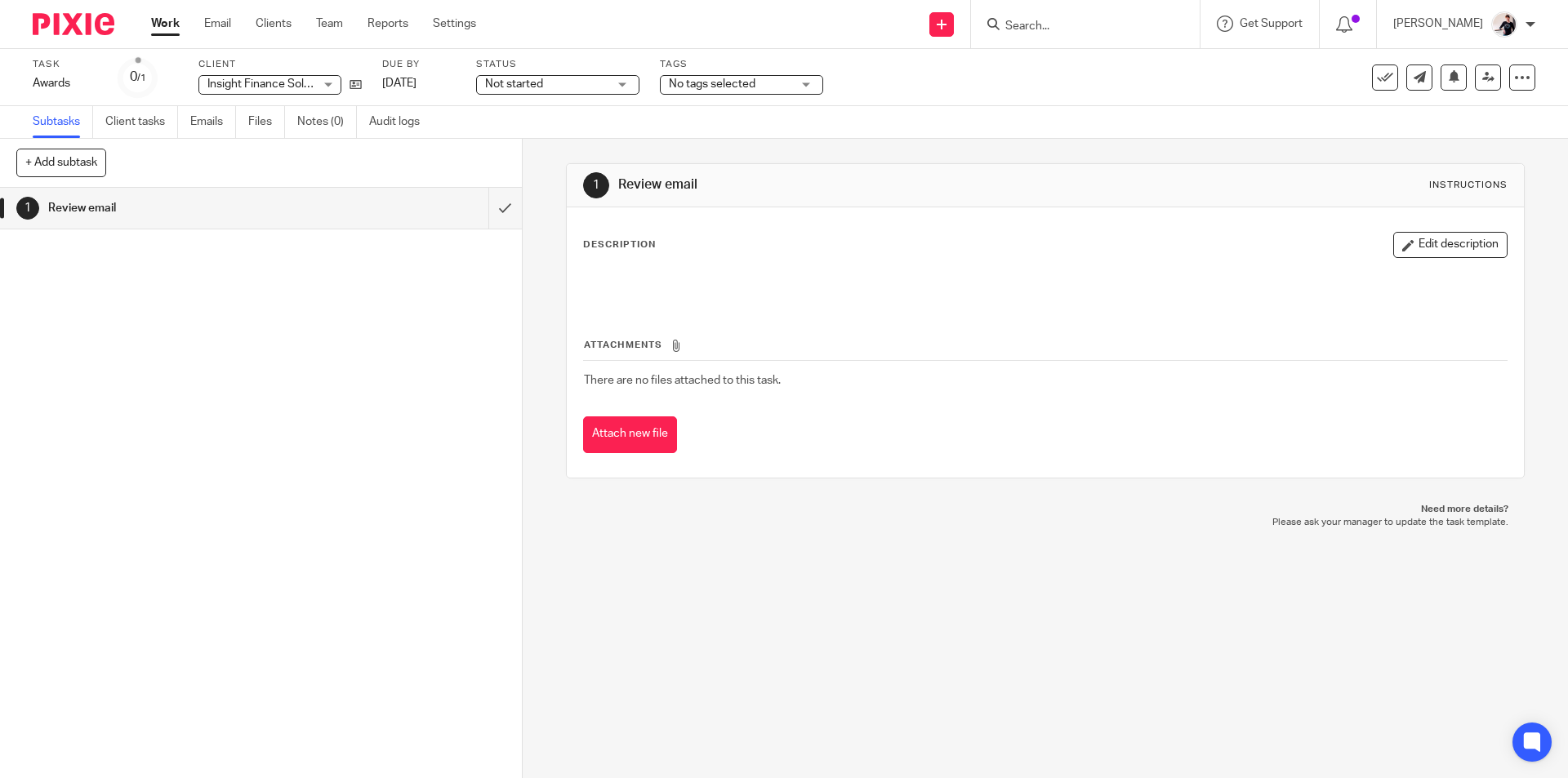
click at [543, 82] on span "Not started" at bounding box center [514, 83] width 58 height 11
click at [725, 87] on span "No tags selected" at bounding box center [712, 83] width 87 height 11
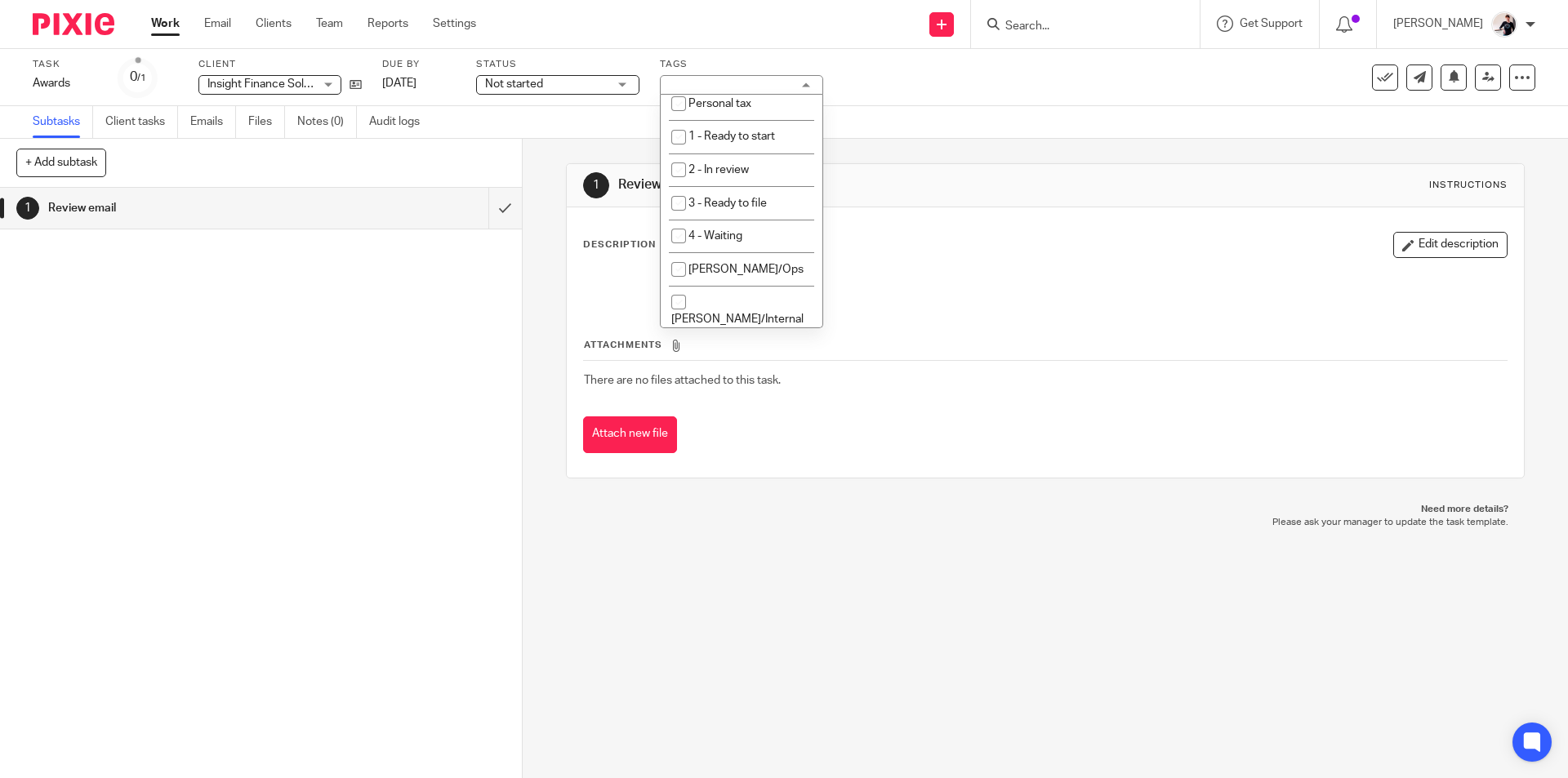
scroll to position [245, 0]
click at [756, 135] on span "1 - Ready to start" at bounding box center [732, 130] width 87 height 11
checkbox input "true"
click at [422, 87] on link "[DATE]" at bounding box center [418, 84] width 74 height 17
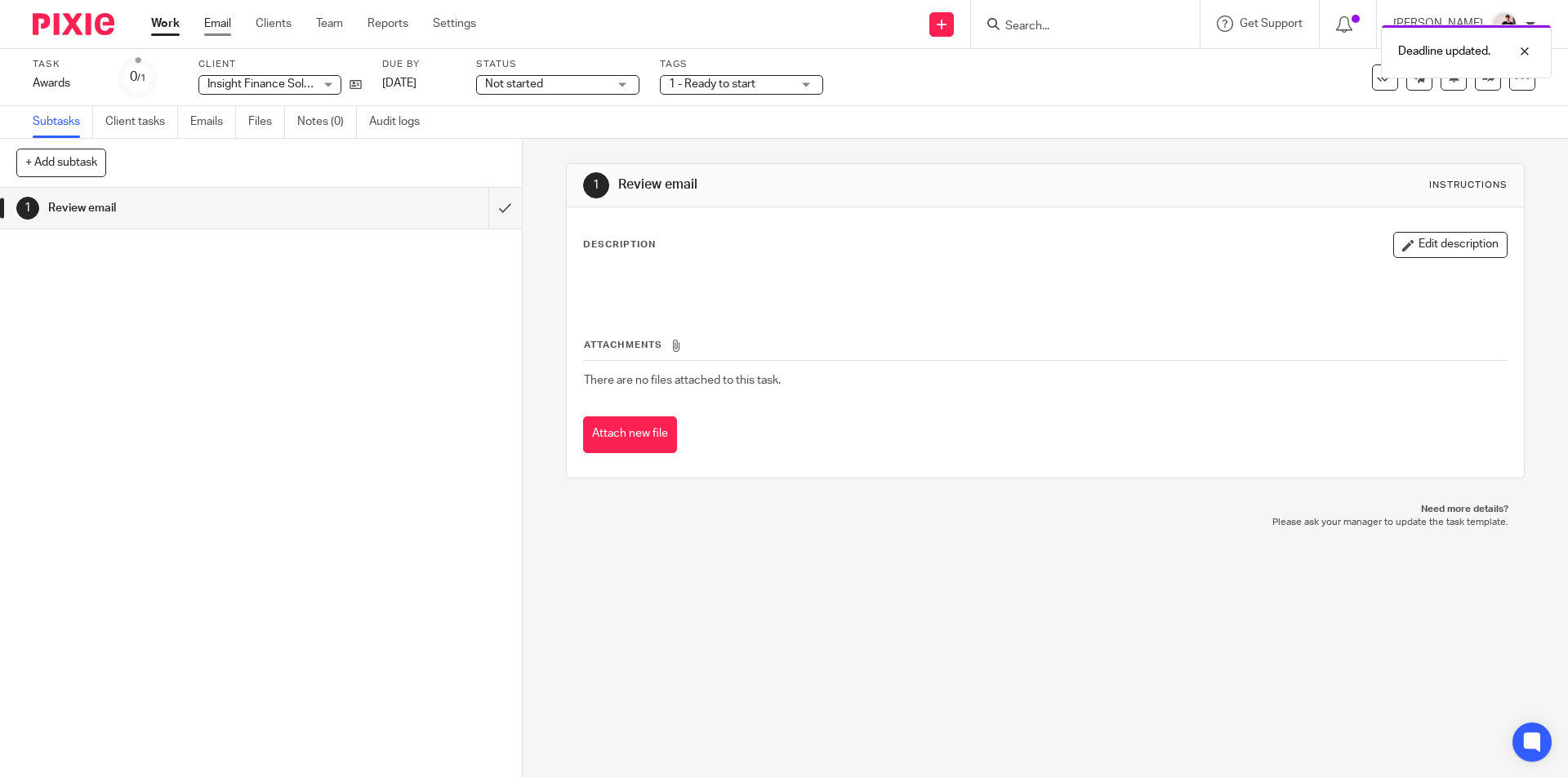
click at [217, 25] on link "Email" at bounding box center [217, 23] width 27 height 16
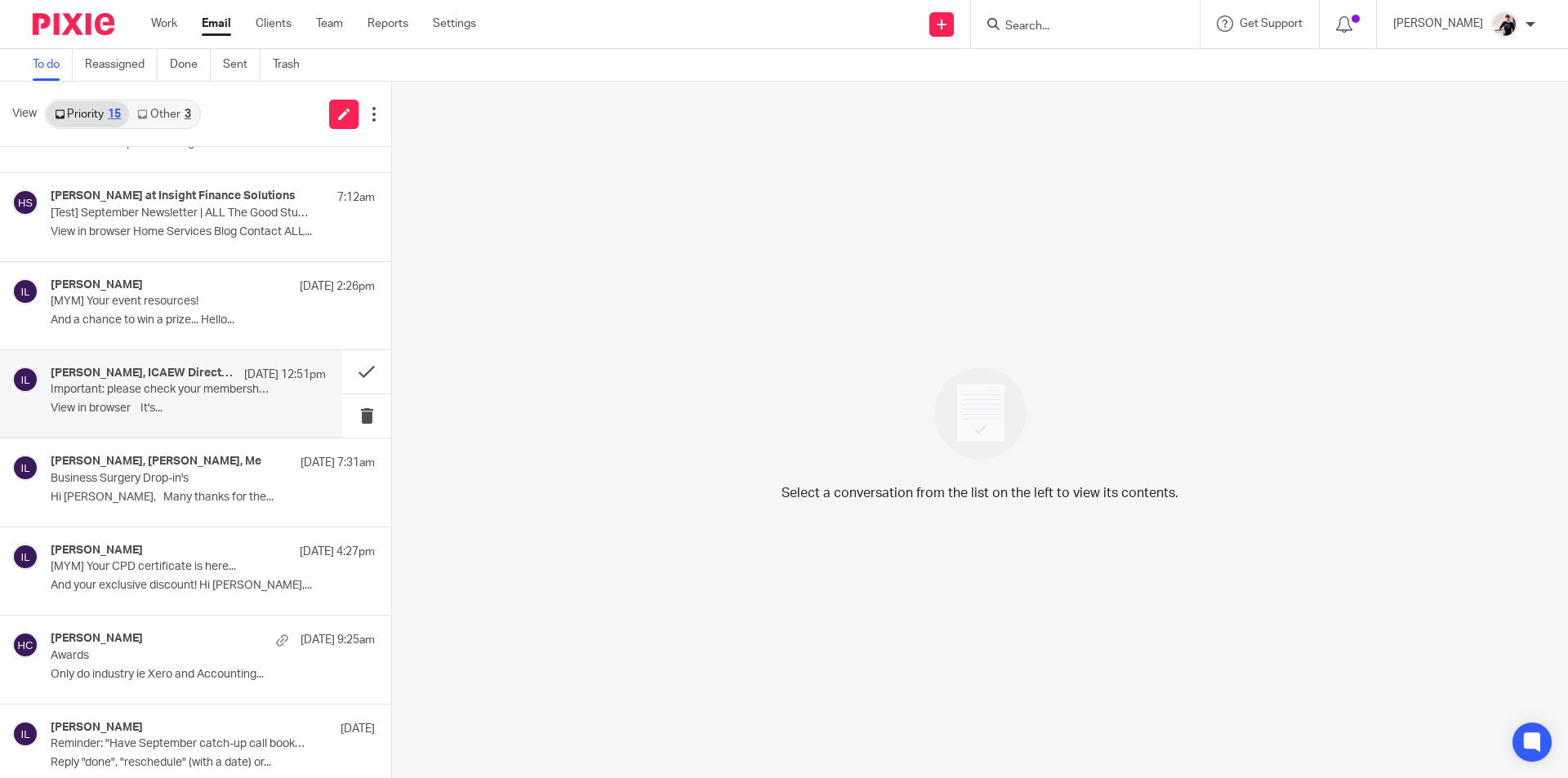
scroll to position [326, 0]
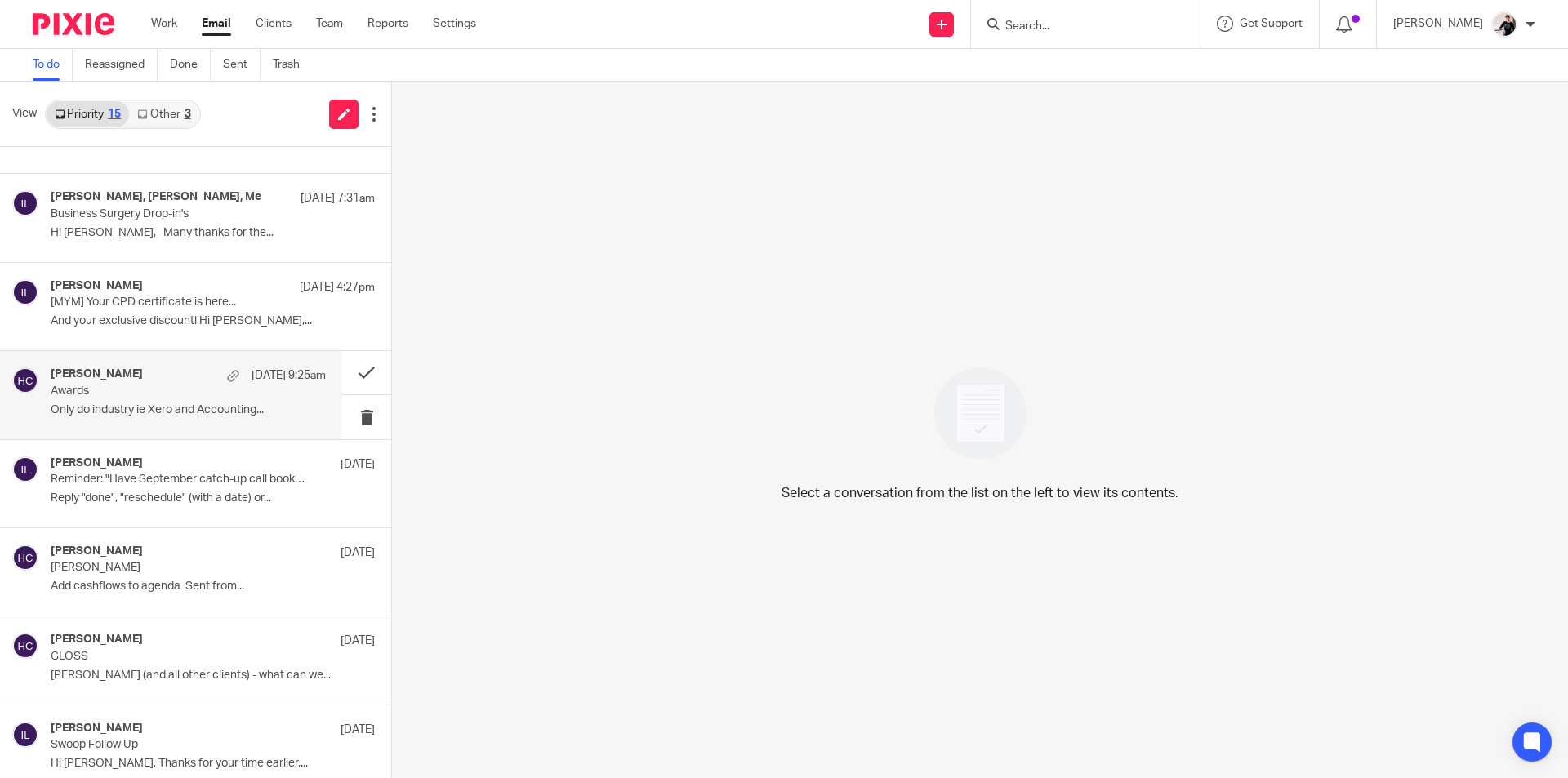
click at [124, 392] on p "Awards" at bounding box center [161, 392] width 221 height 14
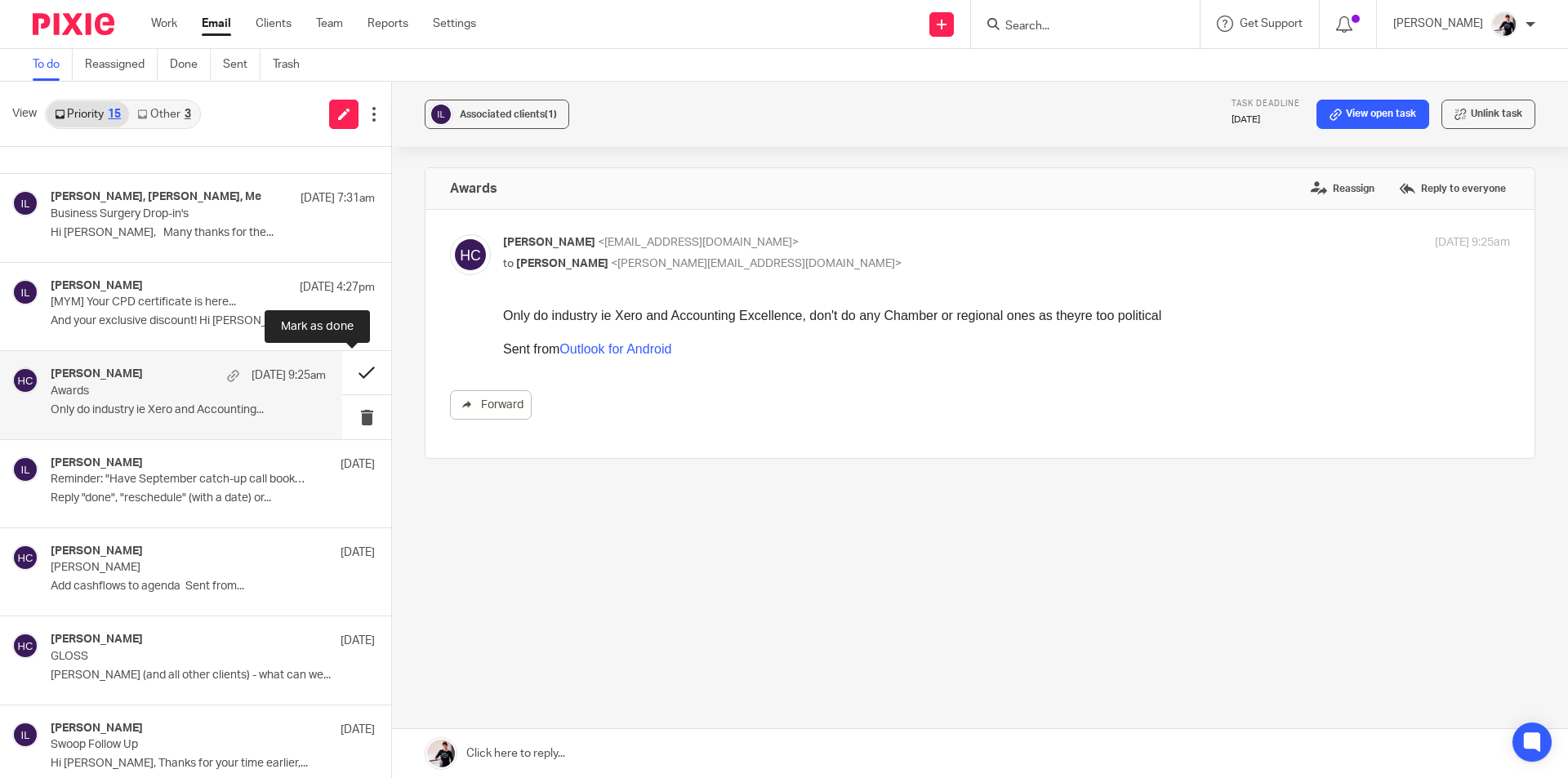
scroll to position [0, 0]
click at [353, 366] on button at bounding box center [366, 373] width 49 height 43
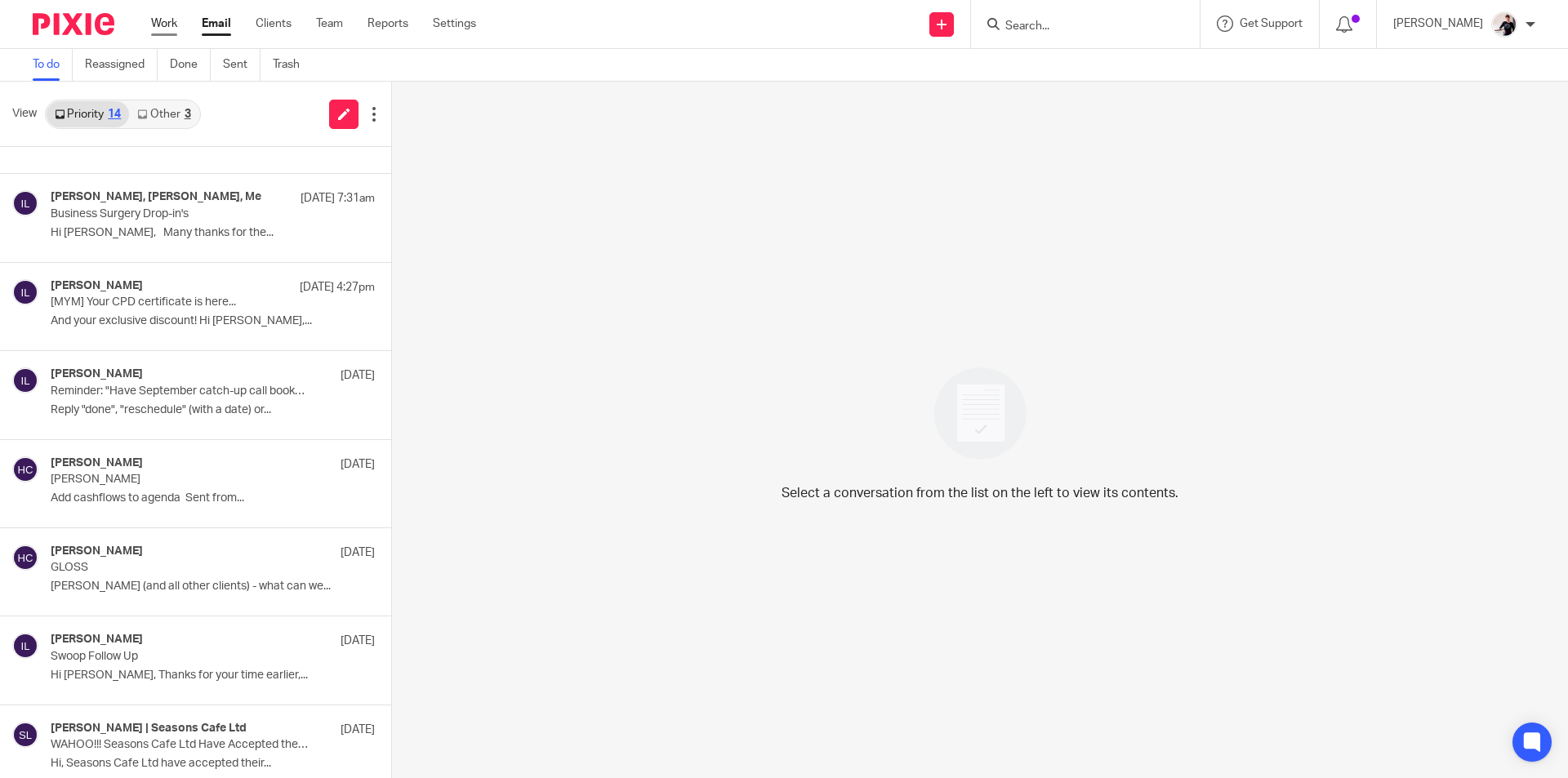
click at [158, 23] on link "Work" at bounding box center [164, 23] width 26 height 16
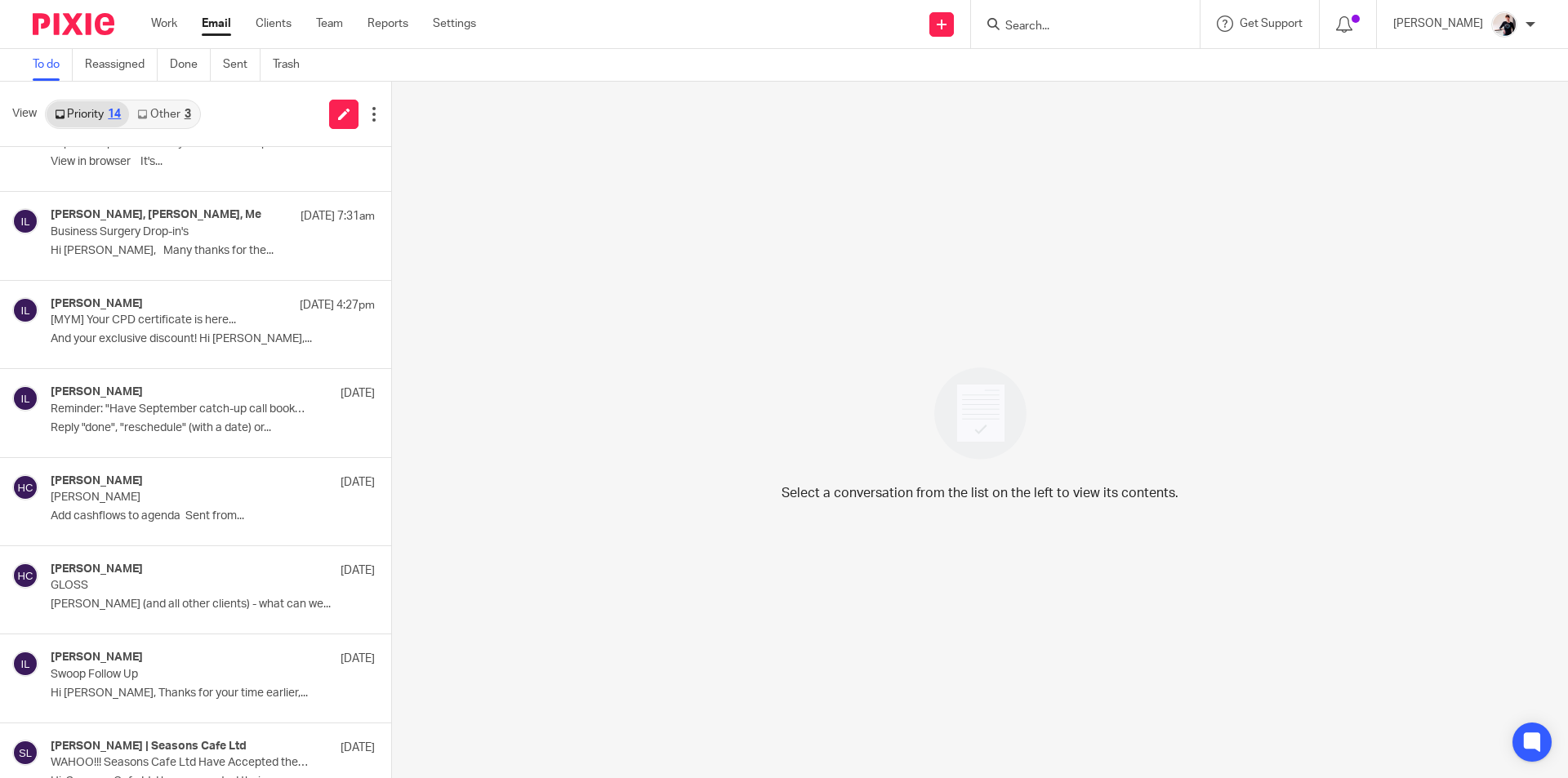
scroll to position [326, 0]
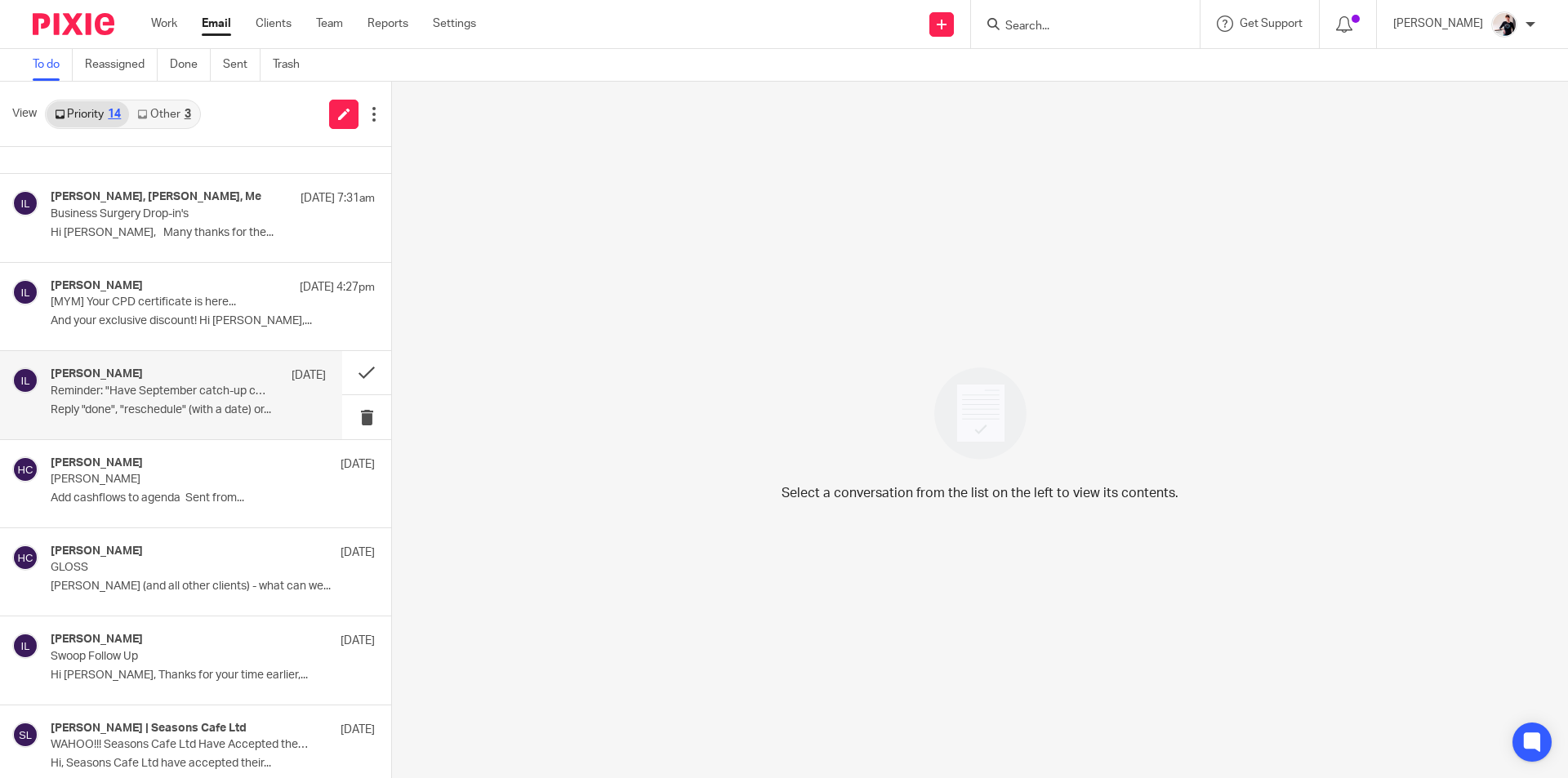
click at [163, 399] on div "[PERSON_NAME] [DATE] Reminder: "Have September catch-up call booked with [PERSO…" at bounding box center [188, 394] width 275 height 55
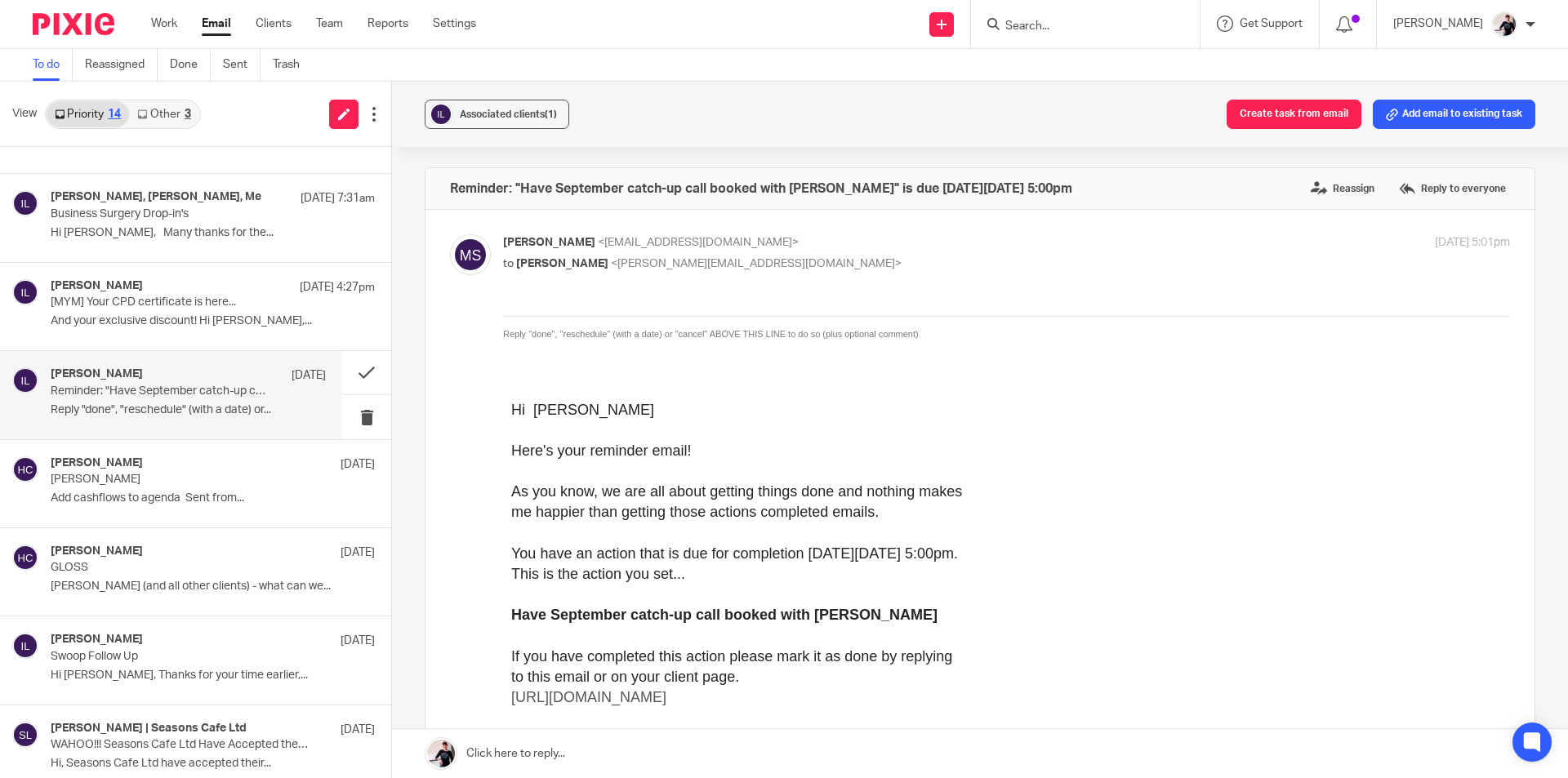
scroll to position [0, 0]
click at [344, 368] on button at bounding box center [366, 373] width 49 height 43
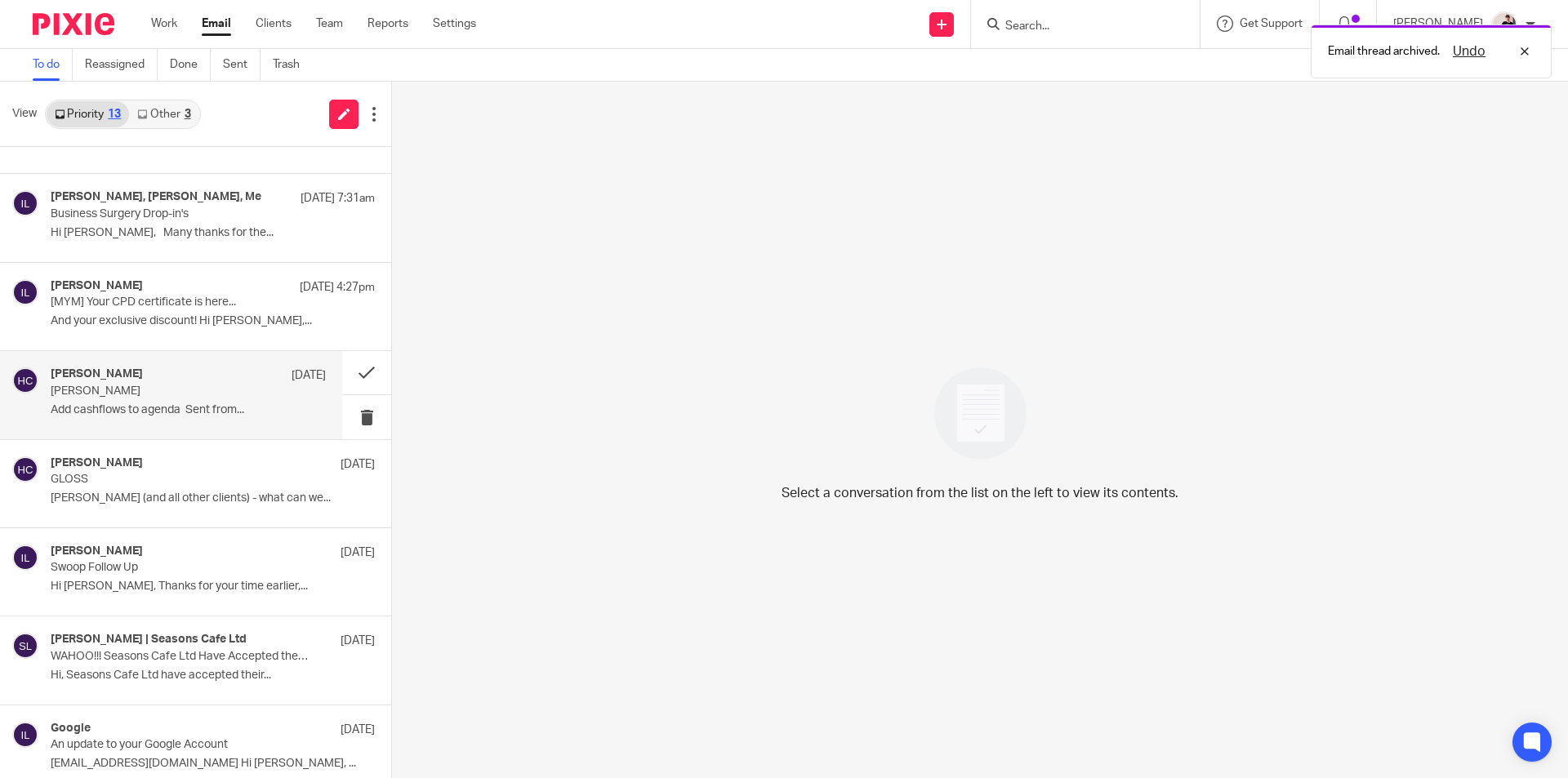
click at [155, 379] on div "[PERSON_NAME] [DATE]" at bounding box center [188, 375] width 275 height 16
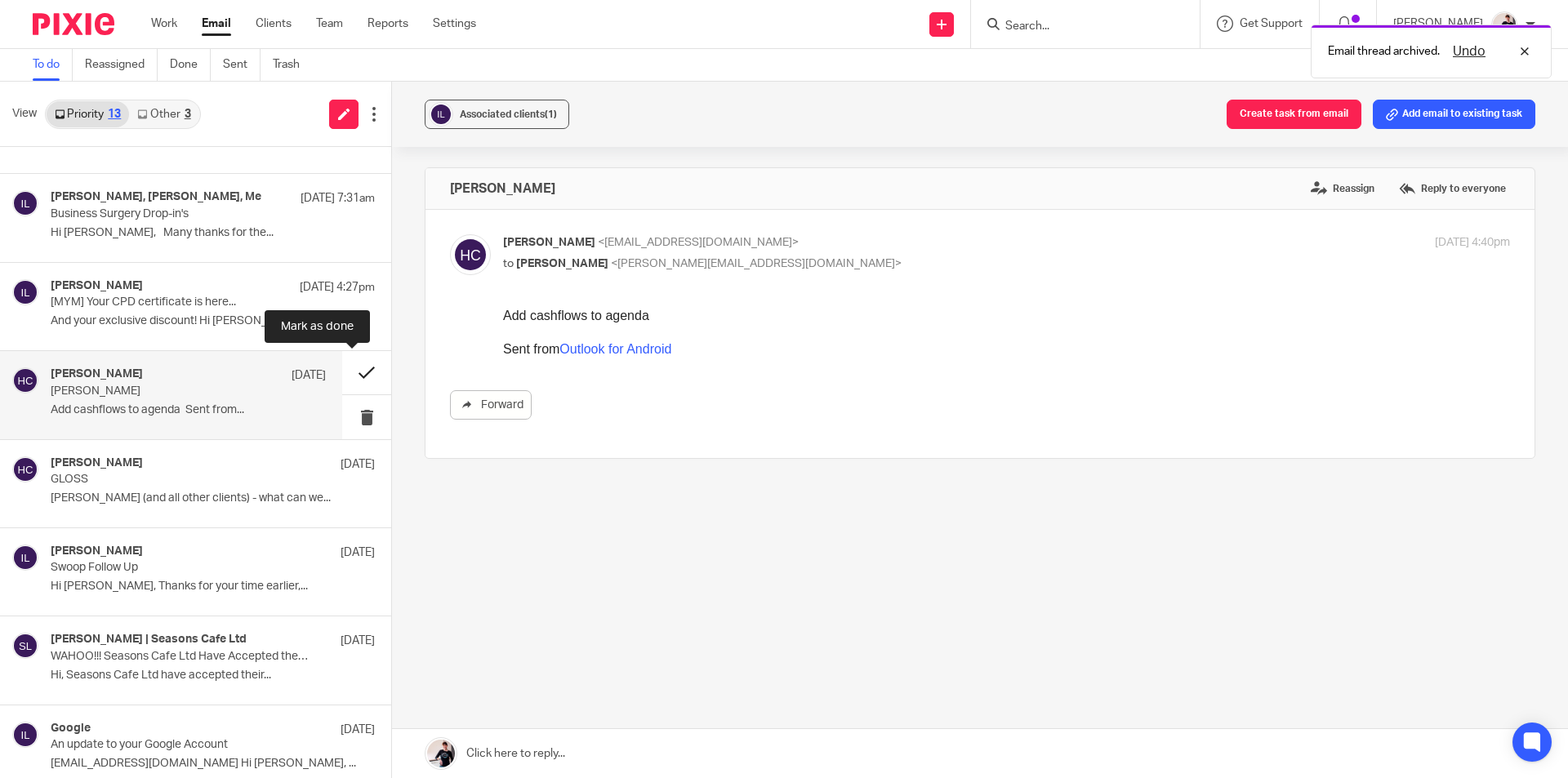
click at [346, 373] on button at bounding box center [366, 373] width 49 height 43
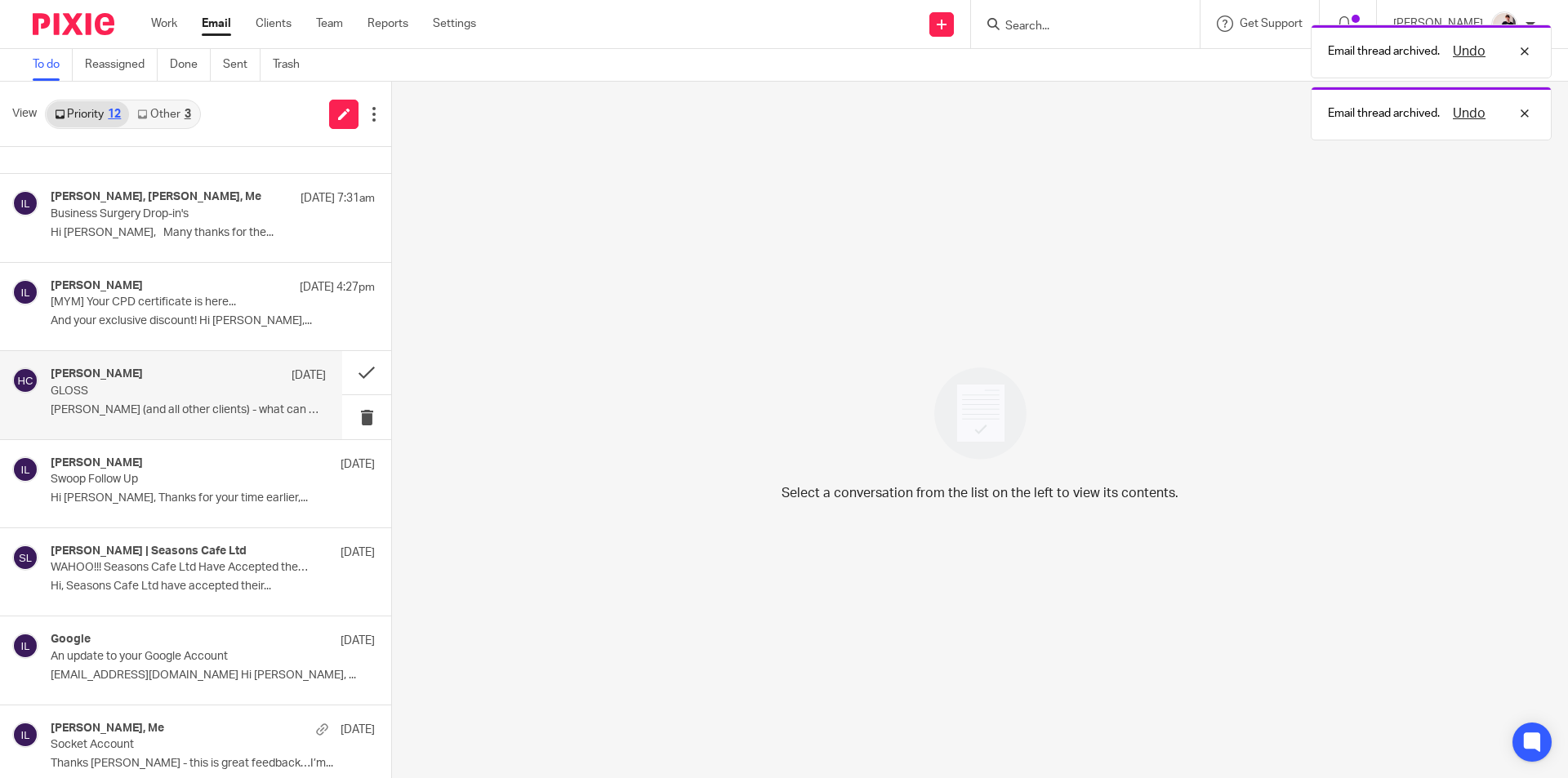
click at [155, 402] on div "Helen Crapper 16 Sep GLOSS Sophie (and all other clients) - what can we..." at bounding box center [188, 394] width 275 height 55
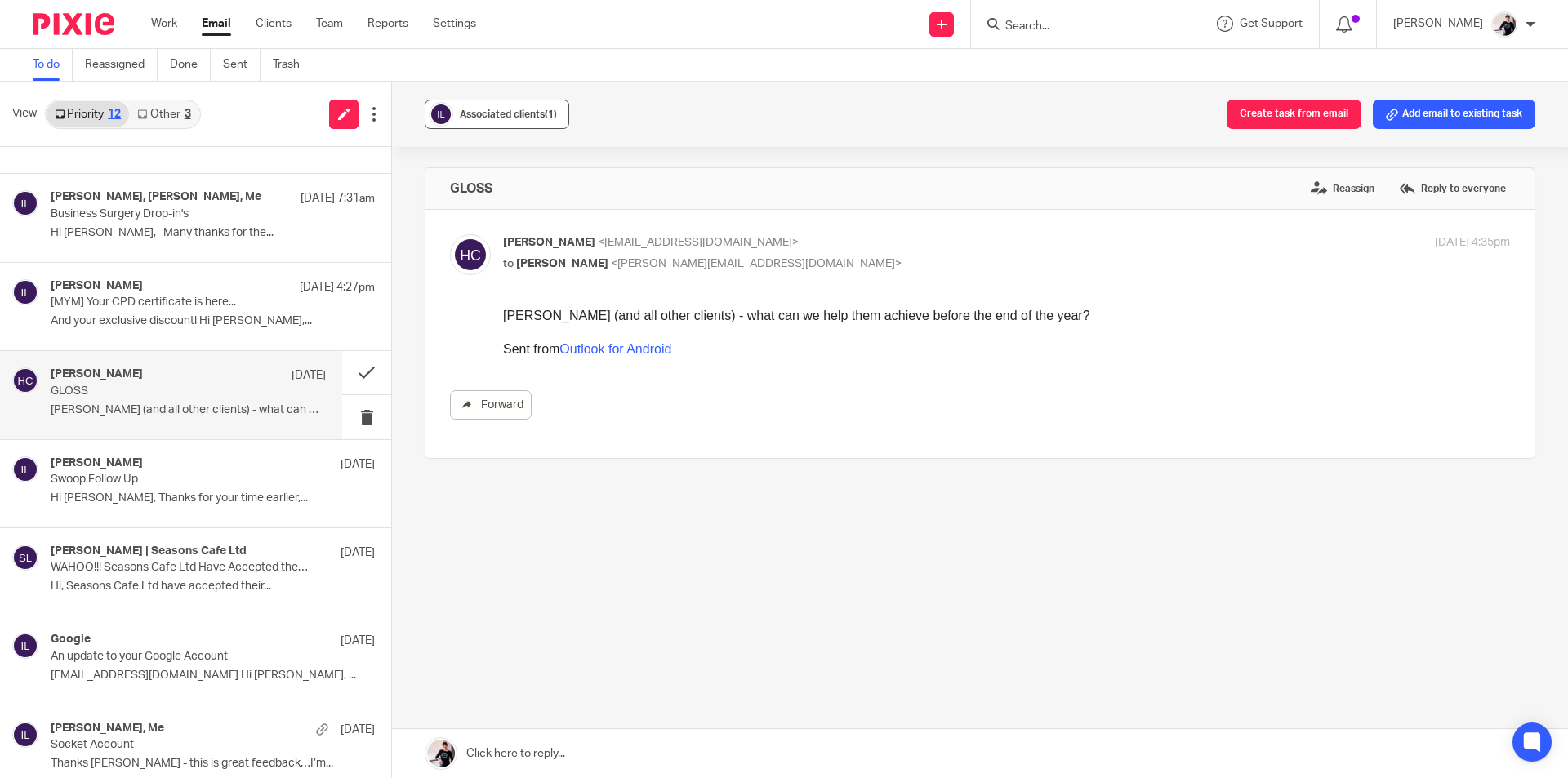
click at [499, 114] on span "Associated clients (1)" at bounding box center [508, 114] width 97 height 10
click at [208, 470] on div "Ron Pearson 16 Sep" at bounding box center [188, 465] width 275 height 16
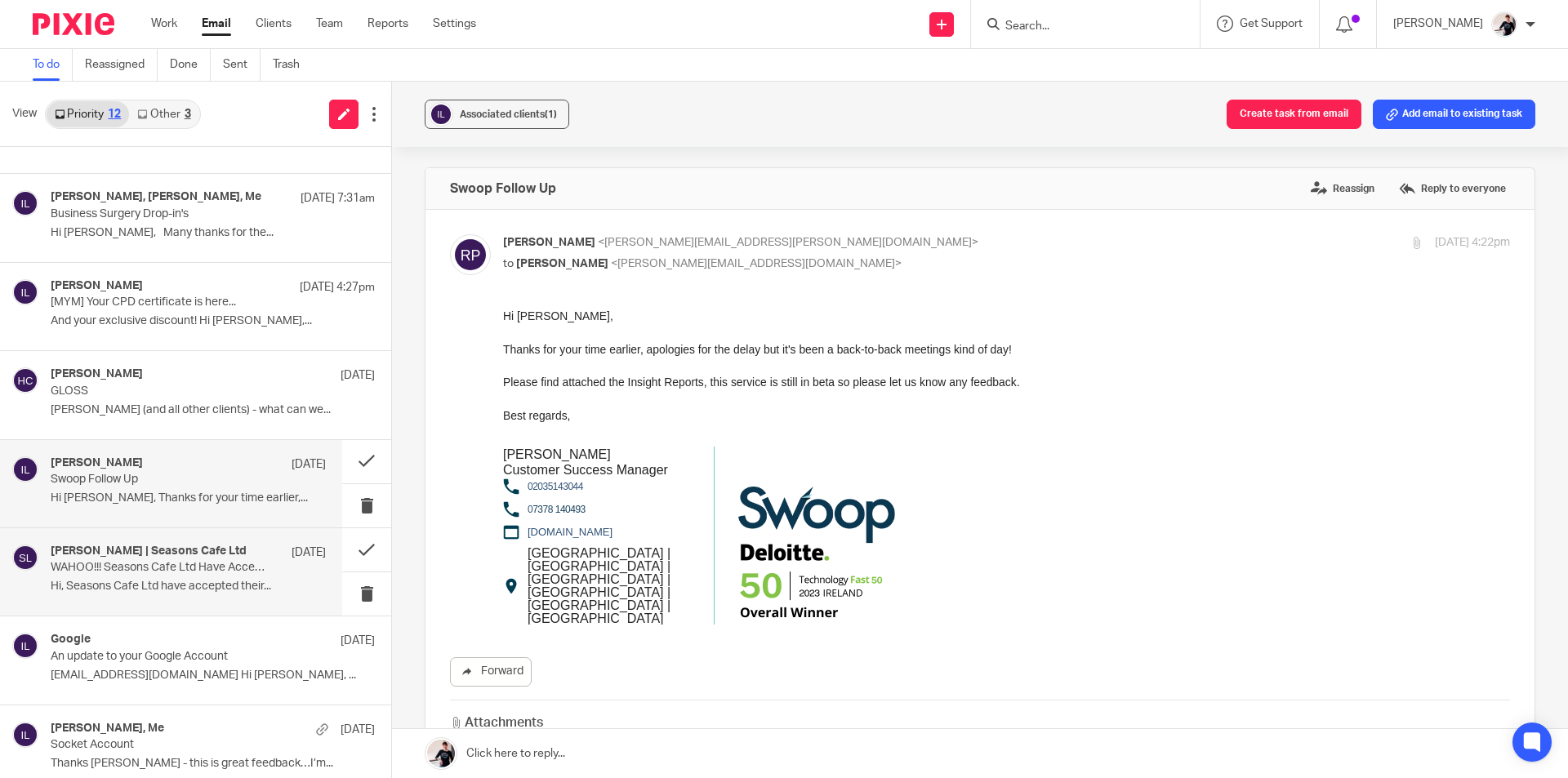
click at [178, 581] on p "Hi, Seasons Cafe Ltd have accepted their..." at bounding box center [188, 587] width 275 height 14
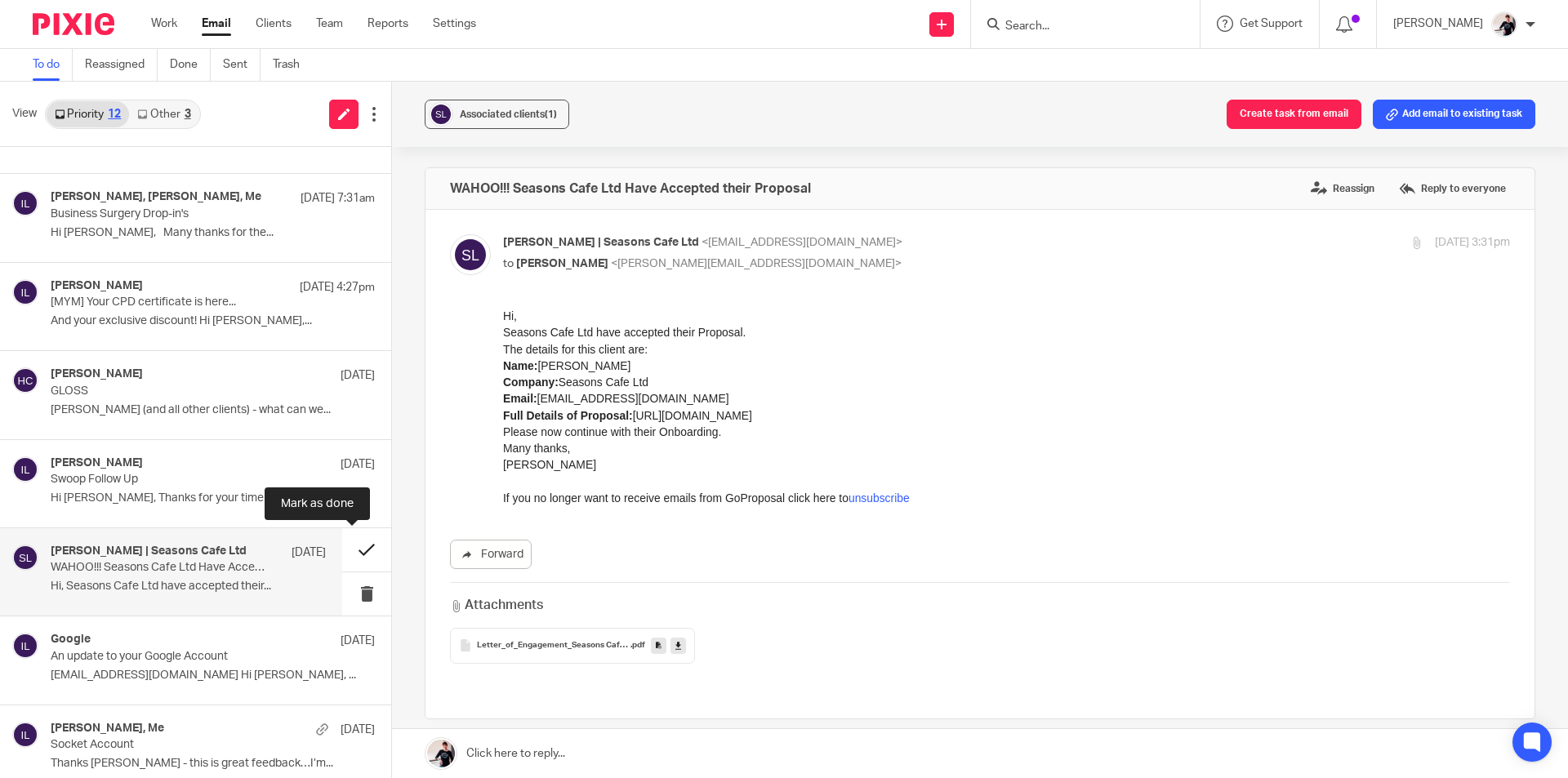
click at [344, 544] on button at bounding box center [366, 550] width 49 height 43
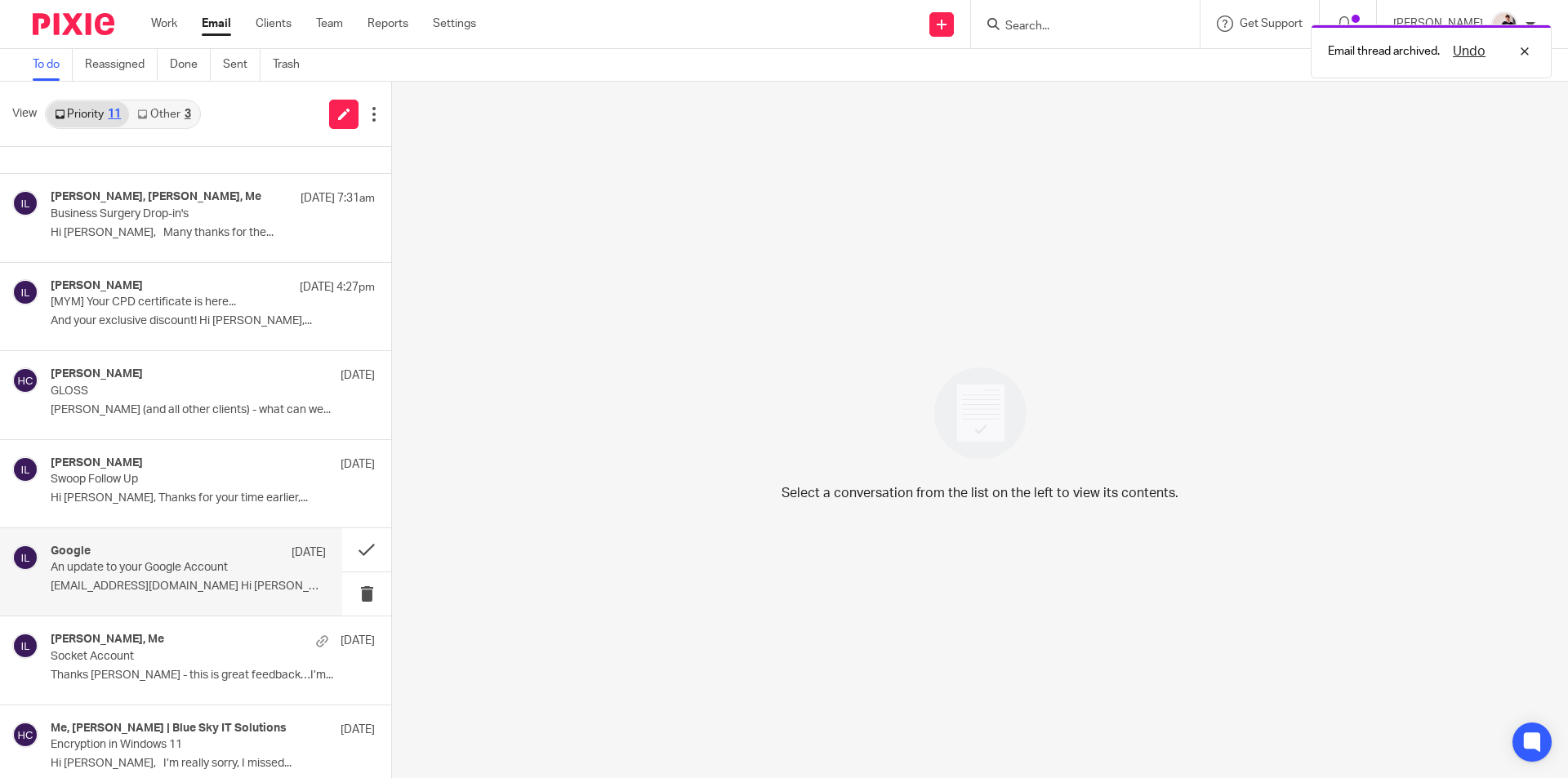
click at [199, 572] on p "An update to your Google Account" at bounding box center [161, 568] width 221 height 14
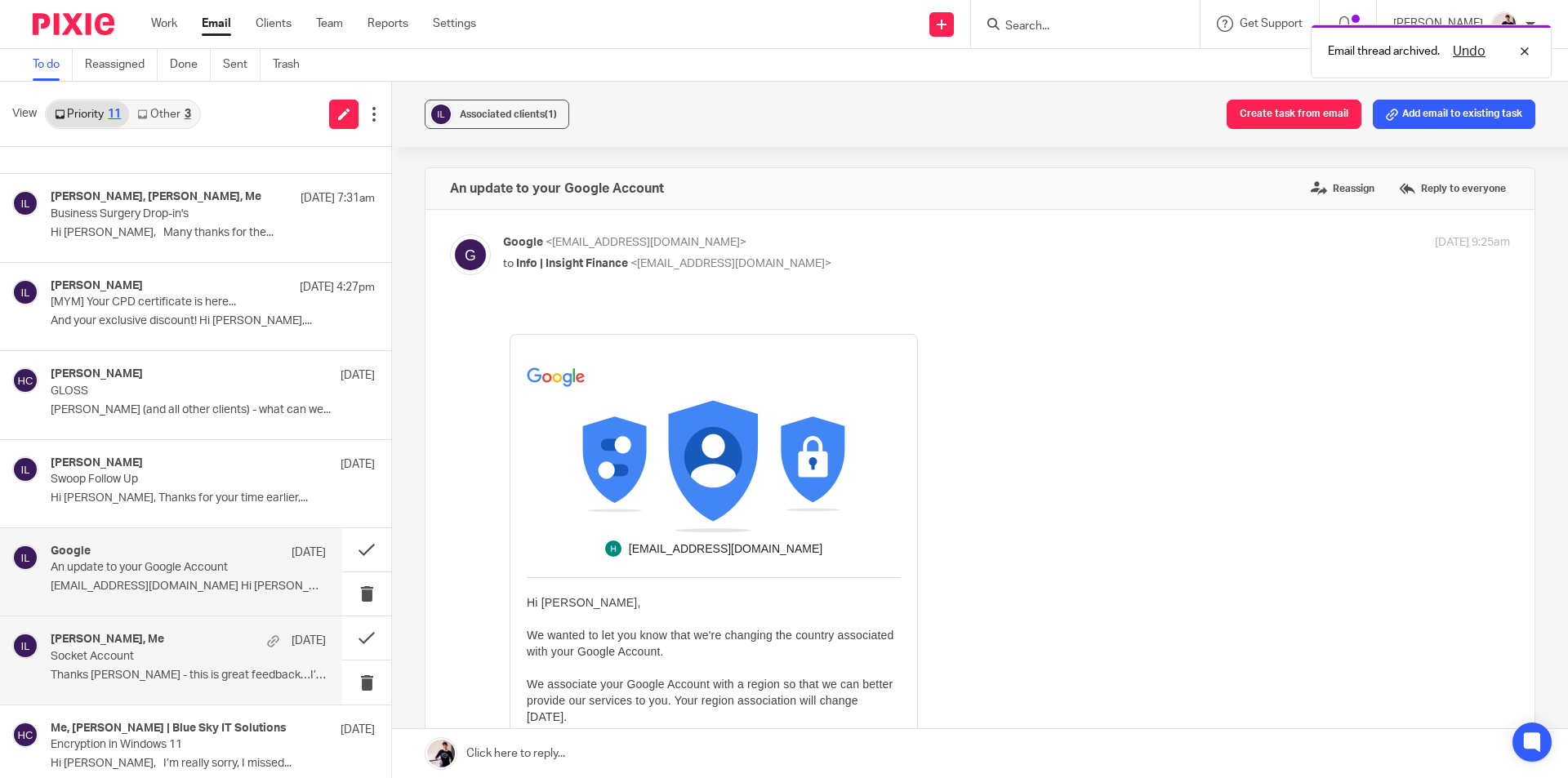
click at [185, 647] on div "Jonathan Gaunt, Me 12 Sep" at bounding box center [188, 641] width 275 height 16
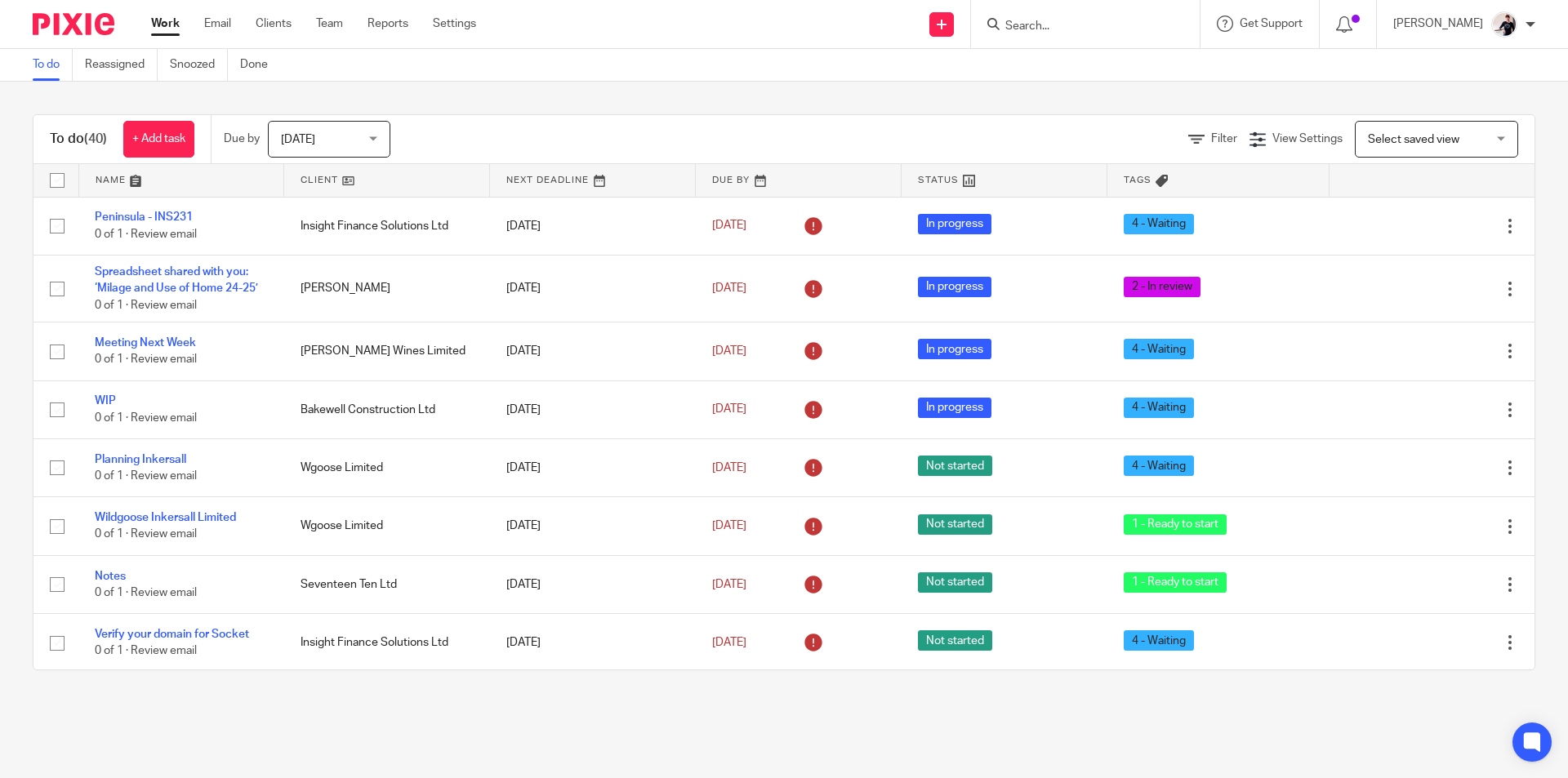
click at [322, 180] on link at bounding box center [386, 181] width 205 height 33
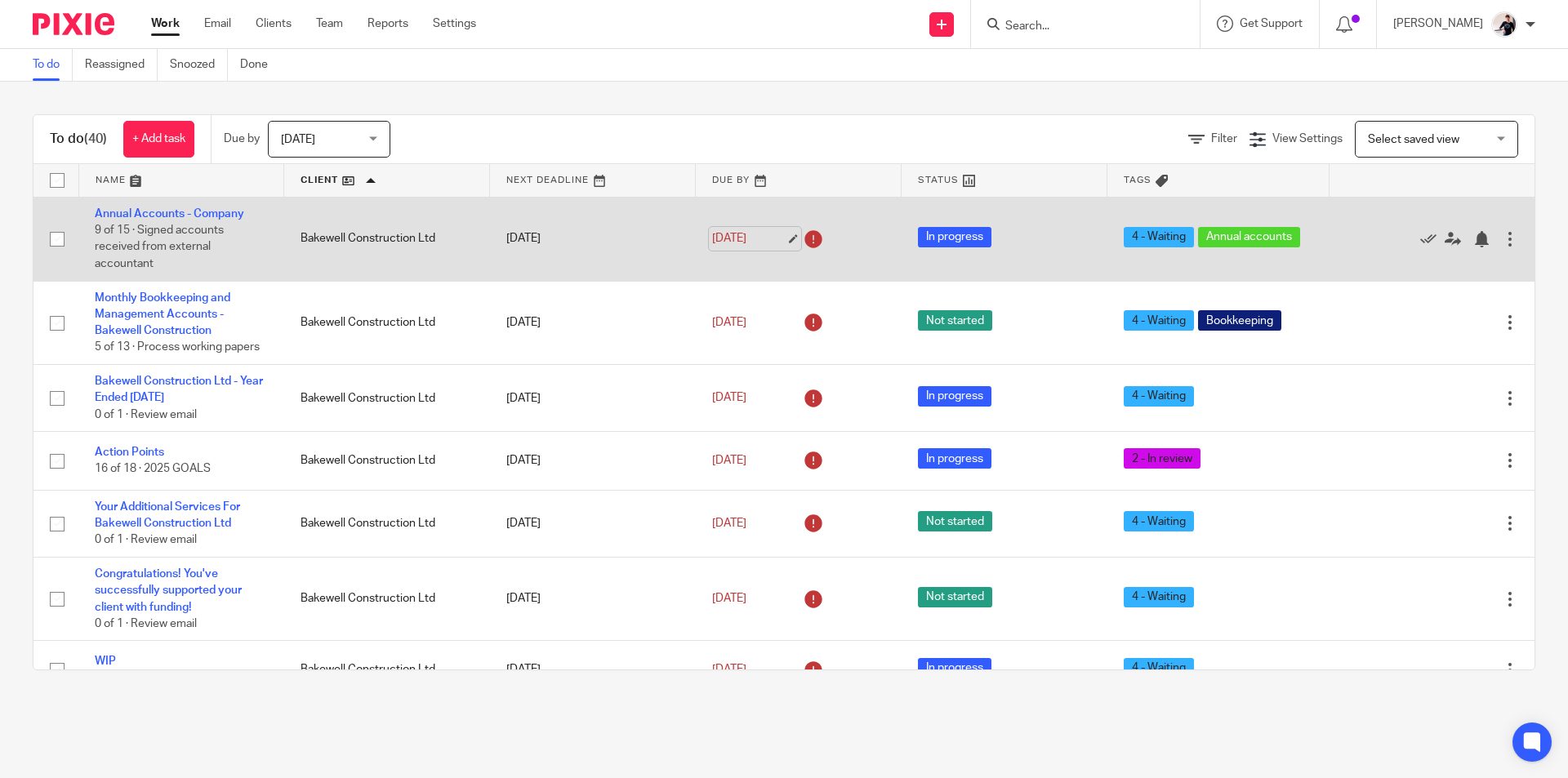
click at [726, 243] on link "[DATE]" at bounding box center [748, 239] width 74 height 17
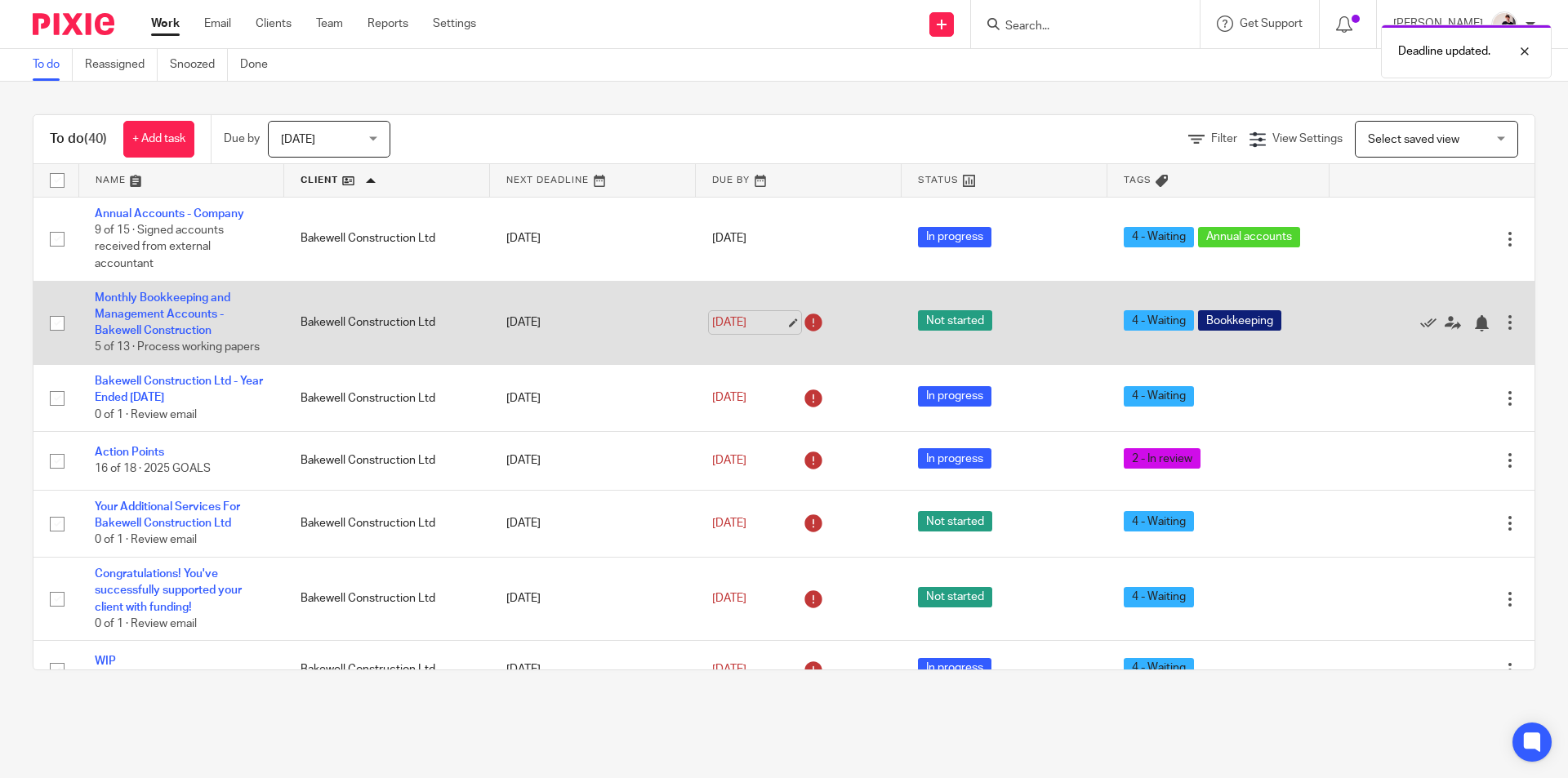
click at [750, 325] on link "18 Sep 2025" at bounding box center [748, 323] width 74 height 17
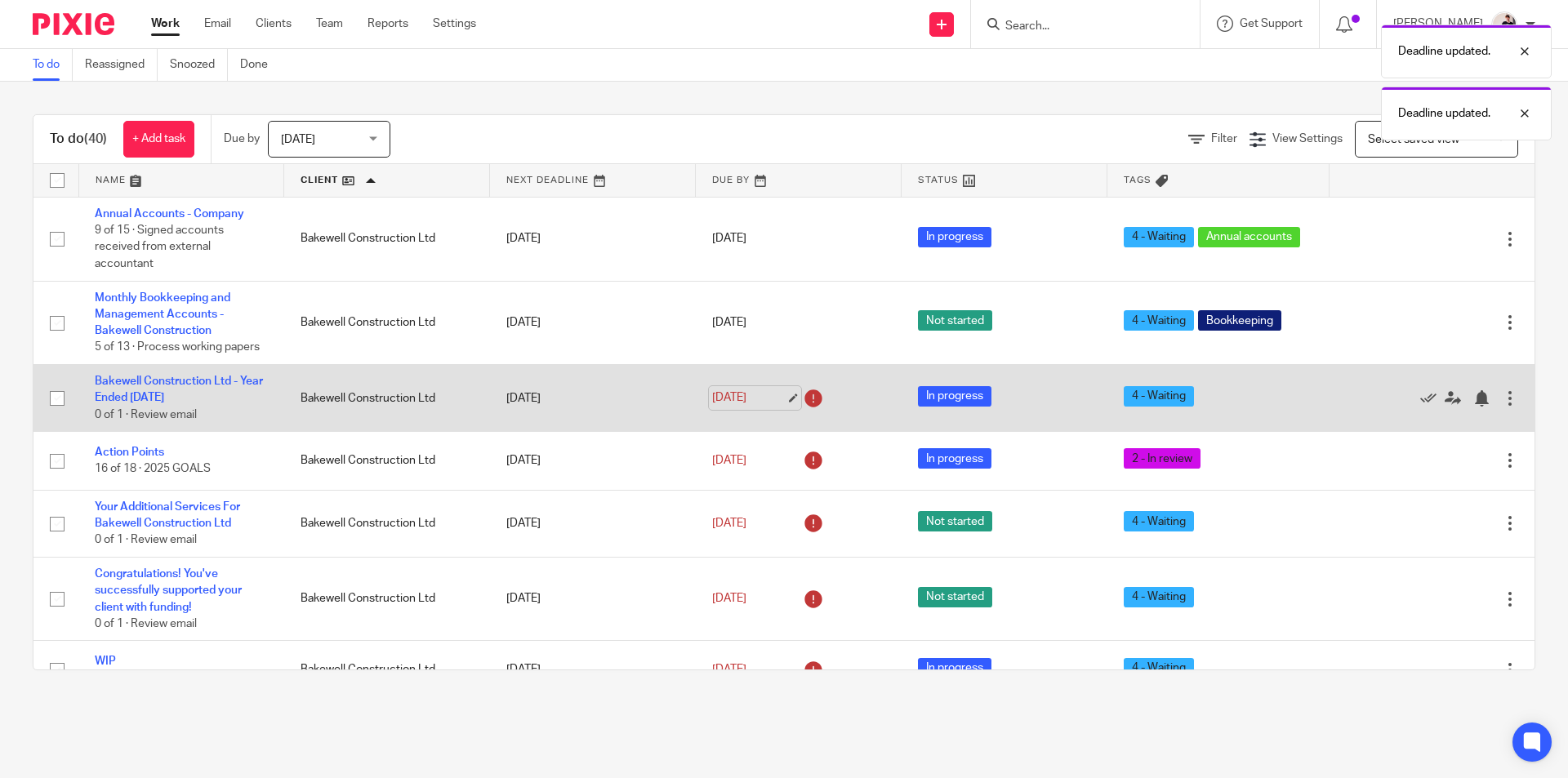
click at [737, 391] on link "18 Sep 2025" at bounding box center [748, 399] width 74 height 17
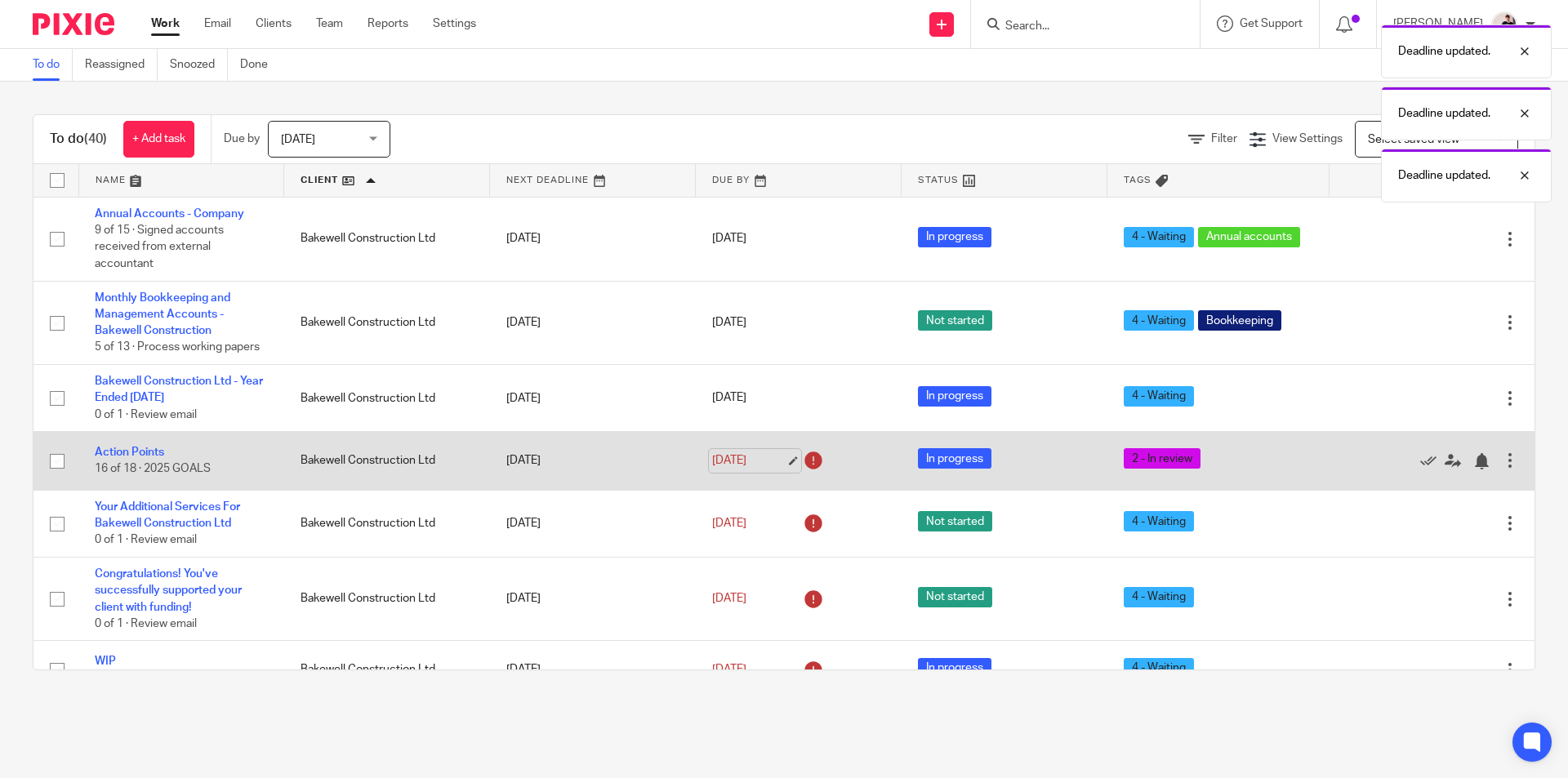
click at [751, 468] on link "18 Sep 2025" at bounding box center [748, 461] width 74 height 17
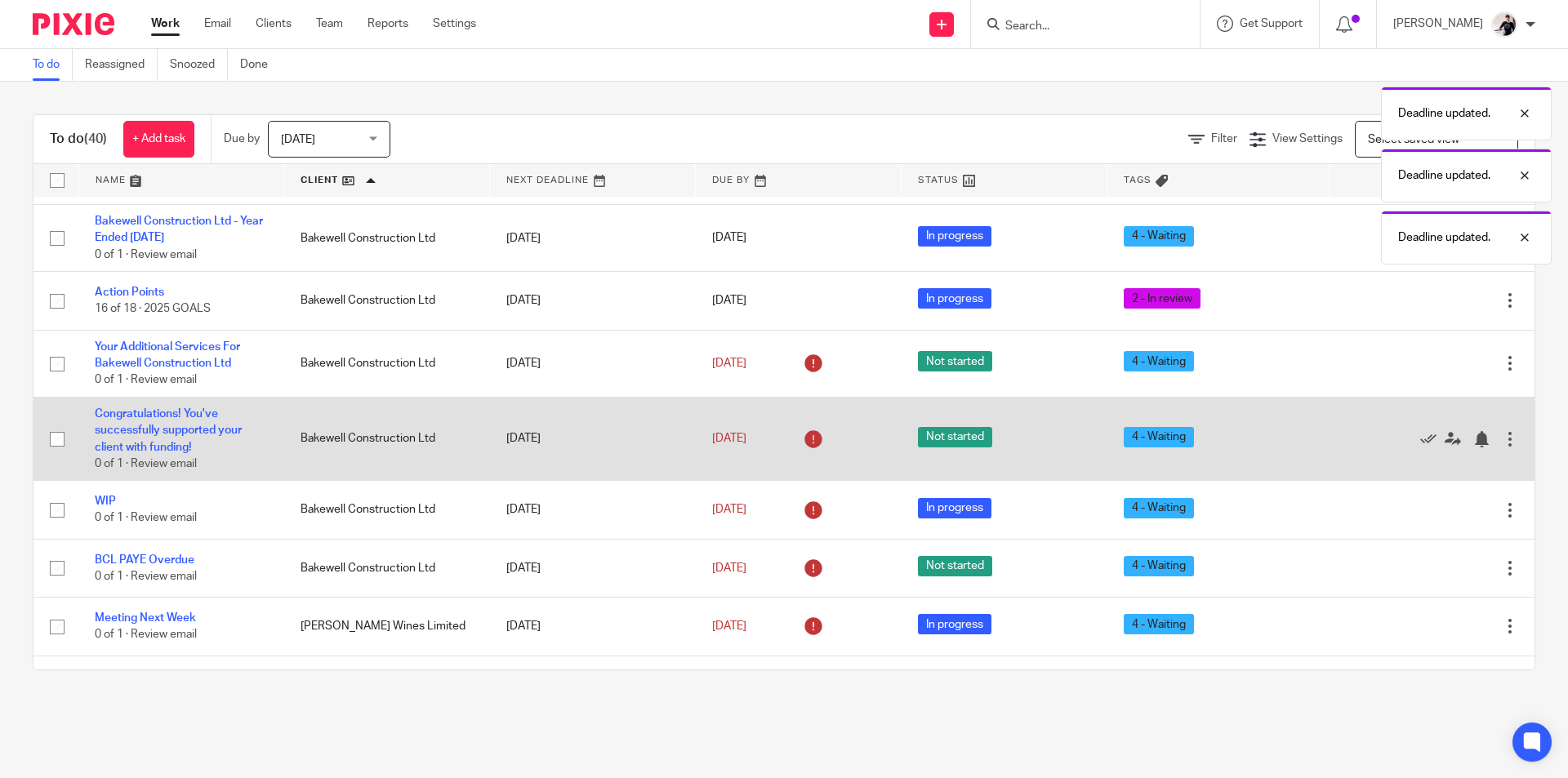
scroll to position [163, 0]
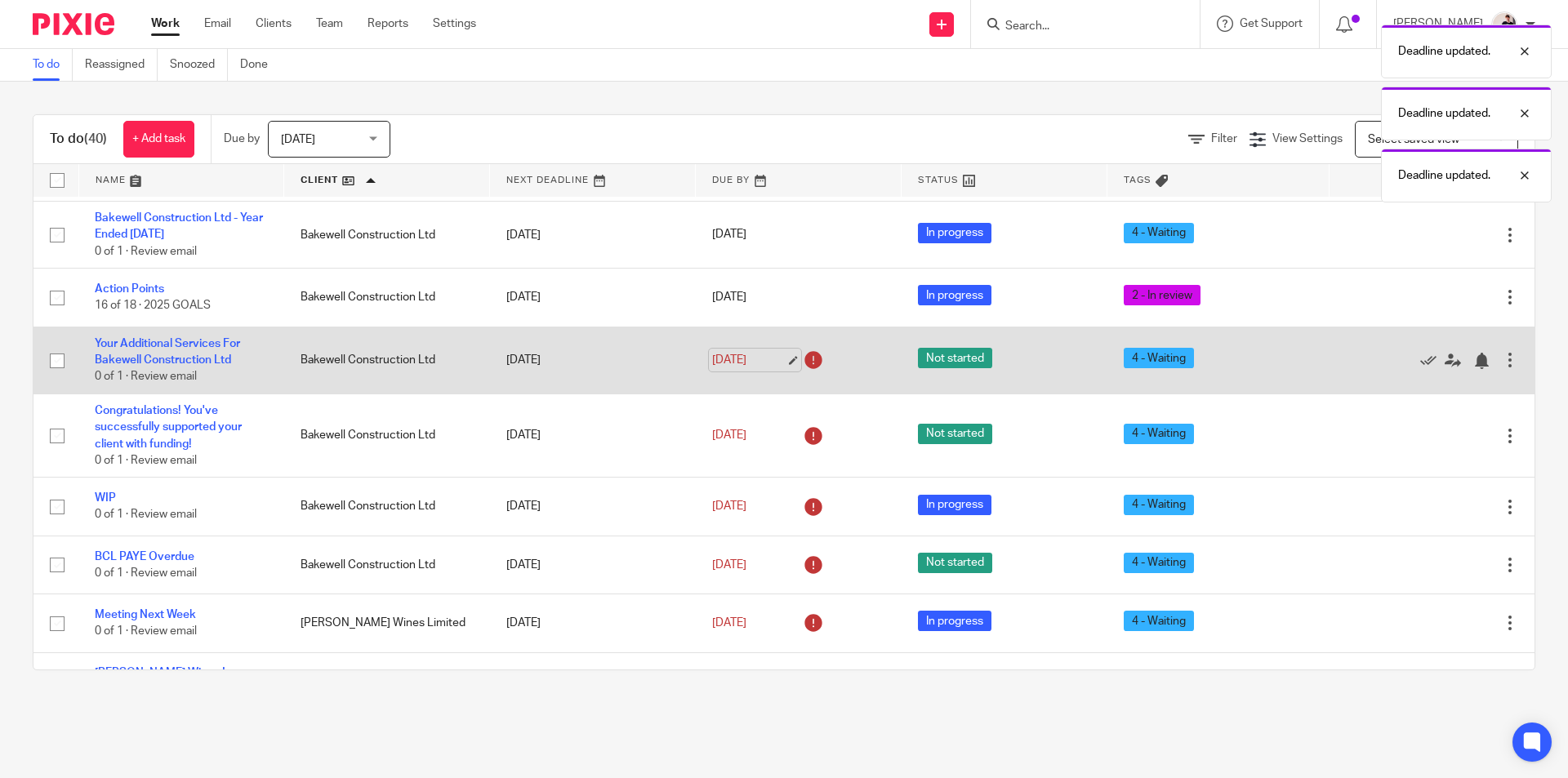
click at [739, 364] on link "[DATE]" at bounding box center [748, 360] width 74 height 17
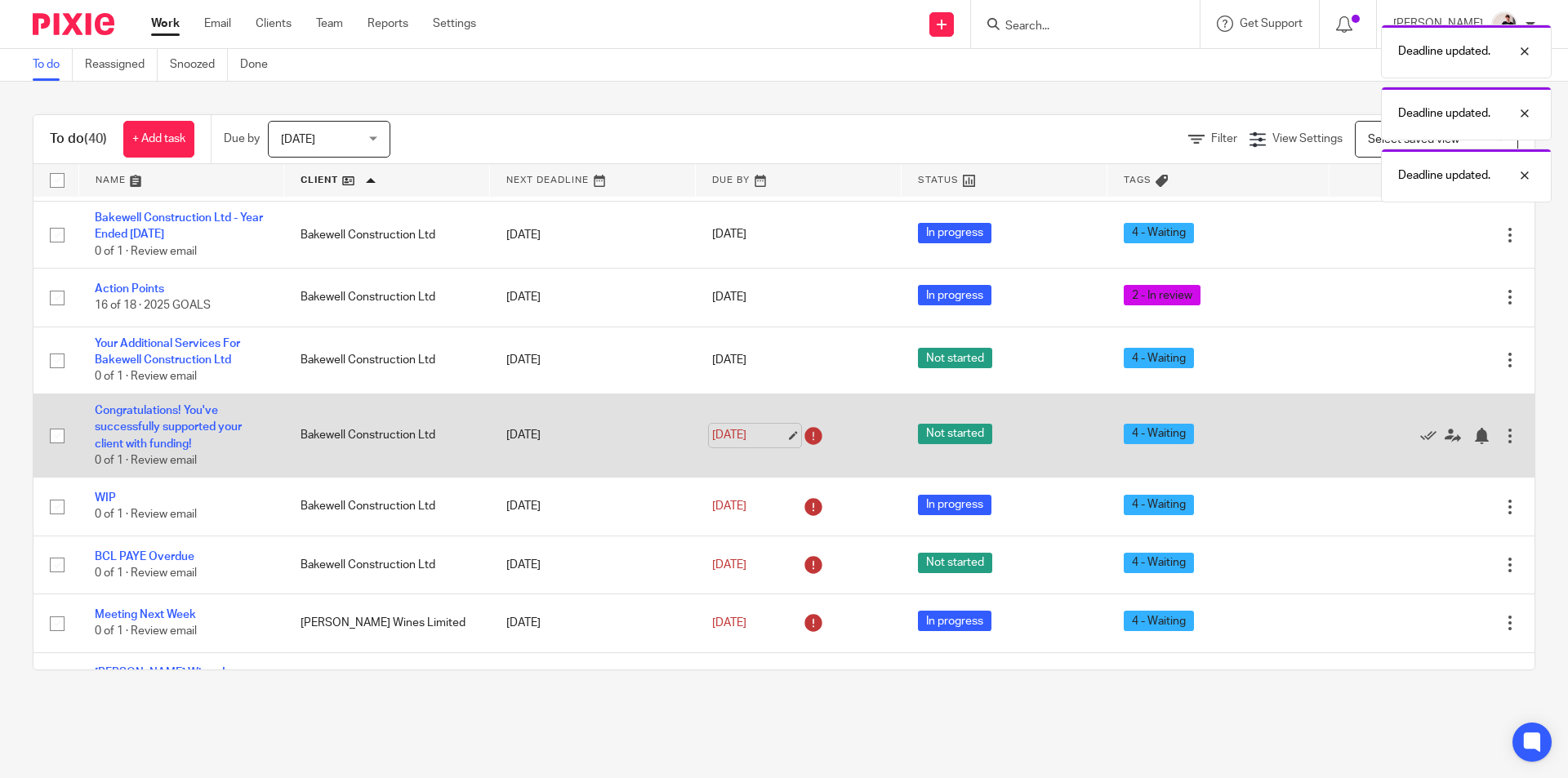
click at [743, 427] on link "18 Sep 2025" at bounding box center [748, 436] width 74 height 17
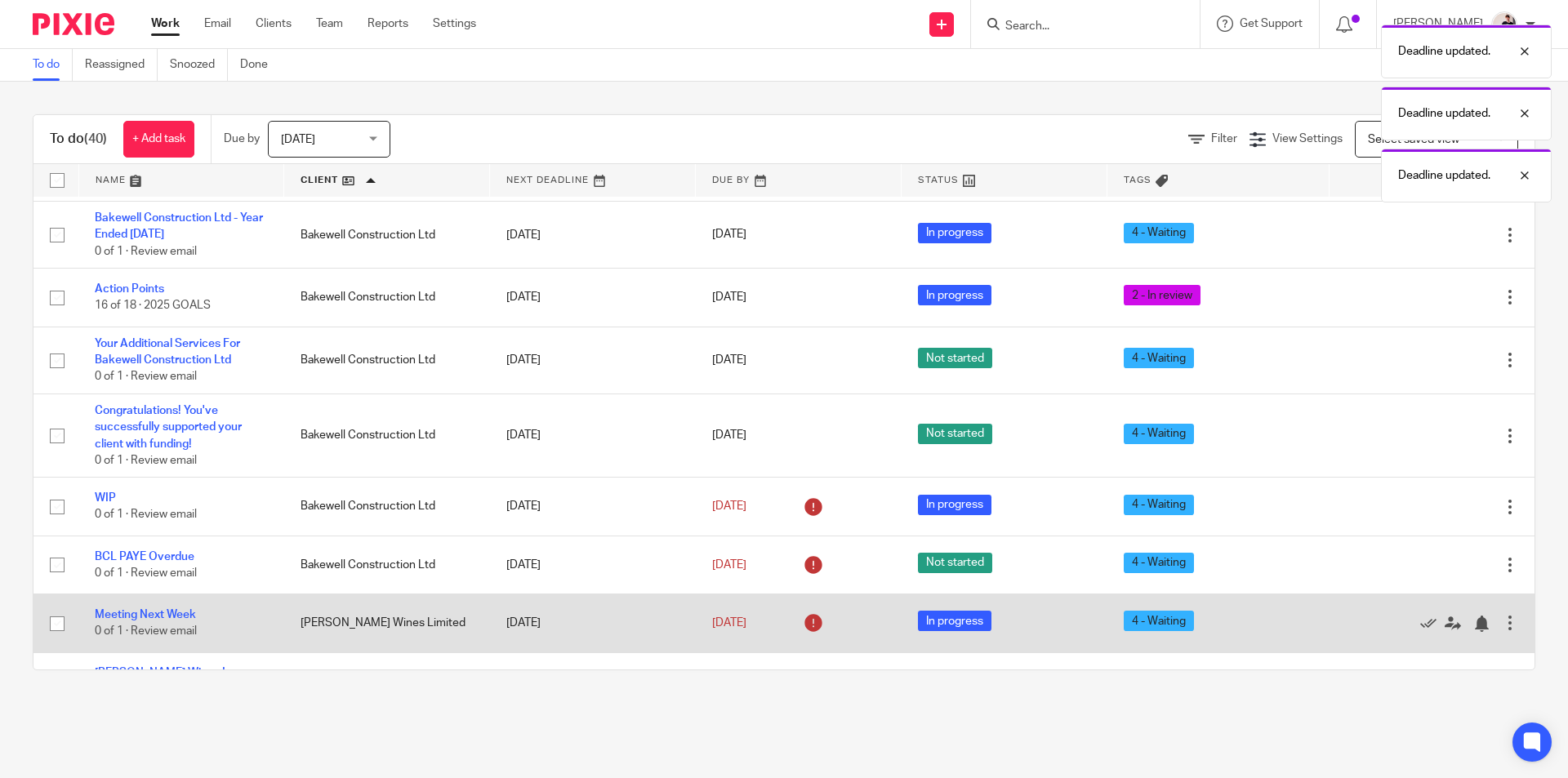
scroll to position [245, 0]
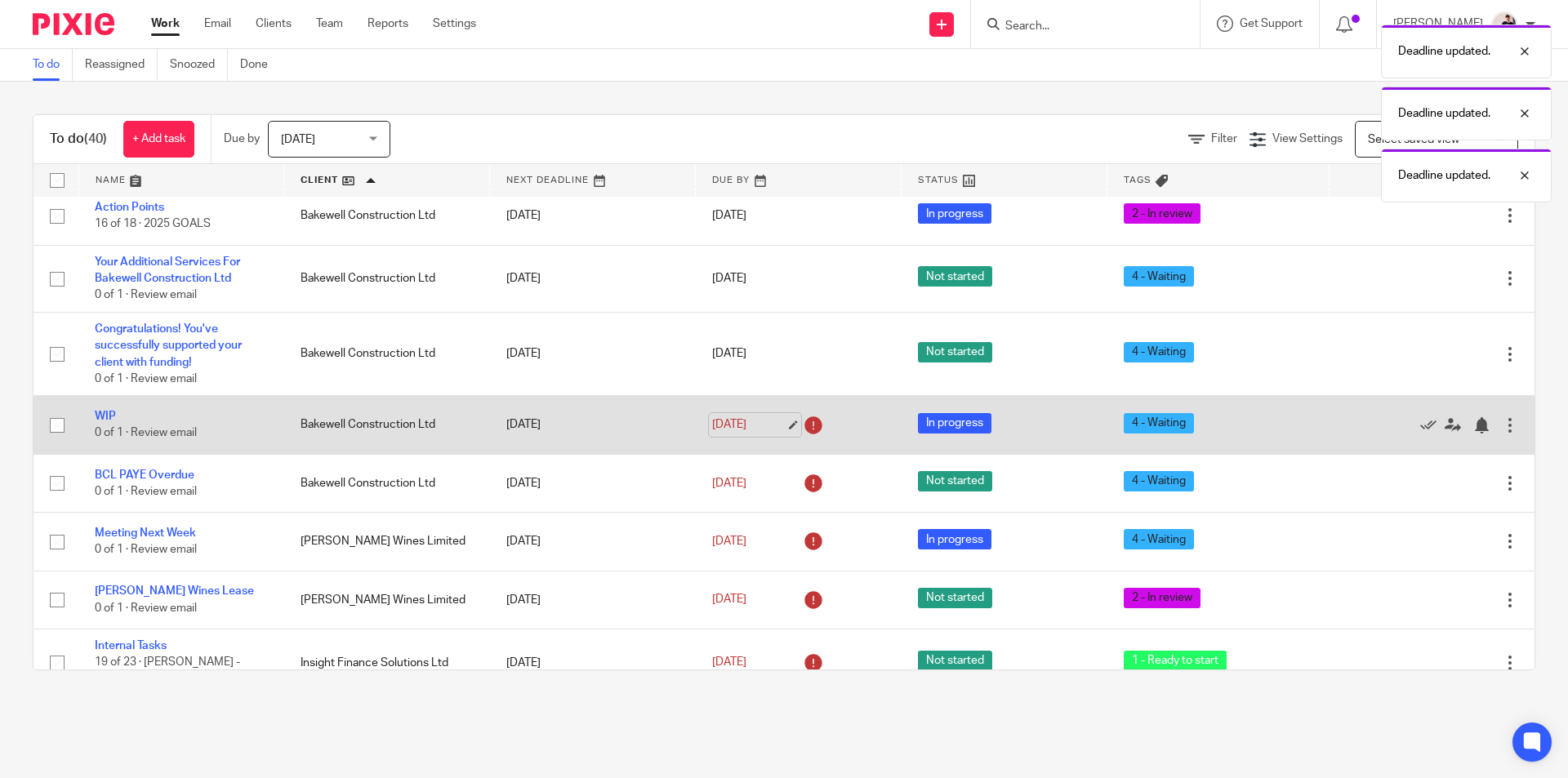
click at [732, 419] on link "18 Sep 2025" at bounding box center [748, 425] width 74 height 17
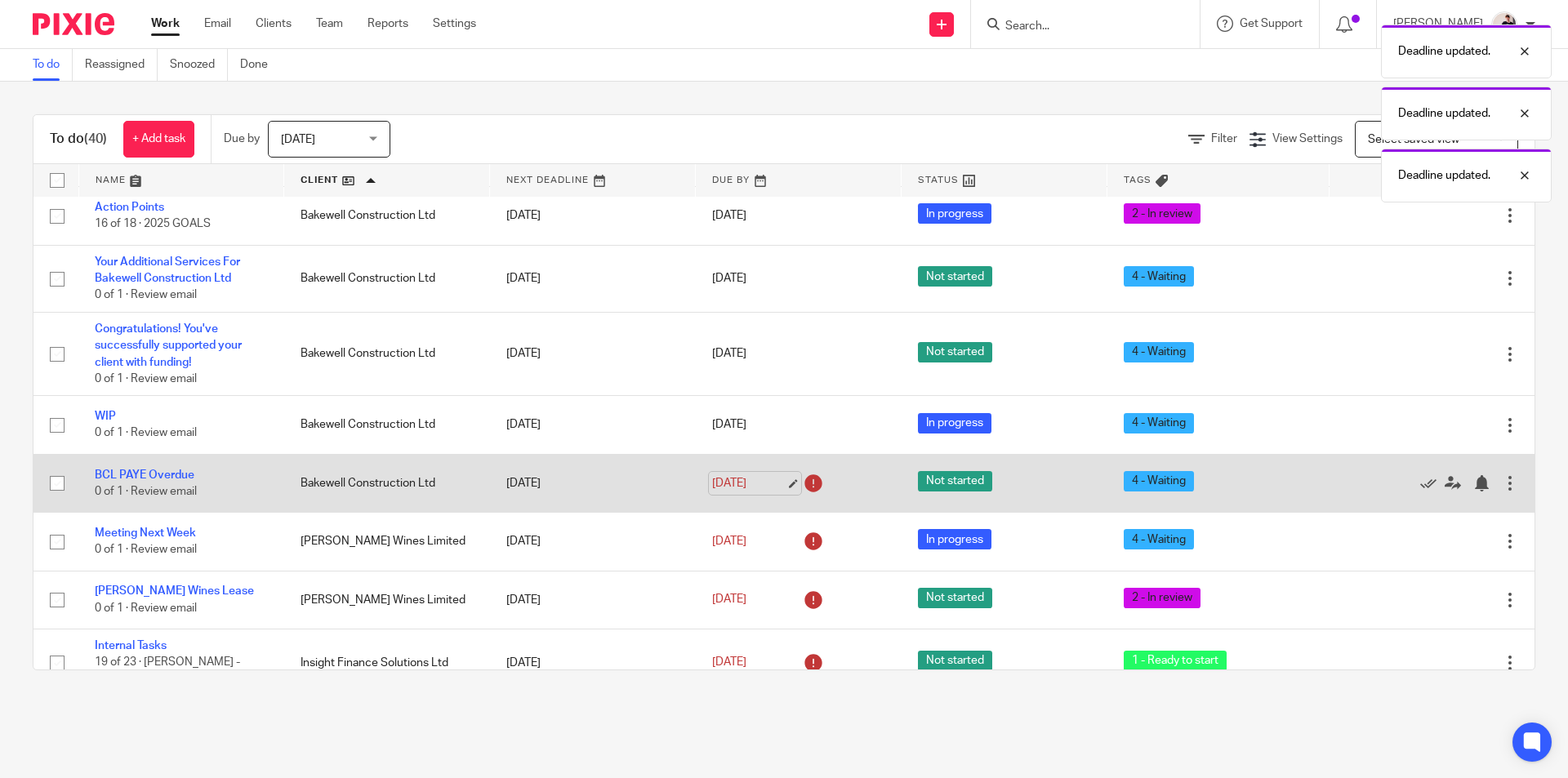
click at [746, 481] on link "[DATE]" at bounding box center [748, 484] width 74 height 17
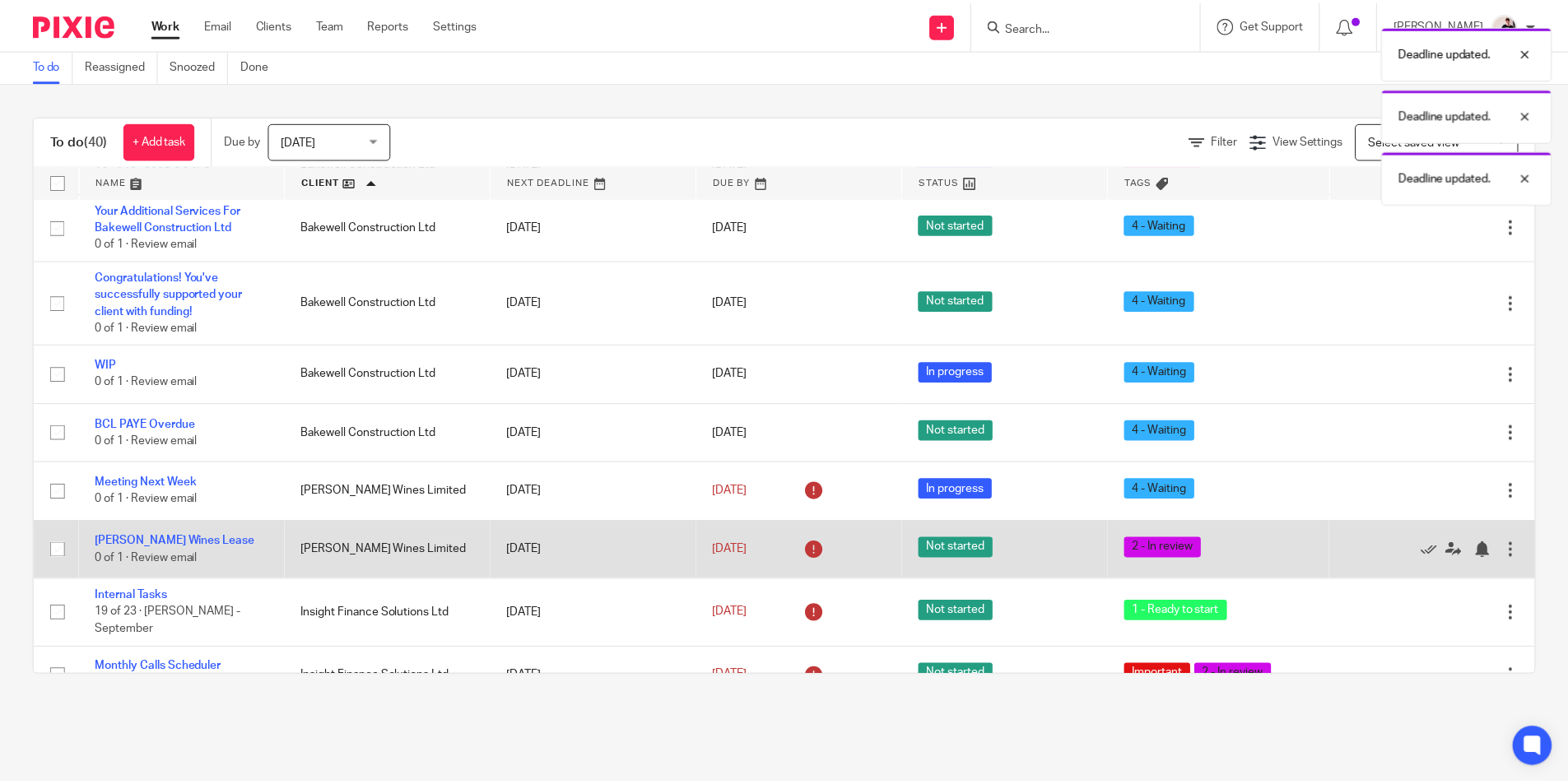
scroll to position [411, 0]
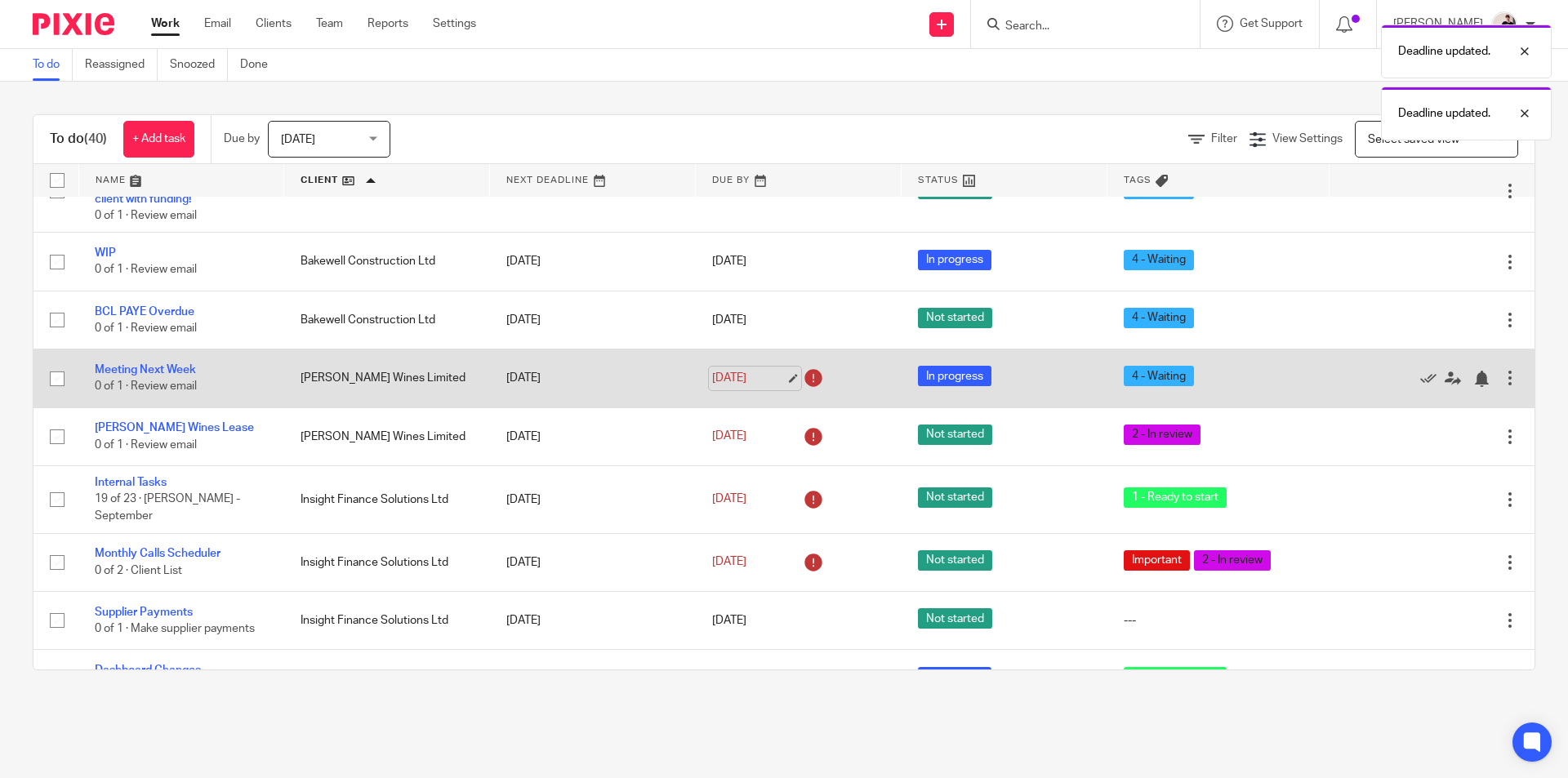
click at [732, 377] on link "[DATE]" at bounding box center [748, 379] width 74 height 17
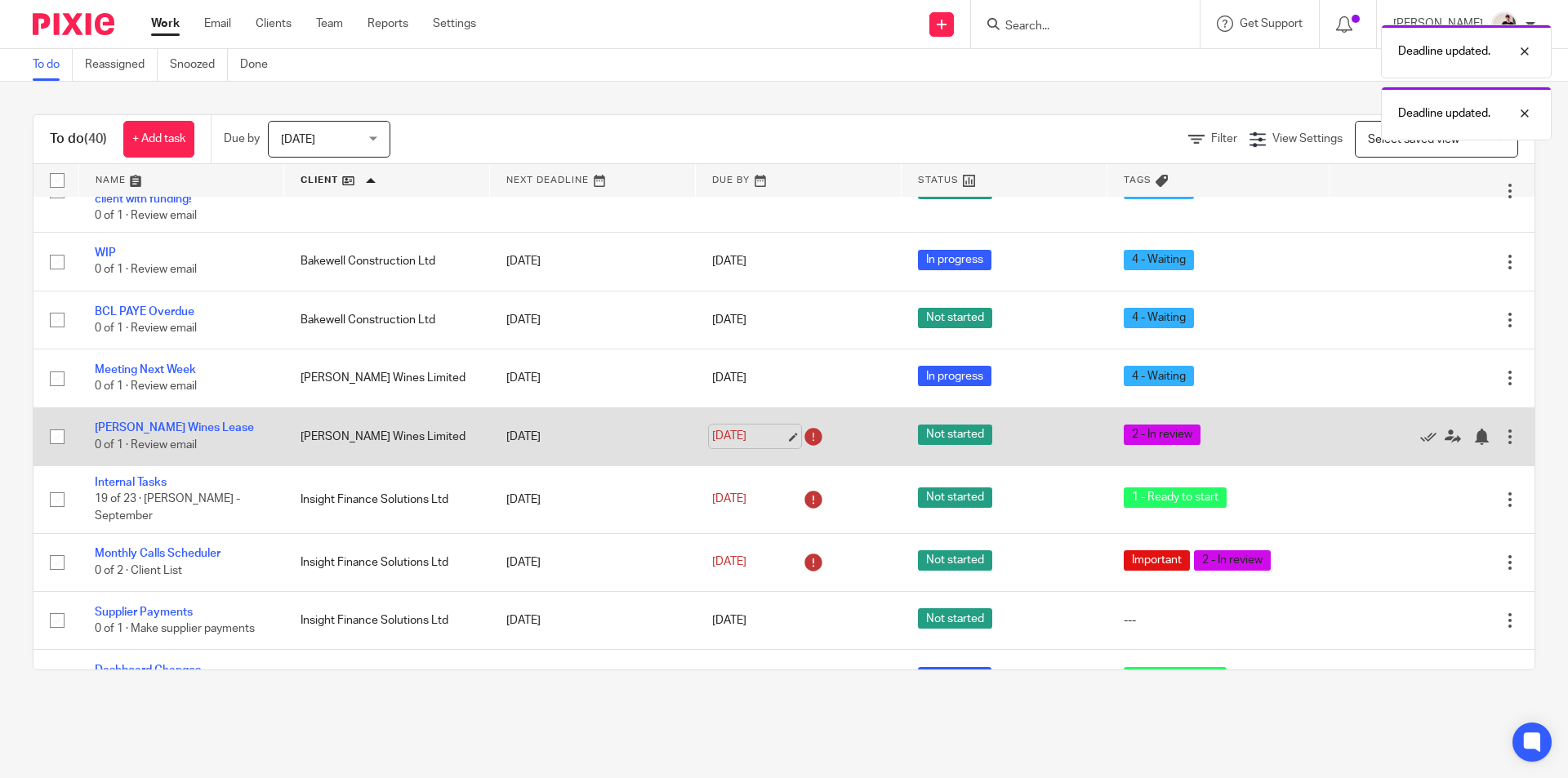
click at [741, 434] on link "[DATE]" at bounding box center [748, 437] width 74 height 17
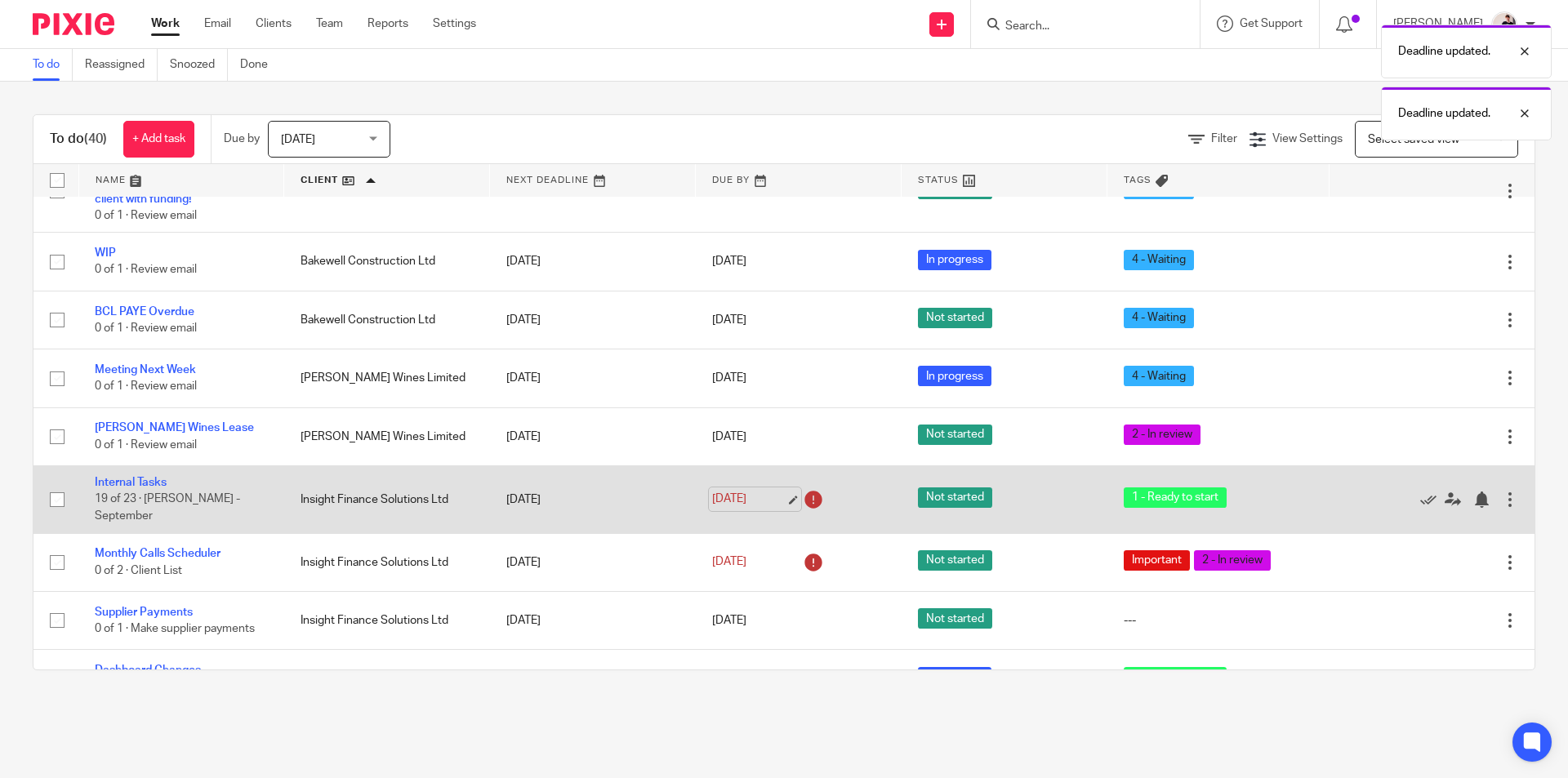
click at [751, 491] on link "[DATE]" at bounding box center [748, 499] width 74 height 17
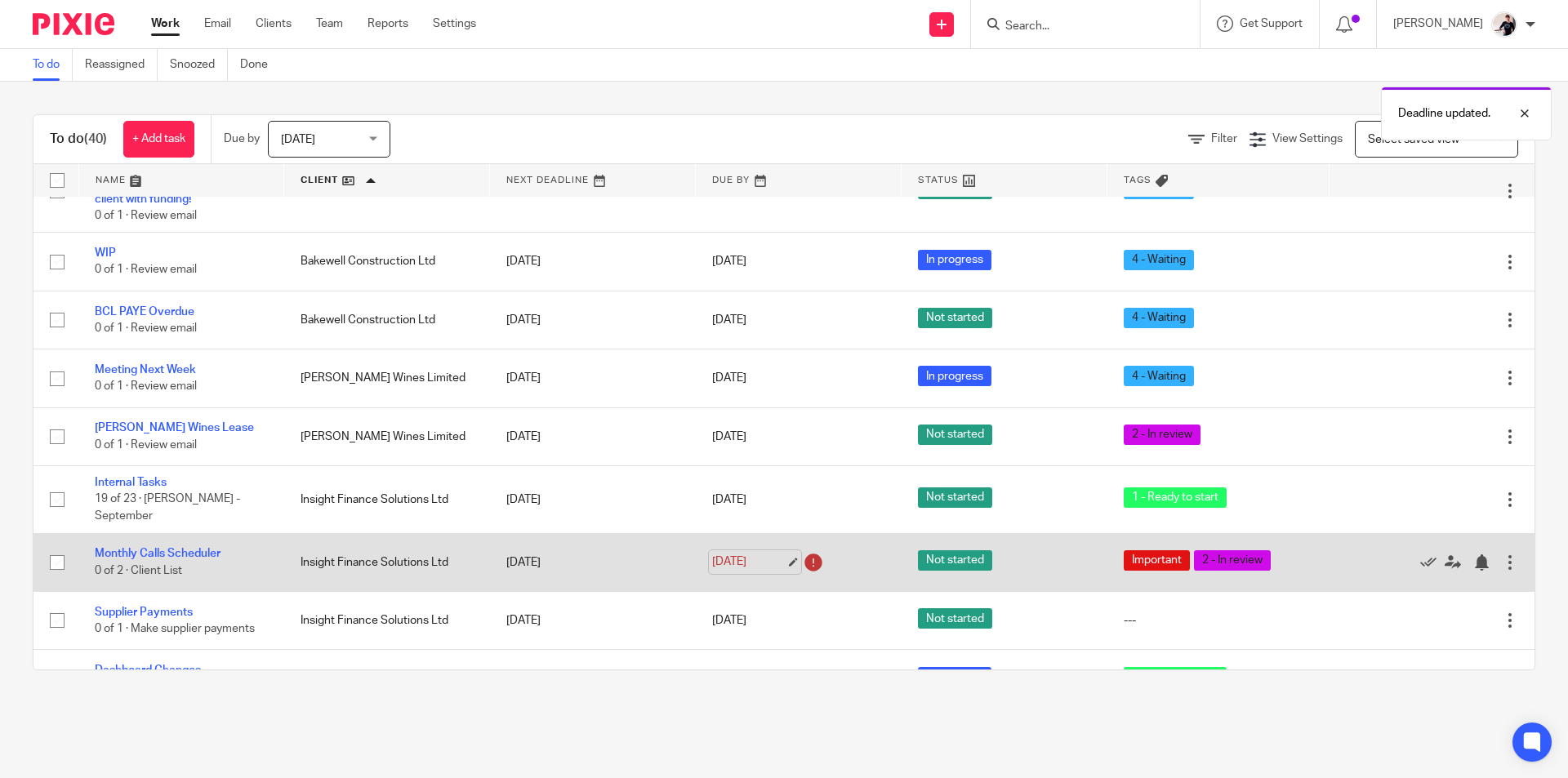
click at [751, 554] on link "[DATE]" at bounding box center [748, 563] width 74 height 17
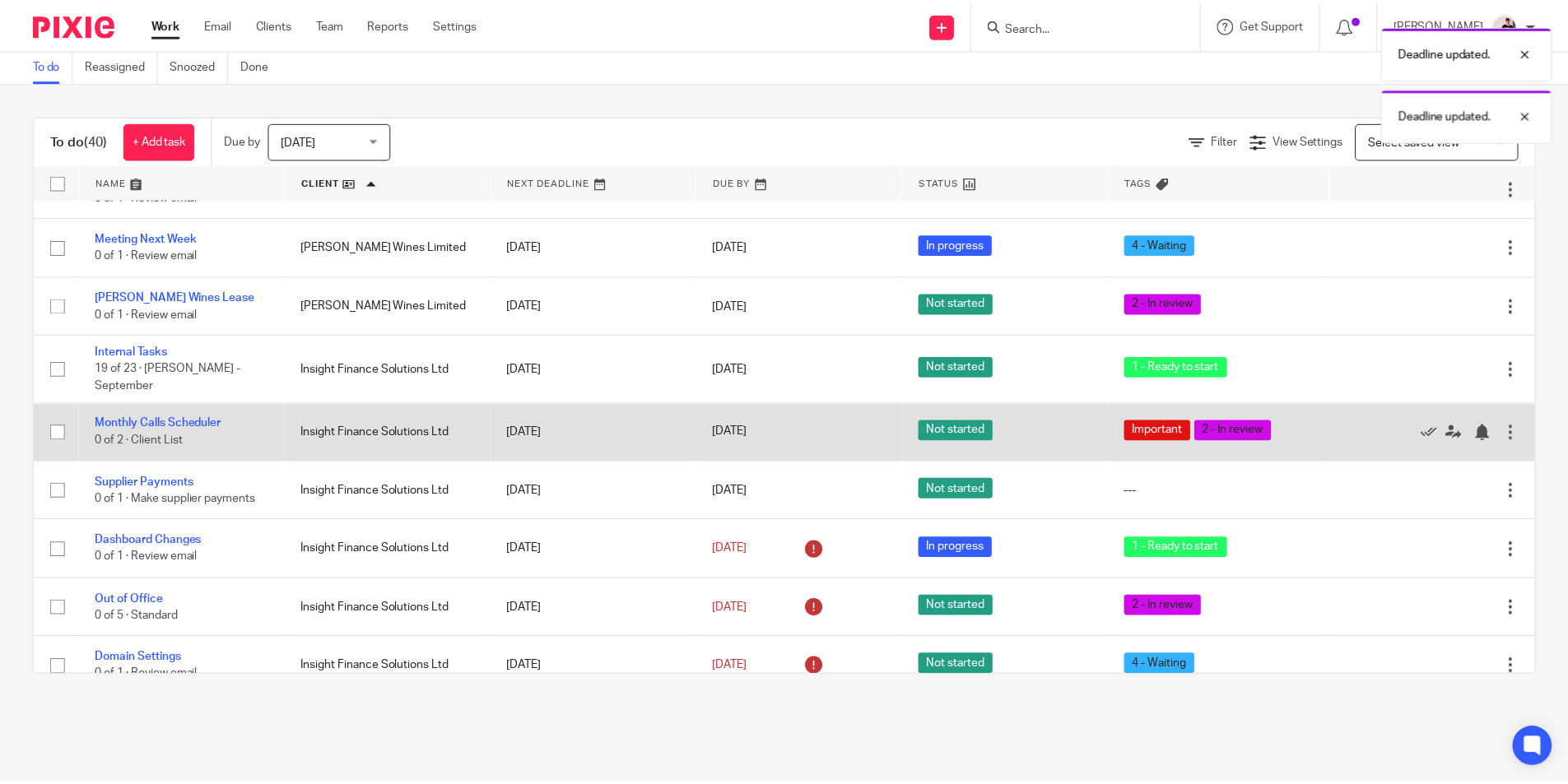
scroll to position [576, 0]
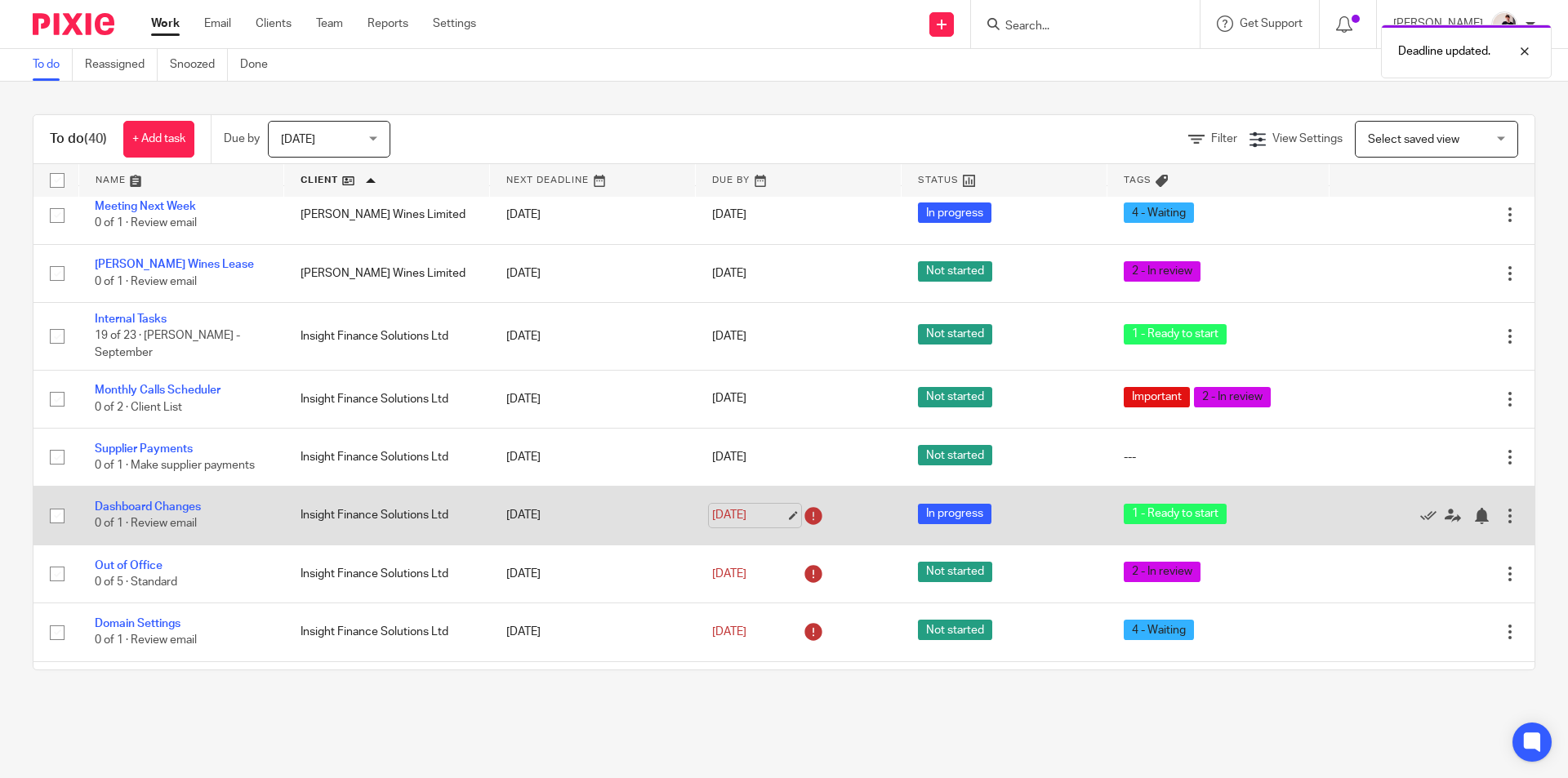
click at [728, 507] on link "[DATE]" at bounding box center [748, 516] width 74 height 17
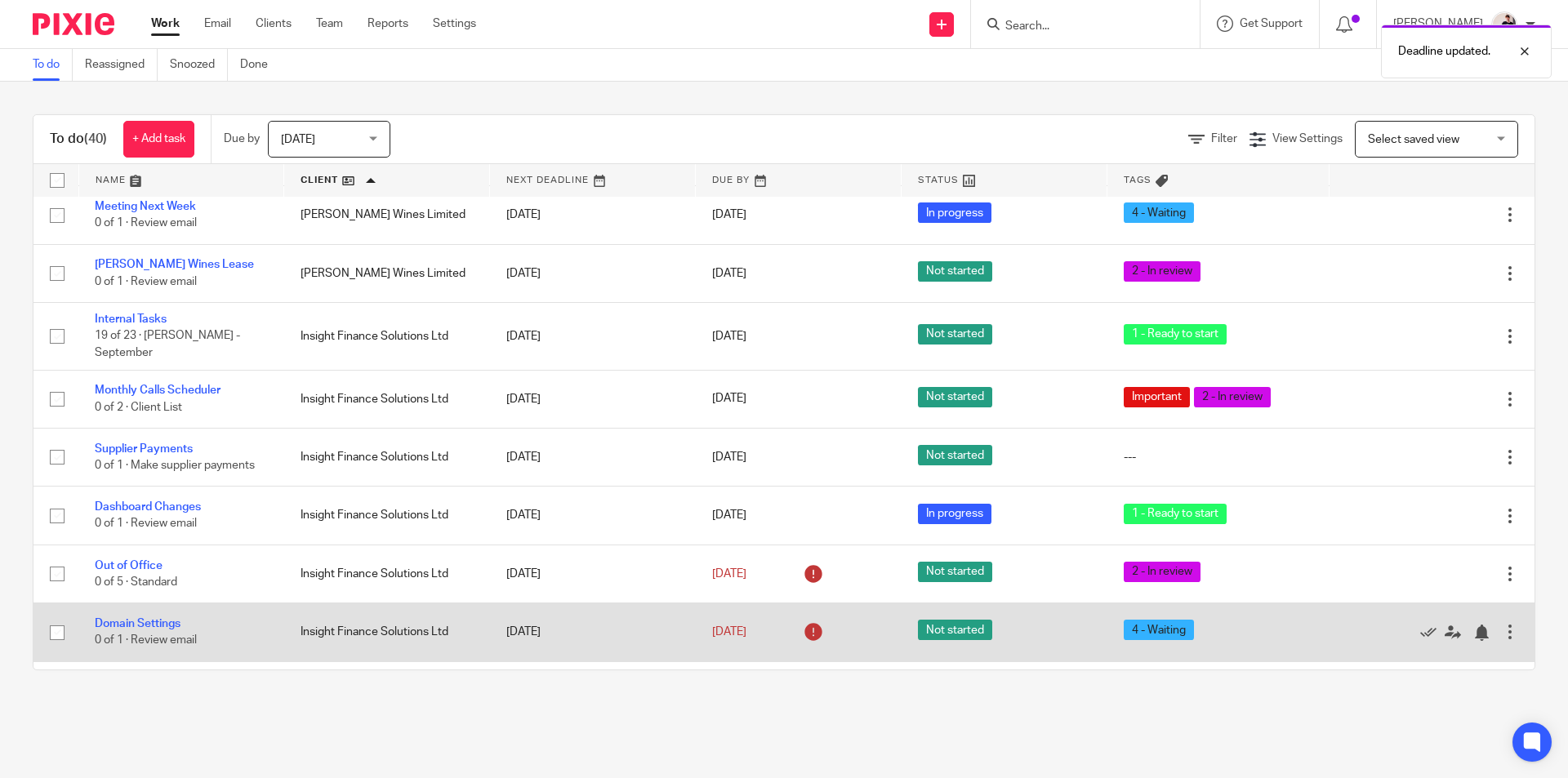
scroll to position [735, 0]
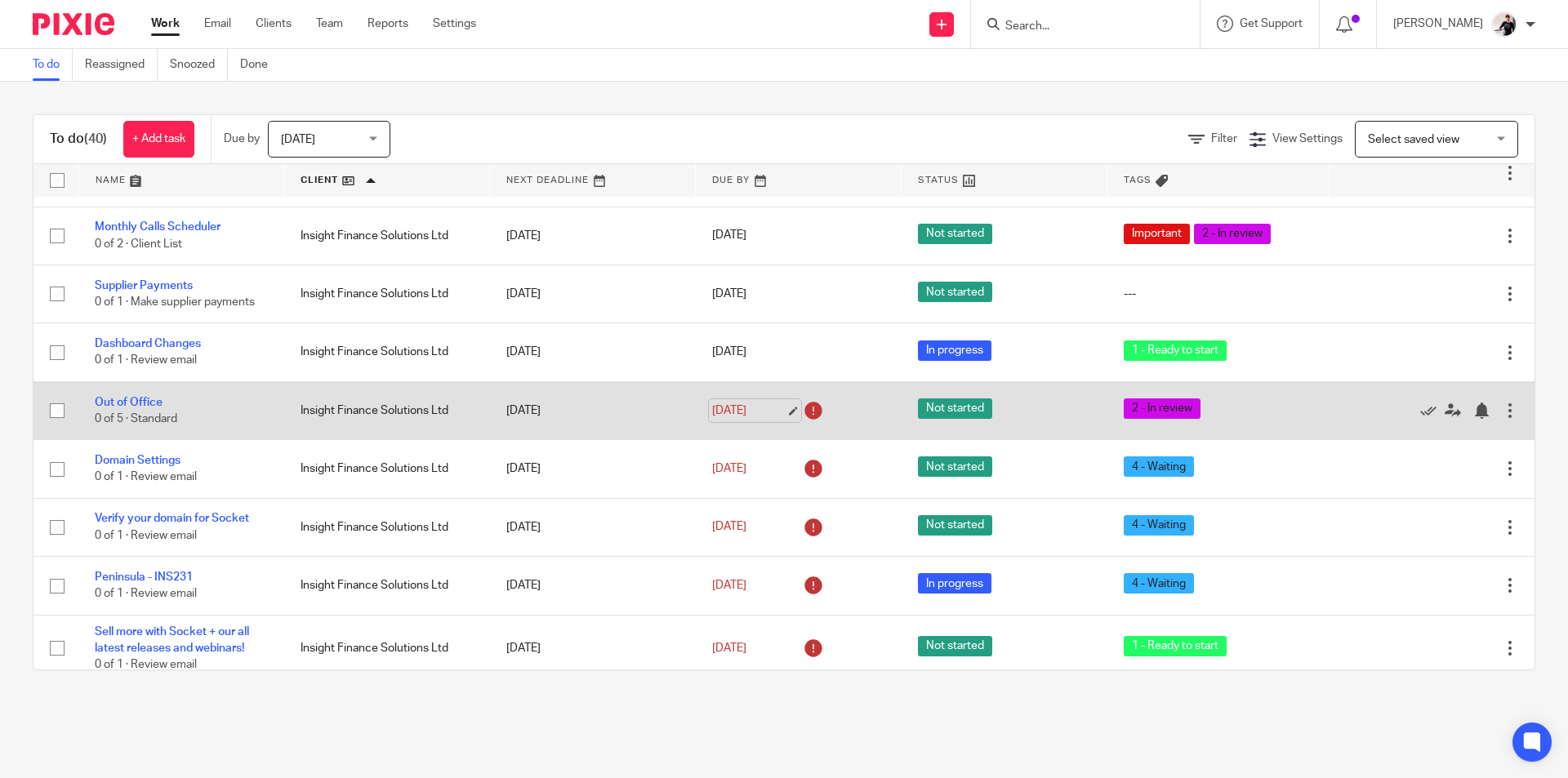
click at [737, 403] on link "[DATE]" at bounding box center [748, 412] width 74 height 17
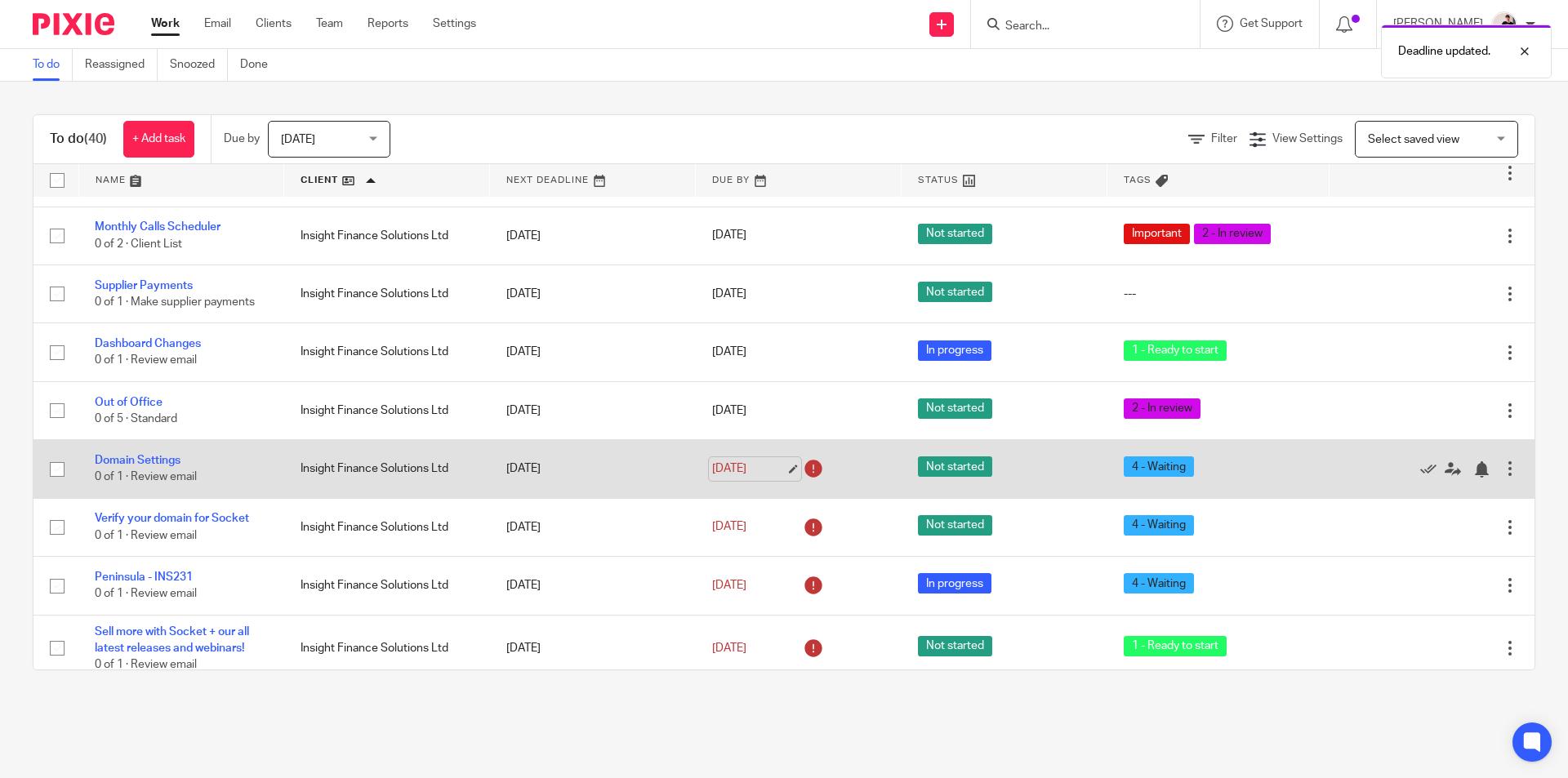
click at [741, 460] on link "18 Sep 2025" at bounding box center [748, 469] width 74 height 17
click at [153, 455] on link "Domain Settings" at bounding box center [137, 460] width 86 height 11
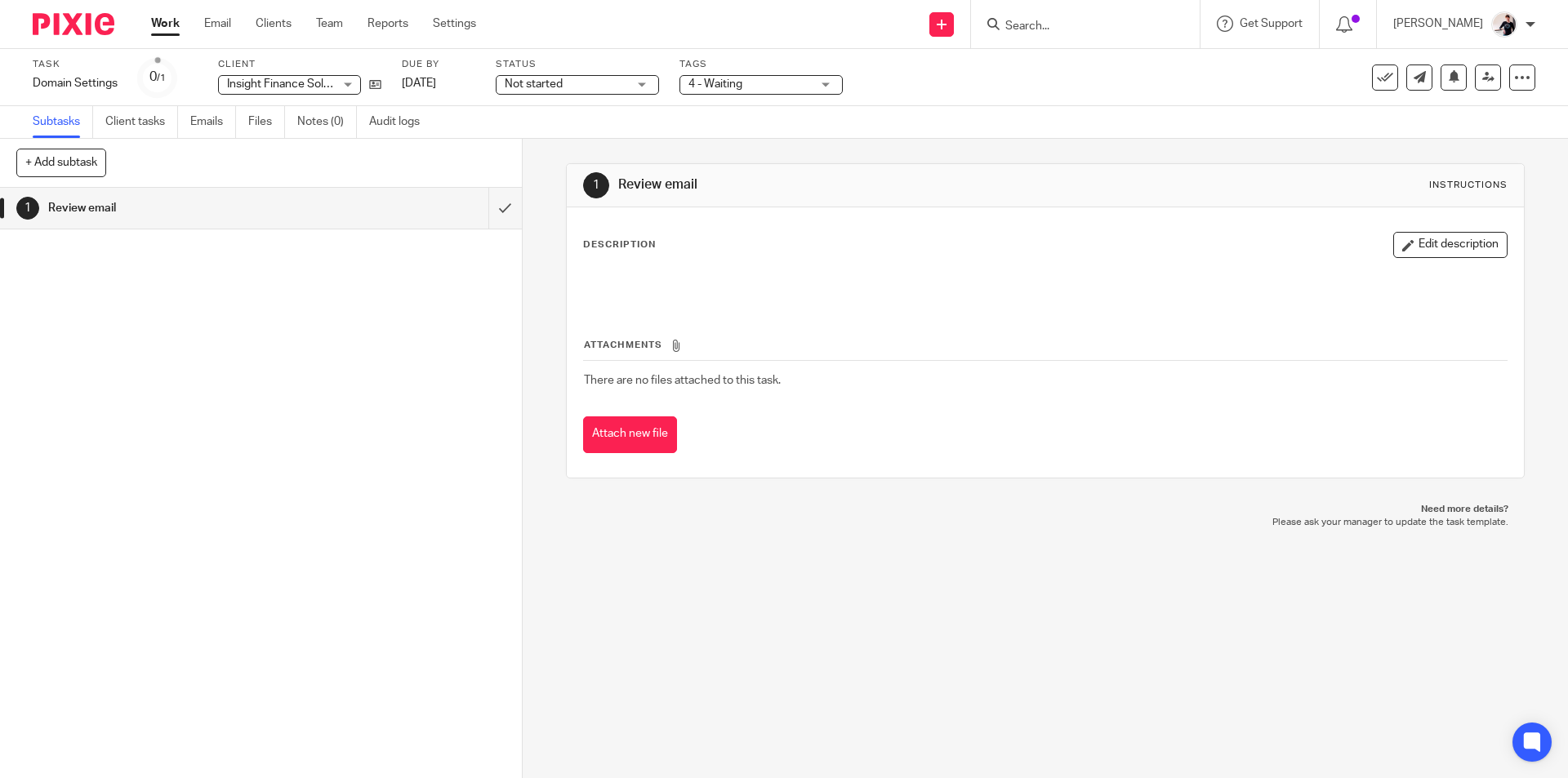
click at [517, 83] on span "Not started" at bounding box center [533, 83] width 58 height 11
click at [746, 84] on span "4 - Waiting" at bounding box center [749, 84] width 122 height 17
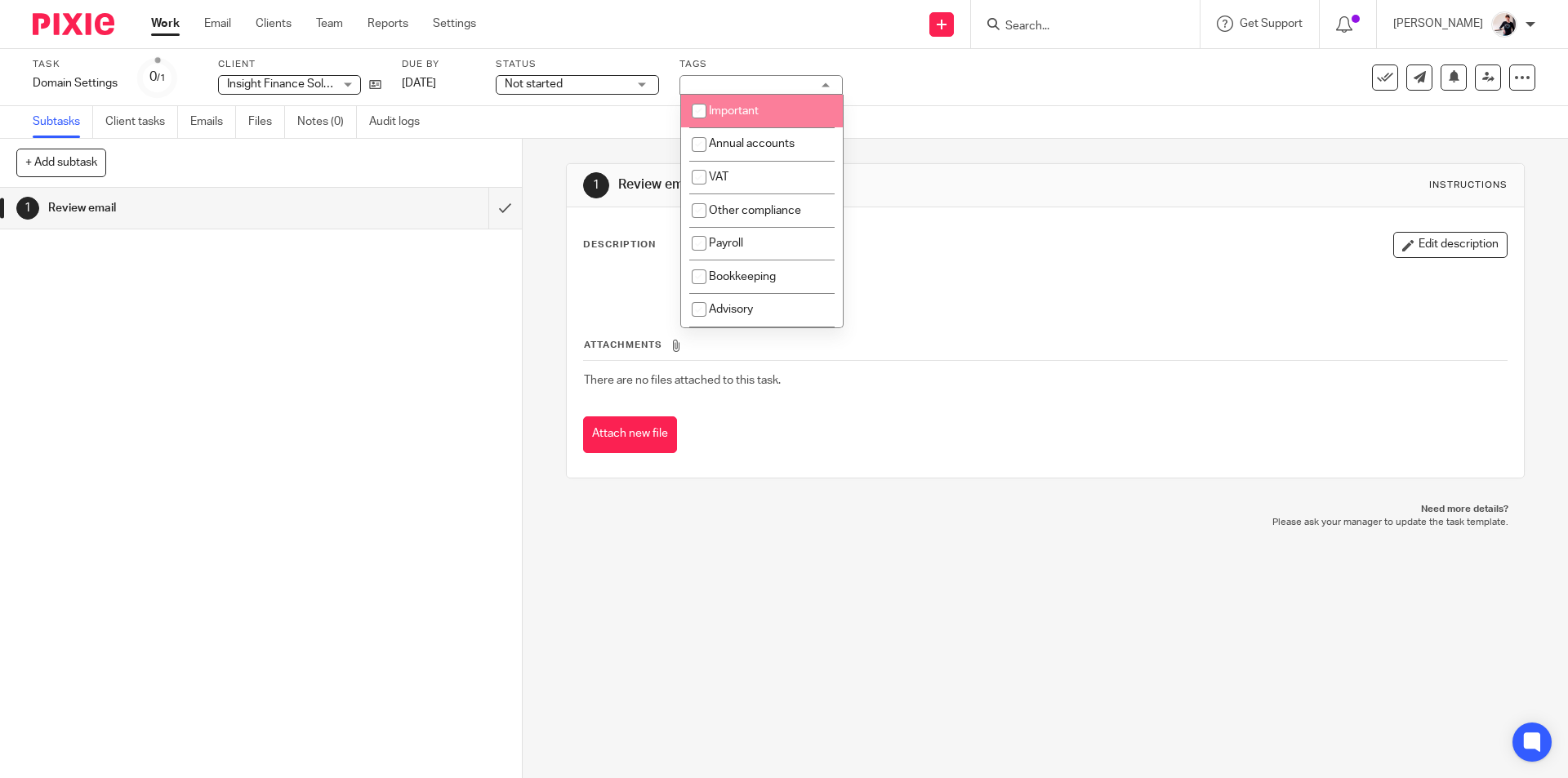
click at [747, 103] on li "Important" at bounding box center [761, 111] width 161 height 34
checkbox input "true"
click at [159, 26] on link "Work" at bounding box center [165, 23] width 29 height 16
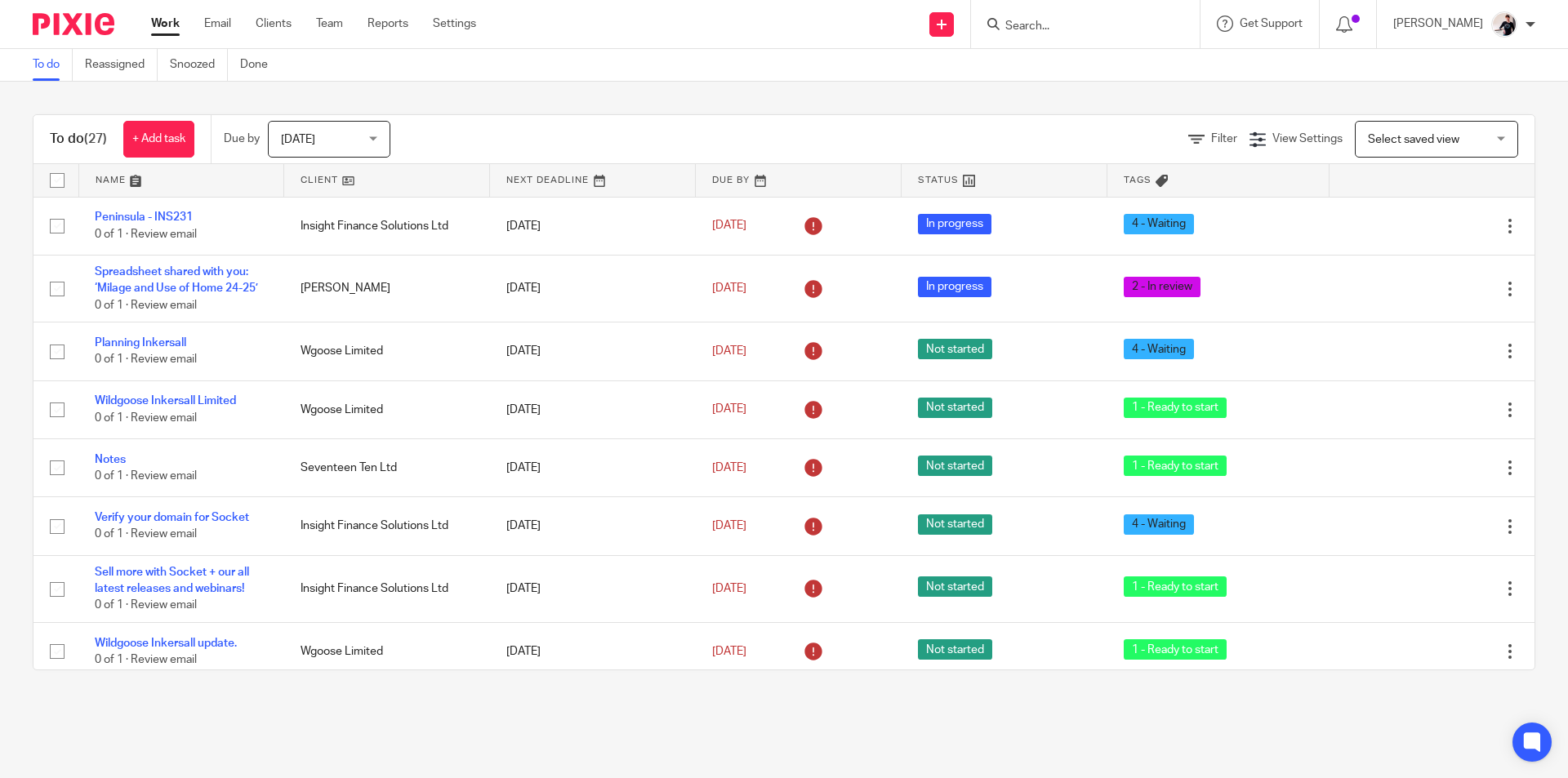
click at [325, 178] on link at bounding box center [386, 181] width 205 height 33
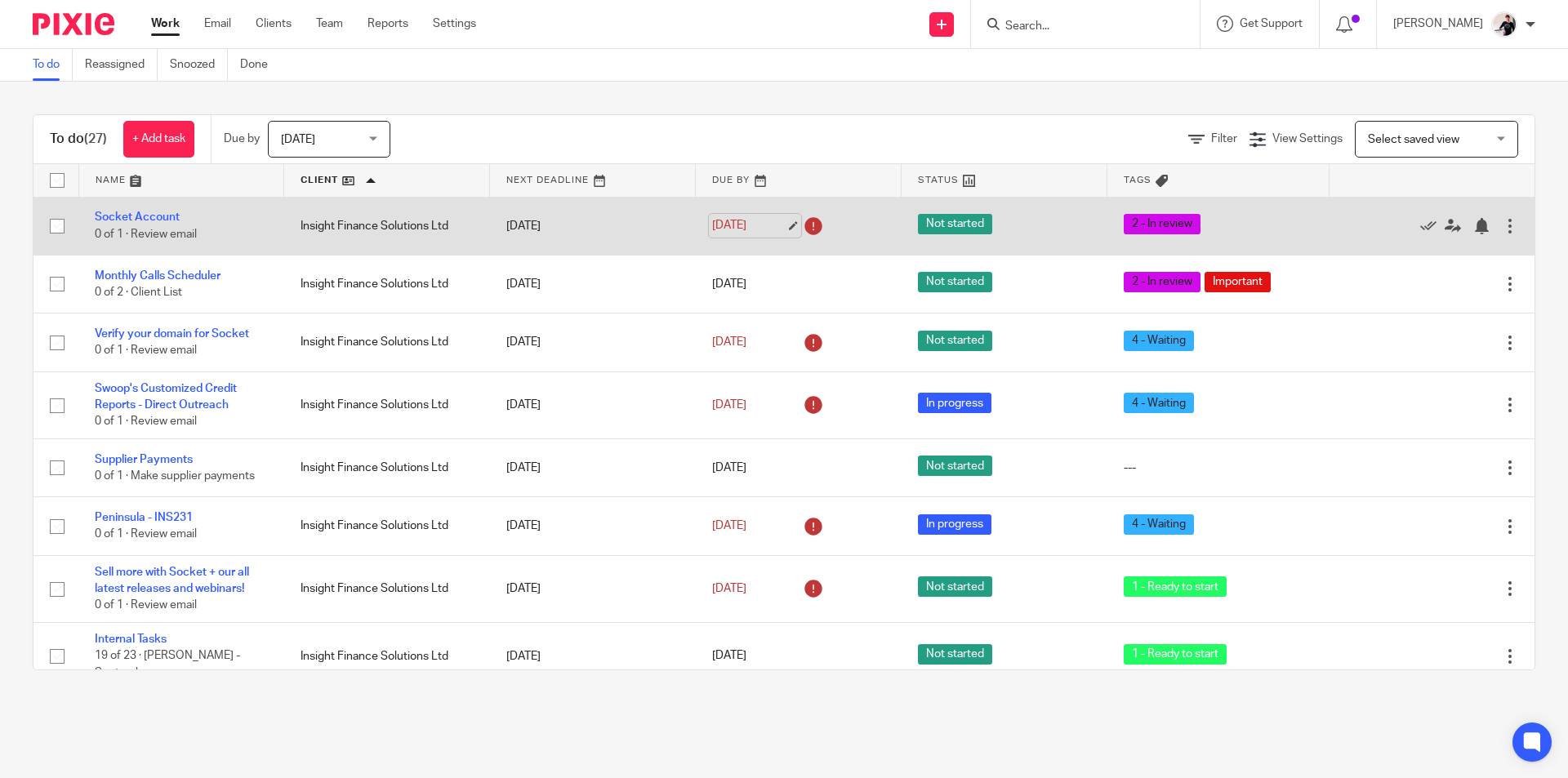
click at [751, 231] on link "18 Sep 2025" at bounding box center [748, 226] width 74 height 17
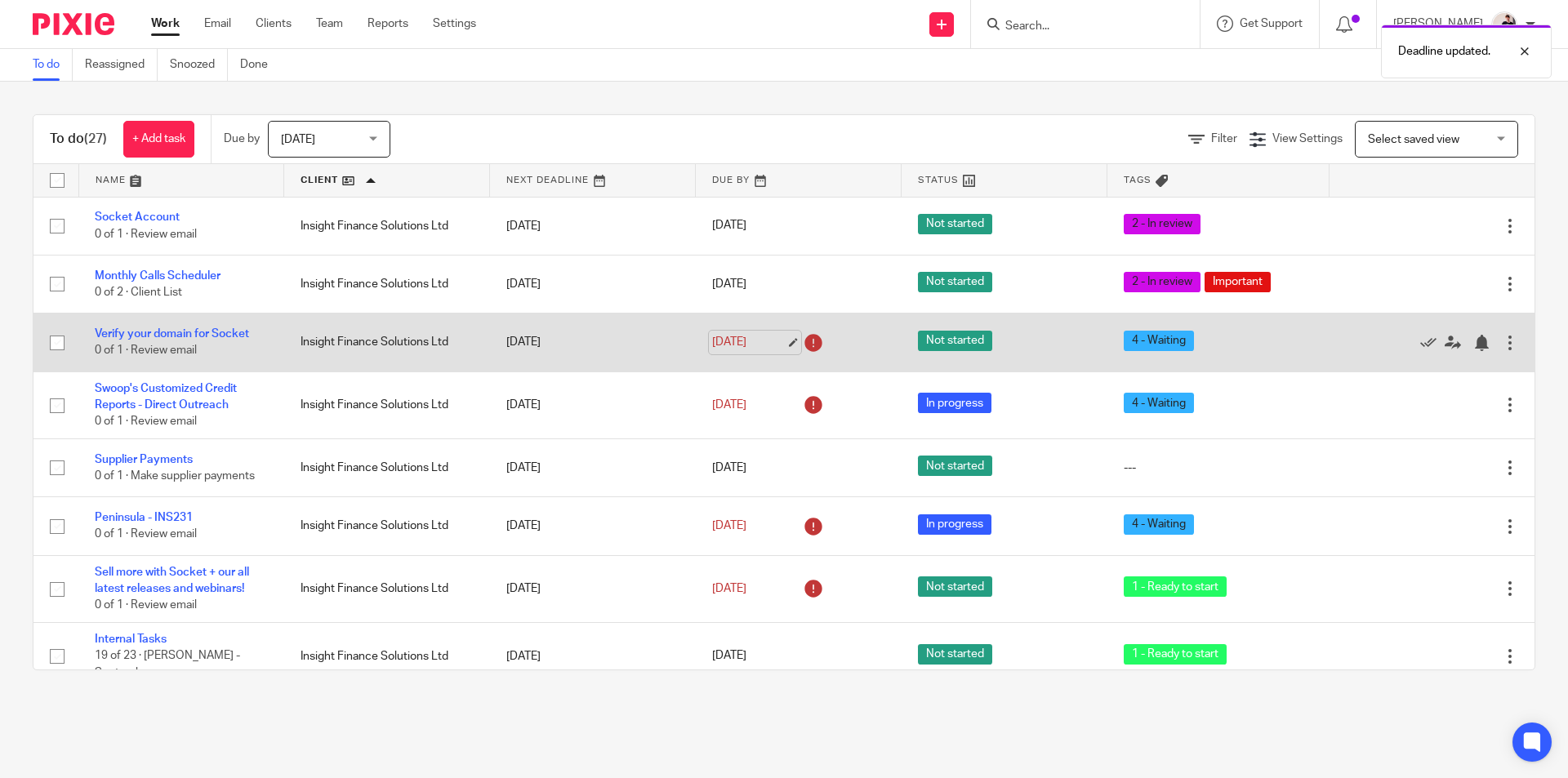
click at [748, 340] on link "18 Sep 2025" at bounding box center [748, 343] width 74 height 17
click at [210, 335] on link "Verify your domain for Socket" at bounding box center [172, 333] width 155 height 11
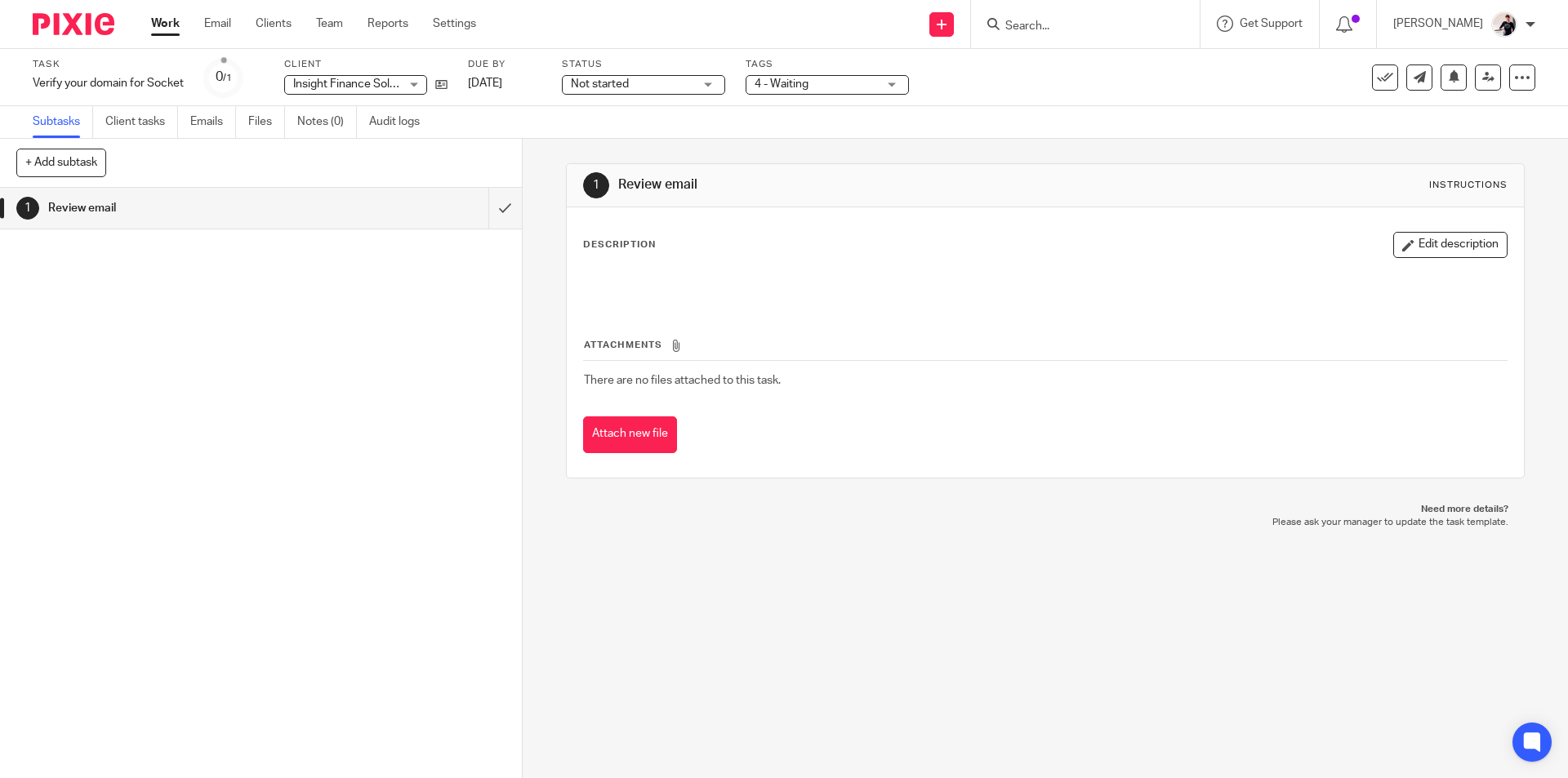
click at [790, 76] on span "4 - Waiting" at bounding box center [815, 84] width 122 height 17
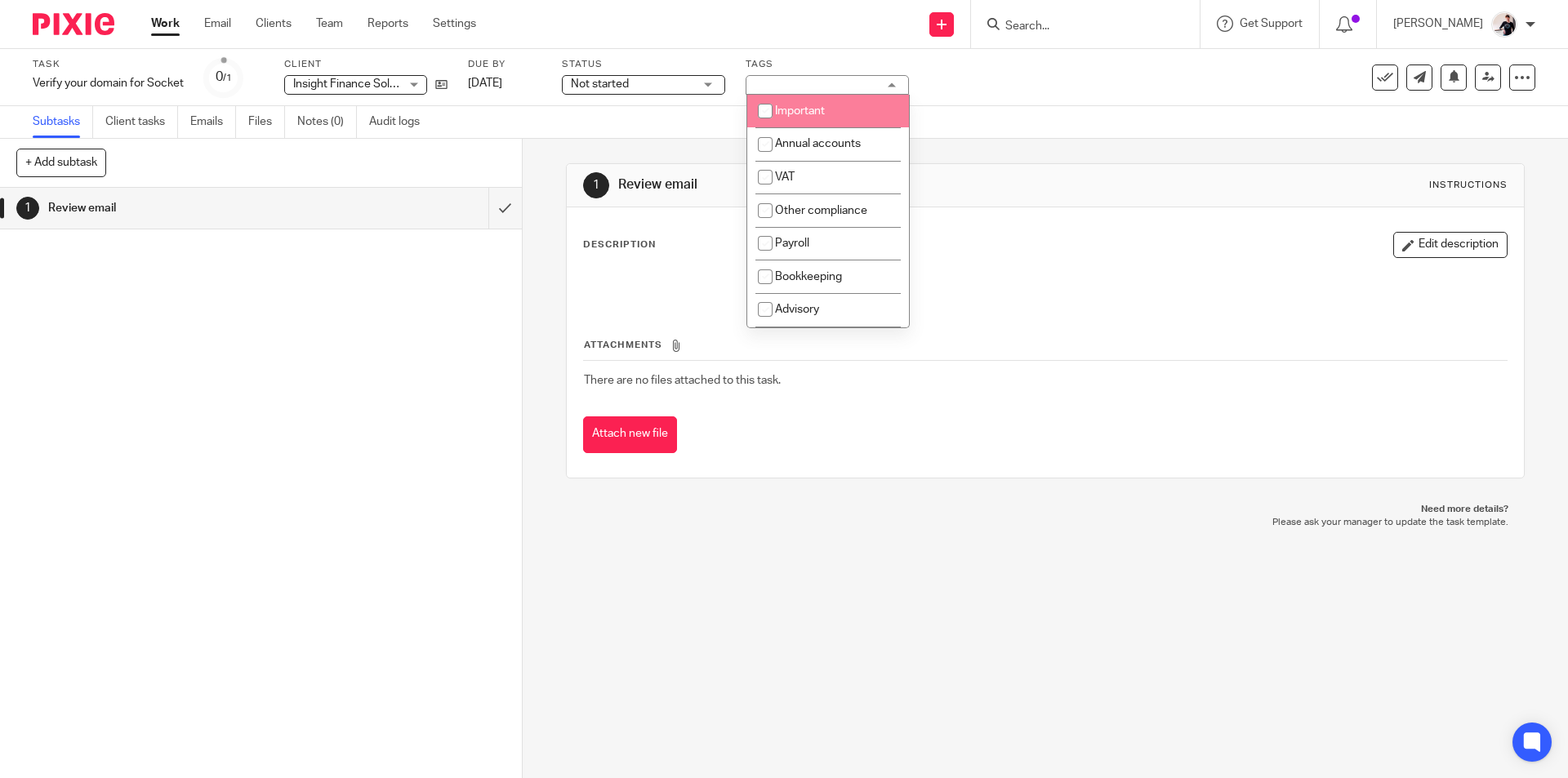
click at [796, 109] on span "Important" at bounding box center [799, 110] width 49 height 11
checkbox input "true"
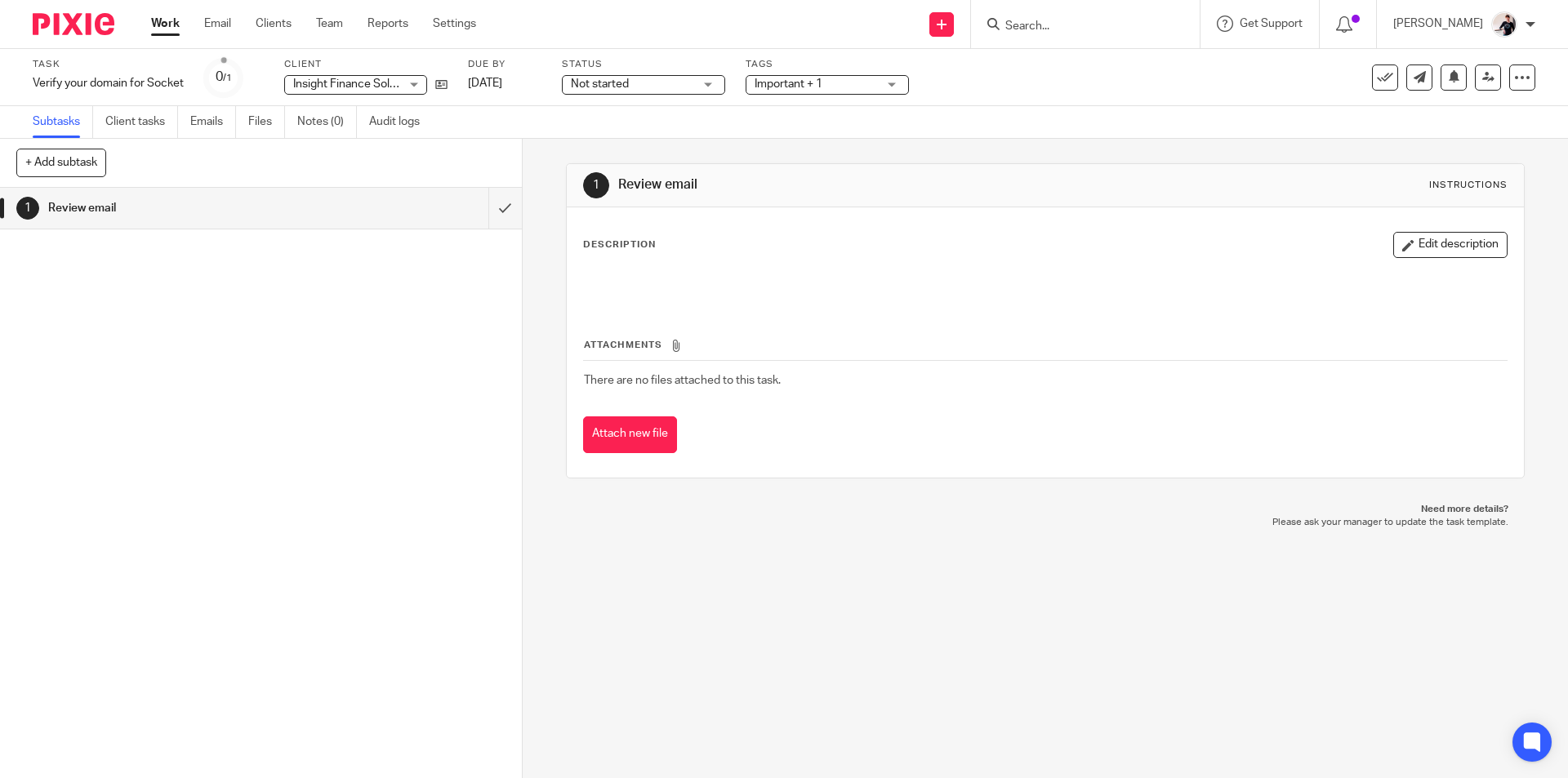
click at [168, 29] on link "Work" at bounding box center [165, 23] width 29 height 16
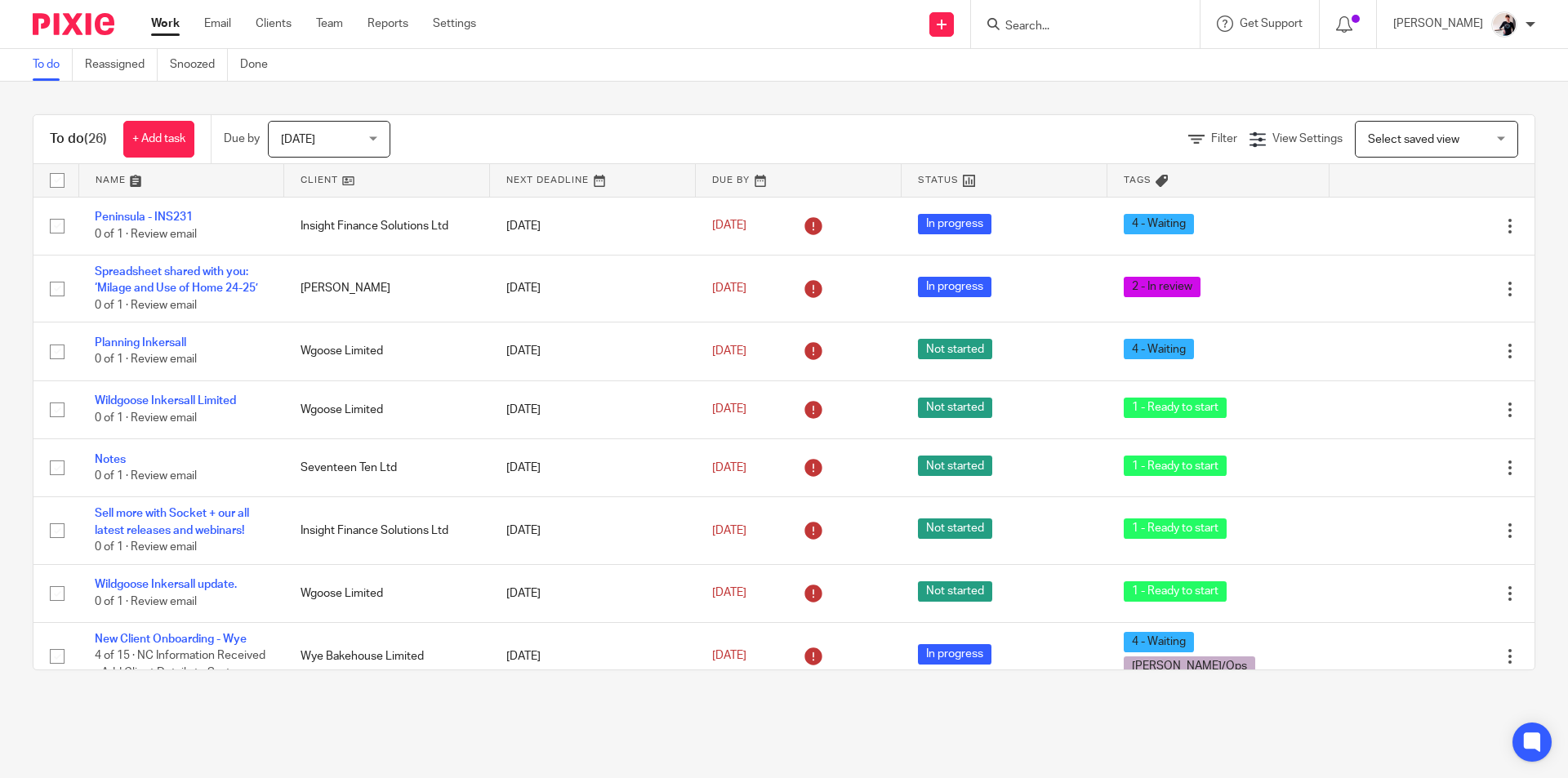
click at [328, 181] on link at bounding box center [386, 181] width 205 height 33
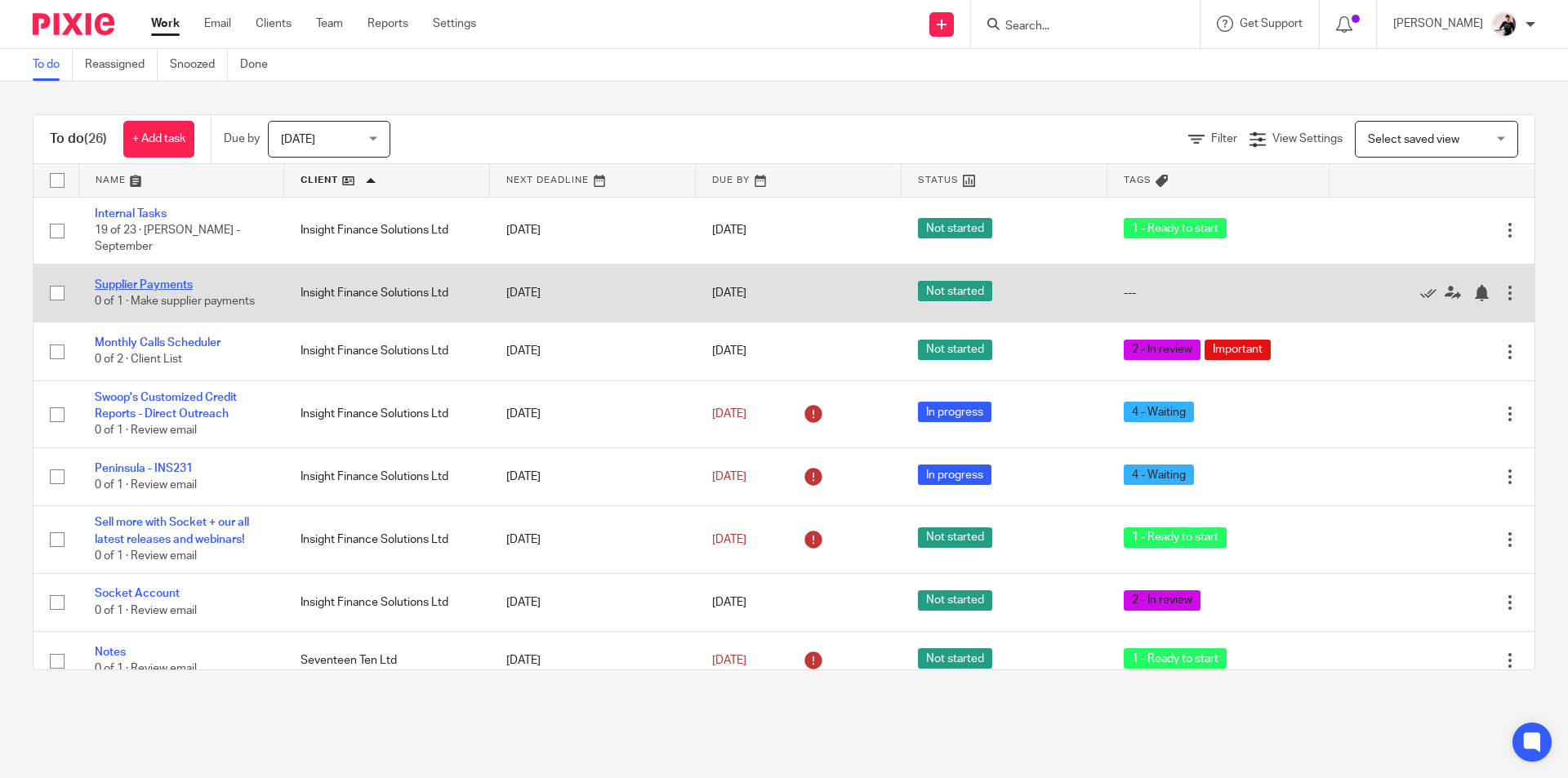
click at [181, 280] on link "Supplier Payments" at bounding box center [143, 285] width 98 height 11
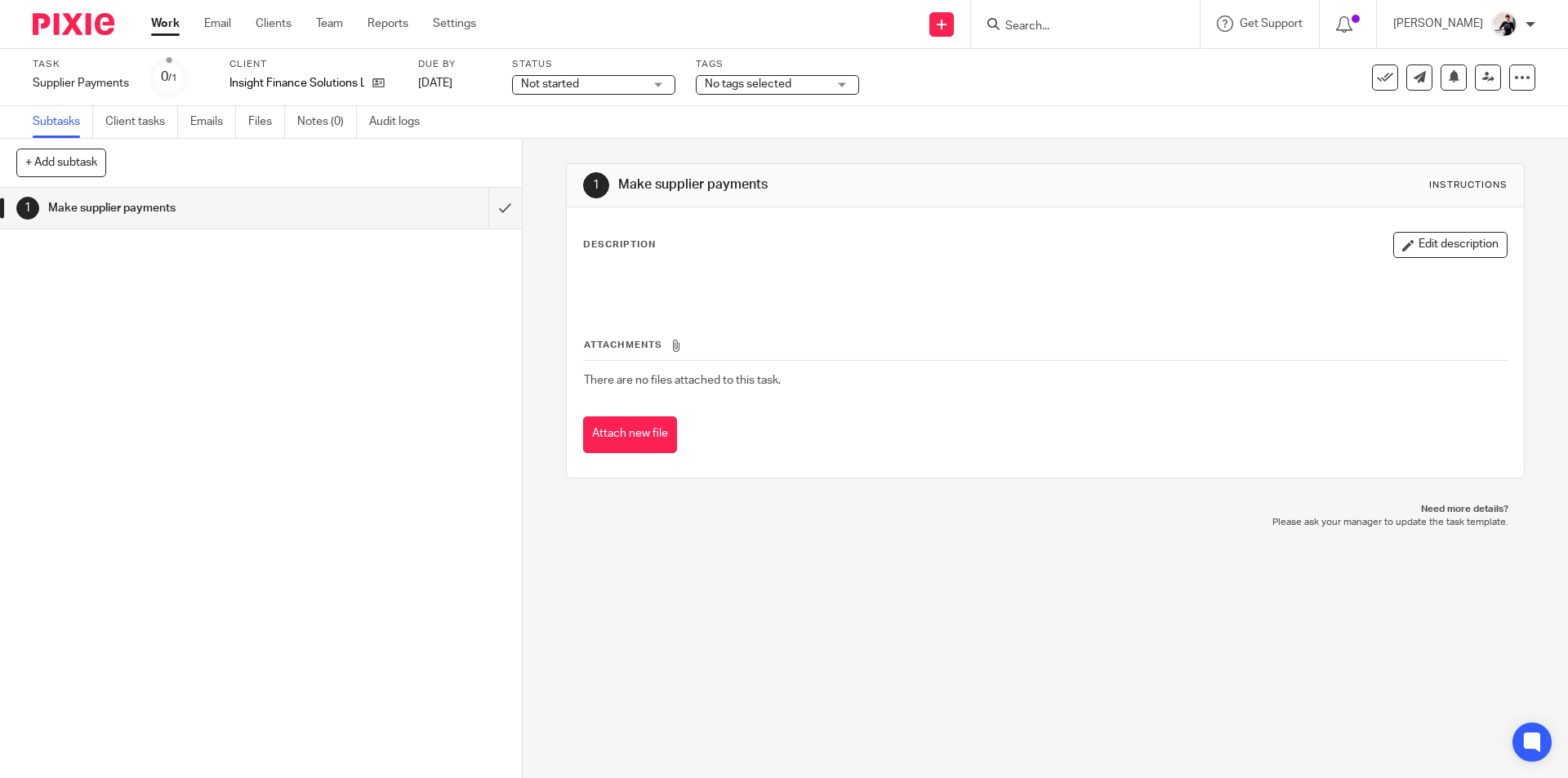
click at [736, 85] on span "No tags selected" at bounding box center [748, 83] width 87 height 11
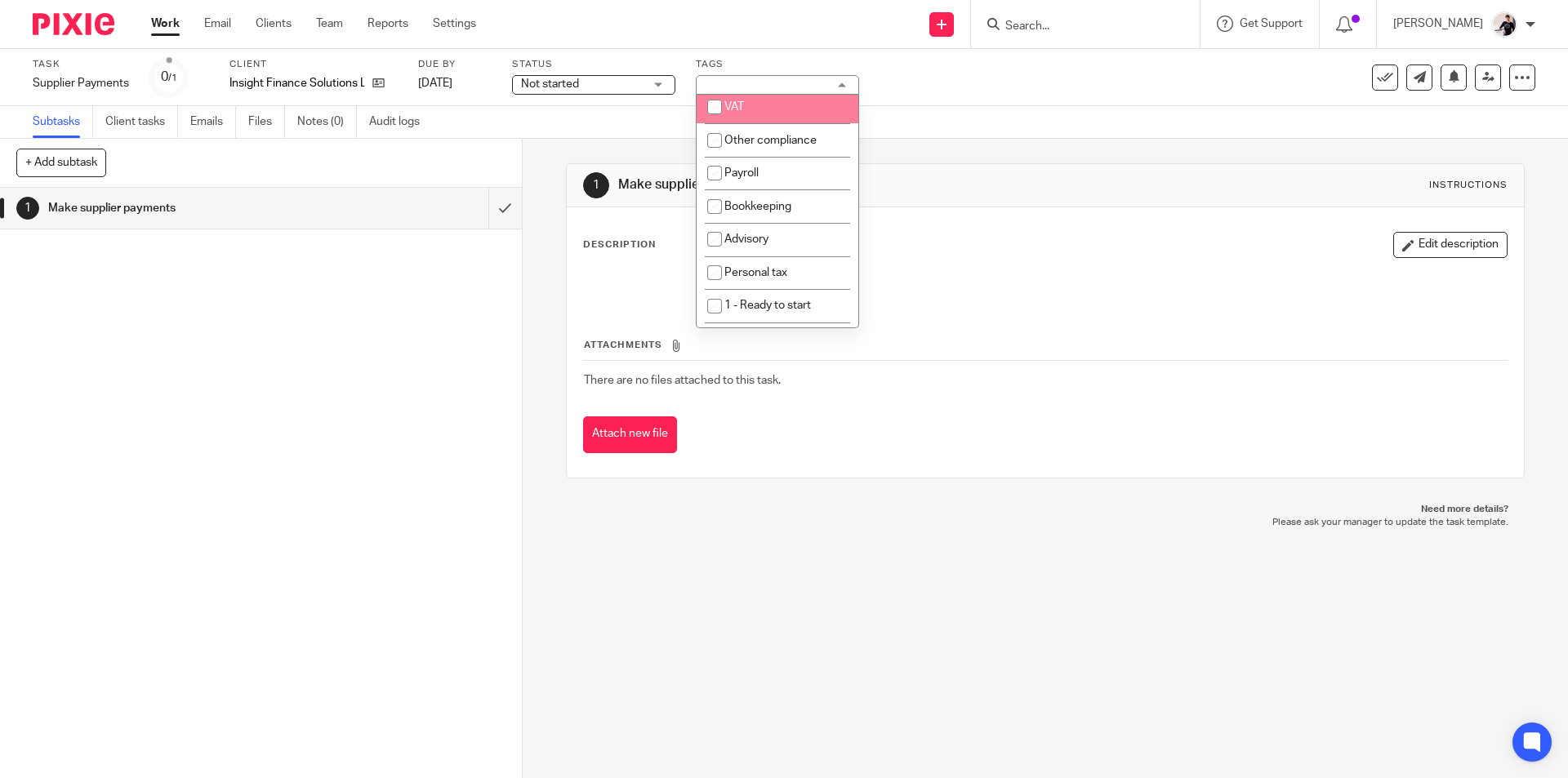
scroll to position [163, 0]
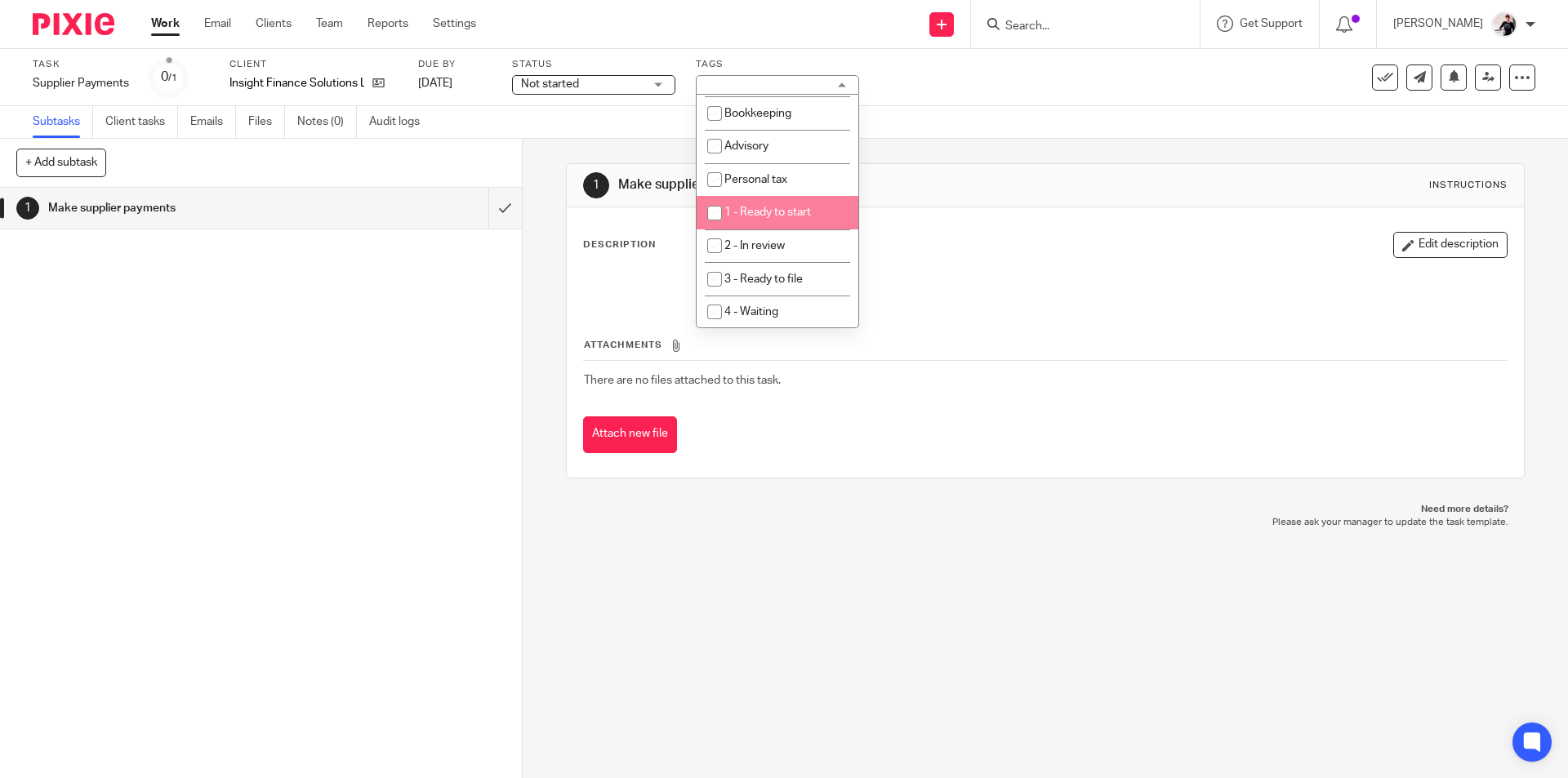
click at [788, 211] on span "1 - Ready to start" at bounding box center [768, 212] width 87 height 11
checkbox input "true"
click at [459, 83] on link "[DATE]" at bounding box center [455, 84] width 74 height 17
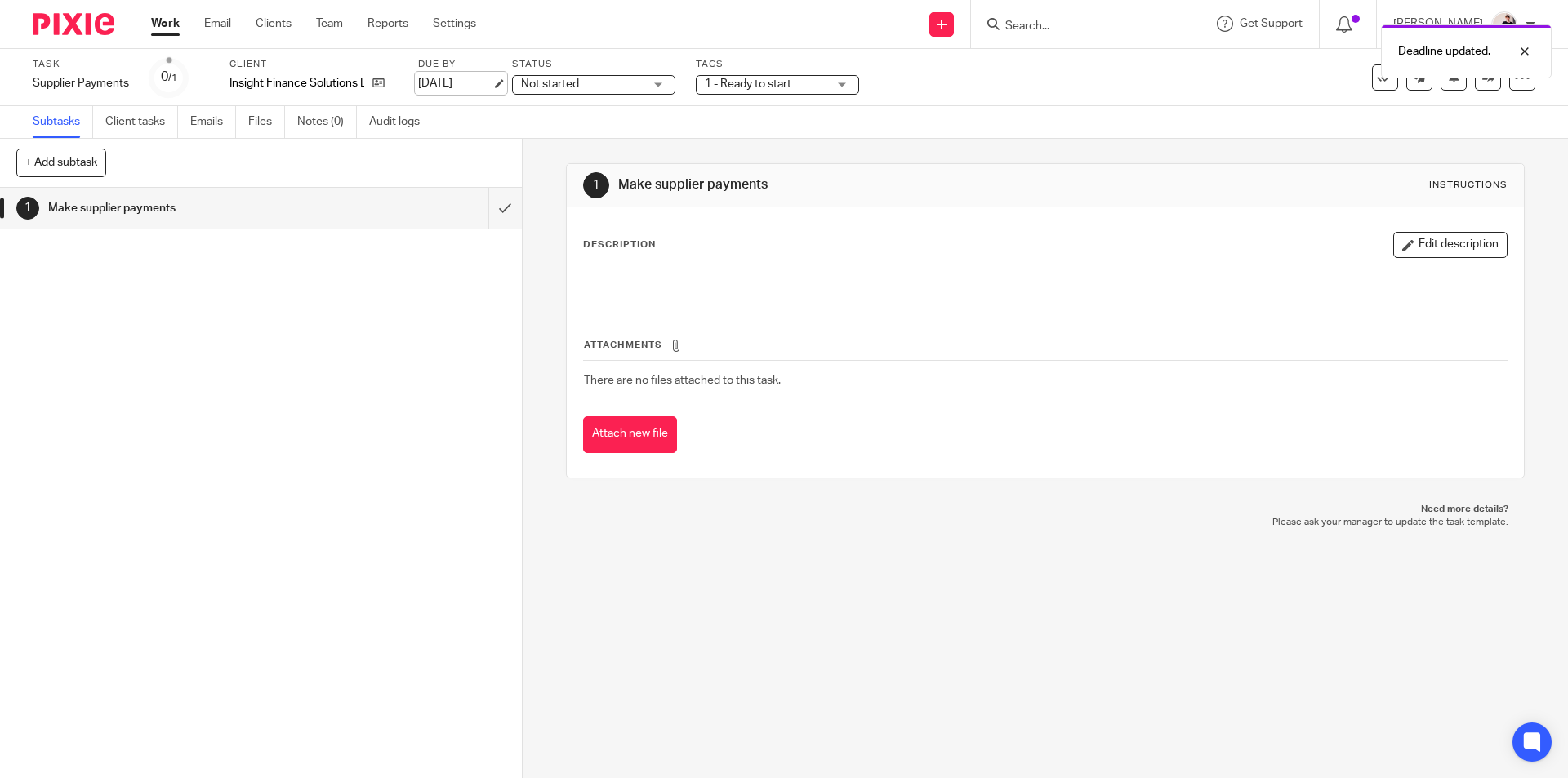
click at [452, 84] on link "[DATE]" at bounding box center [455, 84] width 74 height 17
click at [155, 23] on link "Work" at bounding box center [165, 23] width 29 height 16
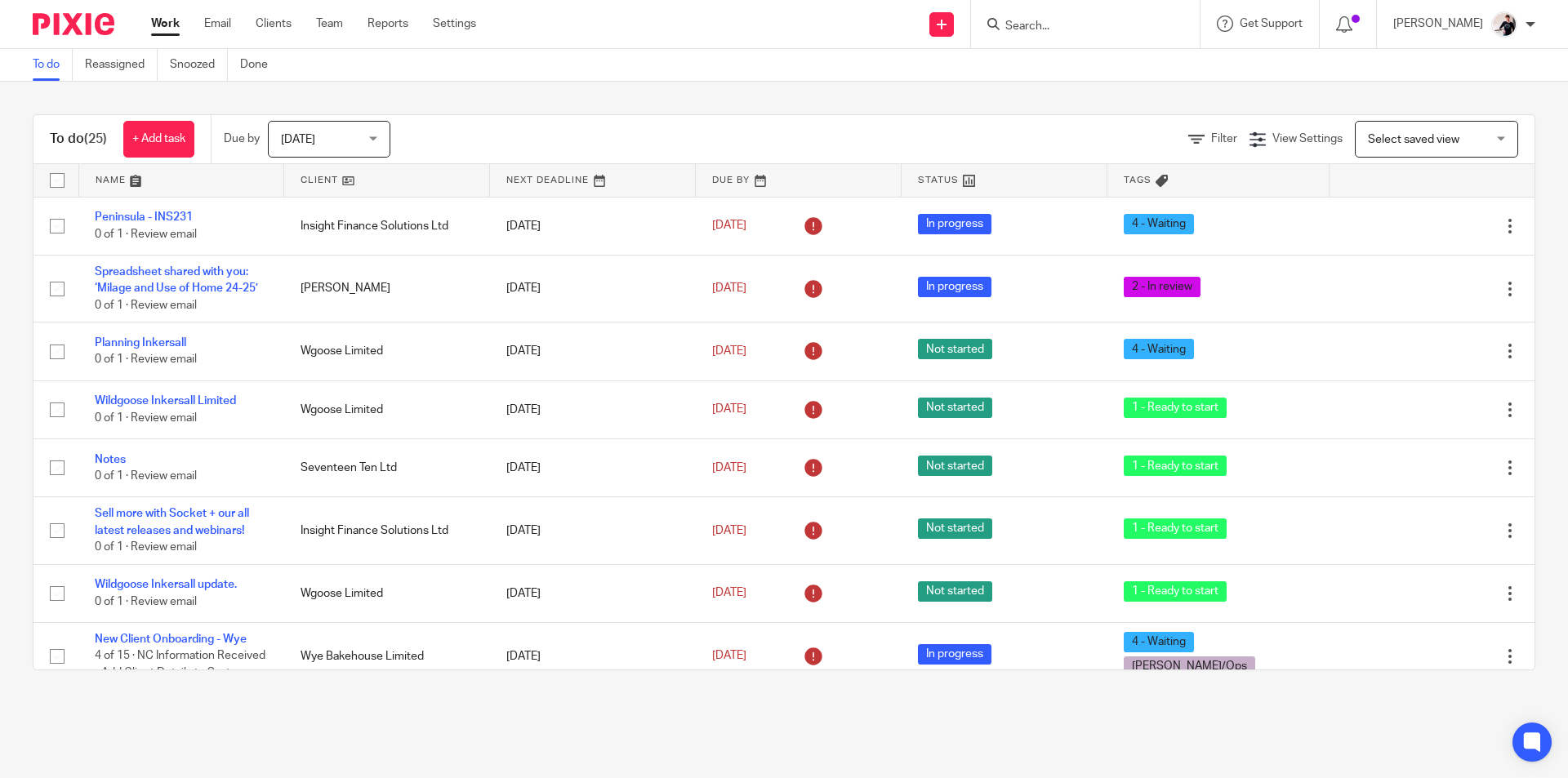
click at [310, 169] on link at bounding box center [386, 181] width 205 height 33
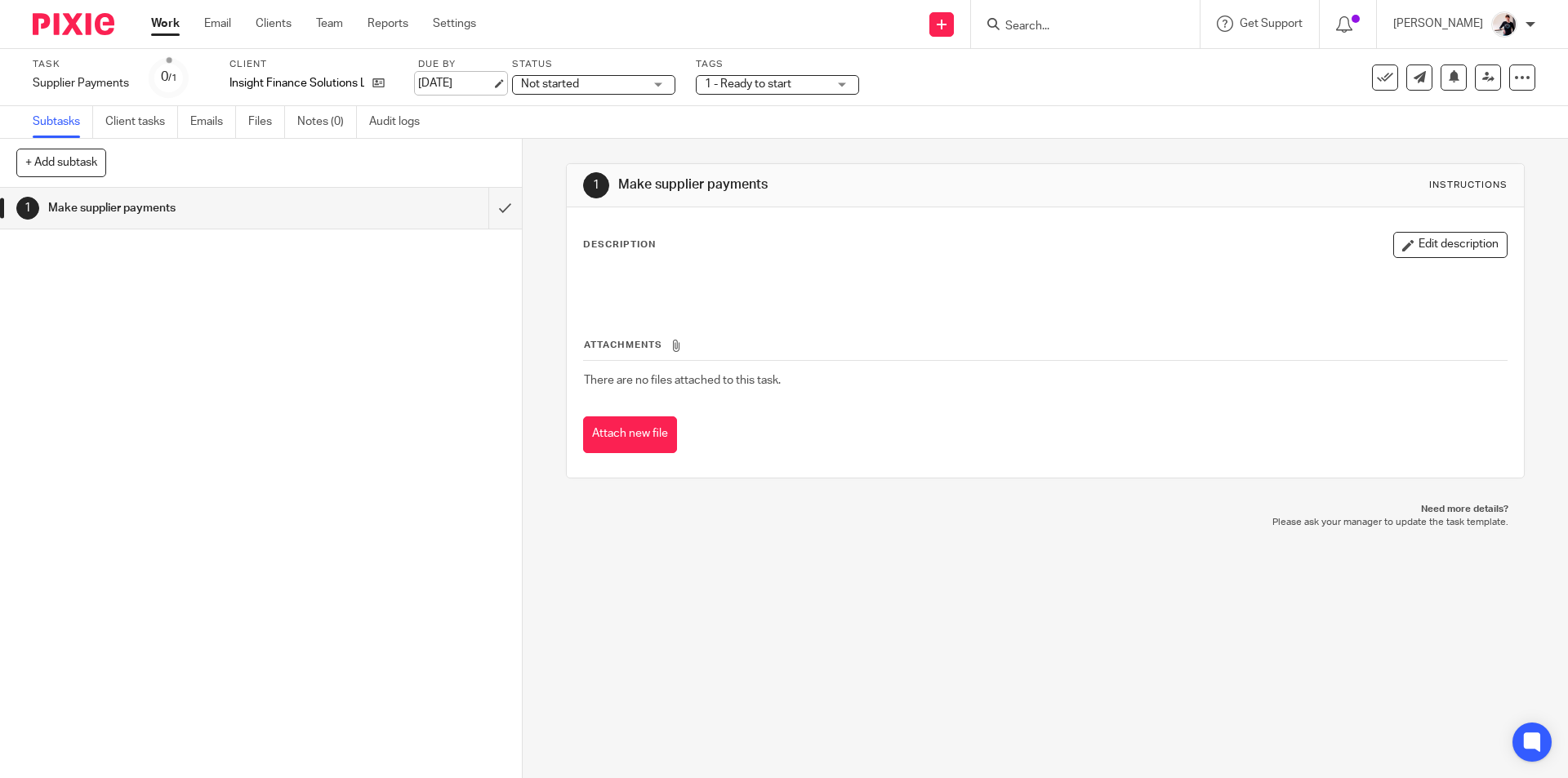
click at [445, 88] on link "[DATE]" at bounding box center [455, 84] width 74 height 17
click at [147, 20] on div "Work Email Clients Team Reports Settings Work Email Clients Team Reports Settin…" at bounding box center [317, 23] width 366 height 48
click at [159, 27] on link "Work" at bounding box center [165, 23] width 29 height 16
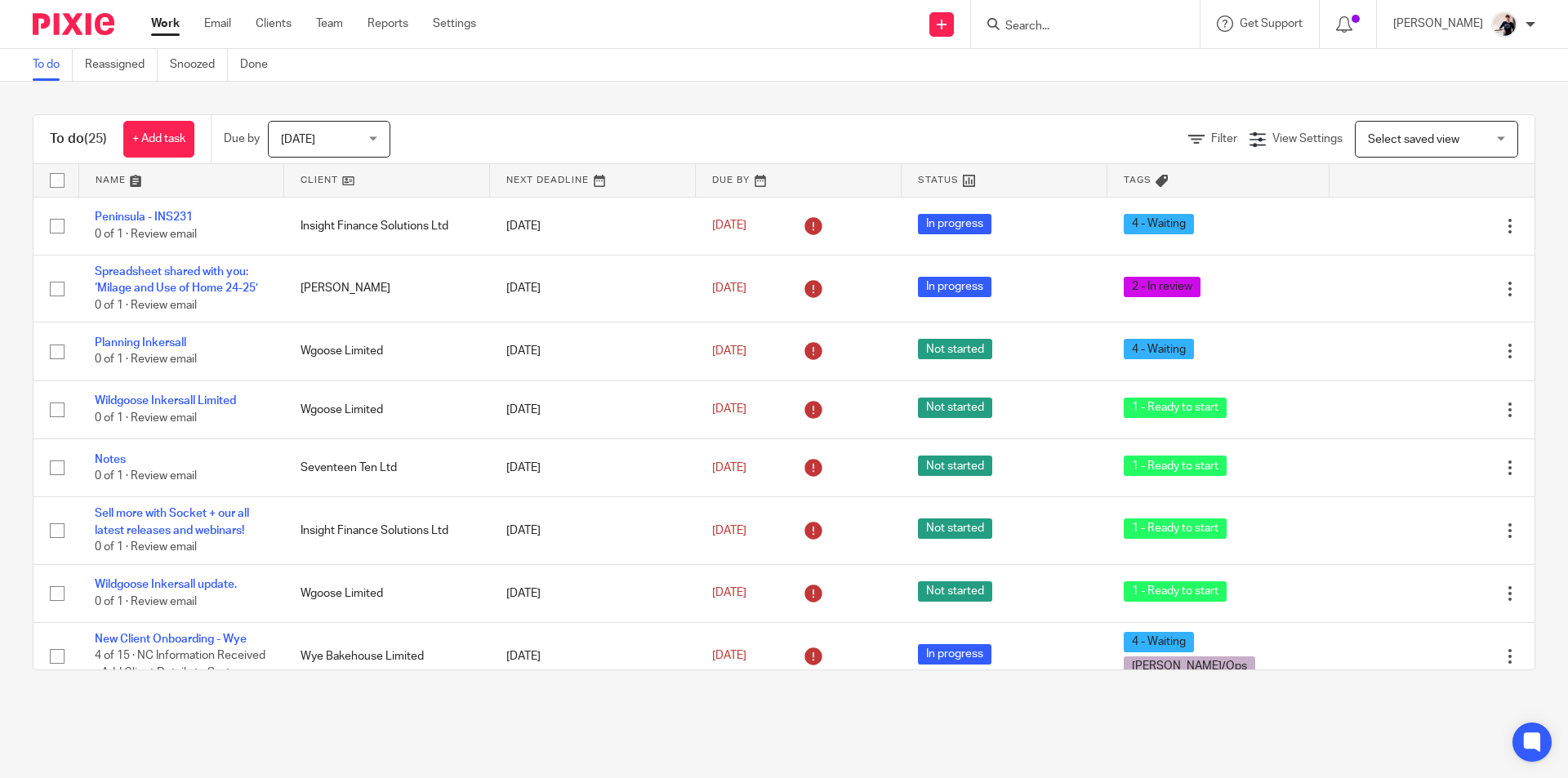
click at [320, 185] on link at bounding box center [386, 181] width 205 height 33
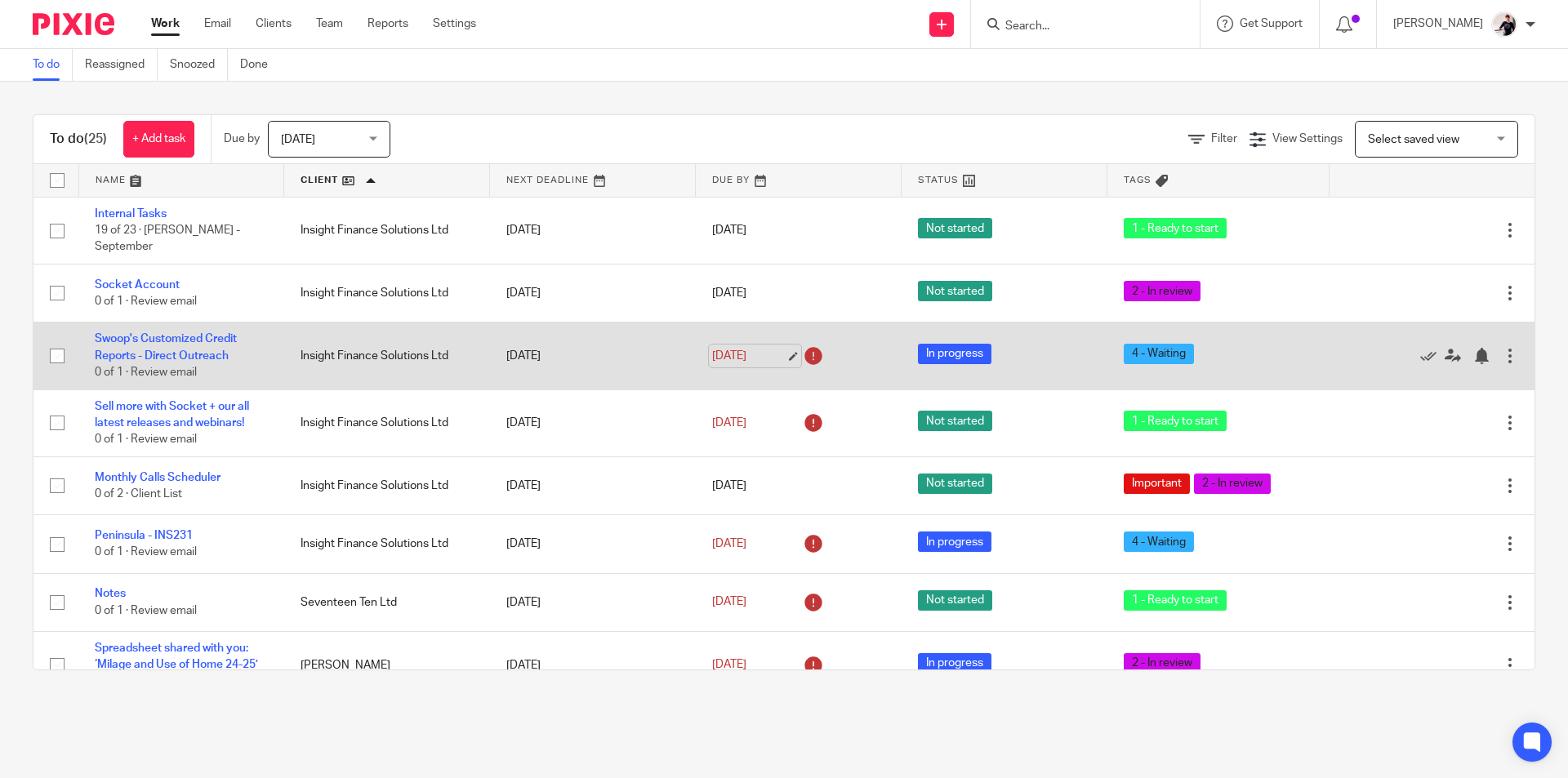
click at [735, 348] on link "18 Sep 2025" at bounding box center [748, 357] width 74 height 17
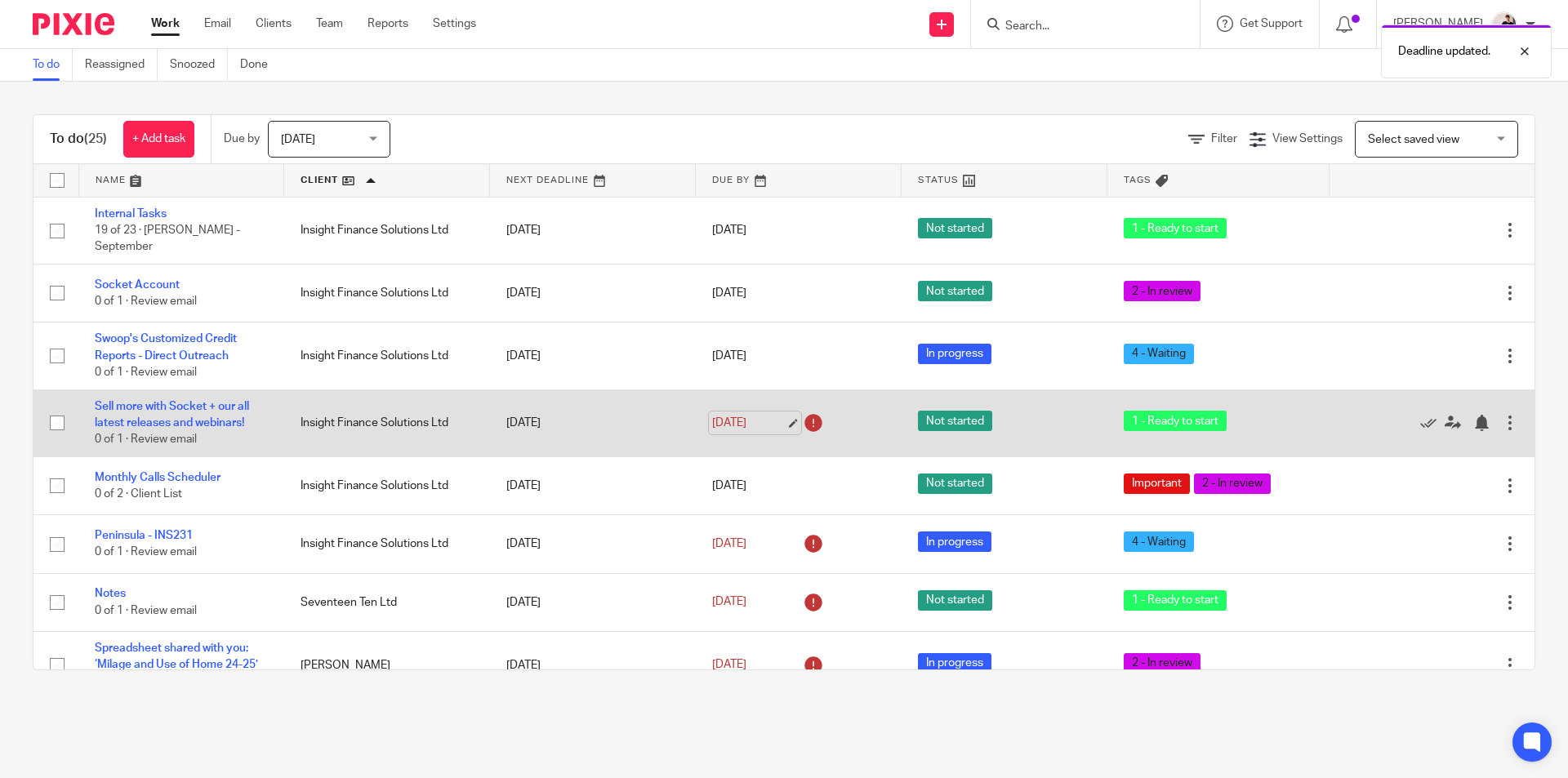
click at [720, 419] on link "18 Sep 2025" at bounding box center [748, 424] width 74 height 17
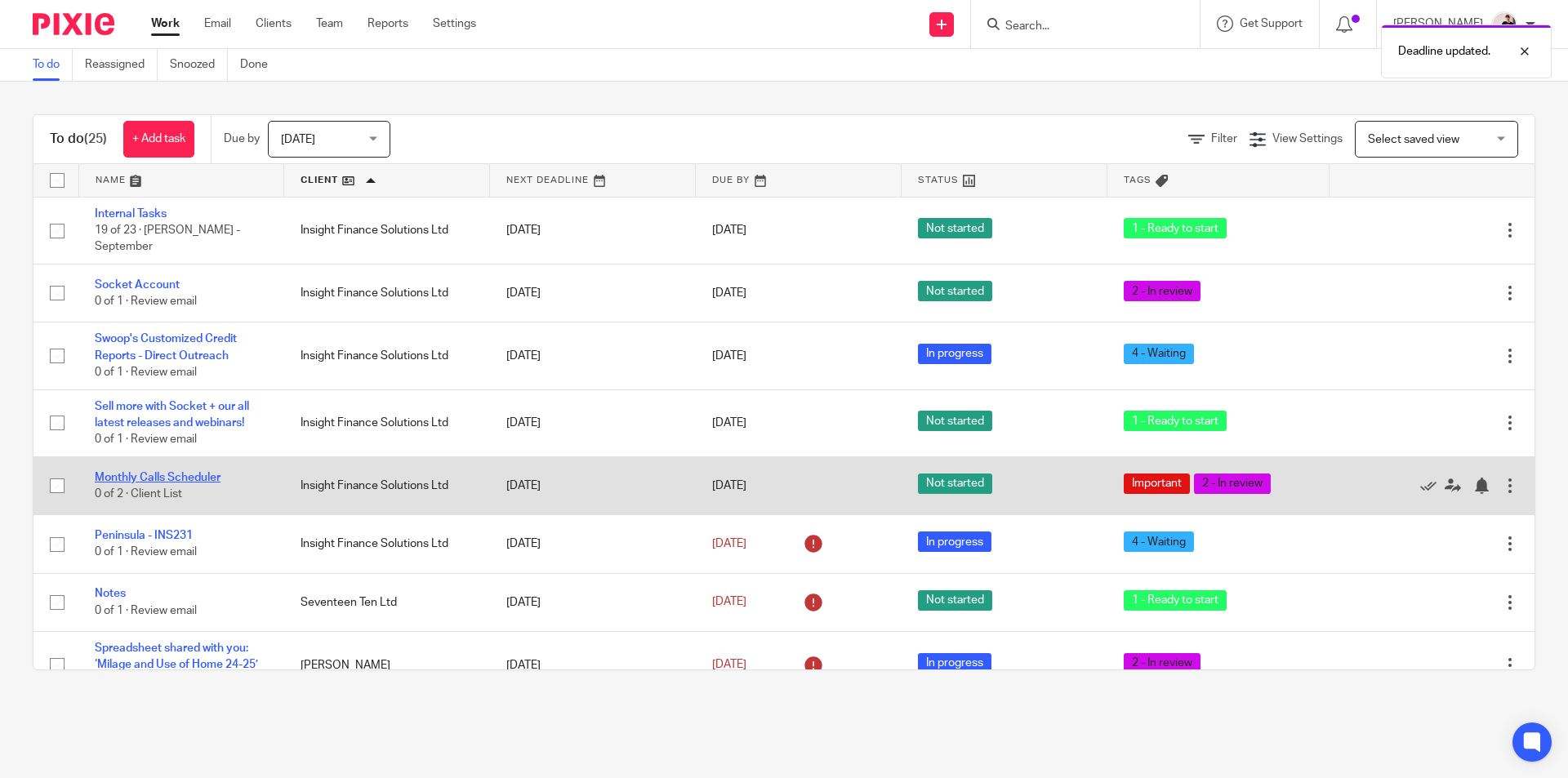
click at [209, 472] on link "Monthly Calls Scheduler" at bounding box center [157, 478] width 126 height 11
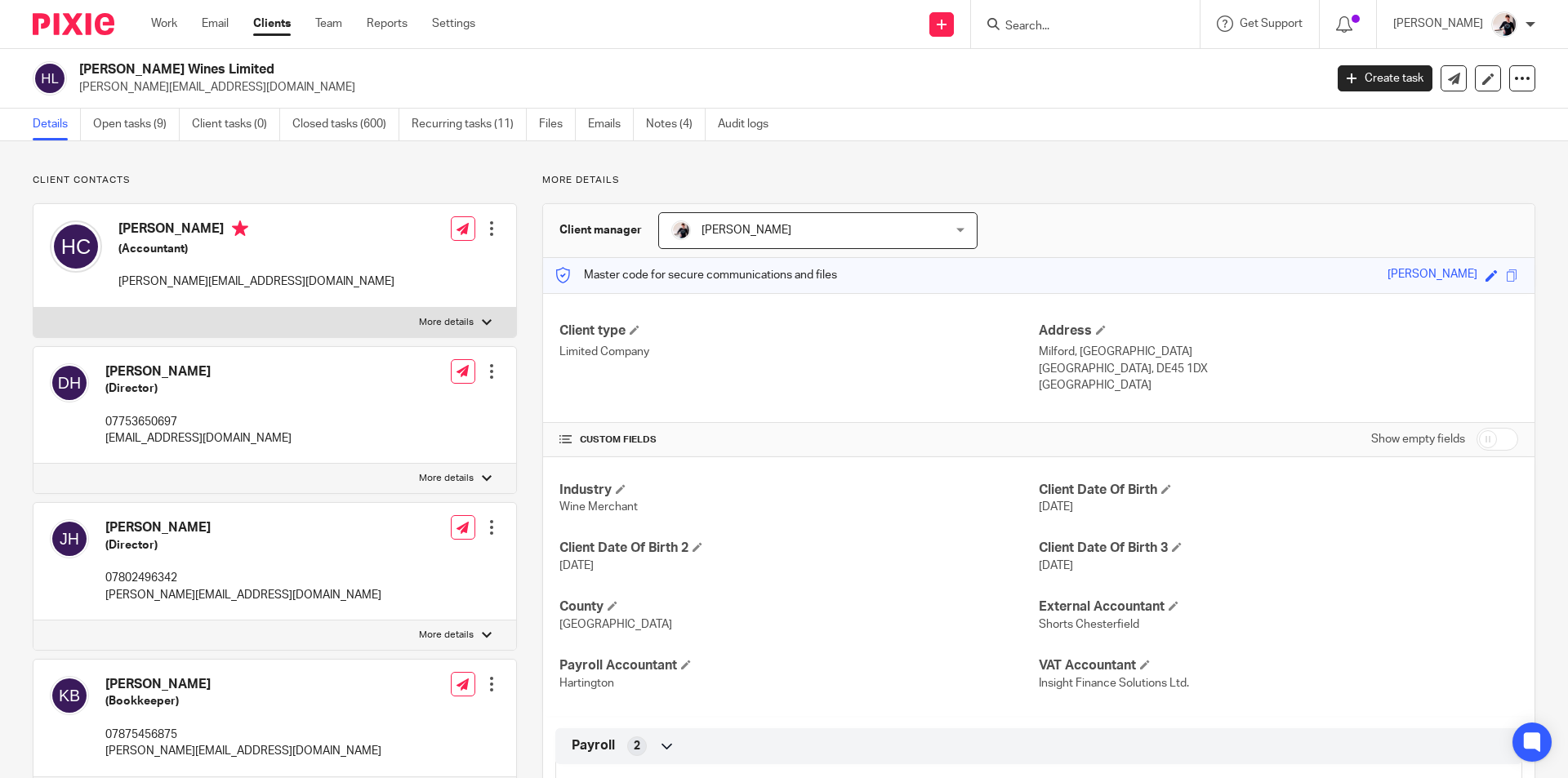
click at [1048, 23] on input "Search" at bounding box center [1077, 27] width 147 height 15
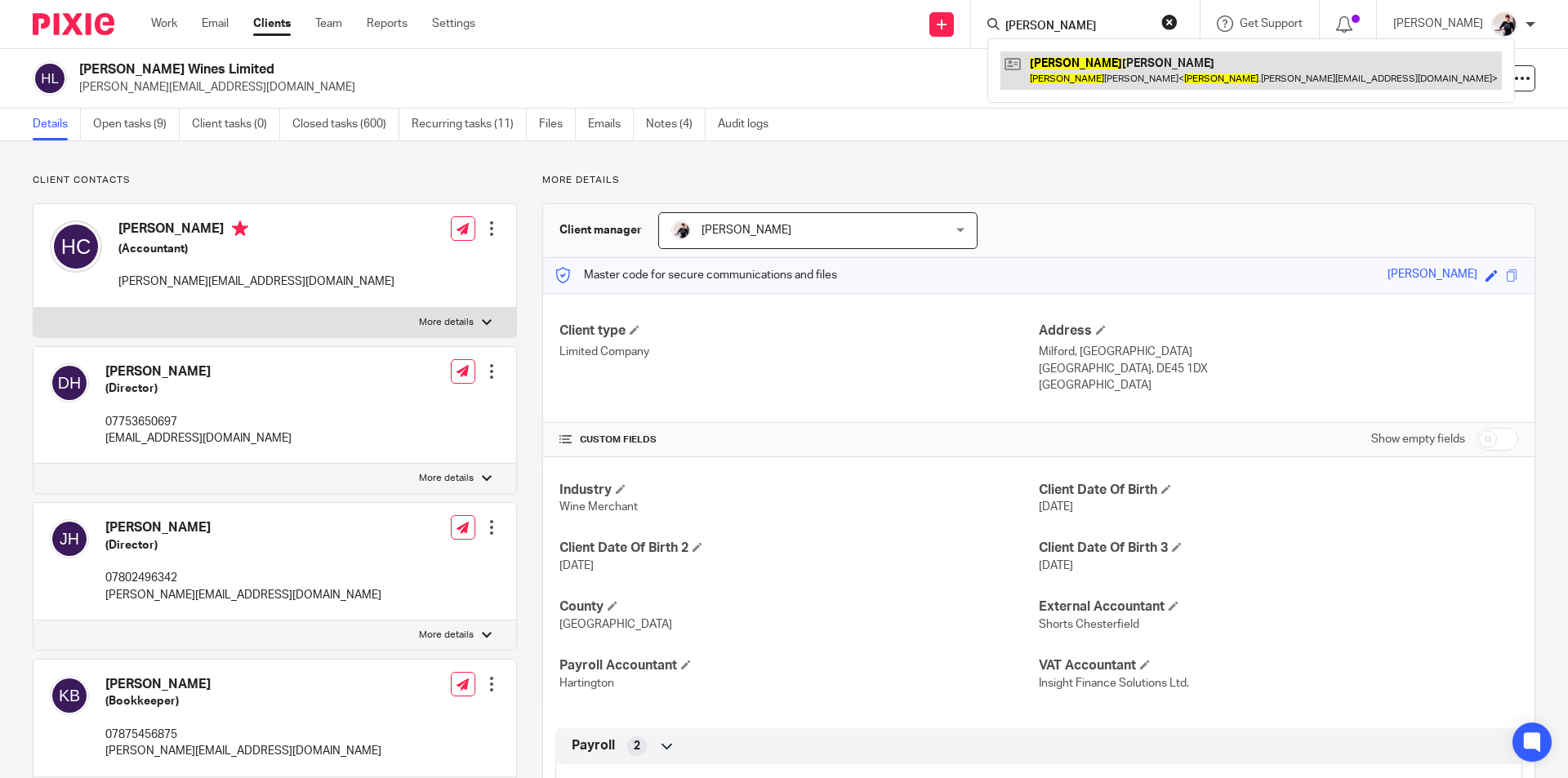
type input "[PERSON_NAME]"
click at [1117, 82] on link at bounding box center [1250, 69] width 501 height 37
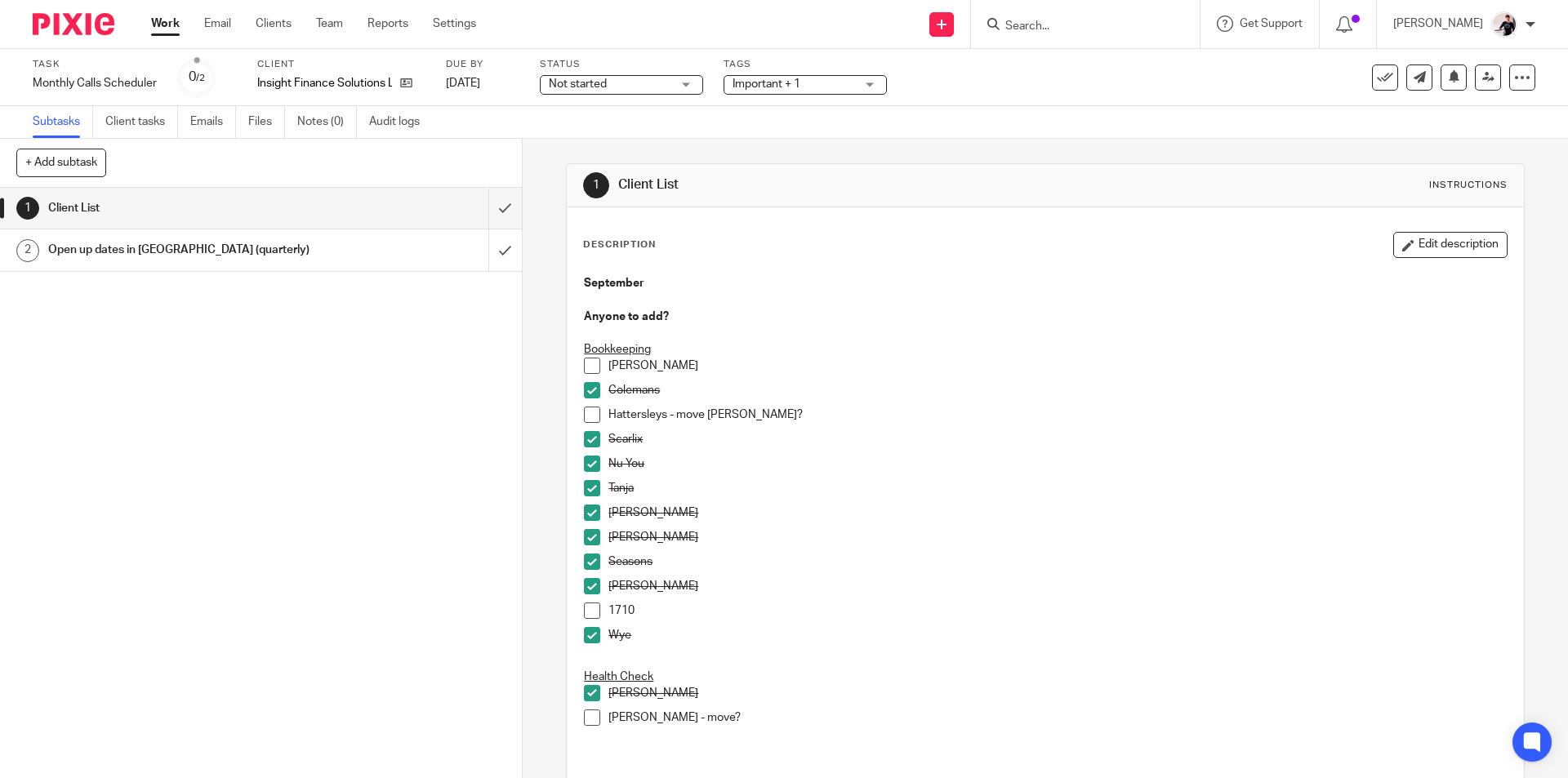
click at [583, 413] on span at bounding box center [591, 414] width 16 height 16
click at [583, 370] on span at bounding box center [591, 366] width 16 height 16
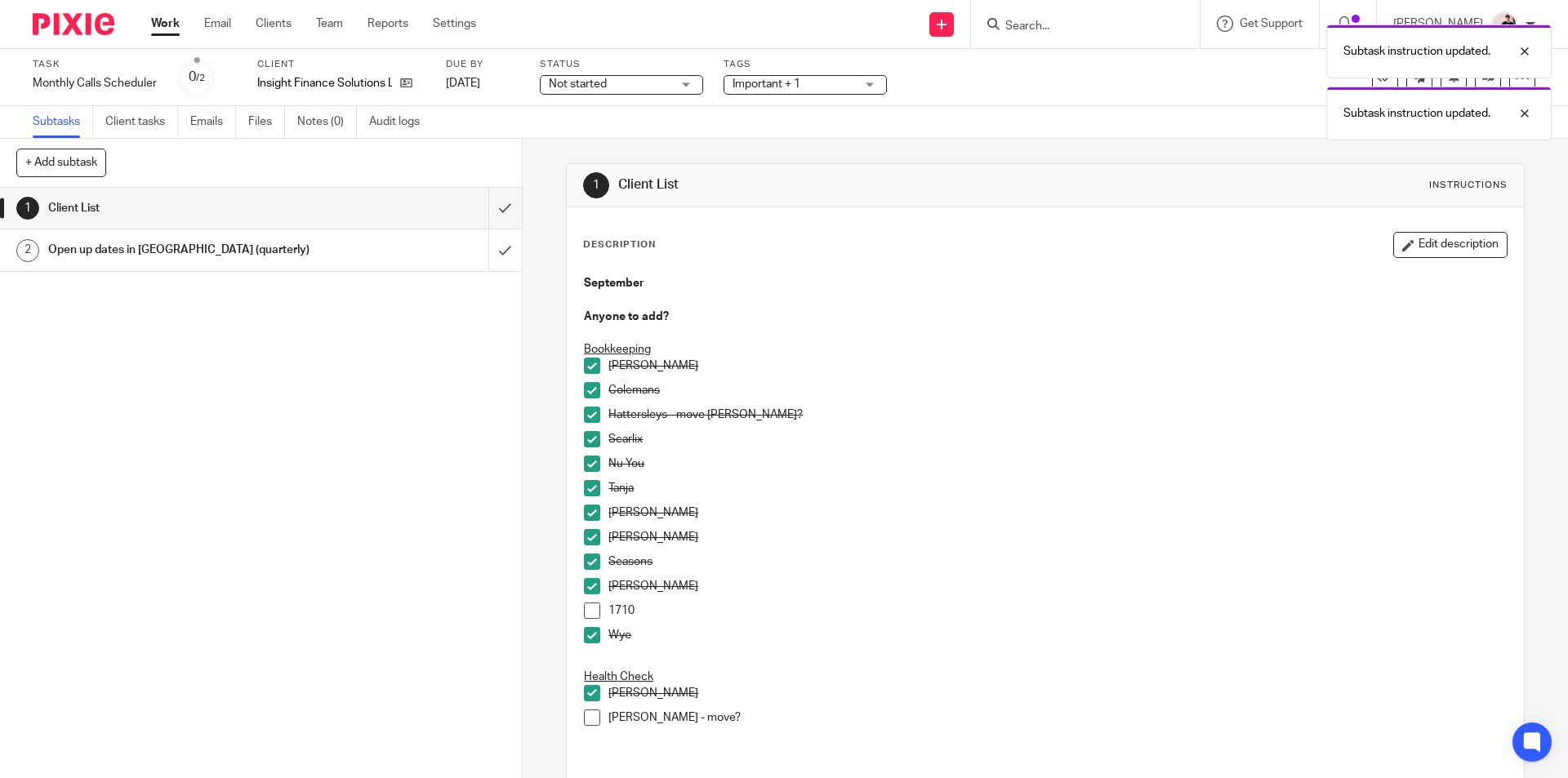
click at [590, 719] on span at bounding box center [591, 717] width 16 height 16
click at [1522, 112] on div at bounding box center [1512, 113] width 44 height 20
click at [1522, 53] on div at bounding box center [1512, 51] width 44 height 20
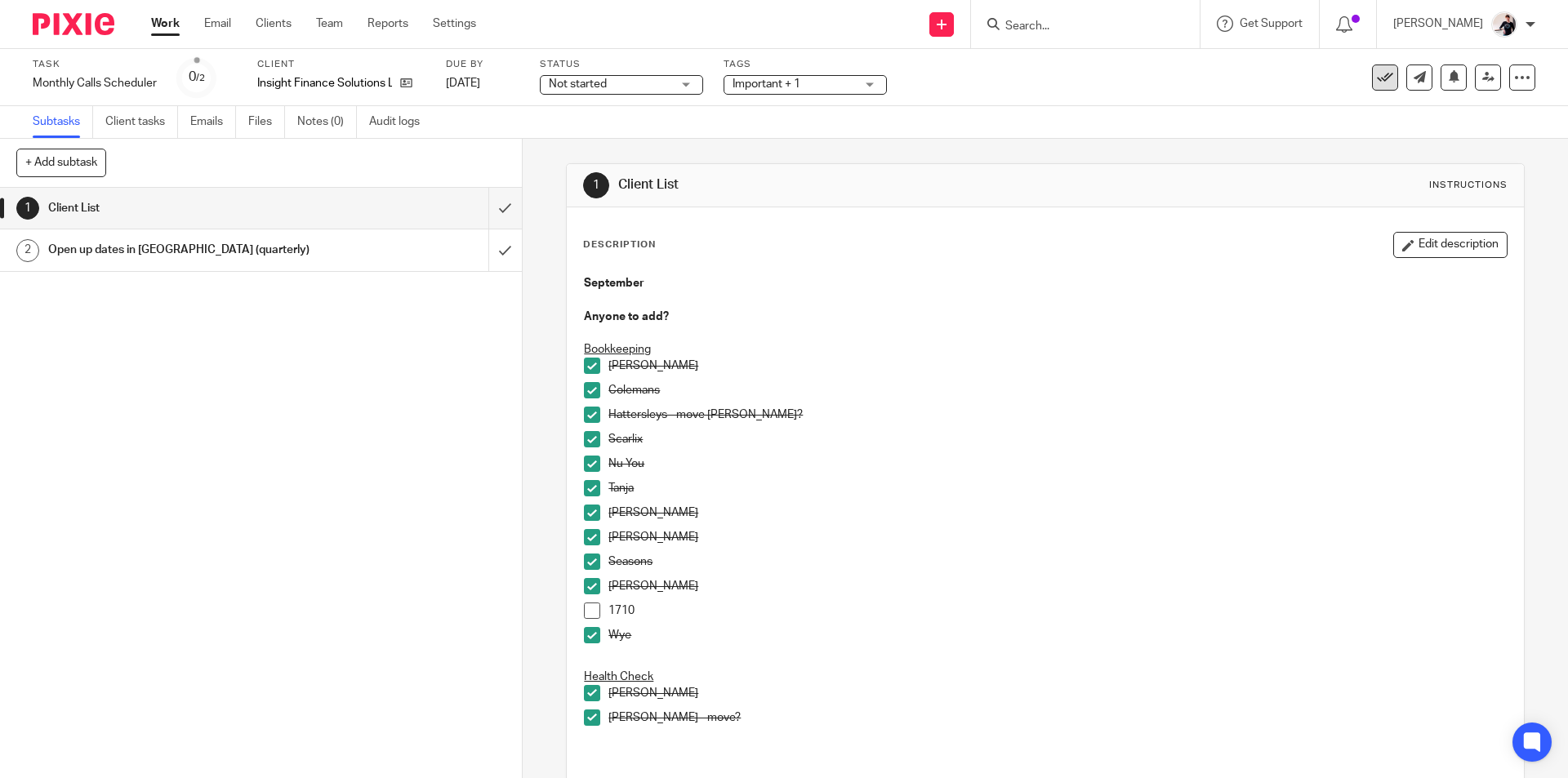
click at [1377, 83] on icon at bounding box center [1385, 77] width 16 height 16
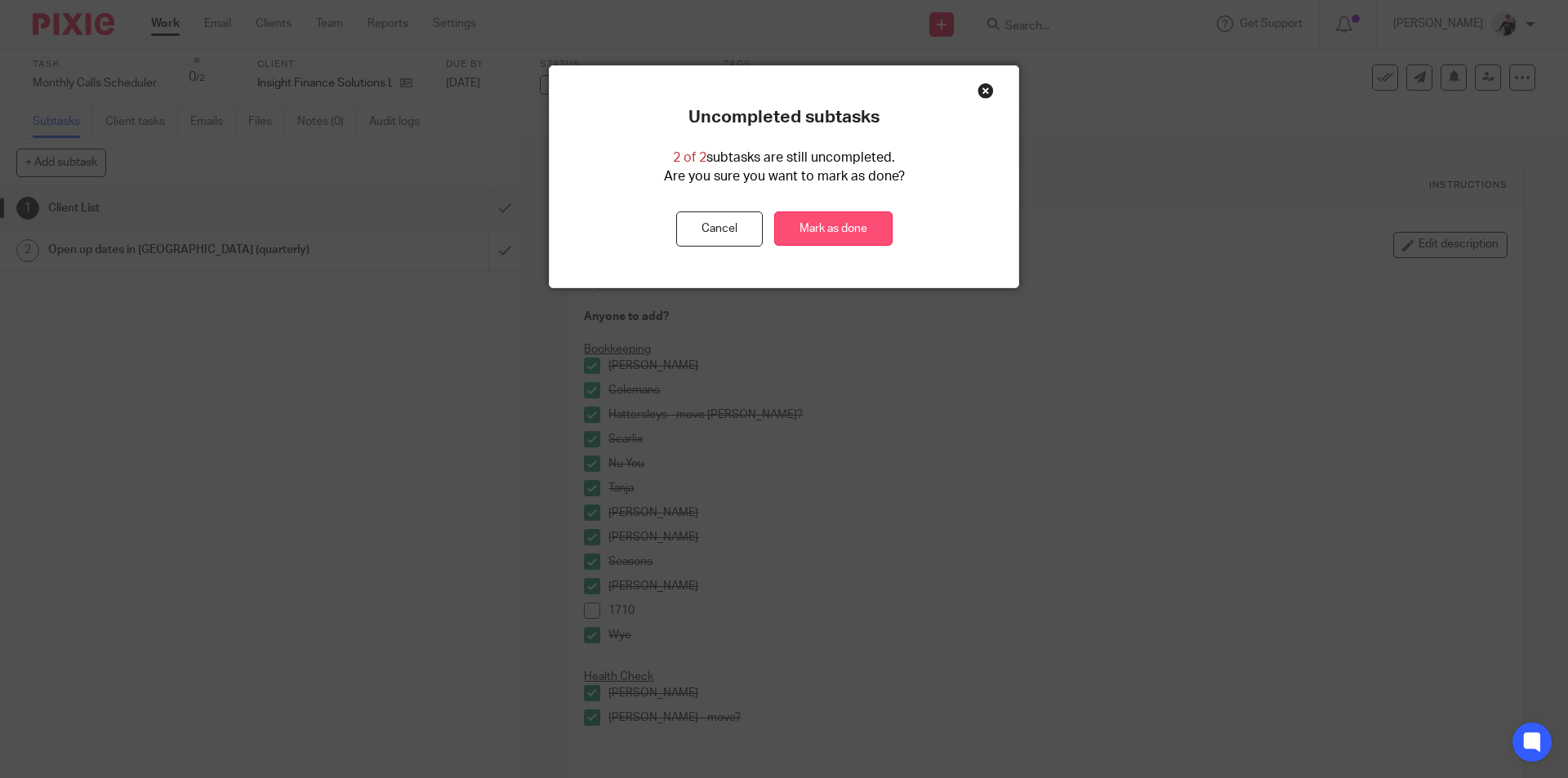
click at [881, 226] on link "Mark as done" at bounding box center [833, 229] width 118 height 35
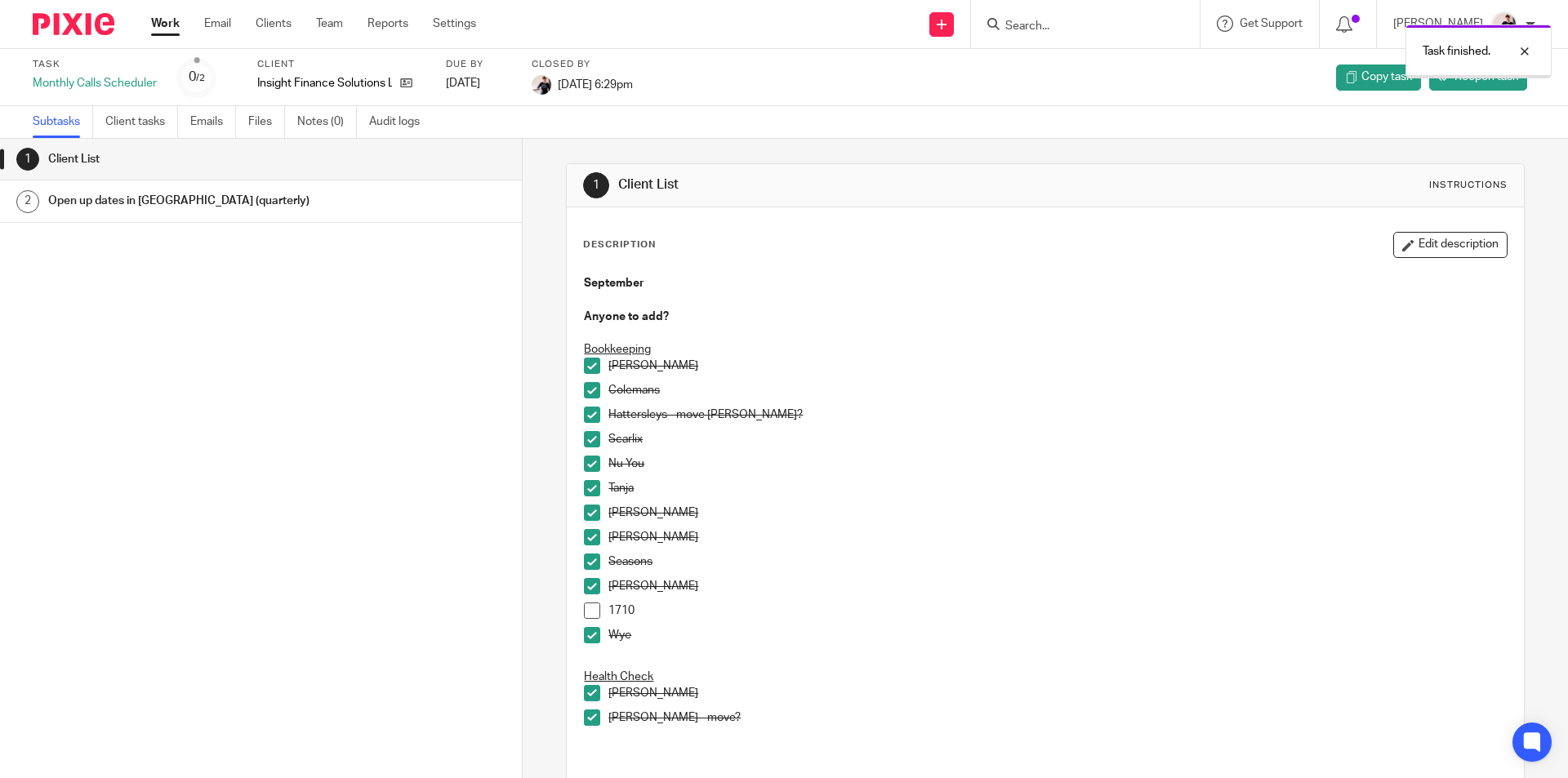
click at [157, 27] on link "Work" at bounding box center [165, 23] width 29 height 16
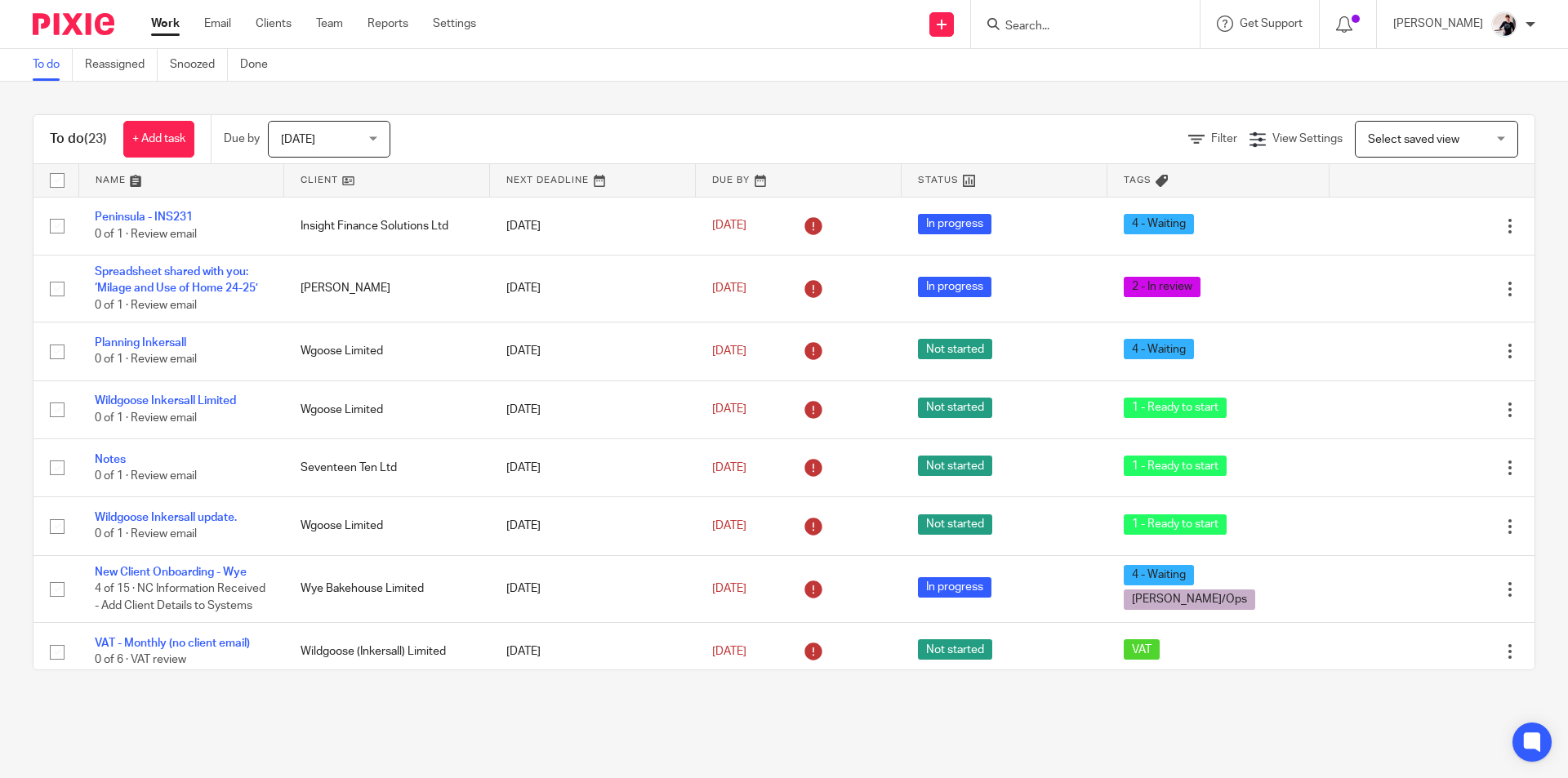
click at [304, 173] on link at bounding box center [386, 181] width 205 height 33
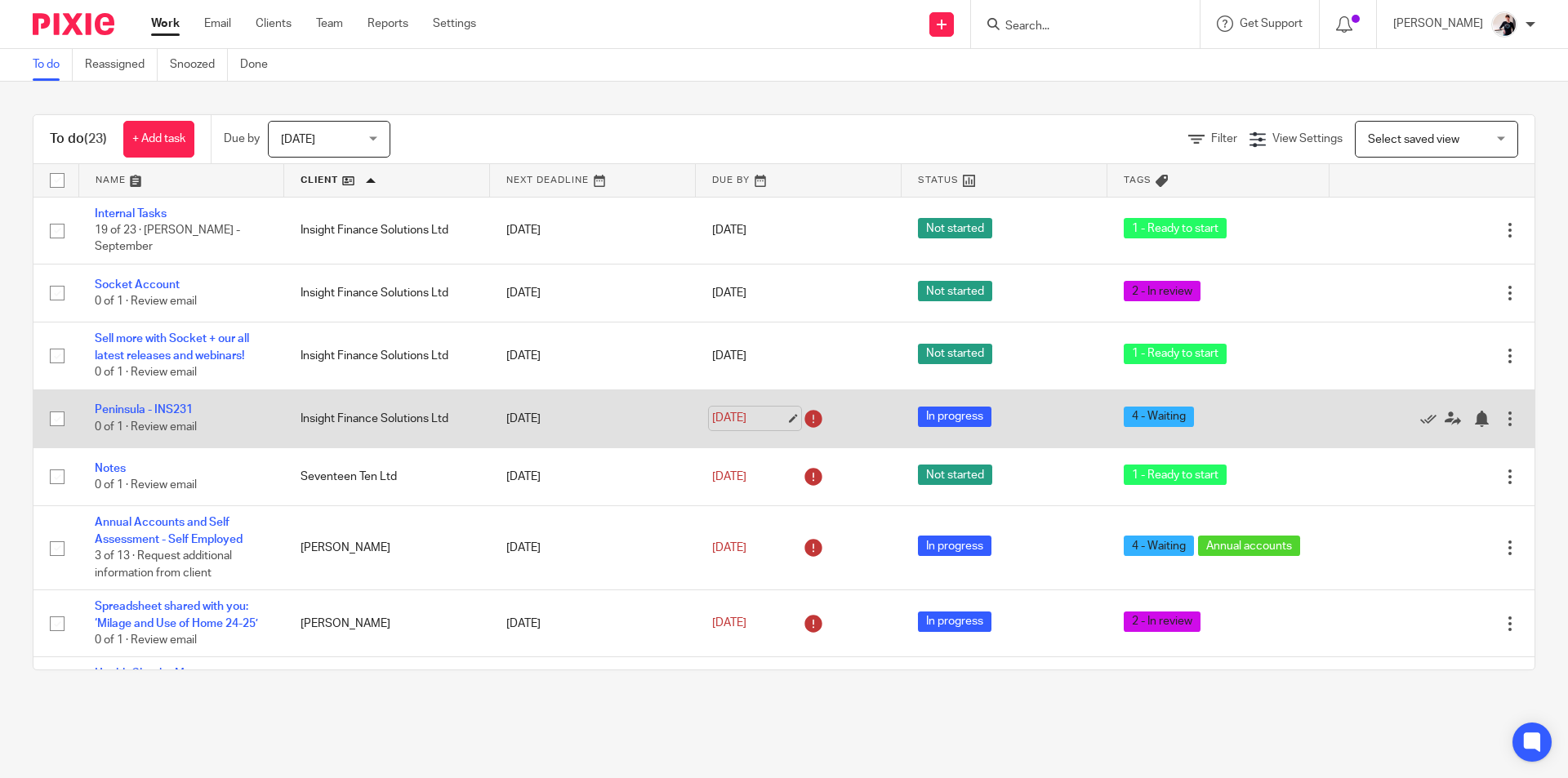
click at [751, 416] on link "18 Sep 2025" at bounding box center [748, 419] width 74 height 17
click at [150, 405] on link "Peninsula - INS231" at bounding box center [143, 410] width 98 height 11
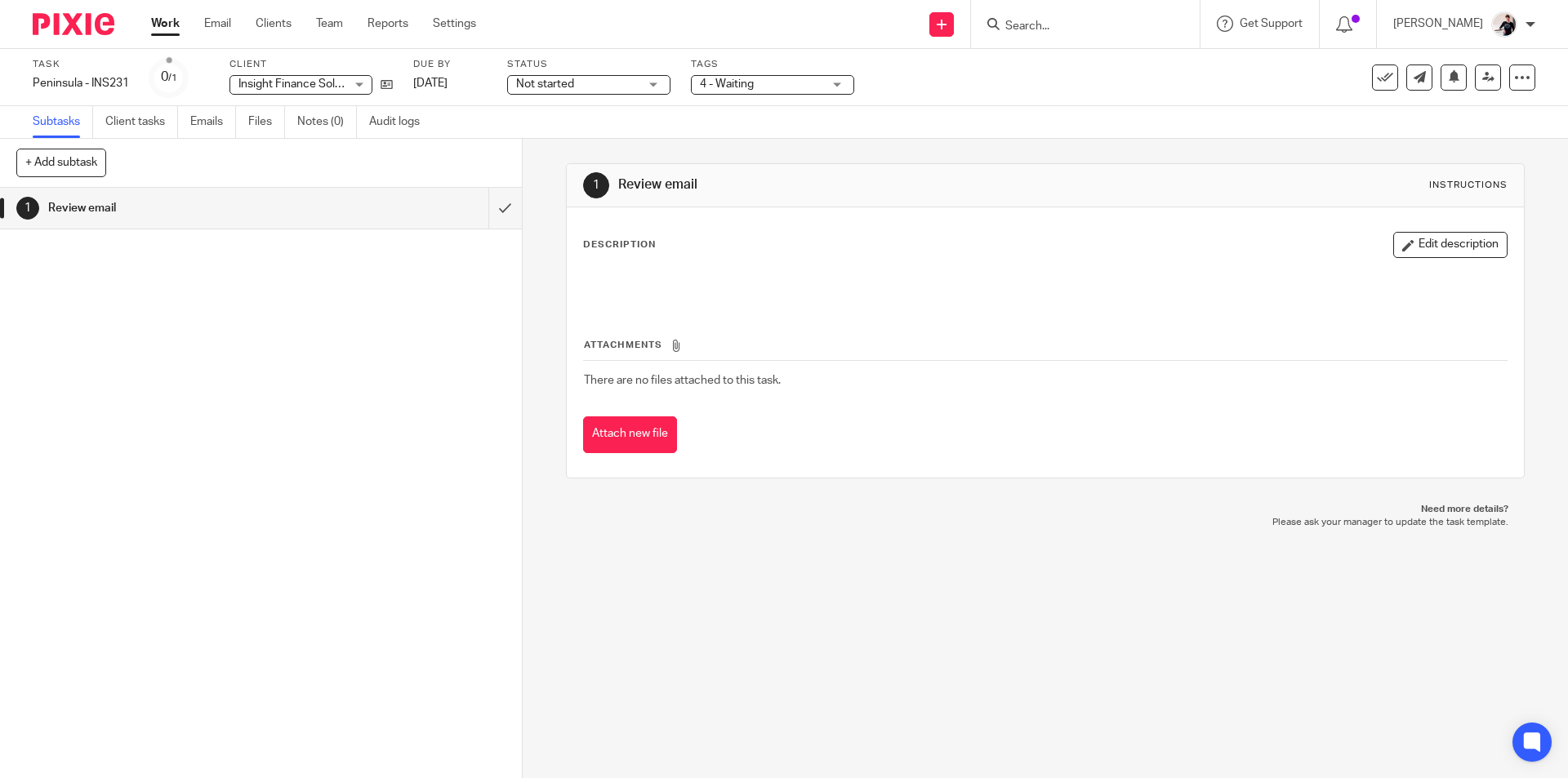
click at [220, 119] on link "Emails" at bounding box center [213, 122] width 46 height 32
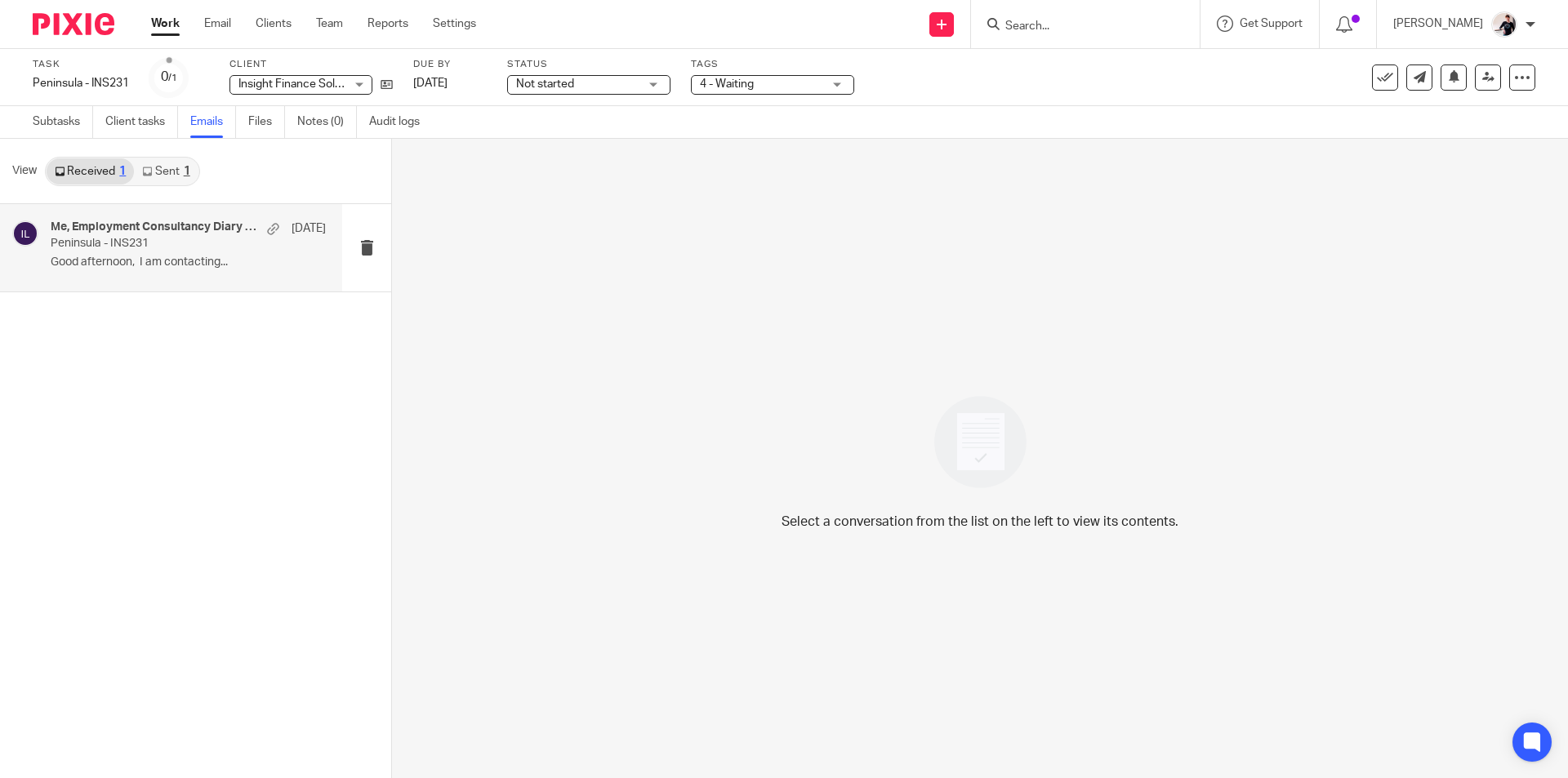
click at [155, 249] on p "Peninsula - INS231" at bounding box center [161, 244] width 221 height 14
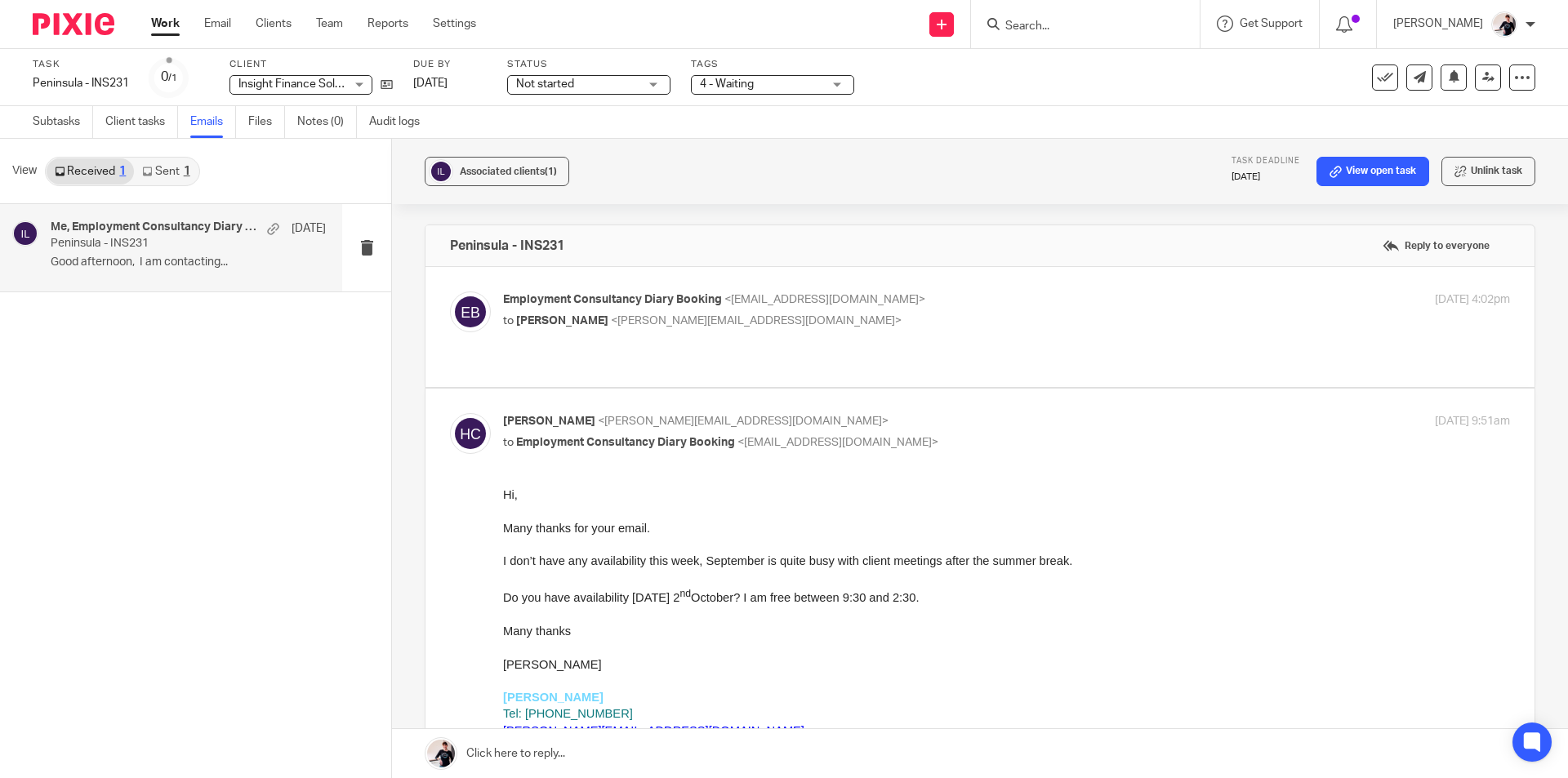
click at [737, 82] on span "4 - Waiting" at bounding box center [727, 83] width 54 height 11
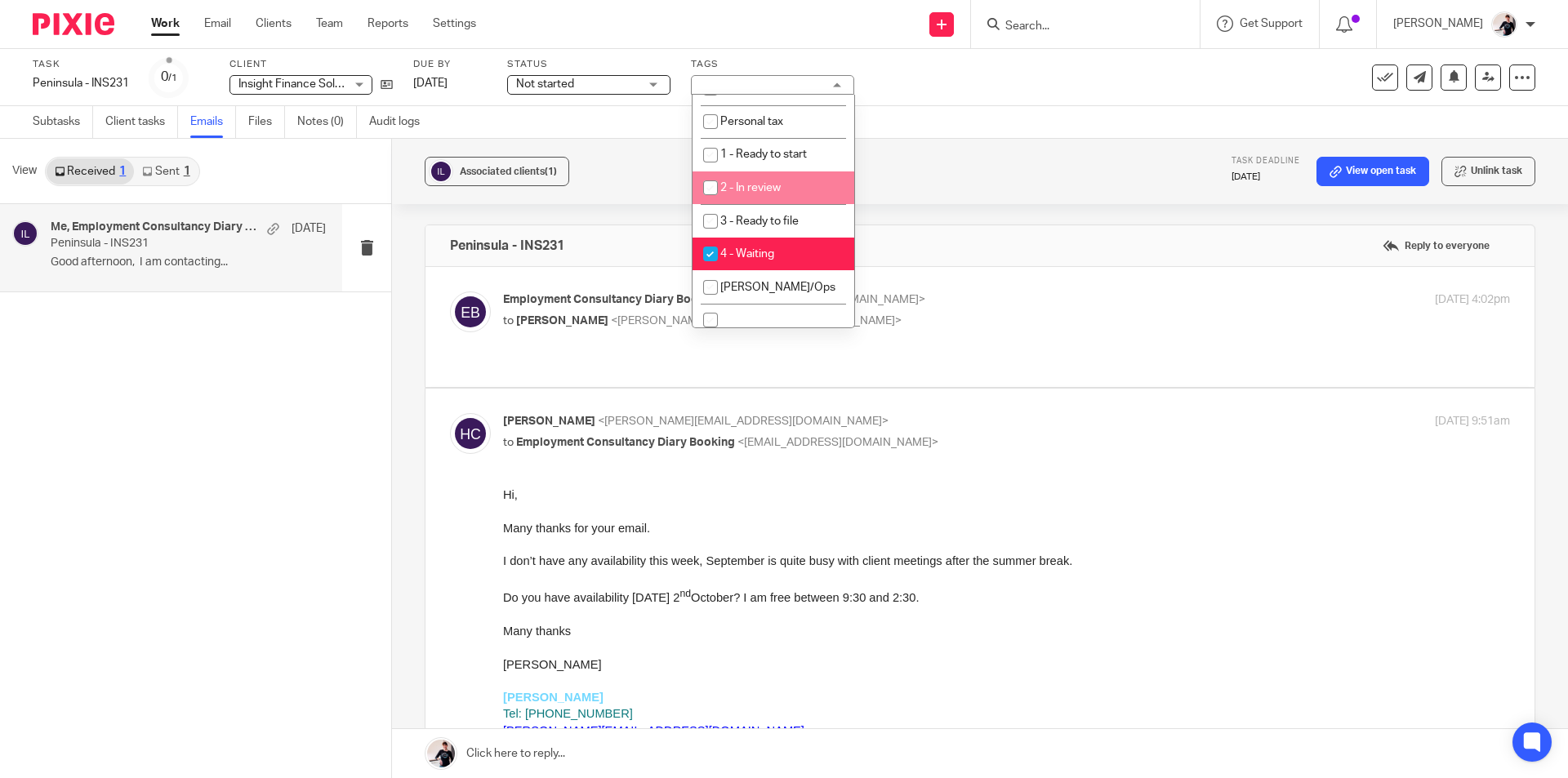
scroll to position [245, 0]
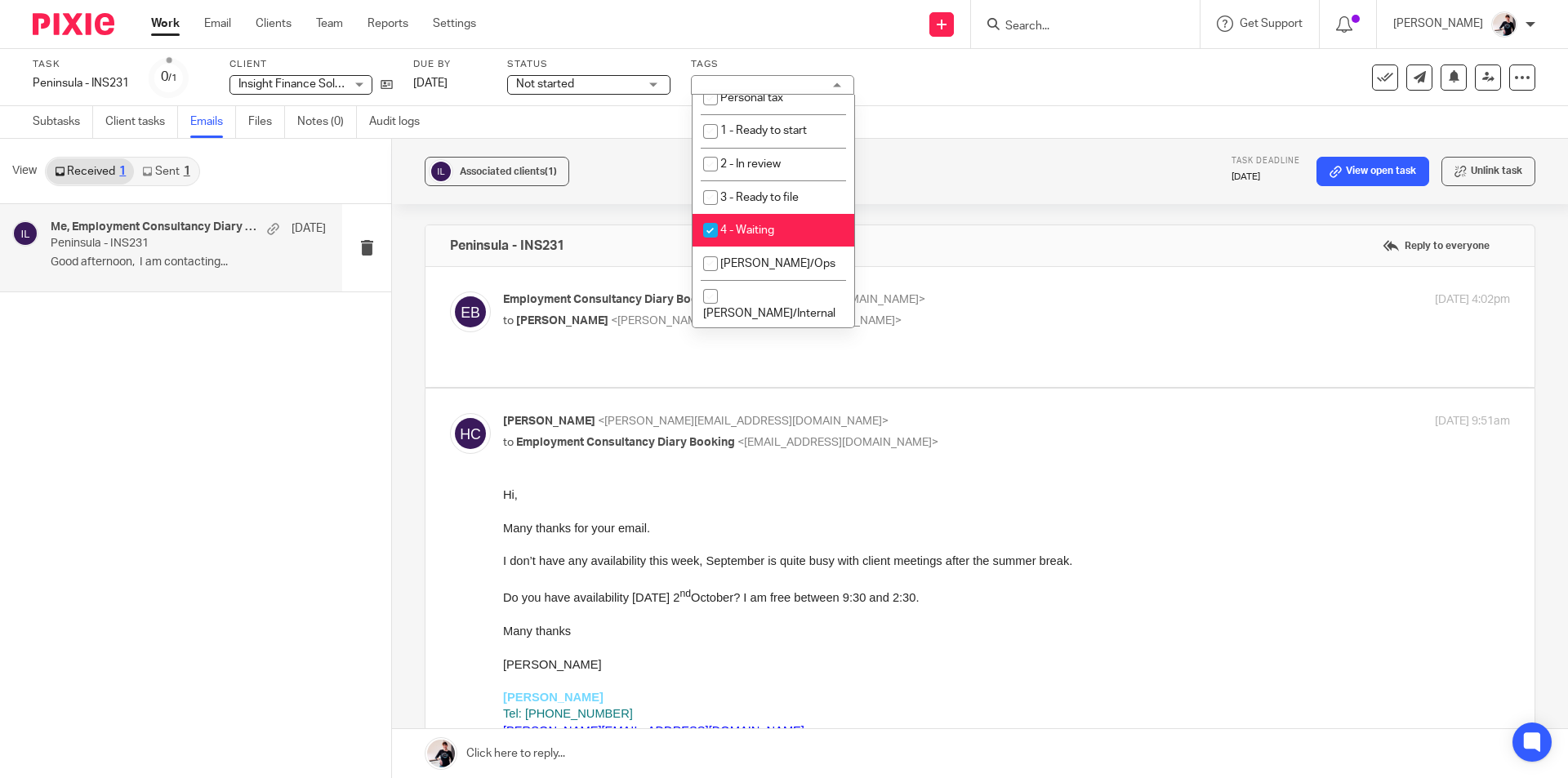
click at [818, 228] on li "4 - Waiting" at bounding box center [773, 230] width 161 height 34
checkbox input "false"
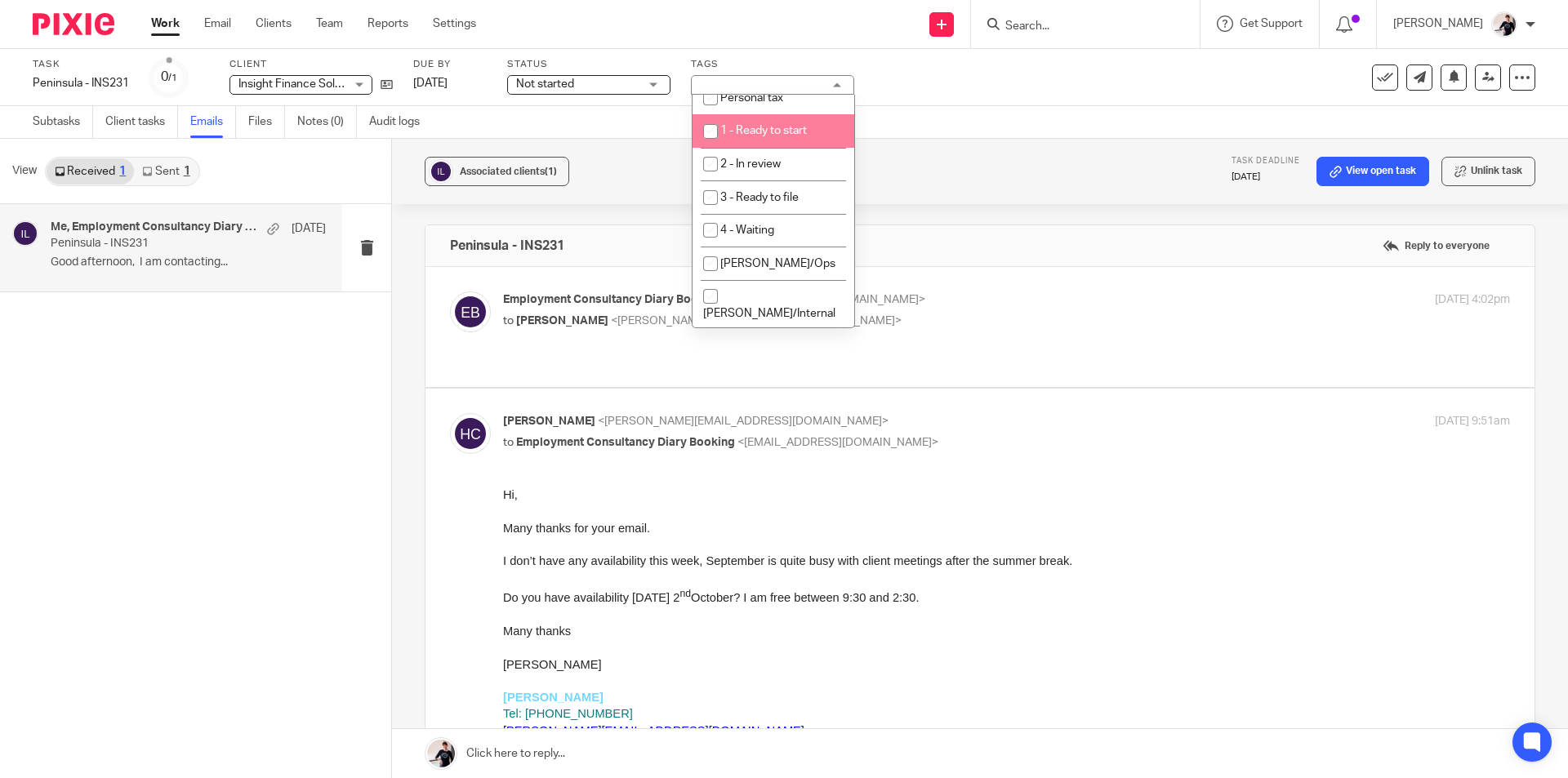
click at [800, 134] on span "1 - Ready to start" at bounding box center [763, 130] width 87 height 11
checkbox input "true"
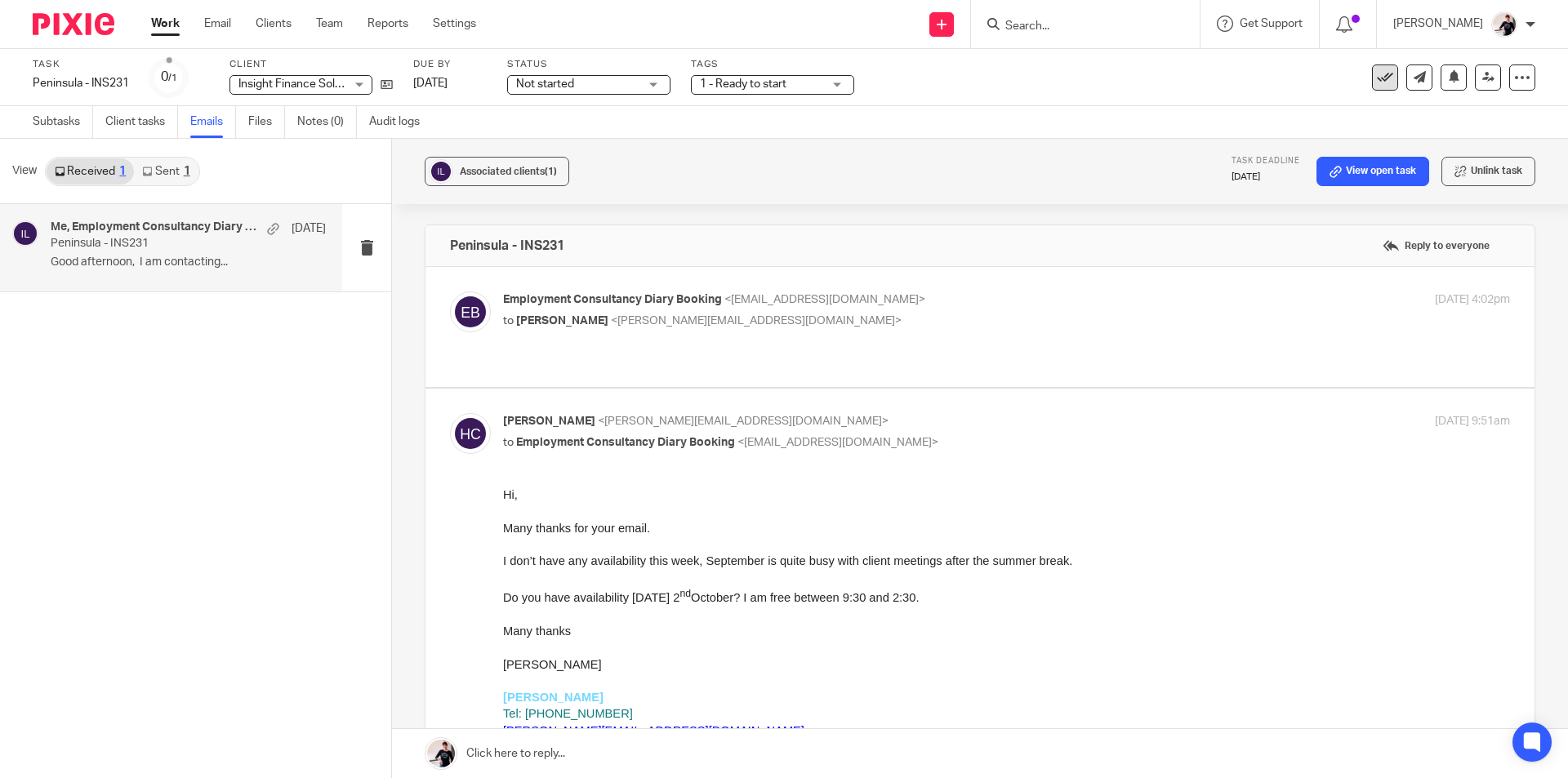
click at [1377, 82] on icon at bounding box center [1385, 77] width 16 height 16
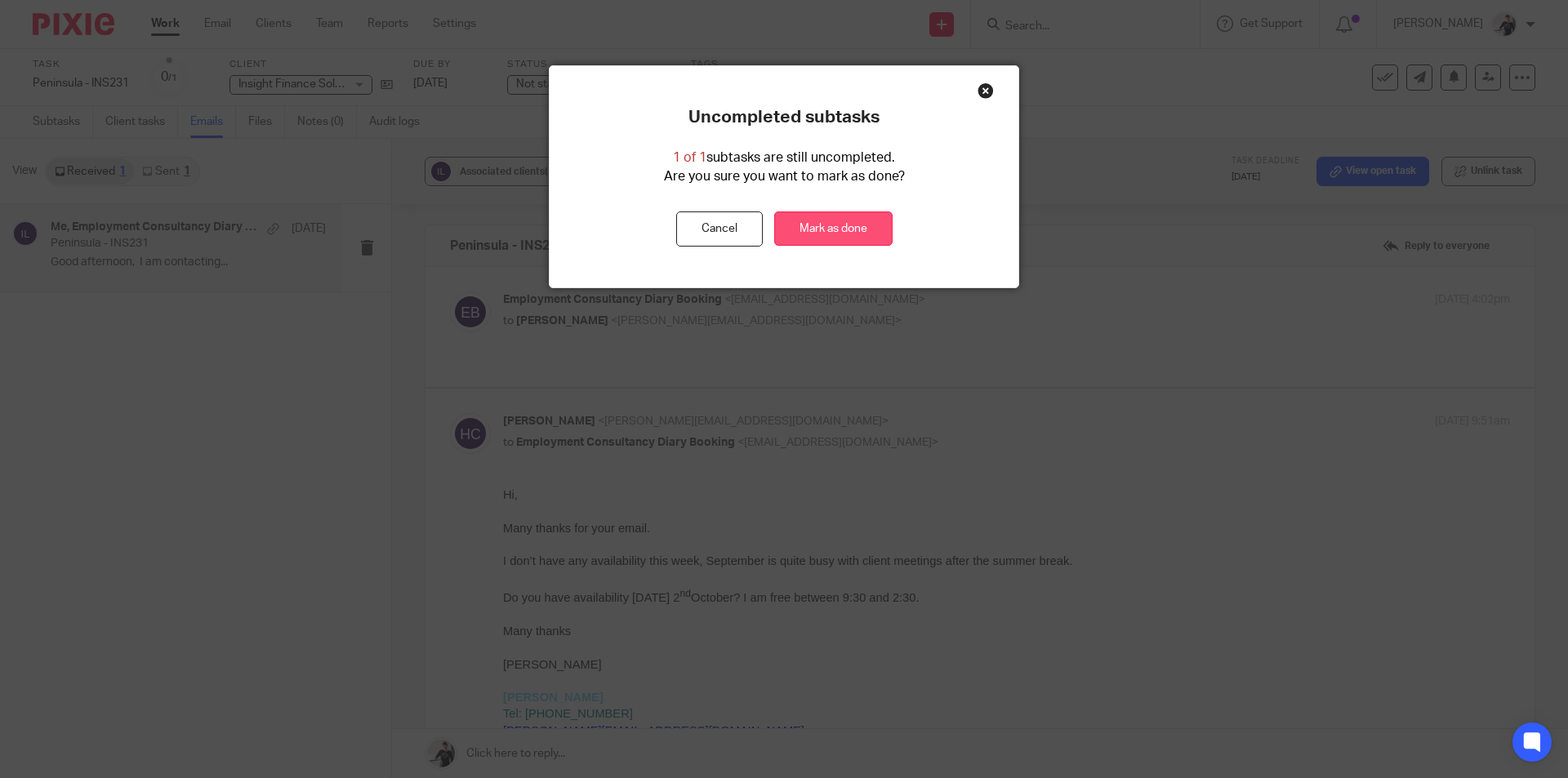
click at [855, 232] on link "Mark as done" at bounding box center [833, 229] width 118 height 35
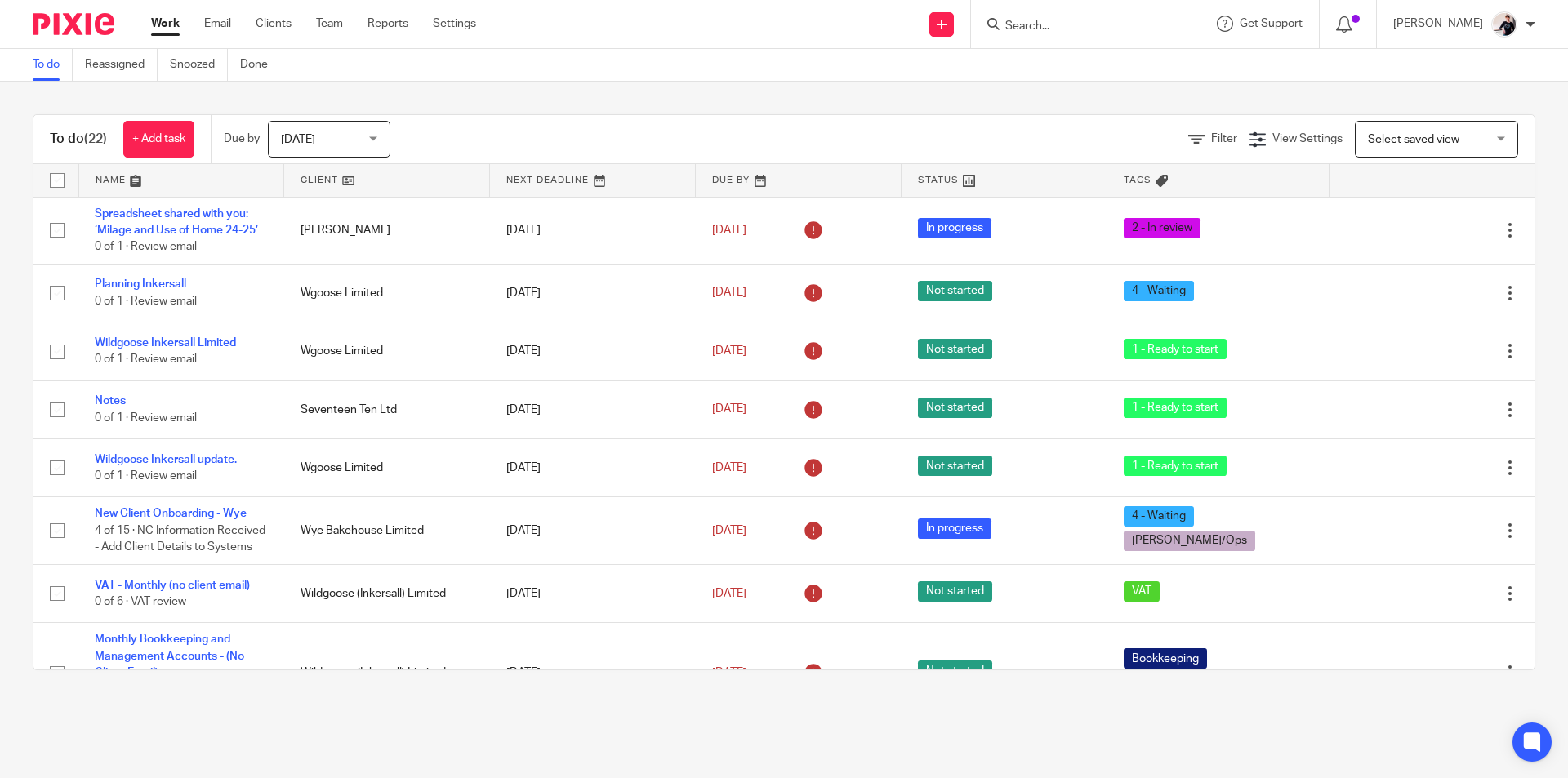
click at [324, 185] on link at bounding box center [386, 181] width 205 height 33
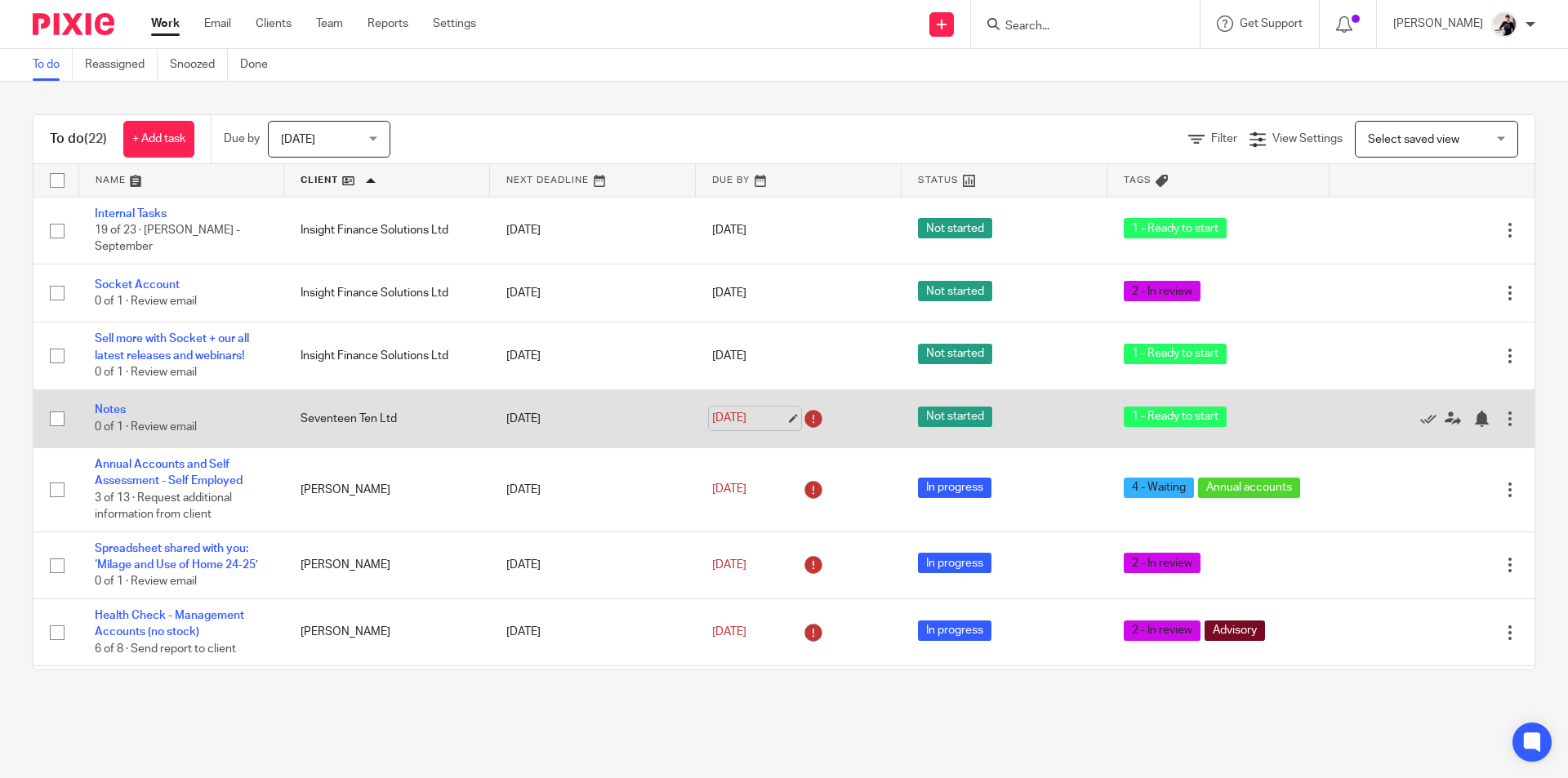
click at [748, 410] on link "[DATE]" at bounding box center [748, 419] width 74 height 17
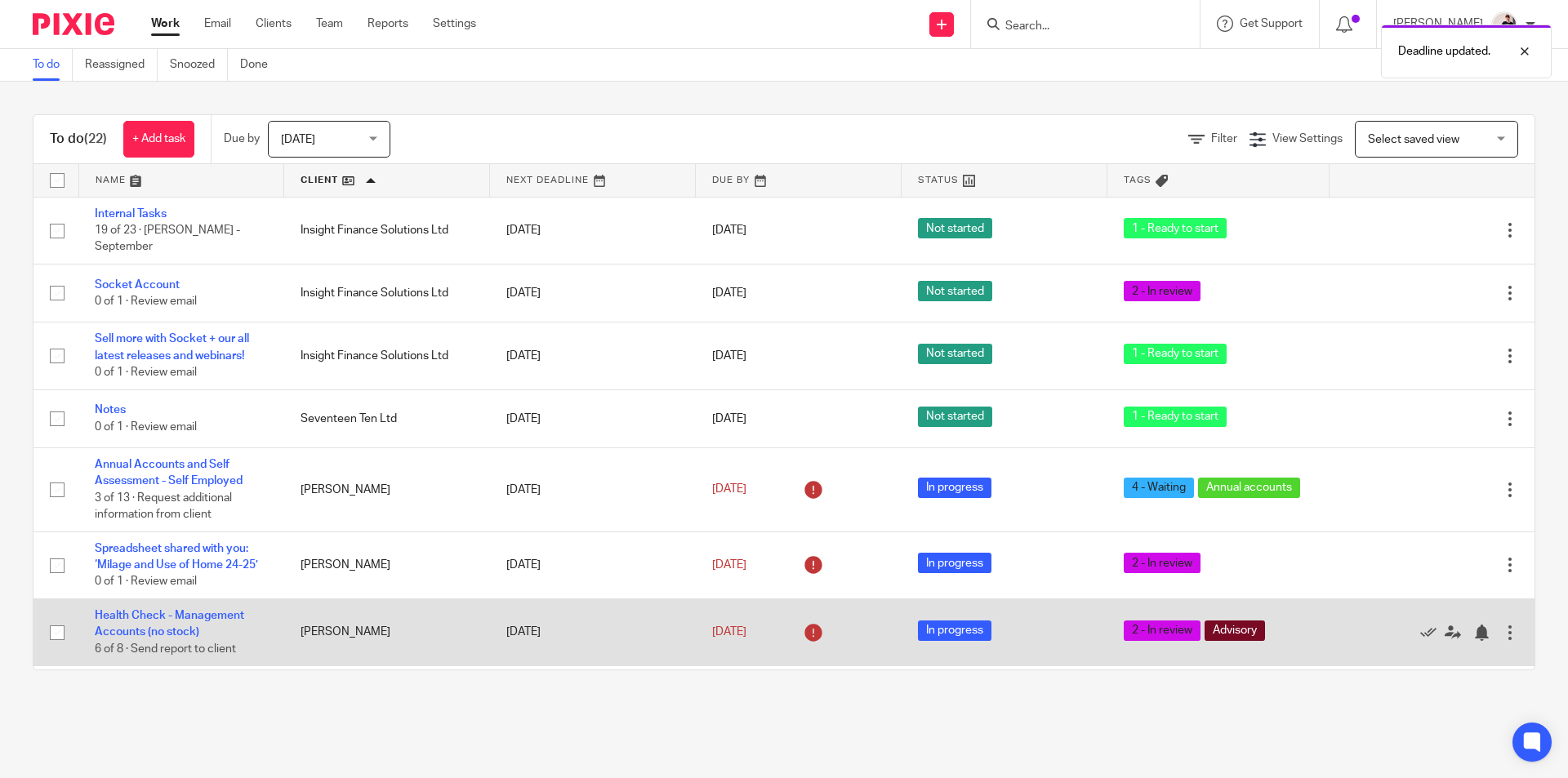
scroll to position [82, 0]
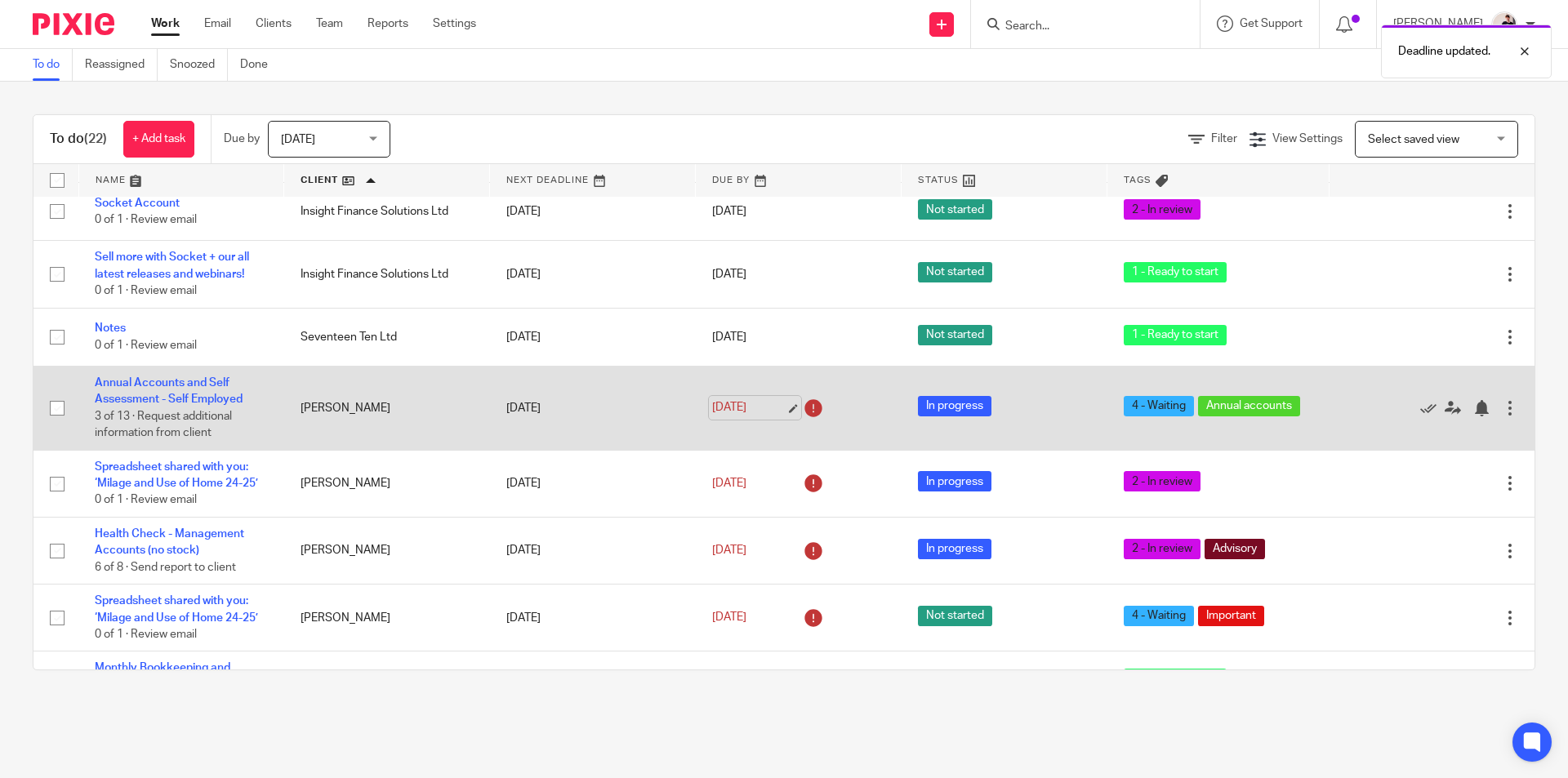
click at [747, 402] on link "18 Sep 2025" at bounding box center [748, 408] width 74 height 17
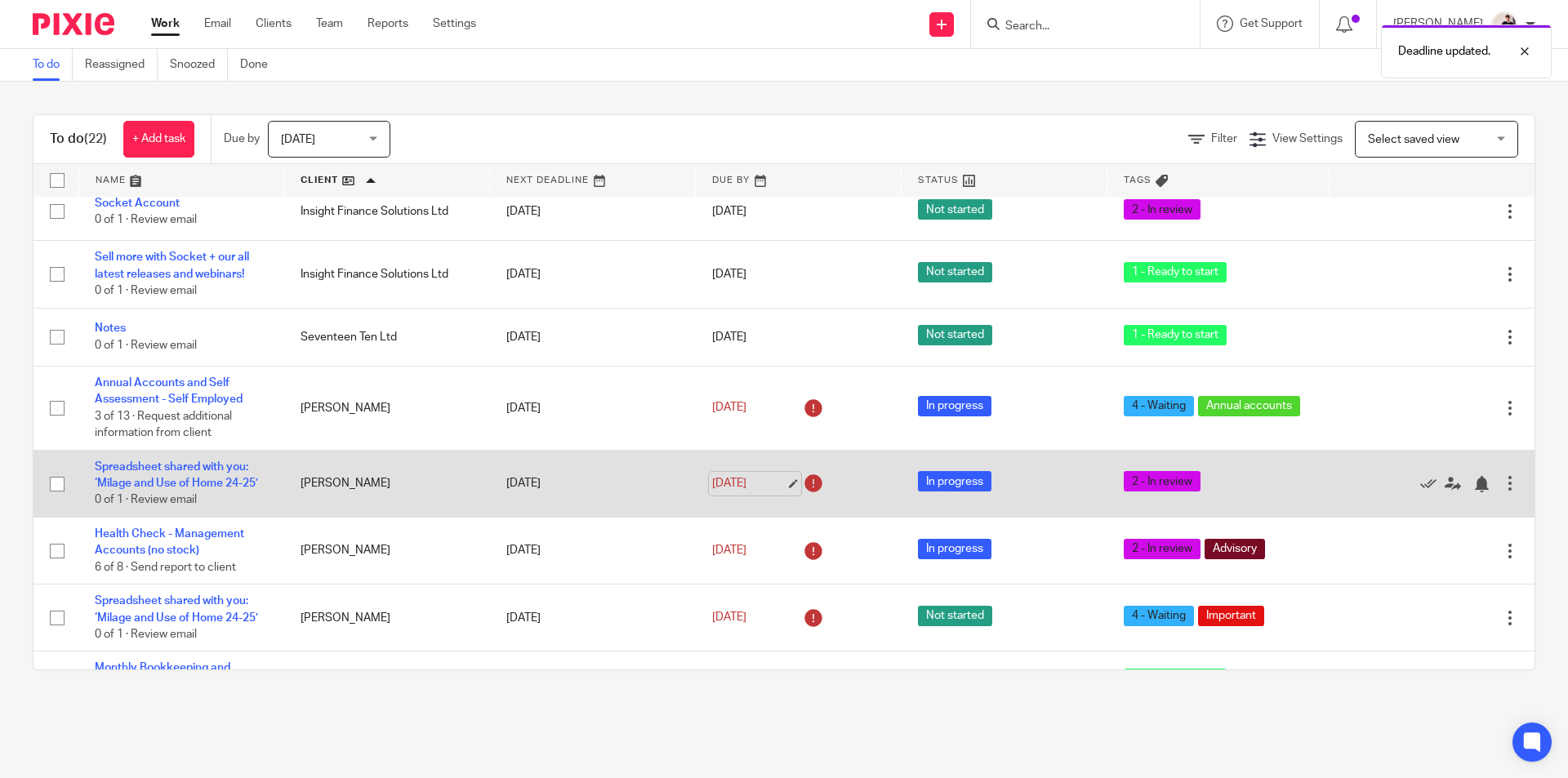
click at [749, 475] on link "18 Sep 2025" at bounding box center [748, 484] width 74 height 17
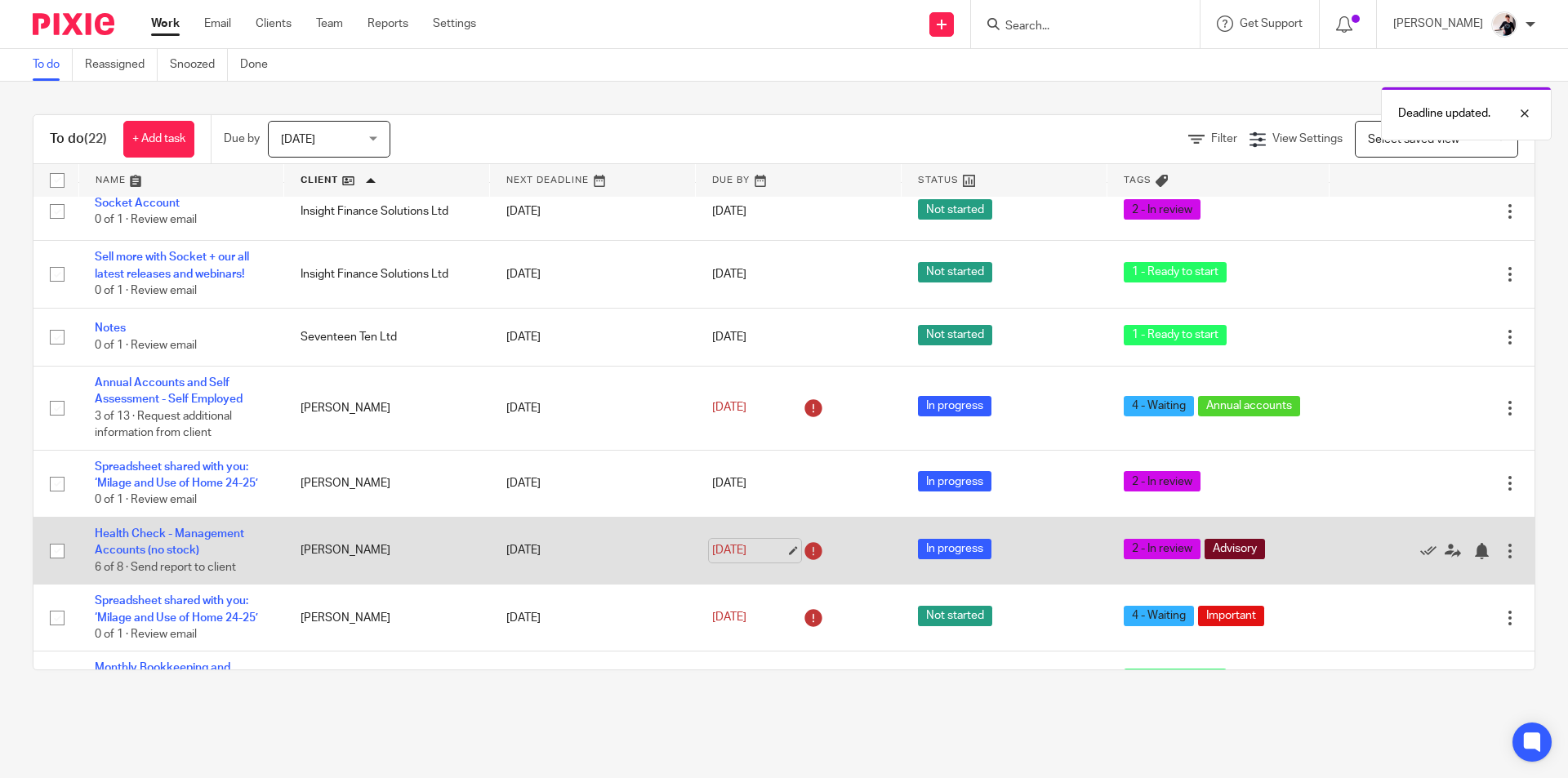
click at [740, 545] on link "18 Sep 2025" at bounding box center [748, 551] width 74 height 17
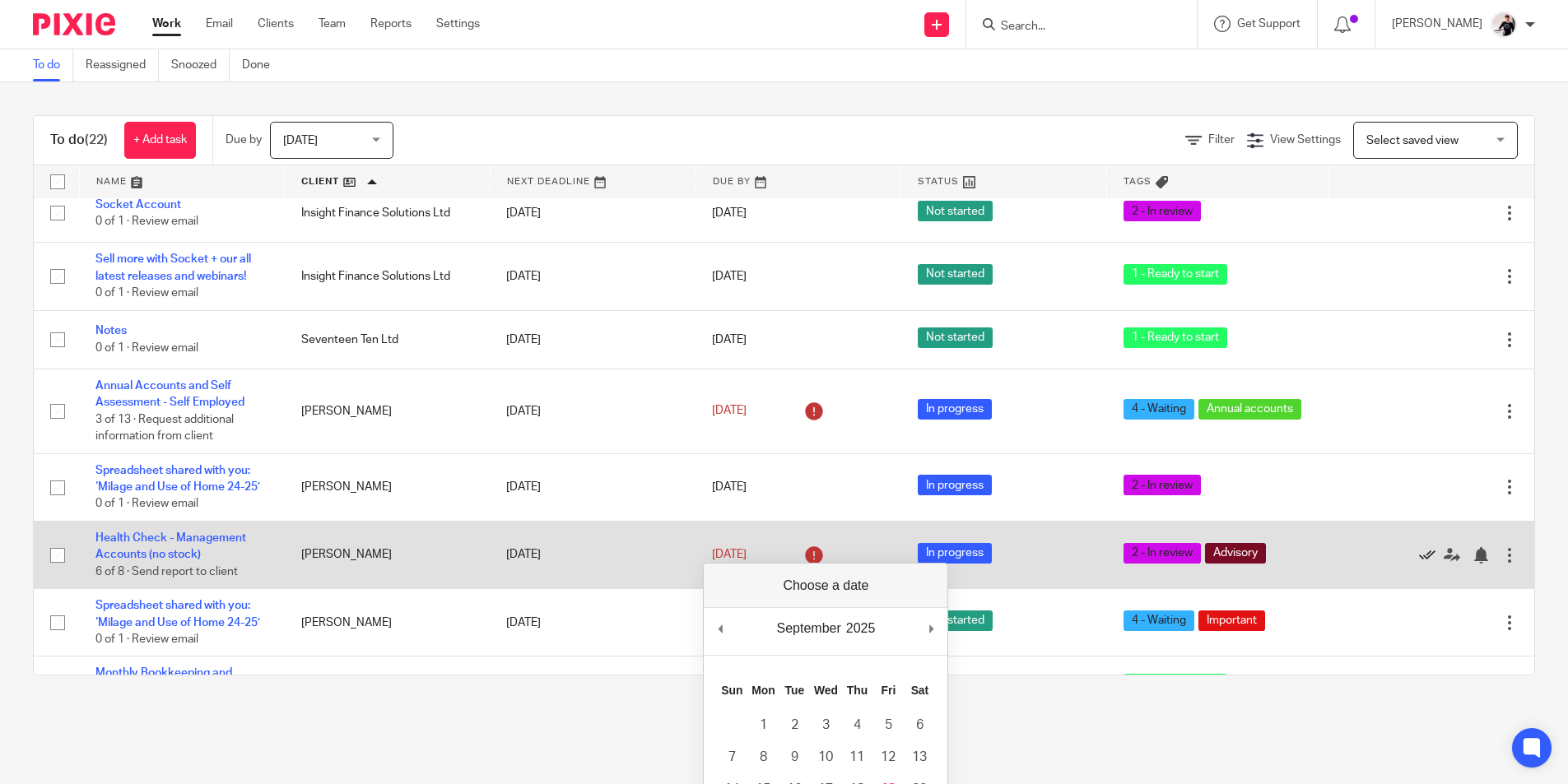
click at [1418, 547] on icon at bounding box center [1426, 555] width 17 height 17
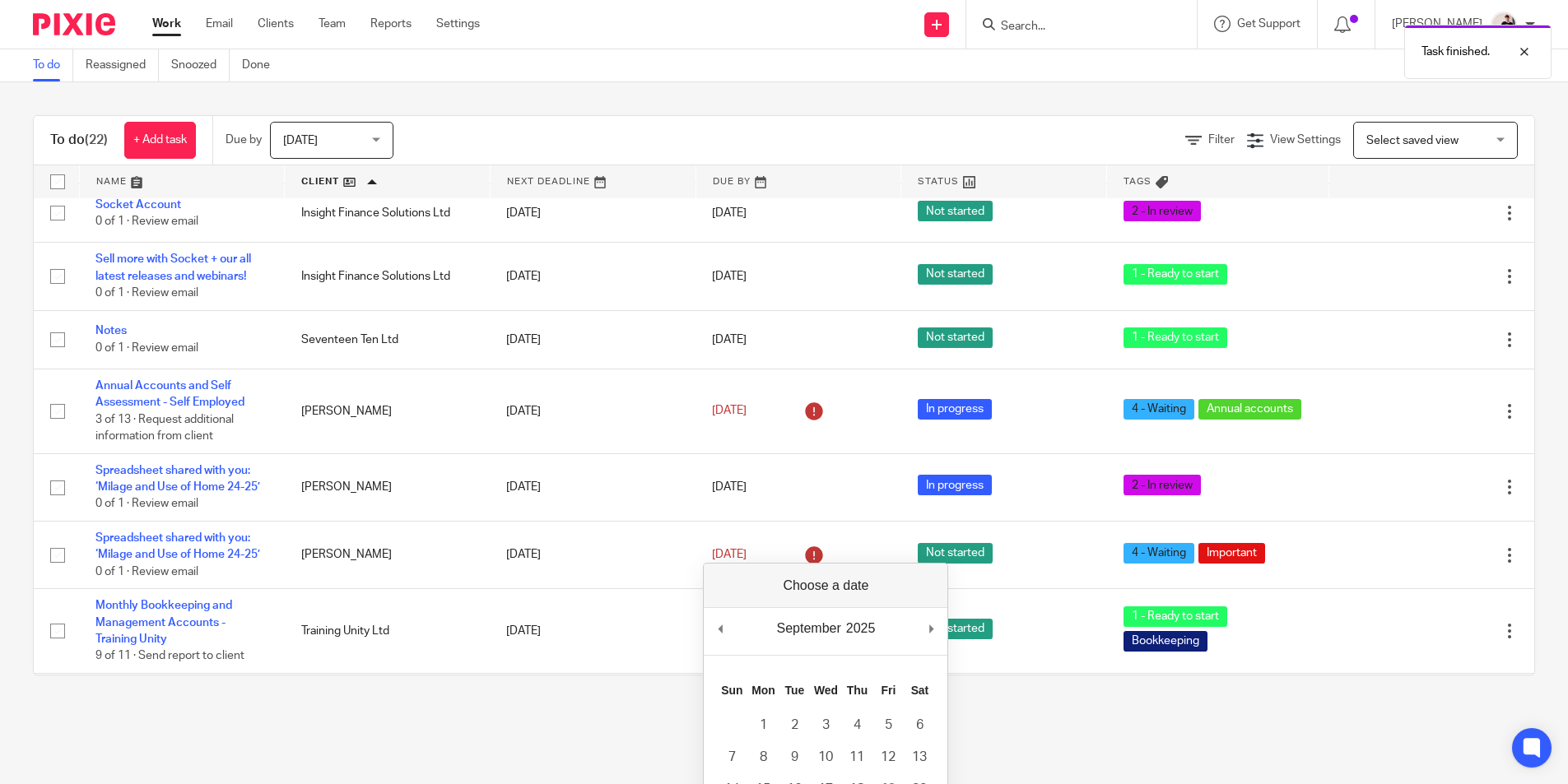
click at [423, 734] on main "To do Reassigned Snoozed Done To do (22) + Add task Due by Today Today Today To…" at bounding box center [784, 392] width 1568 height 784
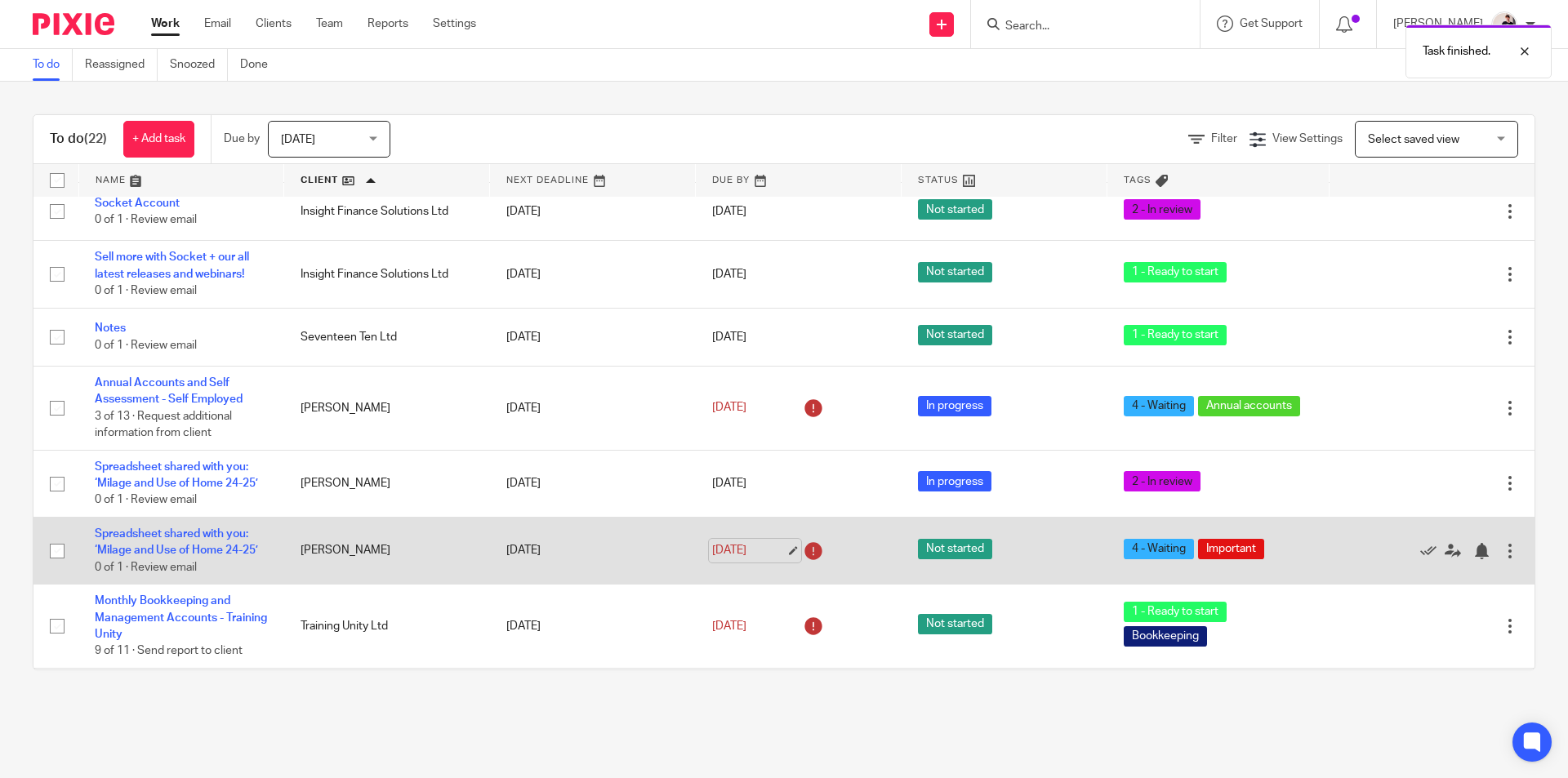
click at [721, 545] on link "18 Sep 2025" at bounding box center [748, 551] width 74 height 17
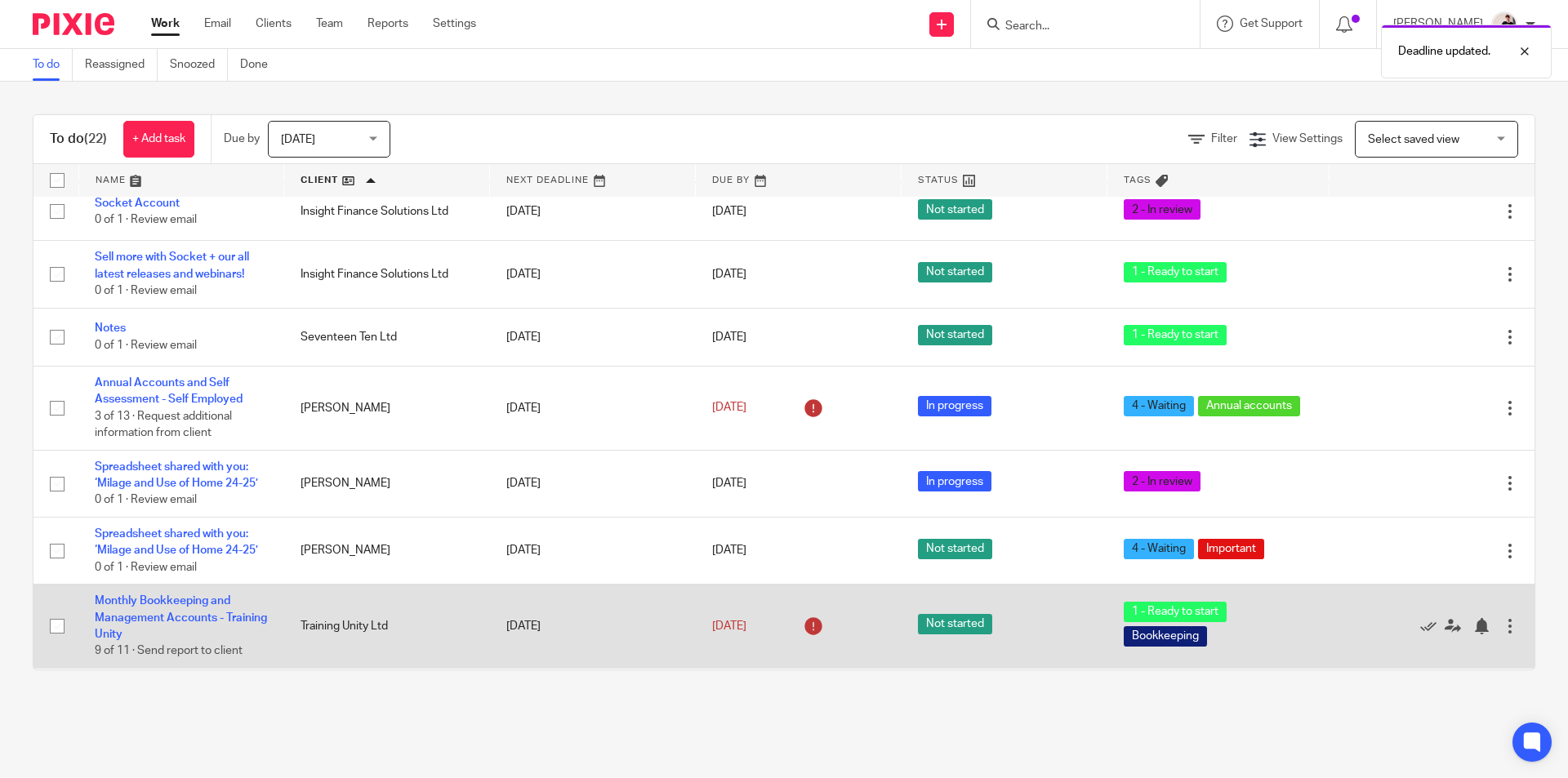
scroll to position [163, 0]
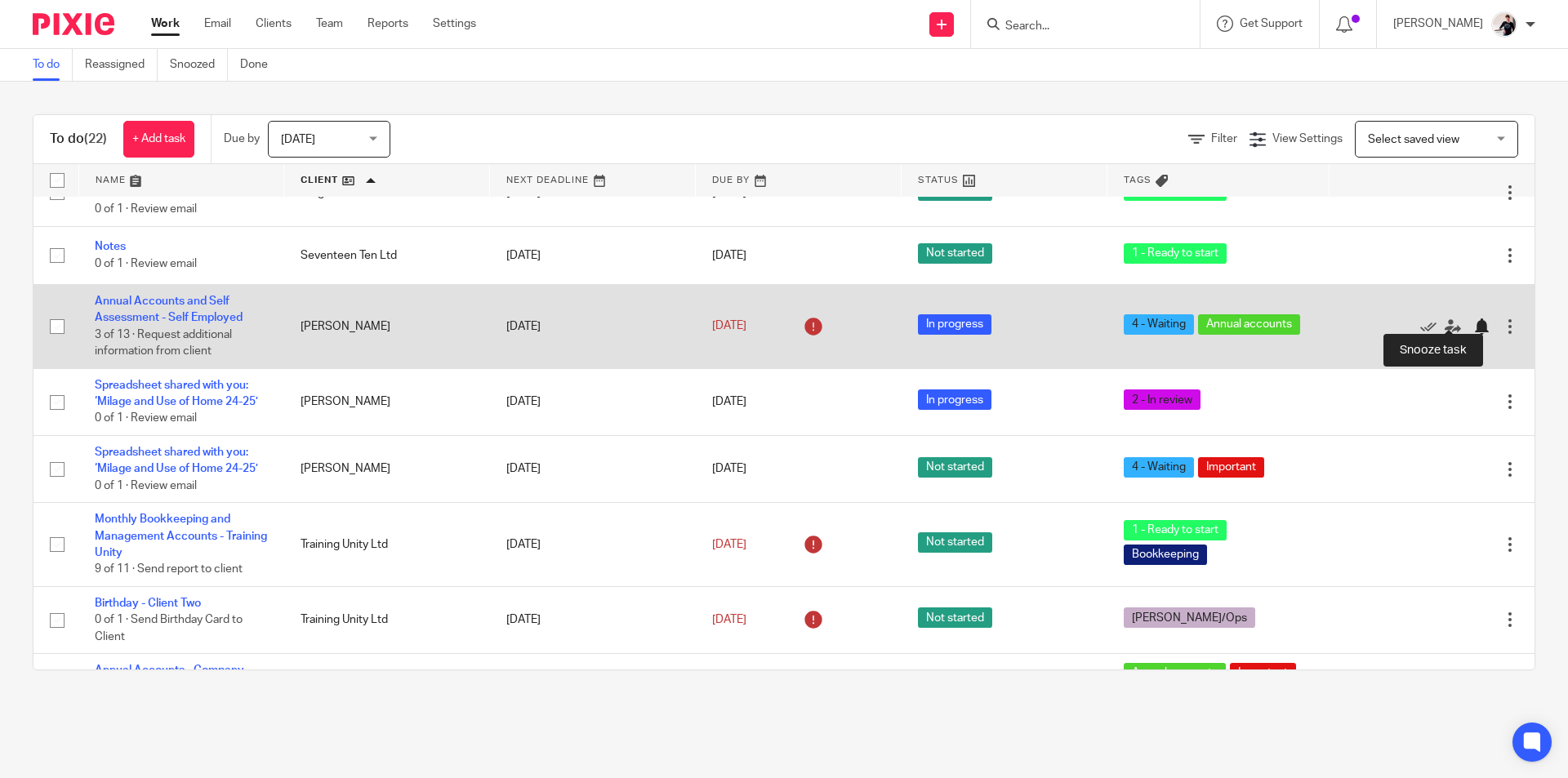
click at [1473, 320] on div at bounding box center [1481, 326] width 16 height 16
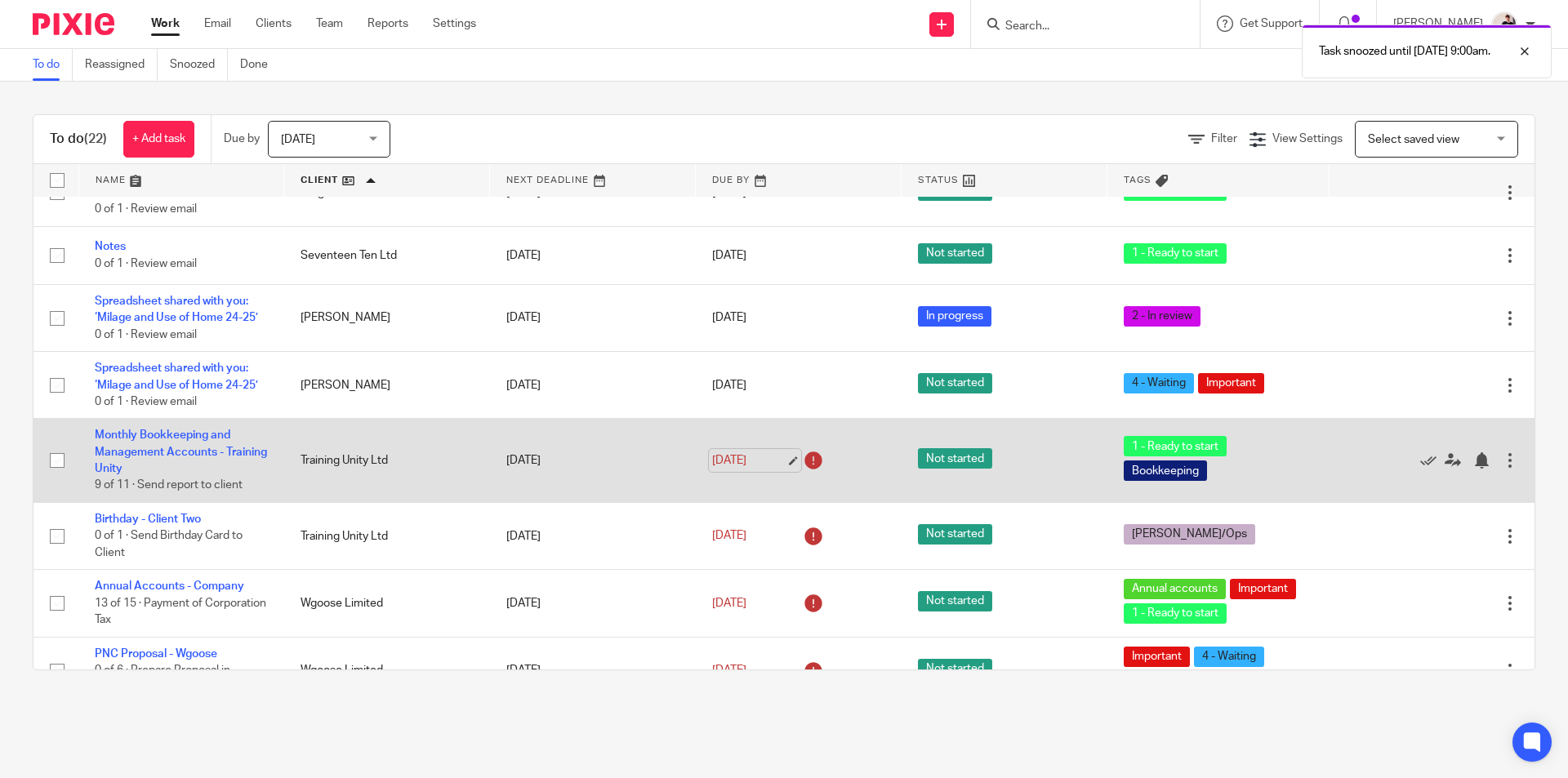
click at [721, 455] on link "18 Sep 2025" at bounding box center [748, 461] width 74 height 17
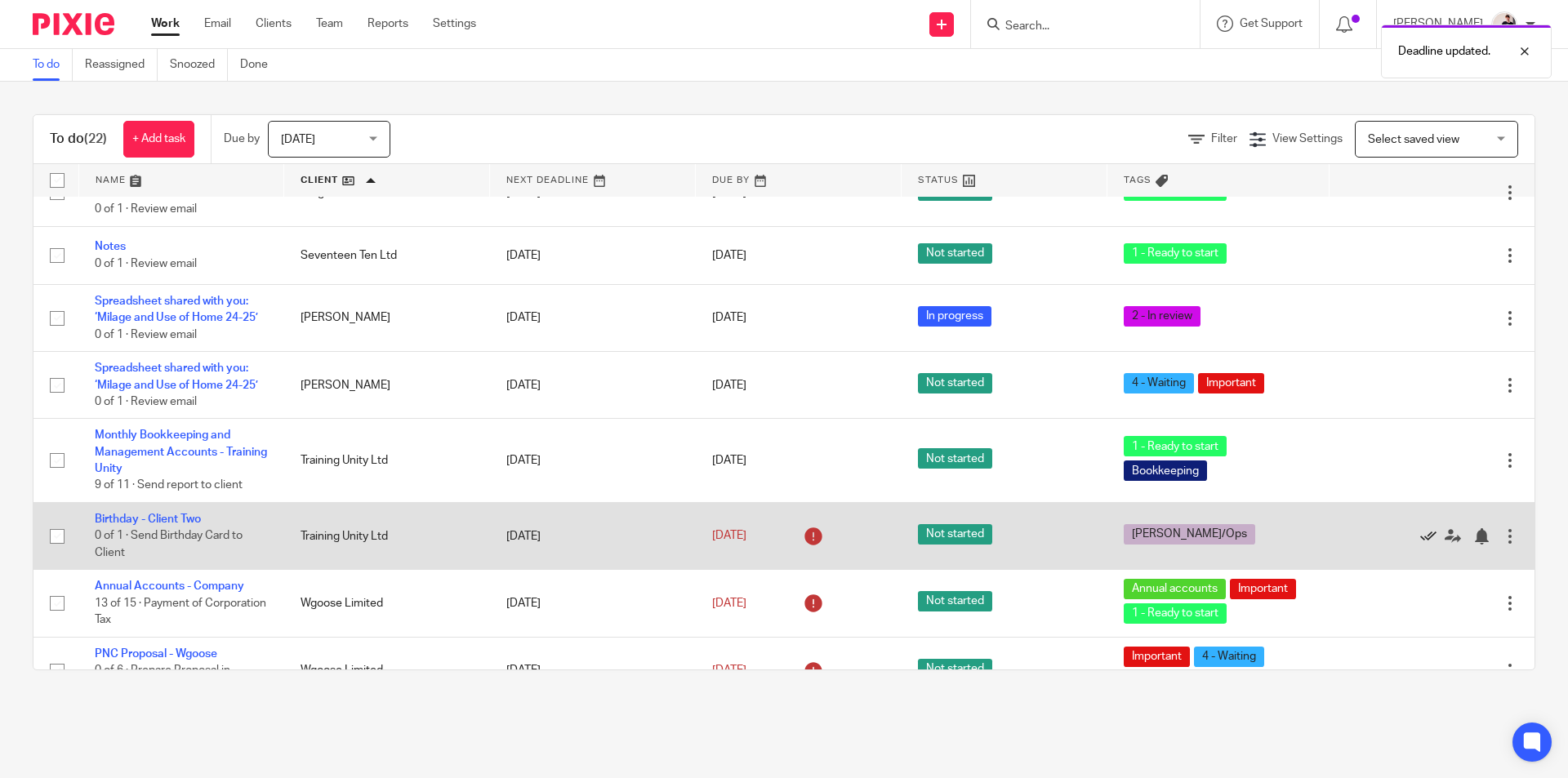
click at [1420, 528] on icon at bounding box center [1427, 536] width 16 height 16
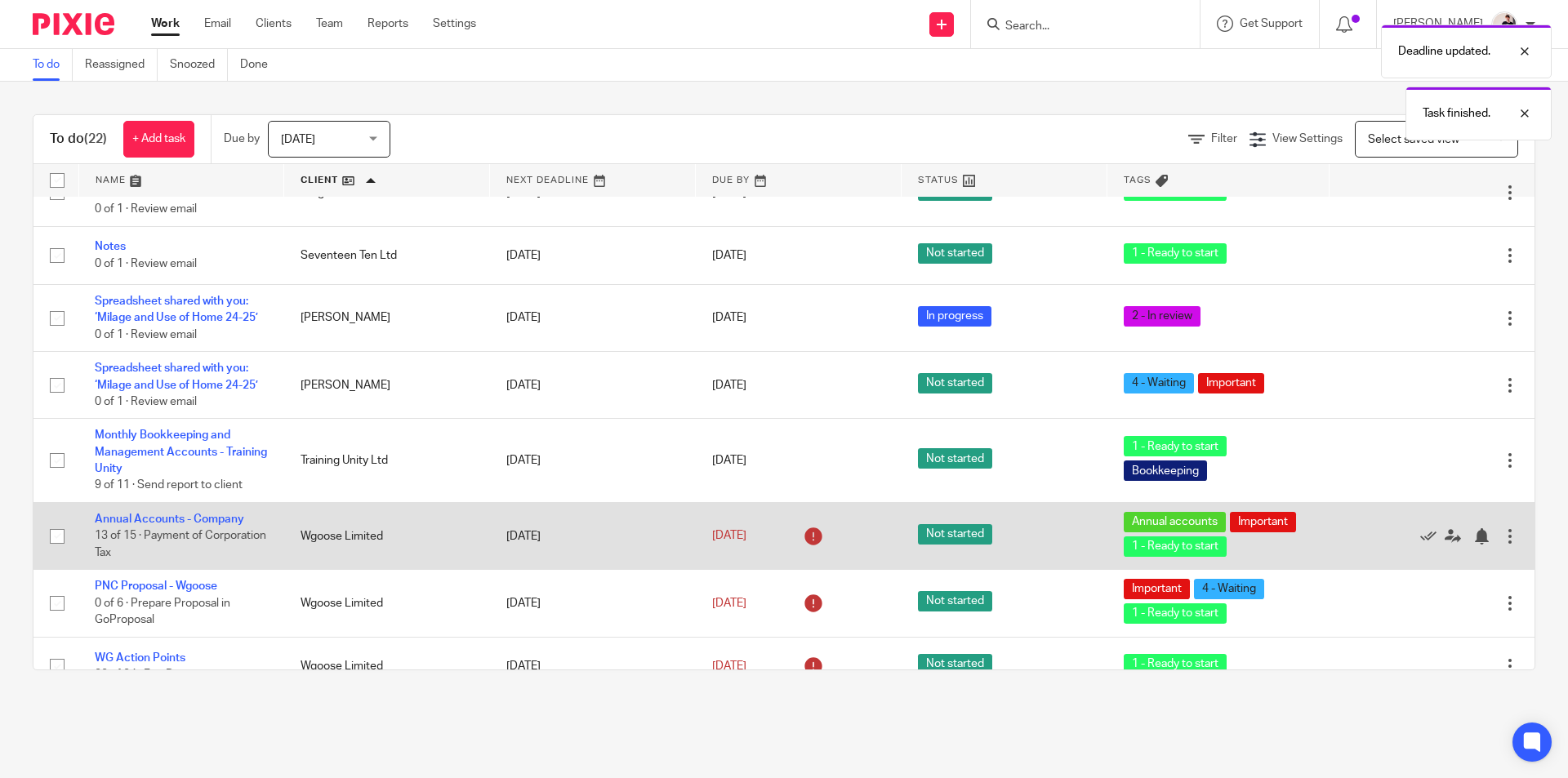
scroll to position [326, 0]
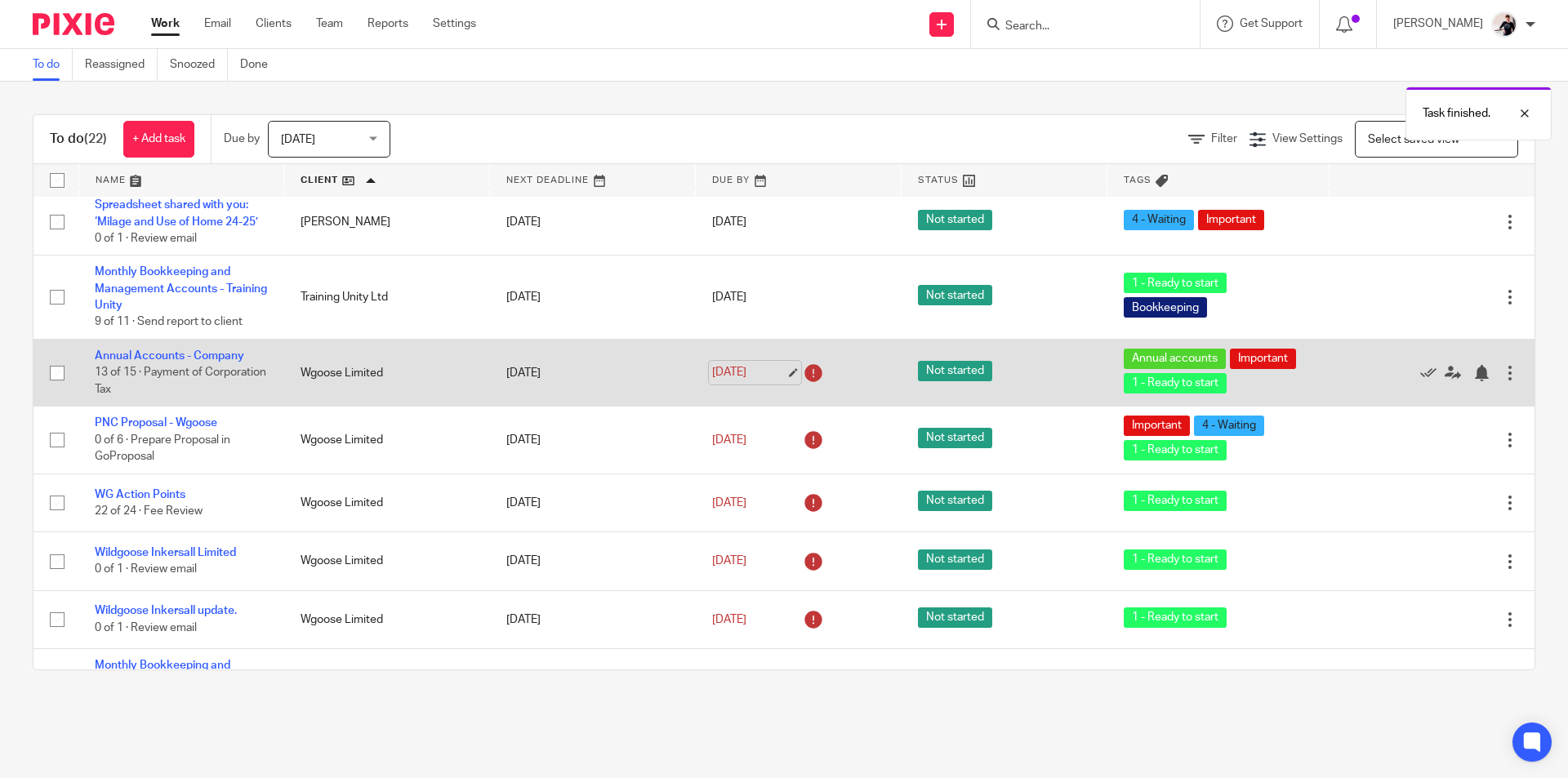
click at [740, 379] on link "18 Sep 2025" at bounding box center [748, 373] width 74 height 17
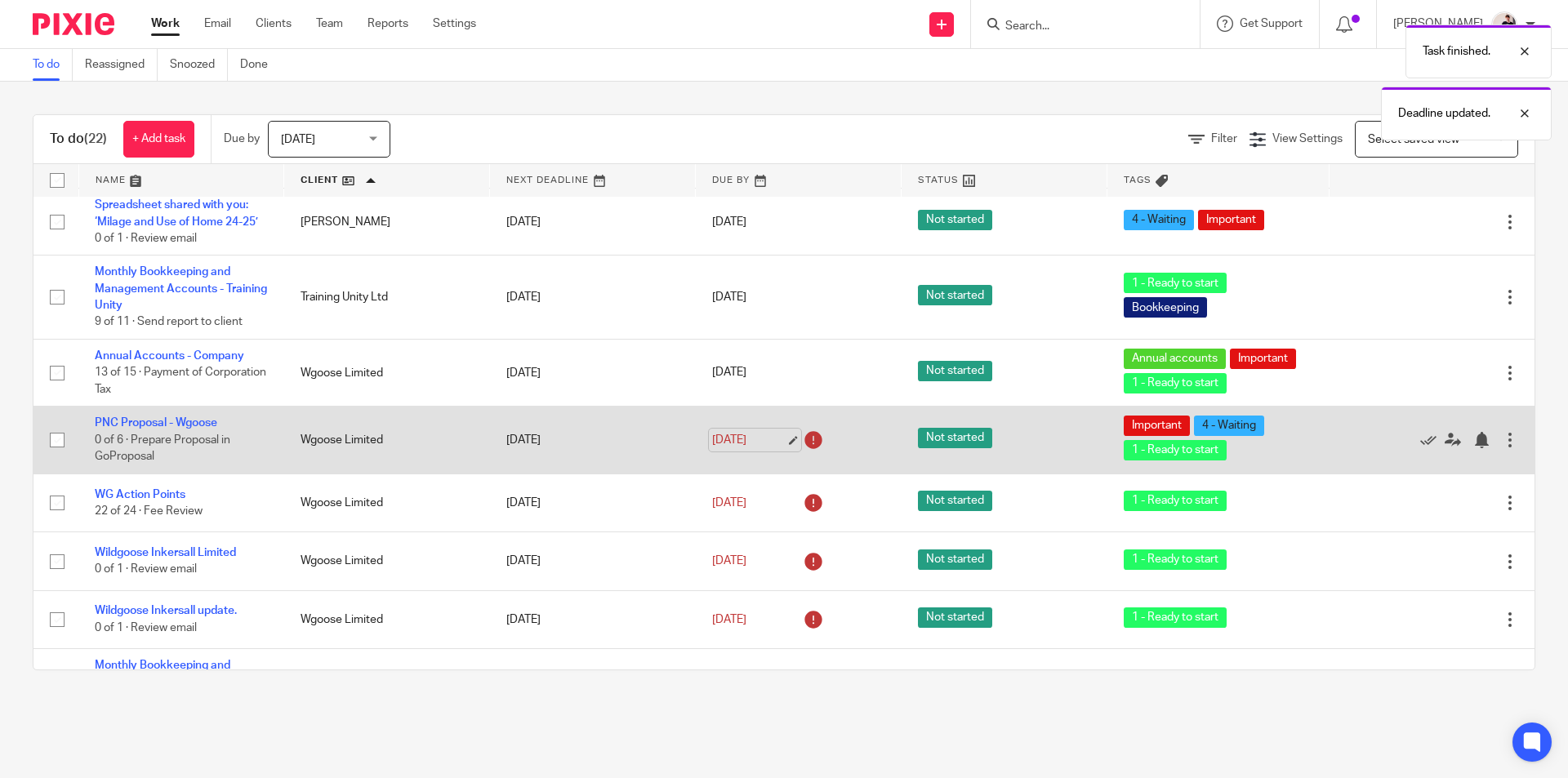
click at [735, 449] on link "18 Sep 2025" at bounding box center [748, 440] width 74 height 17
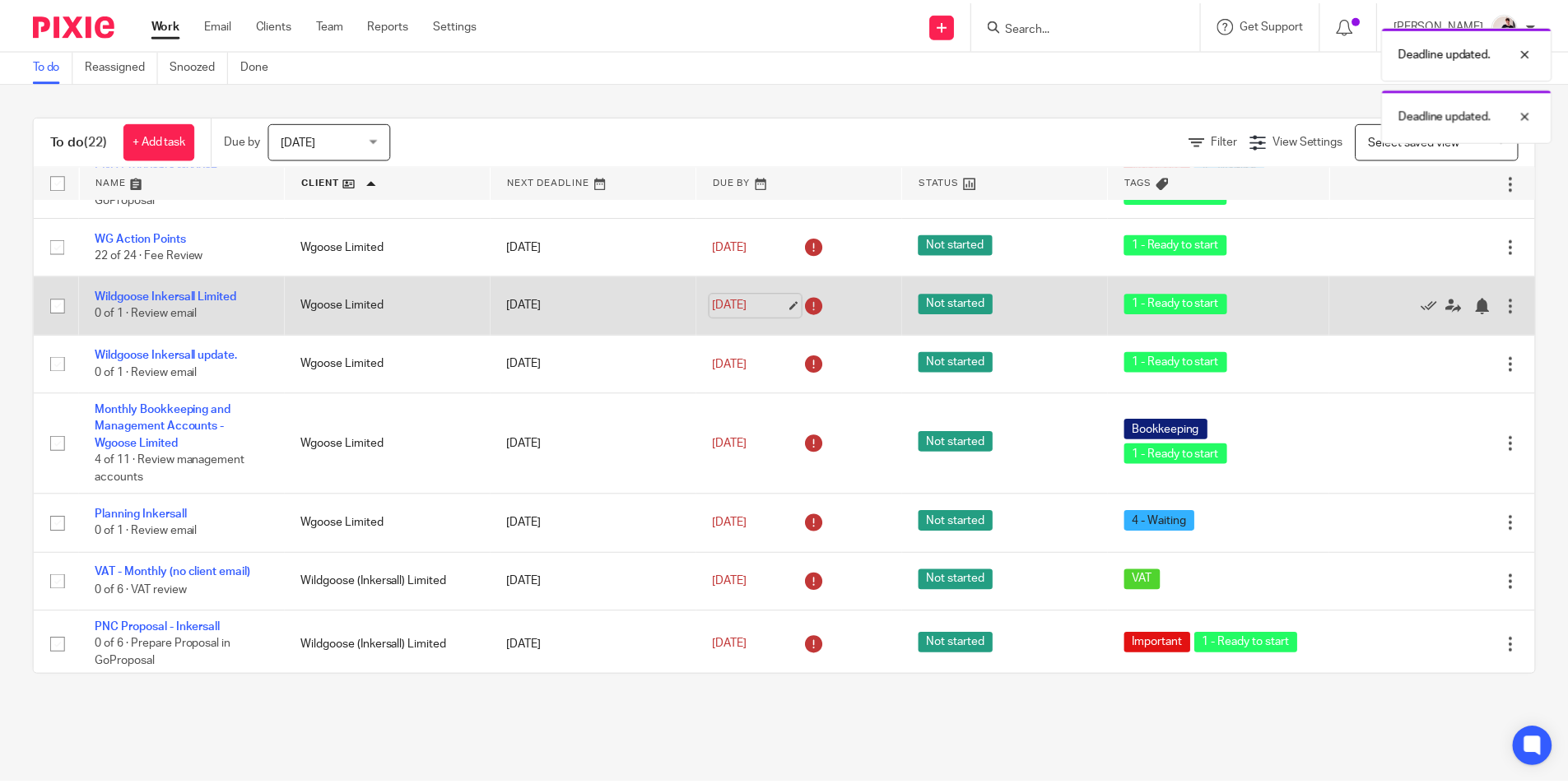
scroll to position [494, 0]
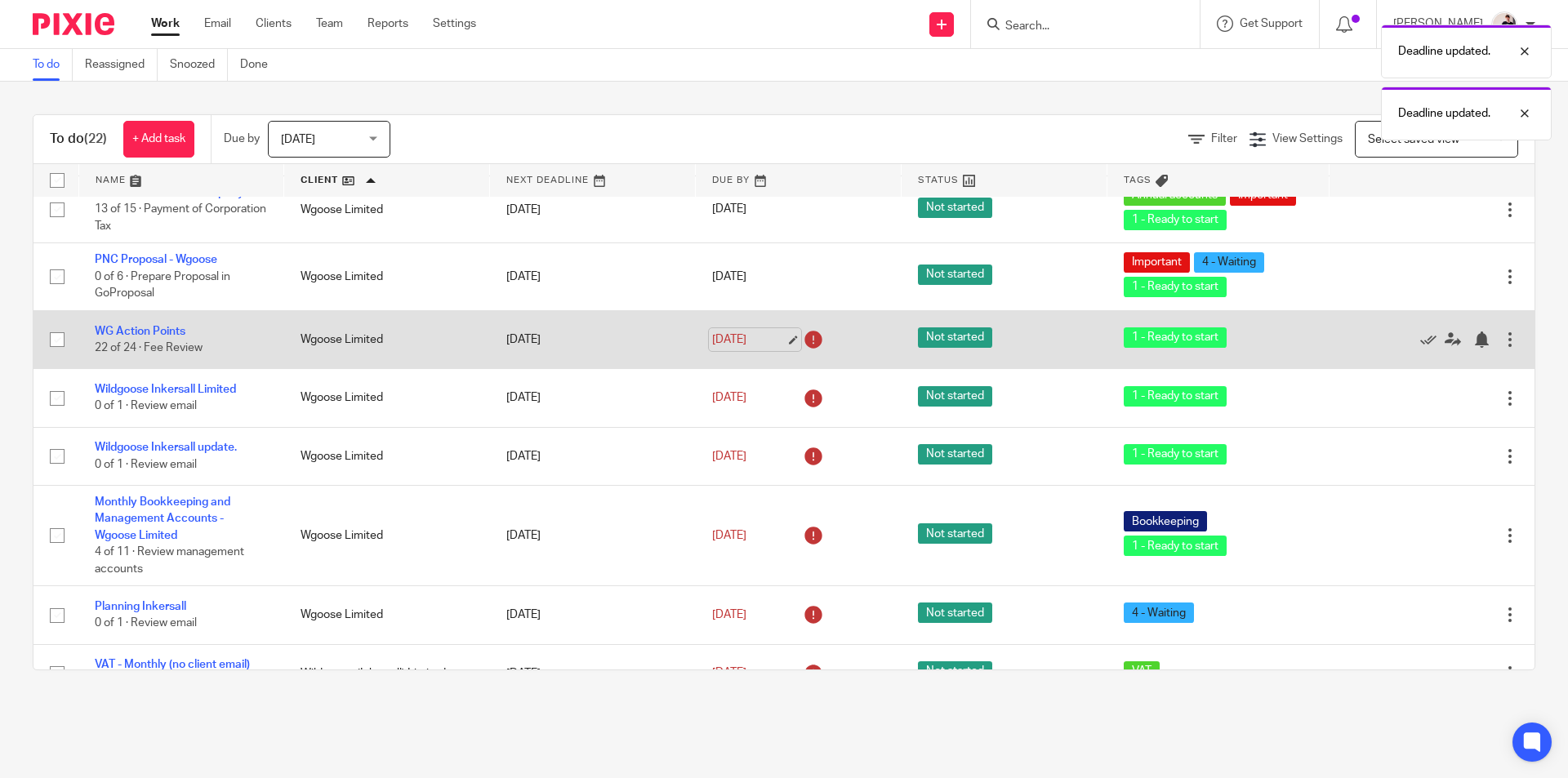
click at [744, 349] on link "18 Sep 2025" at bounding box center [748, 340] width 74 height 17
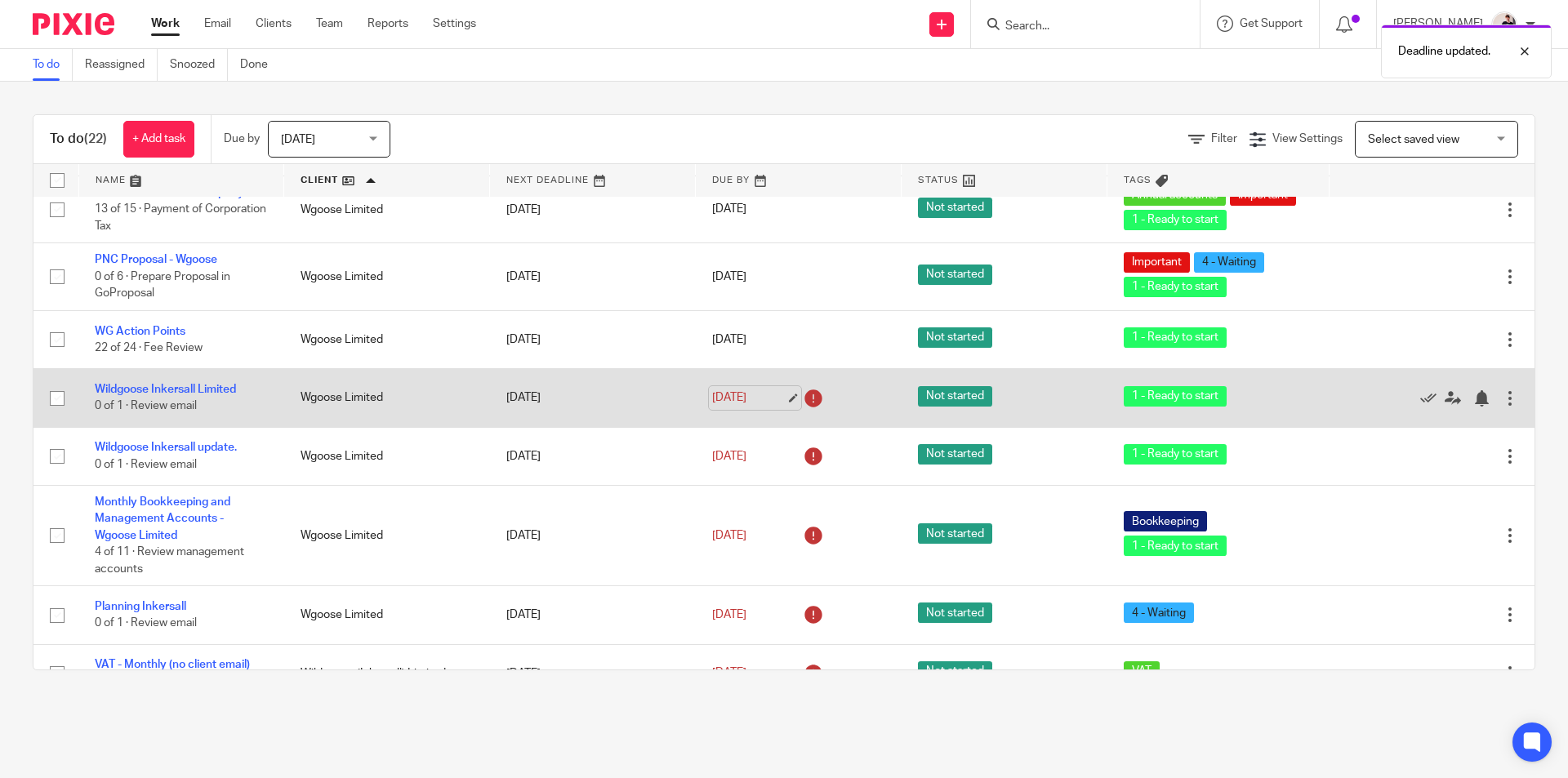
click at [741, 406] on link "18 Sep 2025" at bounding box center [748, 399] width 74 height 17
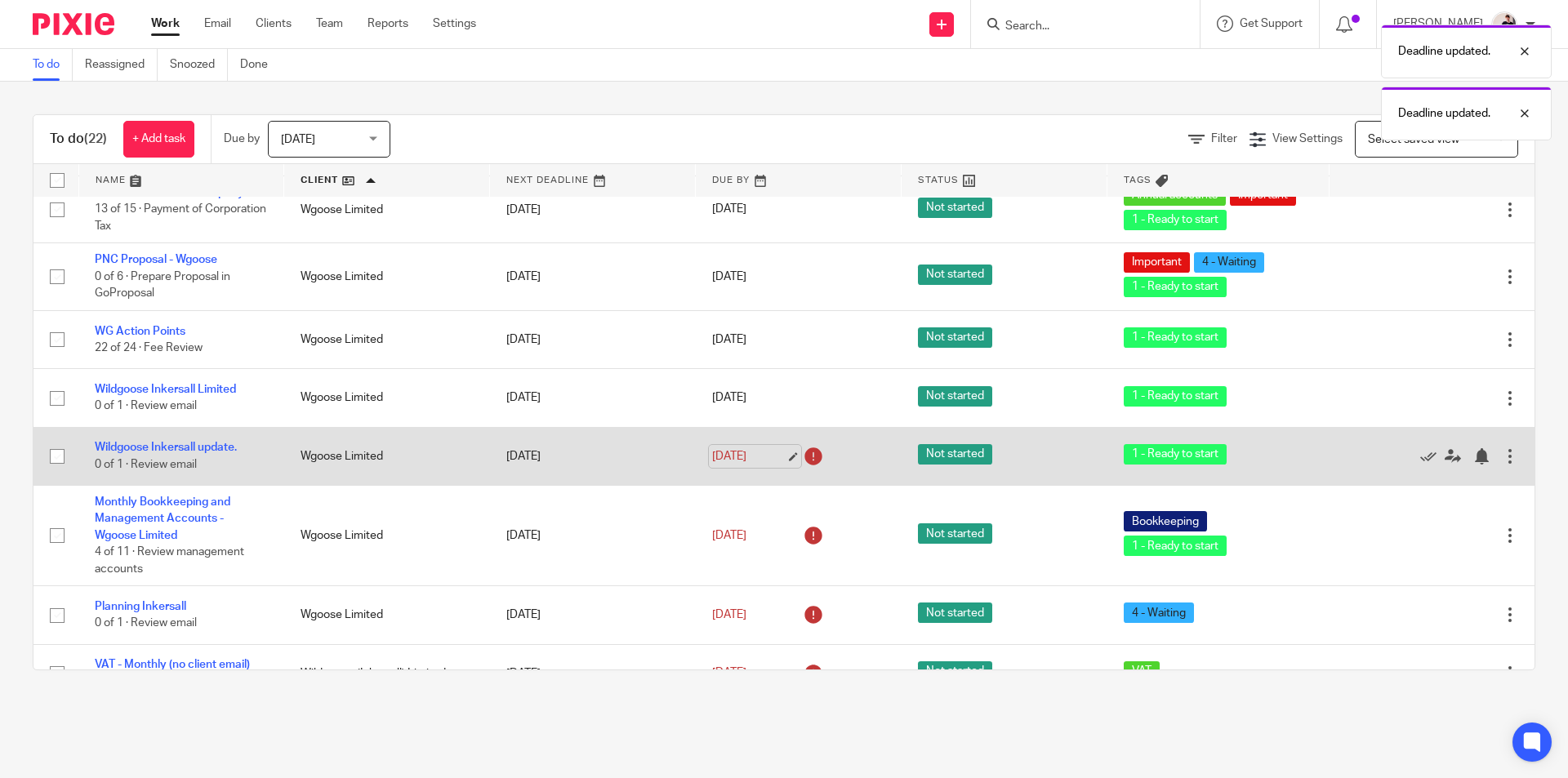
click at [744, 465] on link "18 Sep 2025" at bounding box center [748, 457] width 74 height 17
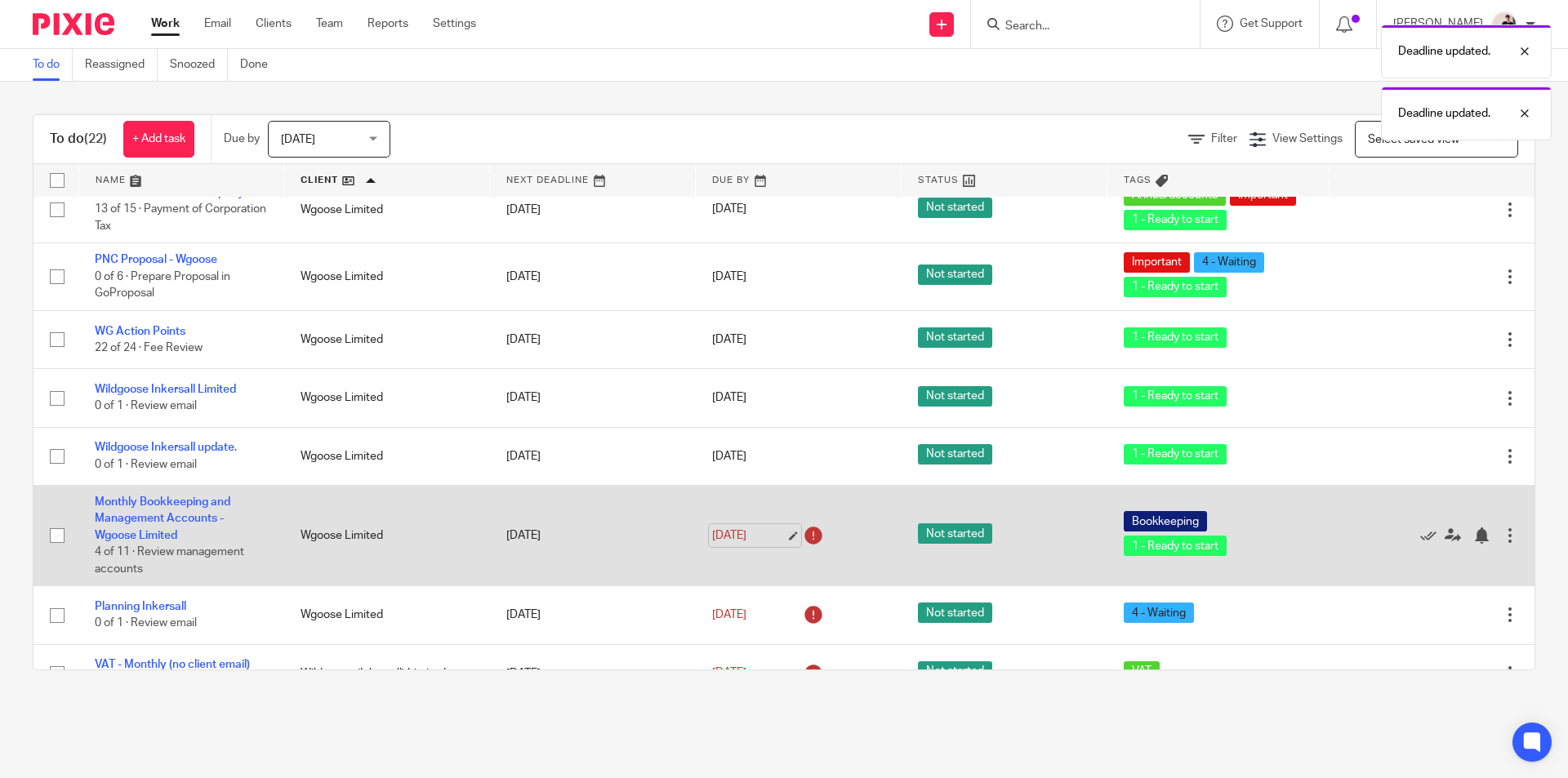
click at [740, 544] on link "18 Sep 2025" at bounding box center [748, 537] width 74 height 17
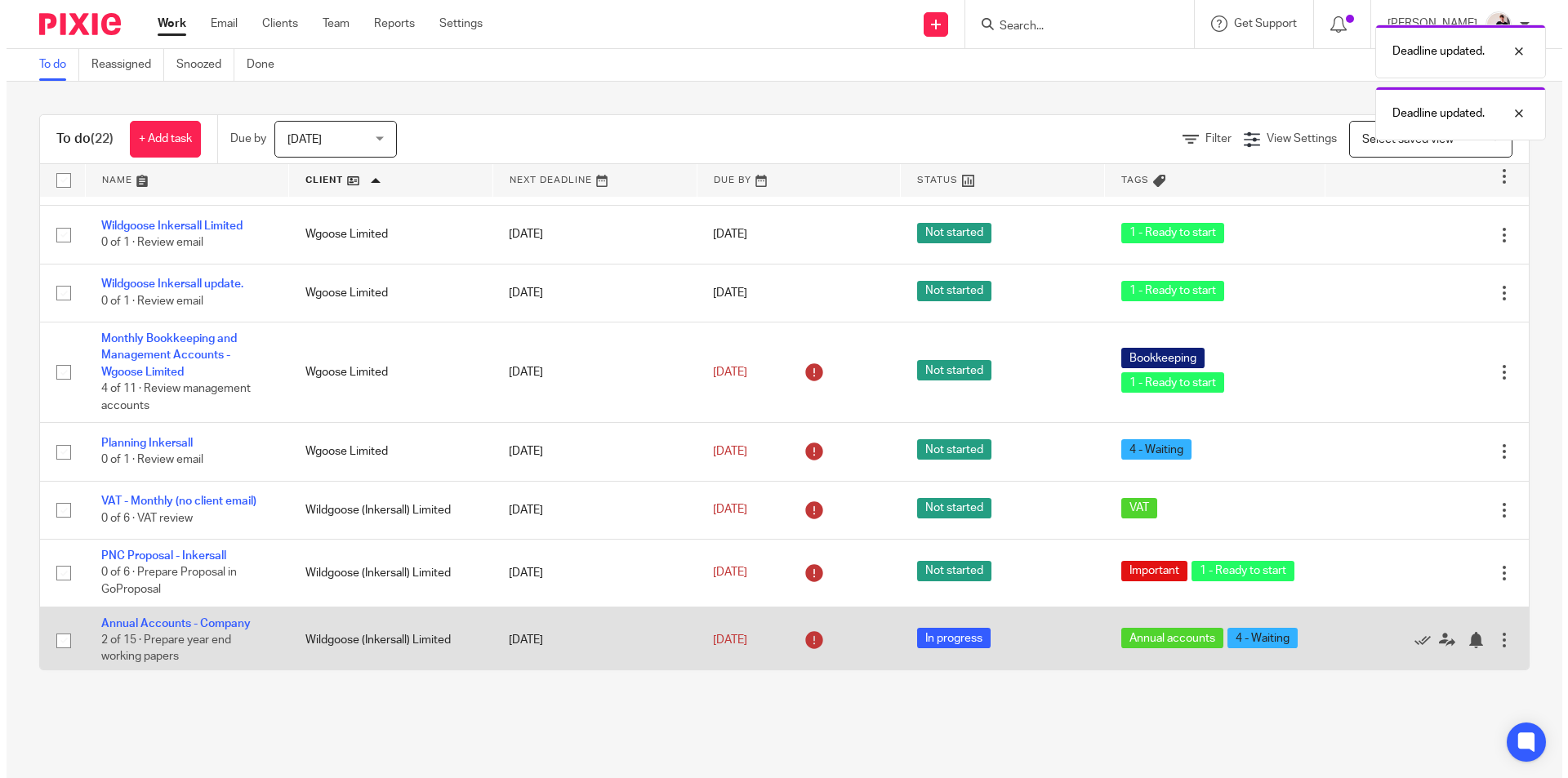
scroll to position [0, 0]
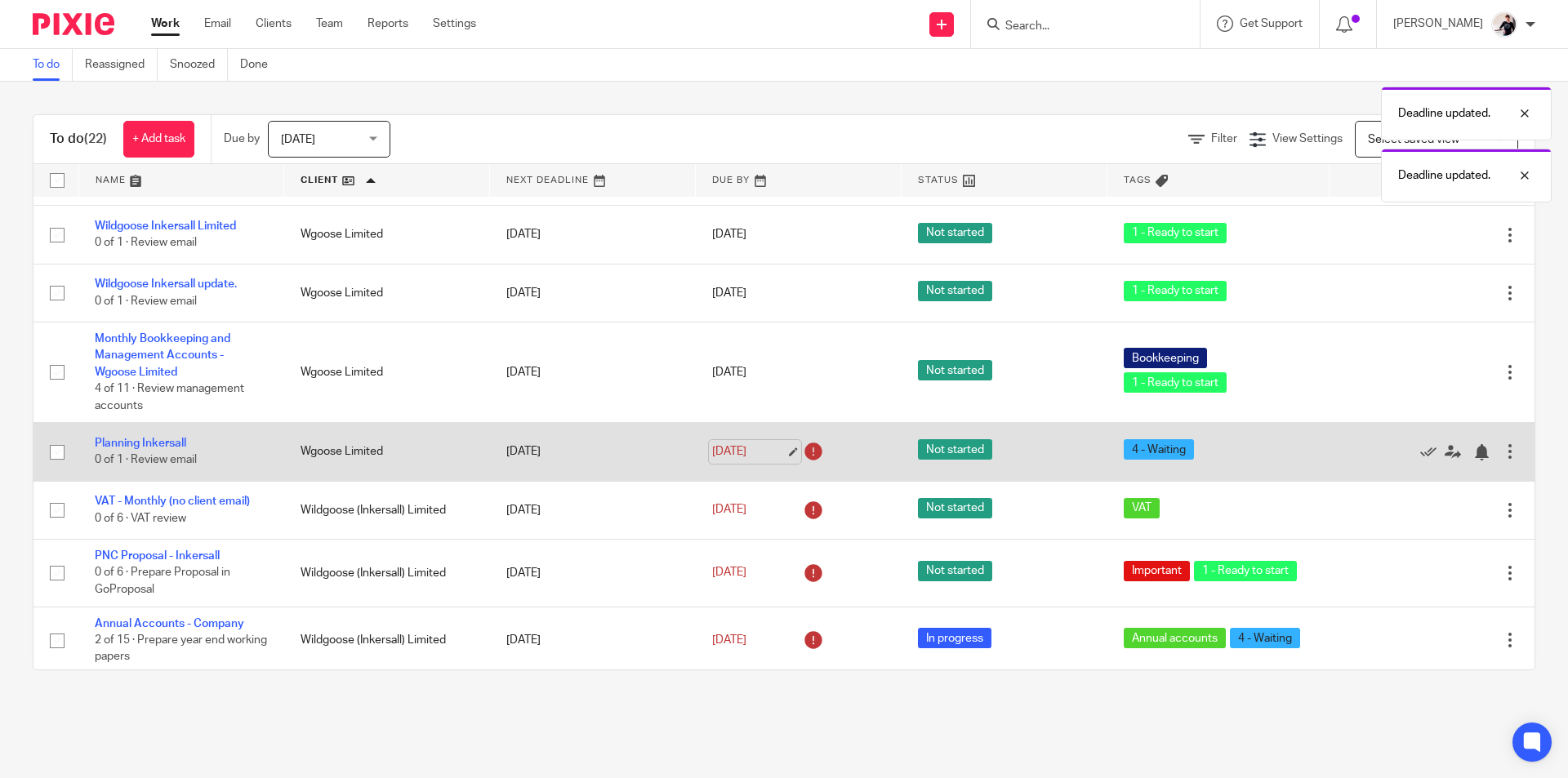
click at [742, 460] on link "18 Sep 2025" at bounding box center [748, 452] width 74 height 17
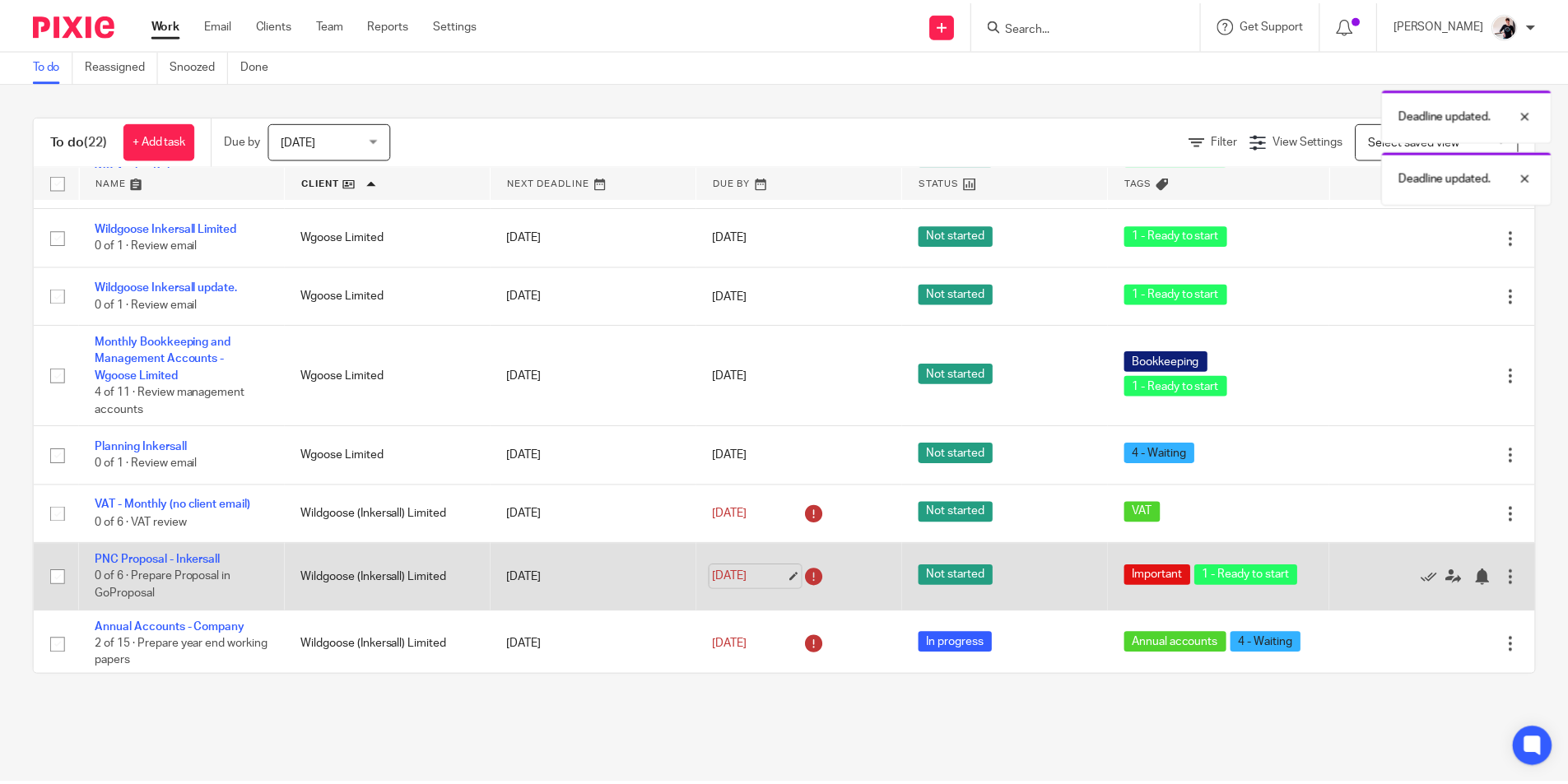
scroll to position [822, 0]
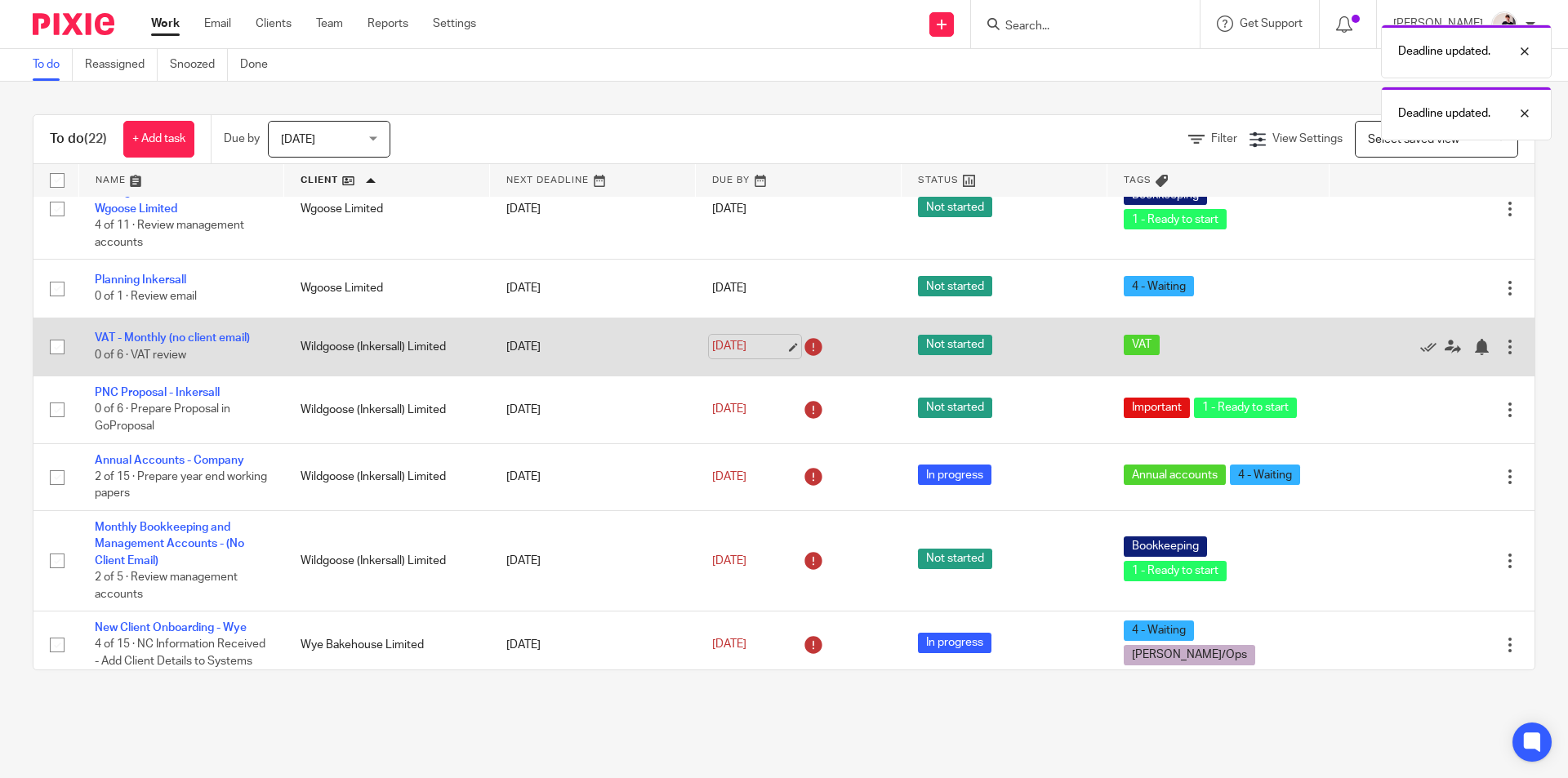
click at [734, 355] on link "18 Sep 2025" at bounding box center [748, 346] width 74 height 17
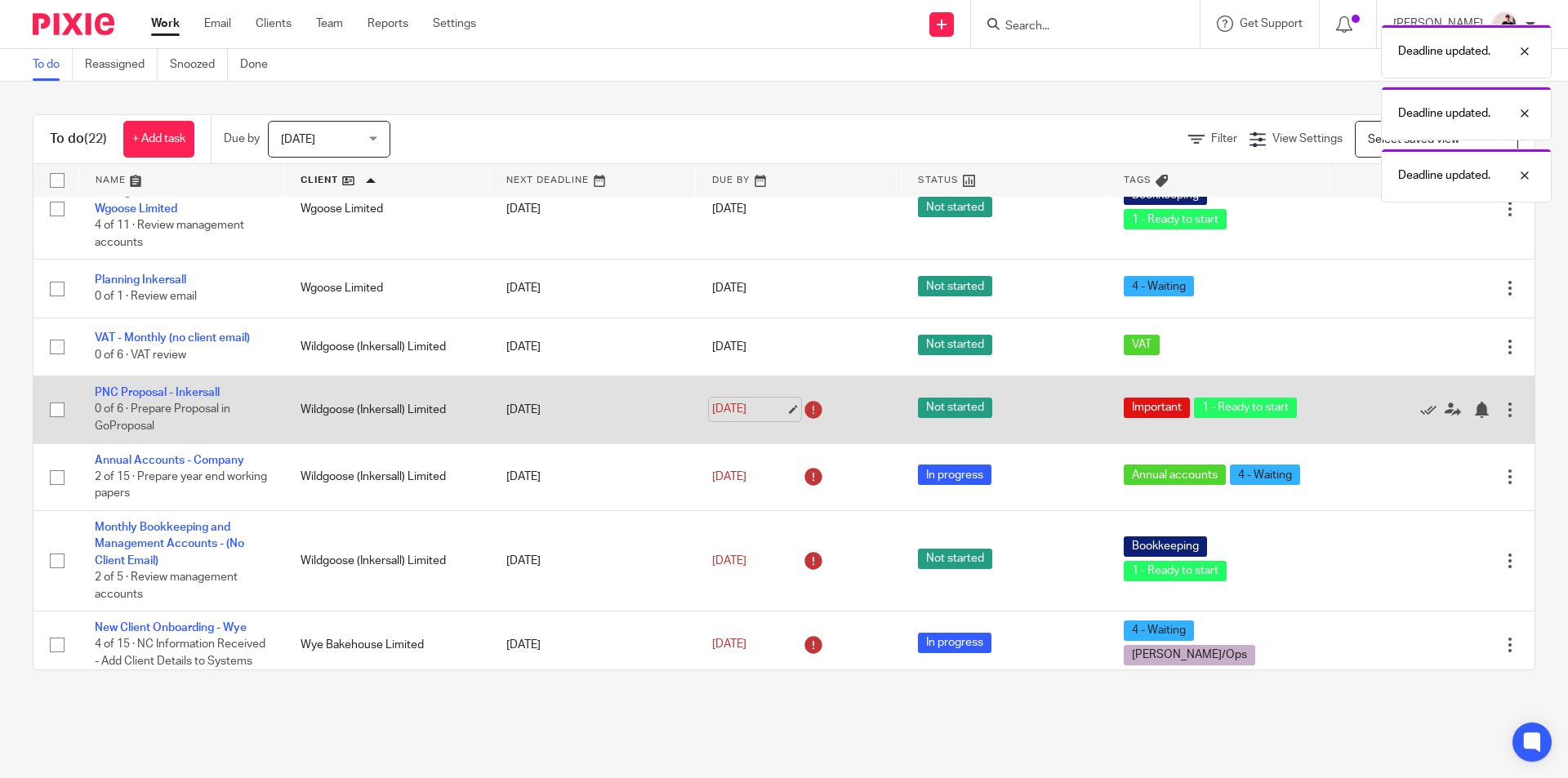
click at [741, 419] on link "18 Sep 2025" at bounding box center [748, 410] width 74 height 17
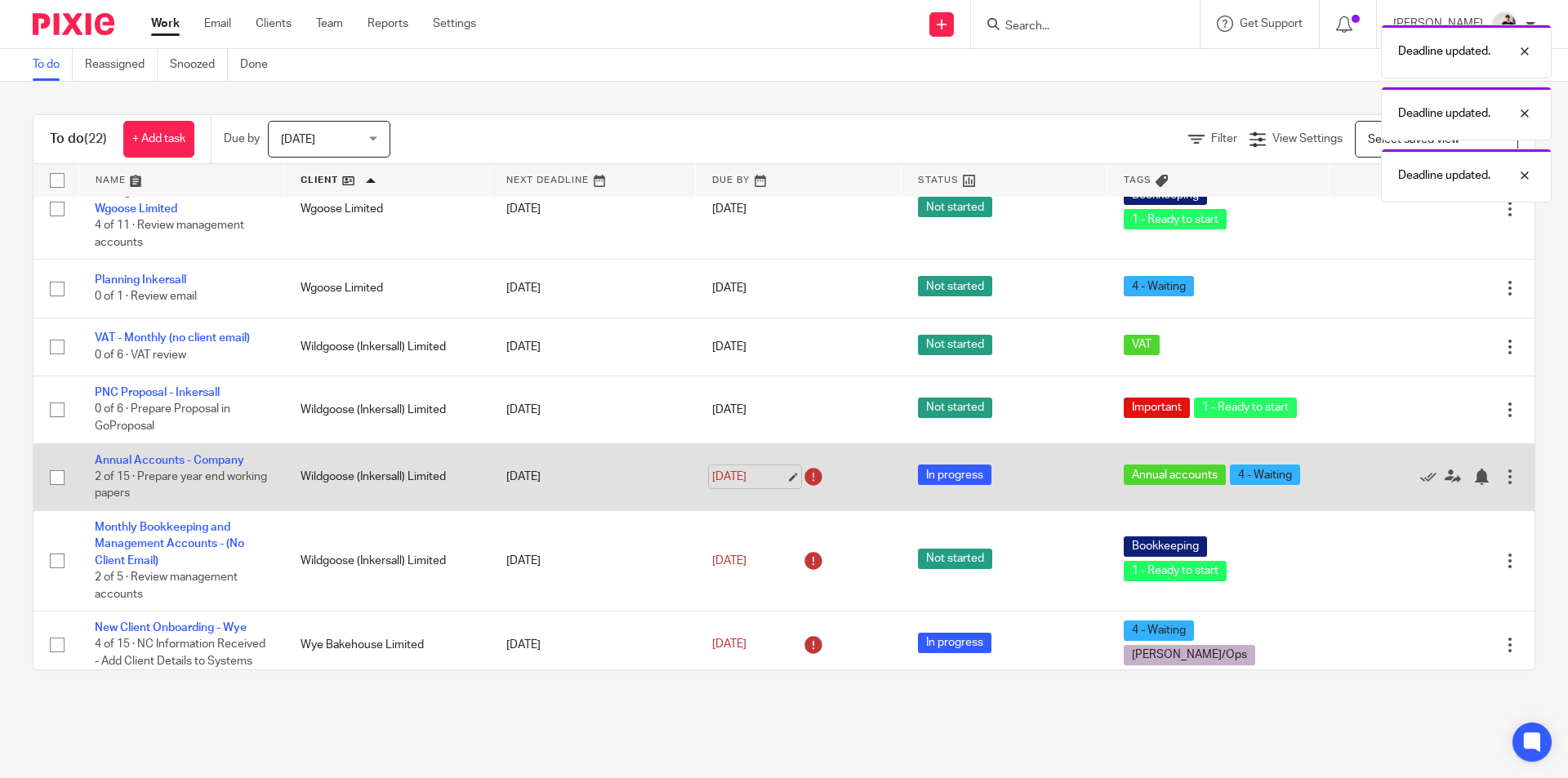
click at [753, 486] on link "18 Sep 2025" at bounding box center [748, 478] width 74 height 17
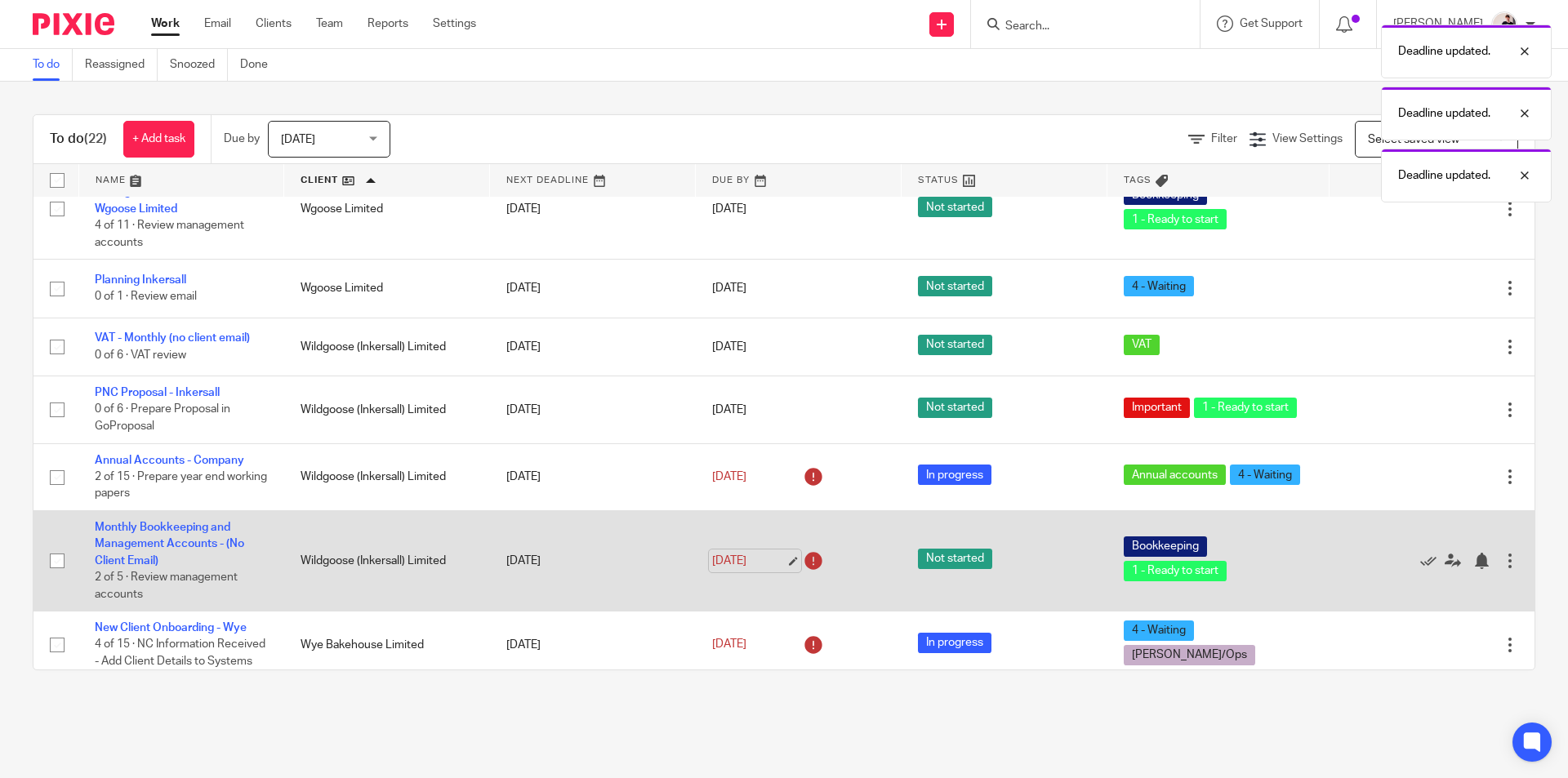
click at [743, 570] on link "18 Sep 2025" at bounding box center [748, 562] width 74 height 17
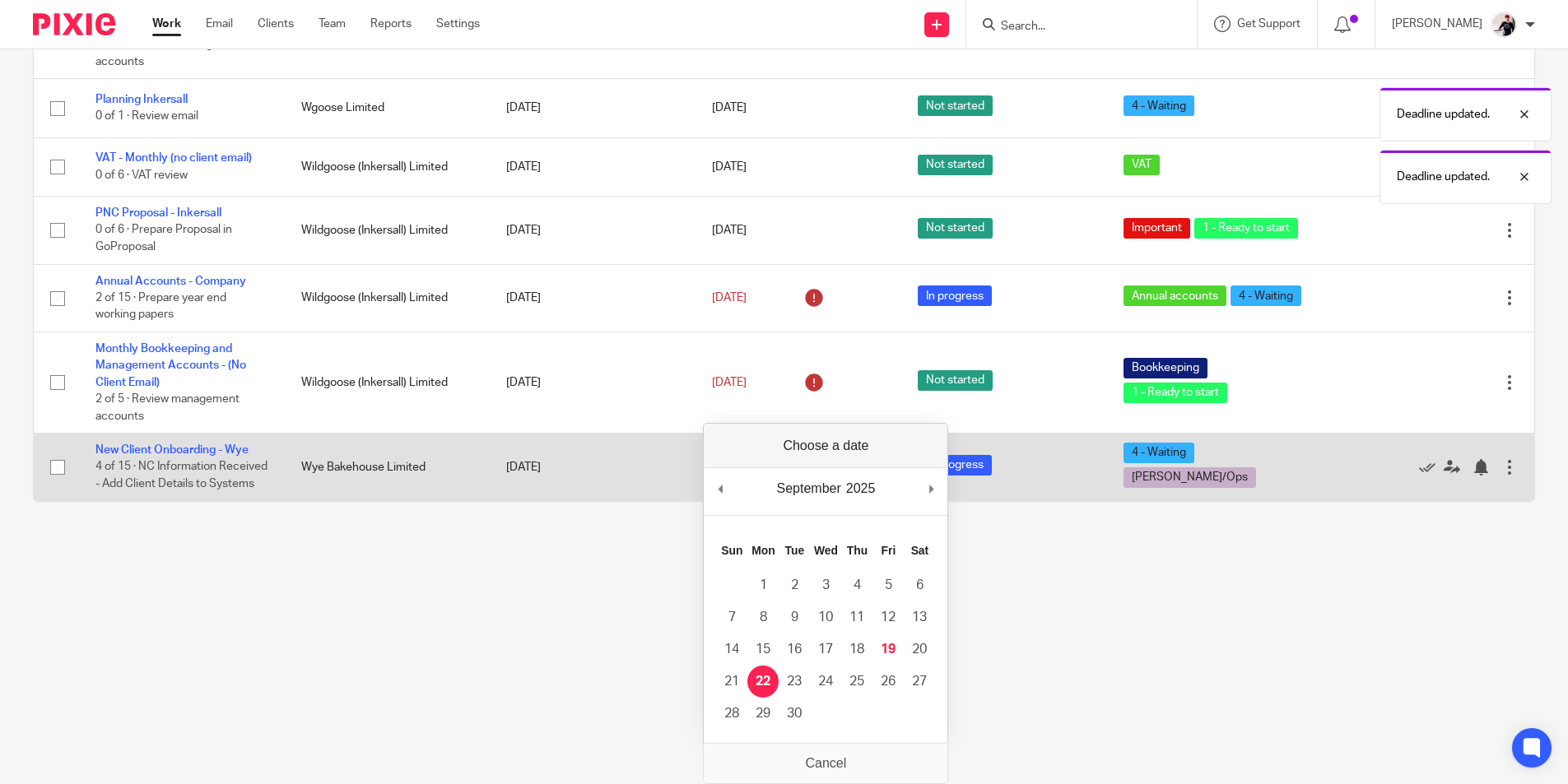
scroll to position [0, 0]
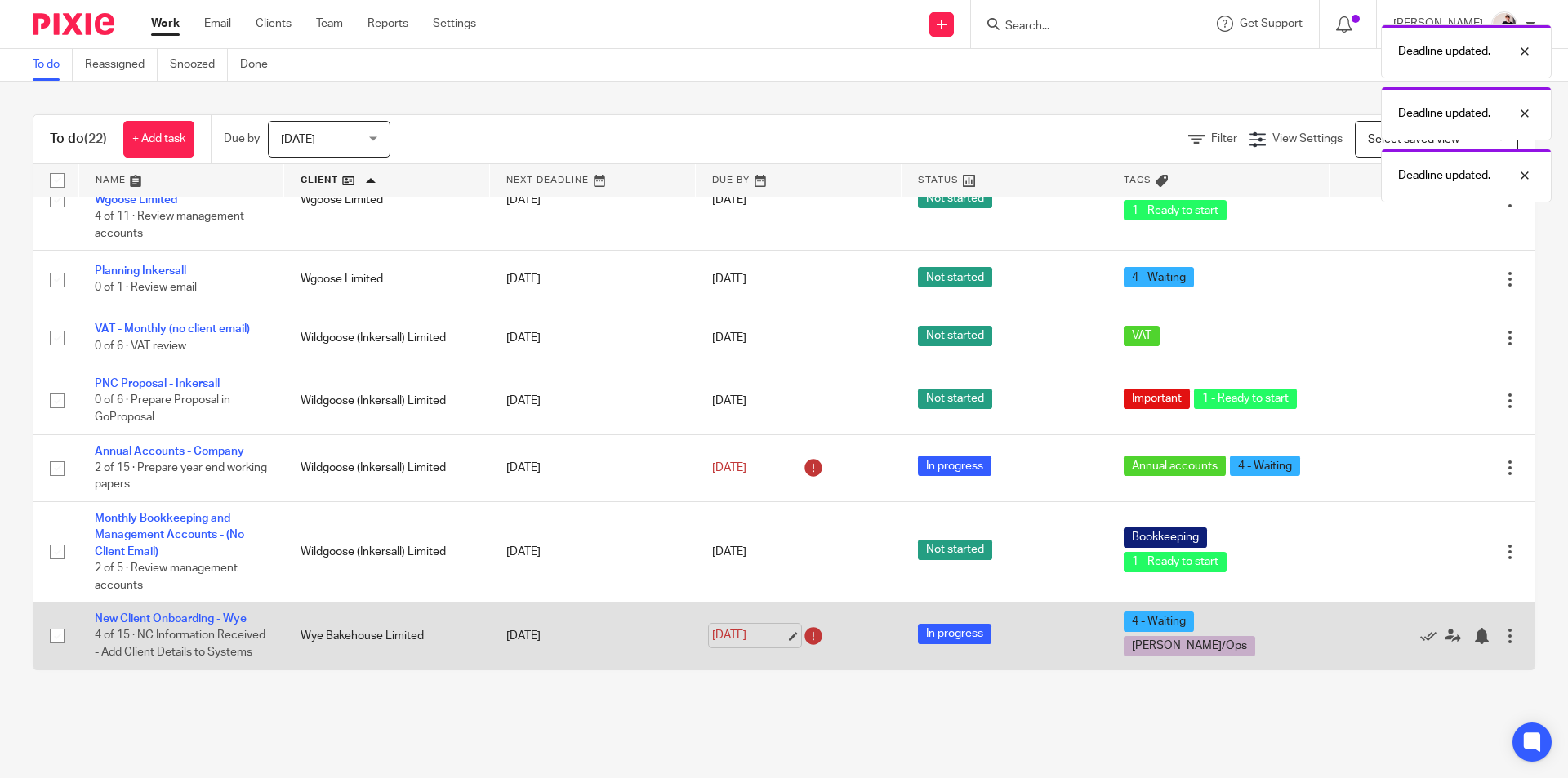
click at [752, 627] on link "18 Sep 2025" at bounding box center [748, 636] width 74 height 17
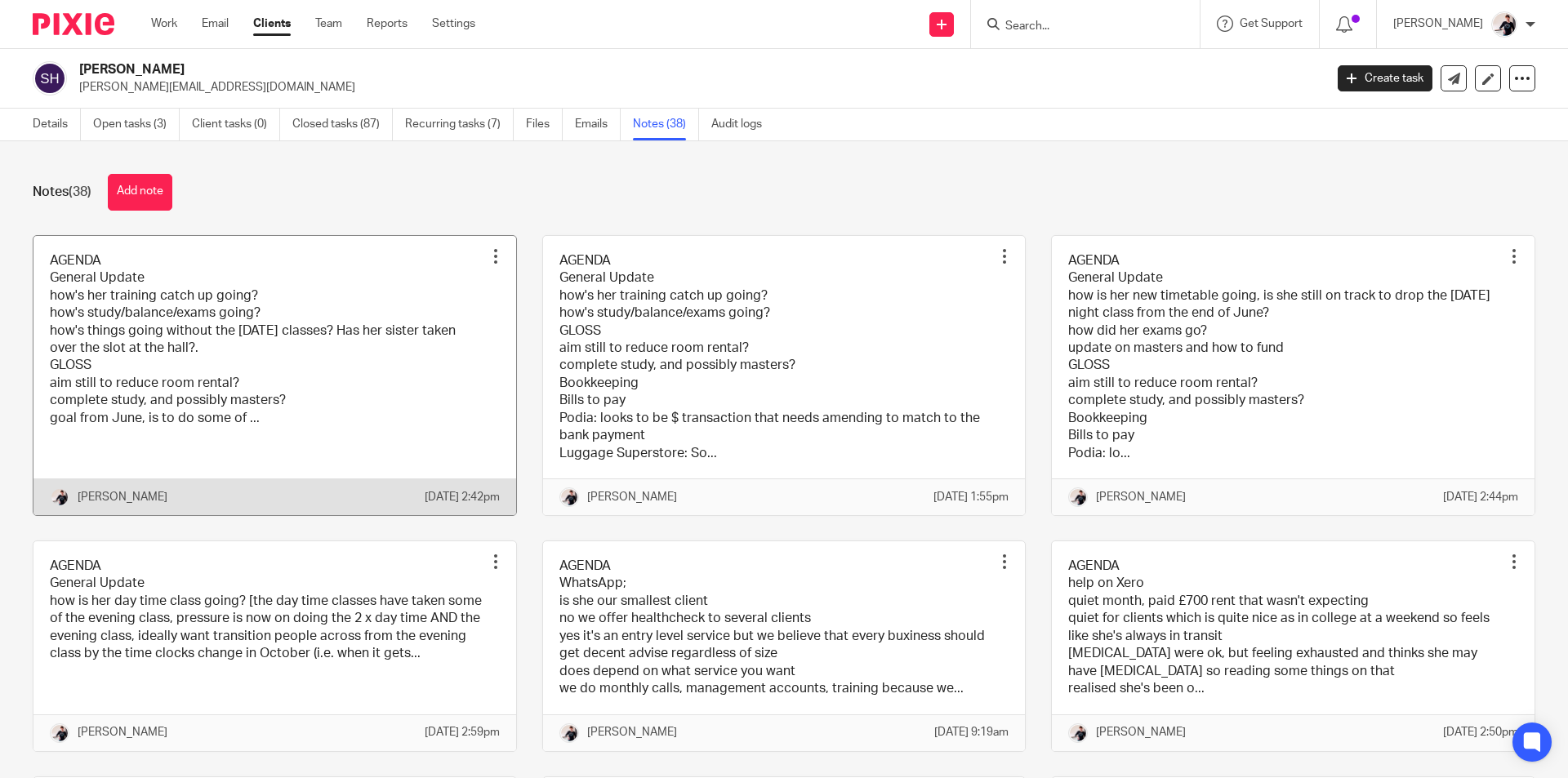
click at [294, 328] on link at bounding box center [275, 376] width 483 height 280
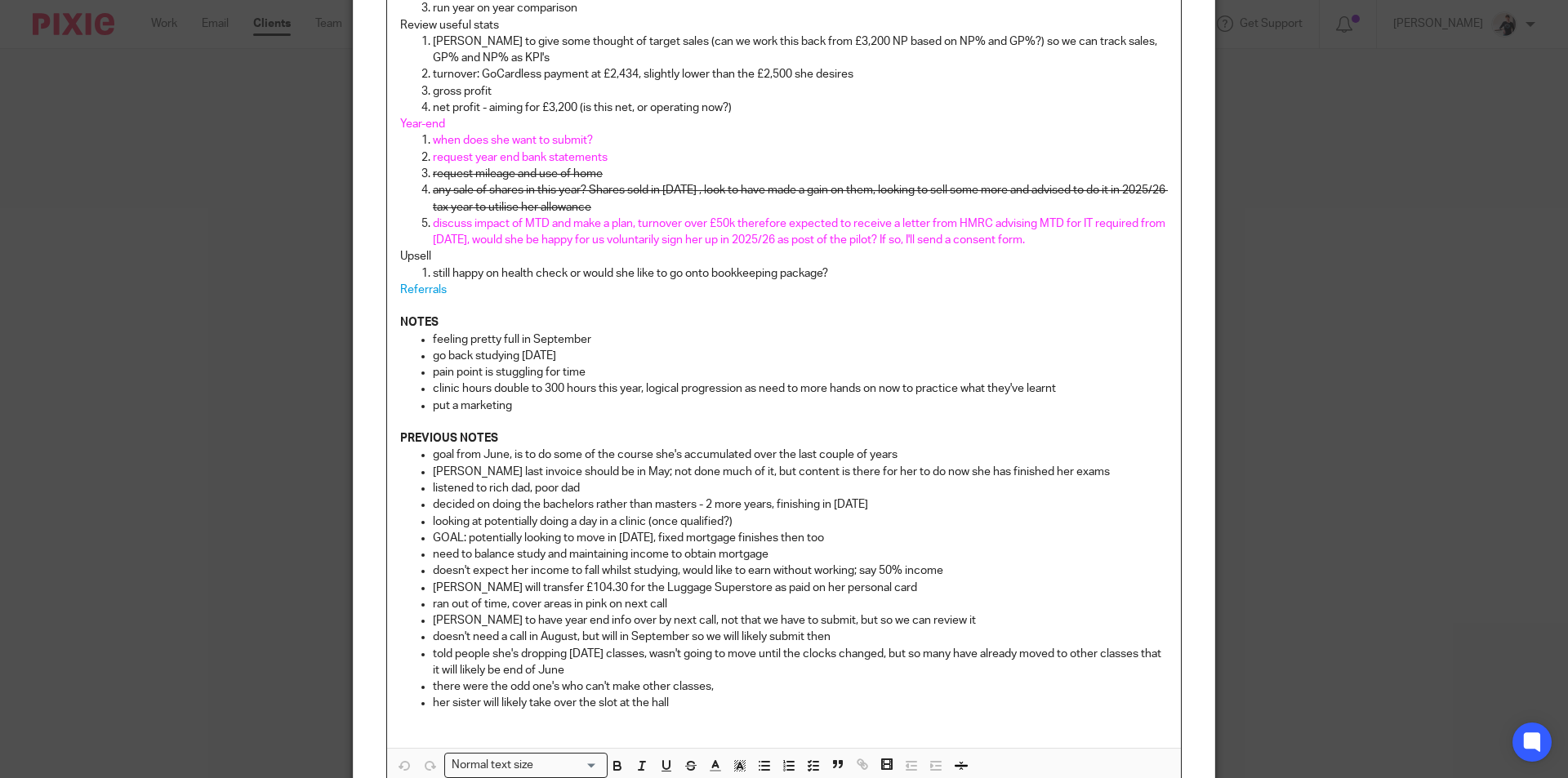
scroll to position [825, 0]
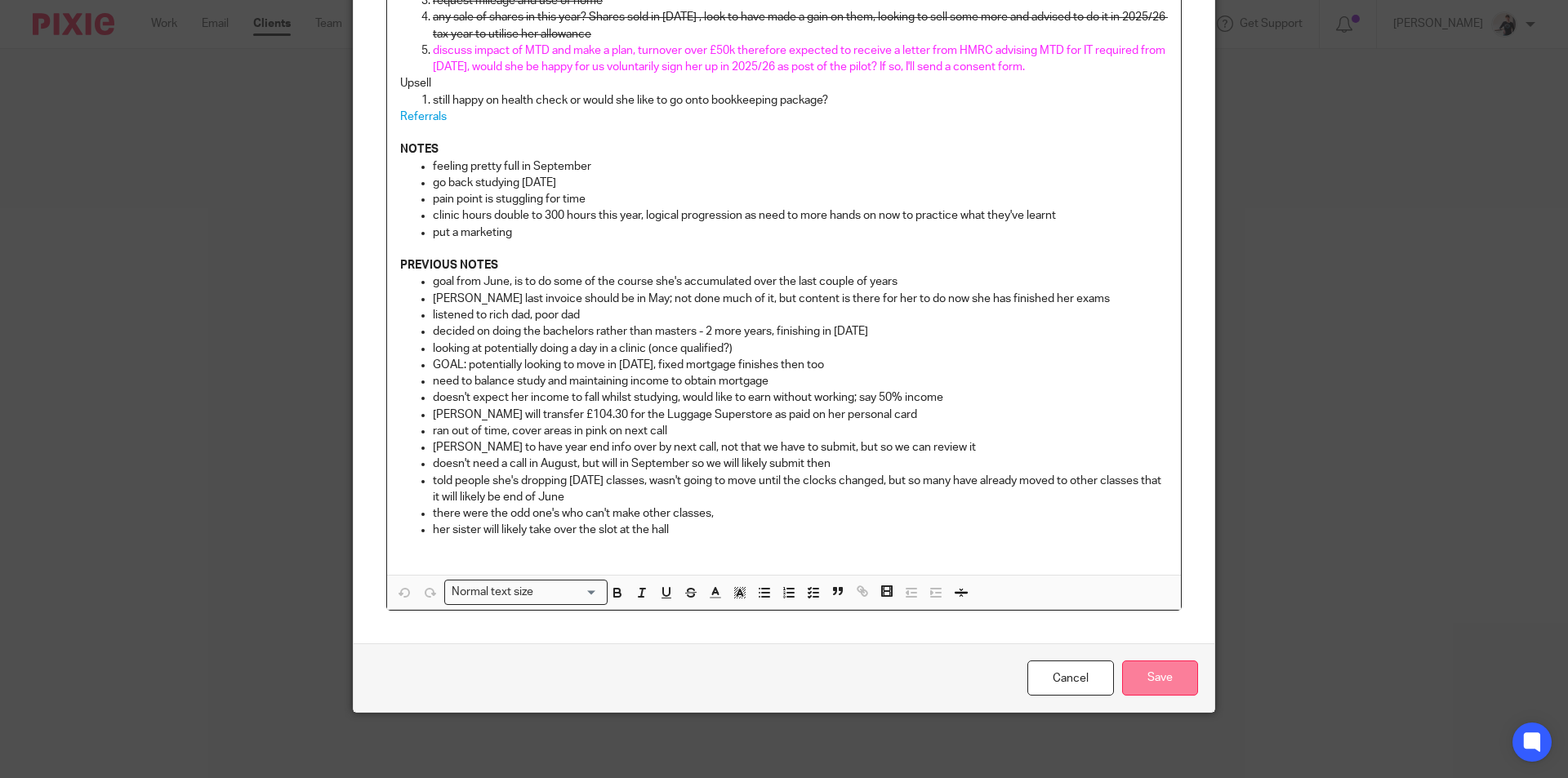
click at [1160, 681] on input "Save" at bounding box center [1159, 678] width 76 height 35
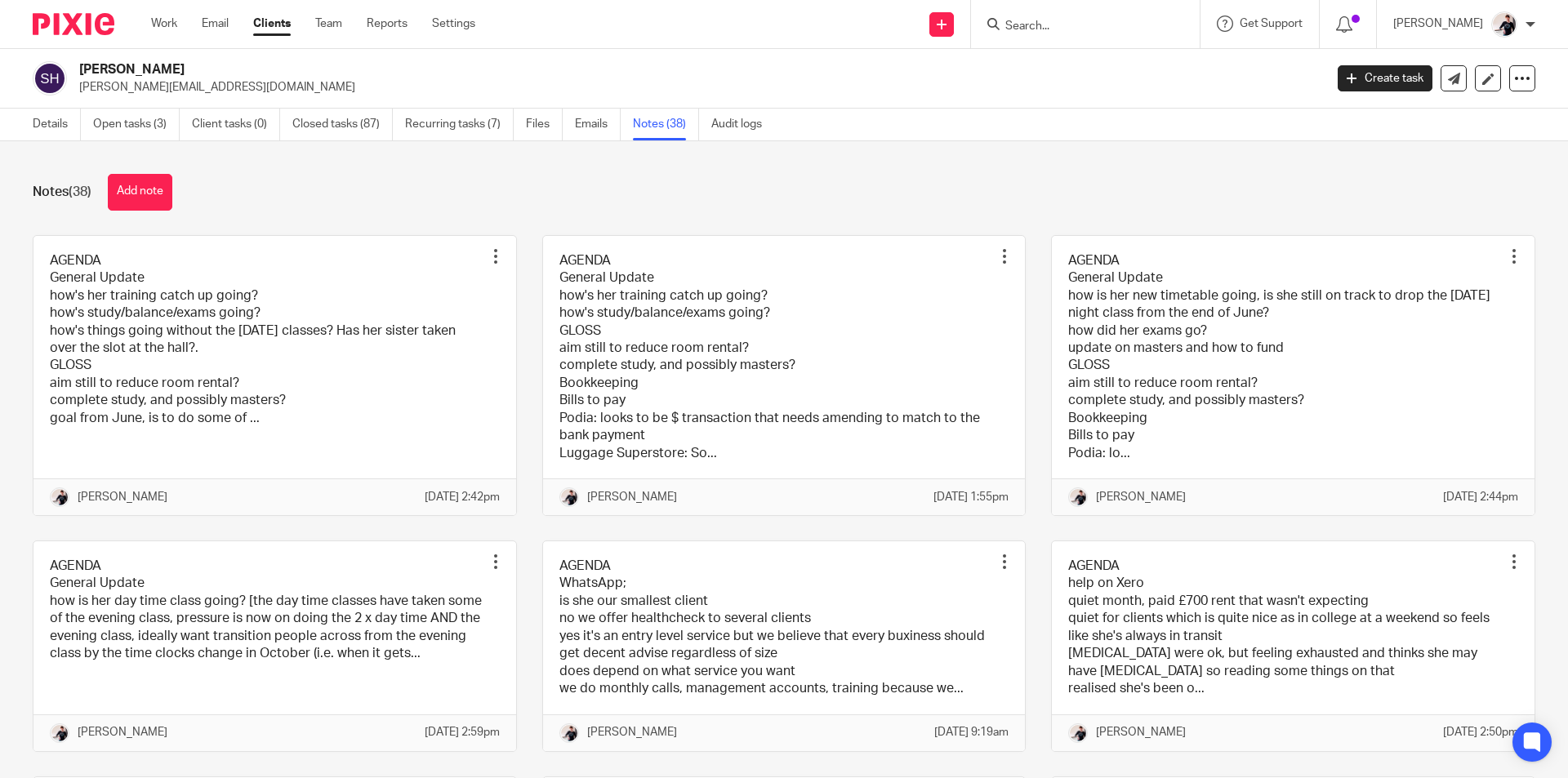
click at [1068, 17] on form at bounding box center [1090, 24] width 174 height 21
click at [1048, 33] on input "Search" at bounding box center [1077, 27] width 147 height 15
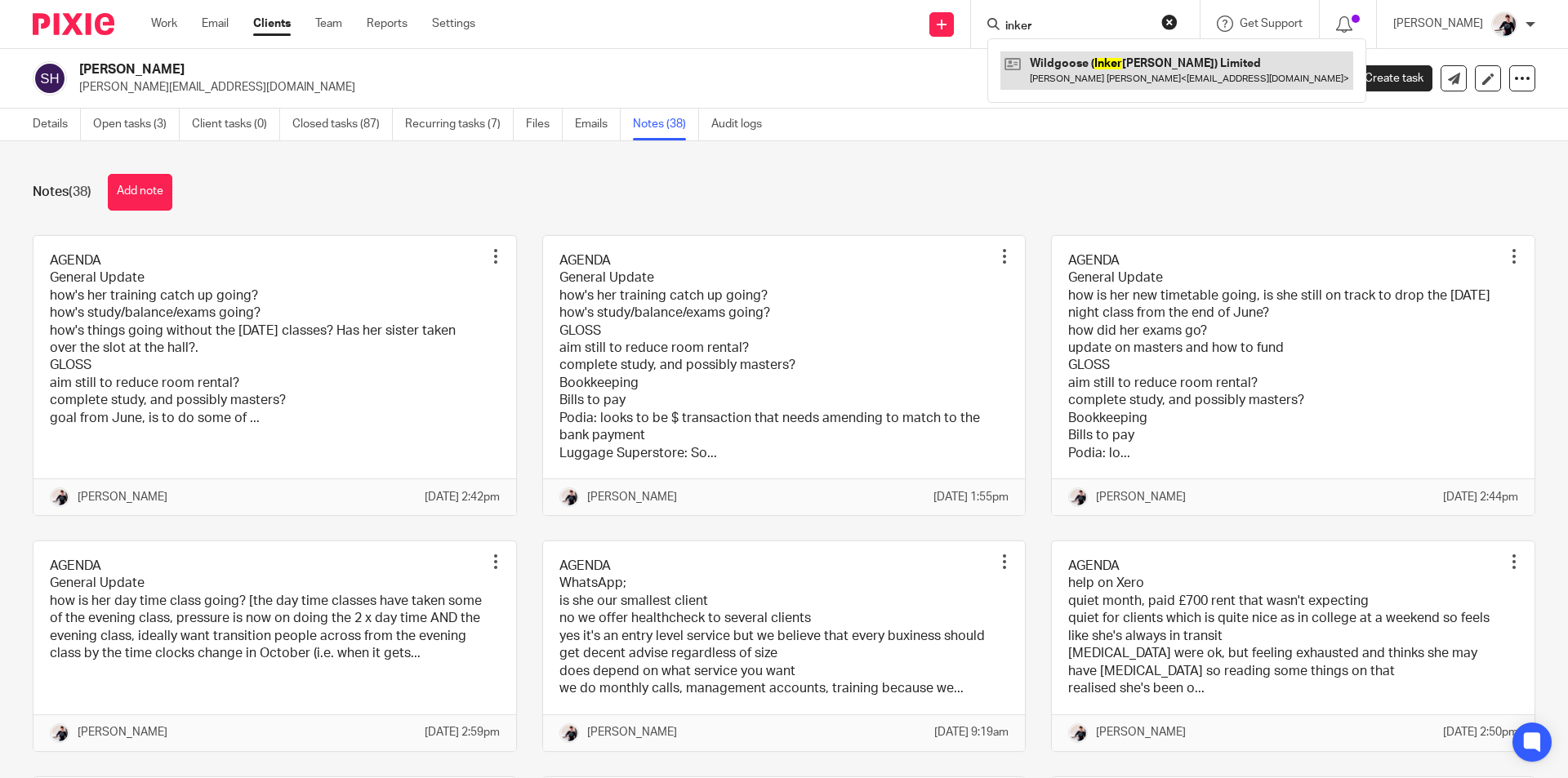
type input "inker"
click at [1073, 73] on link at bounding box center [1176, 69] width 352 height 37
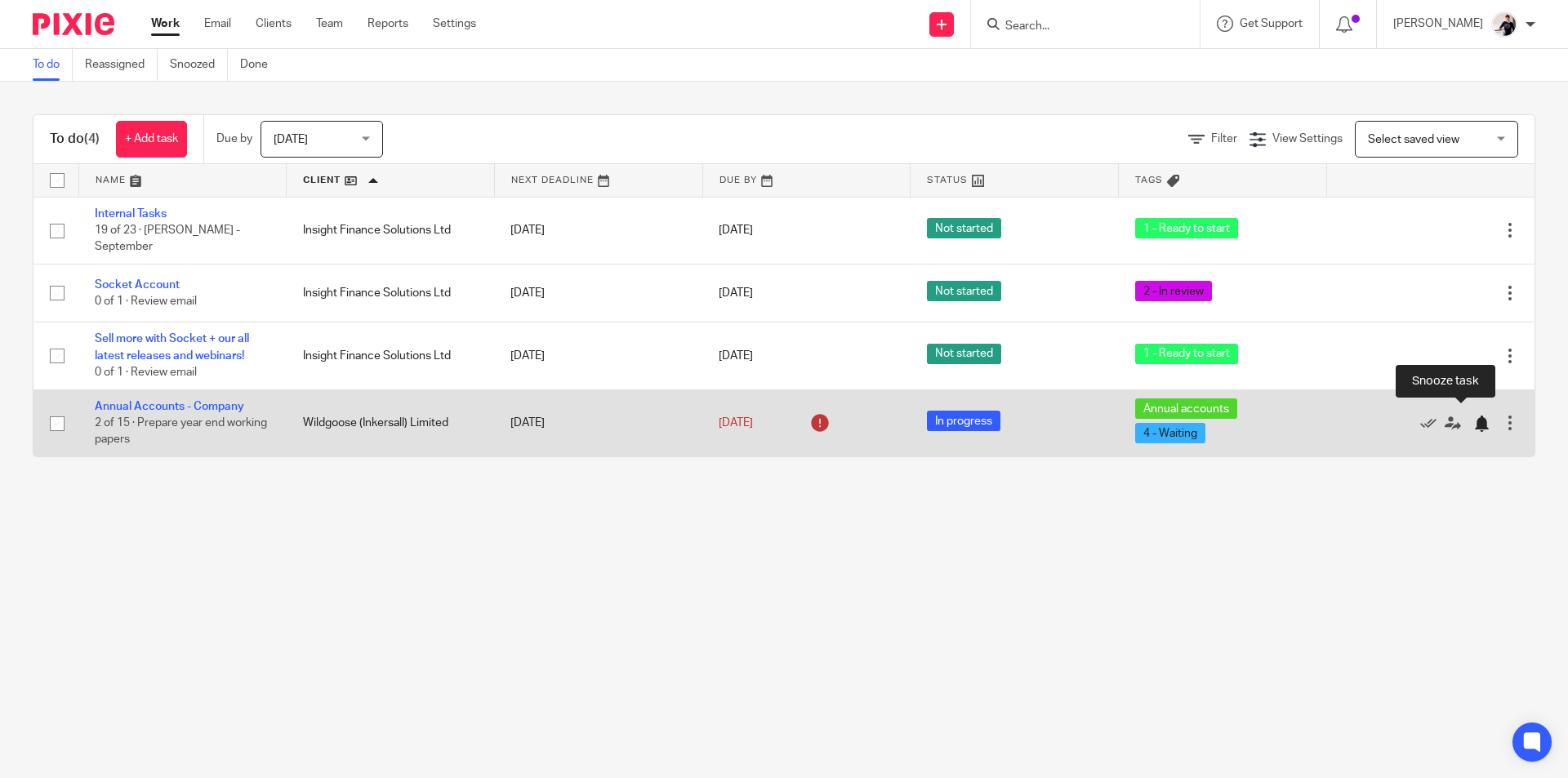
click at [1473, 418] on div at bounding box center [1481, 424] width 16 height 16
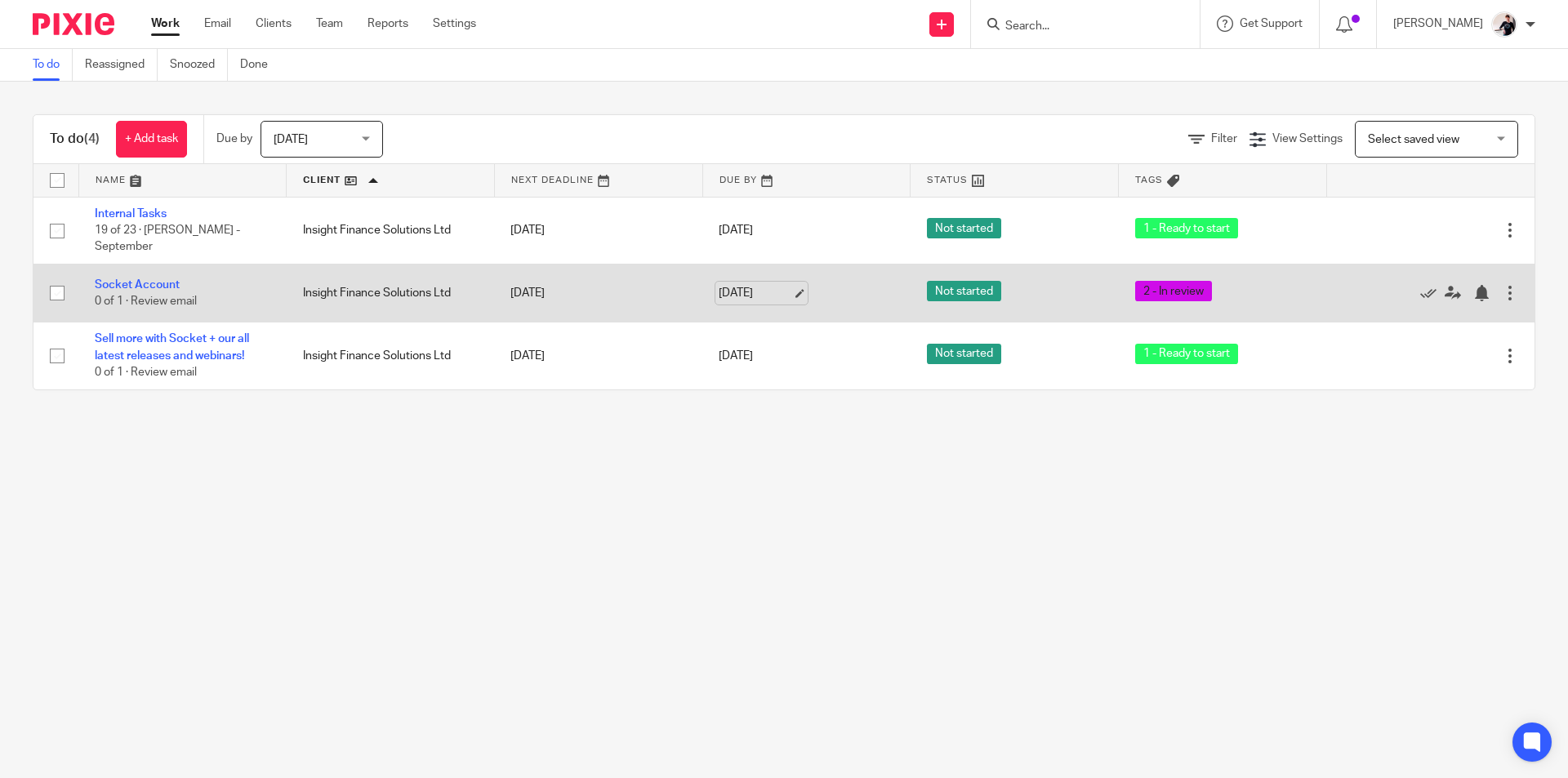
click at [751, 285] on link "[DATE]" at bounding box center [755, 293] width 74 height 17
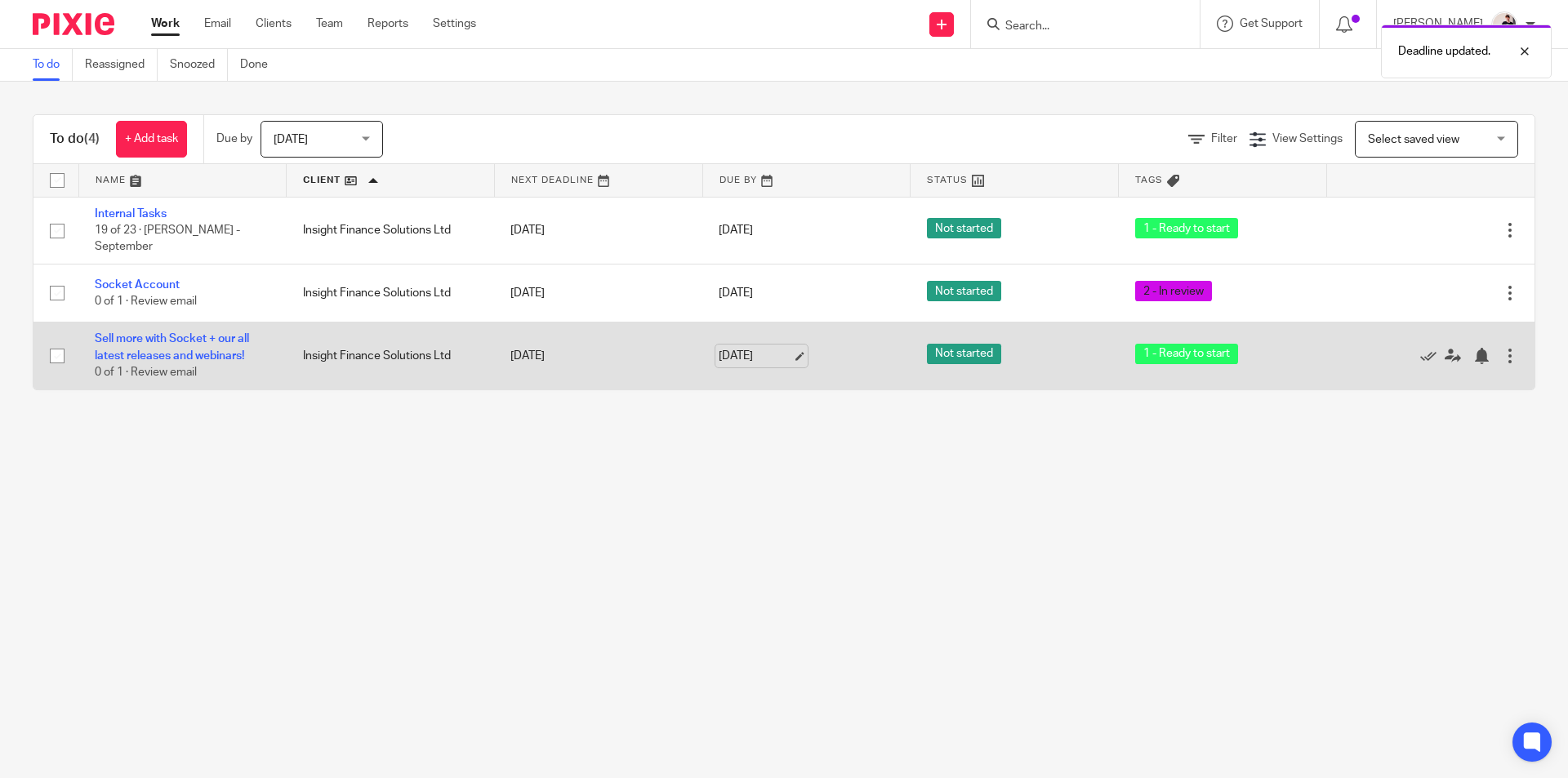
click at [755, 348] on link "19 Sep 2025" at bounding box center [755, 357] width 74 height 17
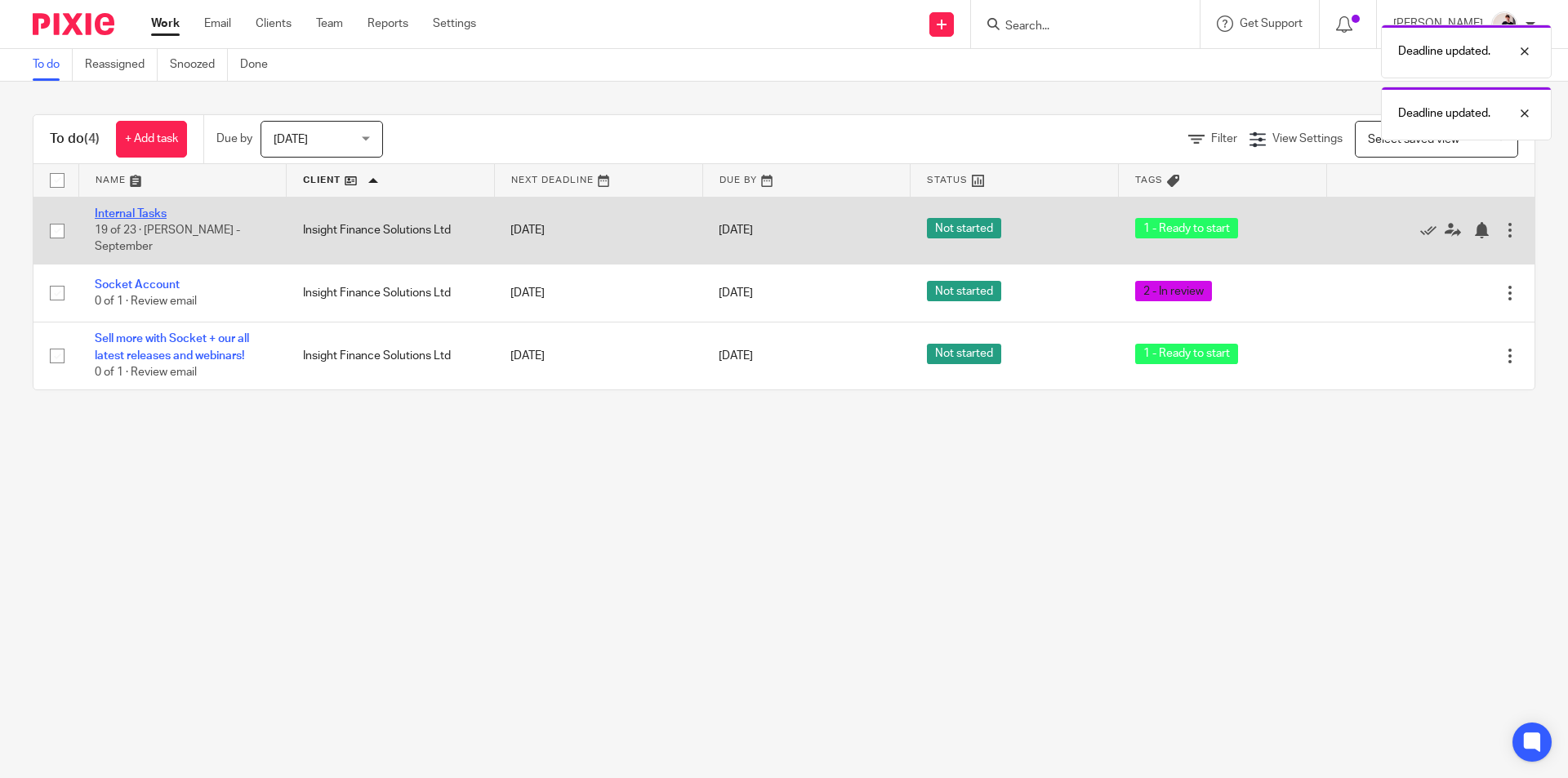
click at [152, 218] on link "Internal Tasks" at bounding box center [130, 214] width 72 height 11
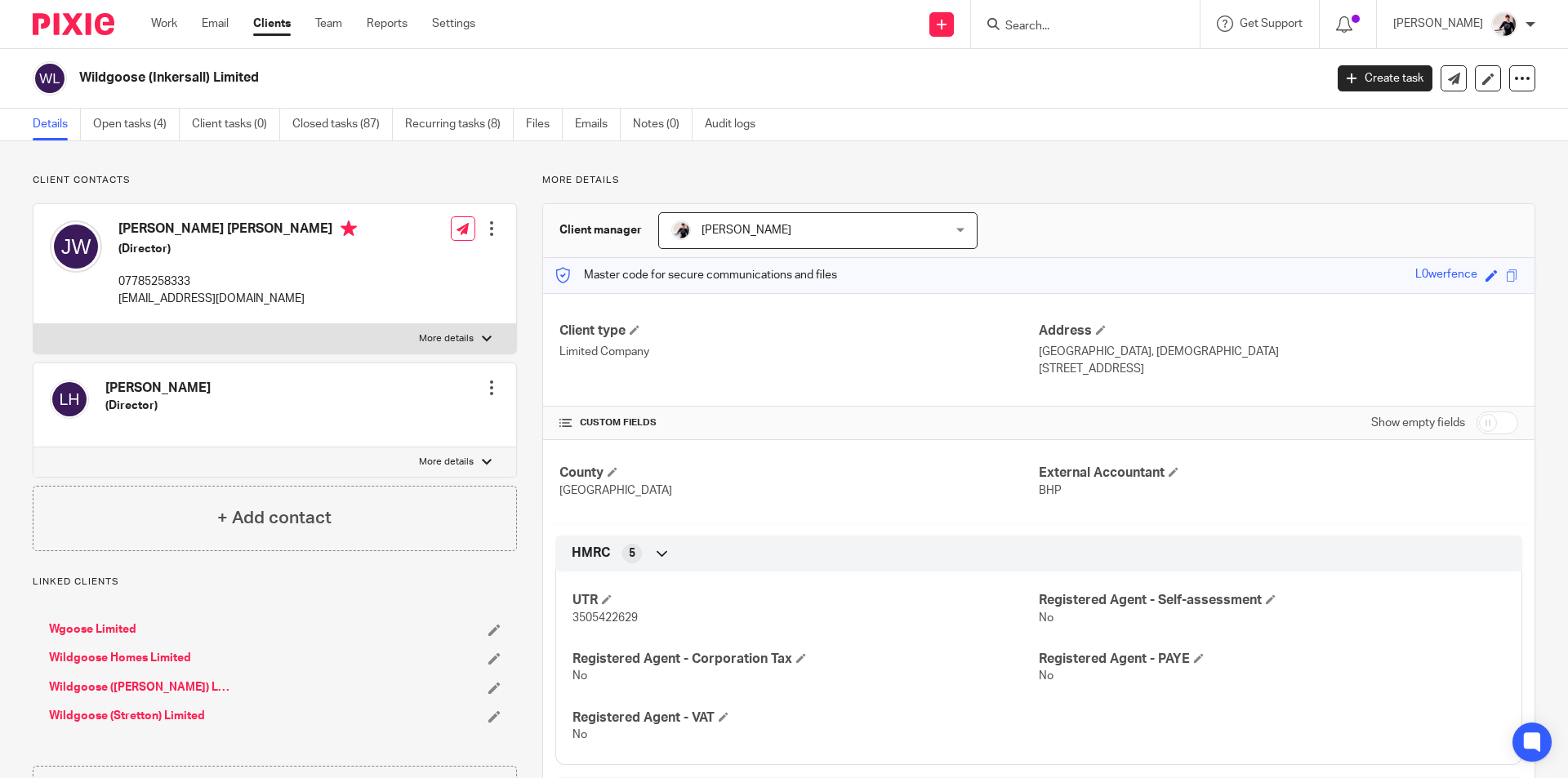
click at [233, 302] on p "[EMAIL_ADDRESS][DOMAIN_NAME]" at bounding box center [237, 299] width 239 height 16
drag, startPoint x: 233, startPoint y: 302, endPoint x: 119, endPoint y: 298, distance: 114.1
click at [119, 298] on p "[EMAIL_ADDRESS][DOMAIN_NAME]" at bounding box center [237, 299] width 239 height 16
copy div "[EMAIL_ADDRESS][DOMAIN_NAME]"
drag, startPoint x: 207, startPoint y: 279, endPoint x: 109, endPoint y: 289, distance: 98.5
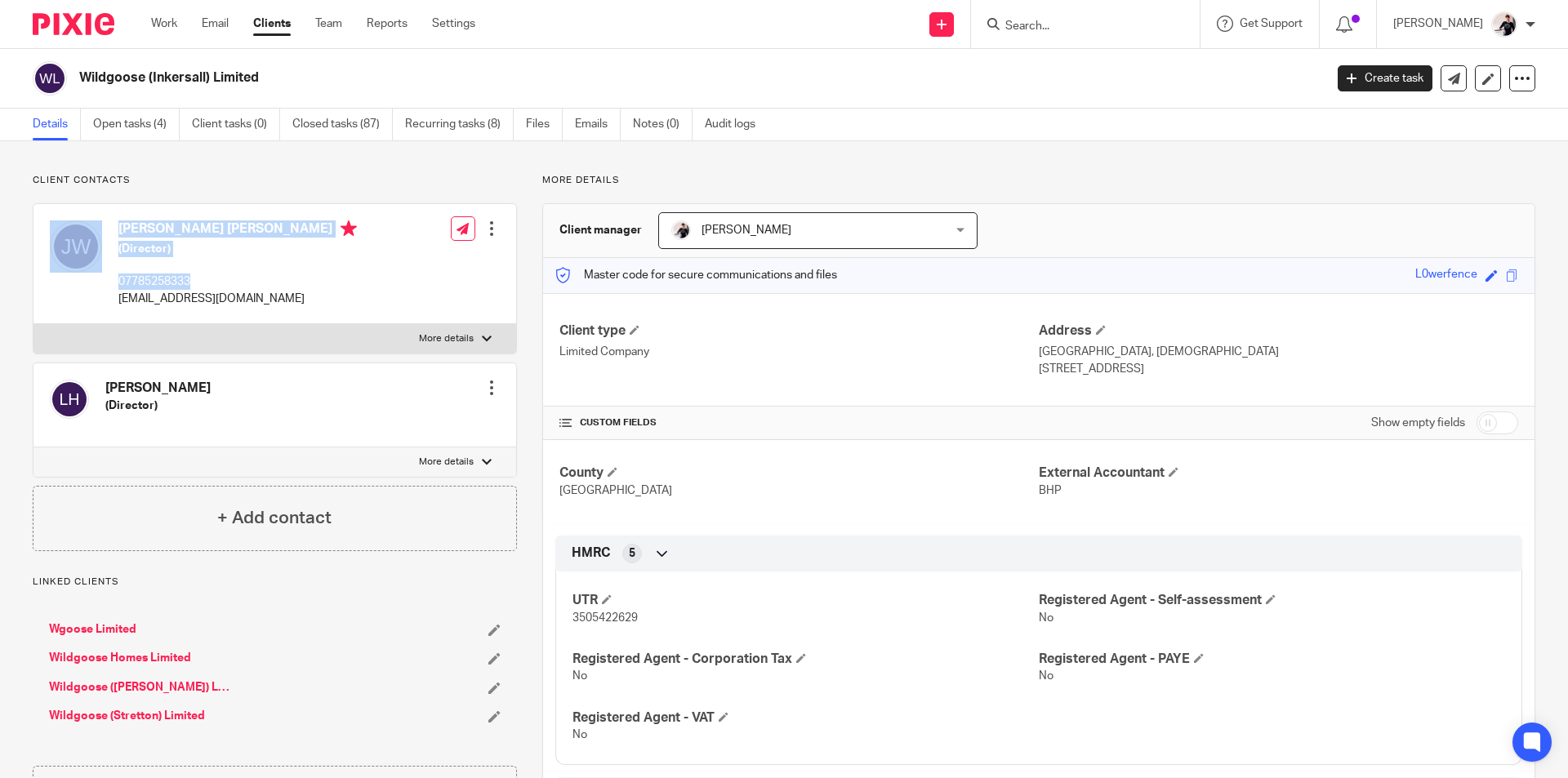
click at [109, 289] on div "[PERSON_NAME] [PERSON_NAME] (Director) 07785258333 [EMAIL_ADDRESS][DOMAIN_NAME]" at bounding box center [203, 264] width 307 height 102
click at [232, 280] on p "07785258333" at bounding box center [237, 281] width 239 height 16
drag, startPoint x: 195, startPoint y: 281, endPoint x: 122, endPoint y: 287, distance: 73.2
click at [122, 287] on p "07785258333" at bounding box center [237, 281] width 239 height 16
copy p "07785258333"
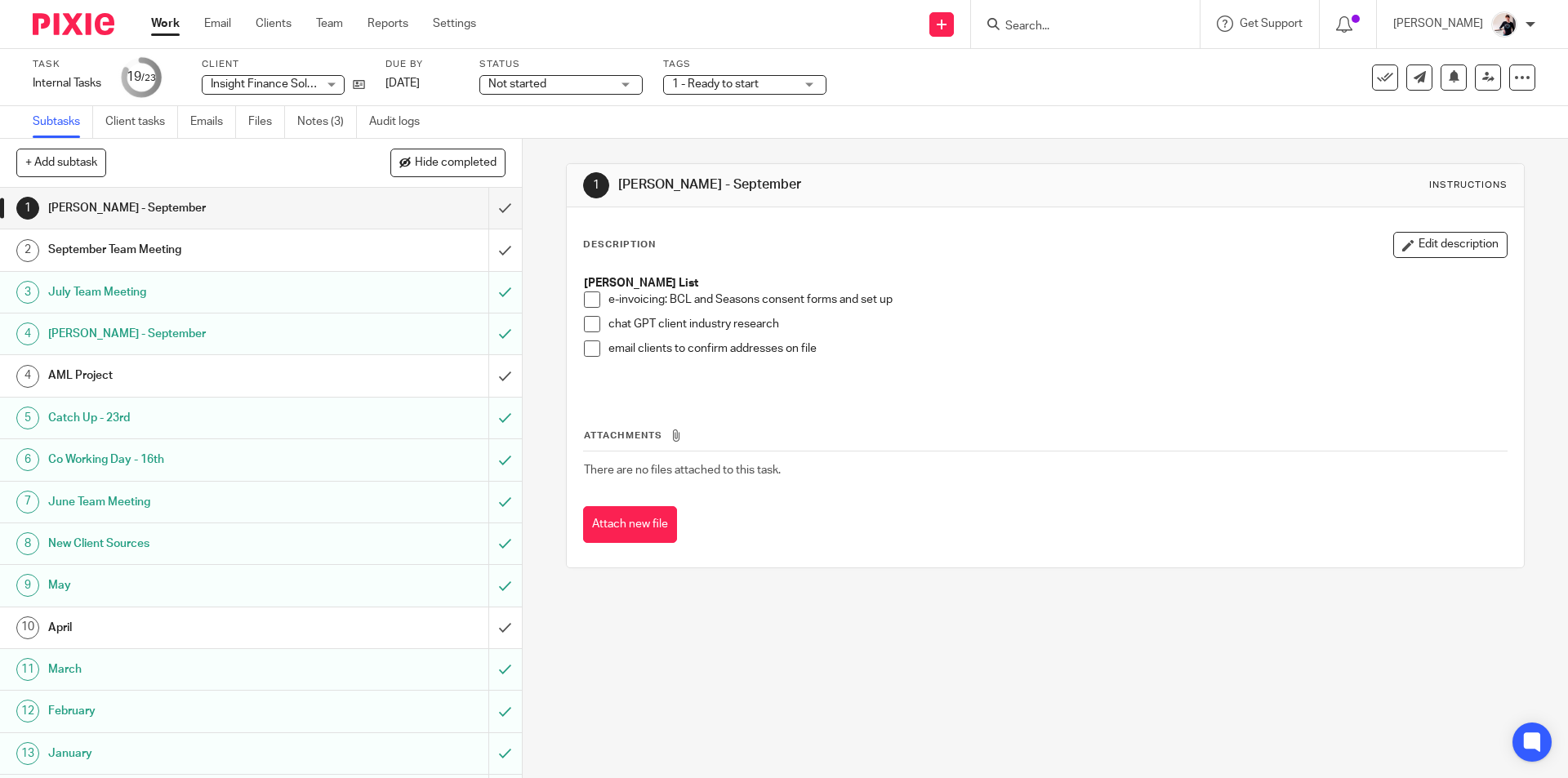
click at [293, 253] on h1 "September Team Meeting" at bounding box center [188, 250] width 282 height 24
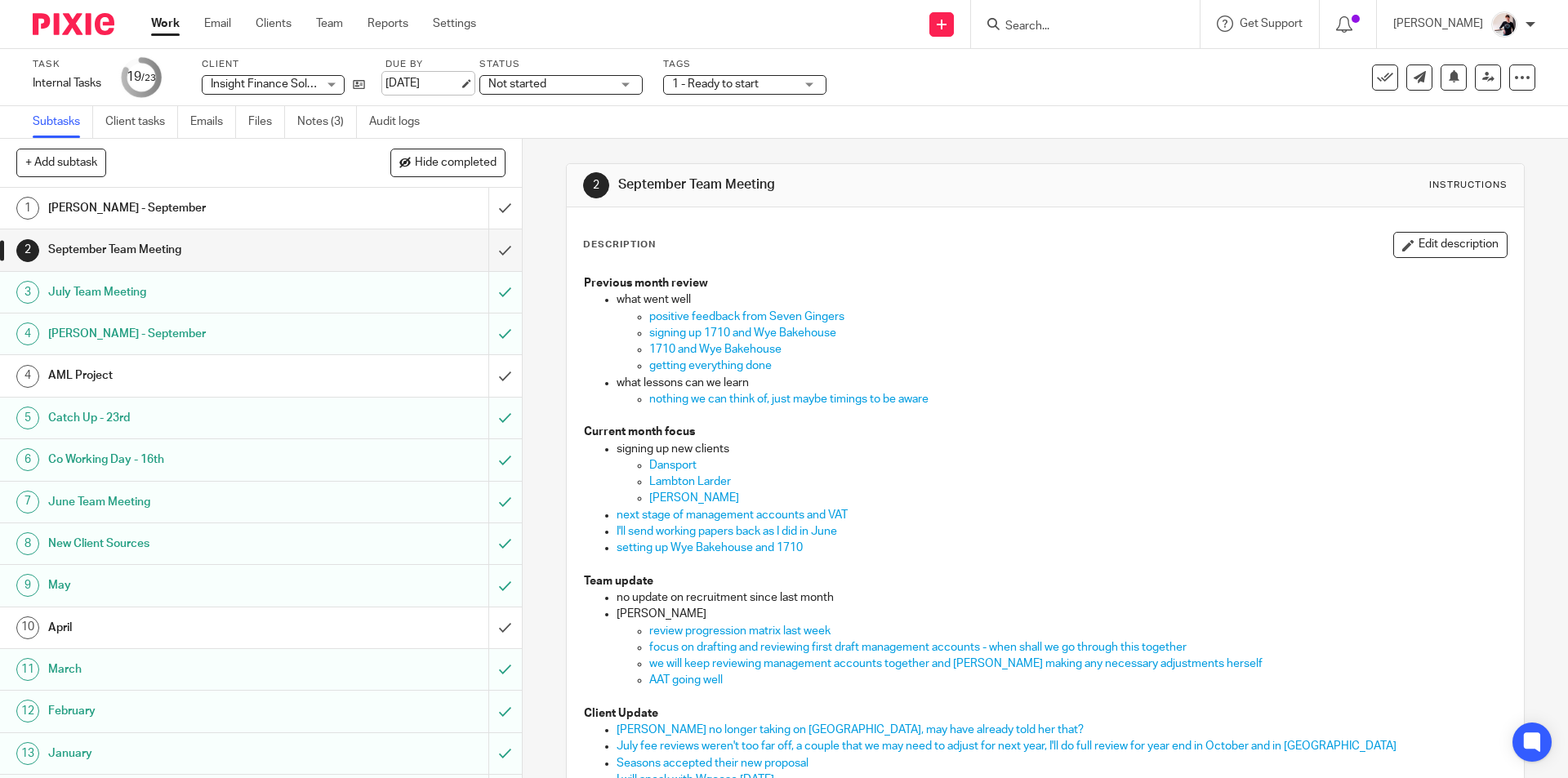
click at [449, 81] on link "[DATE]" at bounding box center [422, 84] width 74 height 17
click at [162, 29] on link "Work" at bounding box center [165, 23] width 29 height 16
